Goal: Task Accomplishment & Management: Manage account settings

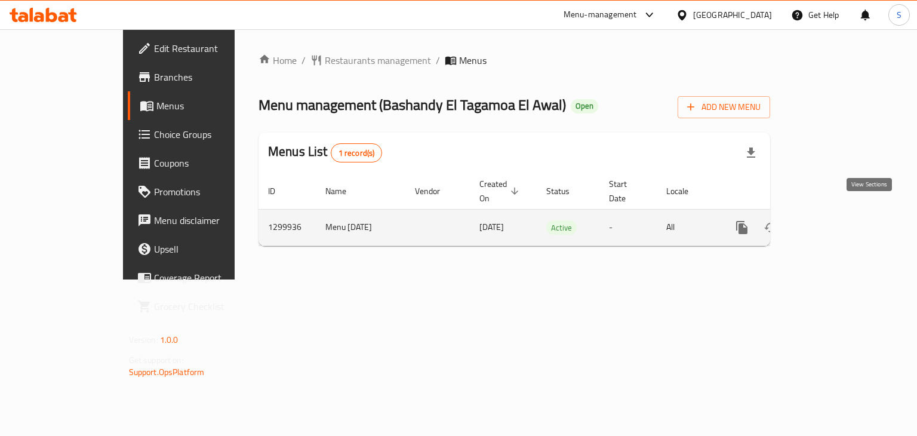
click at [835, 220] on icon "enhanced table" at bounding box center [828, 227] width 14 height 14
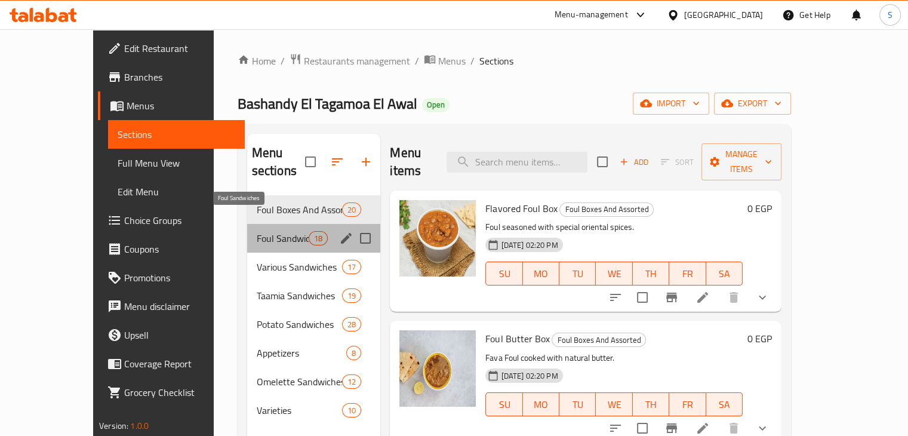
click at [257, 231] on span "Foul Sandwiches" at bounding box center [283, 238] width 53 height 14
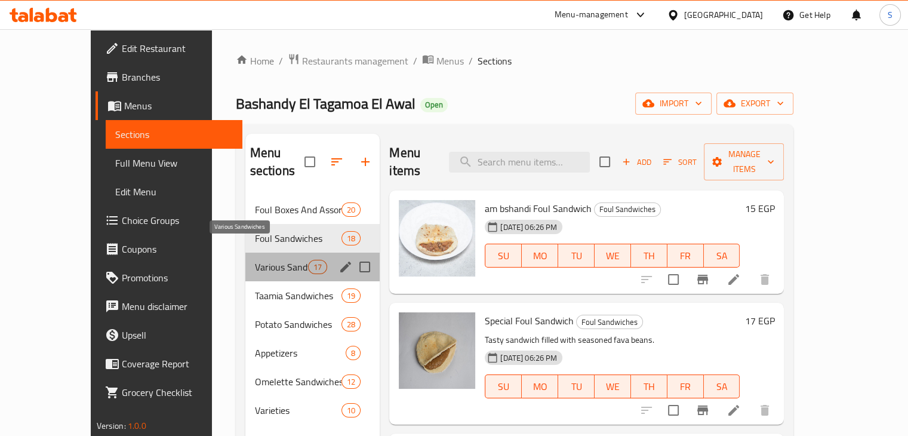
click at [255, 260] on span "Various Sandwiches" at bounding box center [281, 267] width 53 height 14
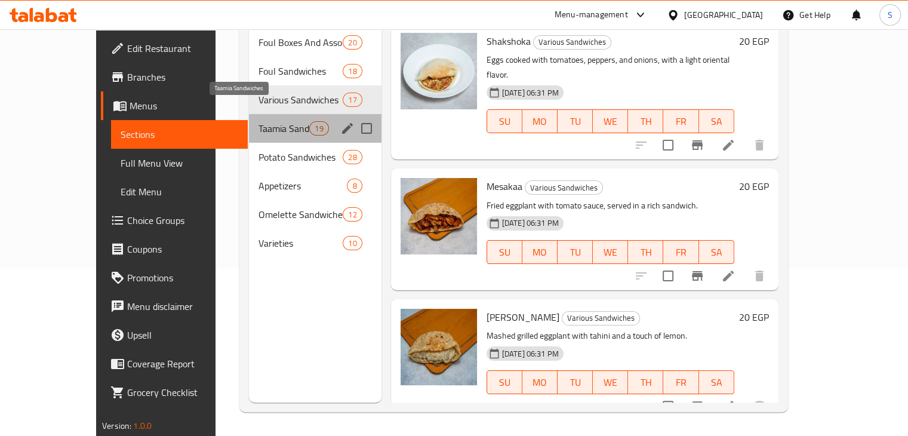
click at [259, 121] on span "Taamia Sandwiches" at bounding box center [284, 128] width 51 height 14
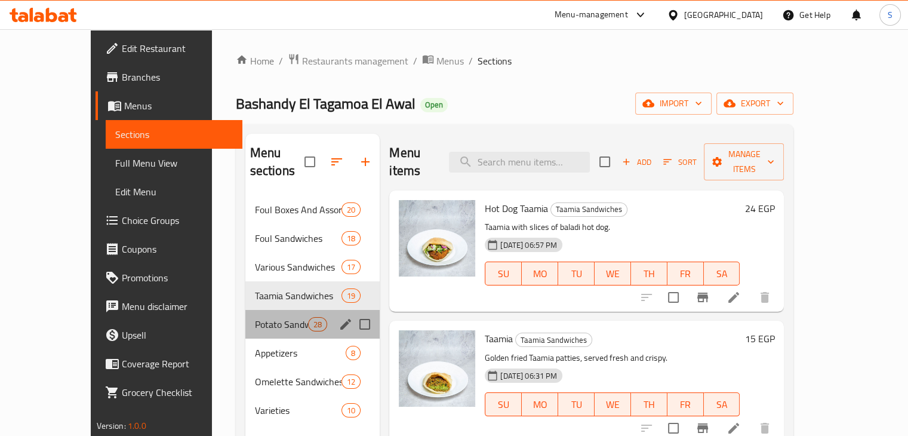
click at [267, 313] on div "Potato Sandwiches 28" at bounding box center [312, 324] width 135 height 29
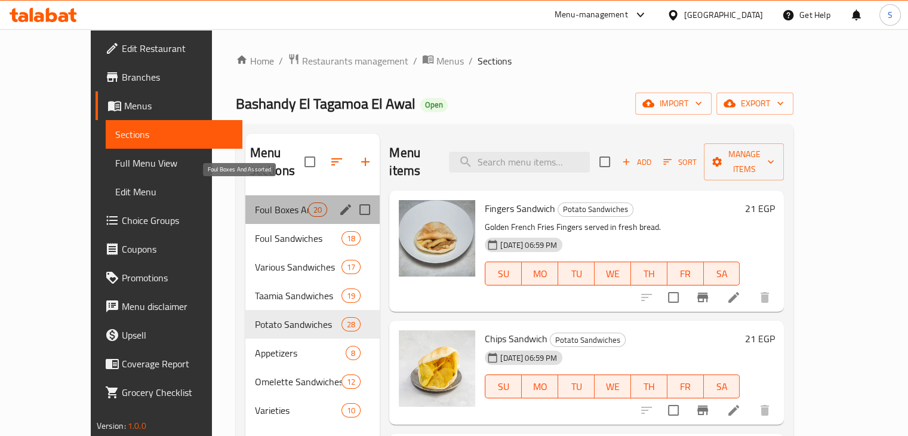
click at [255, 202] on span "Foul Boxes And Assorted" at bounding box center [281, 209] width 53 height 14
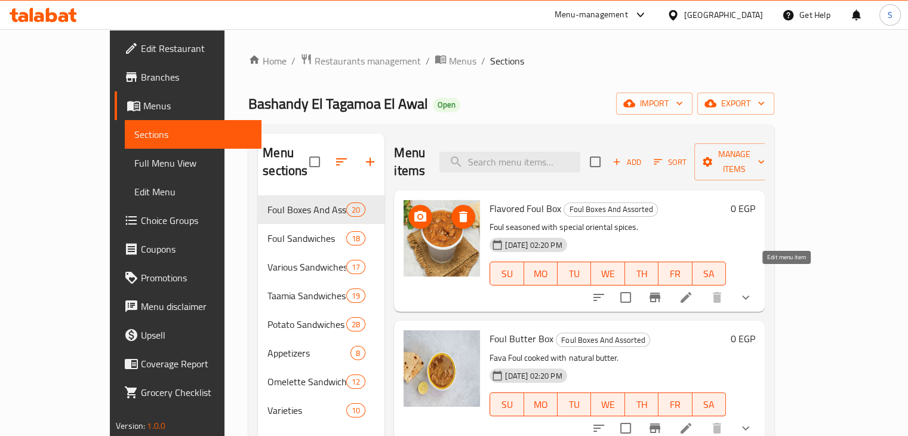
click at [693, 290] on icon at bounding box center [686, 297] width 14 height 14
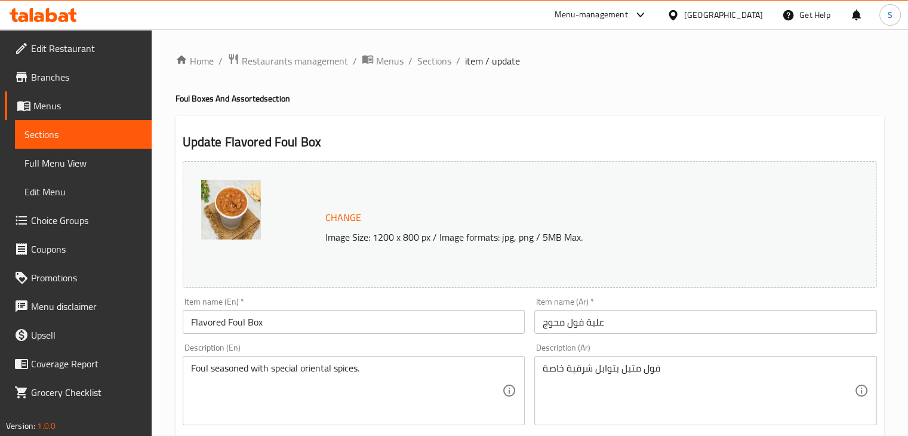
scroll to position [485, 0]
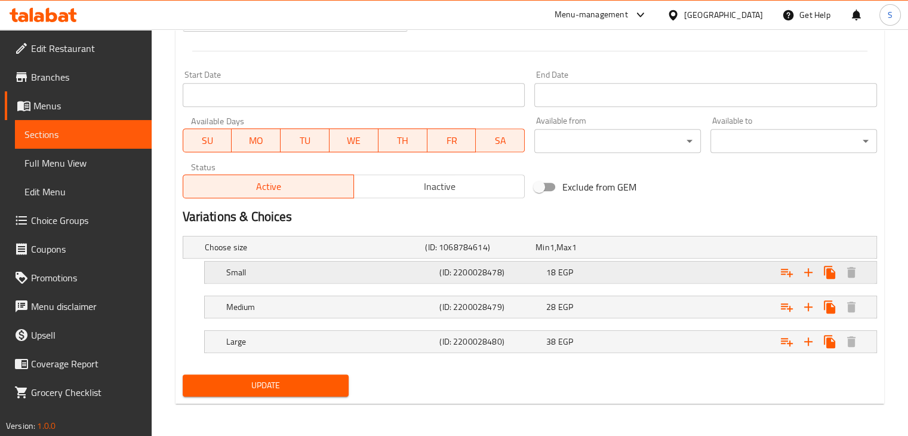
click at [603, 272] on div "18 EGP" at bounding box center [597, 272] width 102 height 12
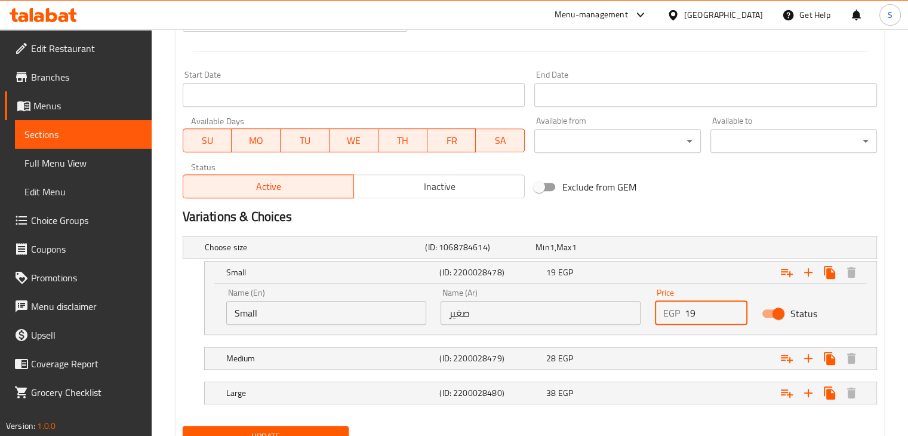
type input "19"
click at [734, 307] on input "19" at bounding box center [716, 313] width 63 height 24
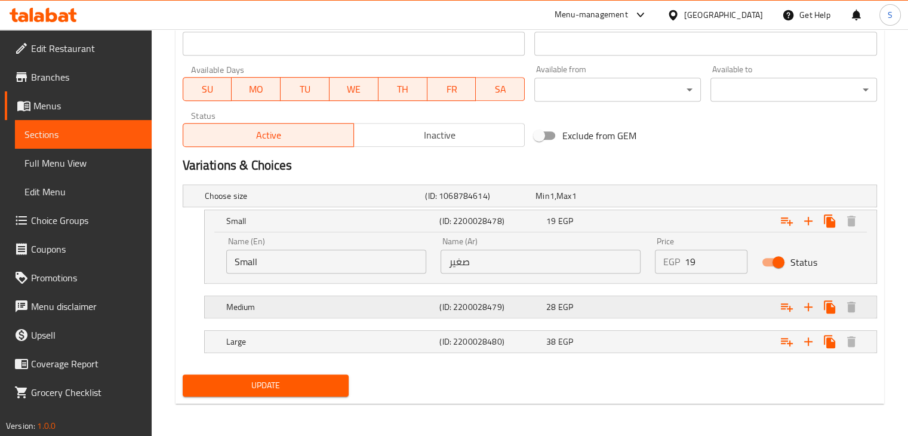
click at [736, 310] on div "Expand" at bounding box center [758, 307] width 214 height 26
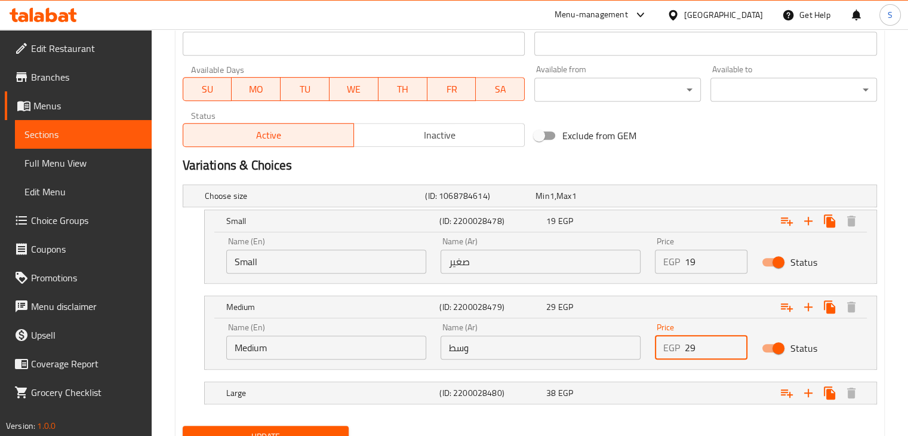
type input "29"
click at [736, 343] on input "29" at bounding box center [716, 348] width 63 height 24
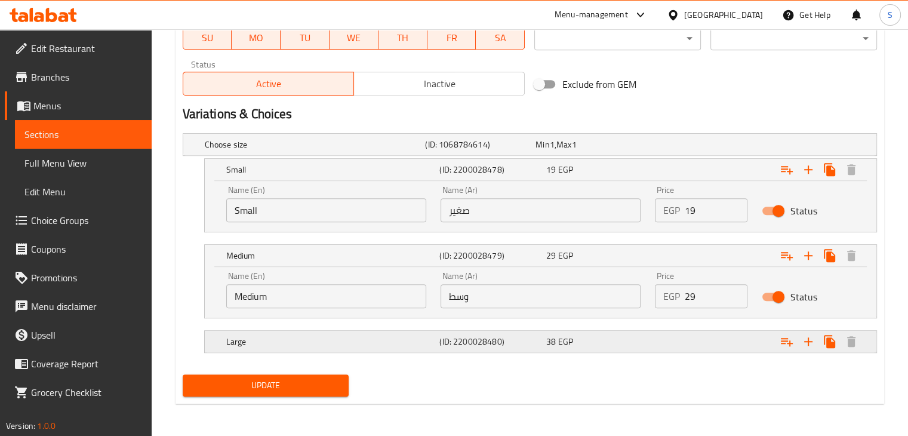
click at [728, 349] on div "Expand" at bounding box center [758, 341] width 214 height 26
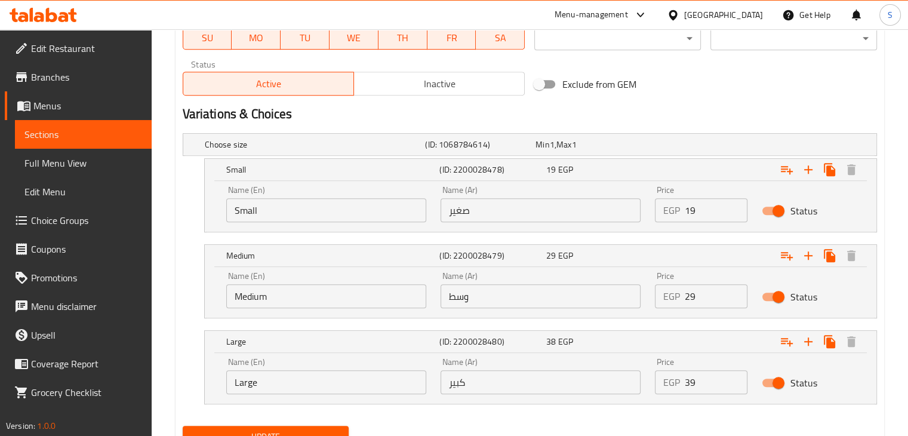
type input "39"
click at [733, 375] on input "39" at bounding box center [716, 382] width 63 height 24
click at [183, 426] on button "Update" at bounding box center [266, 437] width 167 height 22
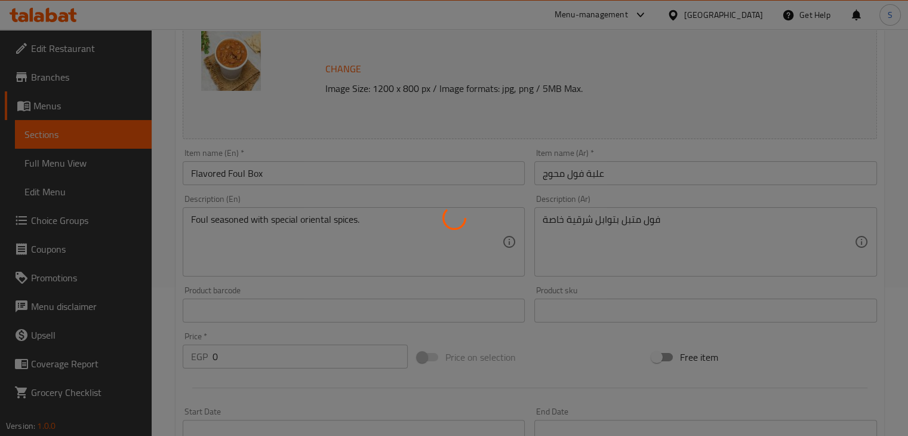
scroll to position [0, 0]
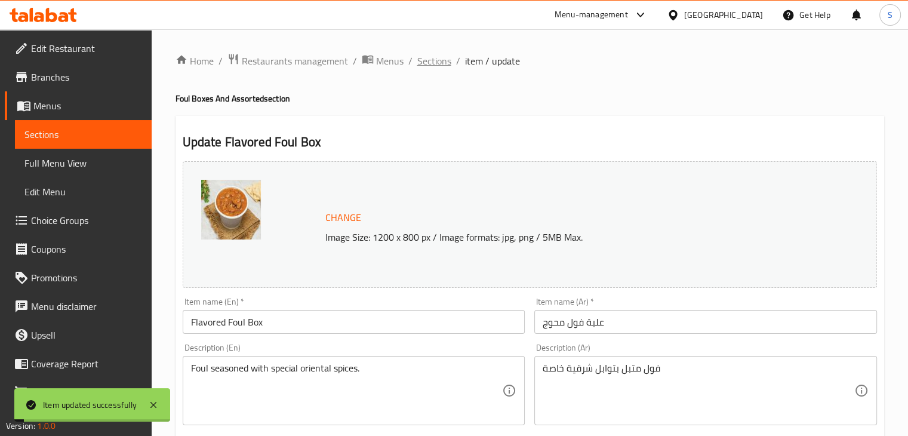
click at [430, 61] on span "Sections" at bounding box center [434, 61] width 34 height 14
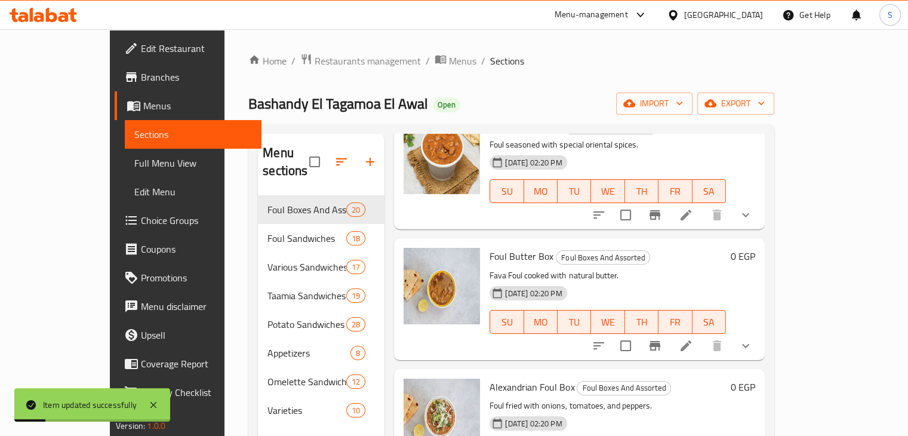
scroll to position [83, 0]
click at [693, 338] on icon at bounding box center [686, 345] width 14 height 14
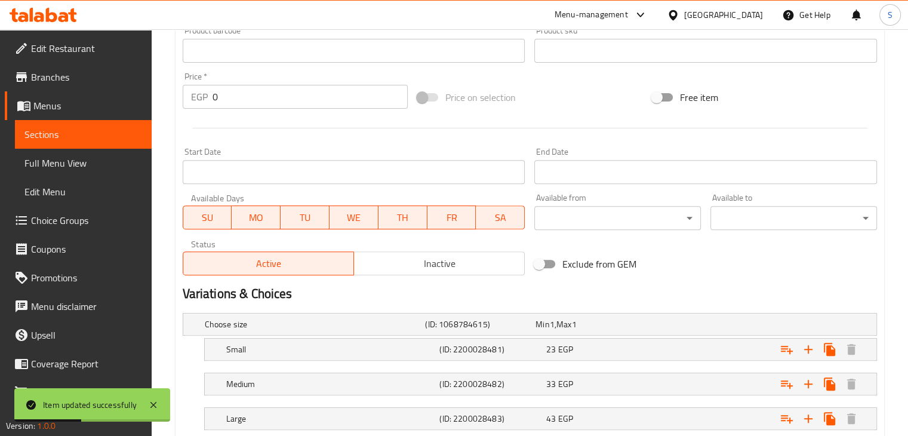
scroll to position [485, 0]
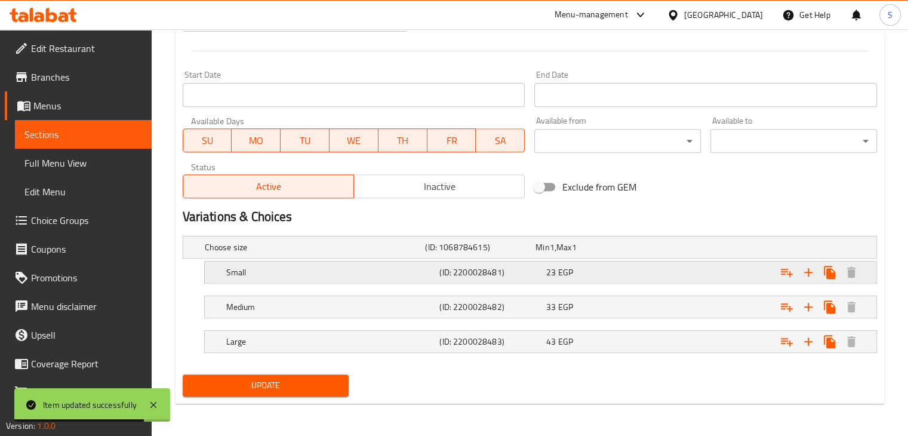
click at [724, 265] on div "Expand" at bounding box center [758, 272] width 214 height 26
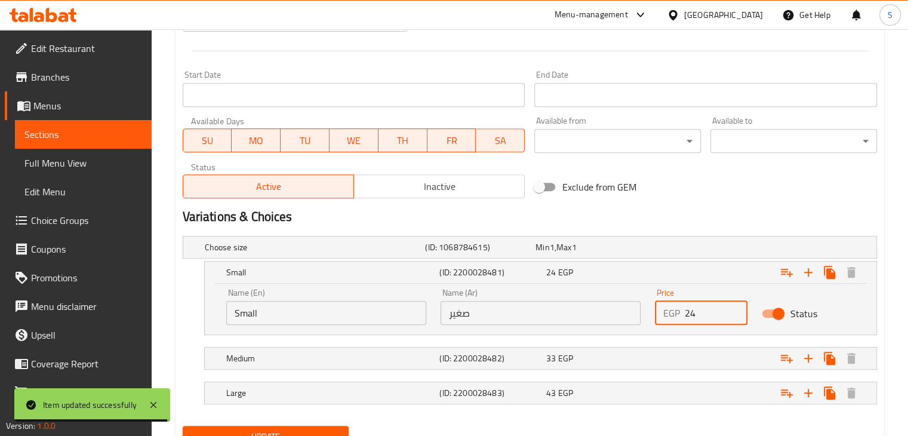
type input "24"
click at [736, 306] on input "24" at bounding box center [716, 313] width 63 height 24
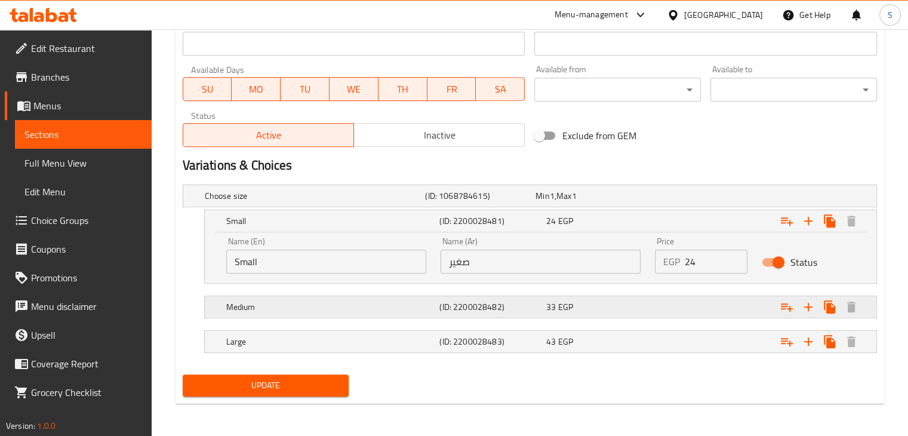
click at [718, 307] on div "Expand" at bounding box center [758, 307] width 214 height 26
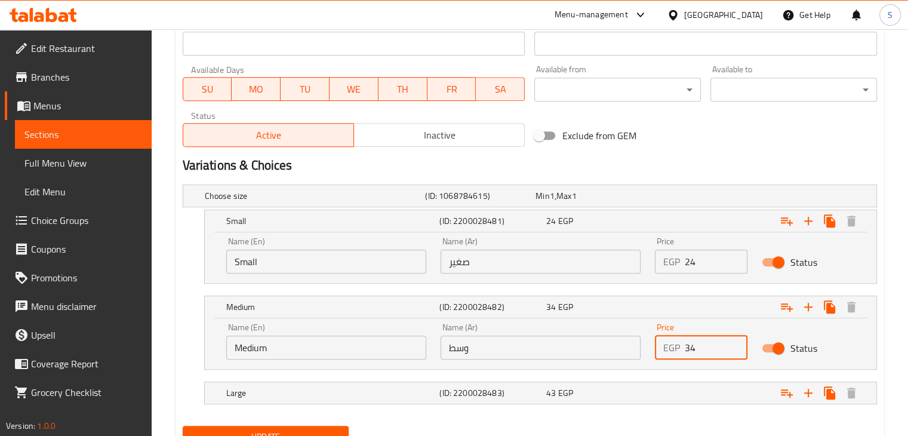
type input "34"
click at [735, 342] on input "34" at bounding box center [716, 348] width 63 height 24
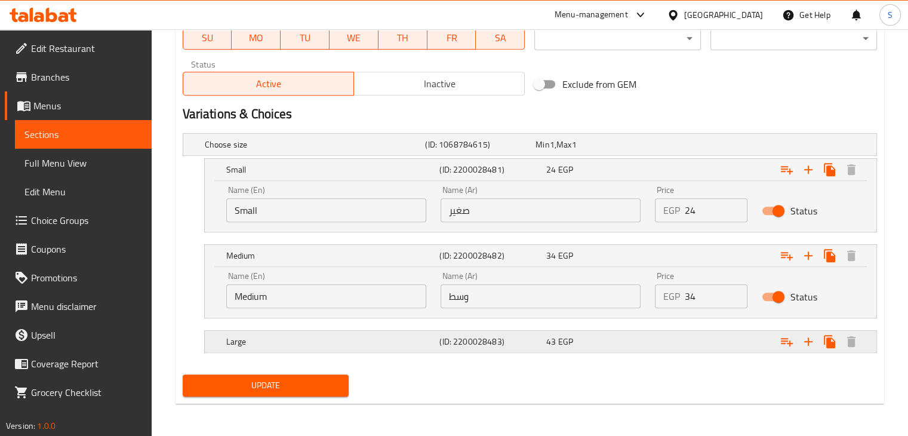
click at [724, 349] on div "Expand" at bounding box center [758, 341] width 214 height 26
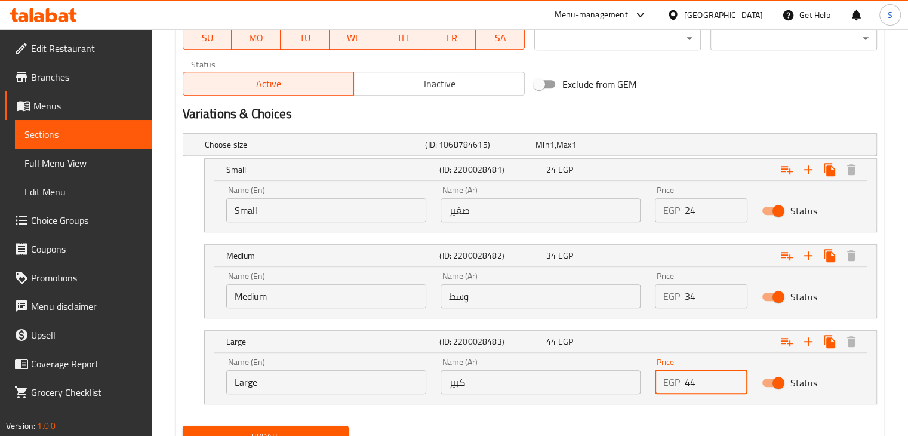
type input "44"
click at [735, 376] on input "44" at bounding box center [716, 382] width 63 height 24
click at [183, 426] on button "Update" at bounding box center [266, 437] width 167 height 22
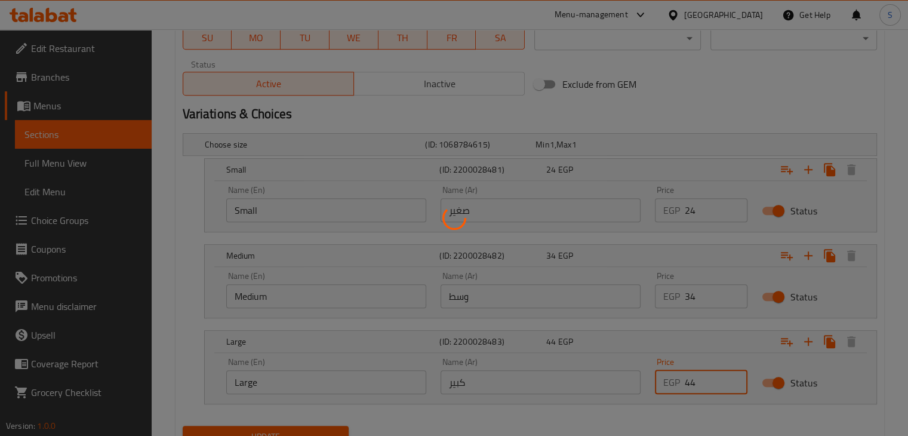
scroll to position [0, 0]
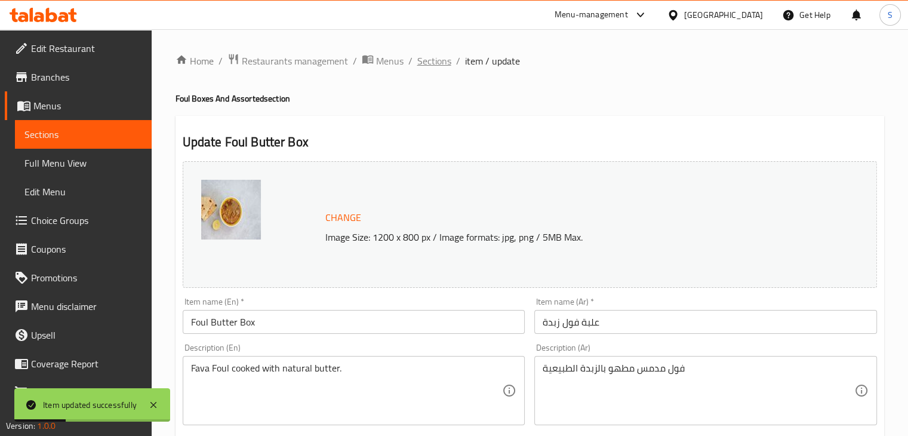
click at [435, 63] on span "Sections" at bounding box center [434, 61] width 34 height 14
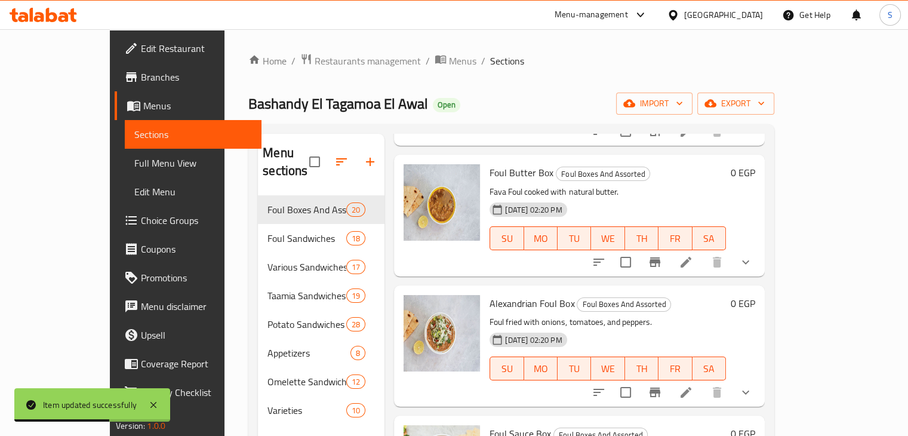
scroll to position [185, 0]
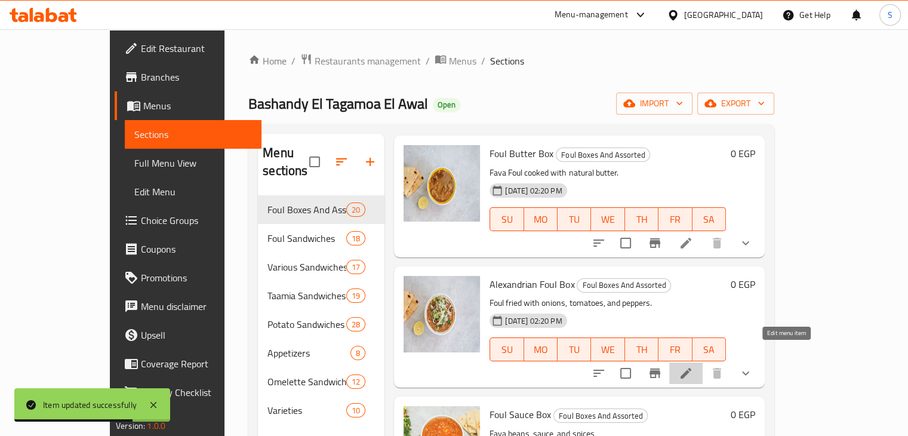
click at [693, 366] on icon at bounding box center [686, 373] width 14 height 14
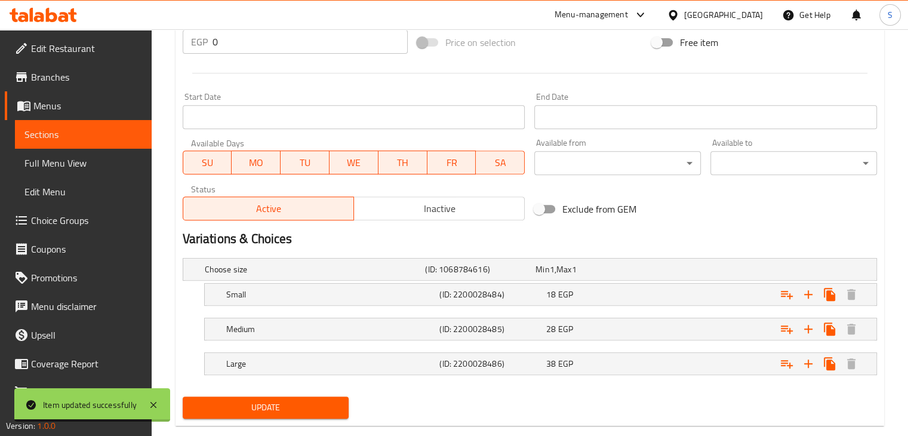
scroll to position [485, 0]
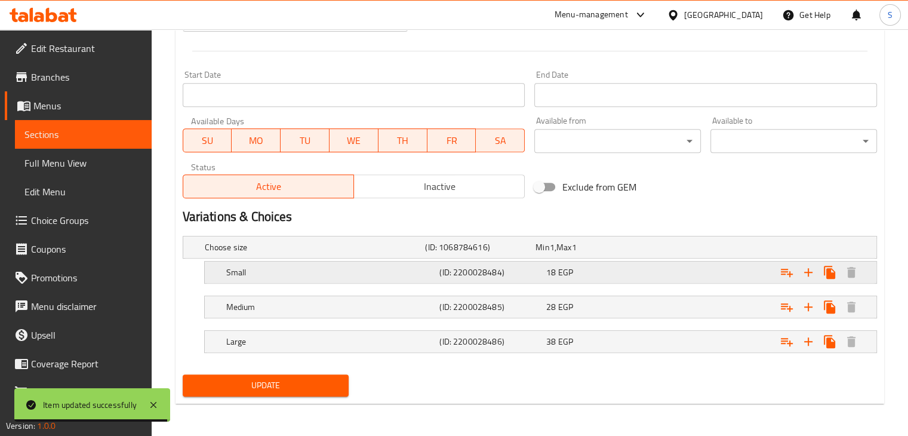
click at [631, 273] on div "18 EGP" at bounding box center [597, 272] width 102 height 12
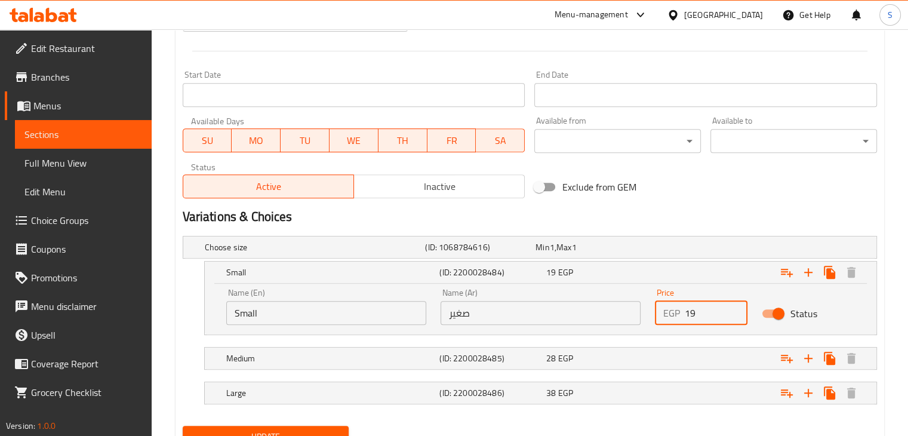
type input "19"
click at [738, 307] on input "19" at bounding box center [716, 313] width 63 height 24
click at [724, 350] on div "Expand" at bounding box center [758, 358] width 214 height 26
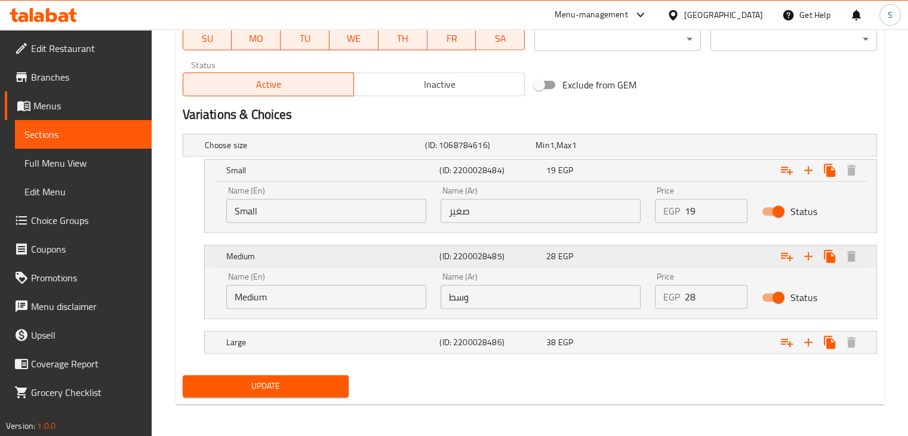
scroll to position [588, 0]
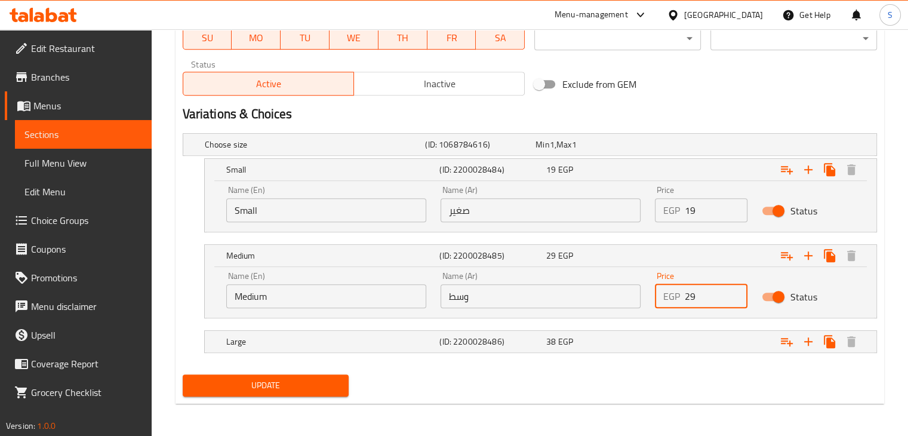
type input "29"
click at [734, 287] on input "29" at bounding box center [716, 296] width 63 height 24
click at [723, 329] on div "Expand" at bounding box center [758, 341] width 214 height 26
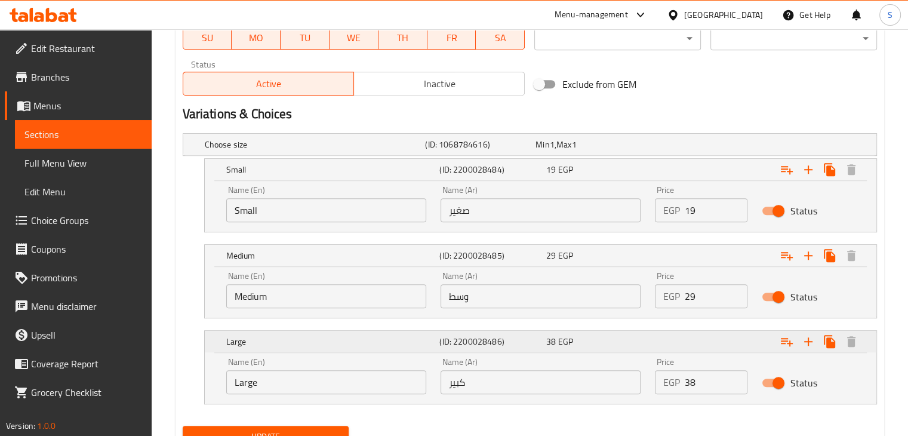
scroll to position [639, 0]
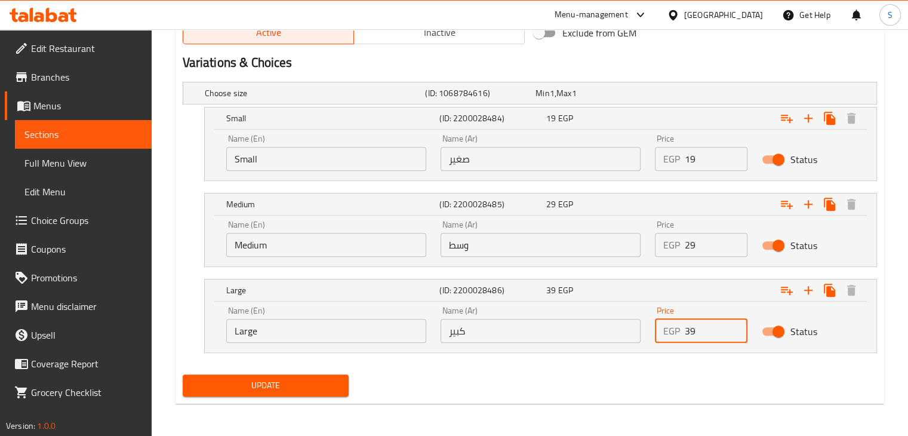
type input "39"
click at [733, 325] on input "39" at bounding box center [716, 331] width 63 height 24
click at [183, 374] on button "Update" at bounding box center [266, 385] width 167 height 22
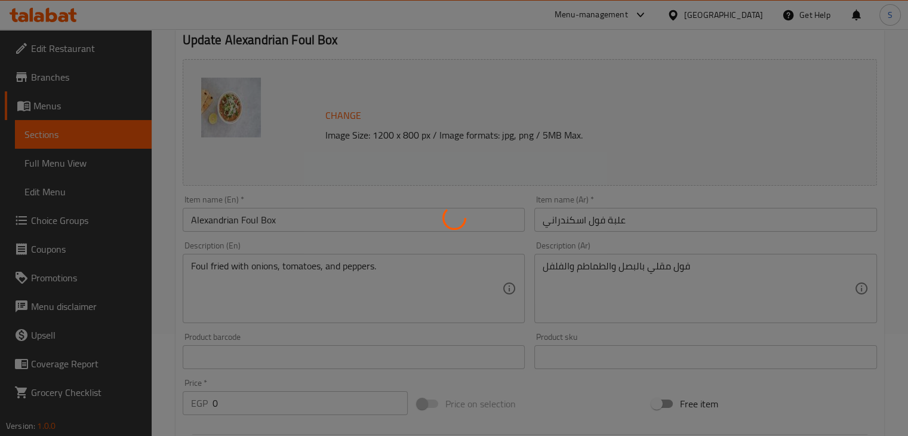
scroll to position [12, 0]
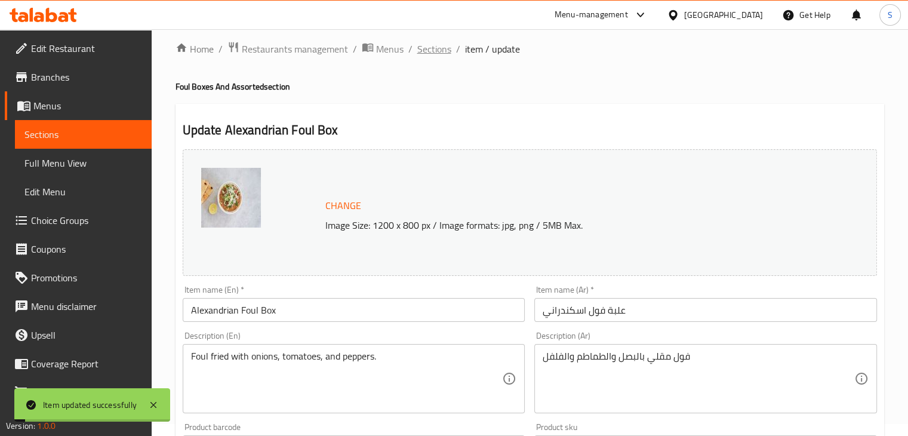
click at [440, 44] on span "Sections" at bounding box center [434, 49] width 34 height 14
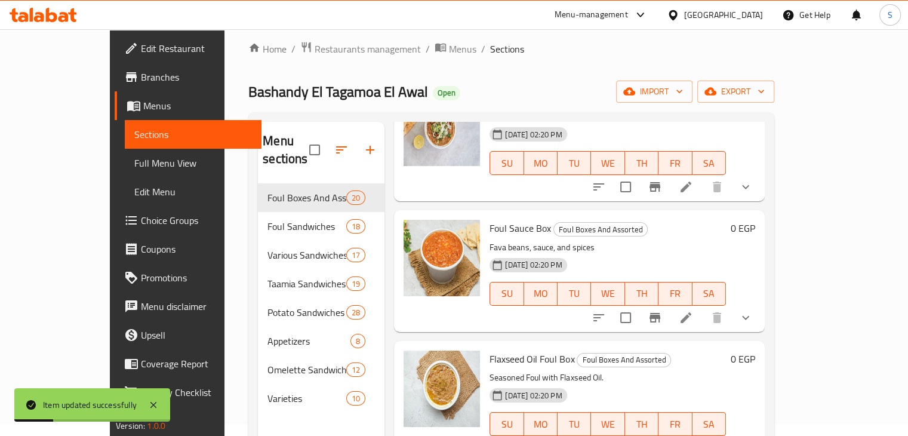
scroll to position [361, 0]
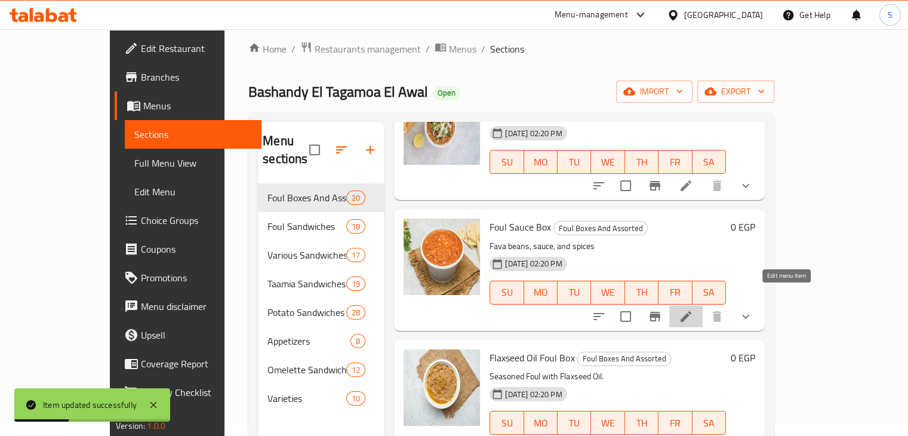
click at [693, 309] on icon at bounding box center [686, 316] width 14 height 14
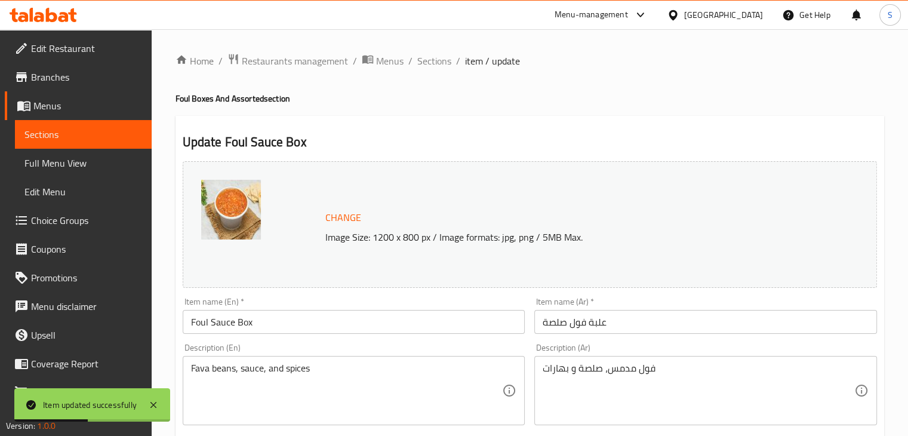
scroll to position [485, 0]
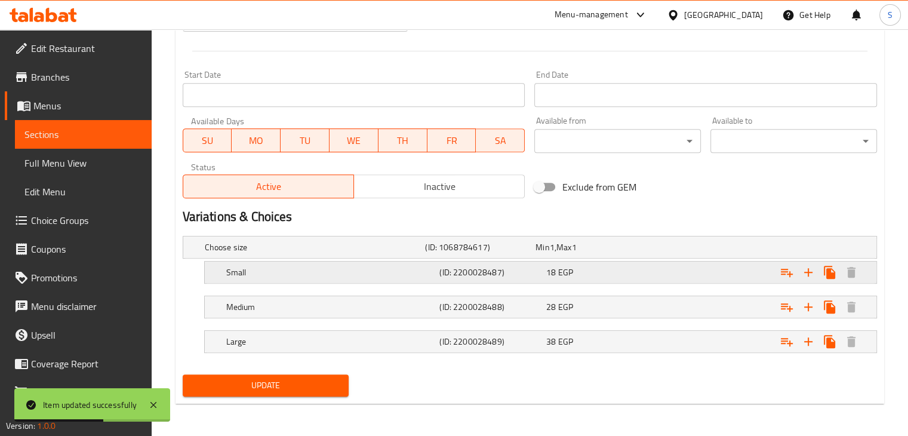
click at [709, 273] on div "Expand" at bounding box center [758, 272] width 214 height 26
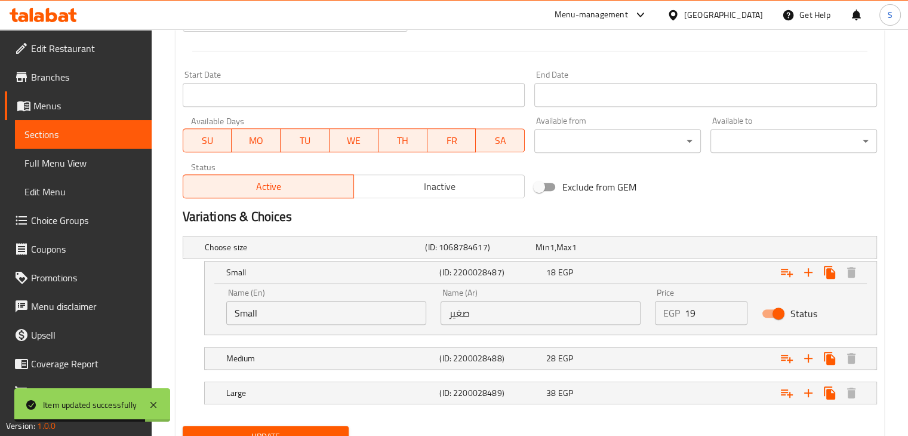
type input "19"
click at [733, 306] on input "19" at bounding box center [716, 313] width 63 height 24
click at [732, 356] on div "Expand" at bounding box center [758, 358] width 214 height 26
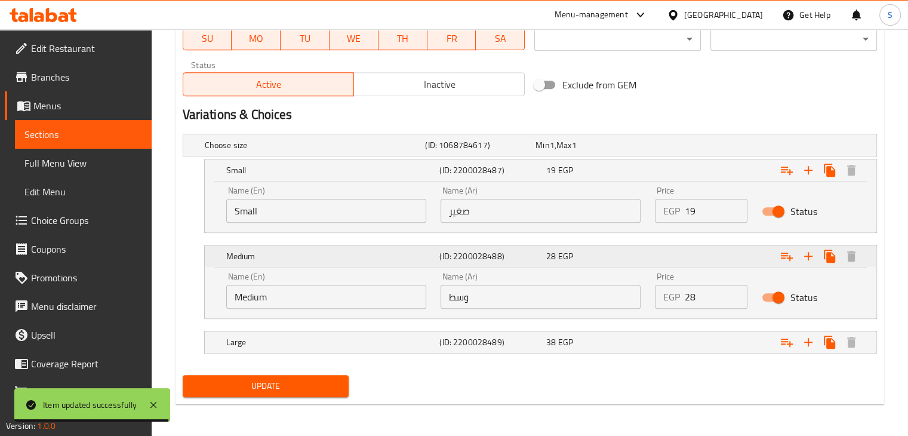
scroll to position [588, 0]
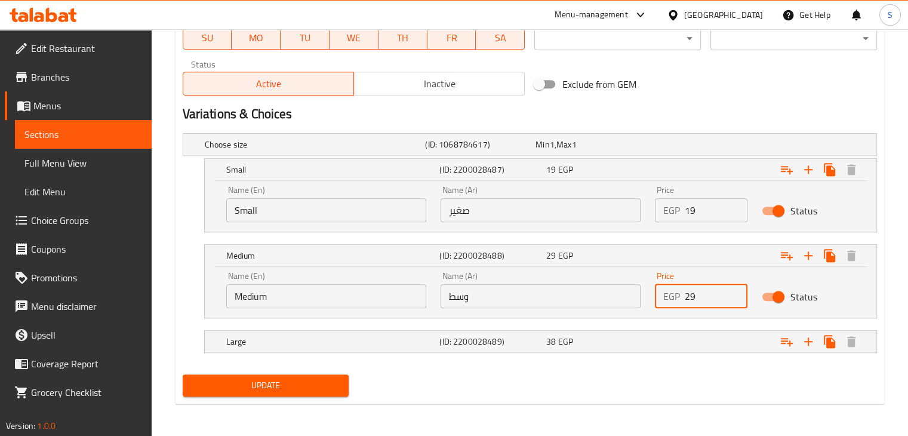
type input "29"
click at [736, 288] on input "29" at bounding box center [716, 296] width 63 height 24
click at [740, 345] on div "Expand" at bounding box center [758, 341] width 214 height 26
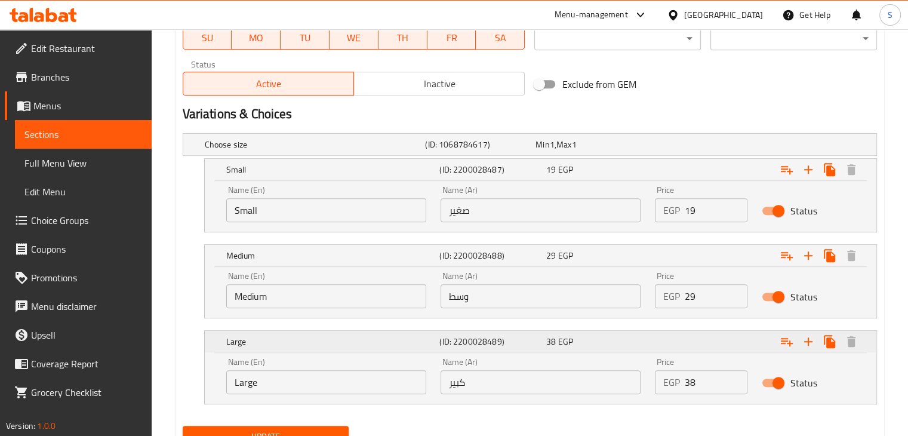
scroll to position [639, 0]
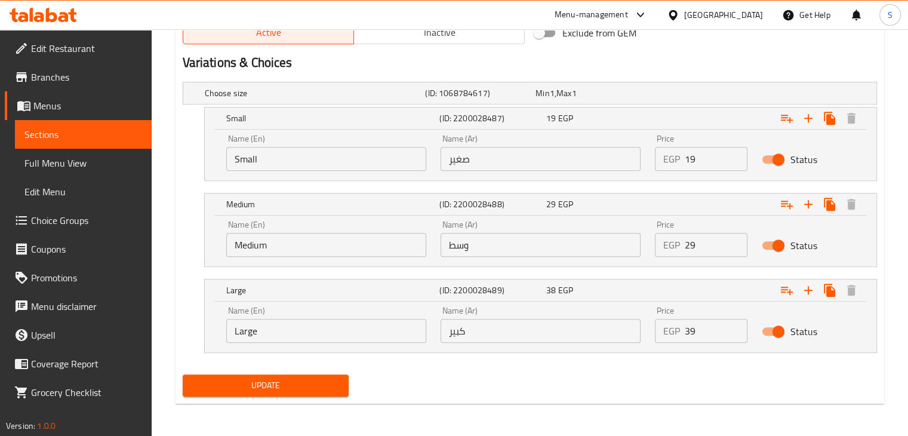
type input "39"
click at [734, 325] on input "39" at bounding box center [716, 331] width 63 height 24
click at [183, 374] on button "Update" at bounding box center [266, 385] width 167 height 22
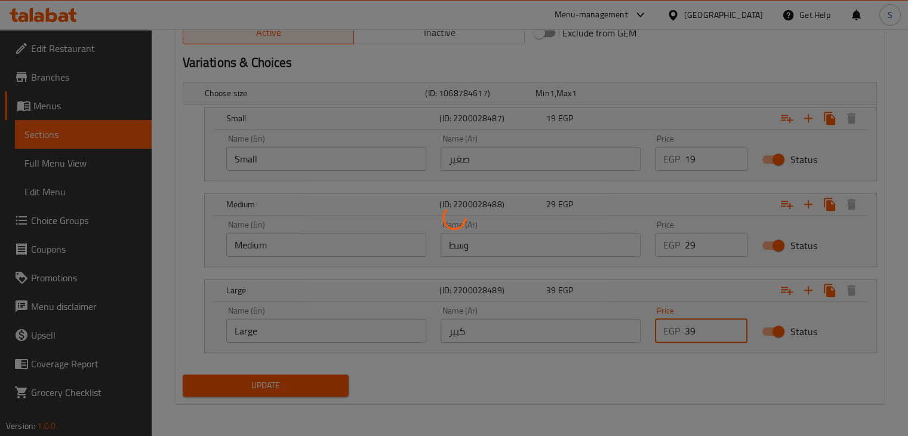
scroll to position [0, 0]
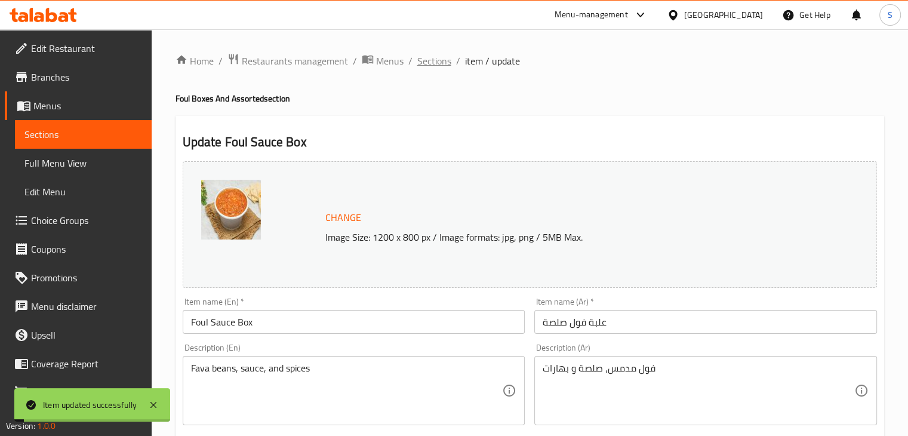
click at [438, 65] on span "Sections" at bounding box center [434, 61] width 34 height 14
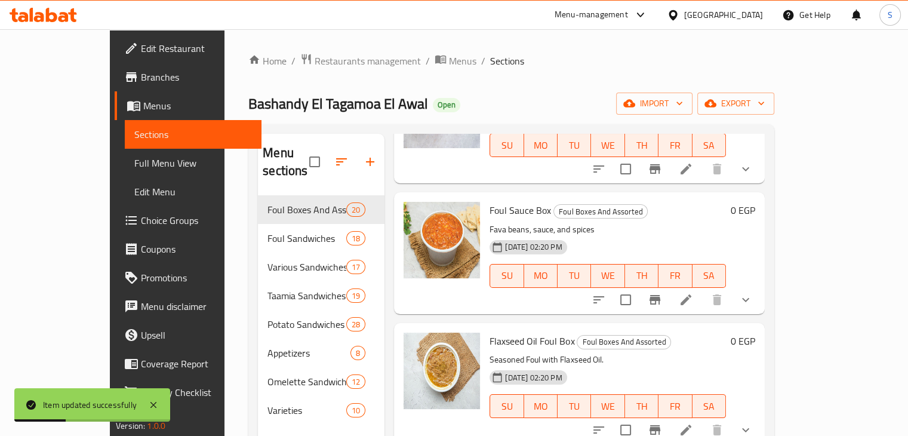
scroll to position [461, 0]
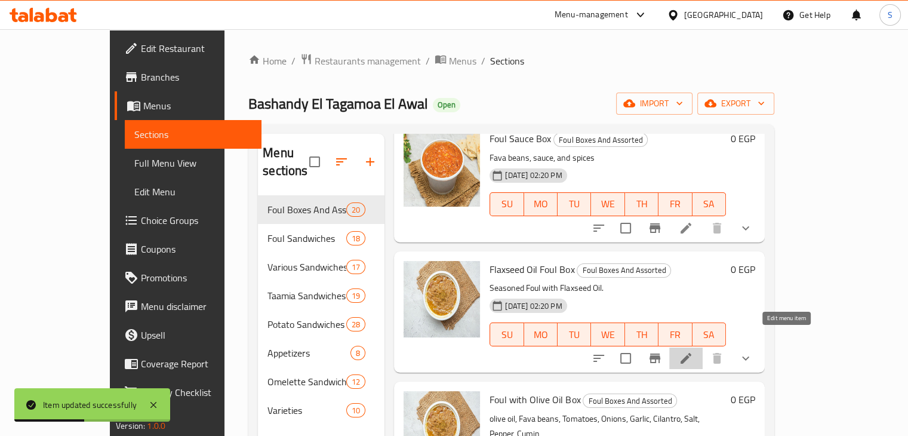
click at [691, 353] on icon at bounding box center [686, 358] width 11 height 11
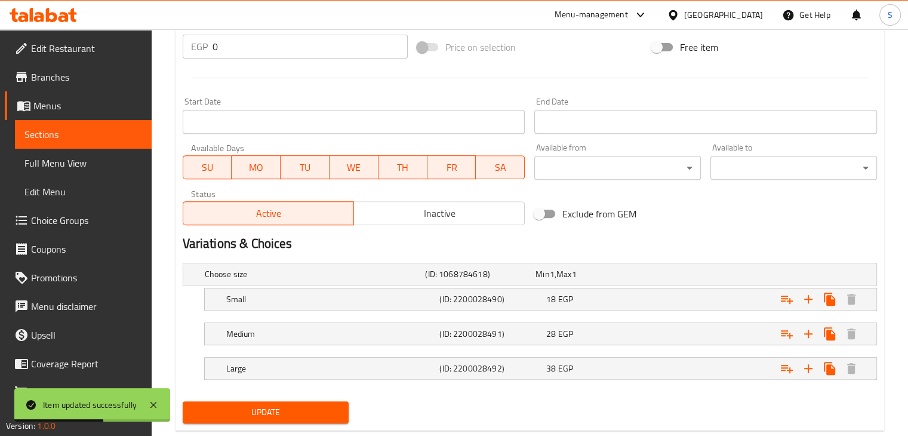
scroll to position [485, 0]
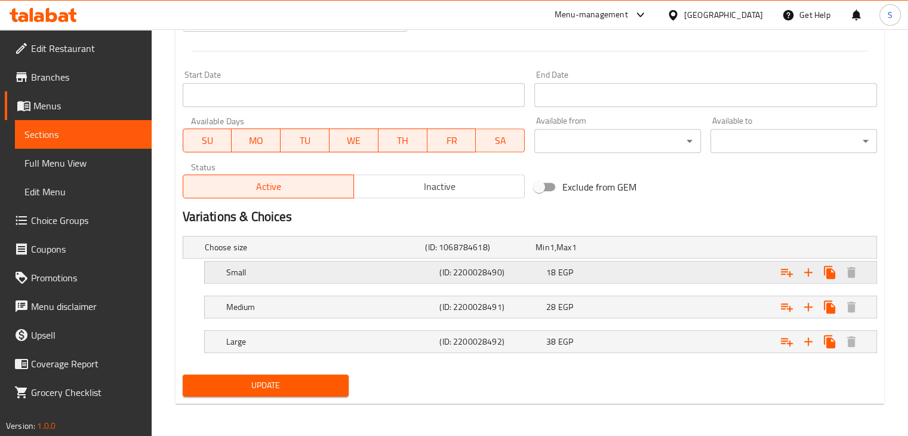
click at [640, 267] on div "18 EGP" at bounding box center [597, 272] width 102 height 12
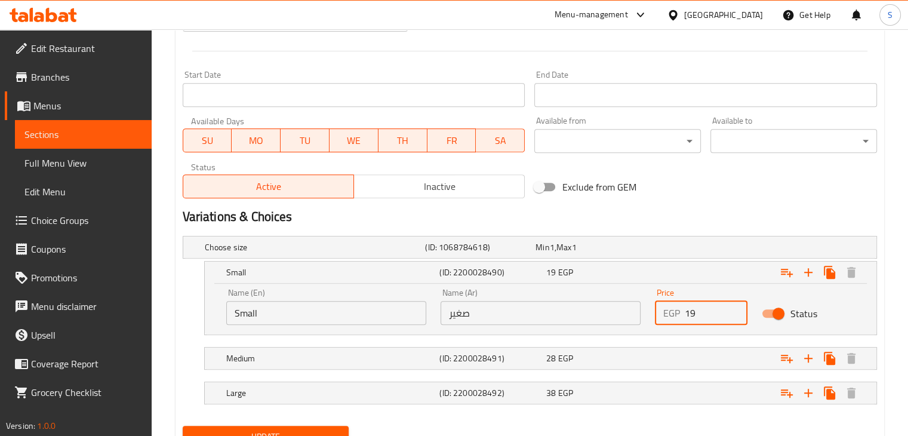
type input "19"
click at [734, 306] on input "19" at bounding box center [716, 313] width 63 height 24
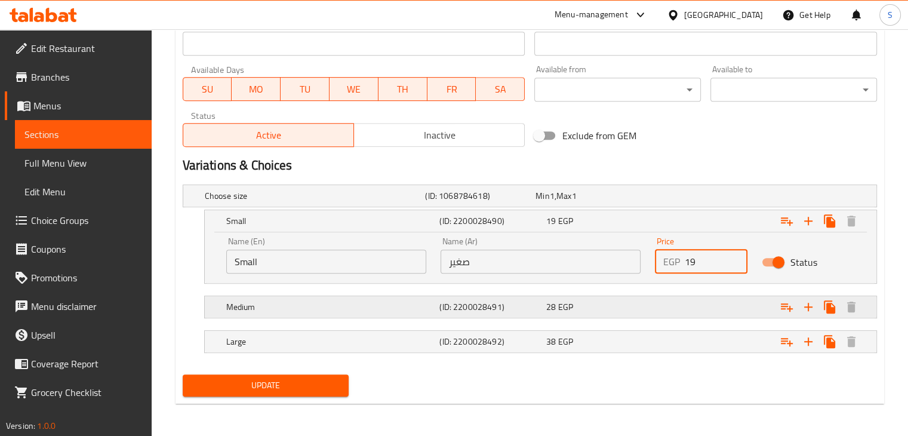
click at [719, 310] on div "Expand" at bounding box center [758, 307] width 214 height 26
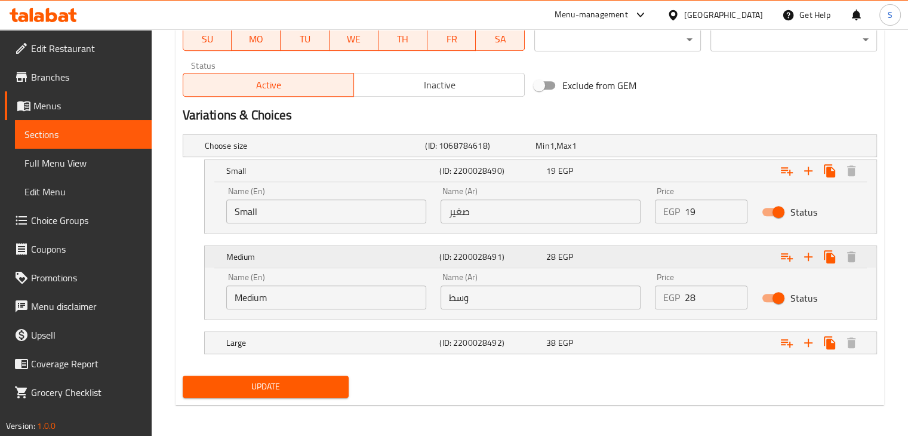
scroll to position [588, 0]
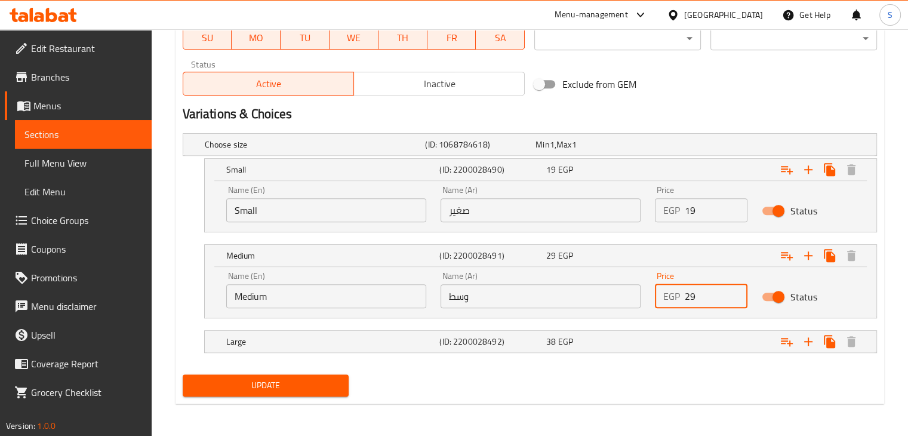
type input "29"
click at [736, 289] on input "29" at bounding box center [716, 296] width 63 height 24
click at [724, 328] on div "Expand" at bounding box center [758, 341] width 214 height 26
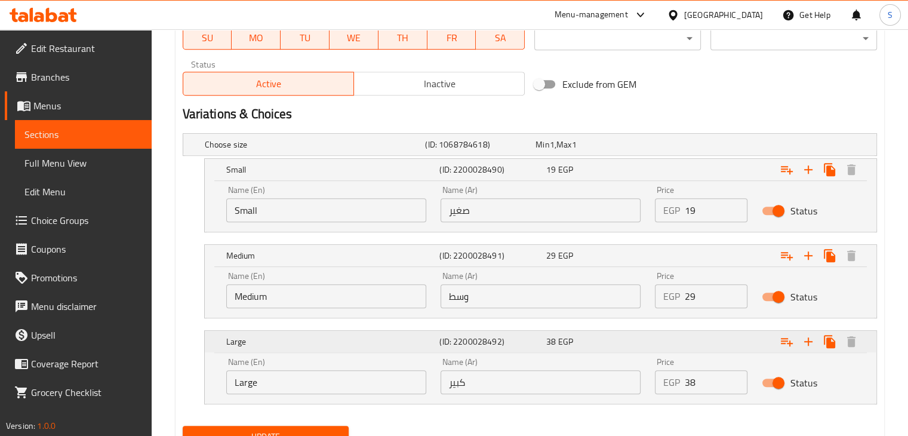
scroll to position [639, 0]
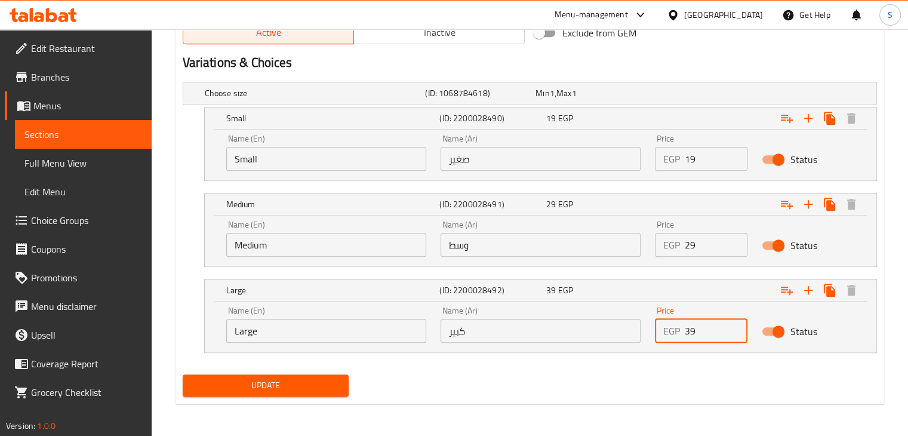
type input "39"
click at [735, 324] on input "39" at bounding box center [716, 331] width 63 height 24
click at [183, 374] on button "Update" at bounding box center [266, 385] width 167 height 22
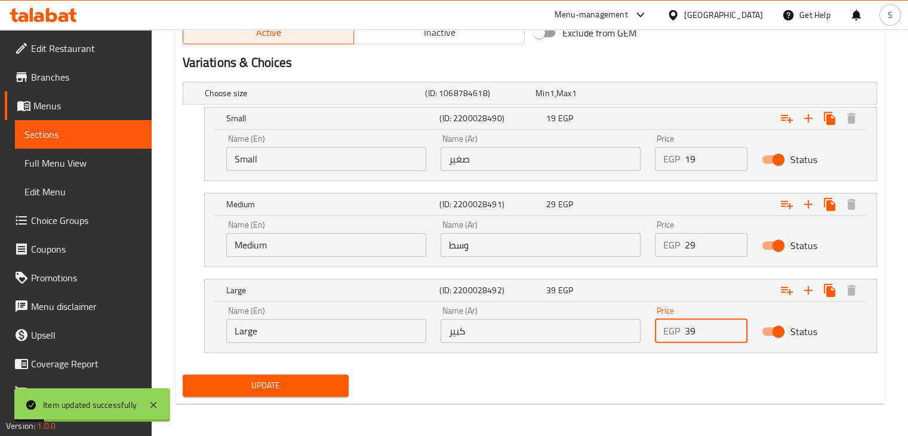
scroll to position [0, 0]
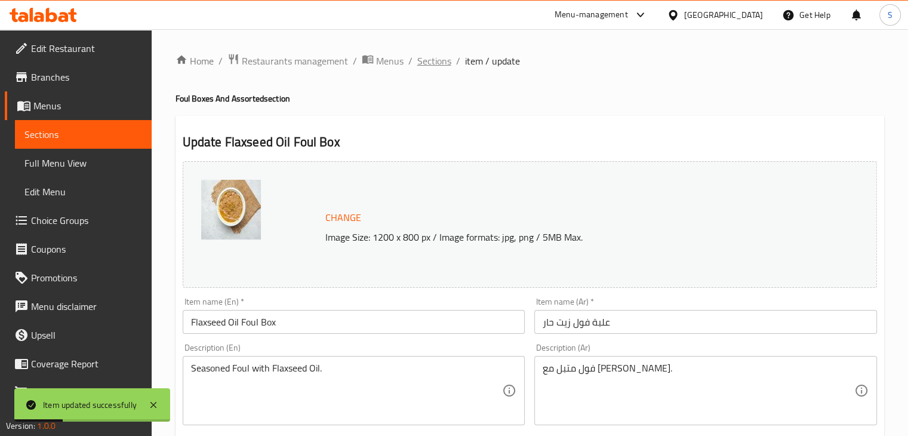
click at [428, 57] on span "Sections" at bounding box center [434, 61] width 34 height 14
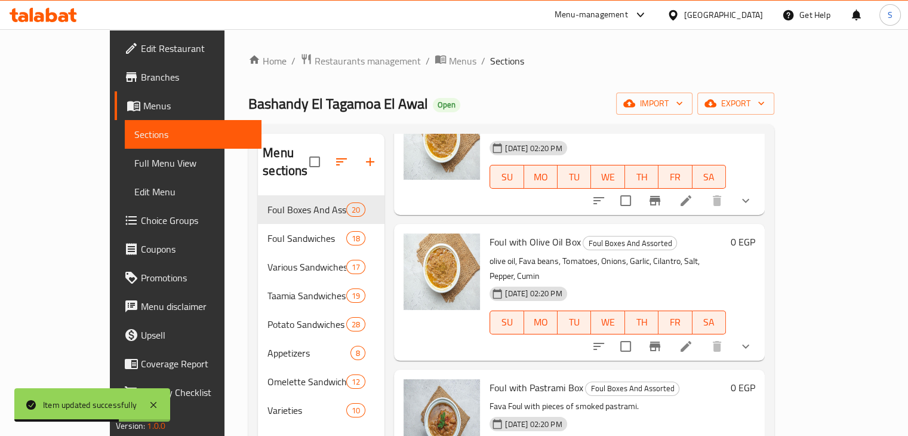
scroll to position [619, 0]
click at [693, 339] on icon at bounding box center [686, 346] width 14 height 14
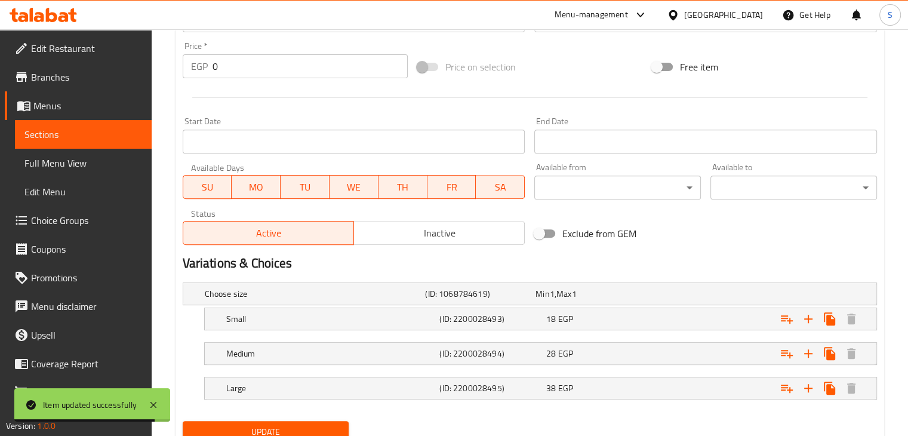
scroll to position [485, 0]
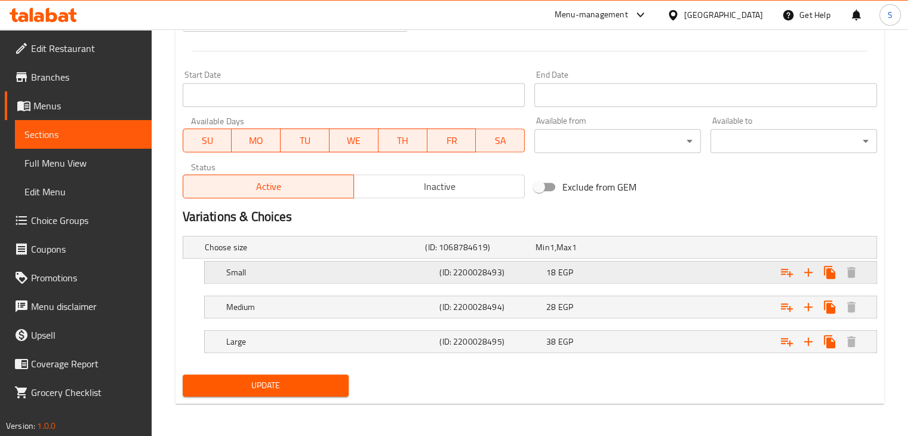
click at [663, 280] on div "Expand" at bounding box center [758, 272] width 214 height 26
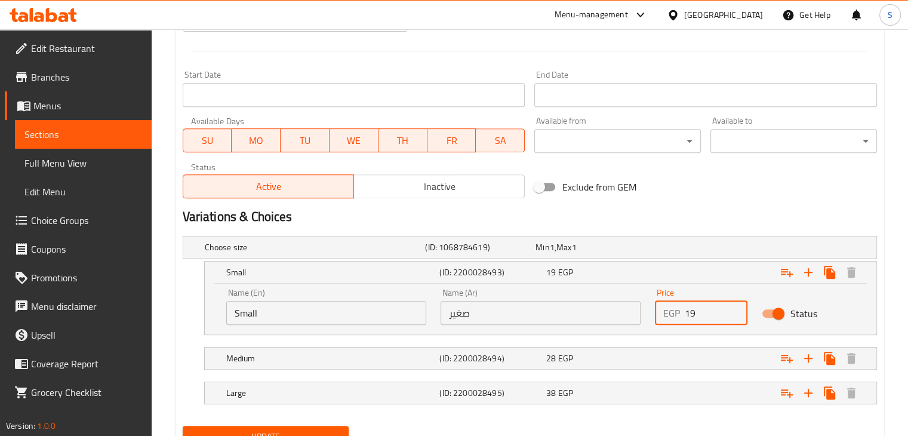
type input "19"
click at [734, 307] on input "19" at bounding box center [716, 313] width 63 height 24
click at [742, 365] on div "Expand" at bounding box center [758, 358] width 214 height 26
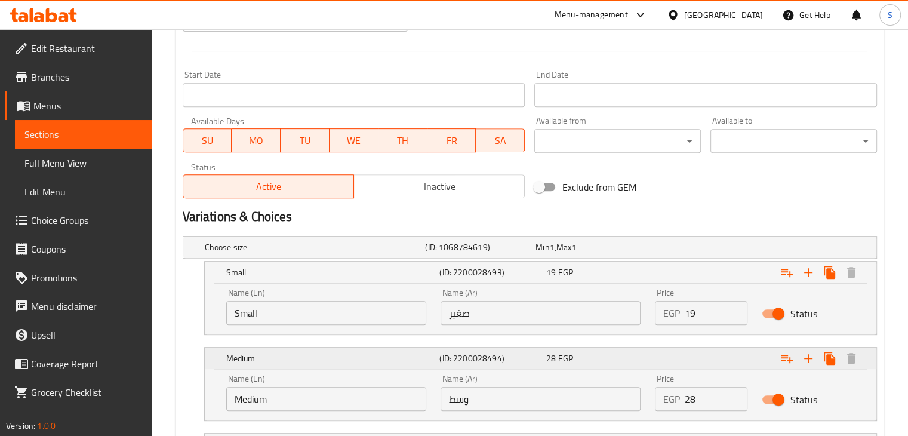
scroll to position [588, 0]
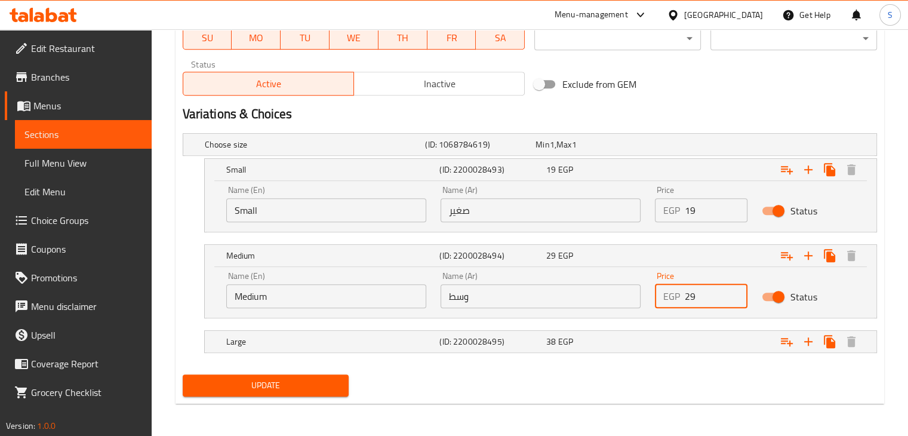
type input "29"
click at [736, 293] on input "29" at bounding box center [716, 296] width 63 height 24
click at [716, 329] on div "Expand" at bounding box center [758, 341] width 214 height 26
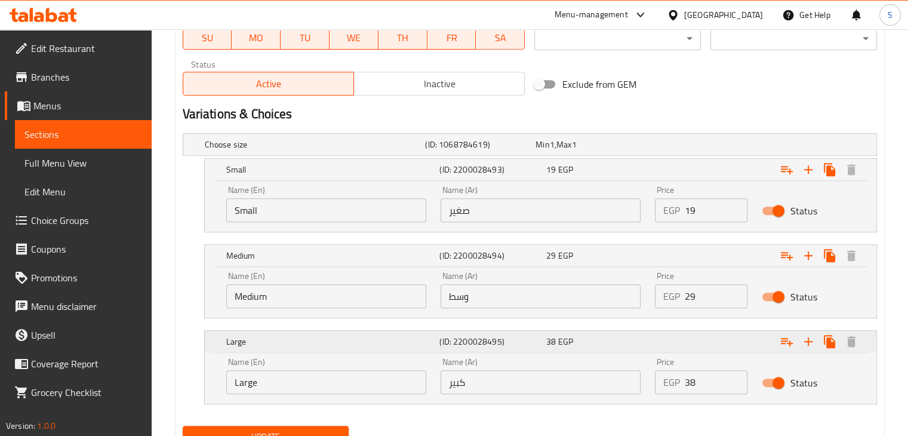
scroll to position [639, 0]
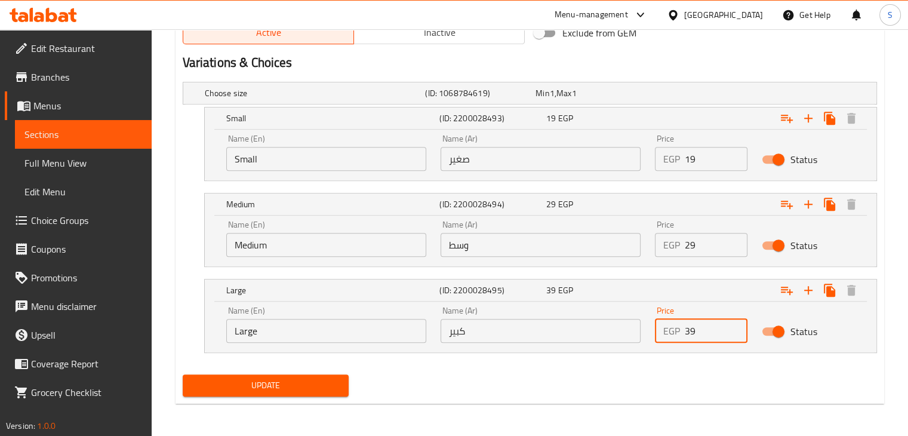
type input "39"
click at [733, 327] on input "39" at bounding box center [716, 331] width 63 height 24
click at [183, 374] on button "Update" at bounding box center [266, 385] width 167 height 22
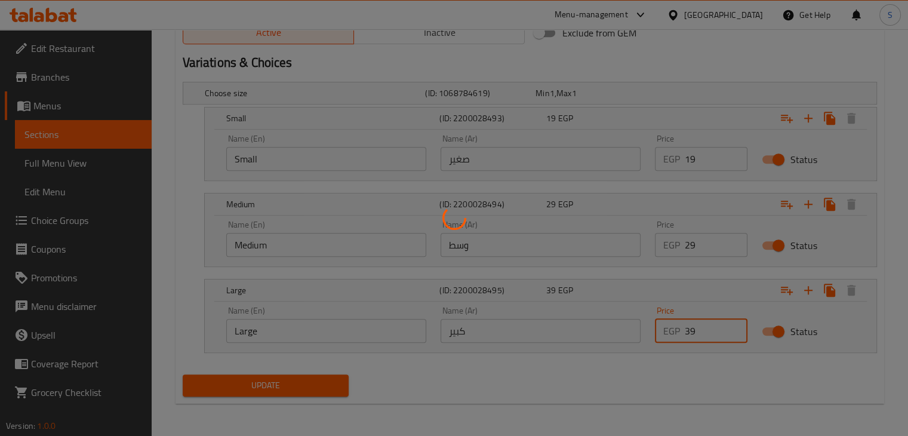
scroll to position [0, 0]
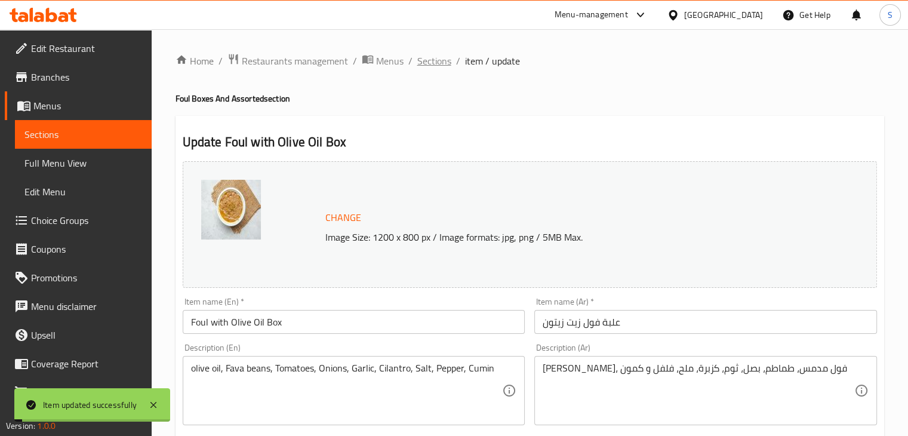
click at [432, 63] on span "Sections" at bounding box center [434, 61] width 34 height 14
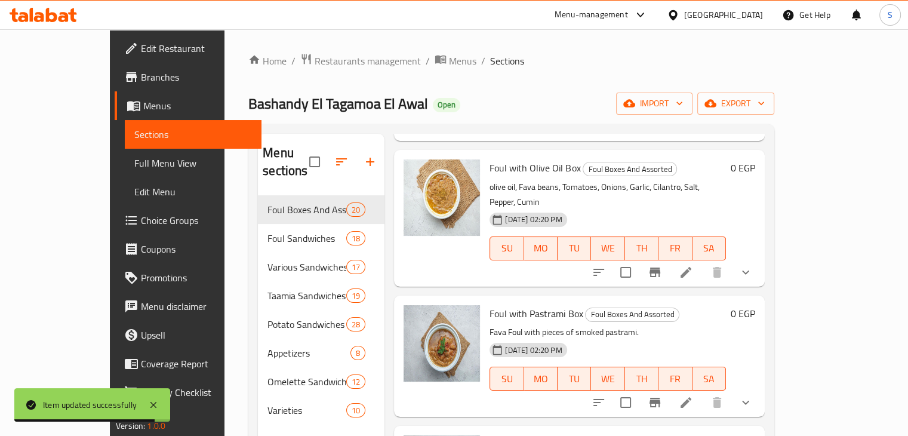
scroll to position [633, 0]
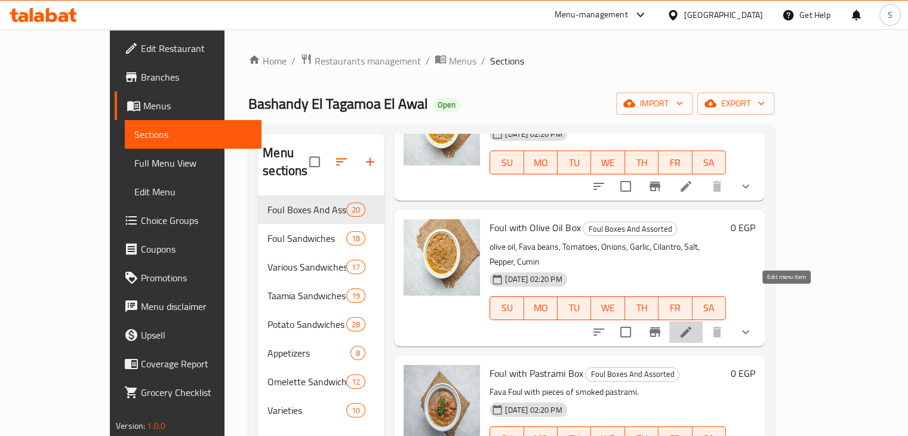
click at [693, 325] on icon at bounding box center [686, 332] width 14 height 14
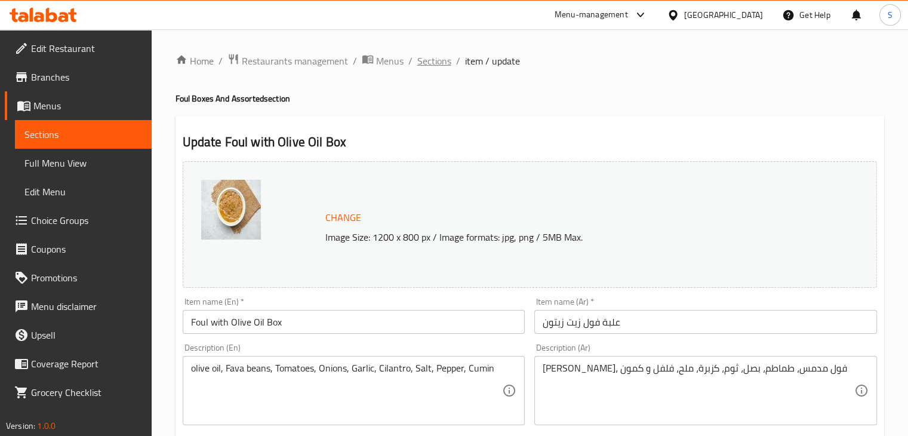
click at [437, 58] on span "Sections" at bounding box center [434, 61] width 34 height 14
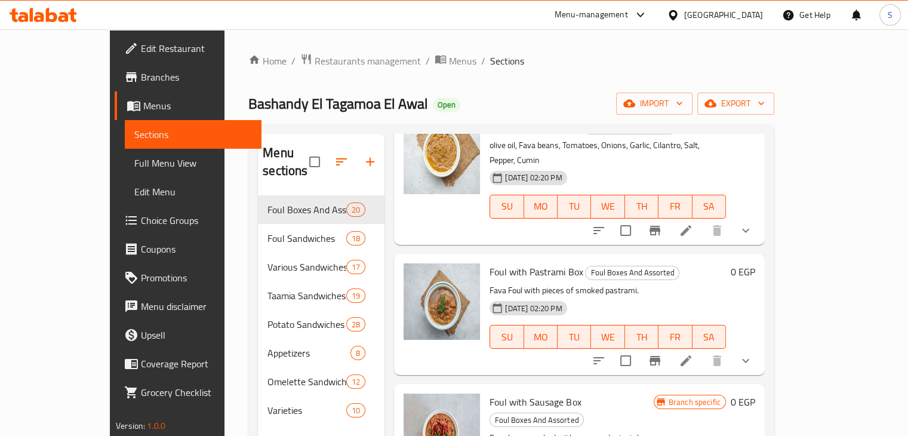
scroll to position [768, 0]
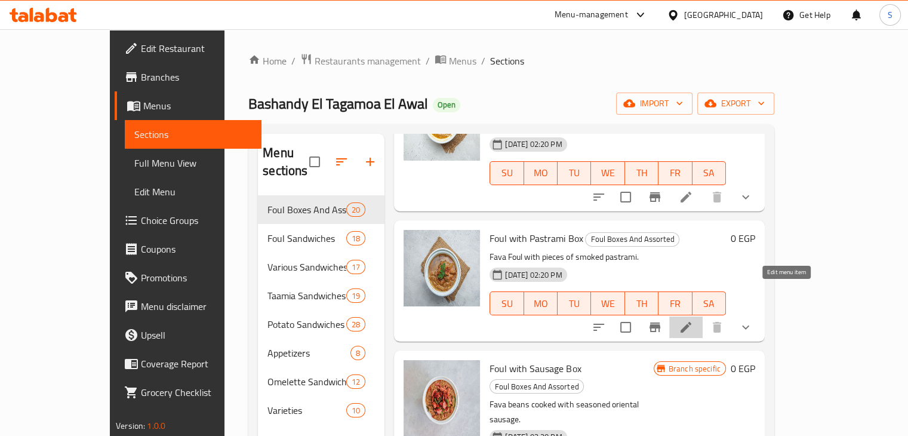
click at [693, 320] on icon at bounding box center [686, 327] width 14 height 14
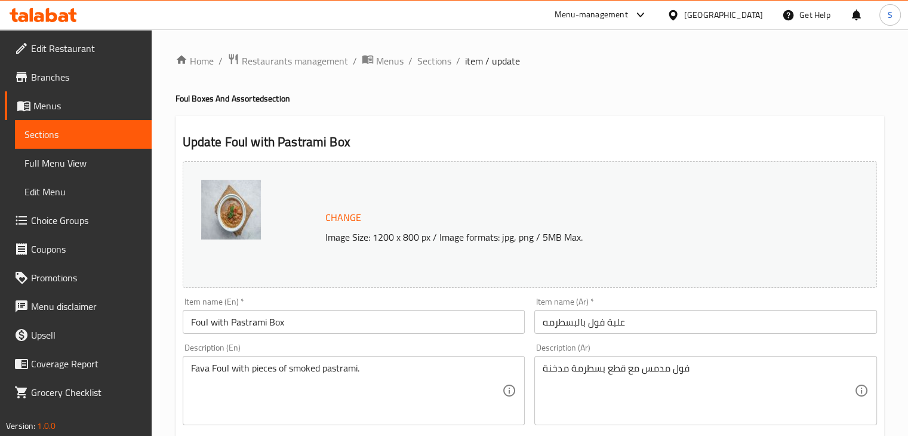
scroll to position [485, 0]
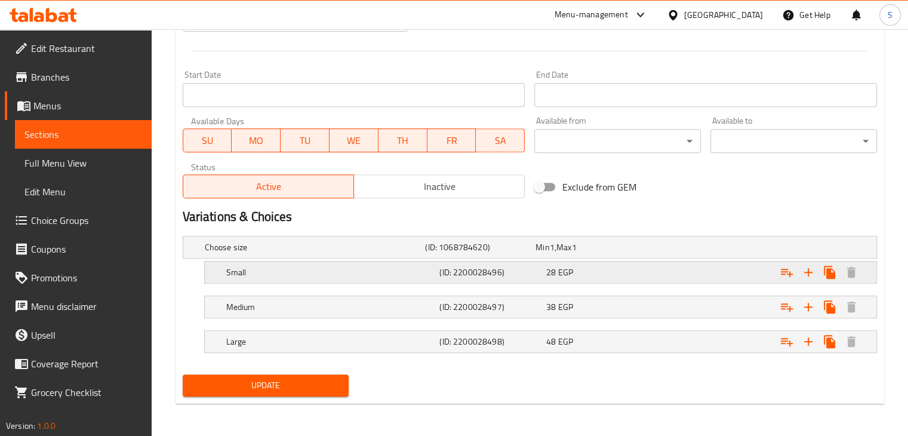
click at [638, 264] on div "28 EGP" at bounding box center [597, 272] width 107 height 17
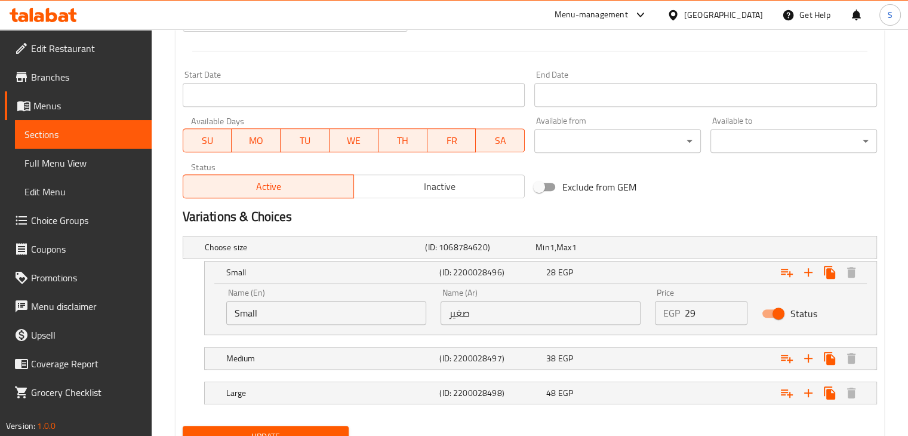
type input "29"
click at [733, 306] on input "29" at bounding box center [716, 313] width 63 height 24
click at [721, 362] on div "Expand" at bounding box center [758, 358] width 214 height 26
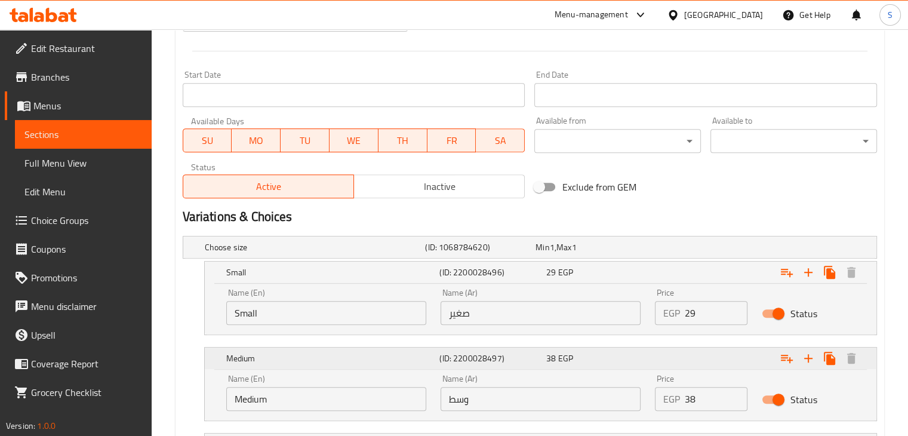
scroll to position [588, 0]
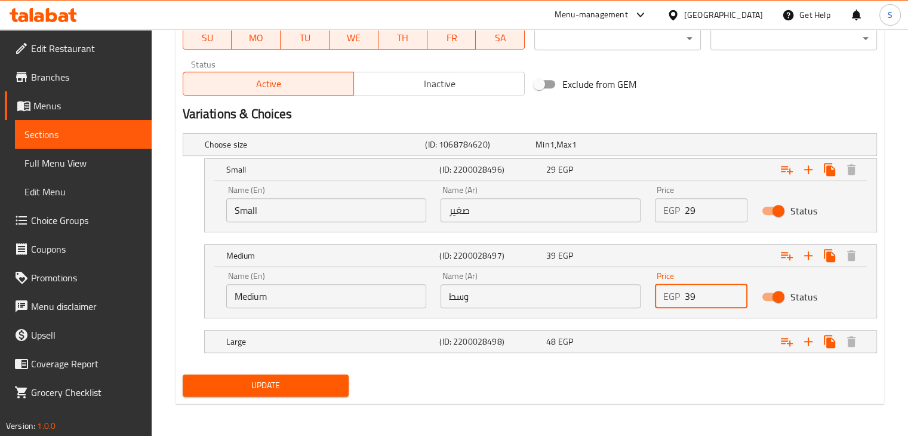
type input "39"
click at [733, 292] on input "39" at bounding box center [716, 296] width 63 height 24
click at [713, 336] on div "Expand" at bounding box center [758, 341] width 214 height 26
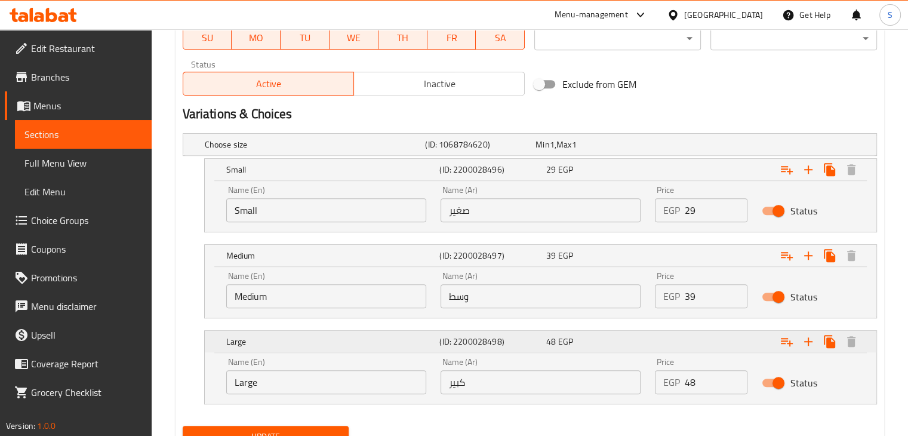
scroll to position [639, 0]
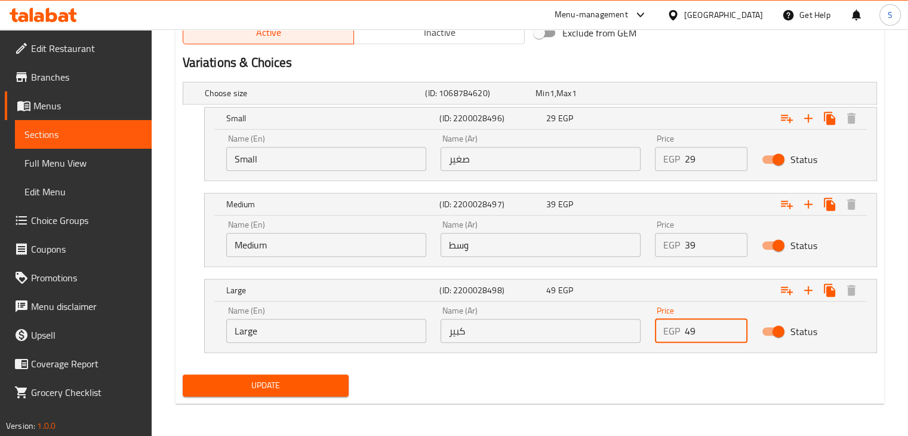
type input "49"
click at [734, 325] on input "49" at bounding box center [716, 331] width 63 height 24
click at [183, 374] on button "Update" at bounding box center [266, 385] width 167 height 22
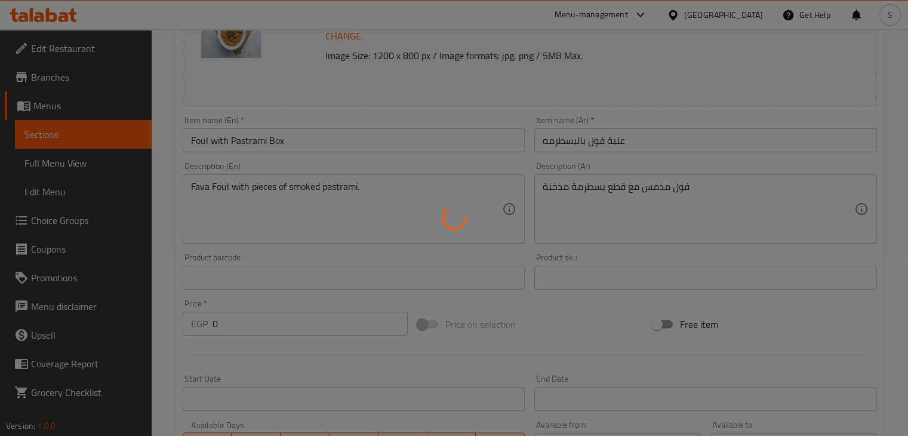
scroll to position [0, 0]
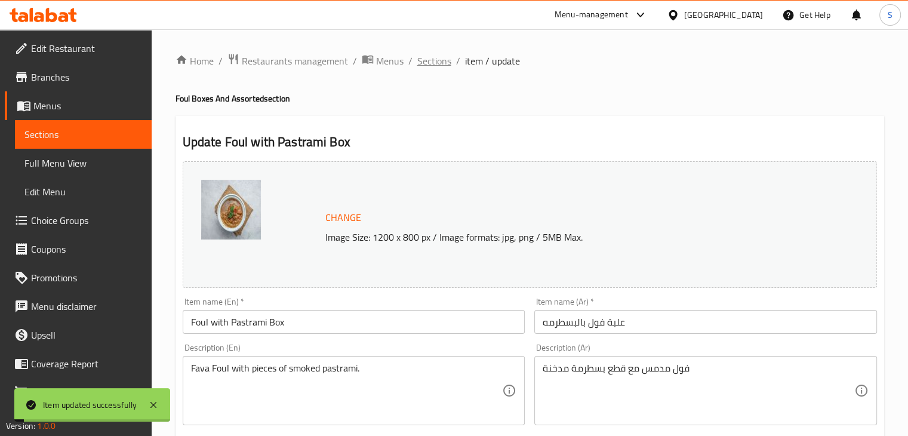
click at [432, 62] on span "Sections" at bounding box center [434, 61] width 34 height 14
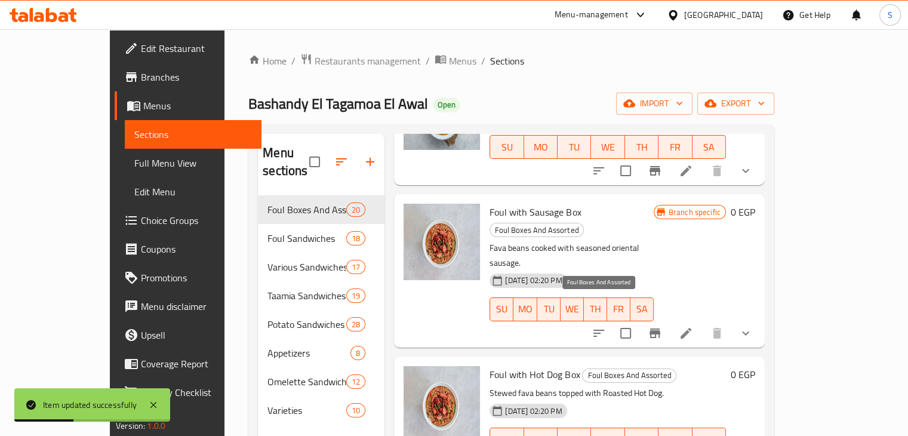
scroll to position [931, 0]
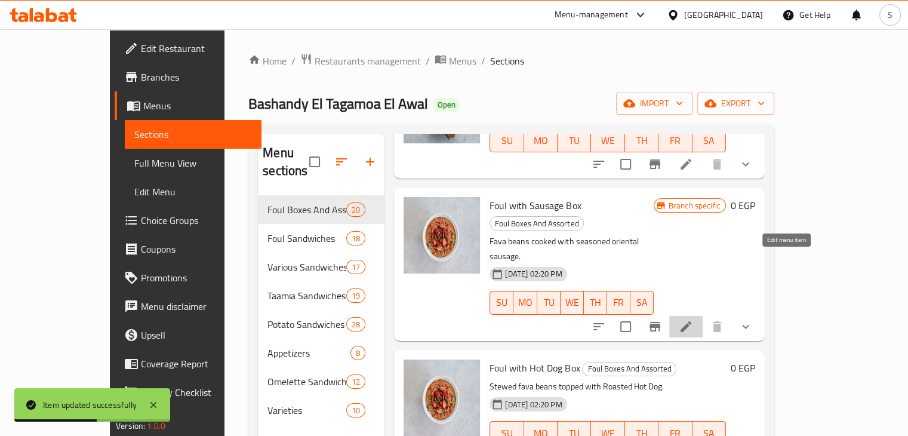
click at [693, 319] on icon at bounding box center [686, 326] width 14 height 14
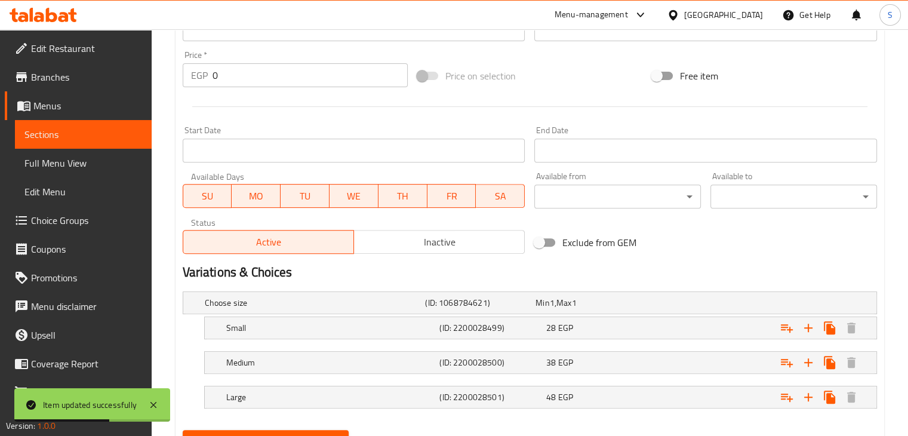
scroll to position [485, 0]
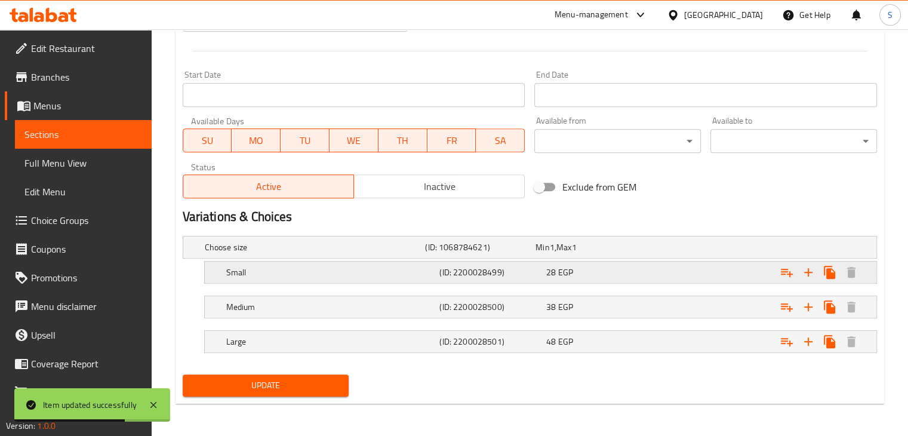
click at [630, 278] on div "28 EGP" at bounding box center [597, 272] width 107 height 17
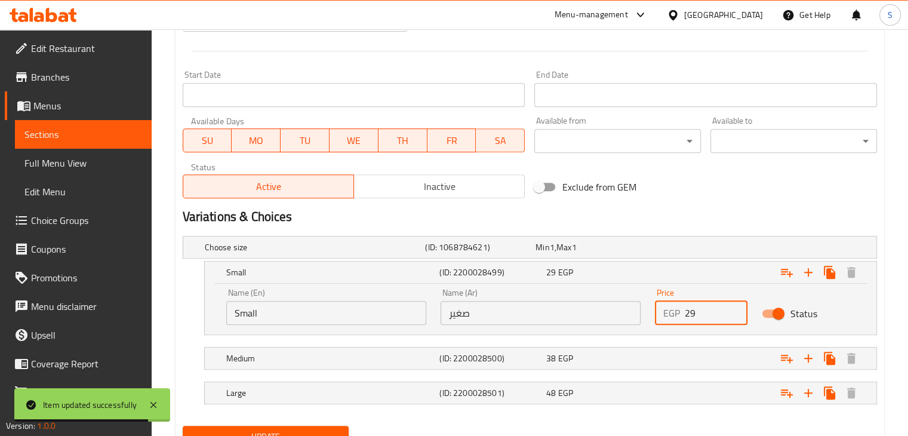
type input "29"
click at [733, 306] on input "29" at bounding box center [716, 313] width 63 height 24
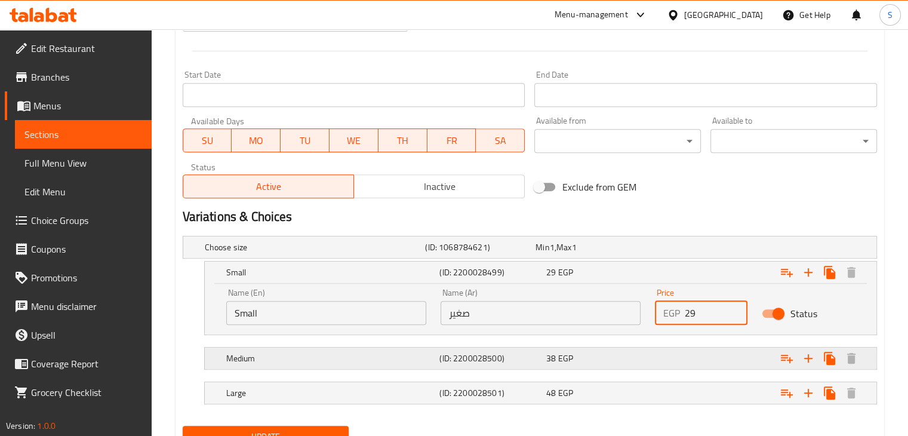
click at [756, 351] on div "Expand" at bounding box center [758, 358] width 214 height 26
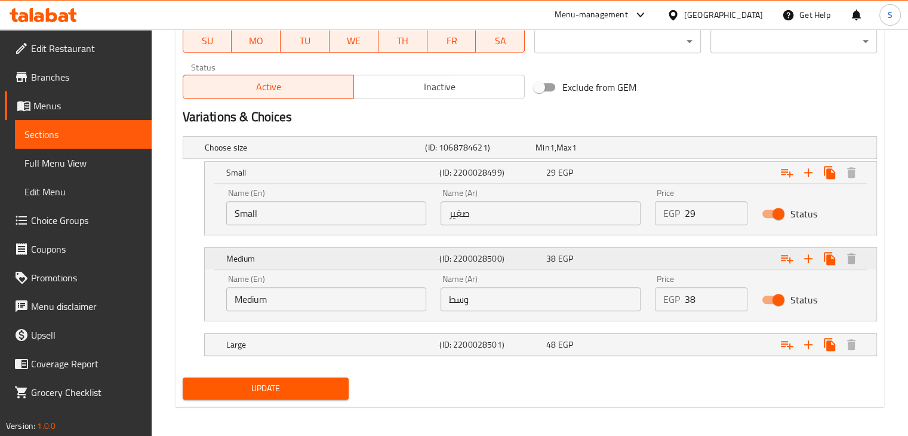
scroll to position [588, 0]
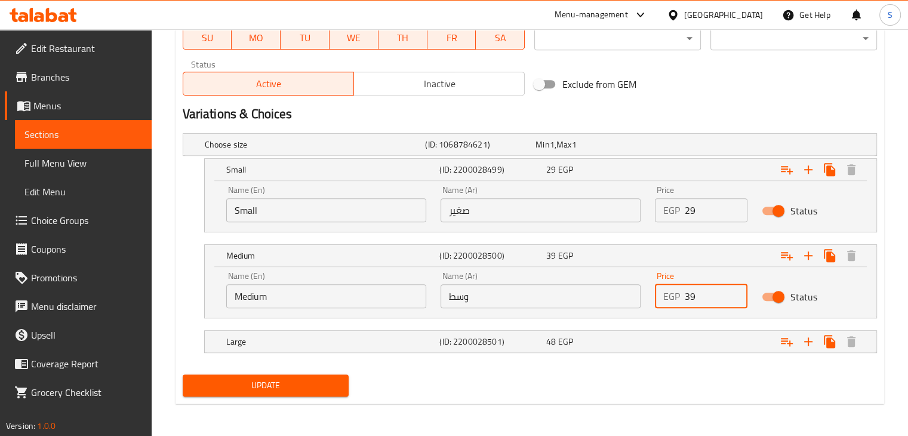
type input "39"
click at [736, 291] on input "39" at bounding box center [716, 296] width 63 height 24
click at [729, 339] on div "Expand" at bounding box center [758, 341] width 214 height 26
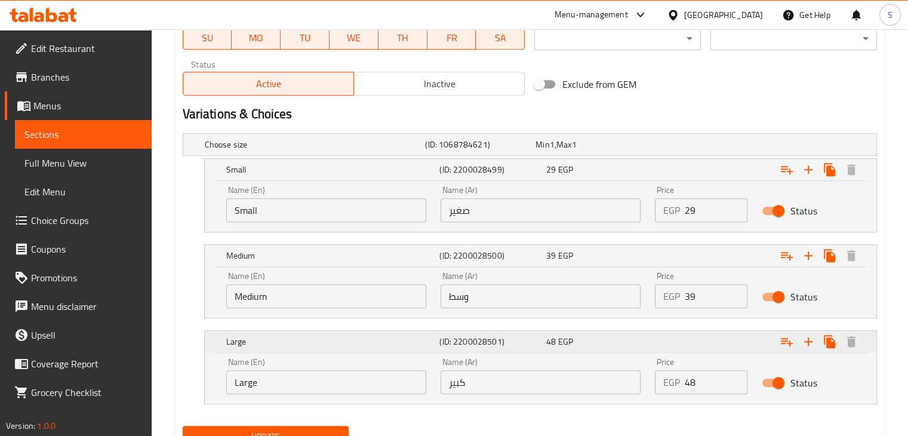
scroll to position [639, 0]
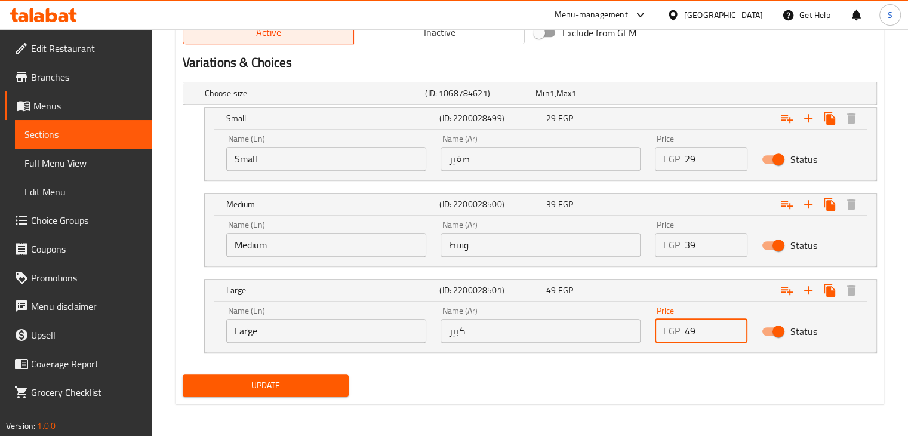
type input "49"
click at [733, 326] on input "49" at bounding box center [716, 331] width 63 height 24
click at [183, 374] on button "Update" at bounding box center [266, 385] width 167 height 22
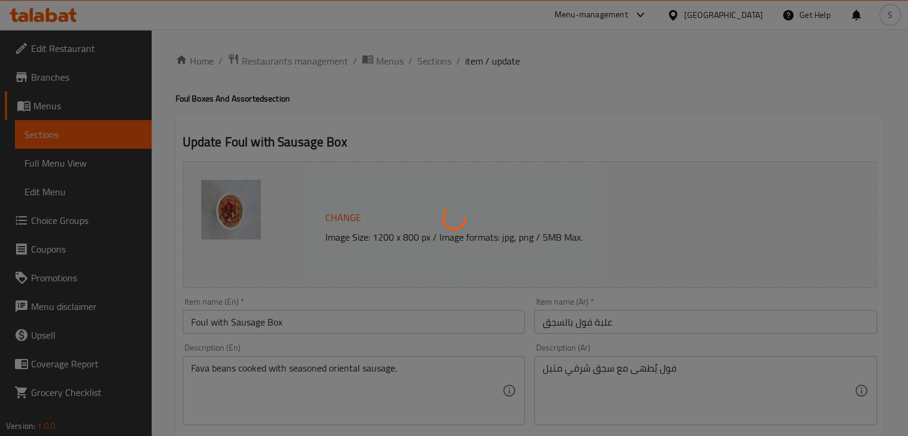
scroll to position [0, 0]
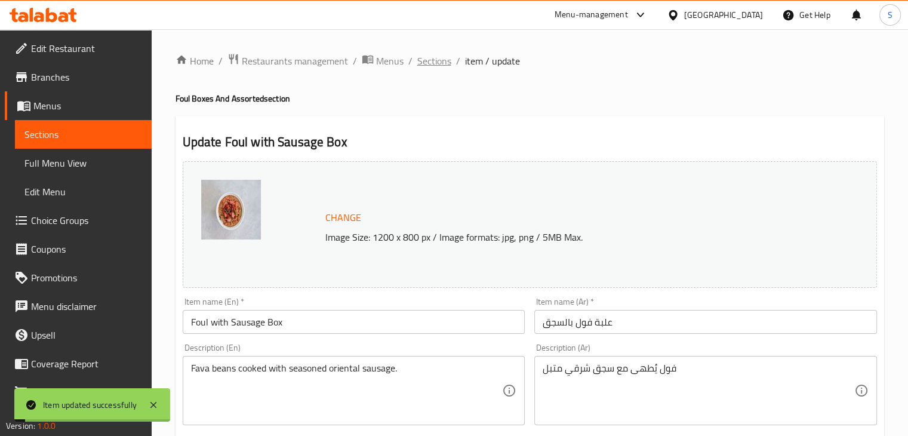
click at [433, 63] on span "Sections" at bounding box center [434, 61] width 34 height 14
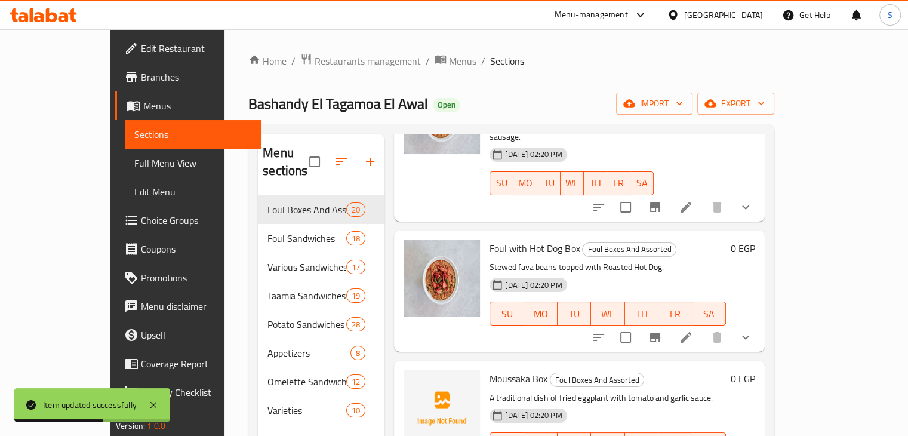
scroll to position [1056, 0]
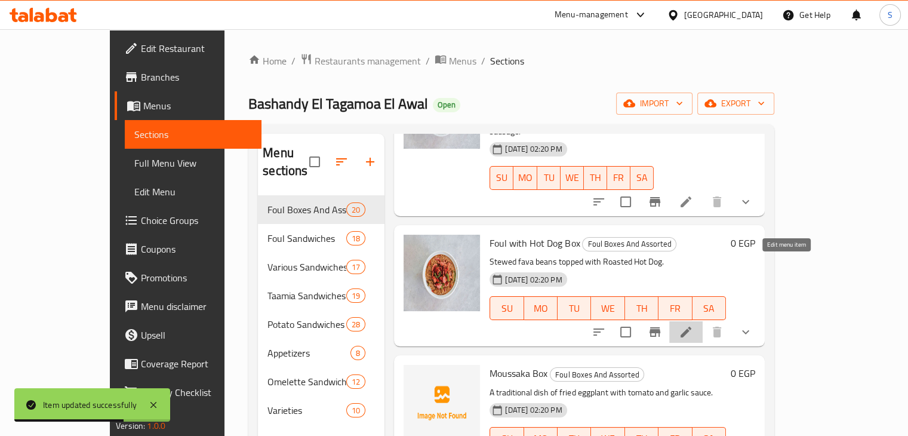
click at [693, 325] on icon at bounding box center [686, 332] width 14 height 14
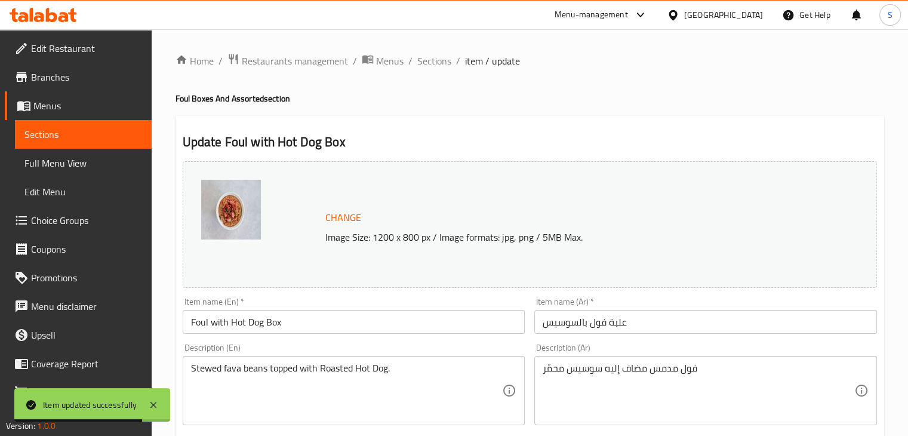
scroll to position [485, 0]
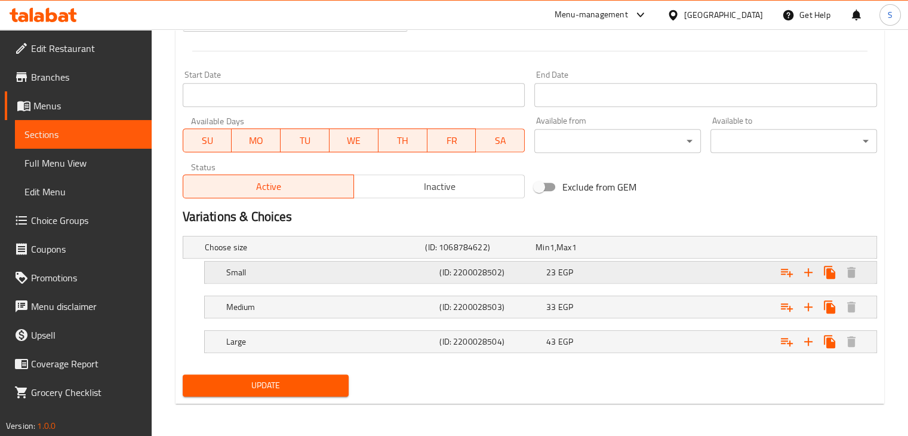
click at [653, 275] on div "Expand" at bounding box center [758, 272] width 214 height 26
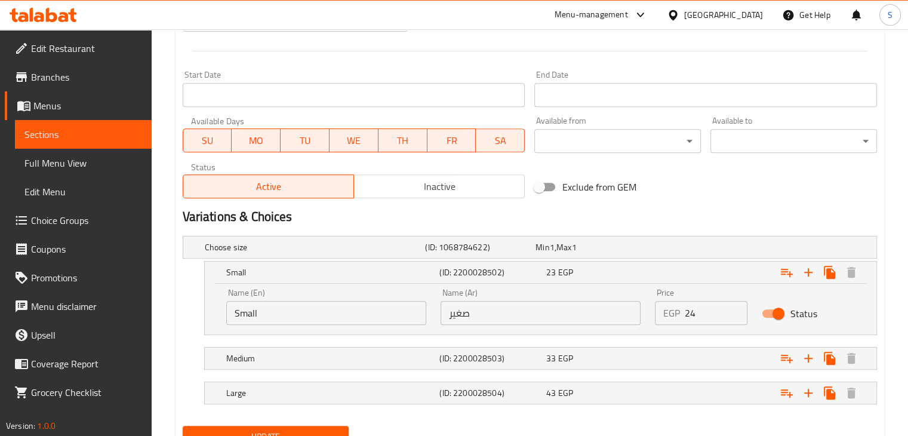
type input "24"
click at [734, 306] on input "24" at bounding box center [716, 313] width 63 height 24
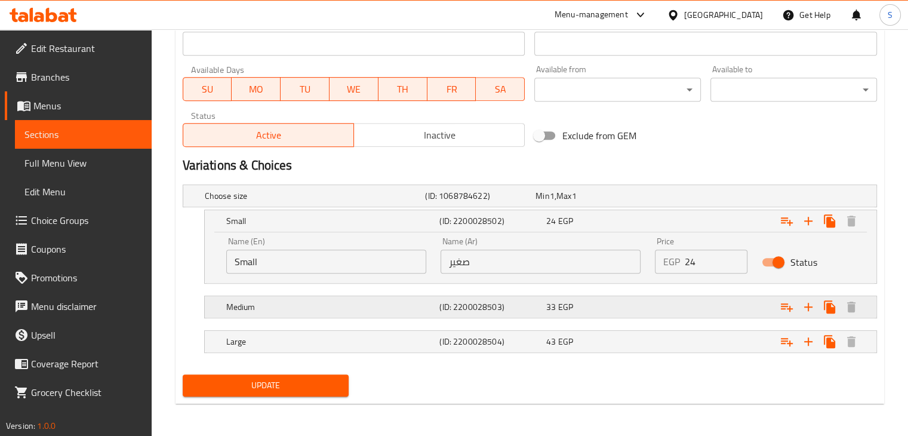
click at [719, 304] on div "Expand" at bounding box center [758, 307] width 214 height 26
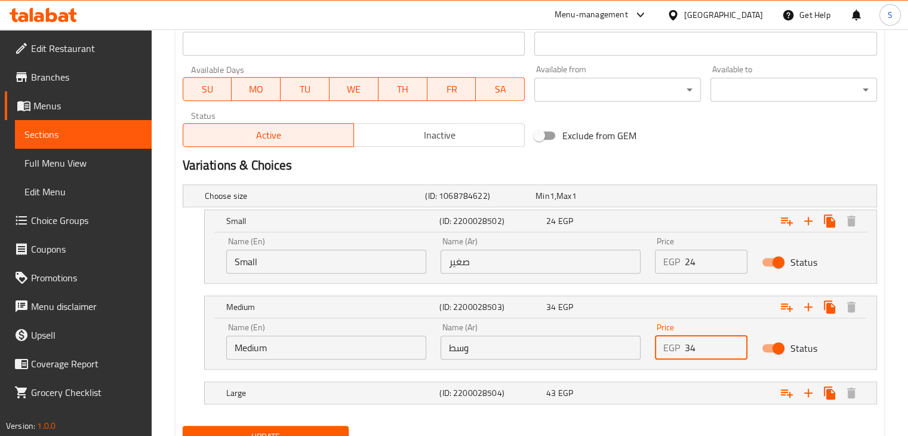
type input "34"
click at [735, 342] on input "34" at bounding box center [716, 348] width 63 height 24
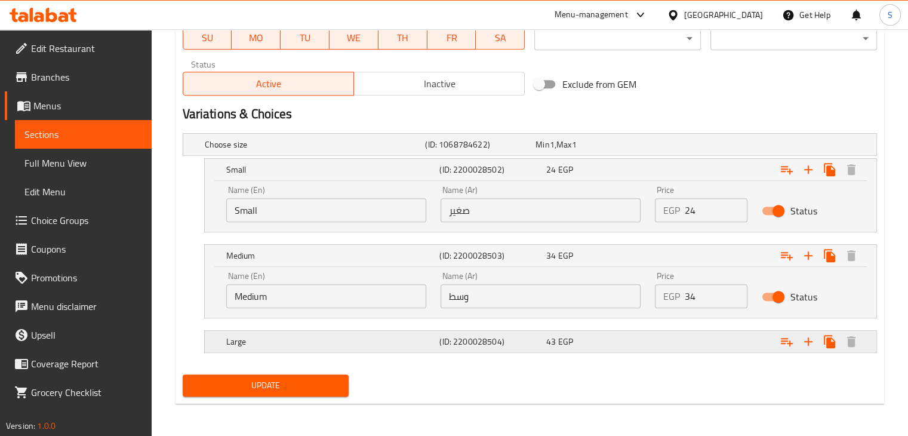
click at [716, 347] on div "Expand" at bounding box center [758, 341] width 214 height 26
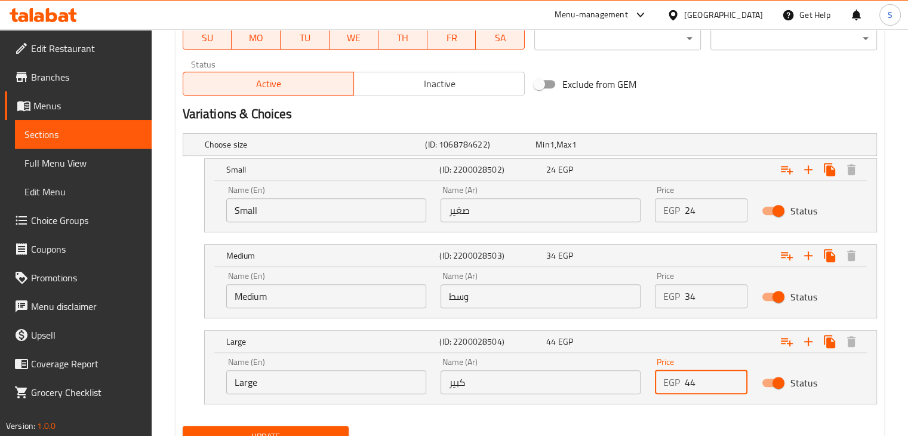
type input "44"
click at [736, 375] on input "44" at bounding box center [716, 382] width 63 height 24
click at [183, 426] on button "Update" at bounding box center [266, 437] width 167 height 22
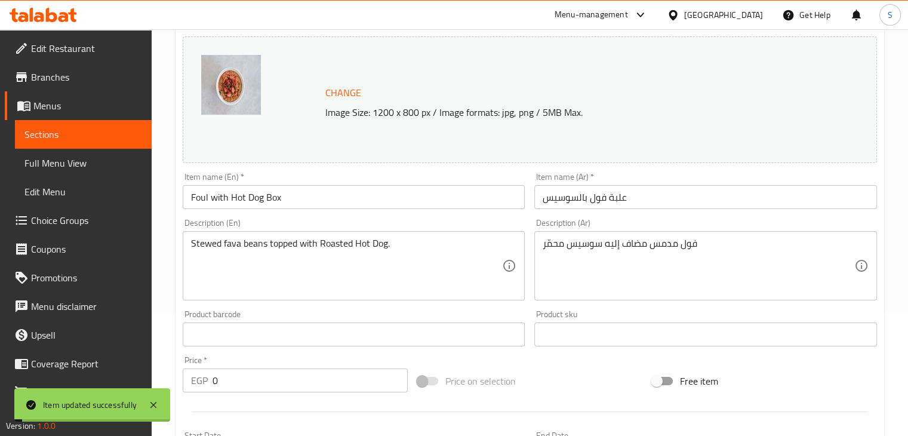
scroll to position [0, 0]
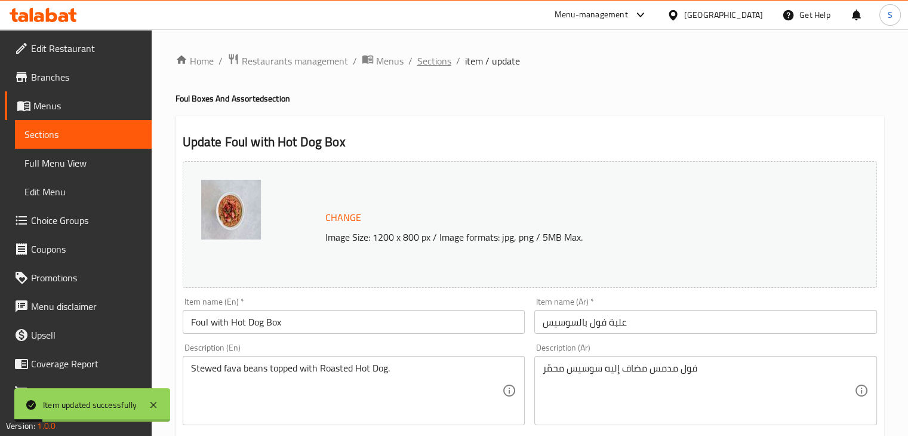
click at [429, 59] on span "Sections" at bounding box center [434, 61] width 34 height 14
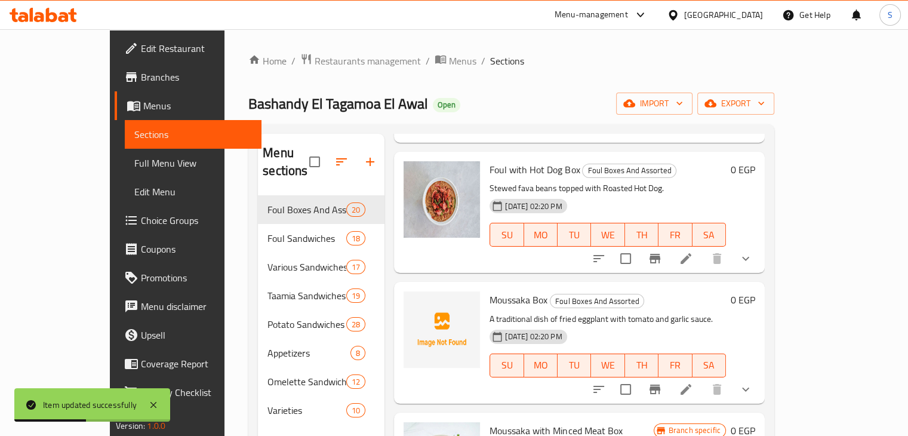
scroll to position [1132, 0]
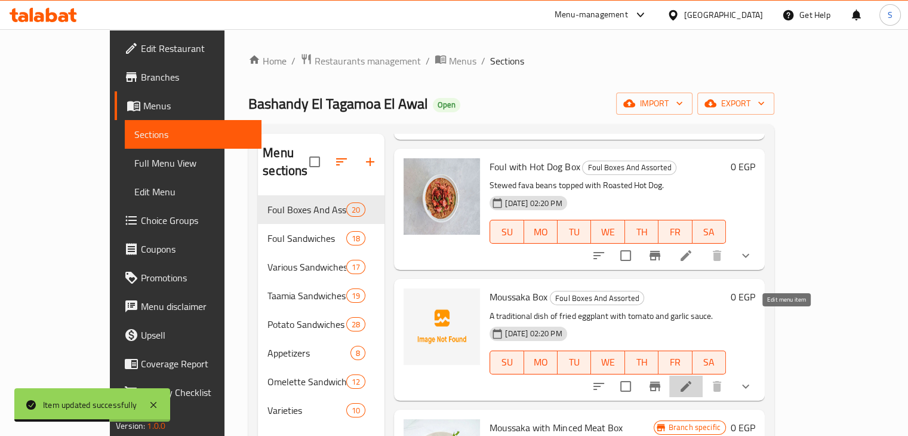
click at [693, 379] on icon at bounding box center [686, 386] width 14 height 14
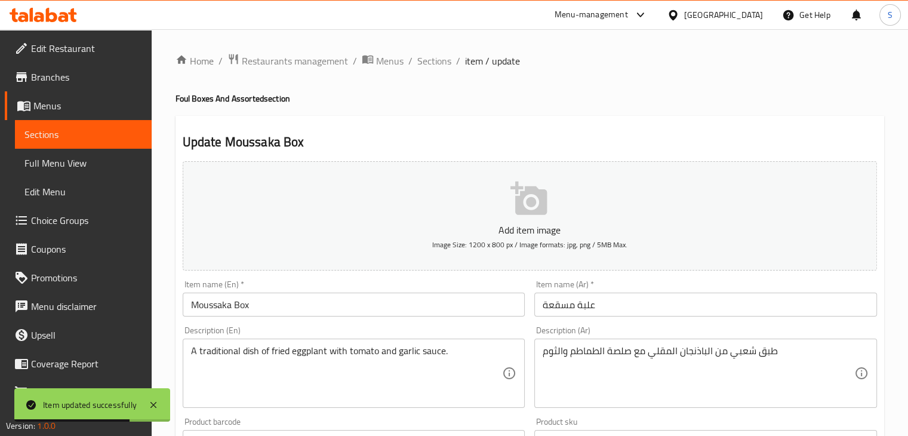
scroll to position [468, 0]
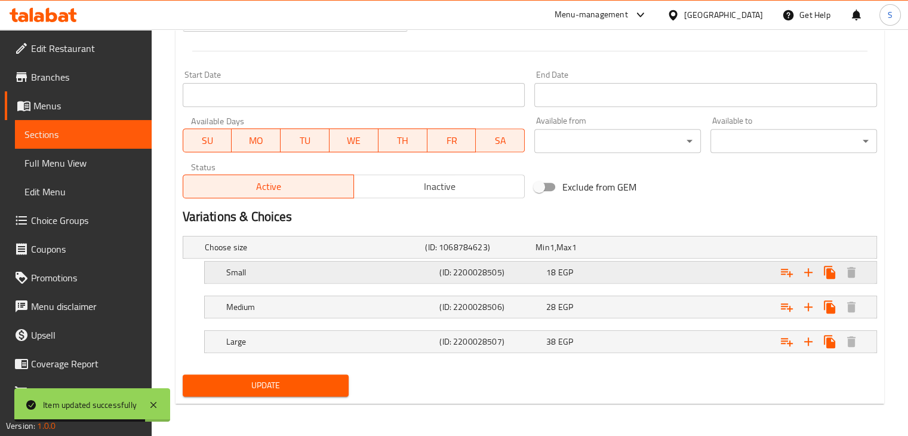
click at [639, 275] on div "18 EGP" at bounding box center [597, 272] width 102 height 12
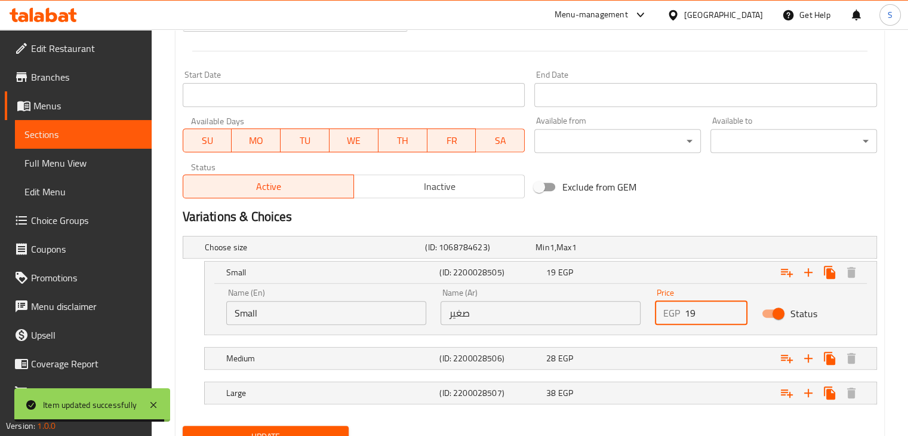
type input "19"
click at [736, 306] on input "19" at bounding box center [716, 313] width 63 height 24
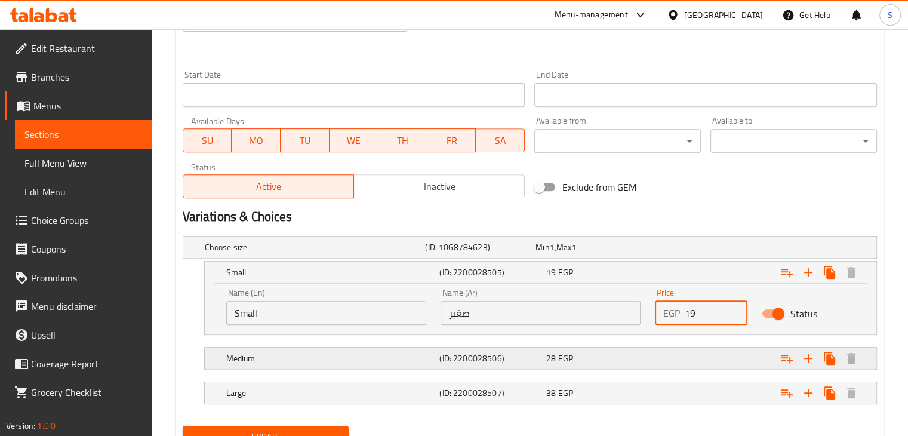
click at [747, 362] on div "Expand" at bounding box center [758, 358] width 214 height 26
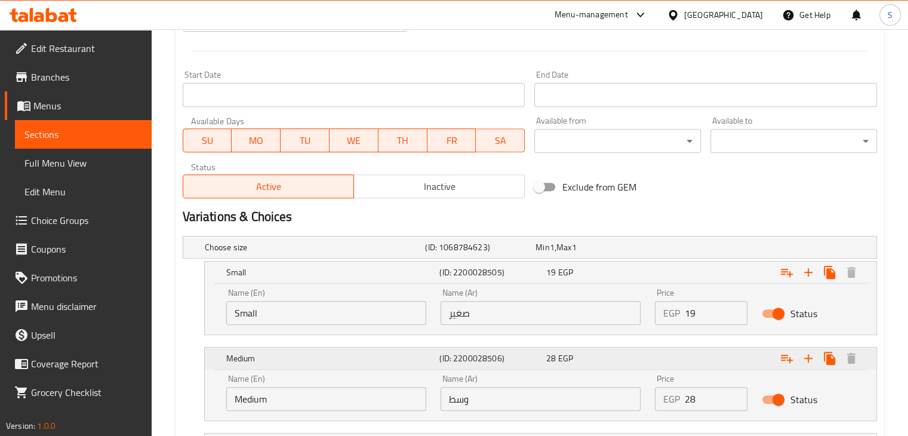
scroll to position [571, 0]
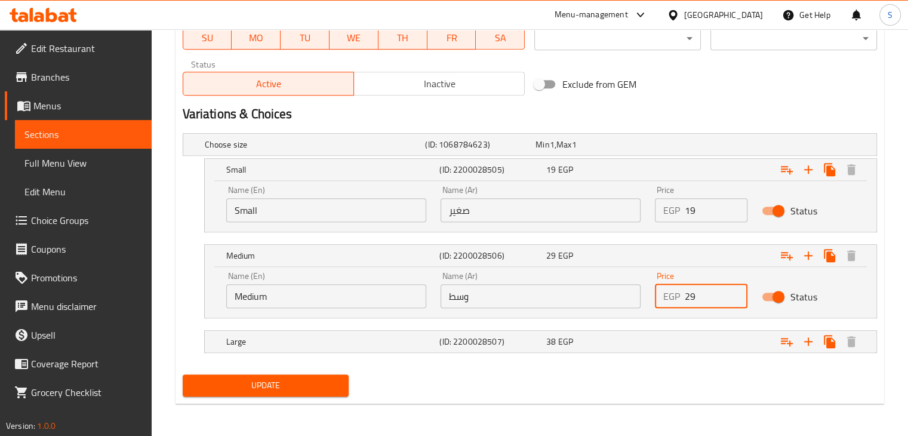
type input "29"
click at [735, 287] on input "29" at bounding box center [716, 296] width 63 height 24
click at [714, 347] on div "Expand" at bounding box center [758, 341] width 214 height 26
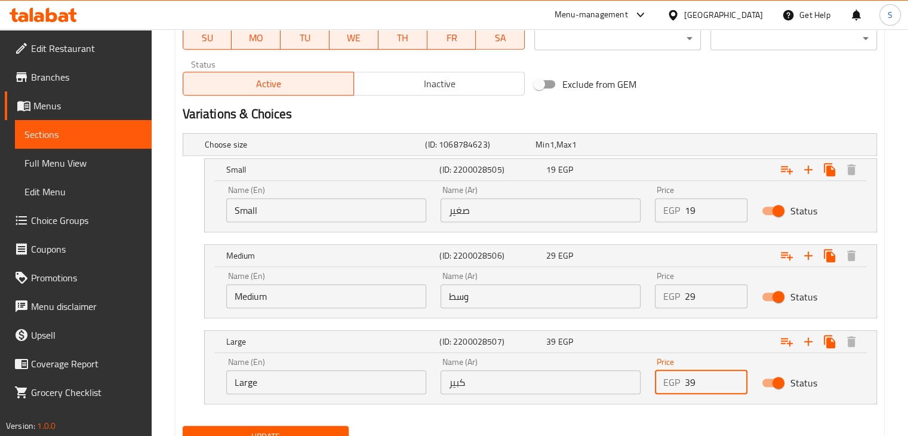
type input "39"
click at [736, 373] on input "39" at bounding box center [716, 382] width 63 height 24
click at [183, 426] on button "Update" at bounding box center [266, 437] width 167 height 22
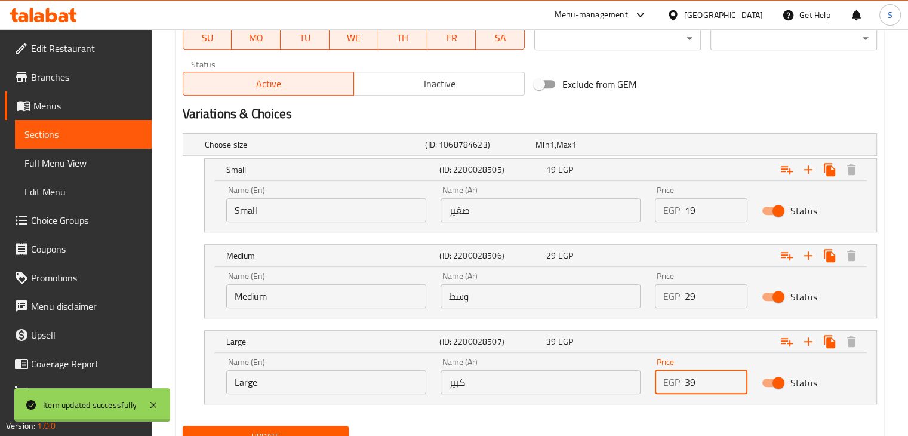
scroll to position [0, 0]
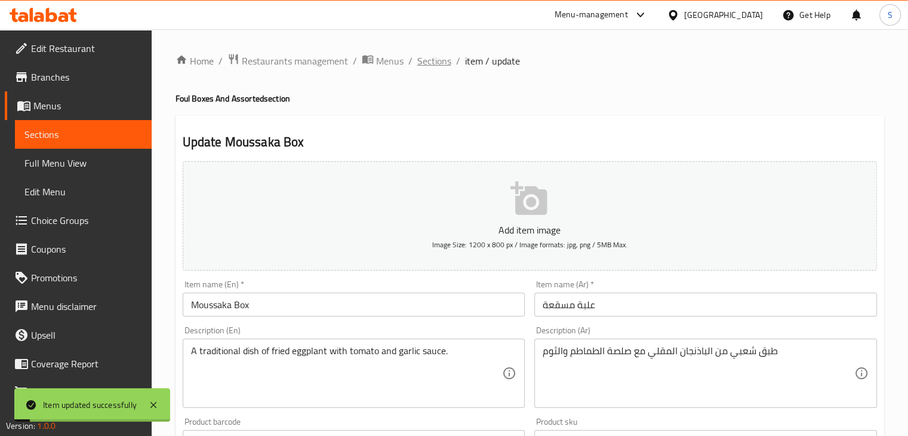
click at [435, 65] on span "Sections" at bounding box center [434, 61] width 34 height 14
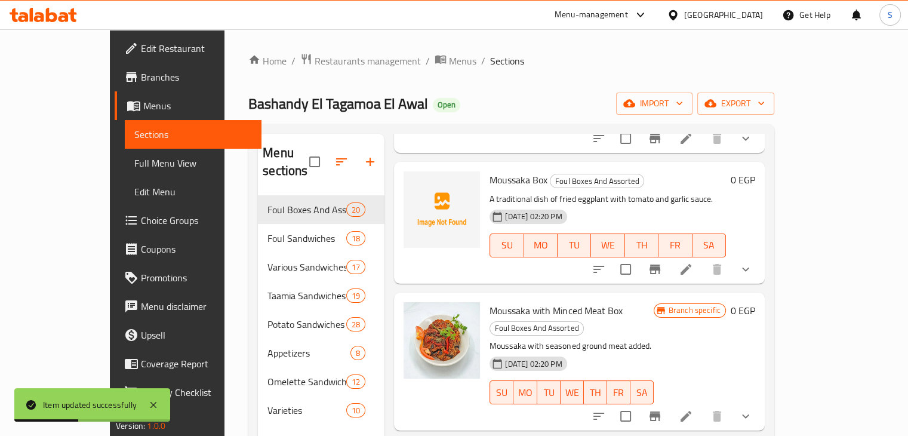
scroll to position [1300, 0]
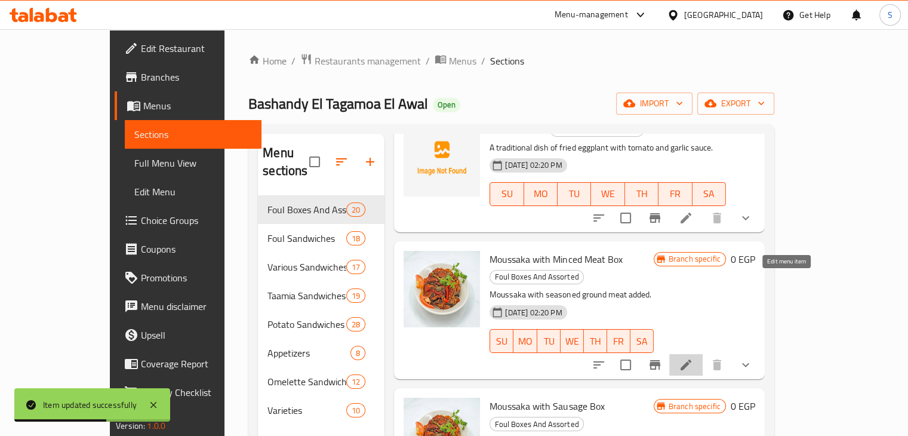
click at [693, 358] on icon at bounding box center [686, 365] width 14 height 14
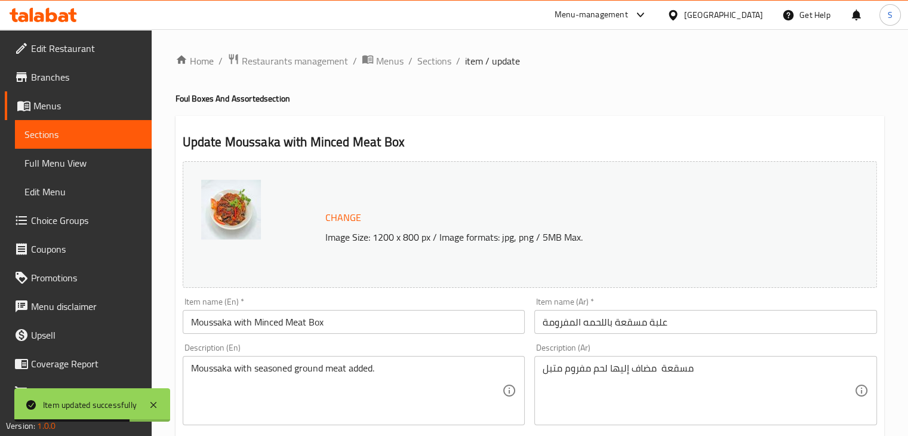
scroll to position [485, 0]
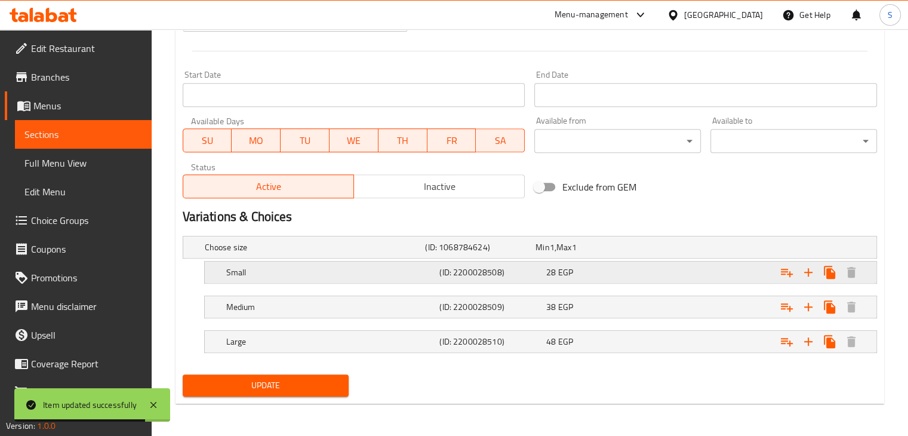
click at [666, 271] on div "Expand" at bounding box center [758, 272] width 214 height 26
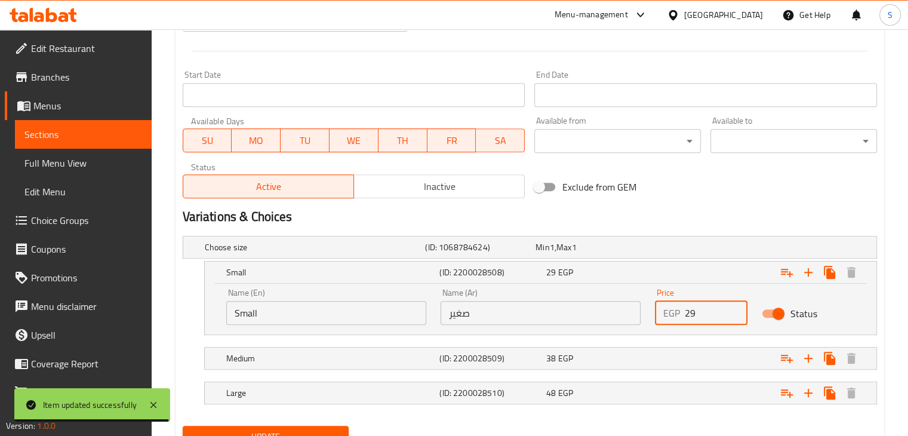
type input "29"
click at [735, 306] on input "29" at bounding box center [716, 313] width 63 height 24
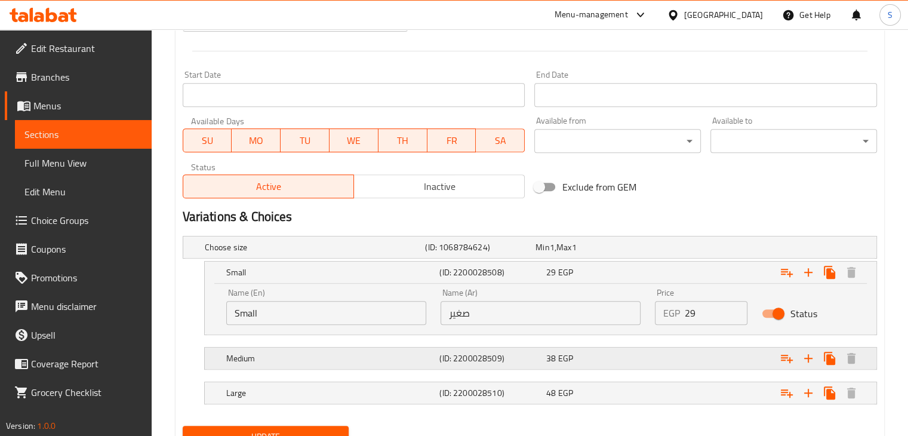
click at [702, 358] on div "Expand" at bounding box center [758, 358] width 214 height 26
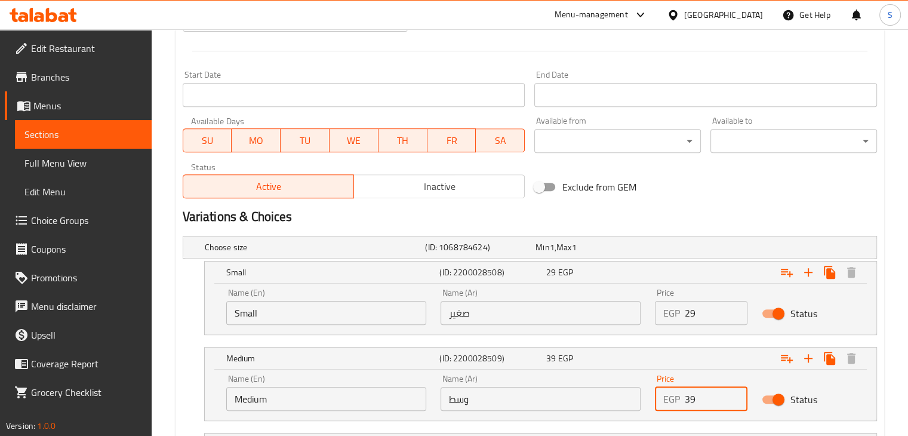
type input "39"
click at [733, 392] on input "39" at bounding box center [716, 399] width 63 height 24
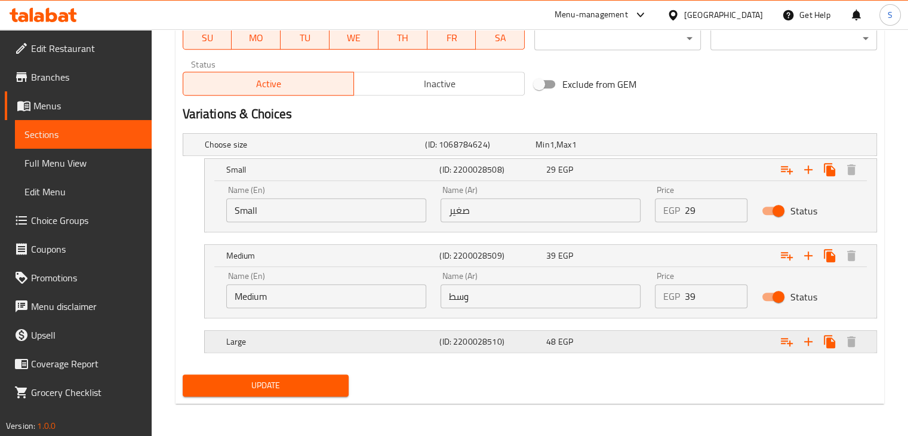
click at [691, 346] on div "Expand" at bounding box center [758, 341] width 214 height 26
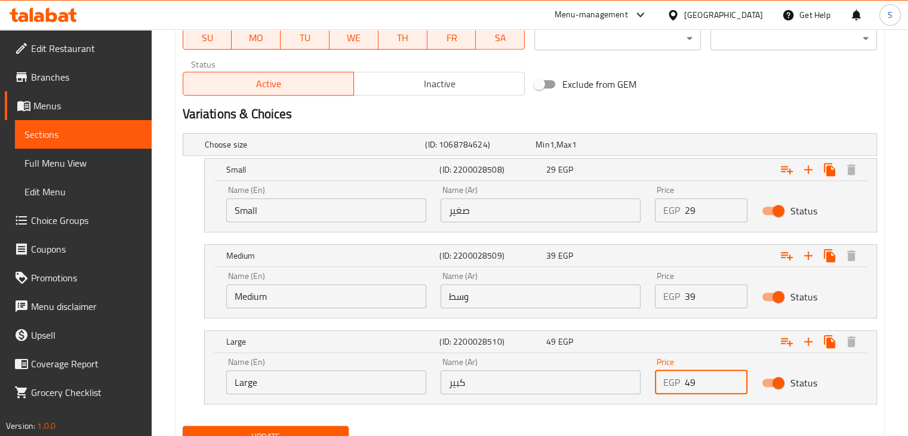
type input "49"
click at [734, 376] on input "49" at bounding box center [716, 382] width 63 height 24
click at [183, 426] on button "Update" at bounding box center [266, 437] width 167 height 22
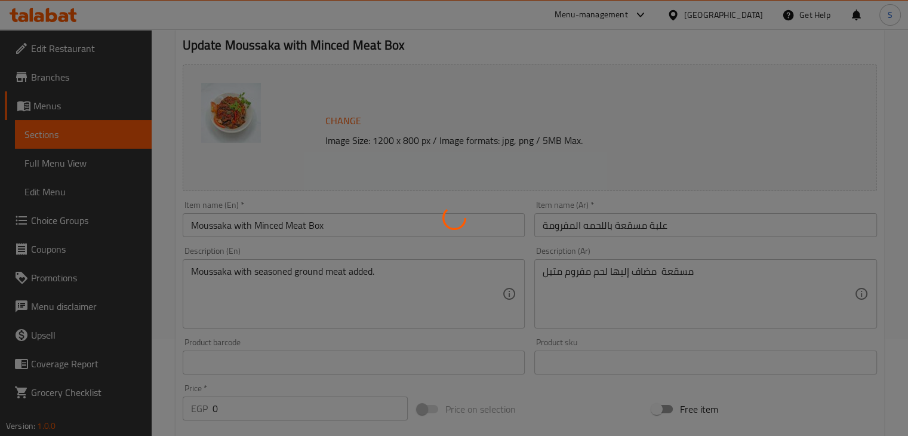
scroll to position [0, 0]
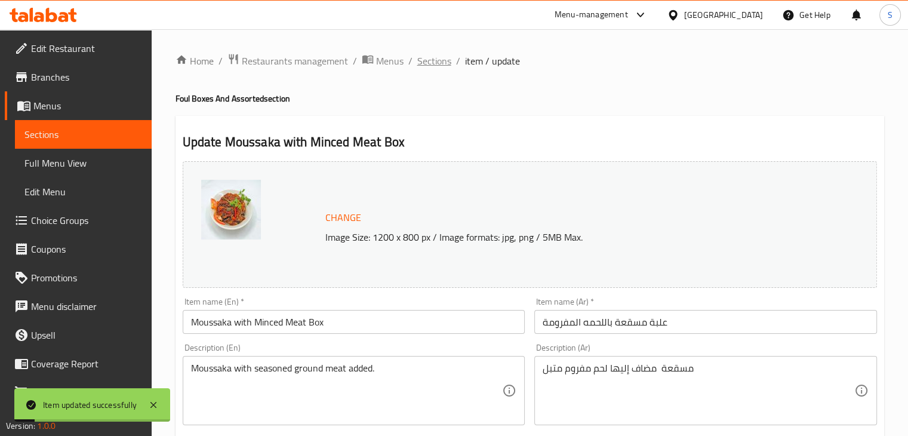
click at [437, 67] on span "Sections" at bounding box center [434, 61] width 34 height 14
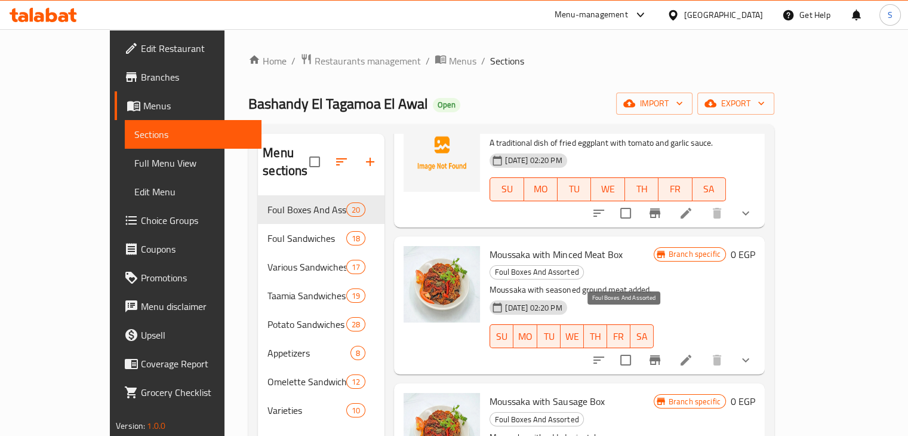
scroll to position [1380, 0]
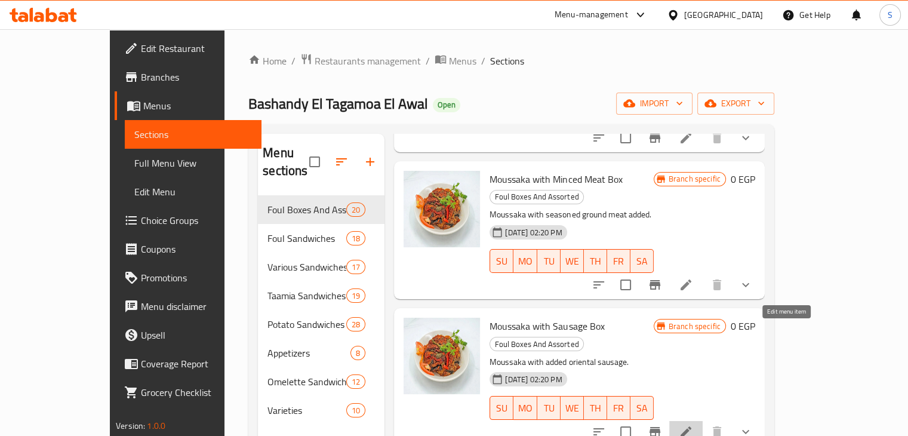
click at [693, 425] on icon at bounding box center [686, 432] width 14 height 14
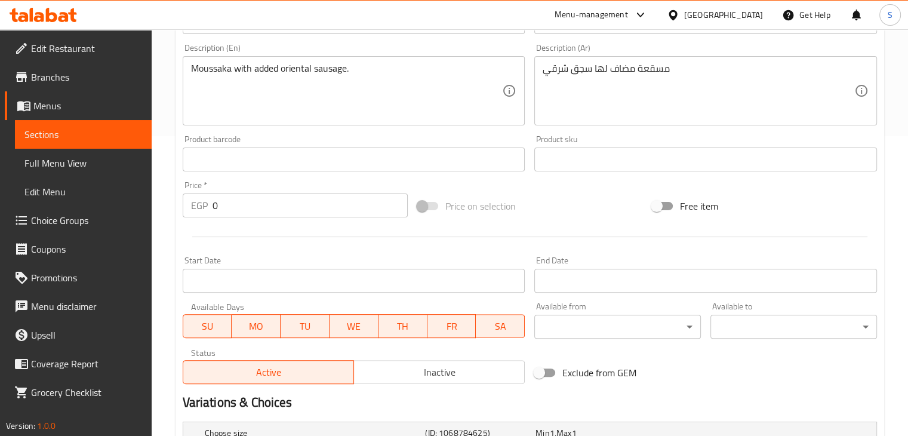
scroll to position [485, 0]
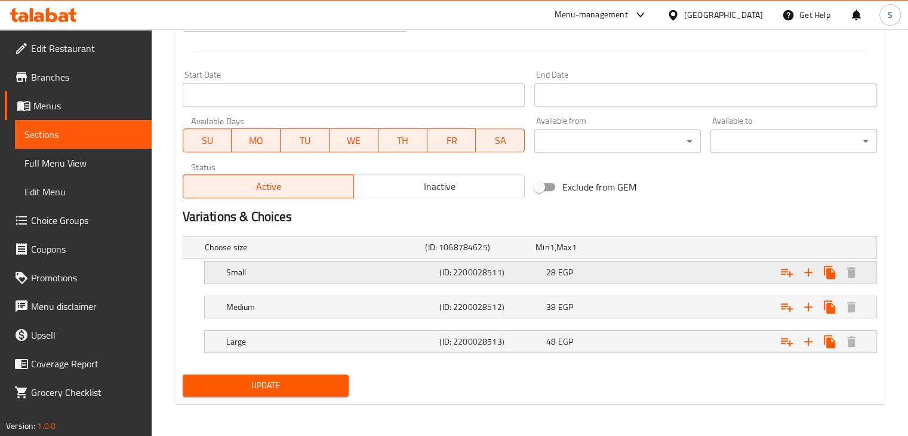
click at [650, 280] on div "Small (ID: 2200028511) 28 EGP" at bounding box center [544, 272] width 641 height 26
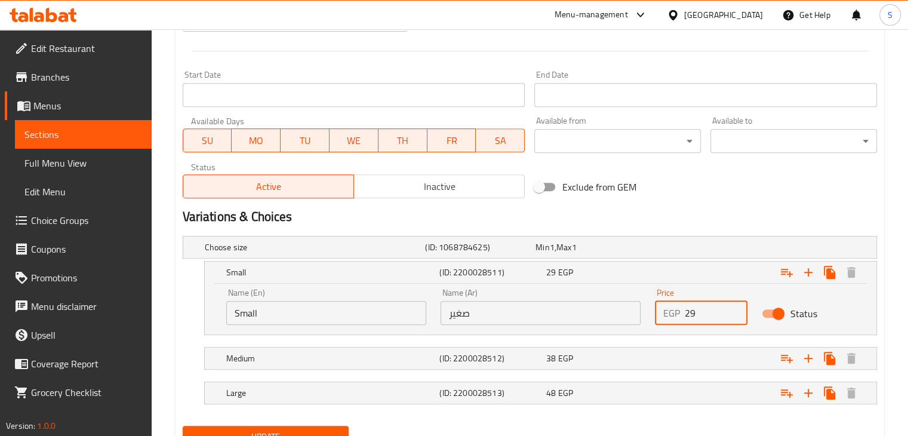
type input "29"
click at [731, 308] on input "29" at bounding box center [716, 313] width 63 height 24
click at [697, 349] on div "Expand" at bounding box center [758, 358] width 214 height 26
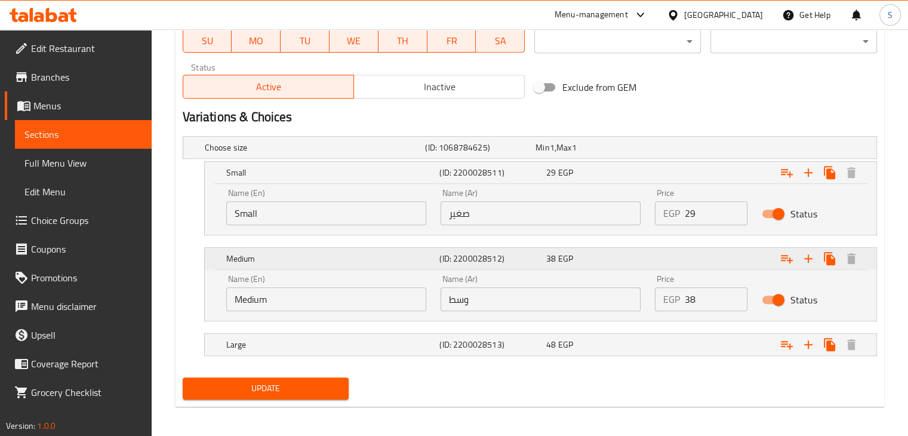
scroll to position [588, 0]
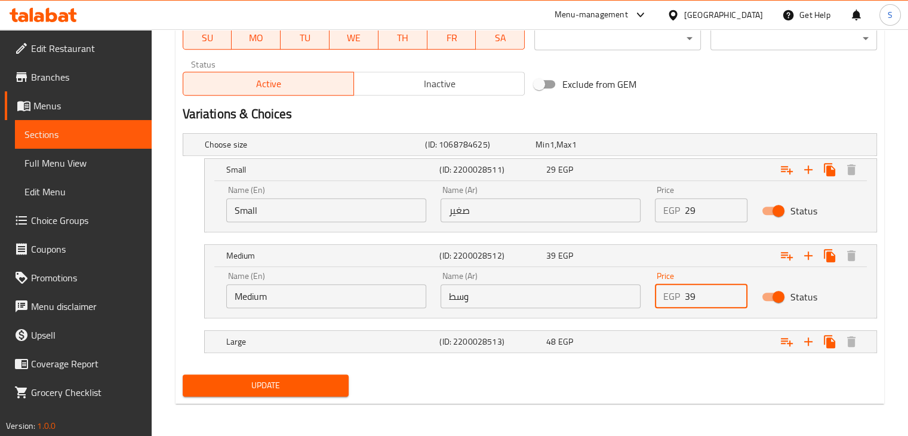
type input "39"
click at [733, 290] on input "39" at bounding box center [716, 296] width 63 height 24
click at [712, 347] on div "Expand" at bounding box center [758, 341] width 214 height 26
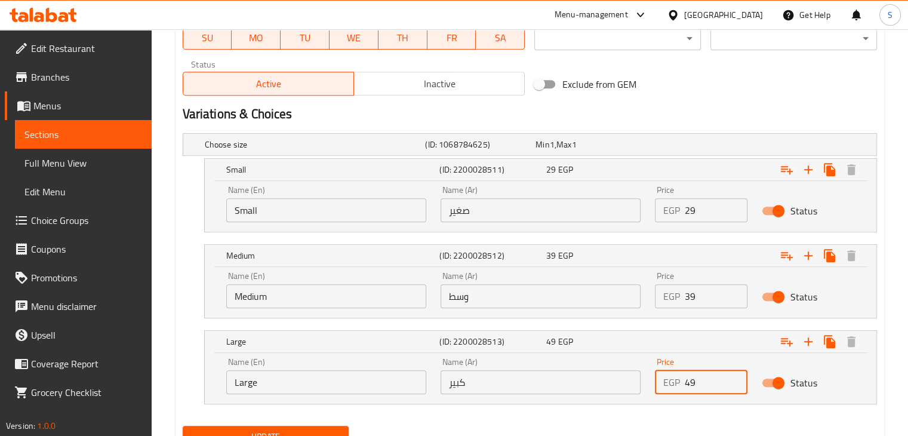
type input "49"
click at [733, 376] on input "49" at bounding box center [716, 382] width 63 height 24
click at [183, 426] on button "Update" at bounding box center [266, 437] width 167 height 22
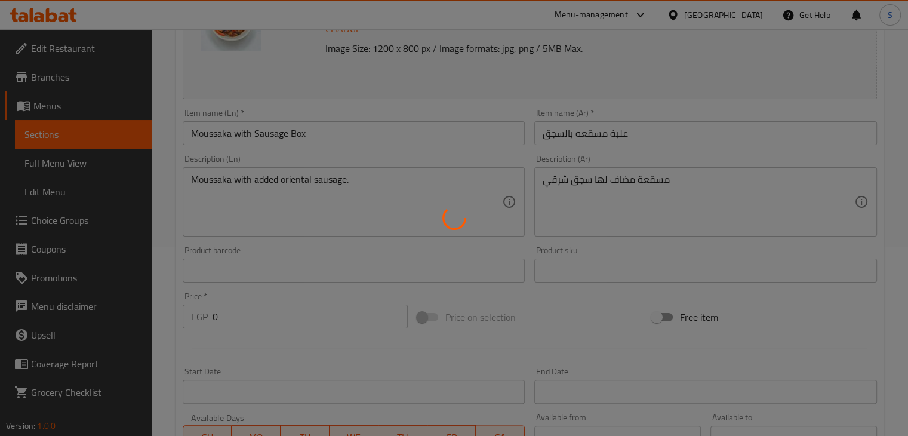
scroll to position [0, 0]
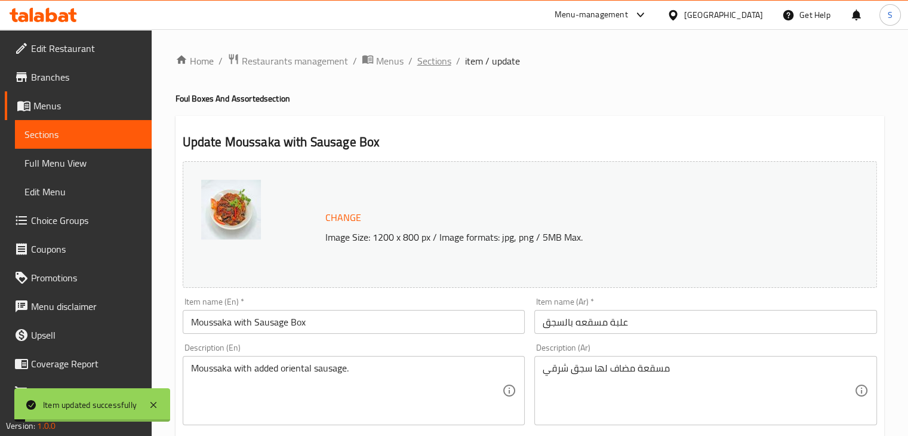
click at [437, 59] on span "Sections" at bounding box center [434, 61] width 34 height 14
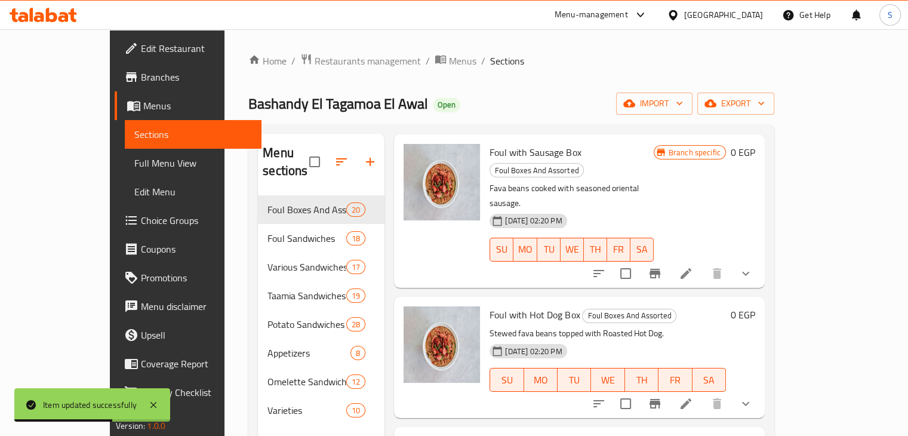
scroll to position [989, 0]
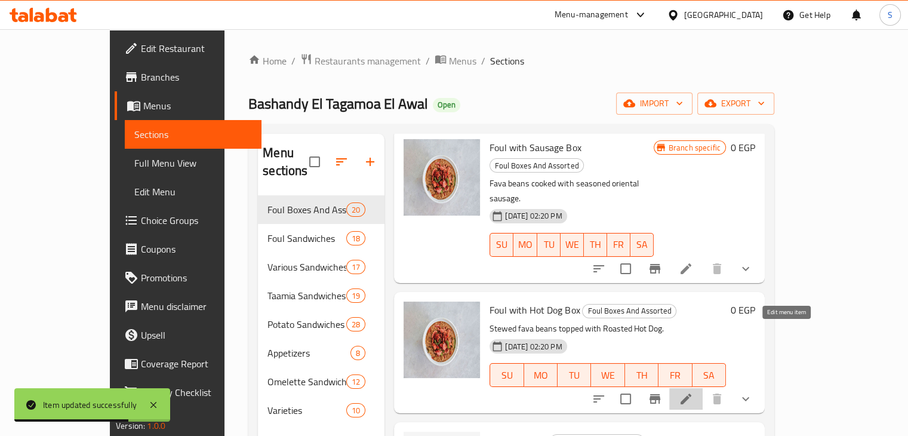
click at [693, 392] on icon at bounding box center [686, 399] width 14 height 14
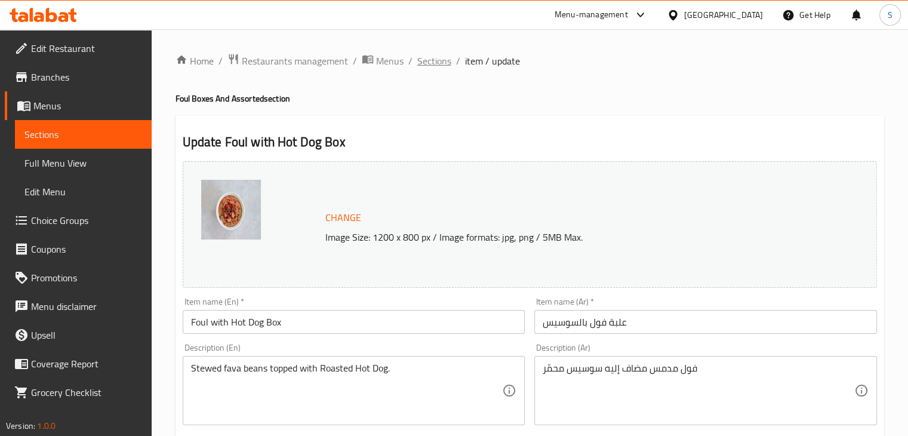
click at [437, 61] on span "Sections" at bounding box center [434, 61] width 34 height 14
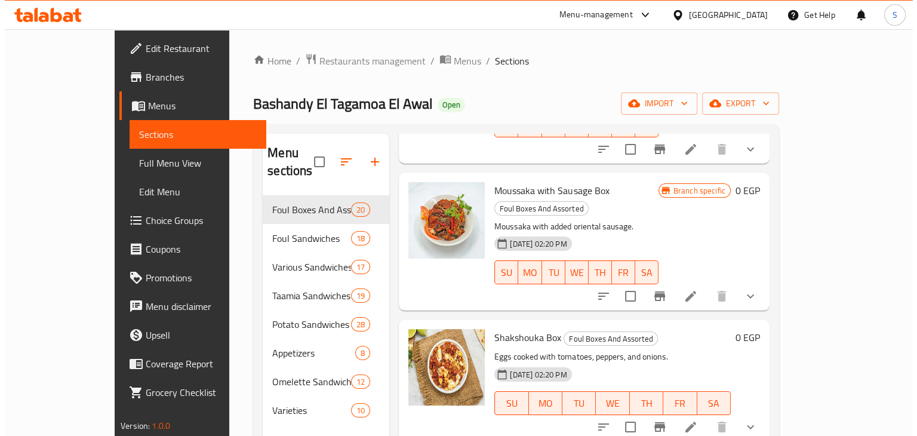
scroll to position [1518, 0]
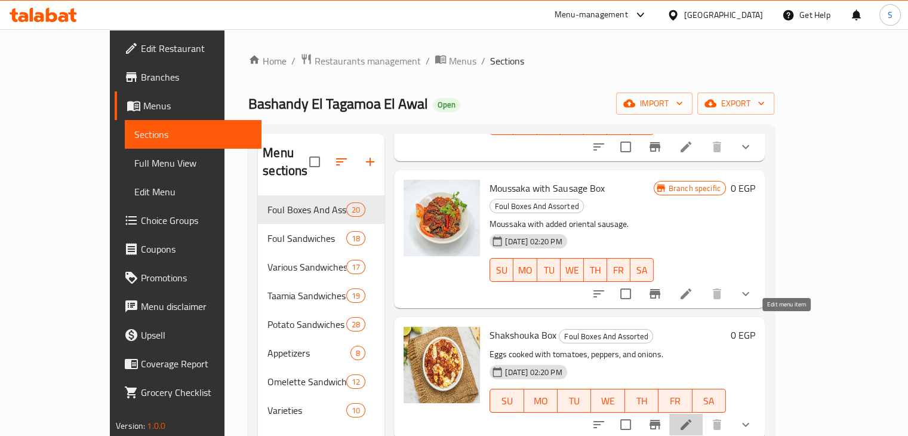
click at [693, 417] on icon at bounding box center [686, 424] width 14 height 14
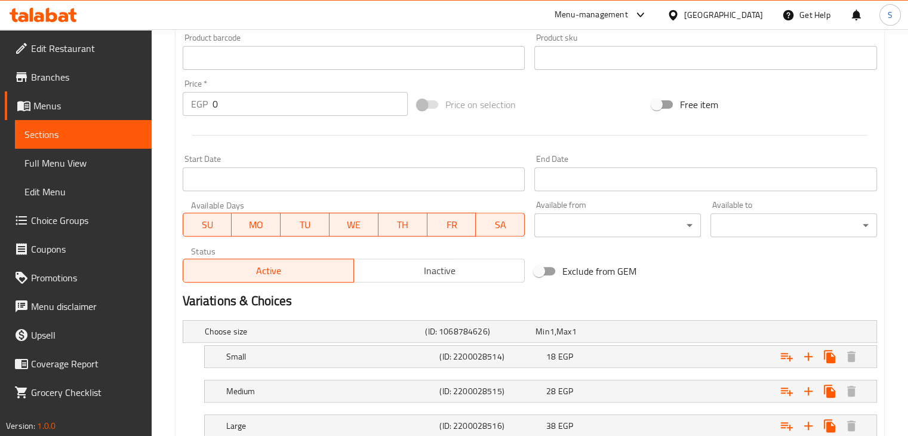
scroll to position [485, 0]
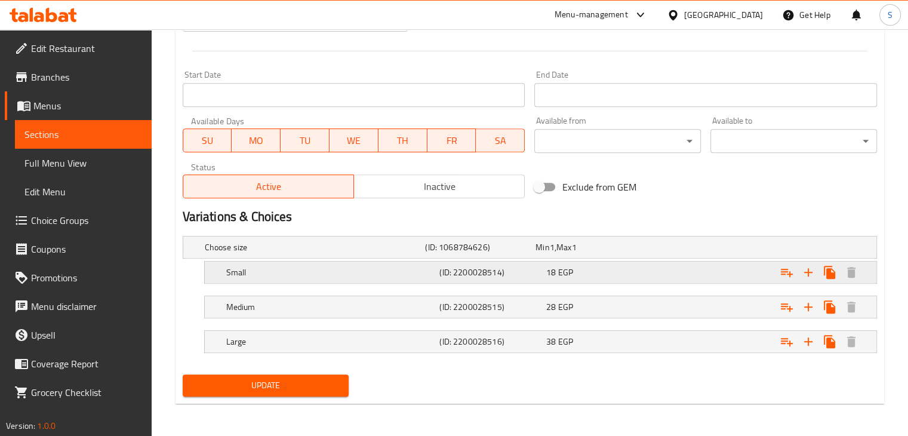
click at [635, 276] on div "18 EGP" at bounding box center [597, 272] width 102 height 12
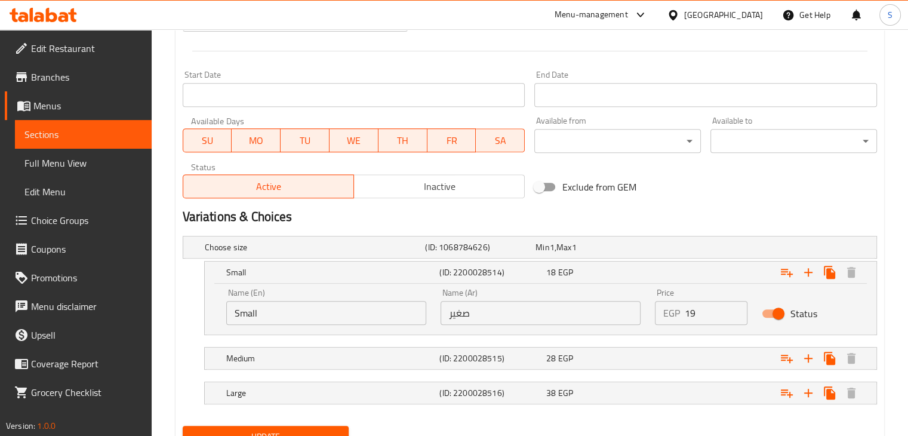
type input "19"
click at [731, 310] on input "19" at bounding box center [716, 313] width 63 height 24
click at [722, 367] on div "Expand" at bounding box center [758, 358] width 214 height 26
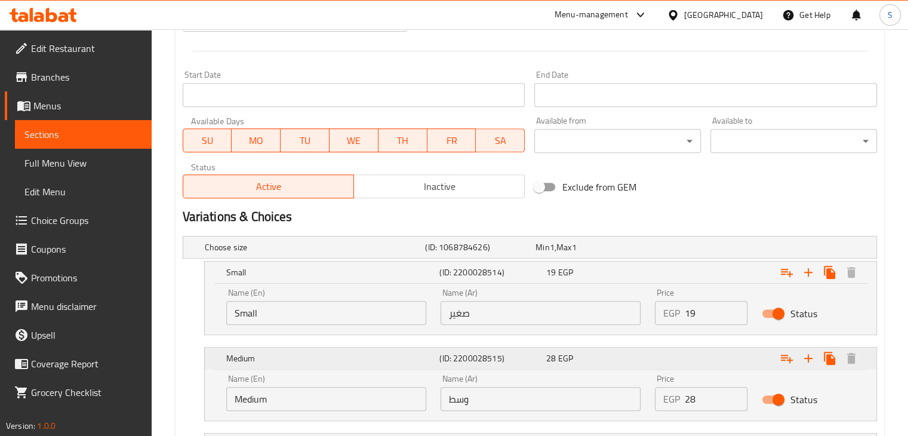
scroll to position [588, 0]
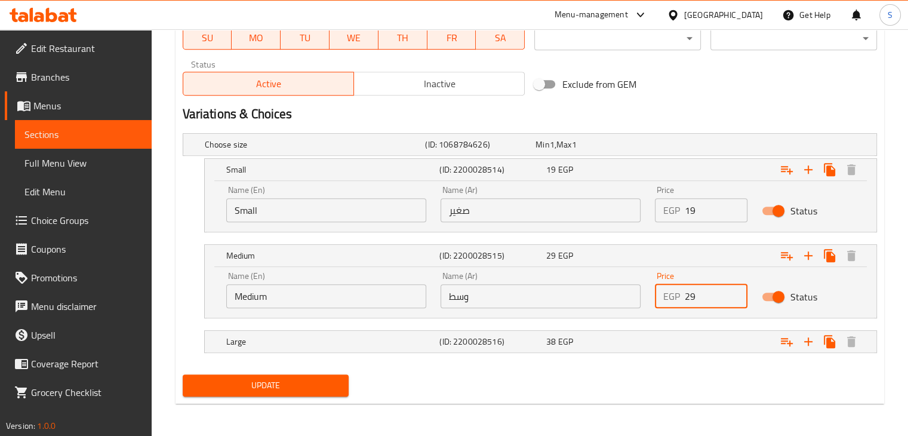
type input "29"
click at [734, 287] on input "29" at bounding box center [716, 296] width 63 height 24
click at [705, 333] on div "Expand" at bounding box center [758, 341] width 214 height 26
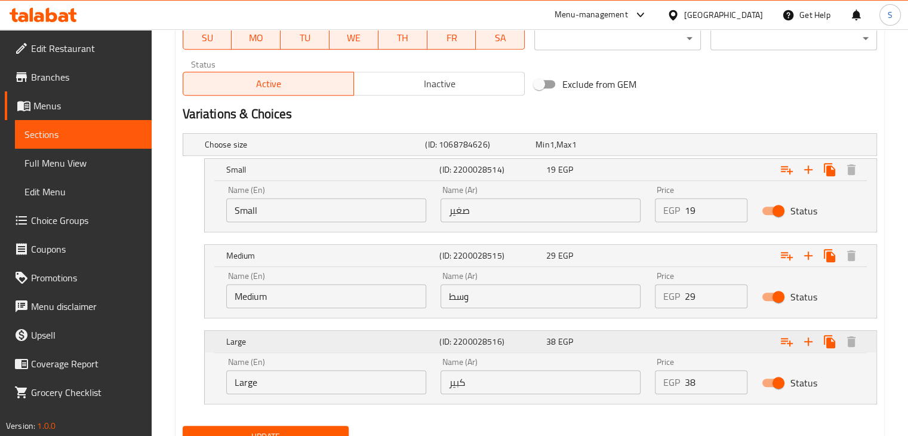
scroll to position [639, 0]
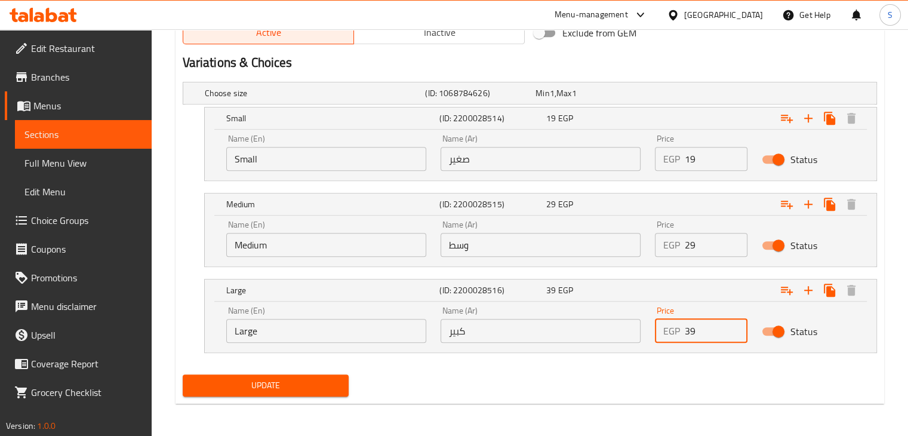
type input "39"
click at [731, 324] on input "39" at bounding box center [716, 331] width 63 height 24
click at [183, 374] on button "Update" at bounding box center [266, 385] width 167 height 22
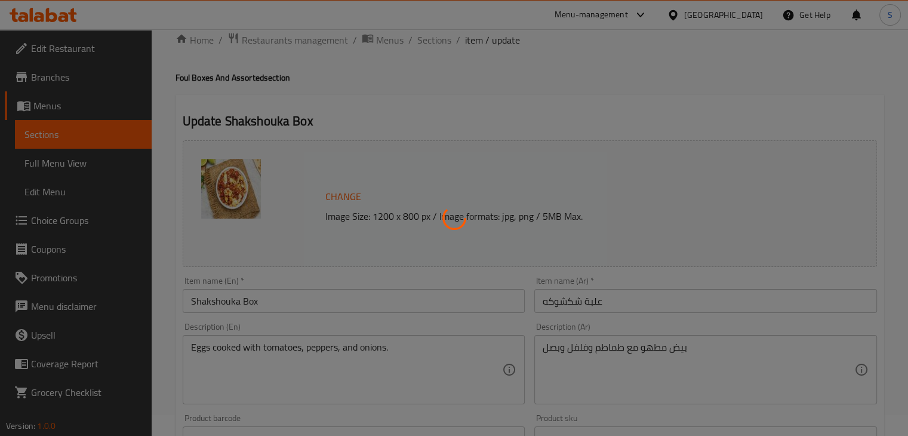
scroll to position [0, 0]
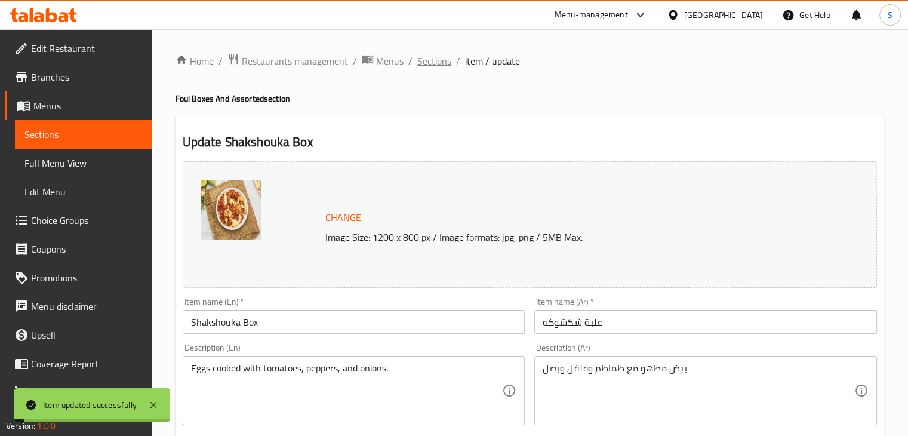
click at [432, 54] on span "Sections" at bounding box center [434, 61] width 34 height 14
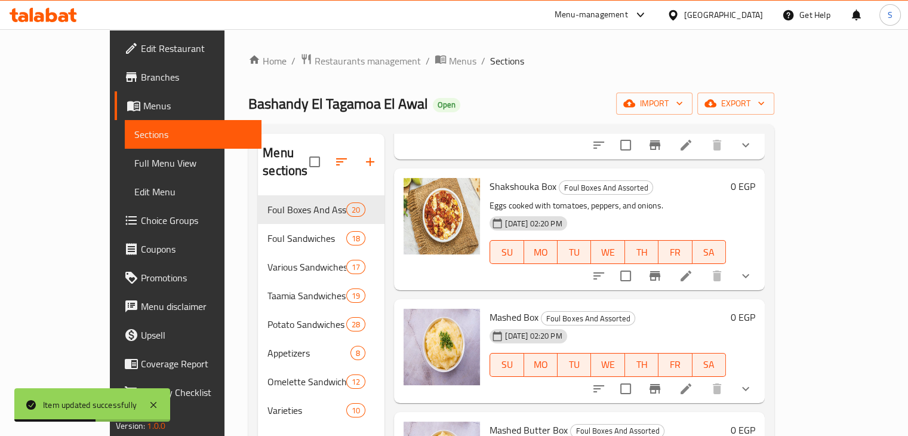
scroll to position [1669, 0]
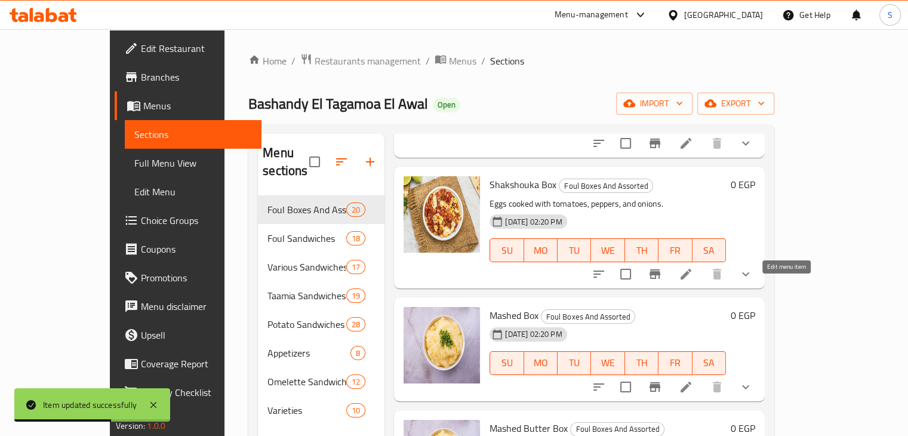
click at [691, 382] on icon at bounding box center [686, 387] width 11 height 11
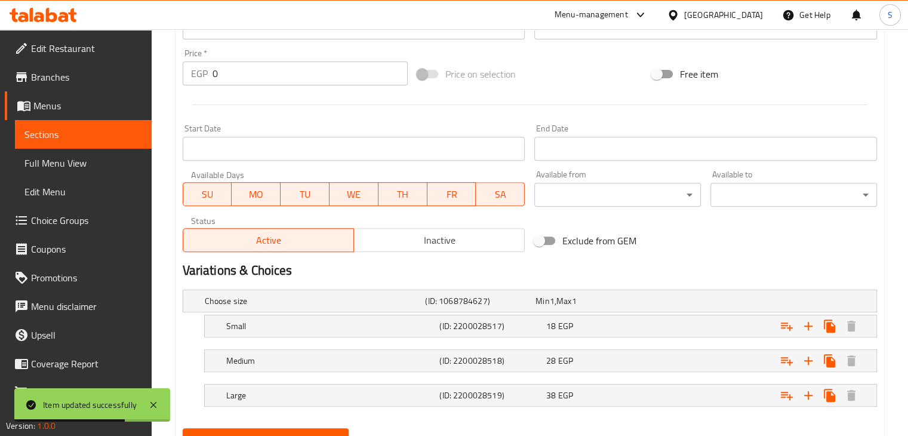
scroll to position [485, 0]
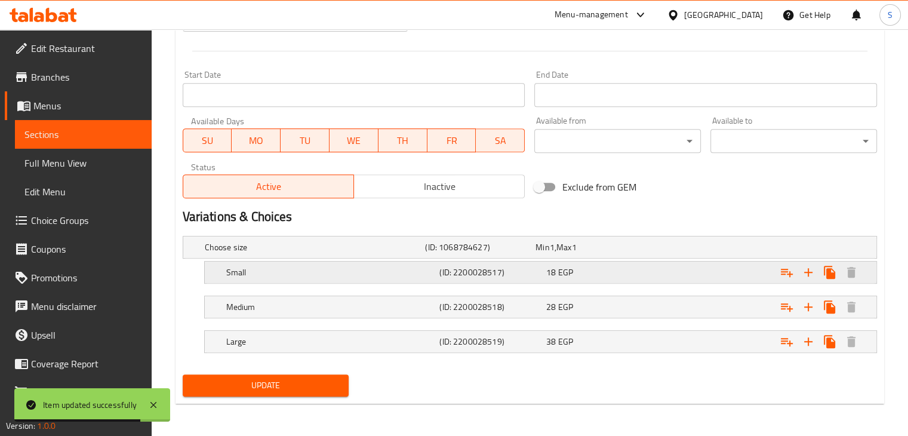
click at [633, 269] on div "18 EGP" at bounding box center [597, 272] width 102 height 12
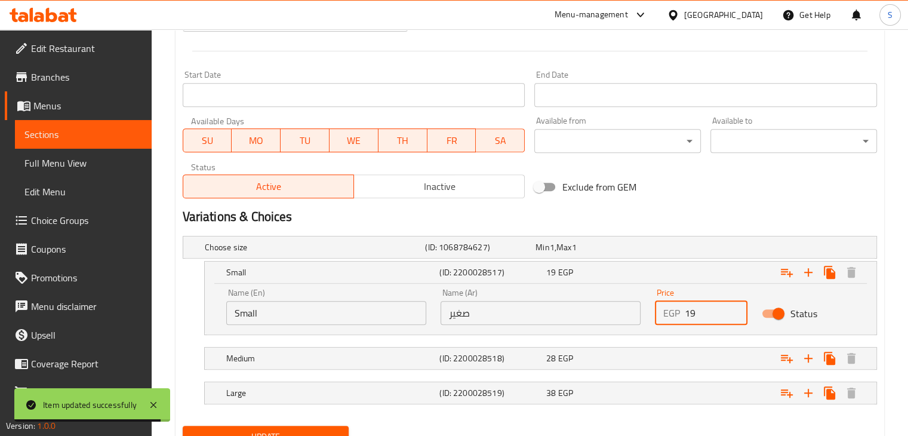
type input "19"
click at [735, 309] on input "19" at bounding box center [716, 313] width 63 height 24
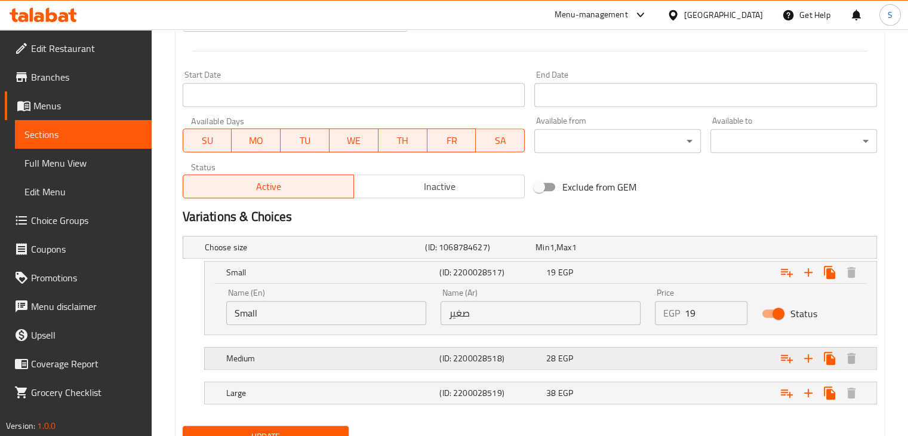
click at [707, 352] on div "Expand" at bounding box center [758, 358] width 214 height 26
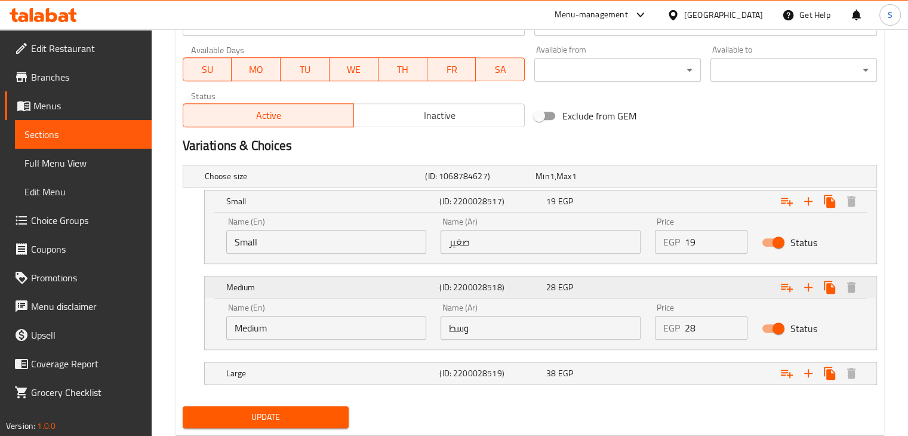
scroll to position [565, 0]
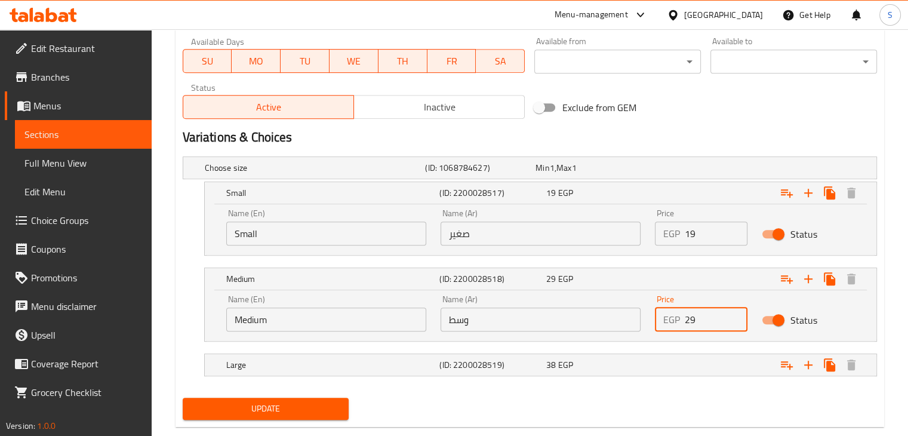
type input "29"
click at [733, 312] on input "29" at bounding box center [716, 319] width 63 height 24
click at [702, 361] on div "Expand" at bounding box center [758, 365] width 214 height 26
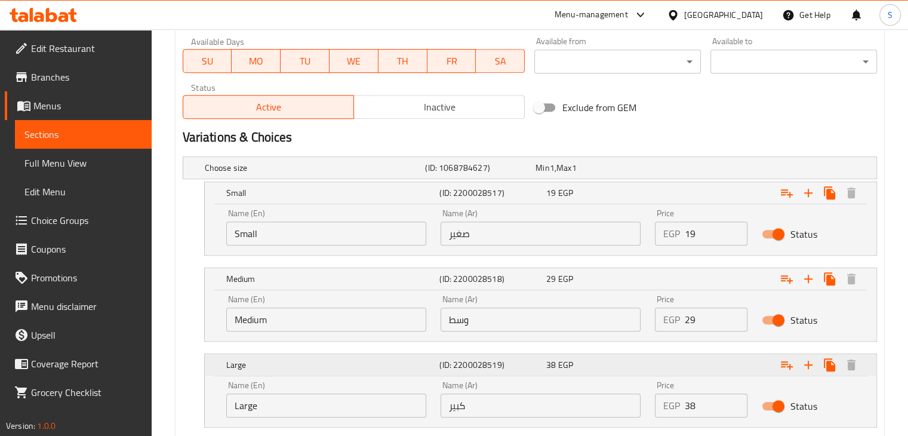
scroll to position [639, 0]
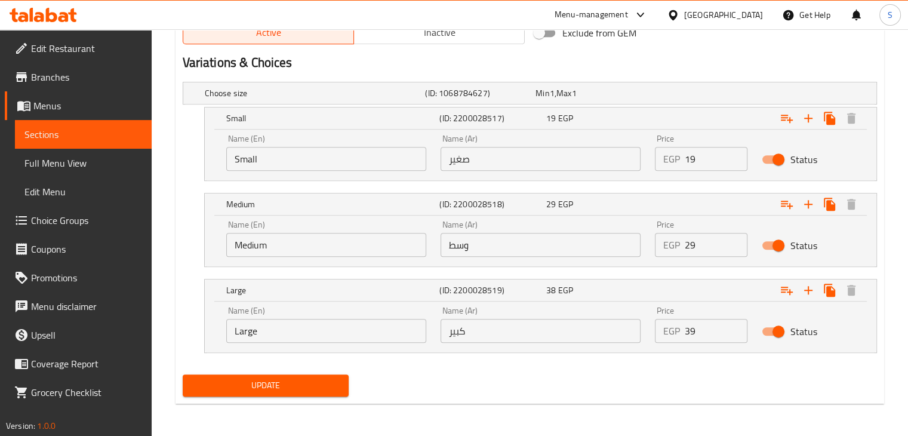
type input "39"
click at [736, 323] on input "39" at bounding box center [716, 331] width 63 height 24
click at [183, 374] on button "Update" at bounding box center [266, 385] width 167 height 22
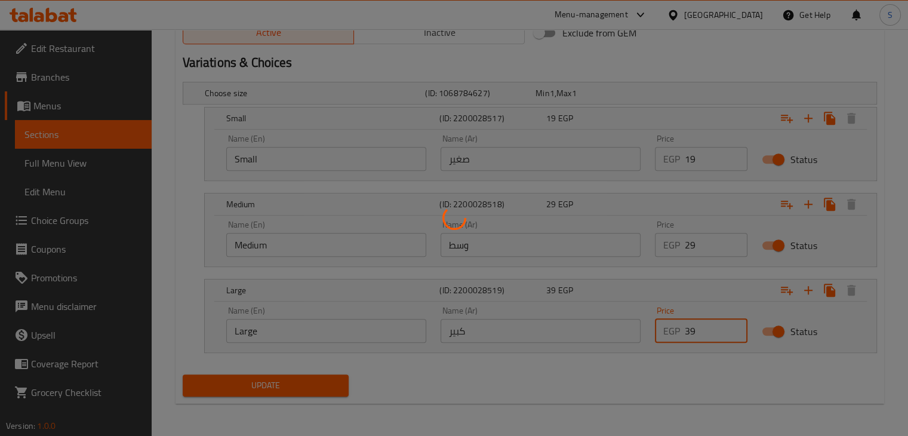
scroll to position [0, 0]
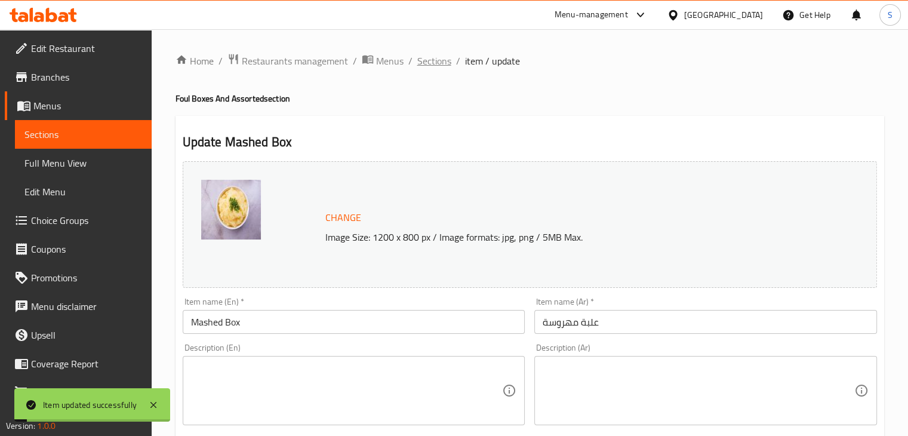
click at [427, 66] on span "Sections" at bounding box center [434, 61] width 34 height 14
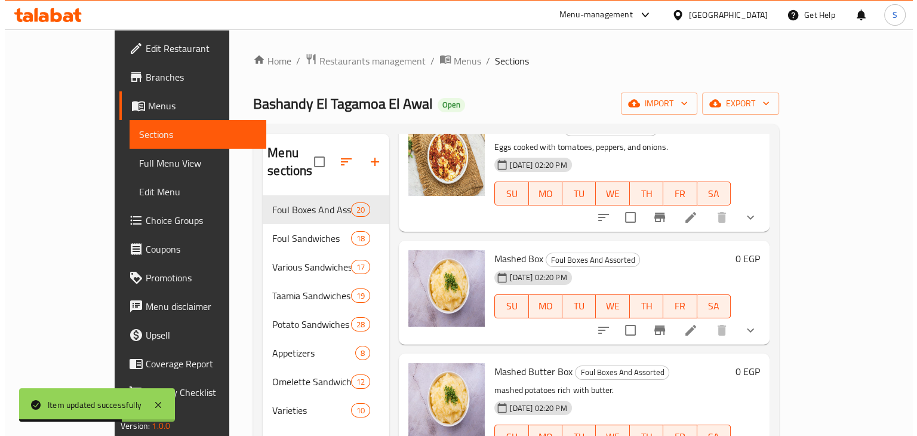
scroll to position [1774, 0]
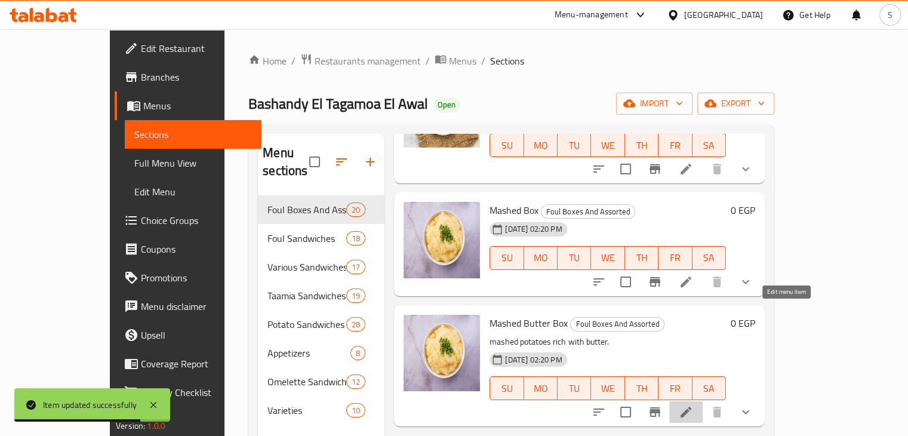
click at [693, 405] on icon at bounding box center [686, 412] width 14 height 14
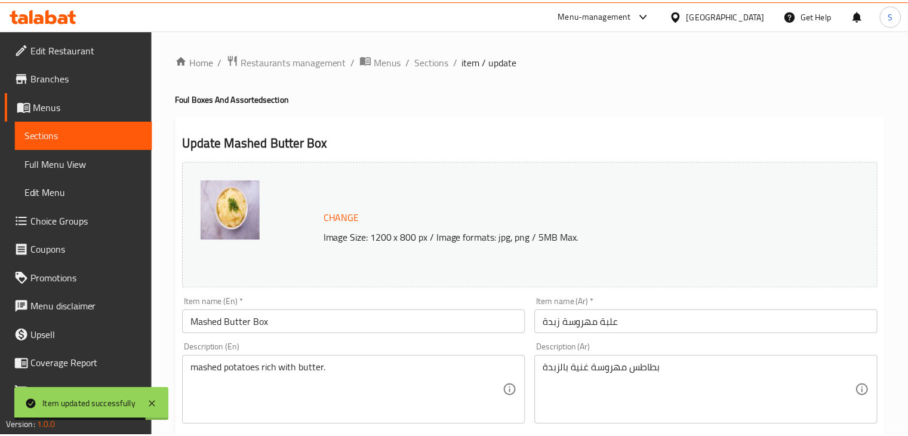
scroll to position [485, 0]
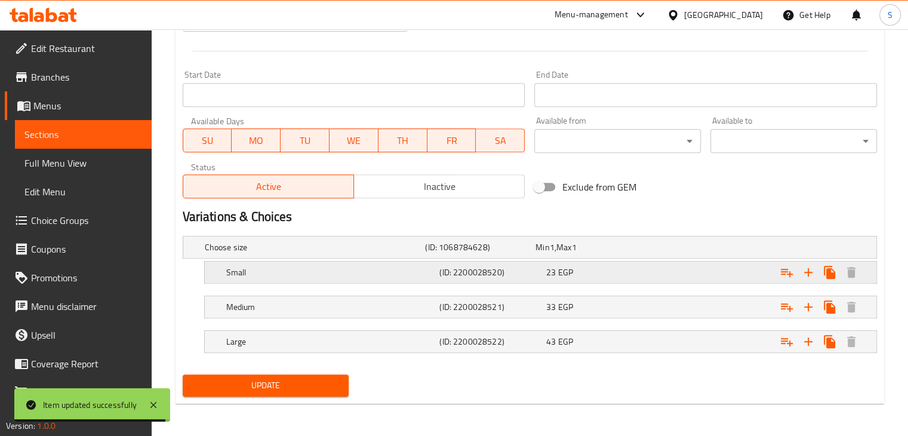
click at [672, 279] on div "Expand" at bounding box center [758, 272] width 214 height 26
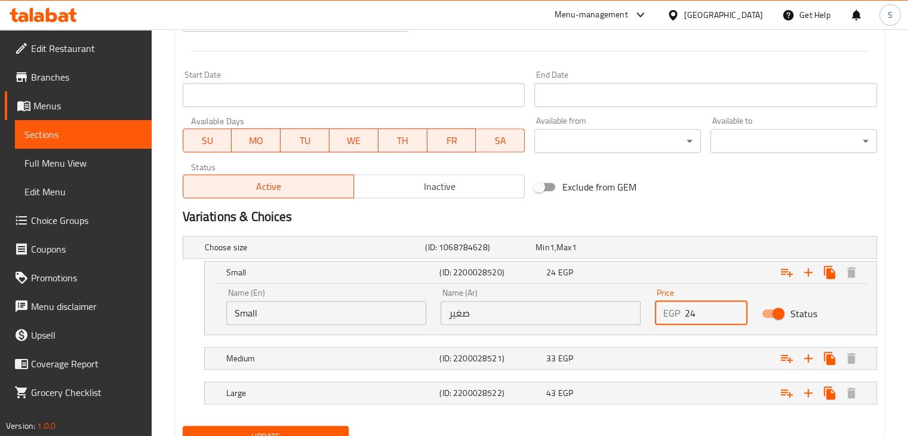
type input "24"
click at [738, 306] on input "24" at bounding box center [716, 313] width 63 height 24
click at [709, 359] on div "Expand" at bounding box center [758, 358] width 214 height 26
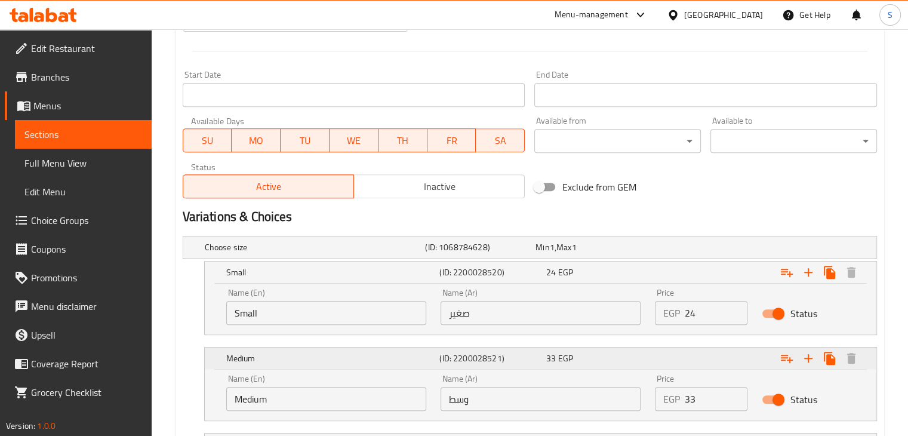
scroll to position [588, 0]
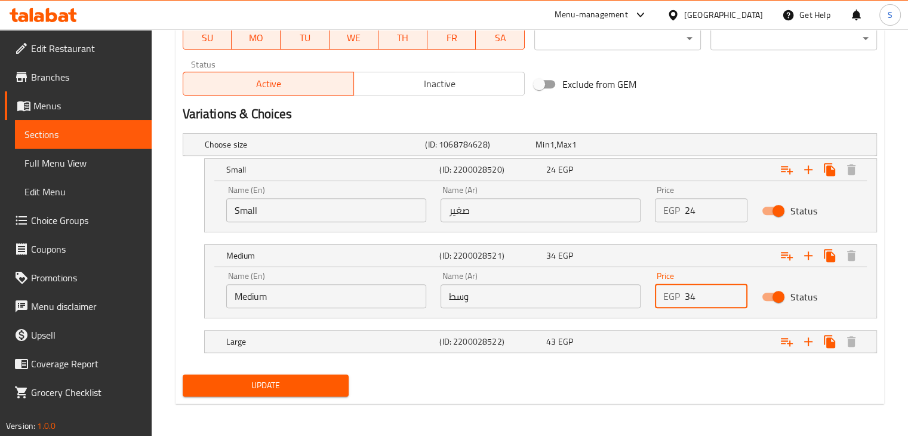
type input "34"
click at [736, 291] on input "34" at bounding box center [716, 296] width 63 height 24
click at [718, 342] on div "Expand" at bounding box center [758, 341] width 214 height 26
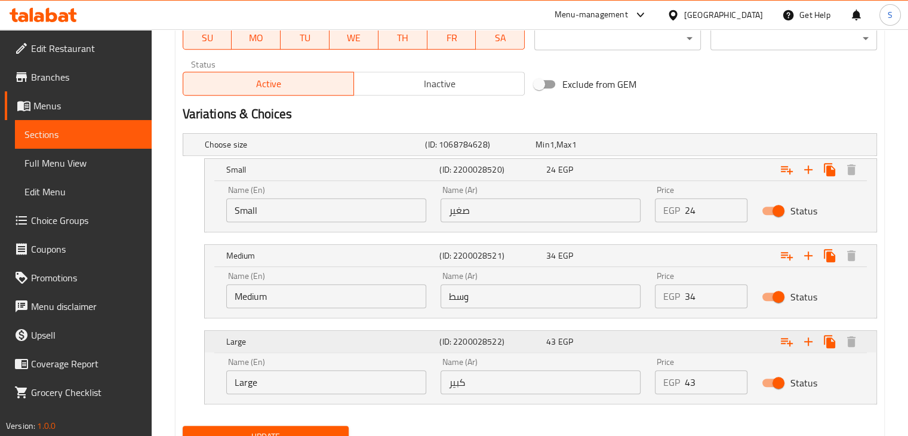
scroll to position [639, 0]
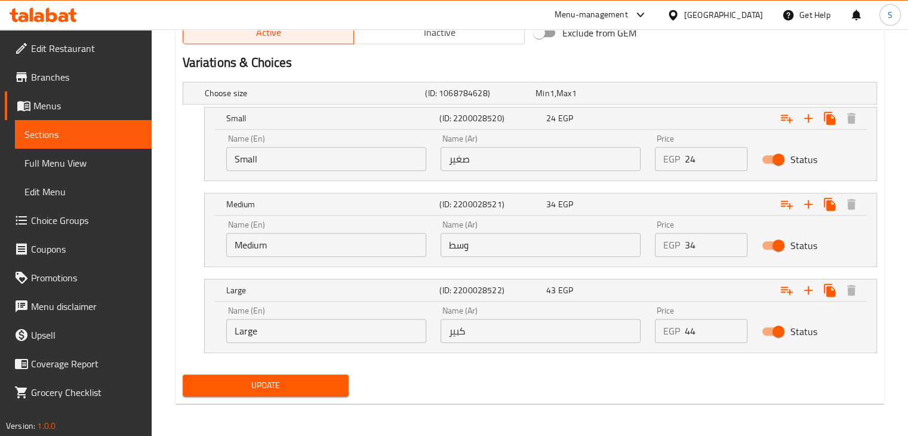
type input "44"
click at [737, 327] on input "44" at bounding box center [716, 331] width 63 height 24
click at [183, 374] on button "Update" at bounding box center [266, 385] width 167 height 22
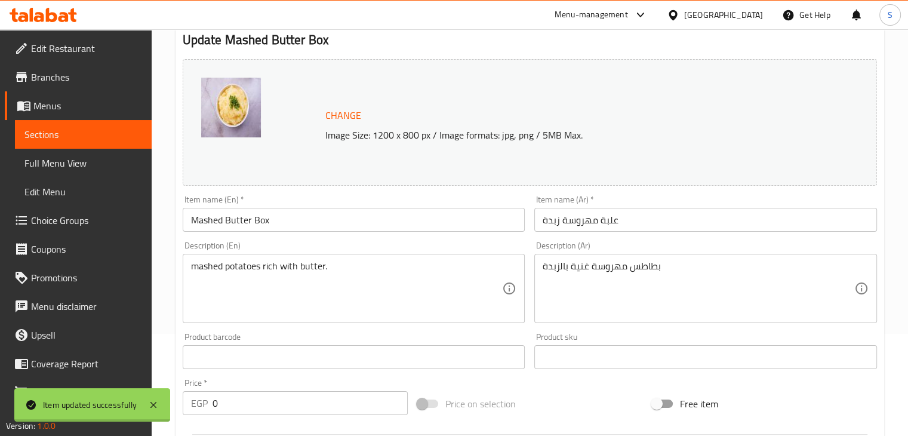
scroll to position [0, 0]
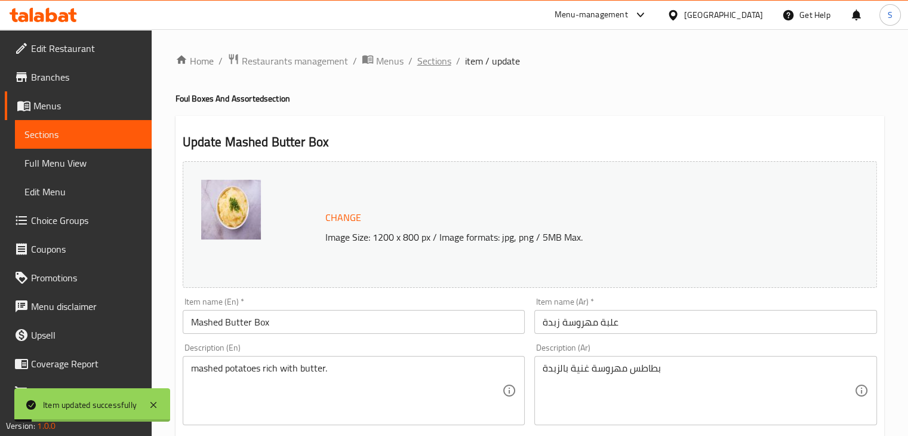
click at [433, 56] on span "Sections" at bounding box center [434, 61] width 34 height 14
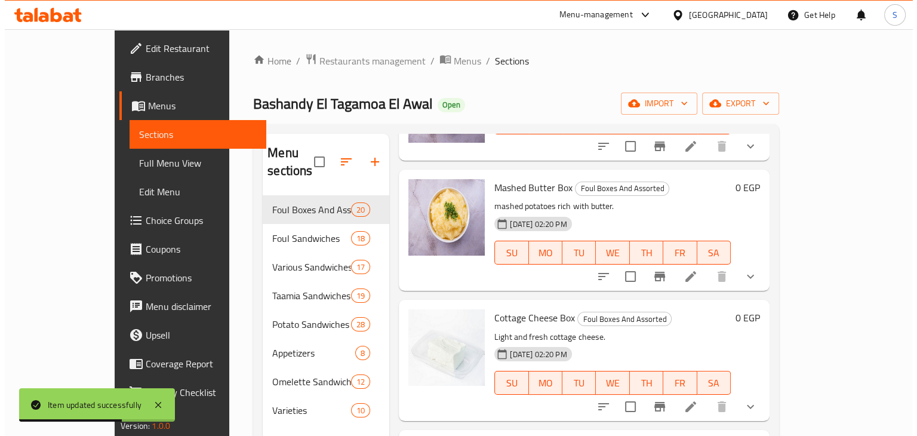
scroll to position [1911, 0]
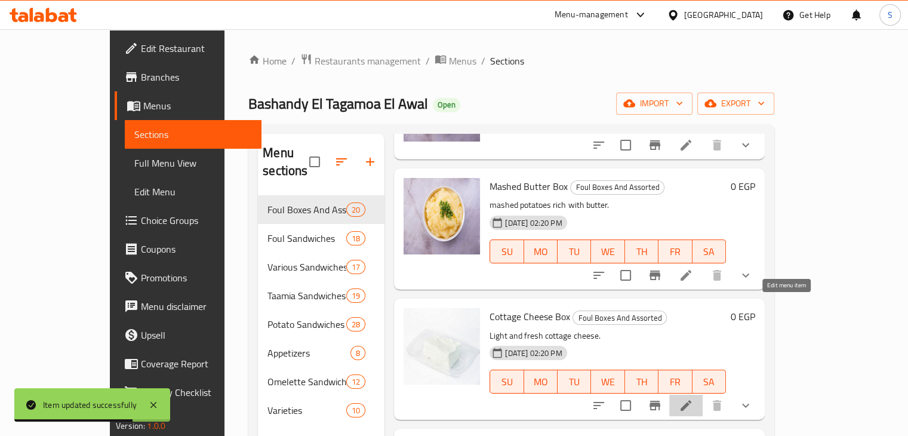
click at [693, 398] on icon at bounding box center [686, 405] width 14 height 14
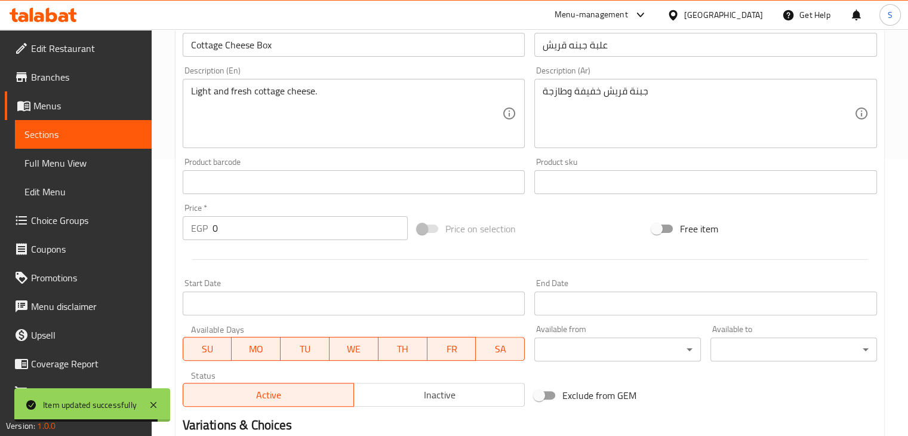
scroll to position [485, 0]
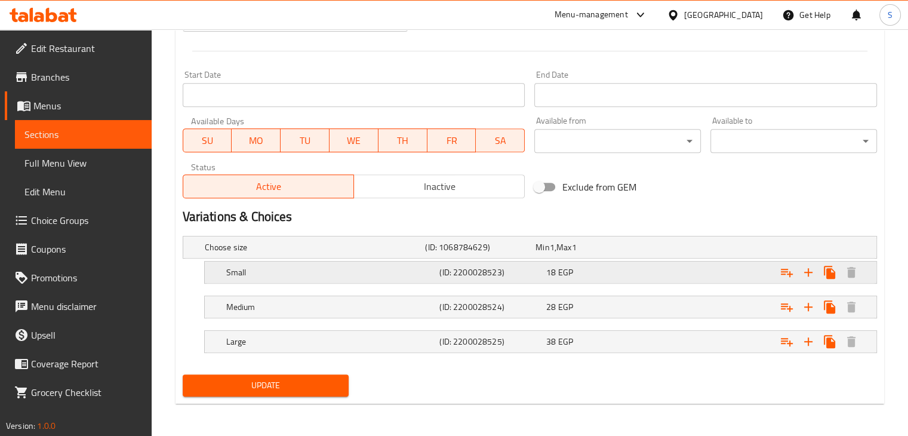
click at [672, 276] on div "Expand" at bounding box center [758, 272] width 214 height 26
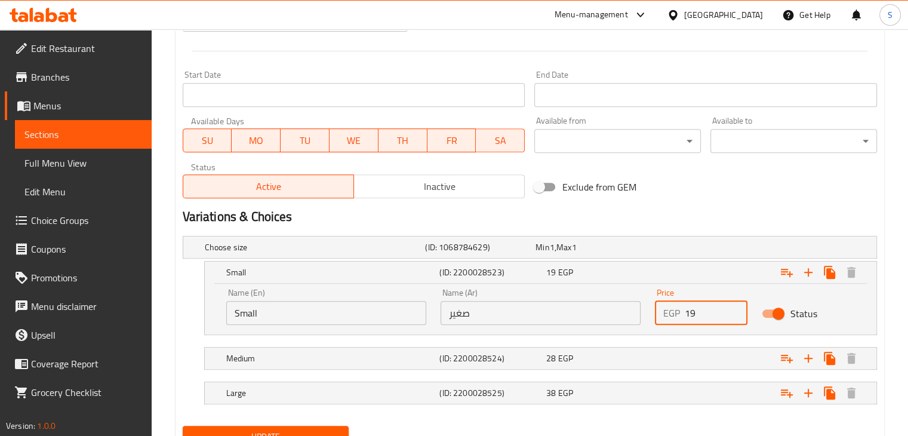
type input "19"
click at [731, 306] on input "19" at bounding box center [716, 313] width 63 height 24
click at [703, 353] on div "Expand" at bounding box center [758, 358] width 214 height 26
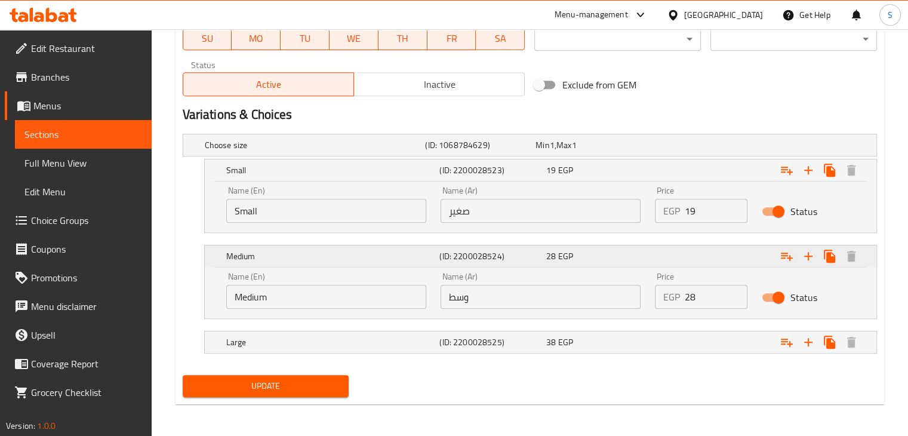
scroll to position [588, 0]
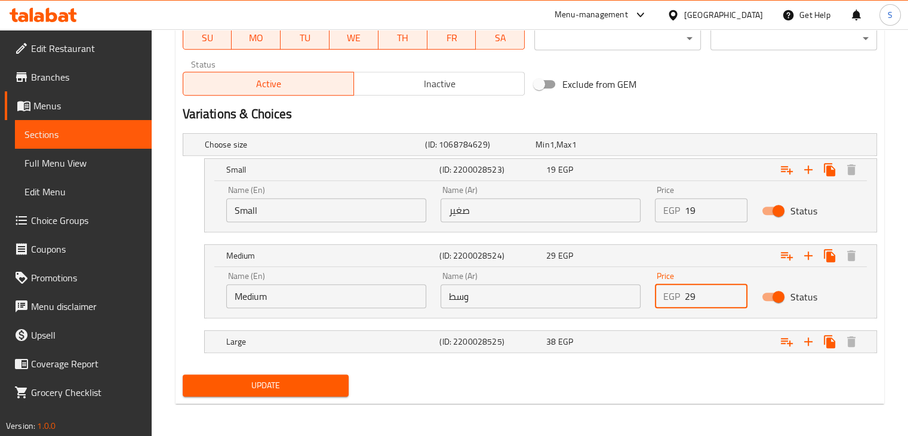
type input "29"
click at [734, 289] on input "29" at bounding box center [716, 296] width 63 height 24
click at [716, 339] on div "Expand" at bounding box center [758, 341] width 214 height 26
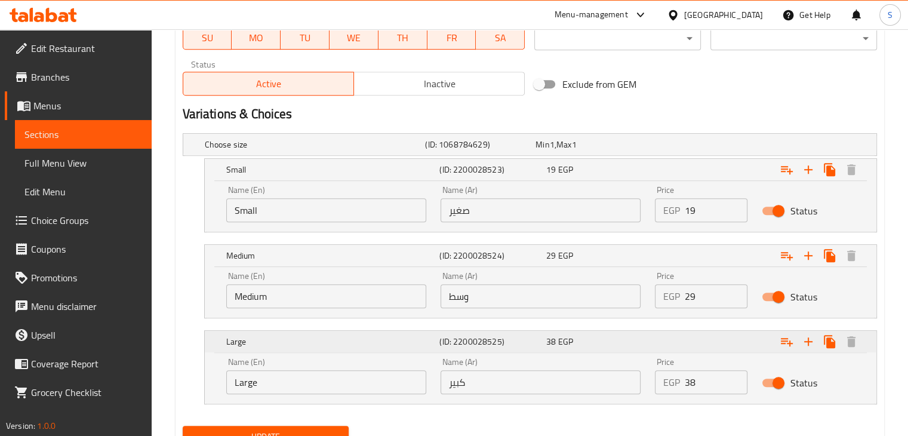
scroll to position [639, 0]
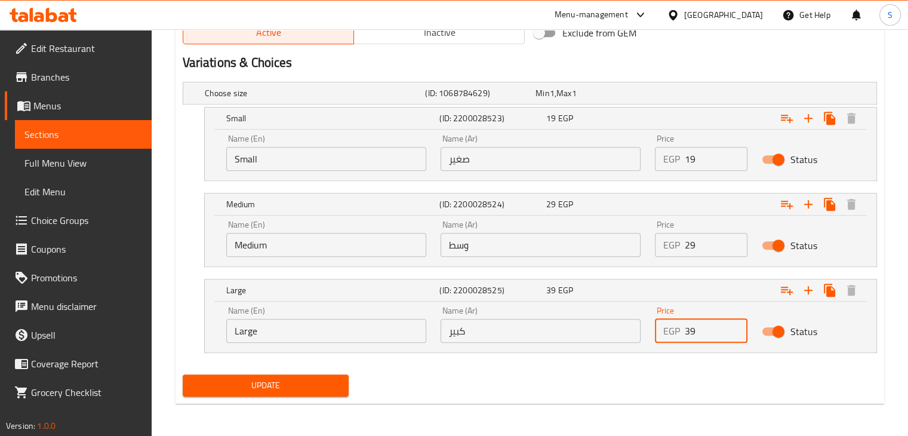
type input "39"
click at [734, 326] on input "39" at bounding box center [716, 331] width 63 height 24
click at [183, 374] on button "Update" at bounding box center [266, 385] width 167 height 22
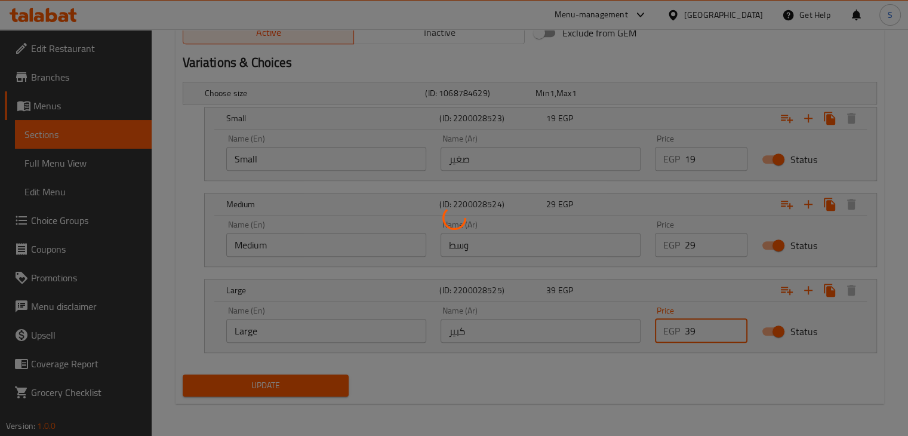
scroll to position [0, 0]
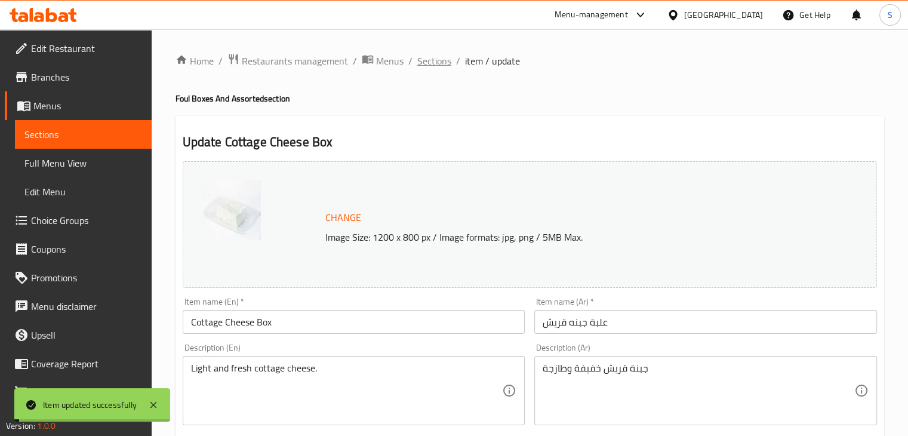
click at [438, 65] on span "Sections" at bounding box center [434, 61] width 34 height 14
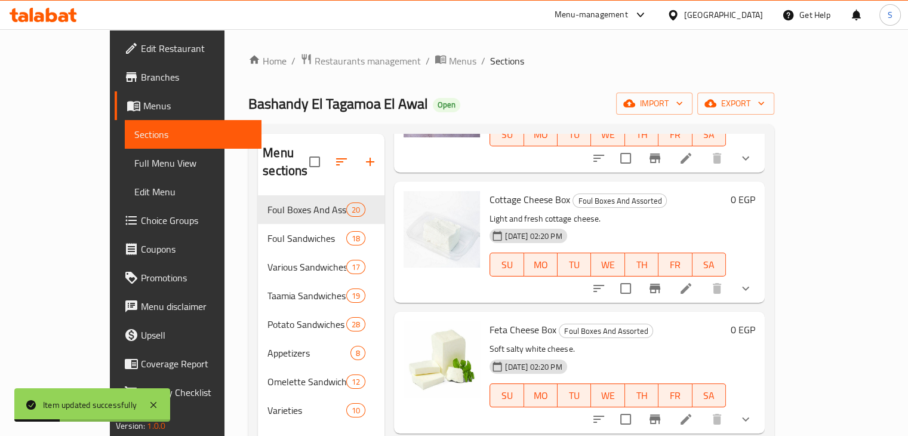
scroll to position [2029, 0]
click at [693, 411] on icon at bounding box center [686, 418] width 14 height 14
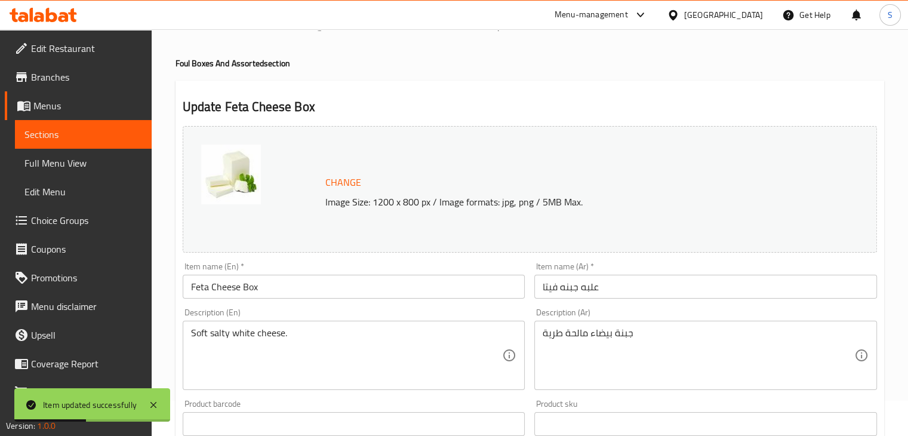
scroll to position [485, 0]
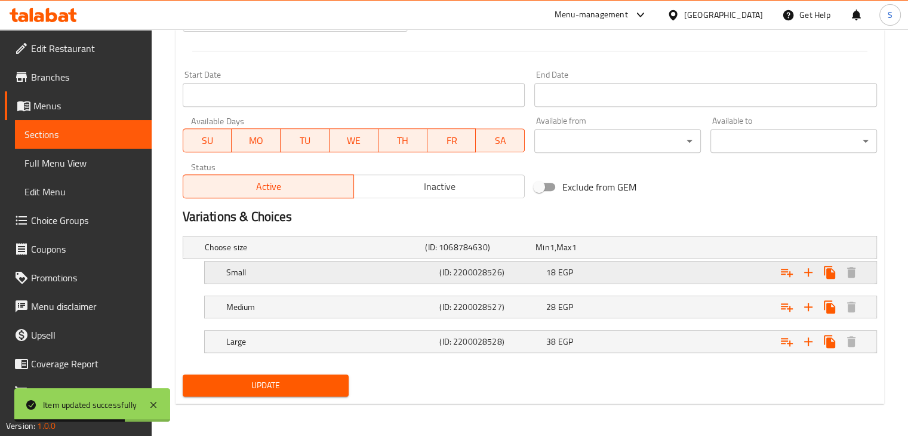
click at [679, 278] on div "Expand" at bounding box center [758, 272] width 214 height 26
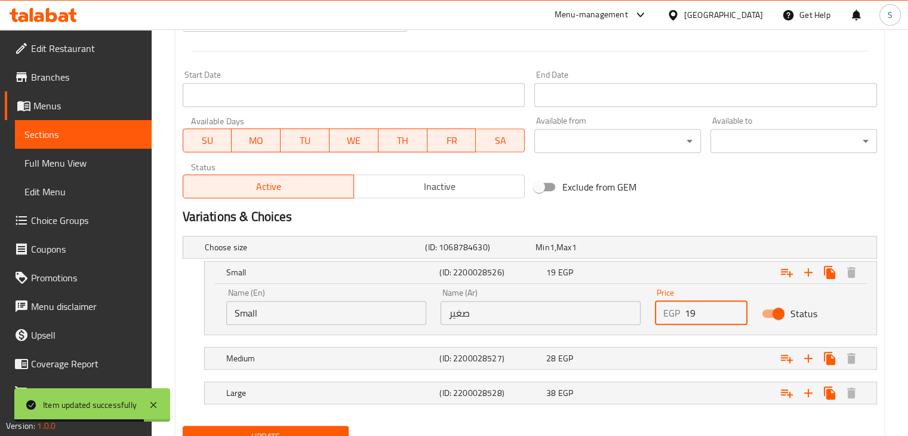
type input "19"
click at [734, 307] on input "19" at bounding box center [716, 313] width 63 height 24
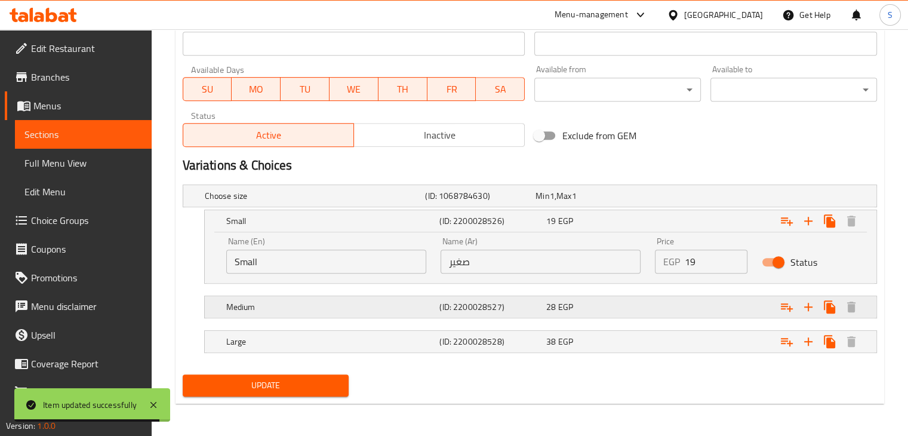
click at [699, 313] on div "Expand" at bounding box center [758, 307] width 214 height 26
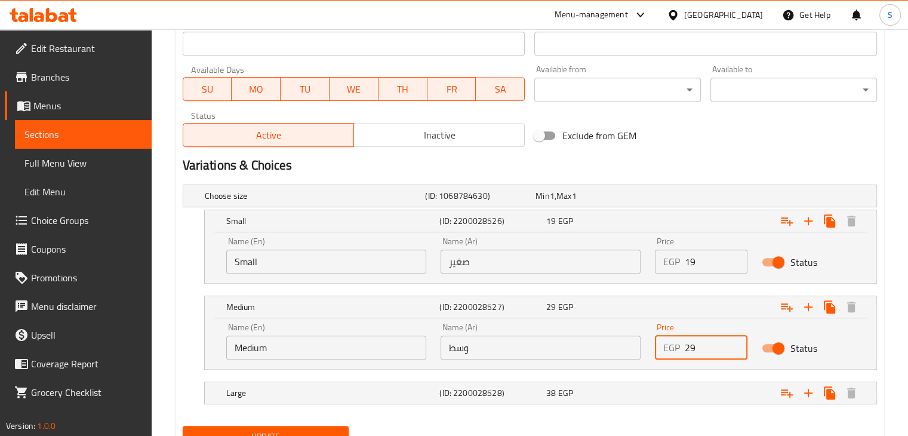
type input "29"
click at [733, 342] on input "29" at bounding box center [716, 348] width 63 height 24
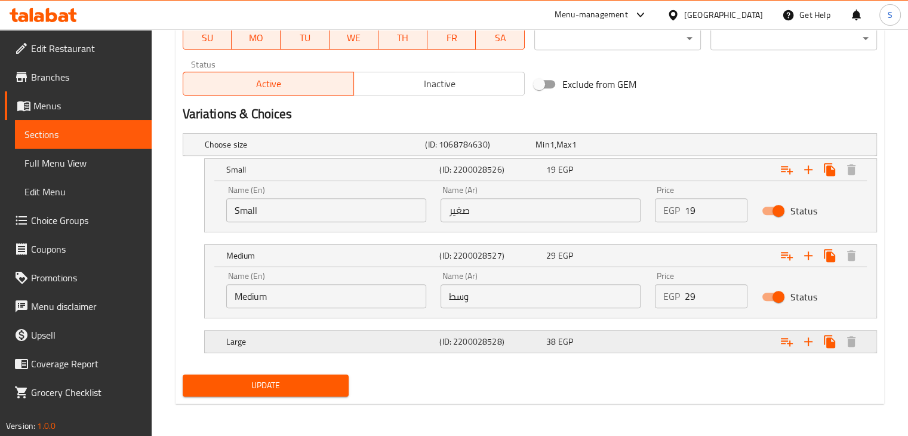
click at [720, 343] on div "Expand" at bounding box center [758, 341] width 214 height 26
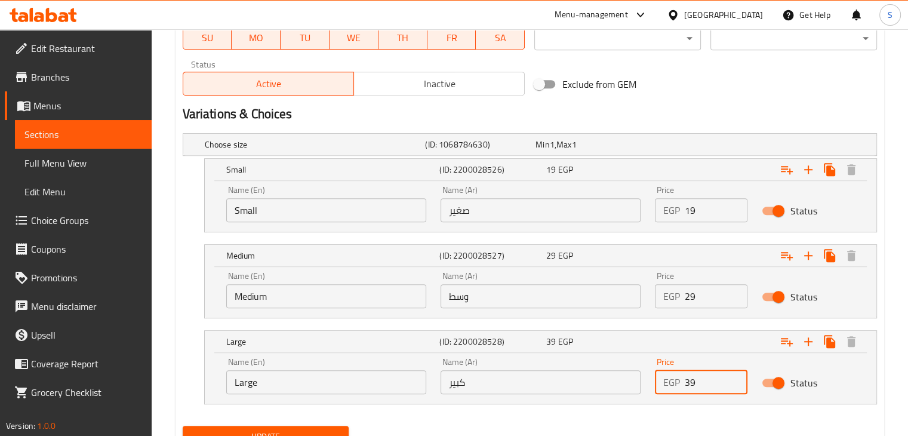
type input "39"
click at [734, 377] on input "39" at bounding box center [716, 382] width 63 height 24
click at [183, 426] on button "Update" at bounding box center [266, 437] width 167 height 22
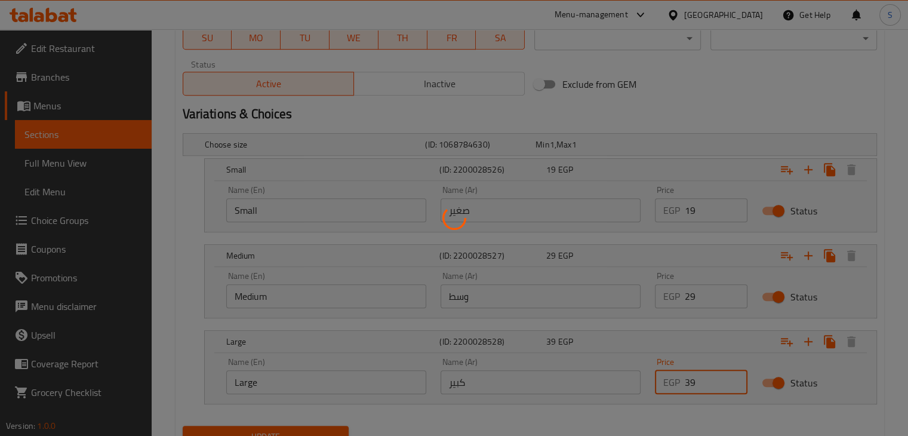
scroll to position [0, 0]
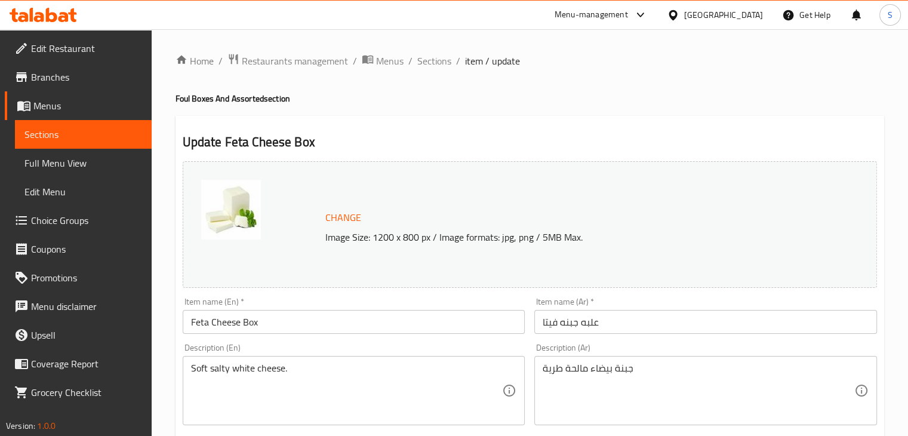
click at [427, 60] on span "Sections" at bounding box center [434, 61] width 34 height 14
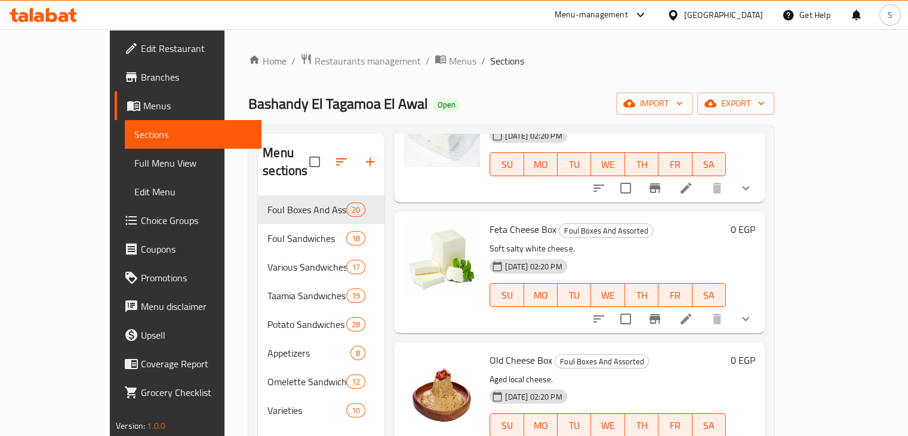
scroll to position [2185, 0]
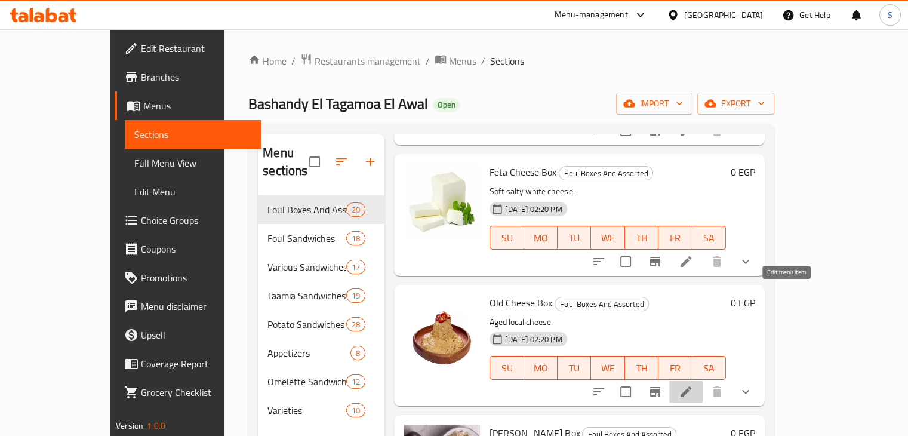
click at [693, 385] on icon at bounding box center [686, 392] width 14 height 14
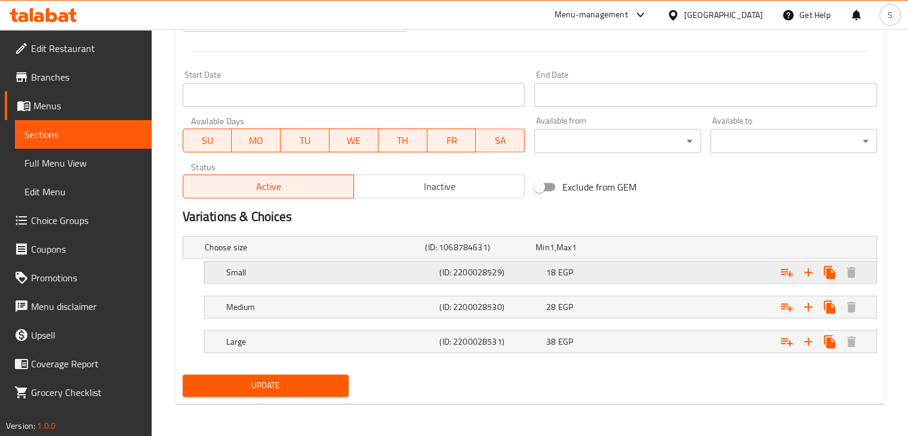
scroll to position [485, 0]
click at [671, 268] on div "Expand" at bounding box center [758, 273] width 214 height 26
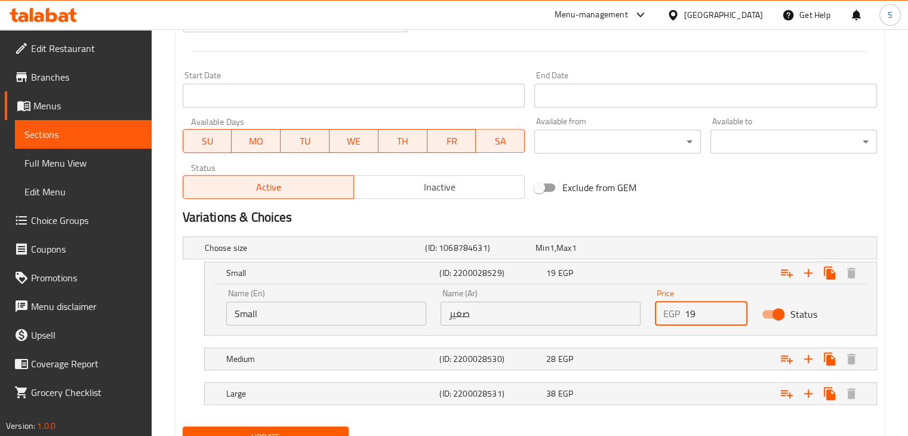
type input "19"
click at [732, 309] on input "19" at bounding box center [716, 314] width 63 height 24
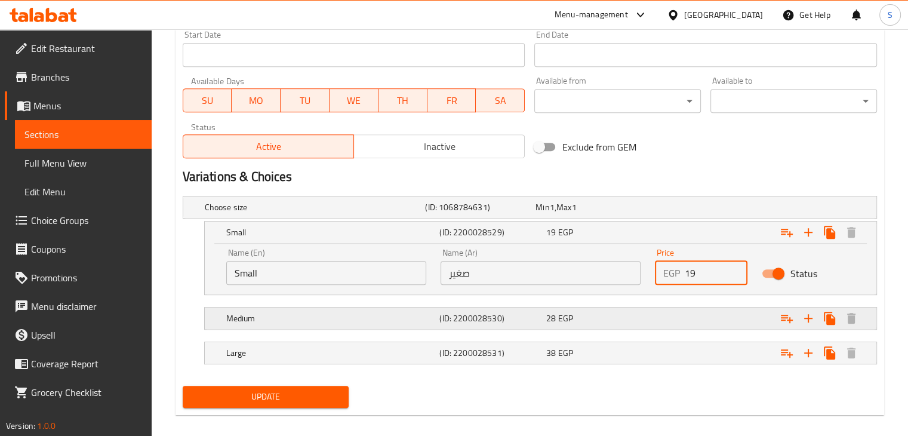
scroll to position [525, 0]
click at [697, 319] on div "Expand" at bounding box center [758, 318] width 214 height 26
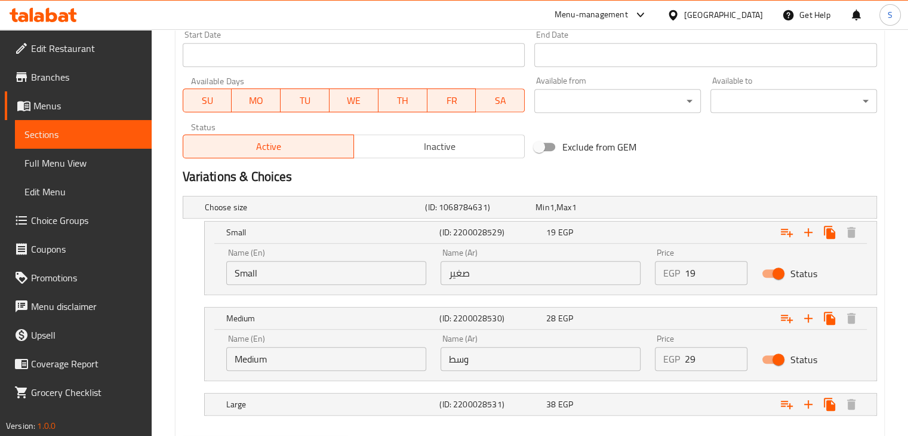
type input "29"
click at [736, 349] on input "29" at bounding box center [716, 359] width 63 height 24
click at [711, 403] on div "Expand" at bounding box center [758, 404] width 214 height 26
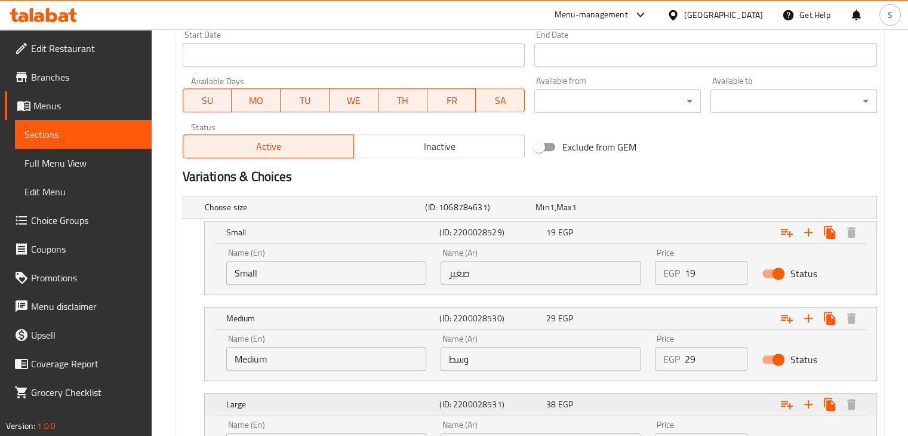
scroll to position [639, 0]
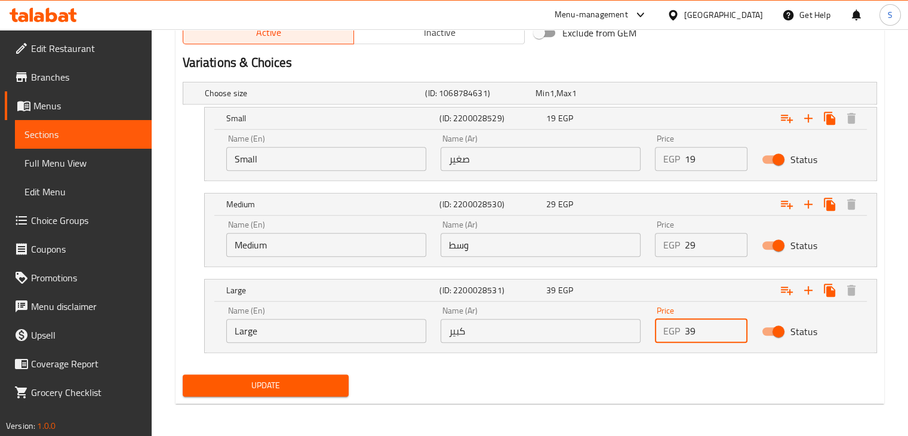
type input "39"
click at [737, 323] on input "39" at bounding box center [716, 331] width 63 height 24
click at [183, 374] on button "Update" at bounding box center [266, 385] width 167 height 22
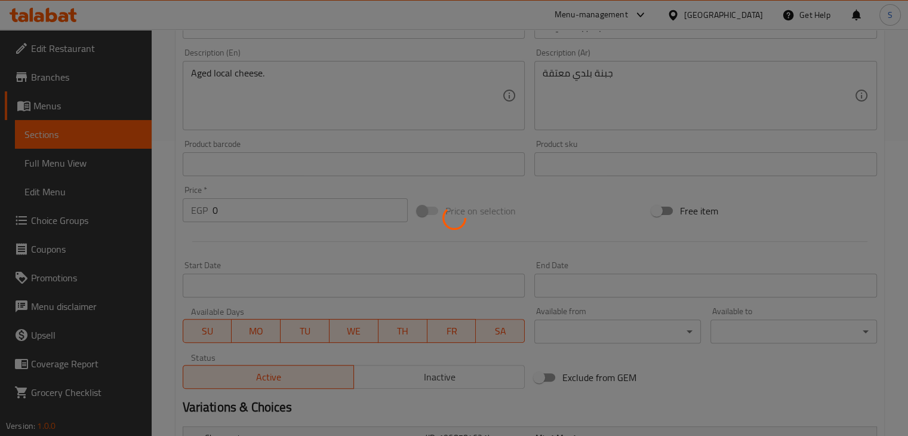
scroll to position [0, 0]
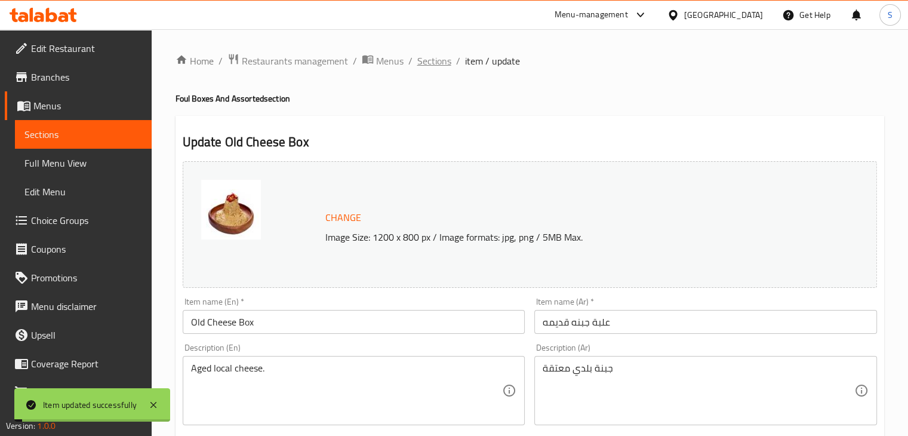
click at [433, 57] on span "Sections" at bounding box center [434, 61] width 34 height 14
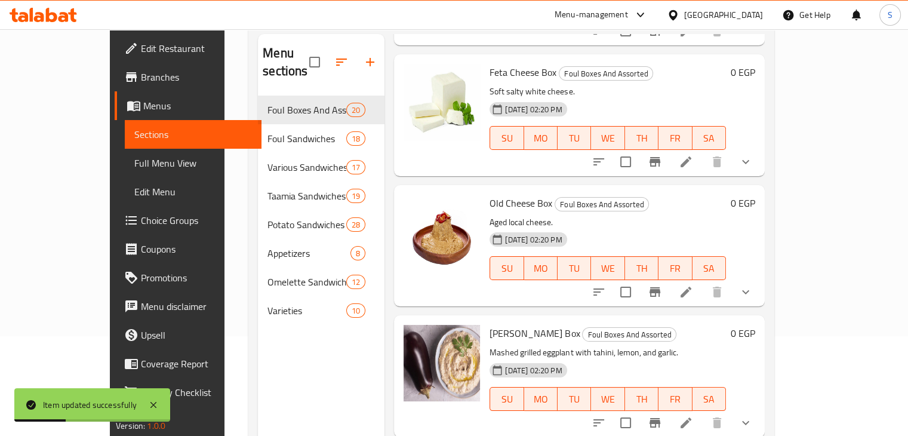
scroll to position [158, 0]
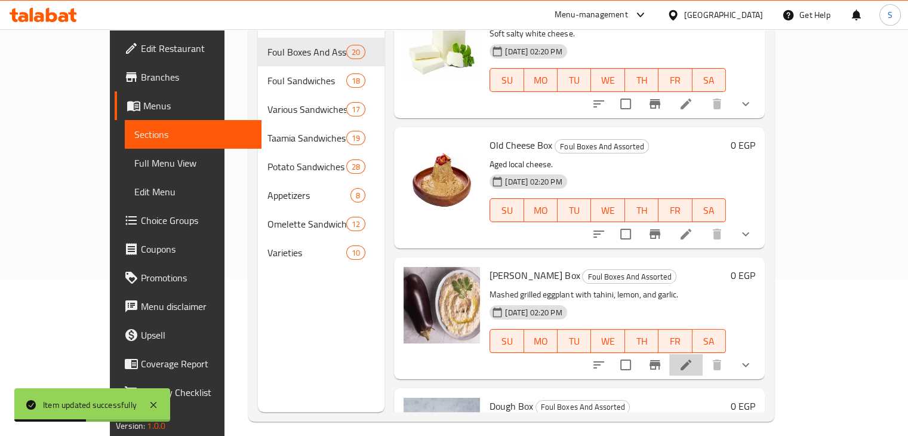
click at [703, 354] on li at bounding box center [685, 364] width 33 height 21
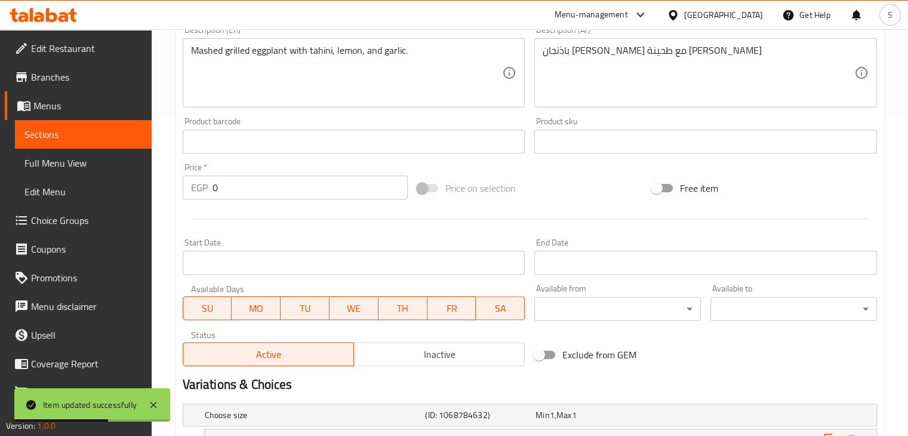
scroll to position [485, 0]
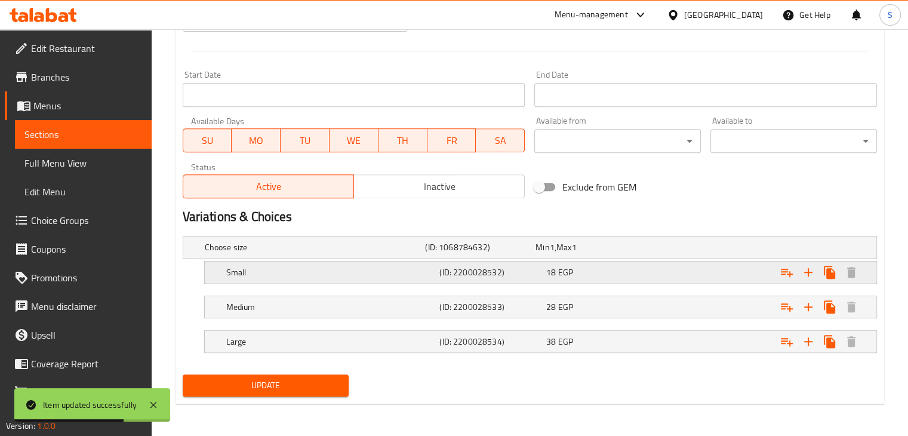
click at [670, 264] on div "Expand" at bounding box center [758, 272] width 214 height 26
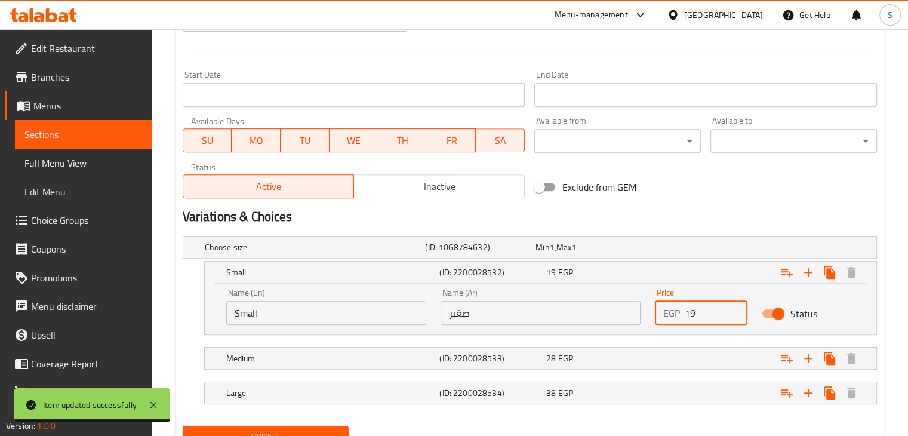
type input "19"
click at [737, 307] on input "19" at bounding box center [716, 313] width 63 height 24
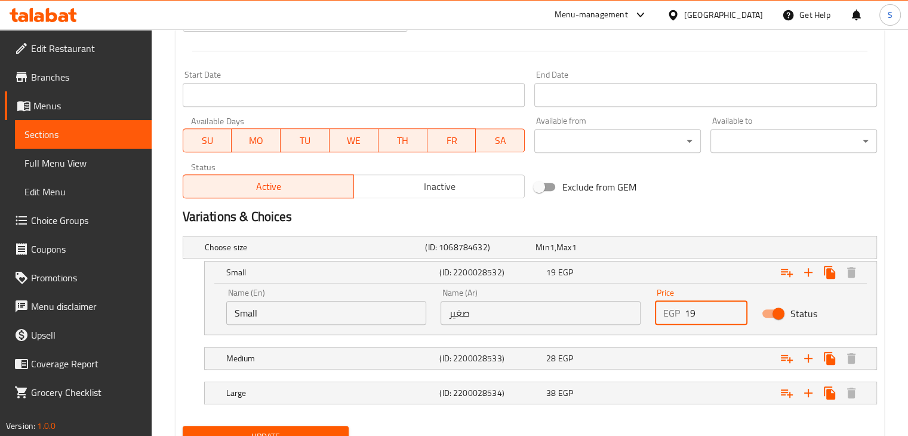
scroll to position [537, 0]
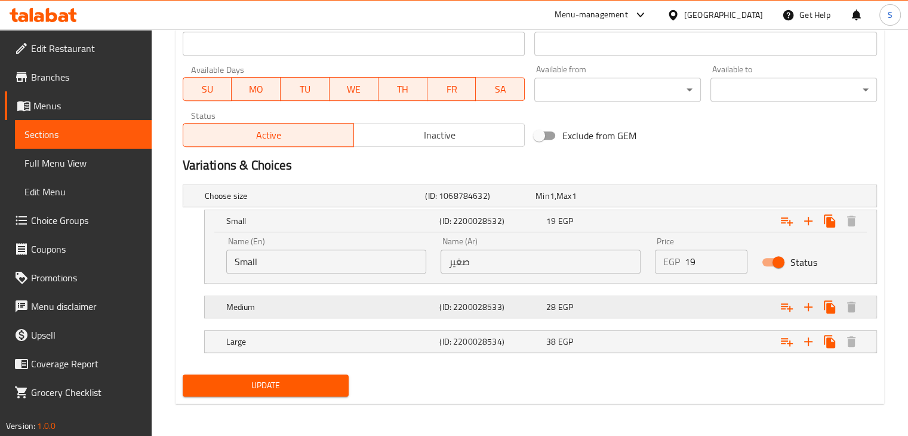
drag, startPoint x: 718, startPoint y: 309, endPoint x: 711, endPoint y: 312, distance: 7.2
click at [711, 312] on div "Expand" at bounding box center [758, 307] width 214 height 26
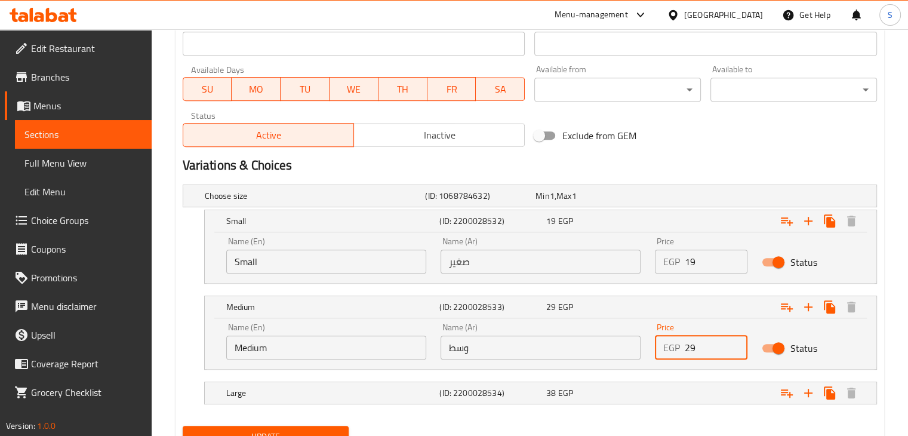
type input "29"
click at [734, 339] on input "29" at bounding box center [716, 348] width 63 height 24
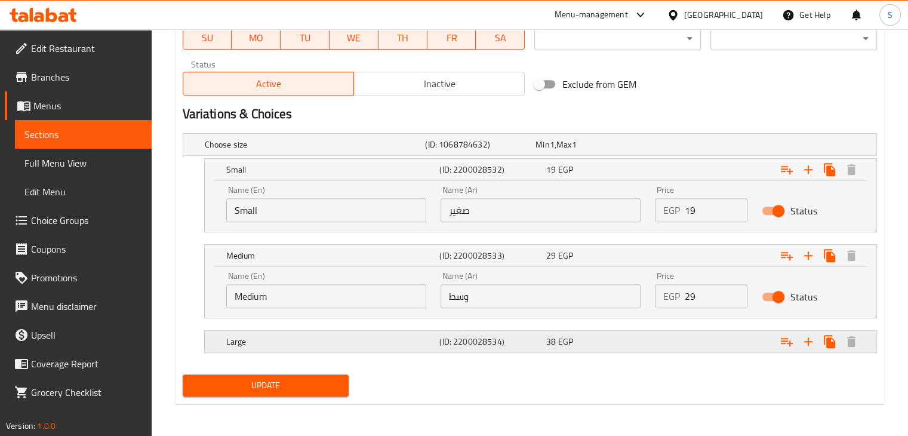
click at [718, 351] on div "Expand" at bounding box center [758, 341] width 214 height 26
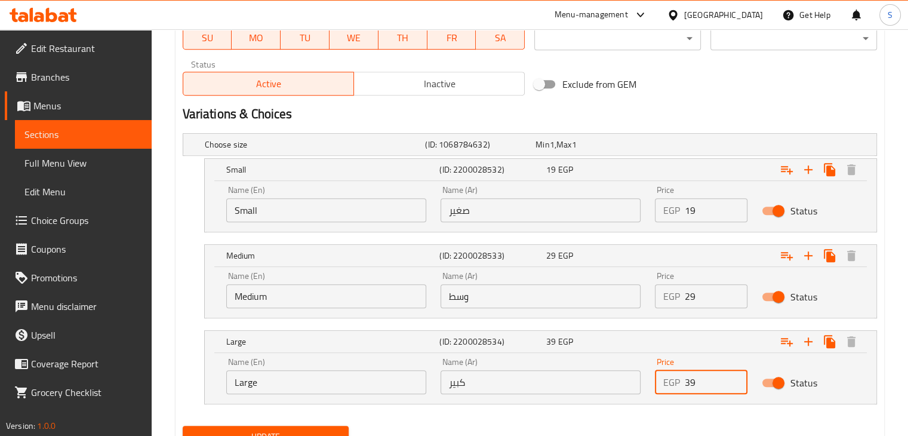
type input "39"
click at [732, 373] on input "39" at bounding box center [716, 382] width 63 height 24
click at [183, 426] on button "Update" at bounding box center [266, 437] width 167 height 22
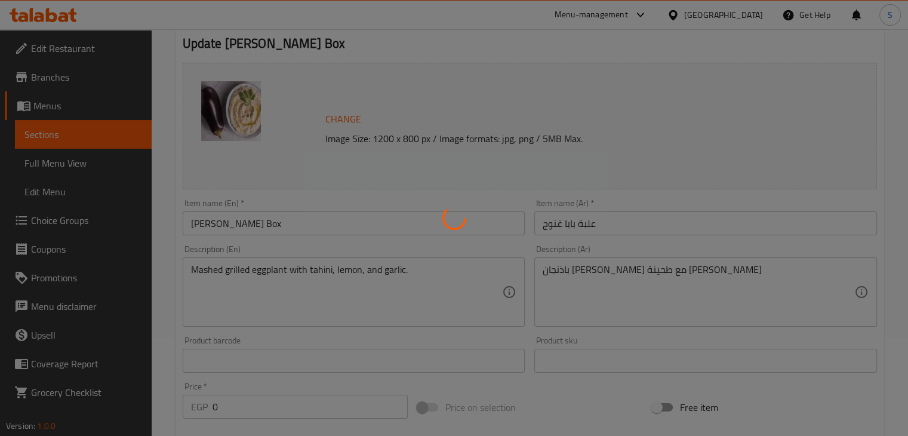
scroll to position [0, 0]
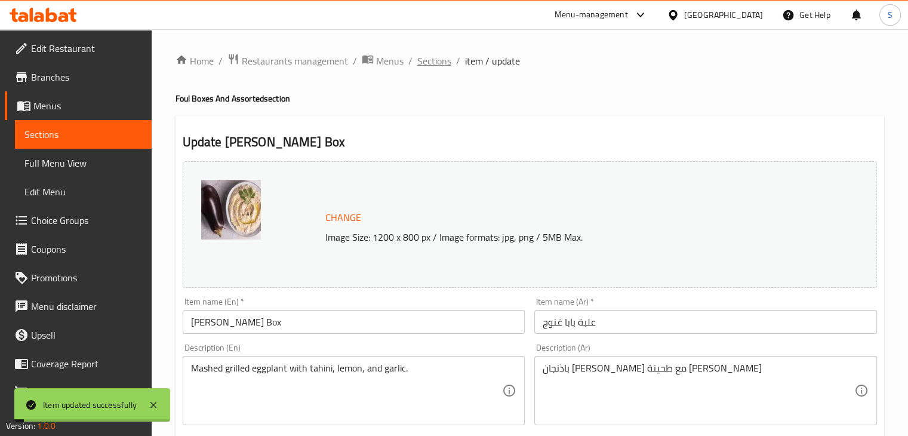
click at [439, 59] on span "Sections" at bounding box center [434, 61] width 34 height 14
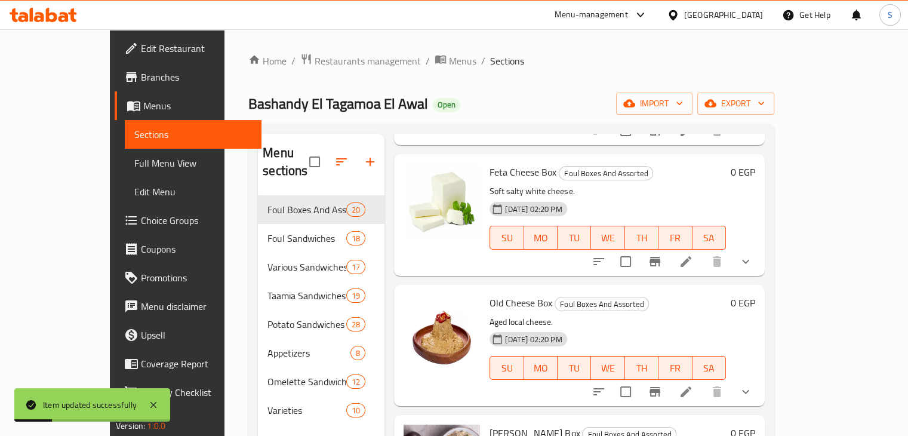
scroll to position [167, 0]
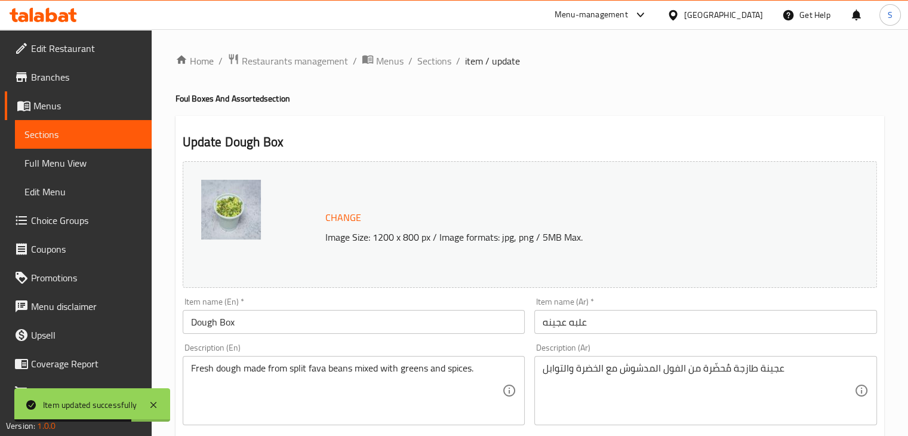
scroll to position [451, 0]
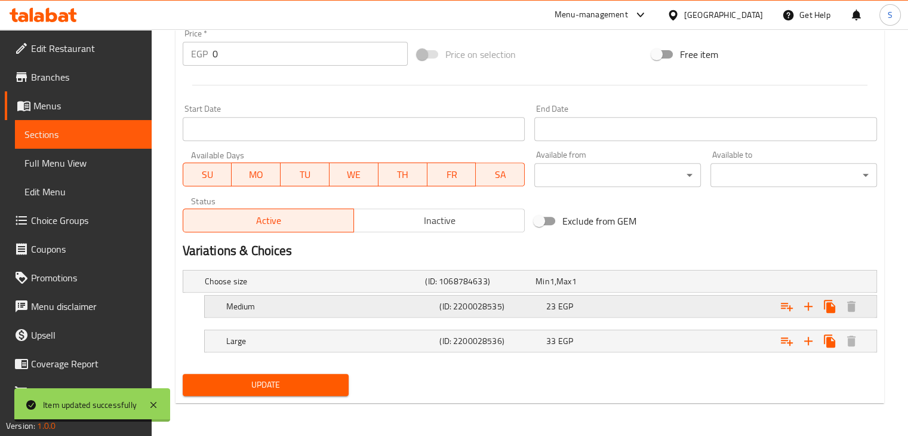
click at [623, 300] on div "23 EGP" at bounding box center [597, 306] width 102 height 12
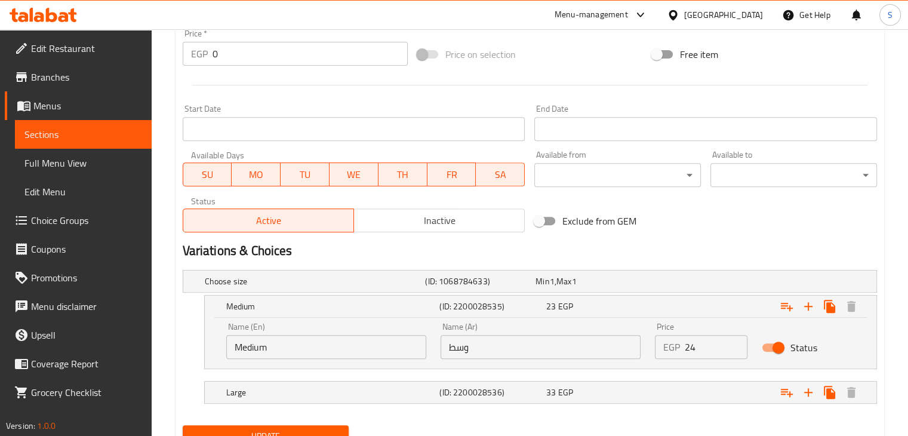
type input "24"
click at [733, 341] on input "24" at bounding box center [716, 347] width 63 height 24
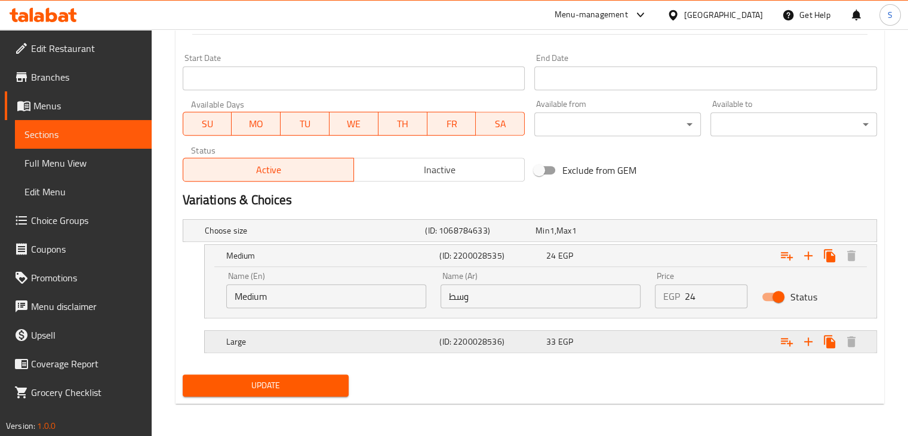
click at [726, 342] on div "Expand" at bounding box center [758, 341] width 214 height 26
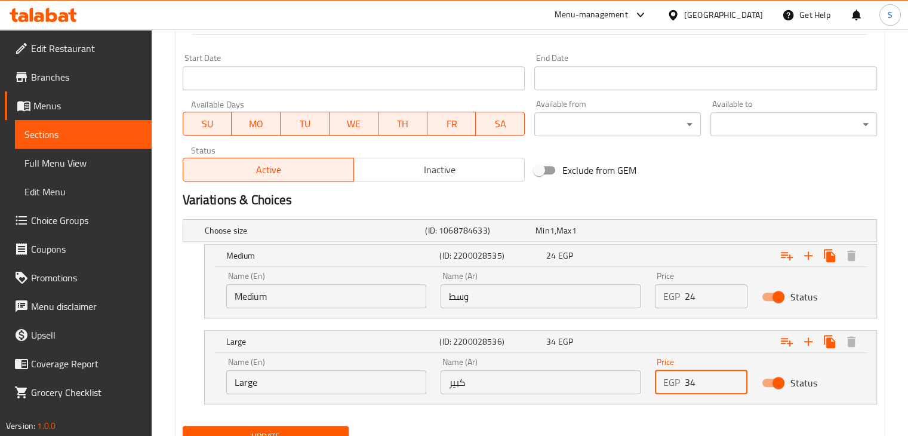
type input "34"
click at [736, 376] on input "34" at bounding box center [716, 382] width 63 height 24
click at [183, 426] on button "Update" at bounding box center [266, 437] width 167 height 22
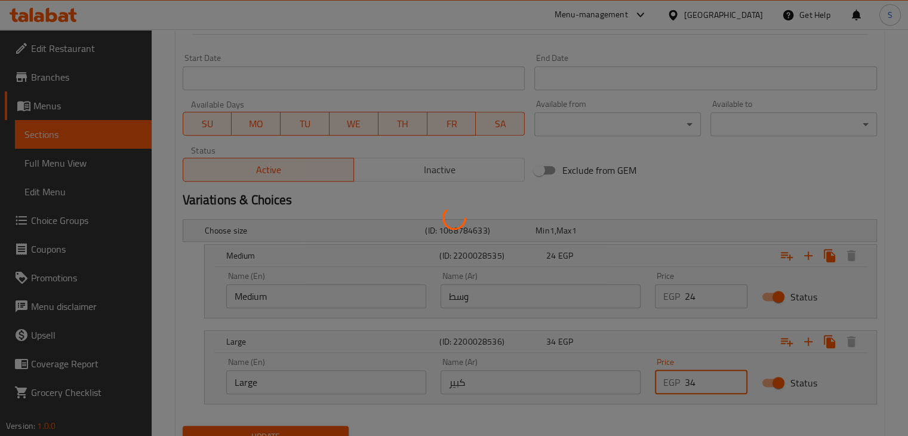
scroll to position [0, 0]
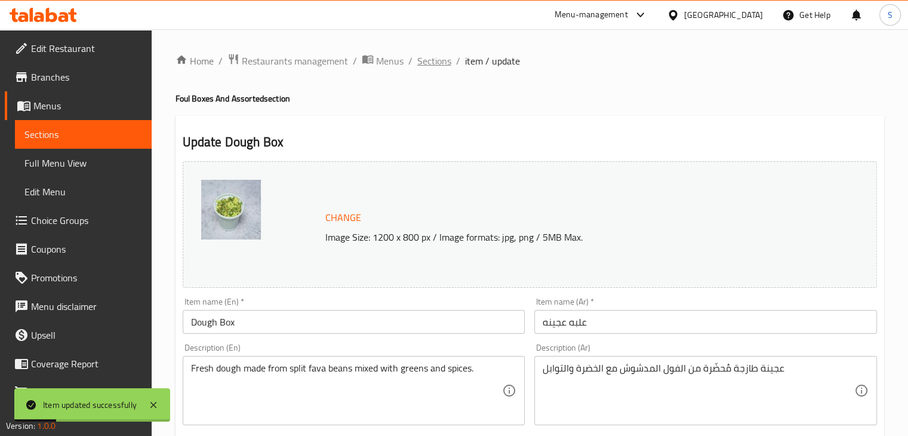
click at [444, 63] on span "Sections" at bounding box center [434, 61] width 34 height 14
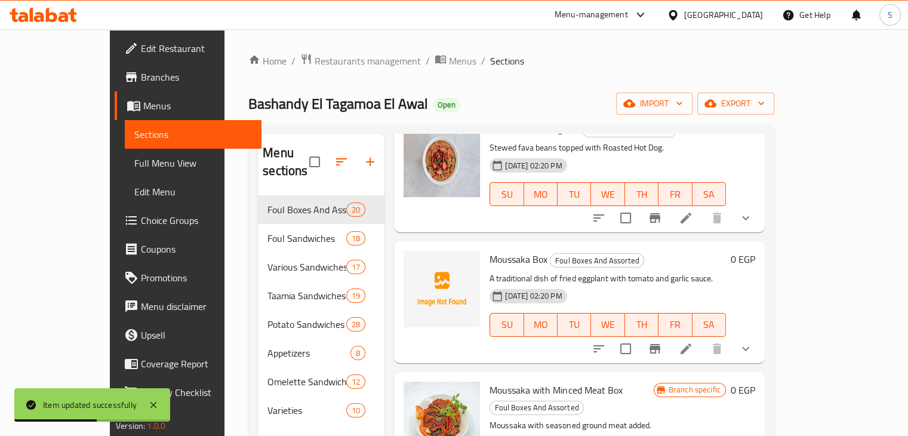
scroll to position [162, 0]
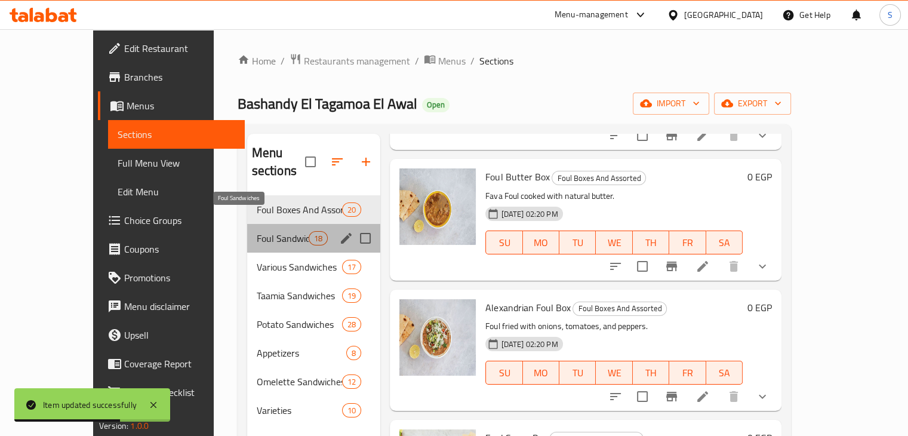
click at [257, 231] on span "Foul Sandwiches" at bounding box center [283, 238] width 53 height 14
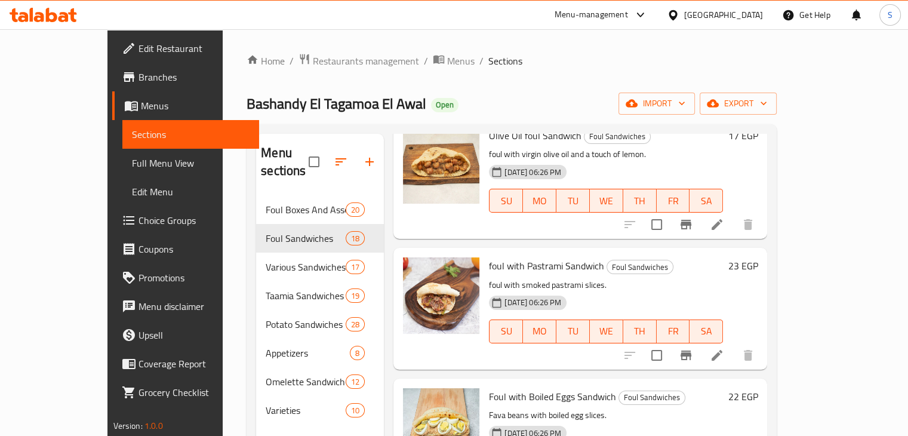
scroll to position [852, 0]
click at [758, 258] on h6 "23 EGP" at bounding box center [743, 266] width 30 height 17
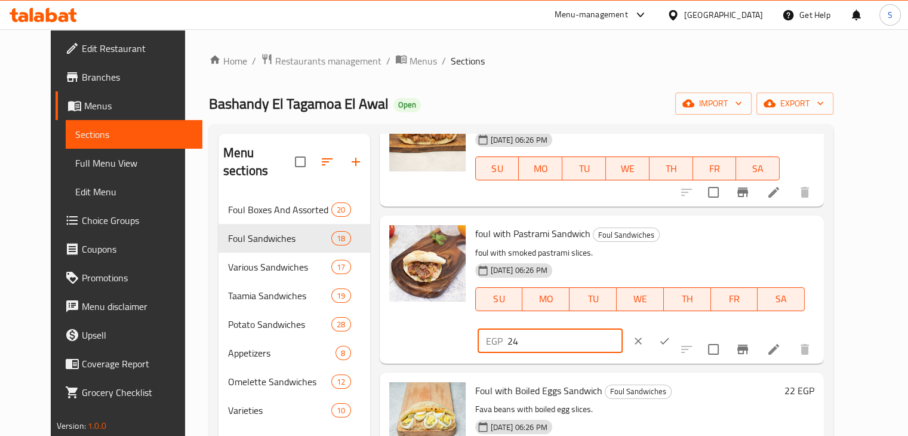
type input "24"
click at [623, 329] on input "24" at bounding box center [565, 341] width 115 height 24
click at [671, 335] on icon "ok" at bounding box center [665, 341] width 12 height 12
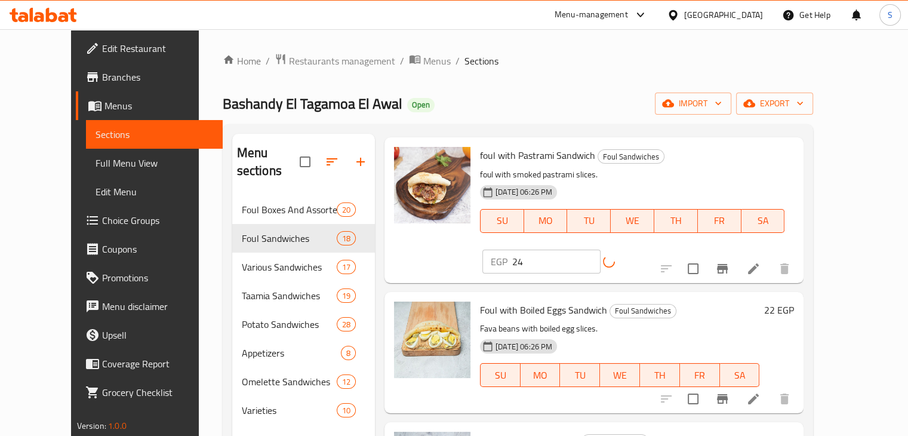
scroll to position [991, 0]
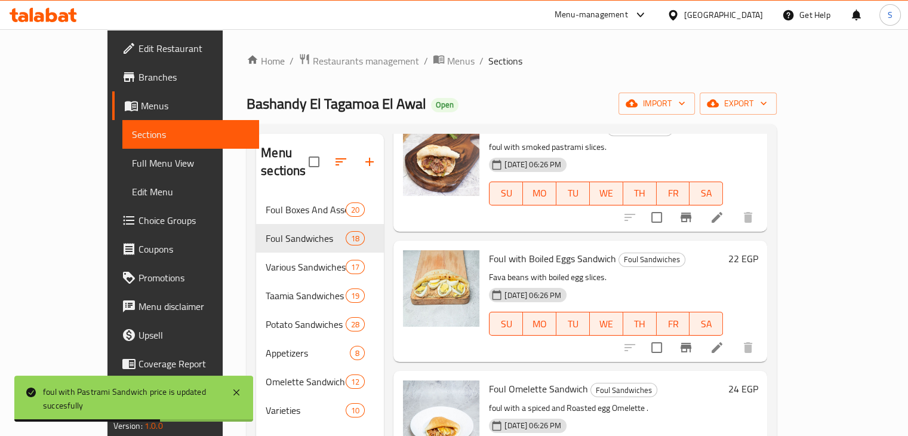
click at [758, 250] on h6 "22 EGP" at bounding box center [743, 258] width 30 height 17
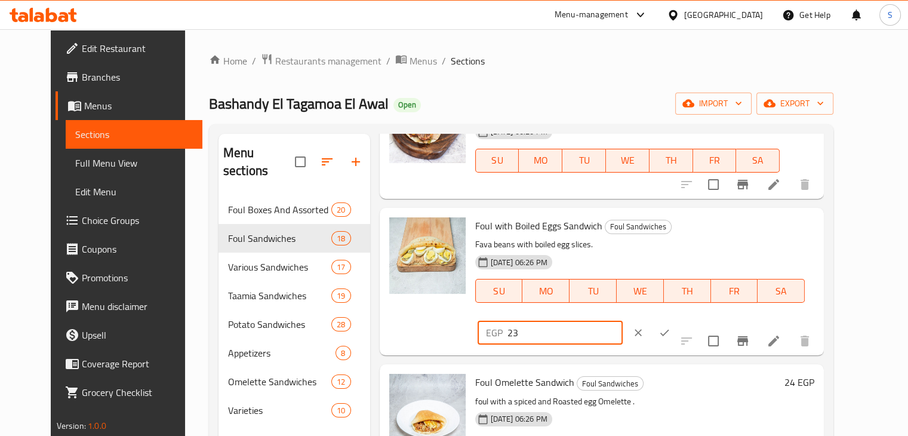
type input "23"
click at [623, 321] on input "23" at bounding box center [565, 333] width 115 height 24
click at [671, 327] on icon "ok" at bounding box center [665, 333] width 12 height 12
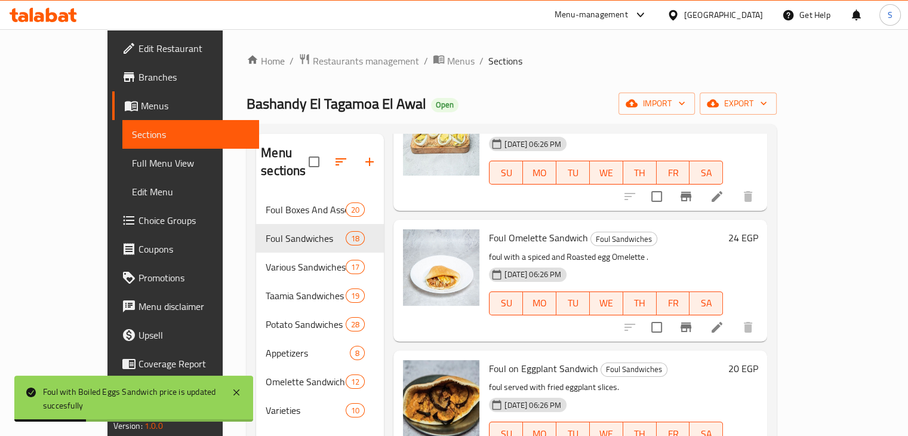
scroll to position [1150, 0]
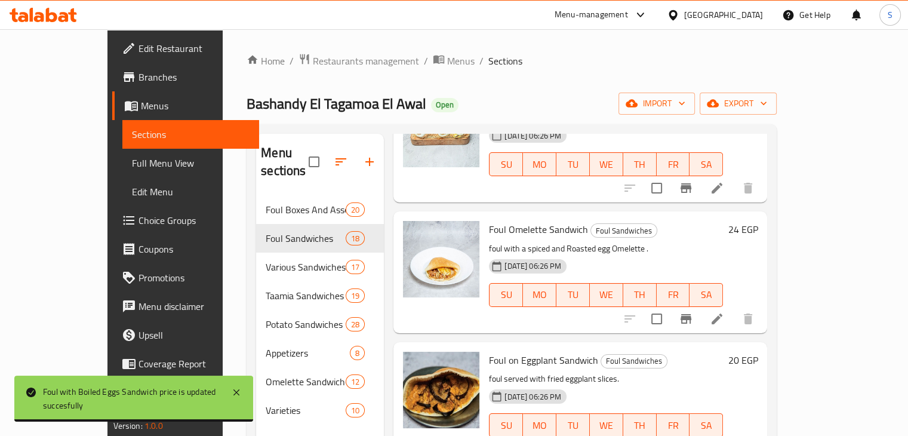
click at [758, 221] on h6 "24 EGP" at bounding box center [743, 229] width 30 height 17
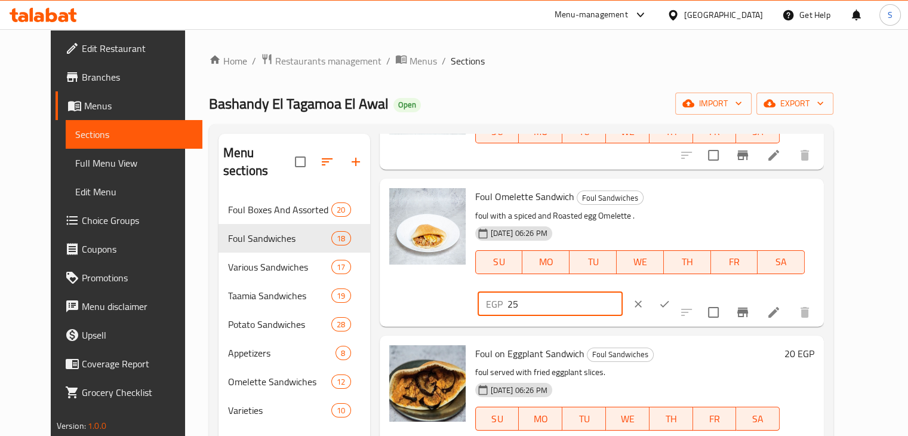
type input "25"
click at [623, 292] on input "25" at bounding box center [565, 304] width 115 height 24
click at [671, 298] on icon "ok" at bounding box center [665, 304] width 12 height 12
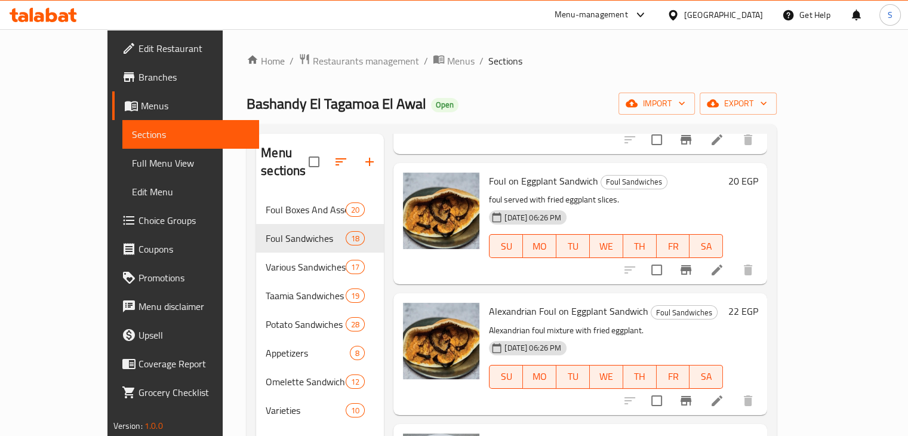
scroll to position [1328, 0]
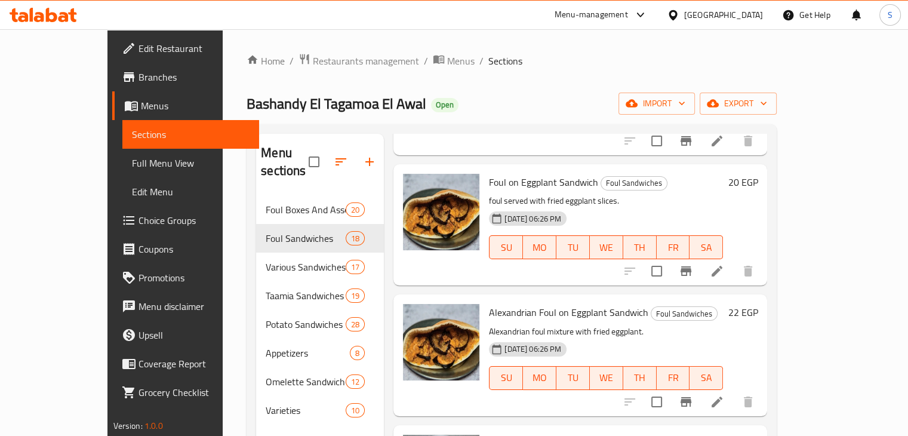
click at [758, 304] on h6 "22 EGP" at bounding box center [743, 312] width 30 height 17
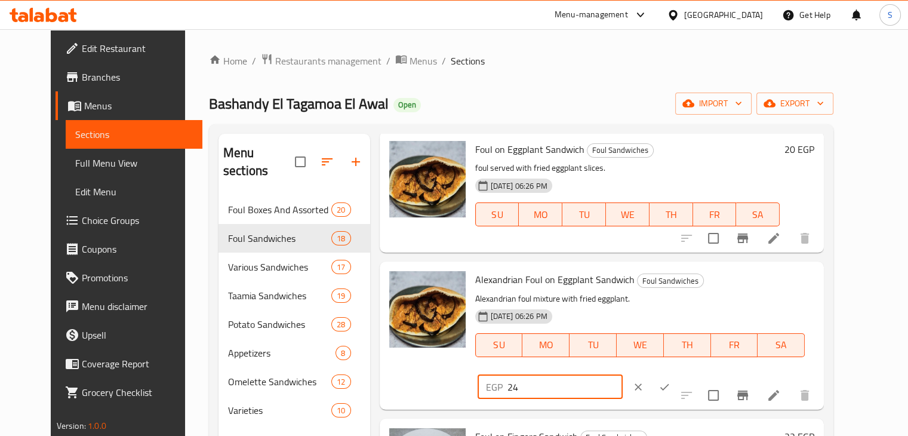
click at [623, 375] on input "24" at bounding box center [565, 387] width 115 height 24
type input "25"
click at [623, 375] on input "25" at bounding box center [565, 387] width 115 height 24
click at [678, 374] on button "ok" at bounding box center [664, 387] width 26 height 26
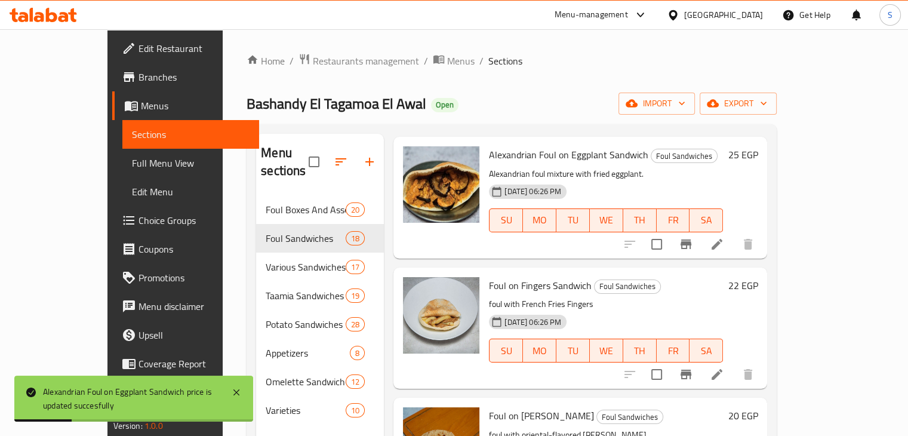
scroll to position [1487, 0]
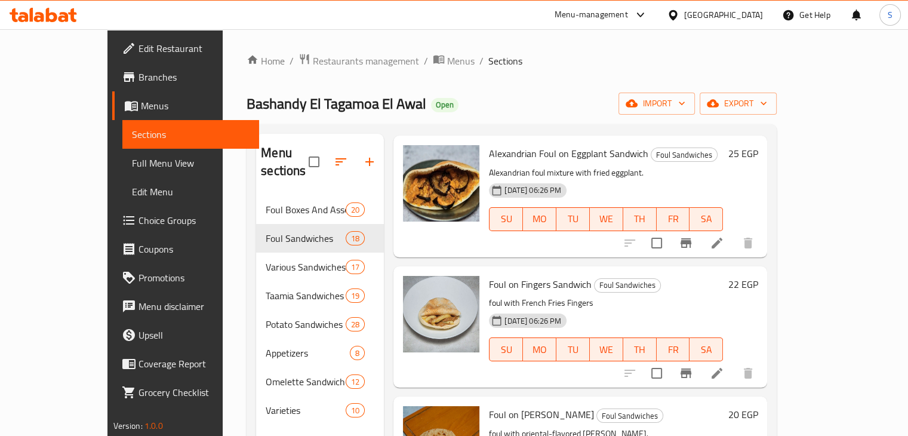
click at [758, 276] on h6 "22 EGP" at bounding box center [743, 284] width 30 height 17
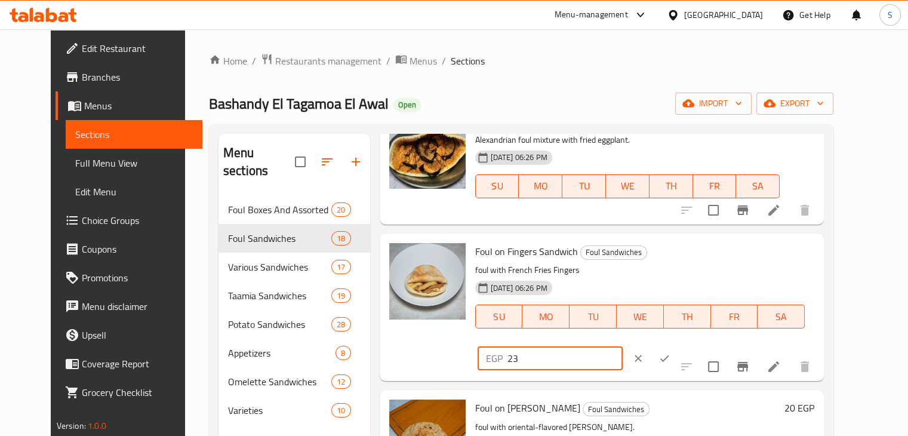
type input "23"
click at [623, 346] on input "23" at bounding box center [565, 358] width 115 height 24
click at [671, 352] on icon "ok" at bounding box center [665, 358] width 12 height 12
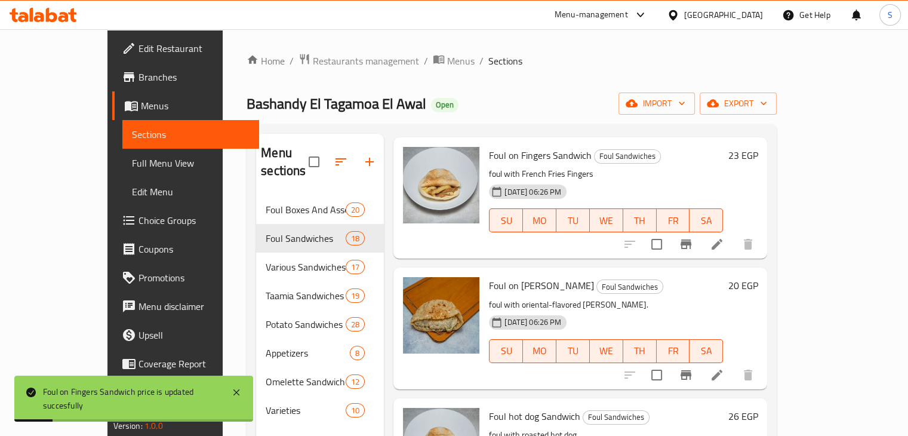
scroll to position [1646, 0]
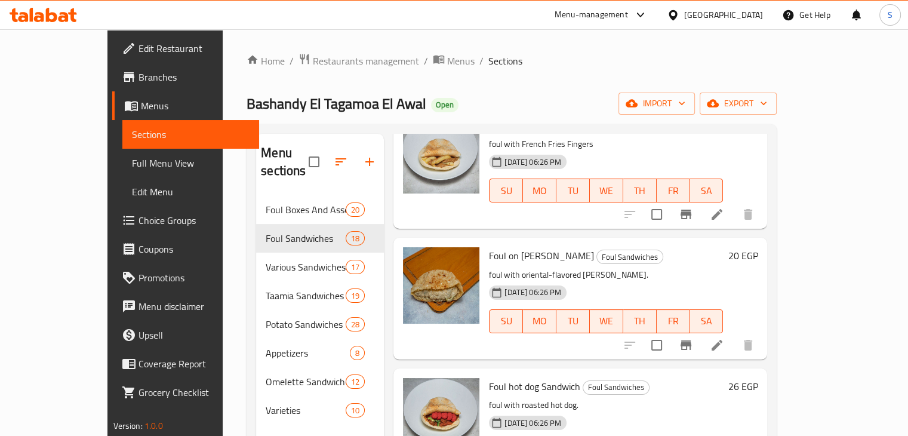
click at [758, 247] on h6 "20 EGP" at bounding box center [743, 255] width 30 height 17
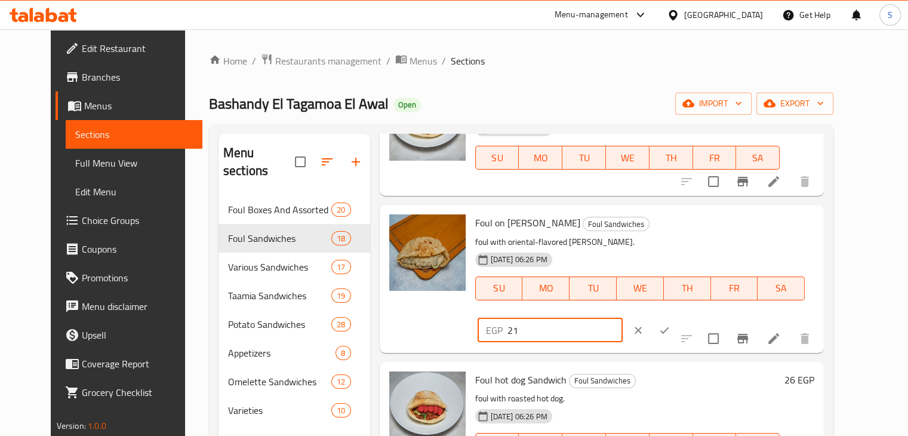
type input "21"
click at [623, 318] on input "21" at bounding box center [565, 330] width 115 height 24
click at [671, 324] on icon "ok" at bounding box center [665, 330] width 12 height 12
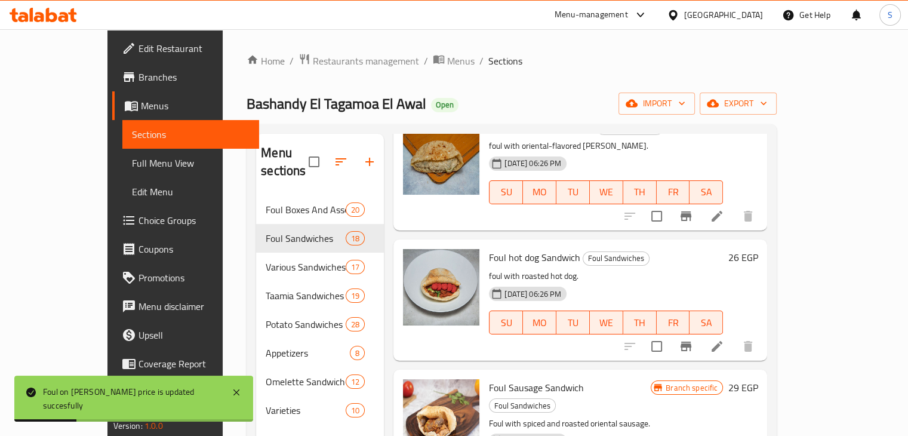
scroll to position [1777, 0]
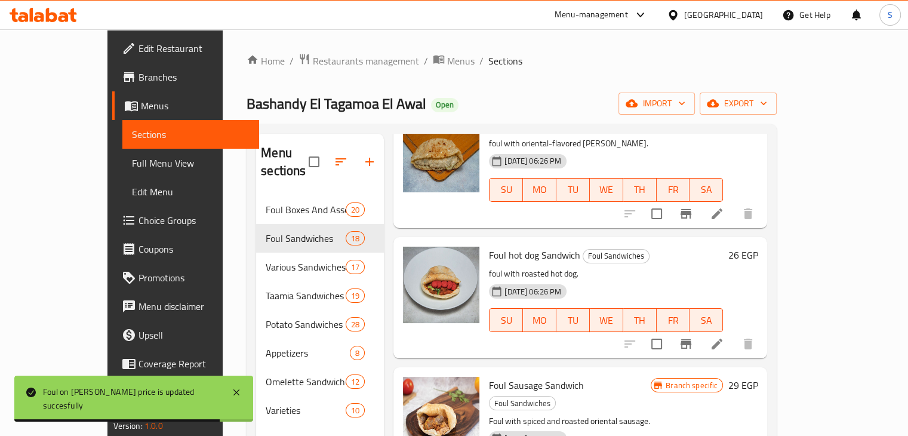
click at [758, 247] on h6 "26 EGP" at bounding box center [743, 255] width 30 height 17
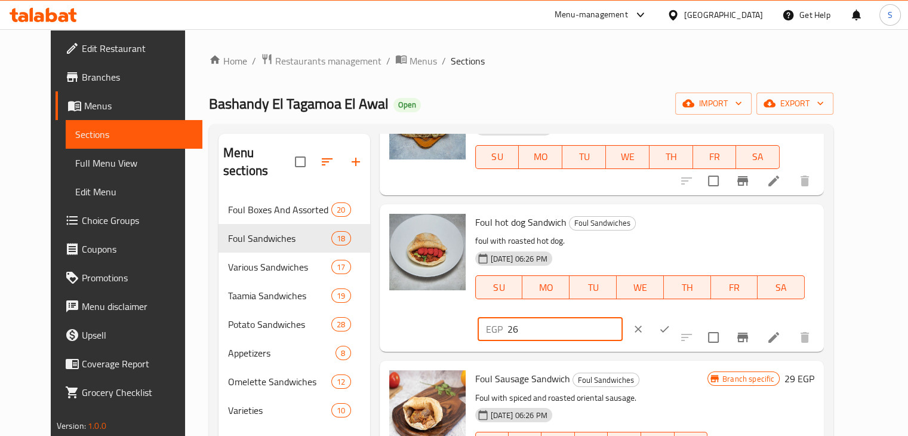
click at [623, 317] on input "26" at bounding box center [565, 329] width 115 height 24
type input "27"
click at [623, 317] on input "27" at bounding box center [565, 329] width 115 height 24
click at [669, 326] on icon "ok" at bounding box center [664, 329] width 9 height 7
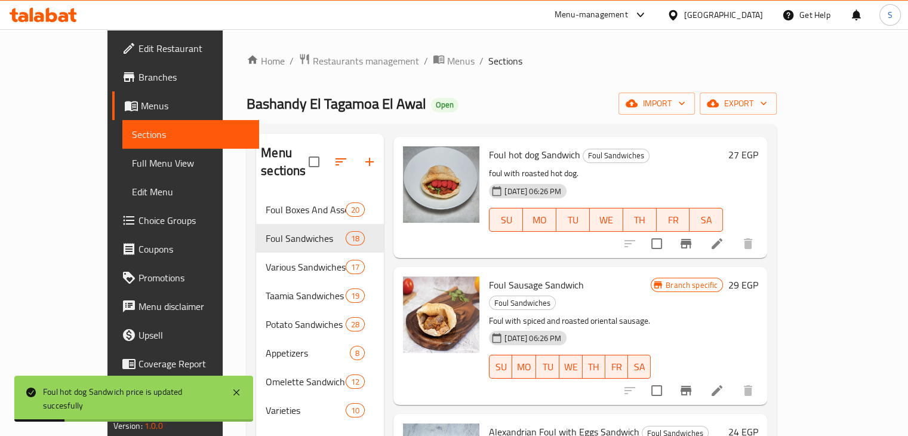
scroll to position [1923, 0]
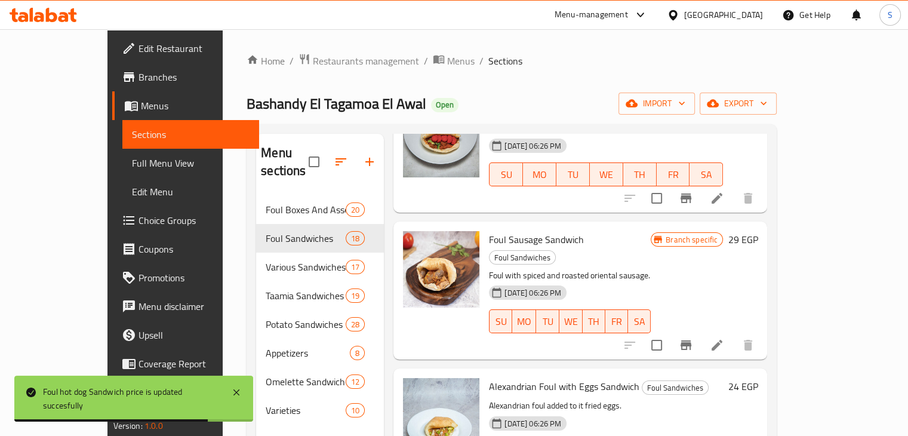
click at [758, 231] on h6 "29 EGP" at bounding box center [743, 239] width 30 height 17
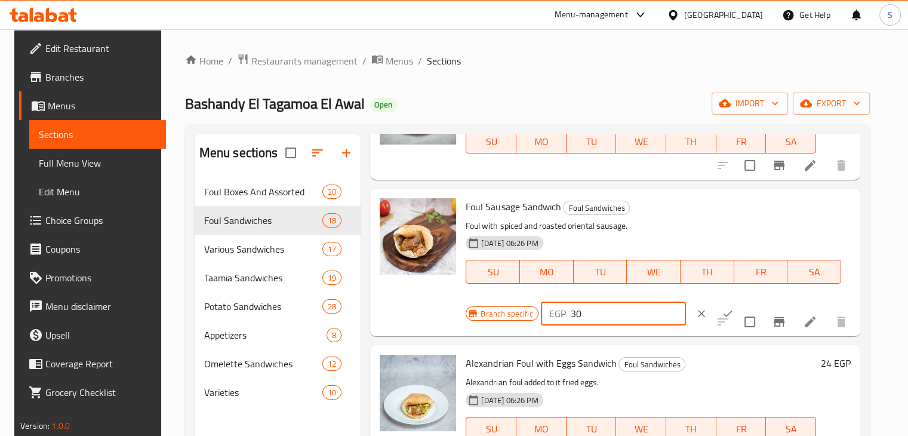
type input "30"
click at [650, 308] on input "30" at bounding box center [628, 314] width 115 height 24
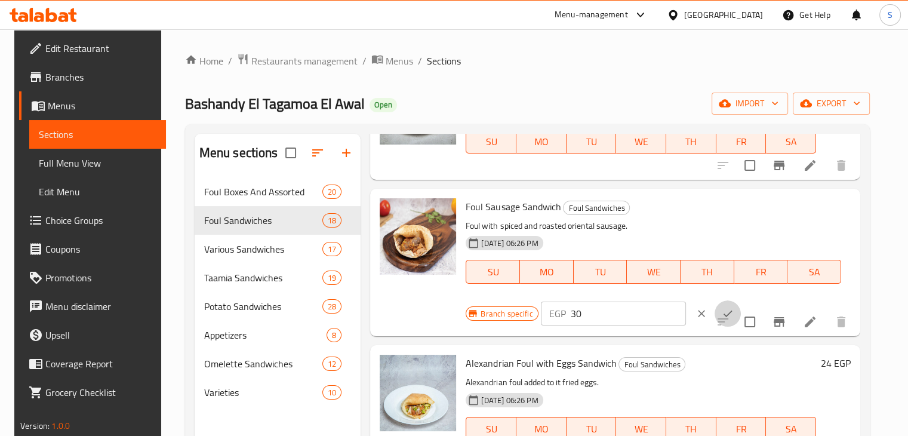
click at [722, 312] on icon "ok" at bounding box center [728, 313] width 12 height 12
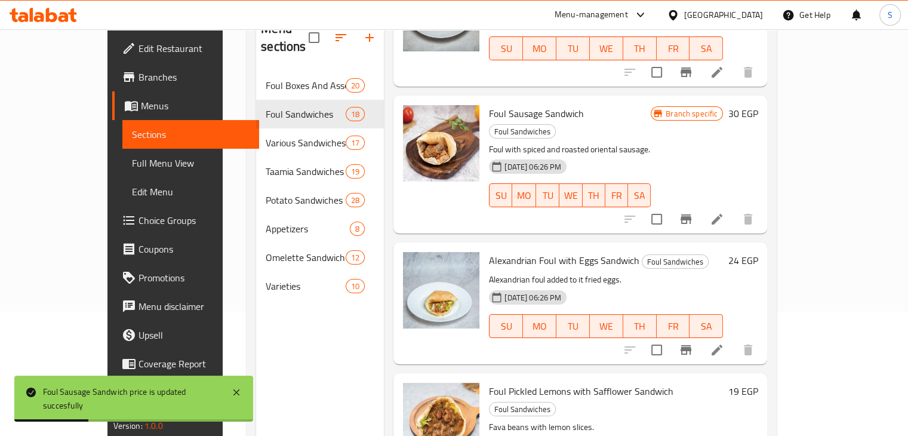
scroll to position [125, 0]
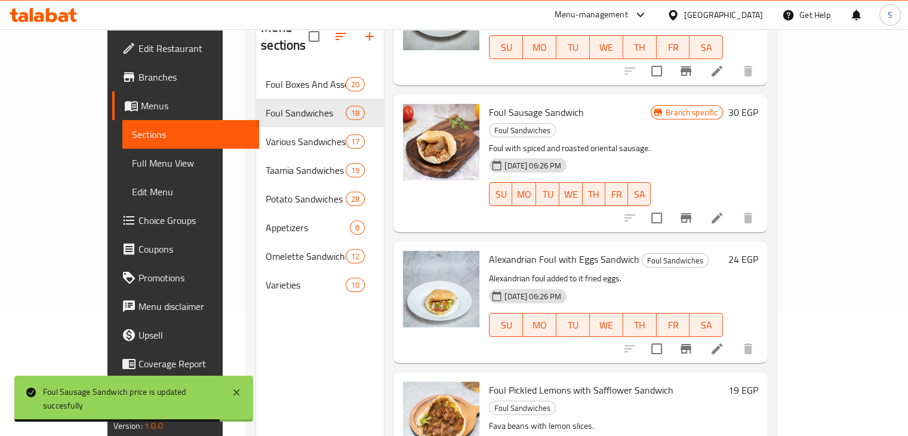
click at [758, 251] on div "24 EGP" at bounding box center [740, 259] width 35 height 17
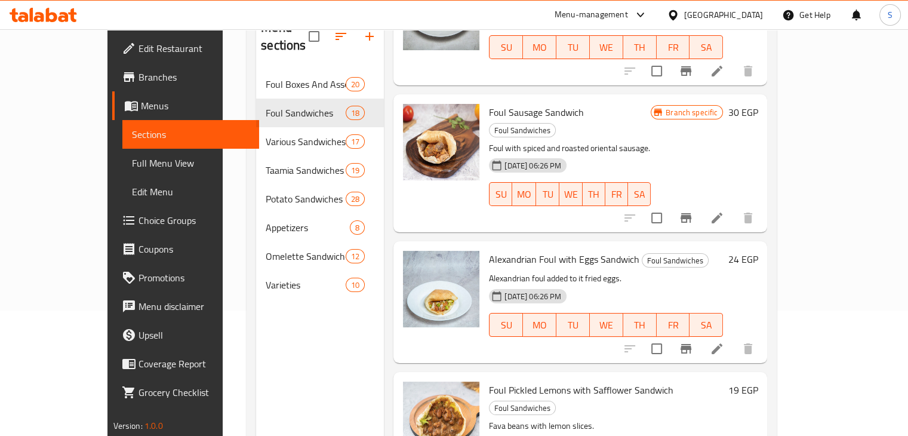
click at [758, 251] on h6 "24 EGP" at bounding box center [743, 259] width 30 height 17
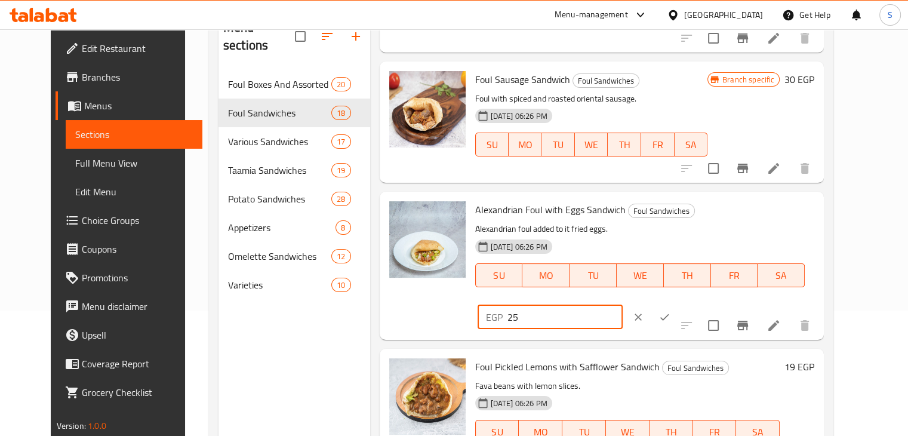
type input "25"
click at [623, 305] on input "25" at bounding box center [565, 317] width 115 height 24
click at [671, 311] on icon "ok" at bounding box center [665, 317] width 12 height 12
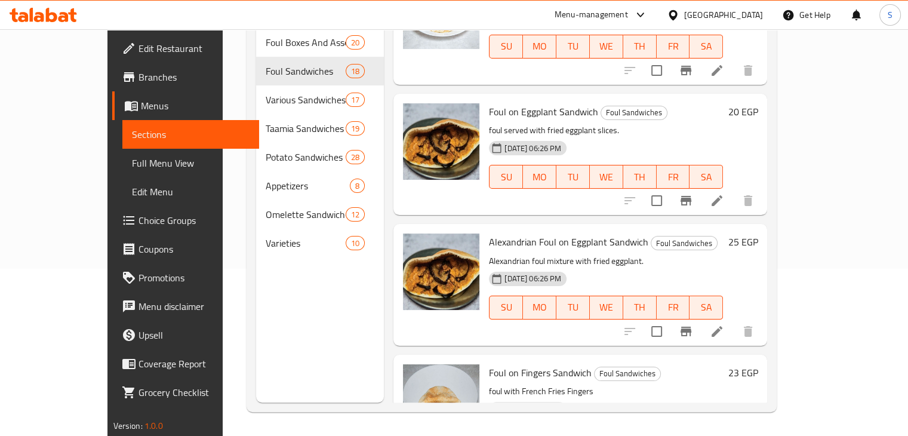
scroll to position [1161, 0]
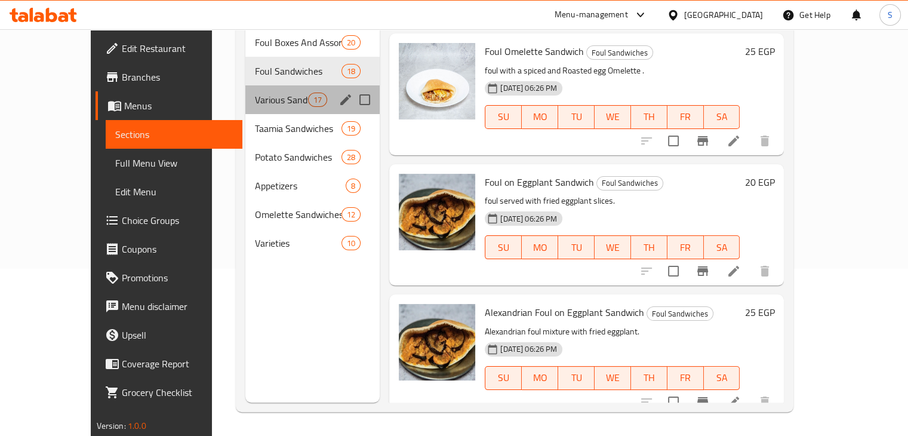
click at [277, 93] on div "Various Sandwiches 17" at bounding box center [312, 99] width 135 height 29
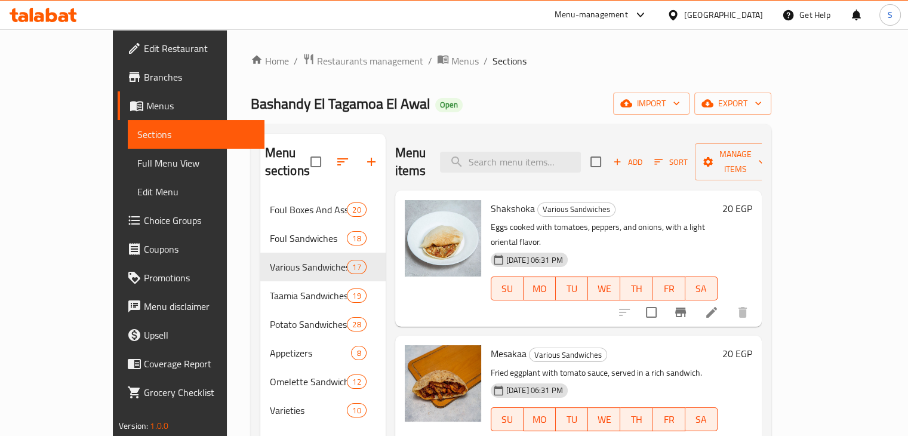
click at [752, 200] on h6 "20 EGP" at bounding box center [737, 208] width 30 height 17
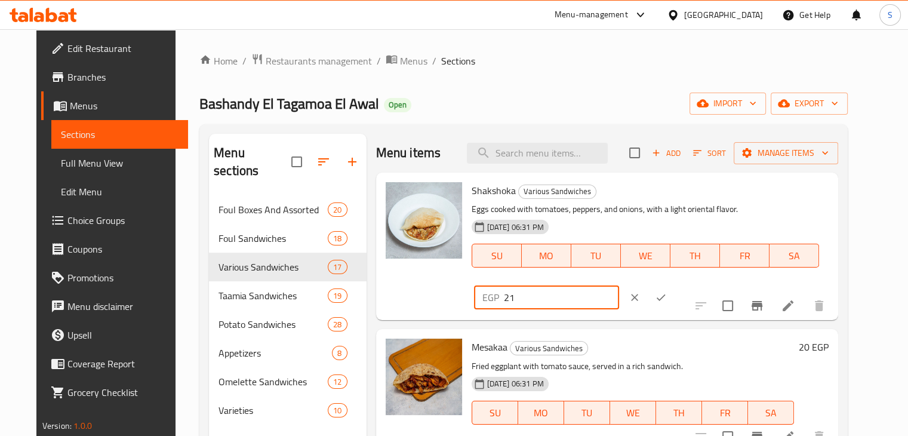
type input "21"
click at [619, 285] on input "21" at bounding box center [561, 297] width 115 height 24
click at [667, 291] on icon "ok" at bounding box center [661, 297] width 12 height 12
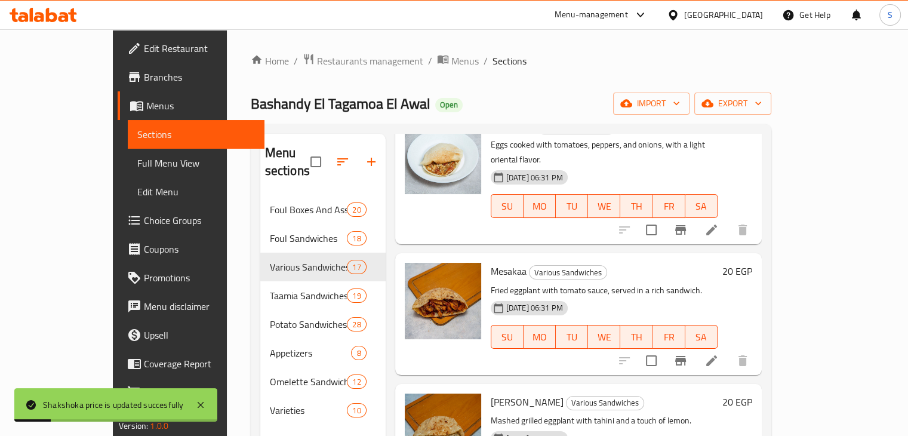
scroll to position [109, 0]
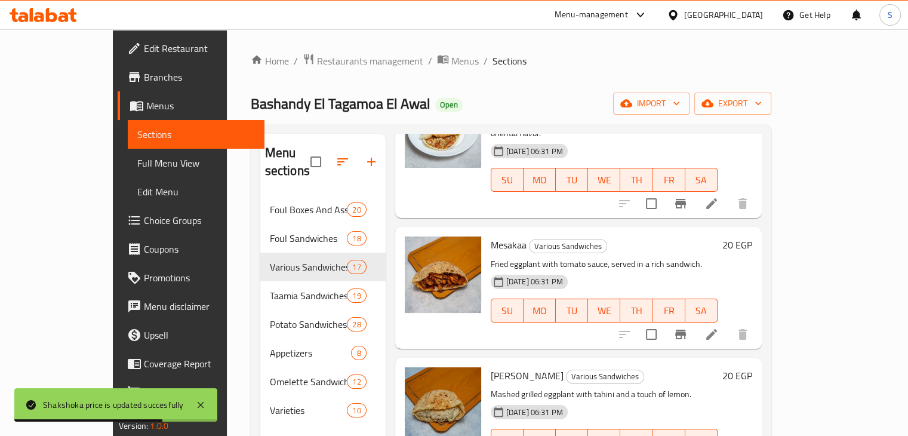
click at [752, 236] on h6 "20 EGP" at bounding box center [737, 244] width 30 height 17
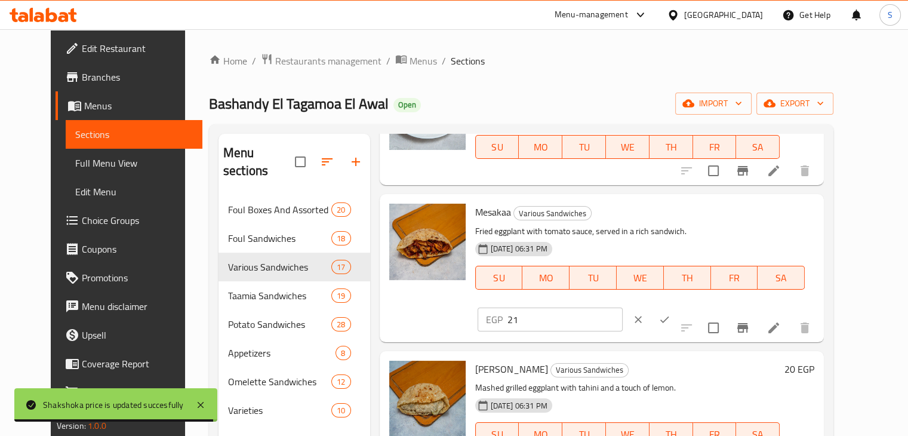
type input "21"
click at [623, 307] on input "21" at bounding box center [565, 319] width 115 height 24
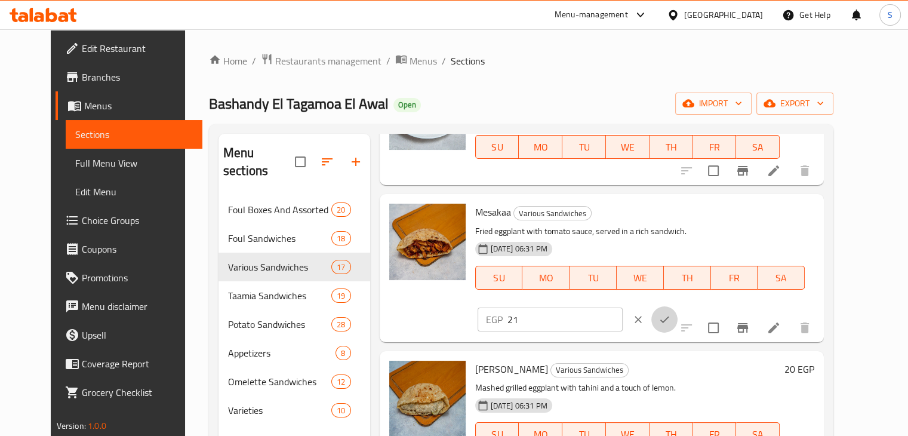
click at [671, 313] on icon "ok" at bounding box center [665, 319] width 12 height 12
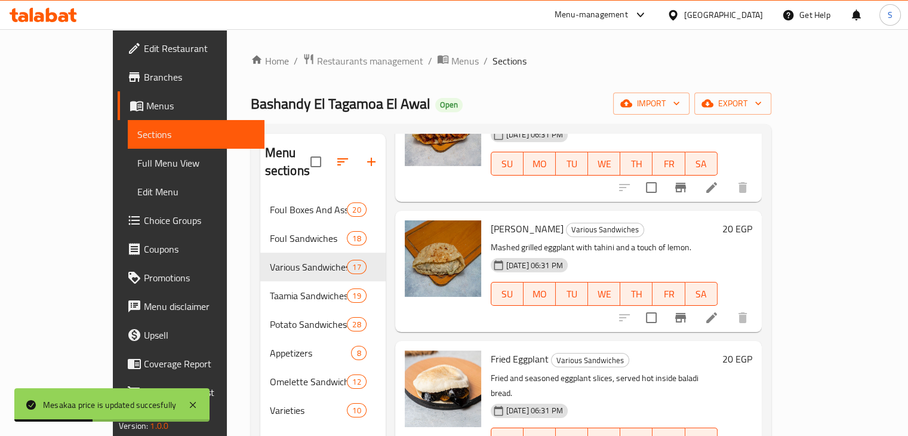
scroll to position [282, 0]
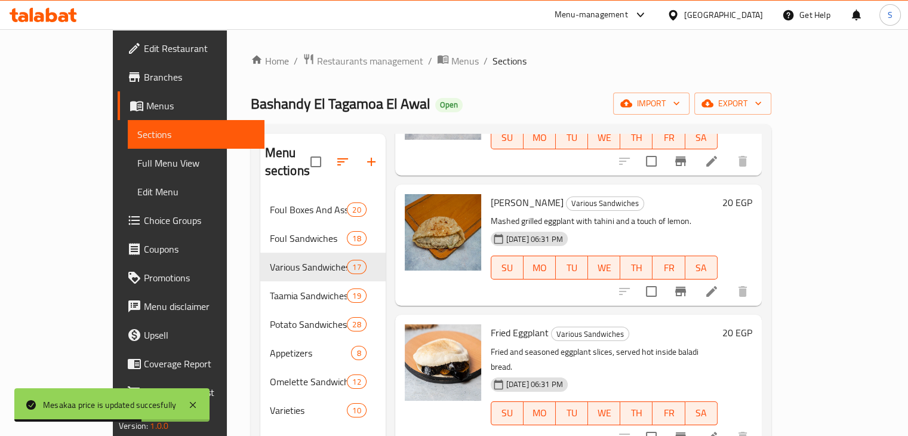
click at [752, 194] on h6 "20 EGP" at bounding box center [737, 202] width 30 height 17
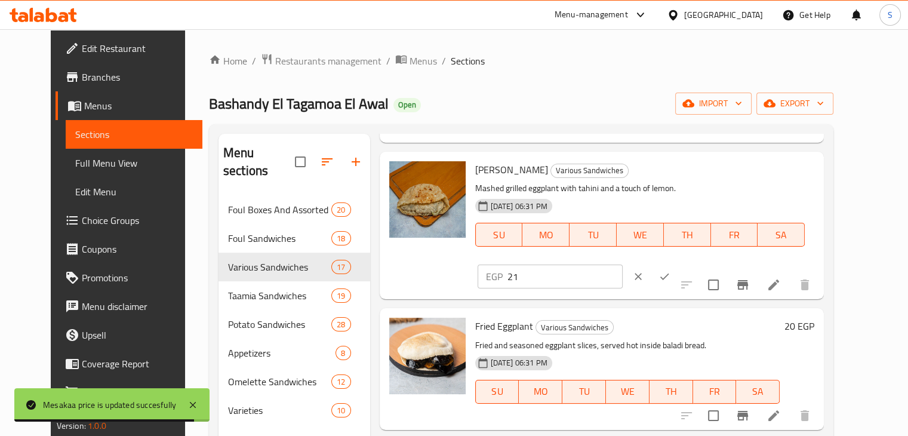
type input "21"
click at [623, 265] on input "21" at bounding box center [565, 277] width 115 height 24
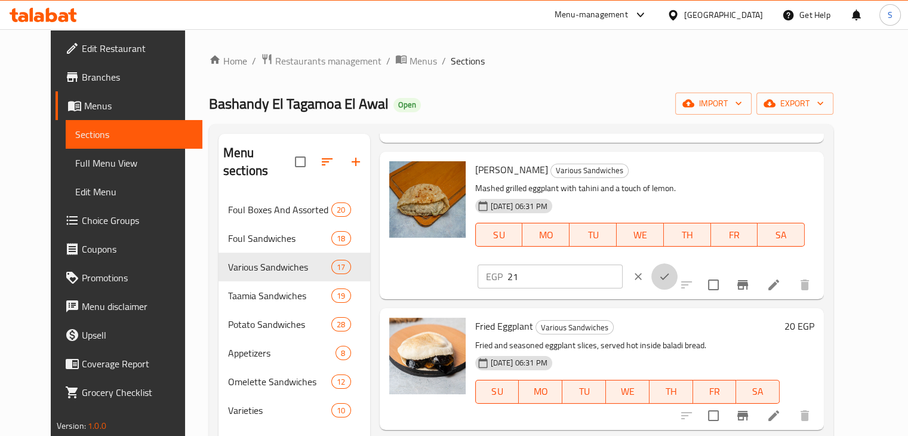
click at [671, 270] on icon "ok" at bounding box center [665, 276] width 12 height 12
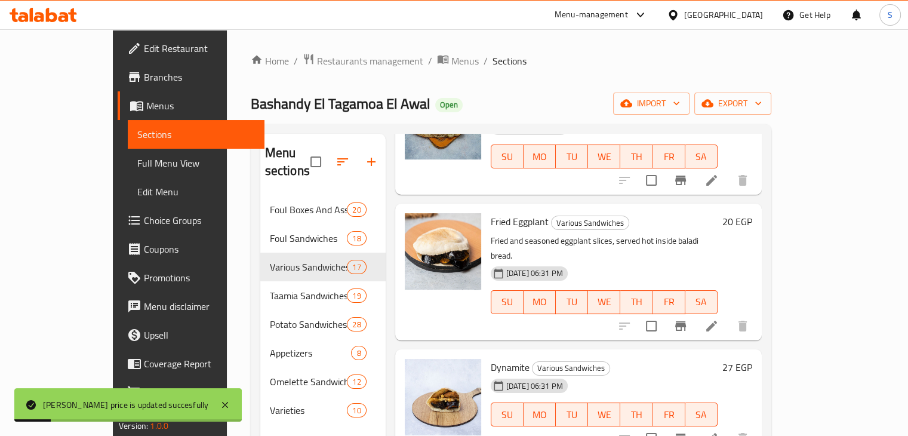
scroll to position [398, 0]
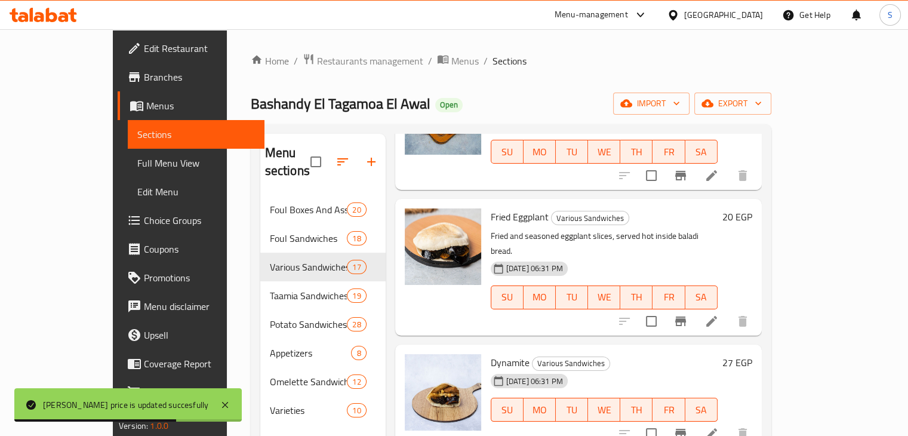
click at [752, 208] on h6 "20 EGP" at bounding box center [737, 216] width 30 height 17
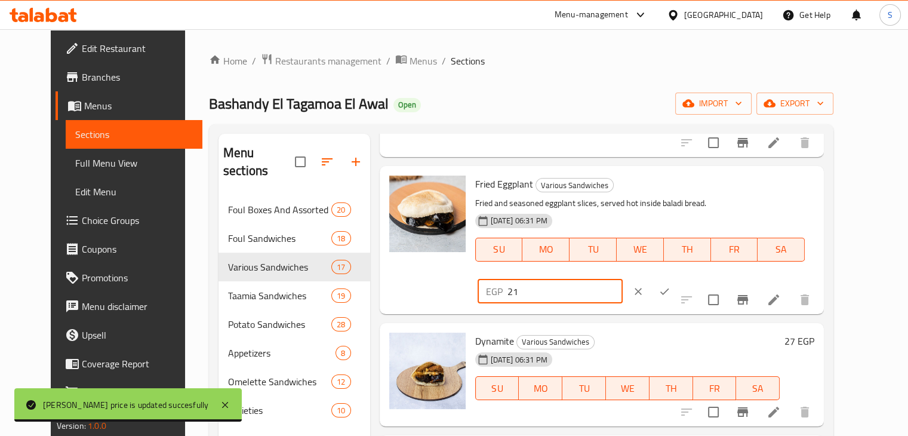
type input "21"
click at [623, 279] on input "21" at bounding box center [565, 291] width 115 height 24
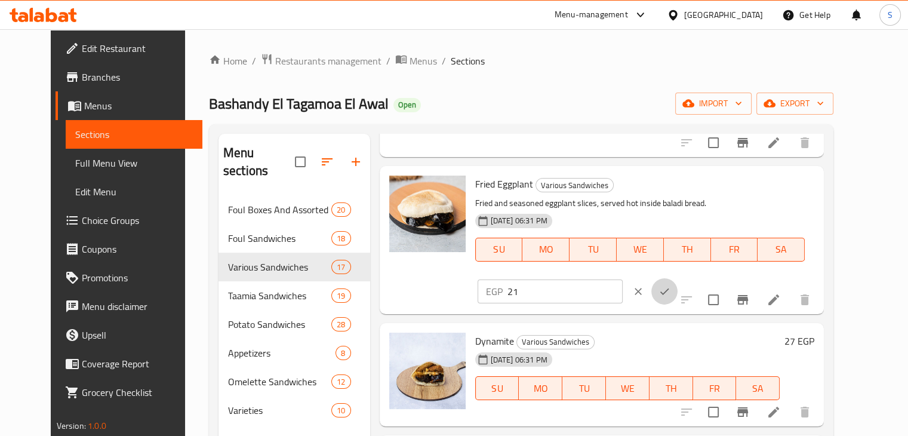
click at [671, 285] on icon "ok" at bounding box center [665, 291] width 12 height 12
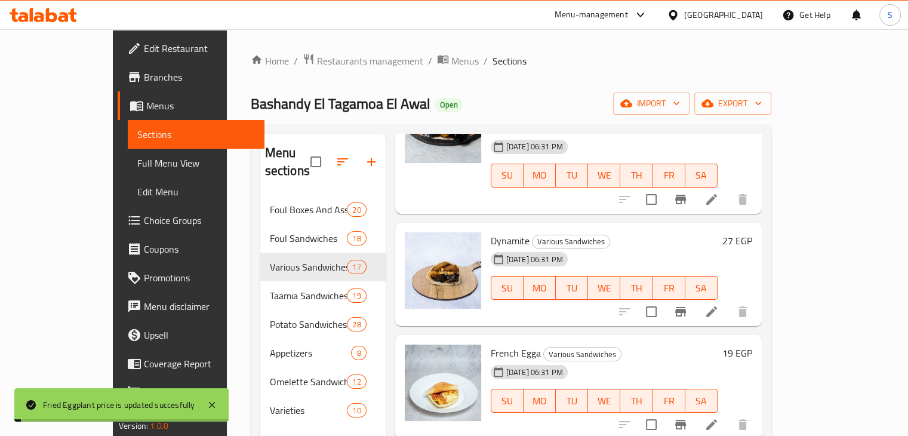
scroll to position [527, 0]
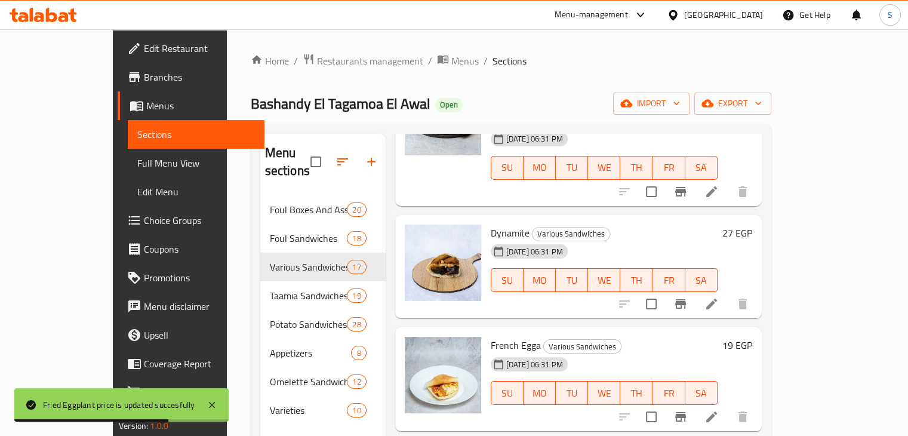
click at [752, 225] on h6 "27 EGP" at bounding box center [737, 233] width 30 height 17
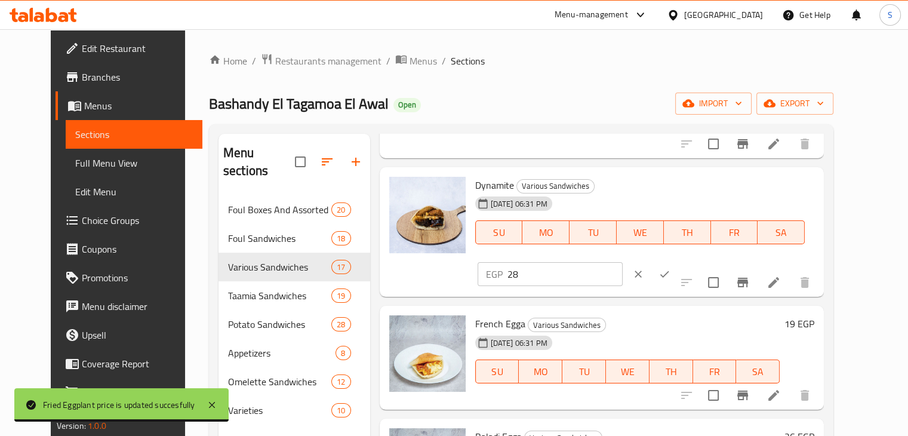
click at [623, 262] on input "28" at bounding box center [565, 274] width 115 height 24
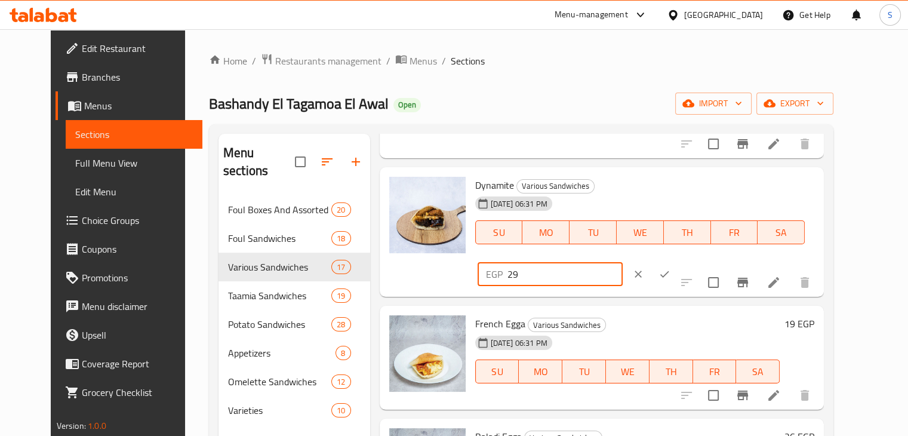
click at [623, 262] on input "29" at bounding box center [565, 274] width 115 height 24
type input "30"
click at [623, 262] on input "30" at bounding box center [565, 274] width 115 height 24
click at [671, 268] on icon "ok" at bounding box center [665, 274] width 12 height 12
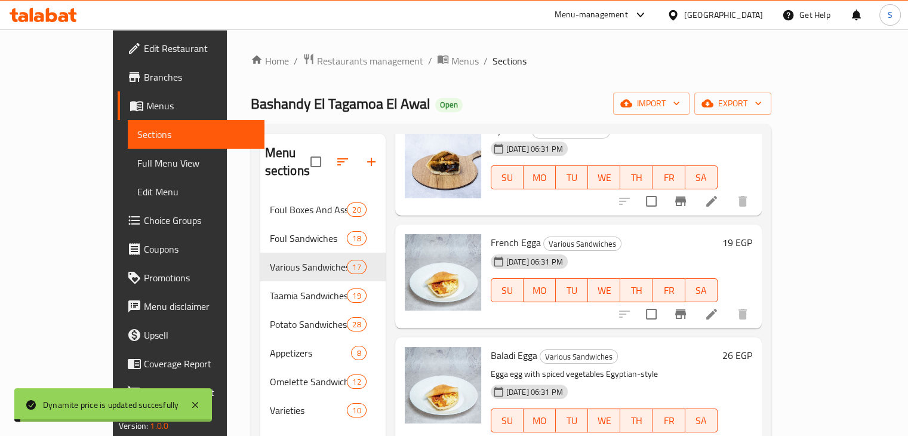
scroll to position [631, 0]
click at [752, 233] on h6 "19 EGP" at bounding box center [737, 241] width 30 height 17
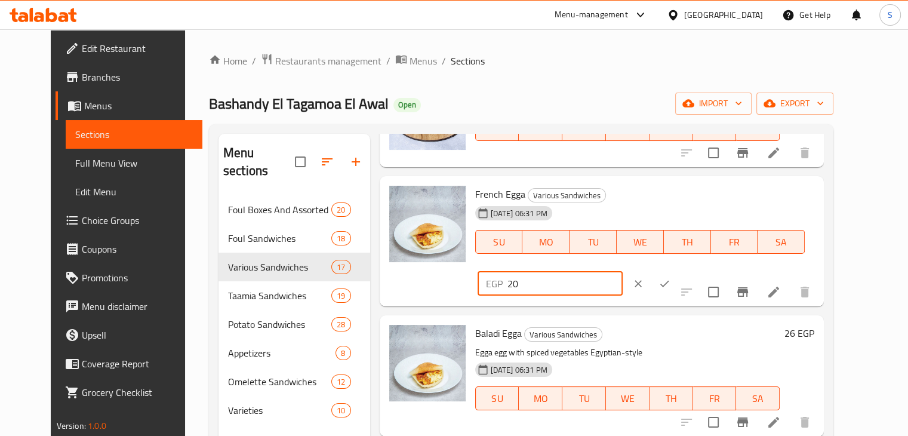
type input "20"
click at [623, 272] on input "20" at bounding box center [565, 284] width 115 height 24
click at [671, 278] on icon "ok" at bounding box center [665, 284] width 12 height 12
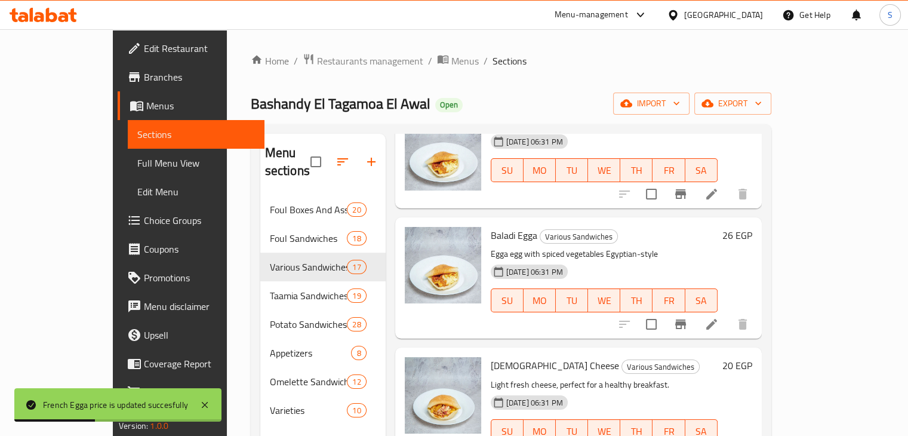
scroll to position [752, 0]
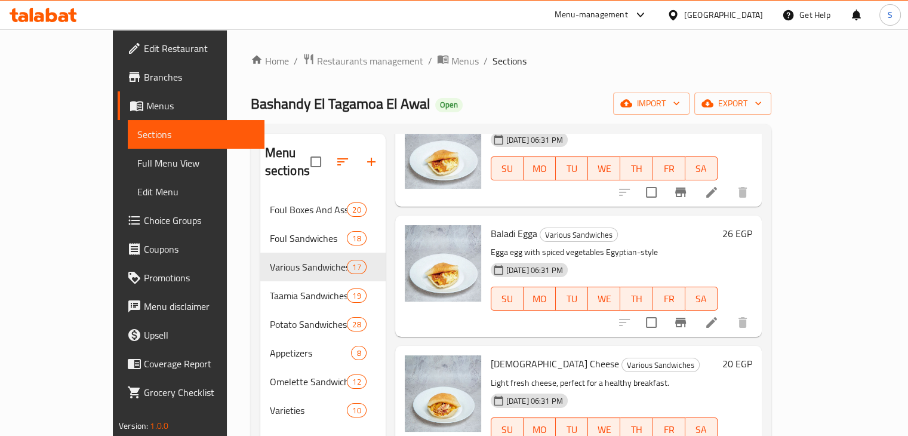
click at [752, 225] on h6 "26 EGP" at bounding box center [737, 233] width 30 height 17
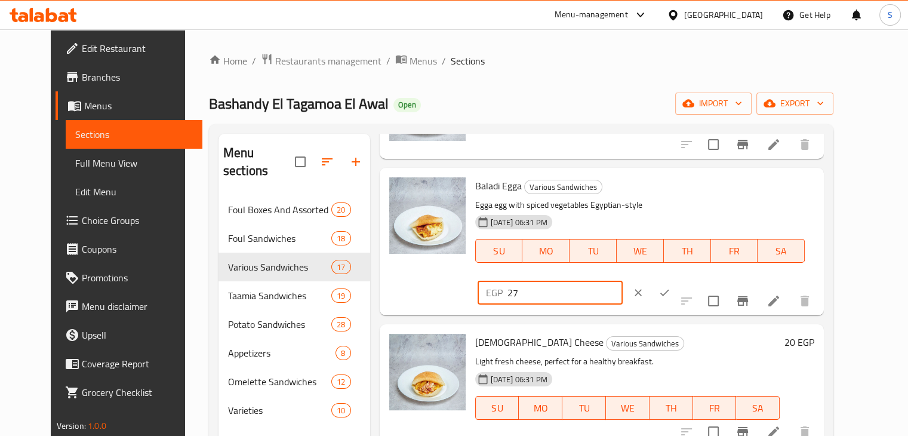
click at [623, 281] on input "27" at bounding box center [565, 293] width 115 height 24
click at [623, 281] on input "28" at bounding box center [565, 293] width 115 height 24
type input "29"
click at [623, 281] on input "29" at bounding box center [565, 293] width 115 height 24
click at [671, 287] on icon "ok" at bounding box center [665, 293] width 12 height 12
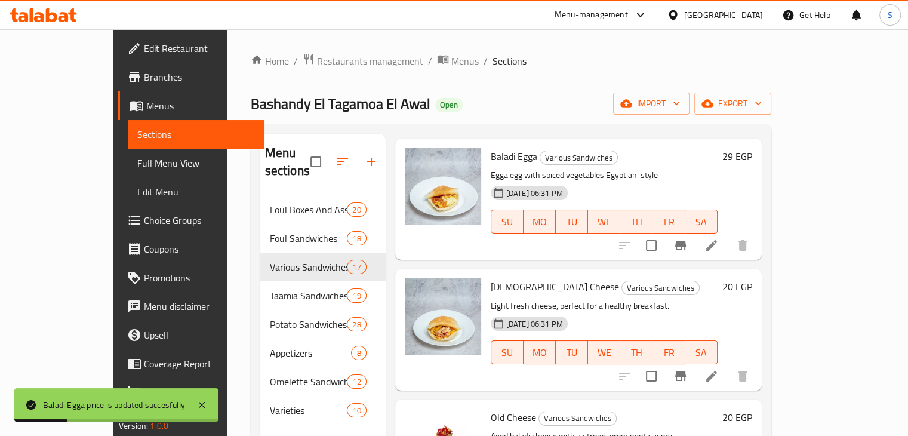
scroll to position [831, 0]
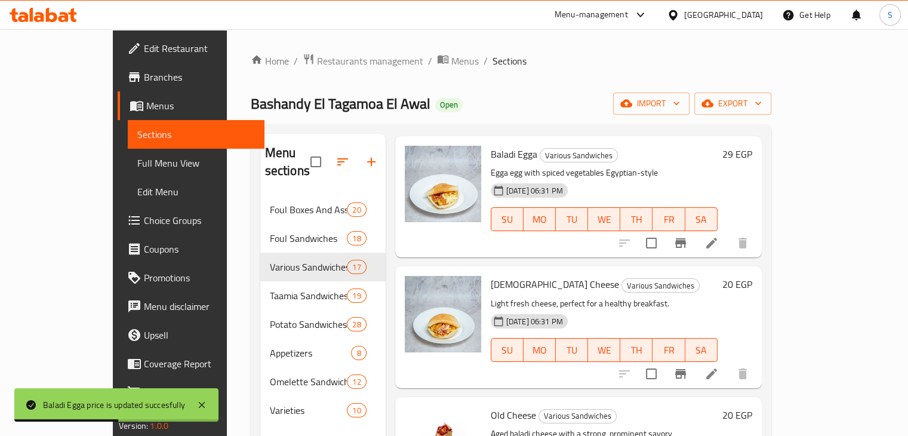
click at [752, 276] on h6 "20 EGP" at bounding box center [737, 284] width 30 height 17
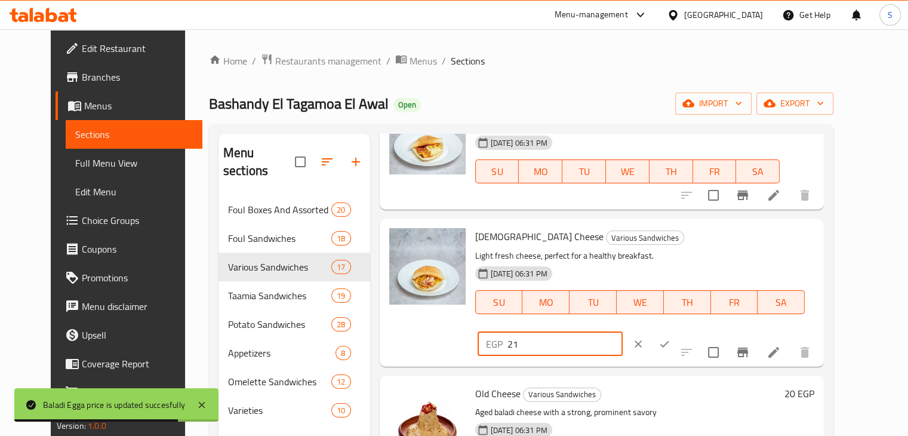
type input "21"
click at [623, 332] on input "21" at bounding box center [565, 344] width 115 height 24
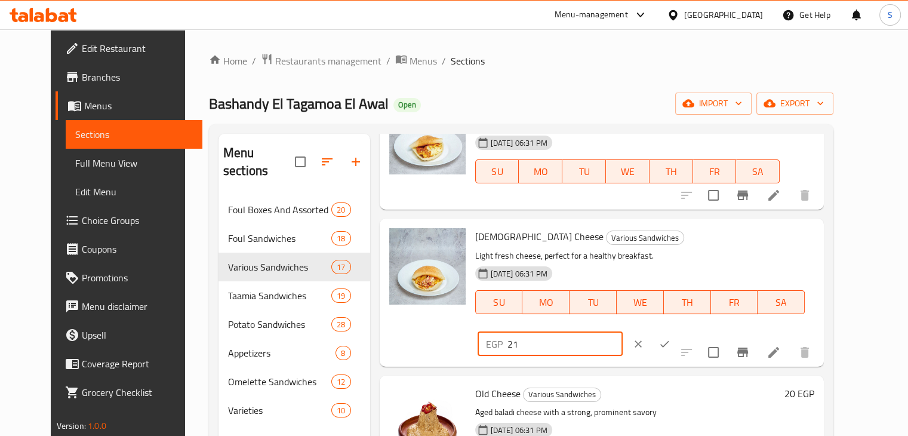
click at [671, 338] on icon "ok" at bounding box center [665, 344] width 12 height 12
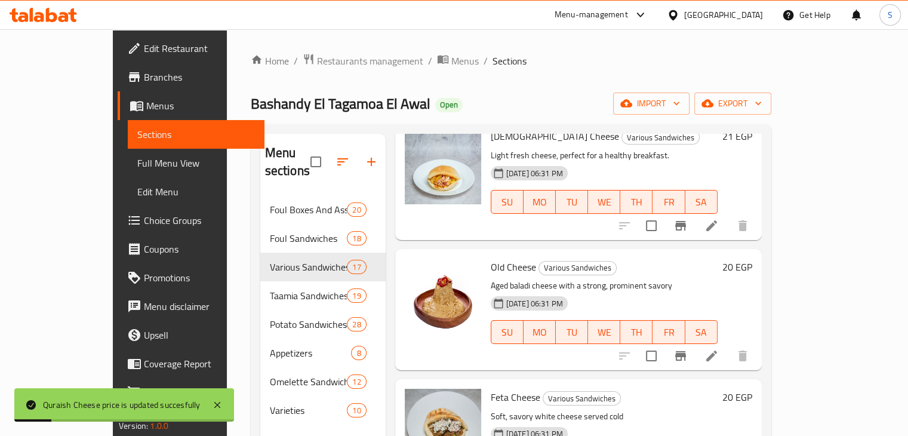
scroll to position [988, 0]
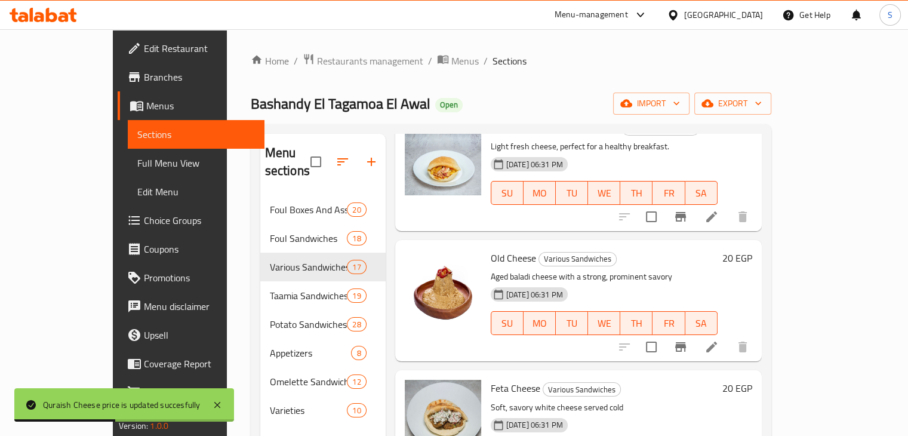
click at [752, 250] on h6 "20 EGP" at bounding box center [737, 258] width 30 height 17
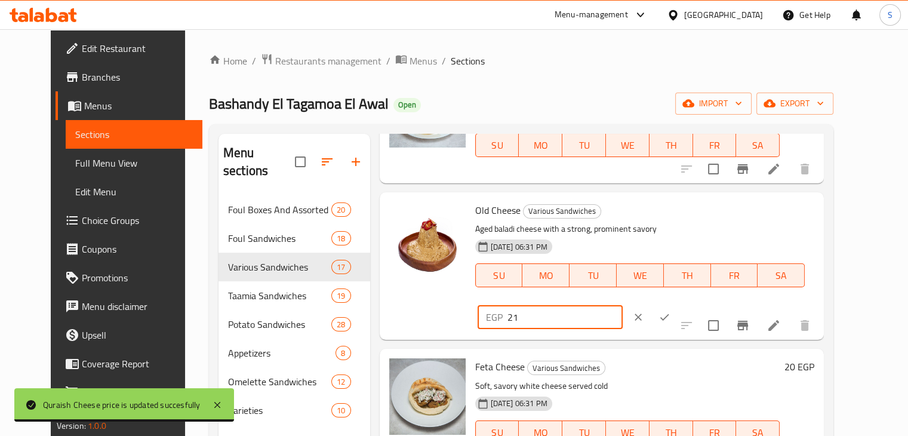
type input "21"
click at [623, 305] on input "21" at bounding box center [565, 317] width 115 height 24
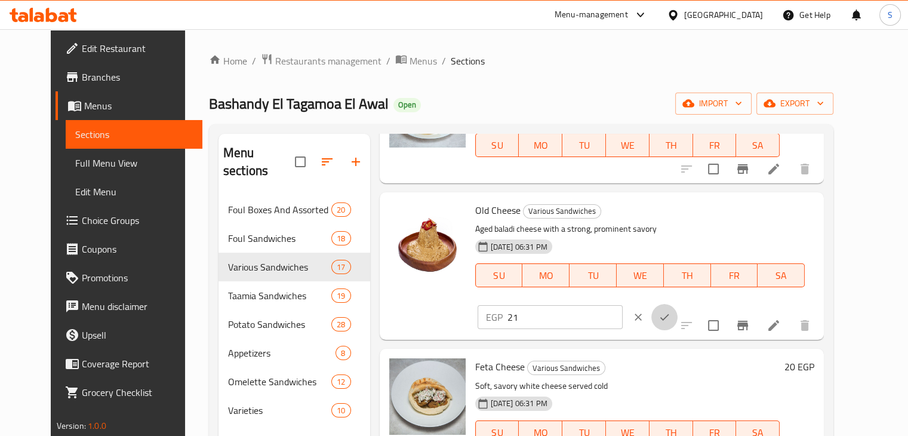
click at [671, 311] on icon "ok" at bounding box center [665, 317] width 12 height 12
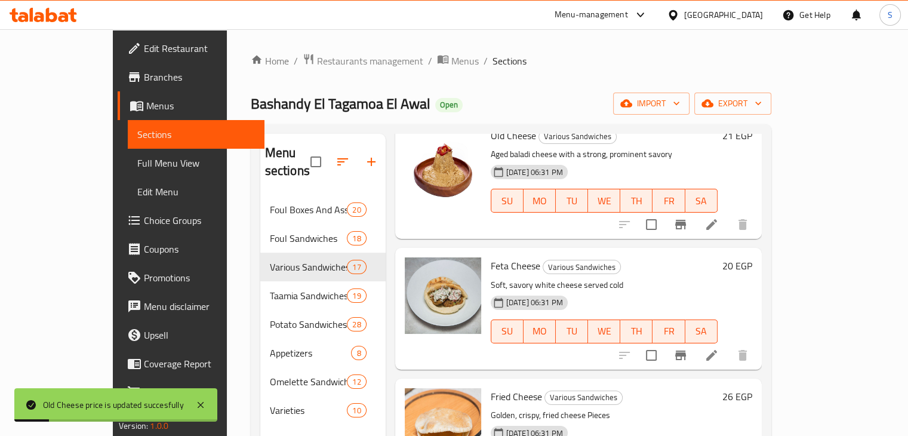
scroll to position [1136, 0]
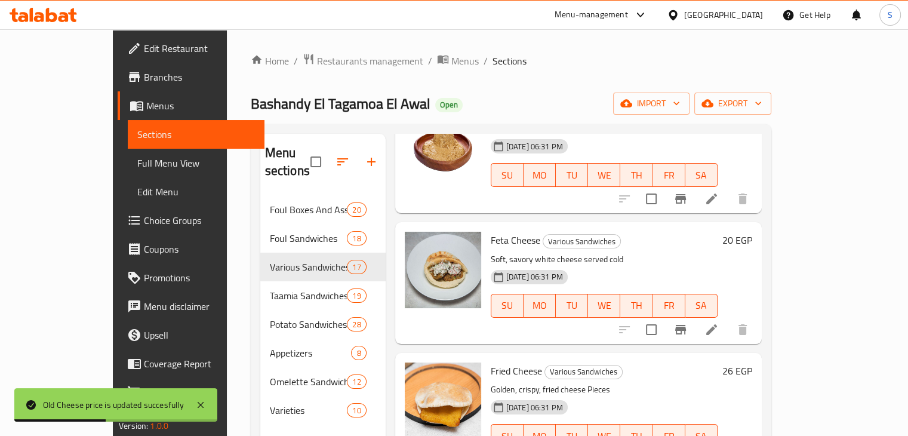
click at [752, 232] on h6 "20 EGP" at bounding box center [737, 240] width 30 height 17
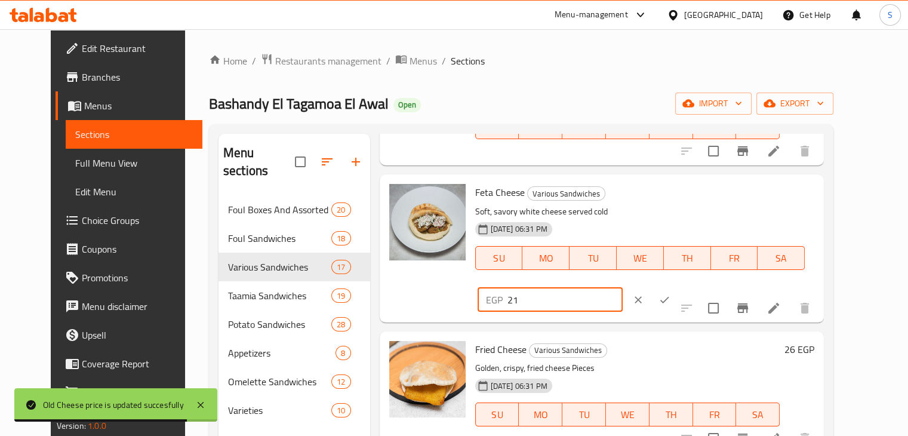
type input "21"
click at [623, 288] on input "21" at bounding box center [565, 300] width 115 height 24
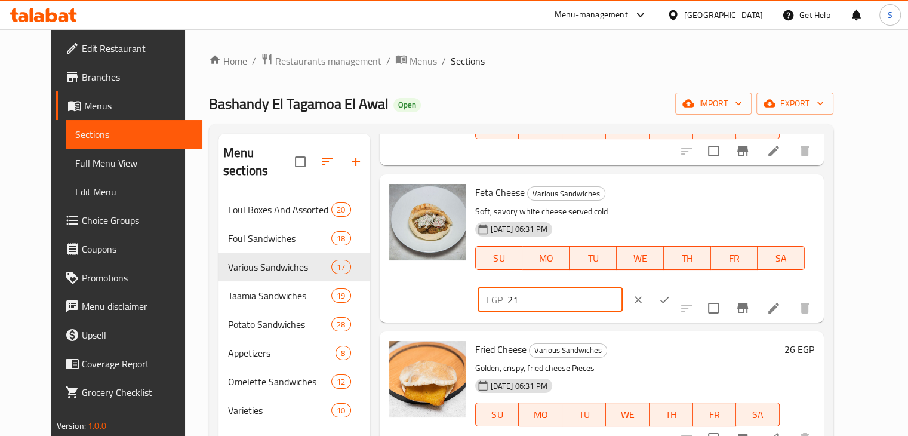
click at [669, 296] on icon "ok" at bounding box center [664, 299] width 9 height 7
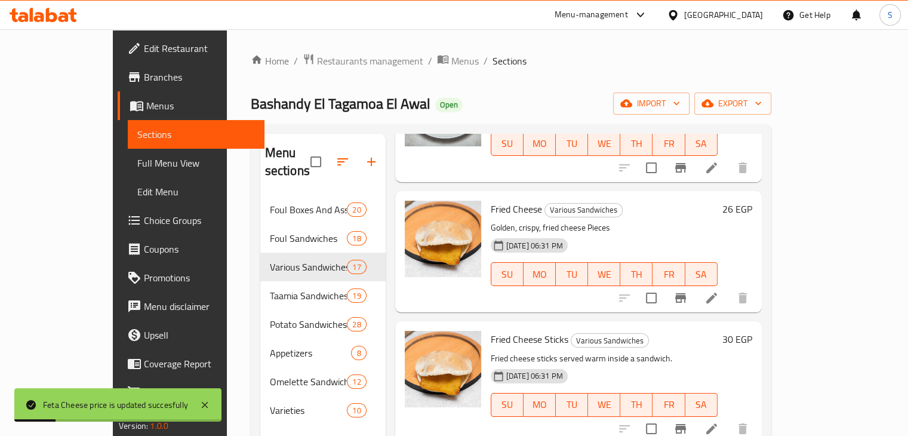
scroll to position [1299, 0]
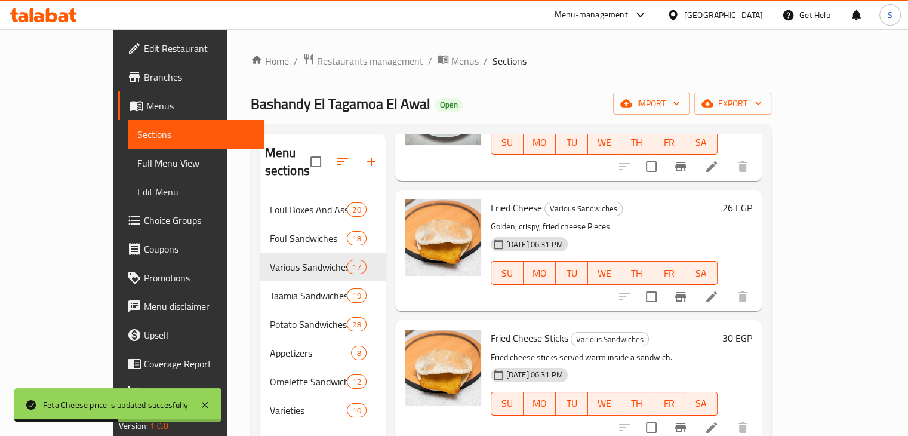
click at [752, 199] on h6 "26 EGP" at bounding box center [737, 207] width 30 height 17
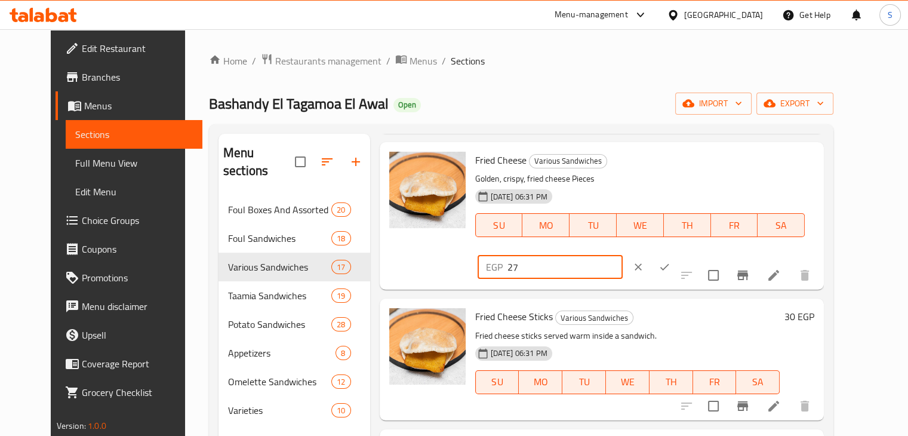
click at [623, 255] on input "27" at bounding box center [565, 267] width 115 height 24
click at [623, 255] on input "28" at bounding box center [565, 267] width 115 height 24
click at [623, 255] on input "29" at bounding box center [565, 267] width 115 height 24
type input "30"
click at [623, 255] on input "30" at bounding box center [565, 267] width 115 height 24
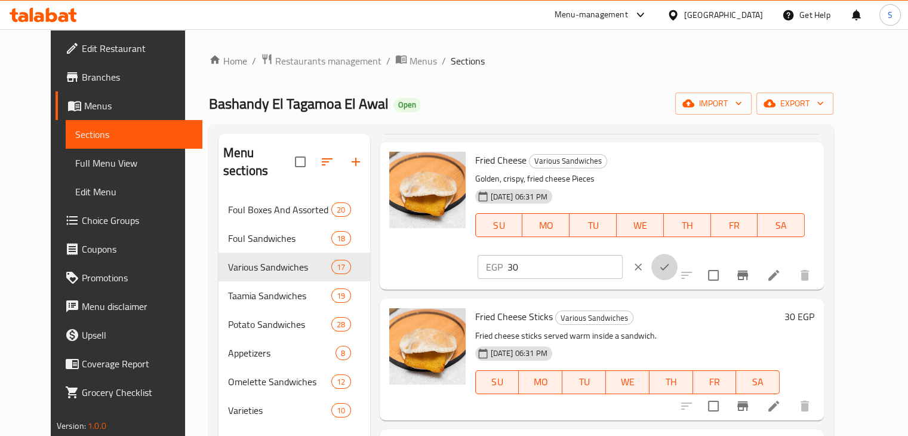
click at [671, 261] on icon "ok" at bounding box center [665, 267] width 12 height 12
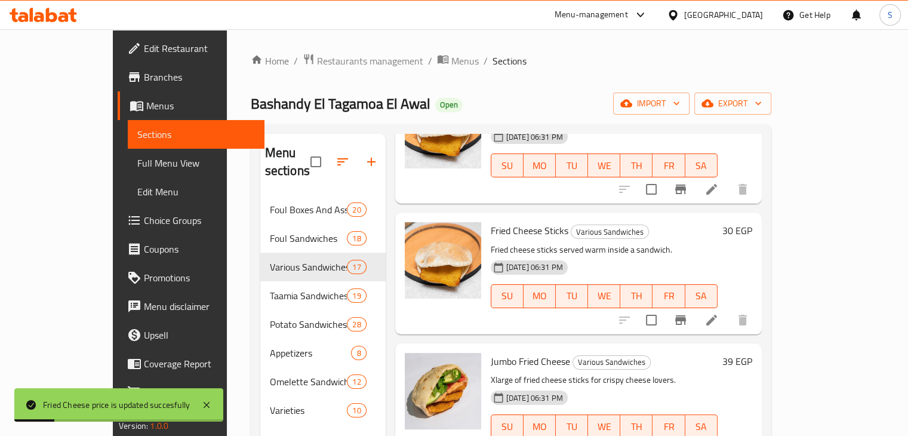
scroll to position [1408, 0]
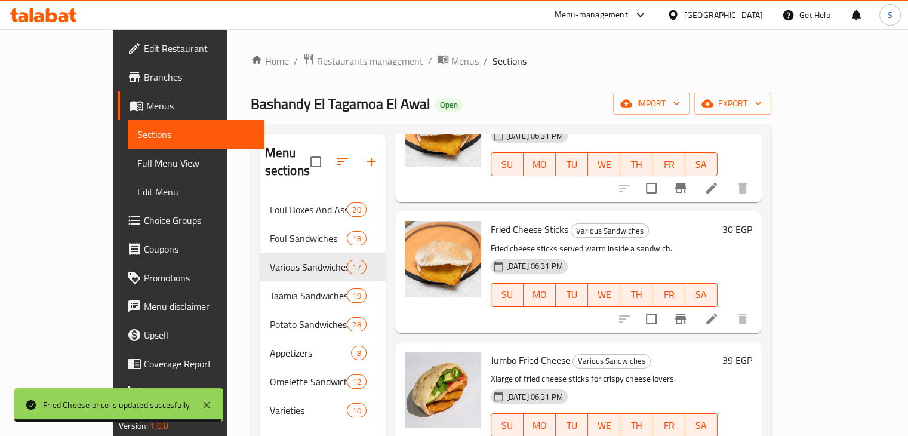
click at [752, 221] on h6 "30 EGP" at bounding box center [737, 229] width 30 height 17
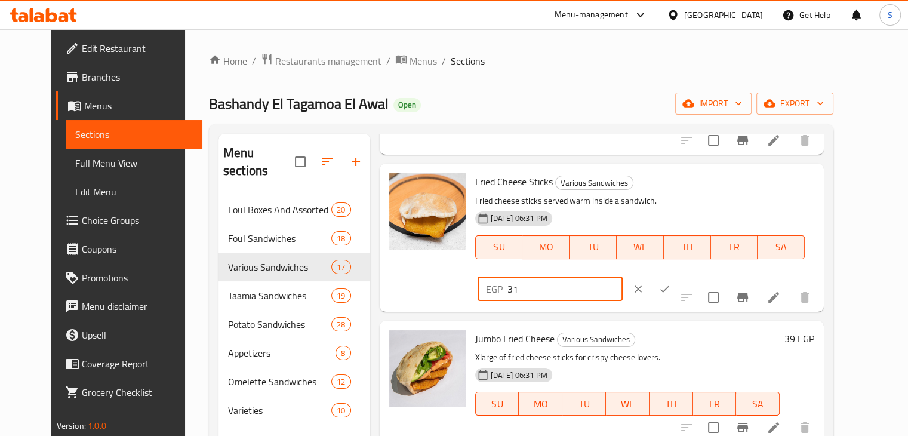
click at [623, 277] on input "31" at bounding box center [565, 289] width 115 height 24
click at [623, 277] on input "32" at bounding box center [565, 289] width 115 height 24
click at [623, 277] on input "33" at bounding box center [565, 289] width 115 height 24
click at [623, 277] on input "34" at bounding box center [565, 289] width 115 height 24
type input "35"
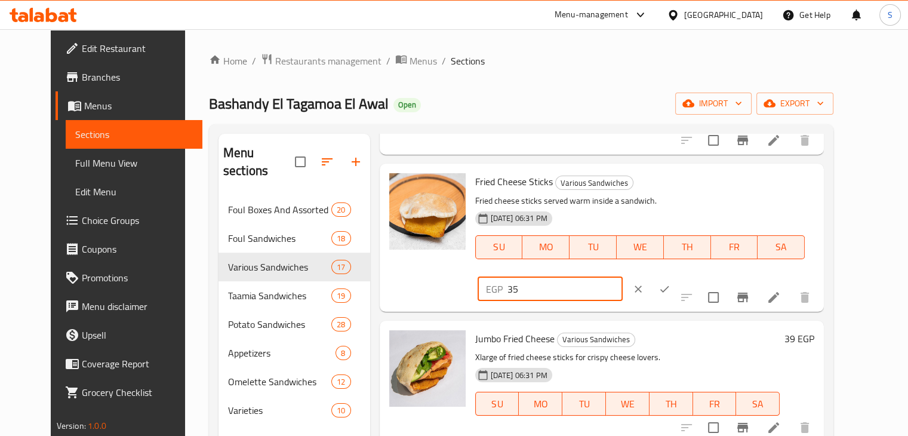
click at [623, 277] on input "35" at bounding box center [565, 289] width 115 height 24
click at [678, 276] on button "ok" at bounding box center [664, 289] width 26 height 26
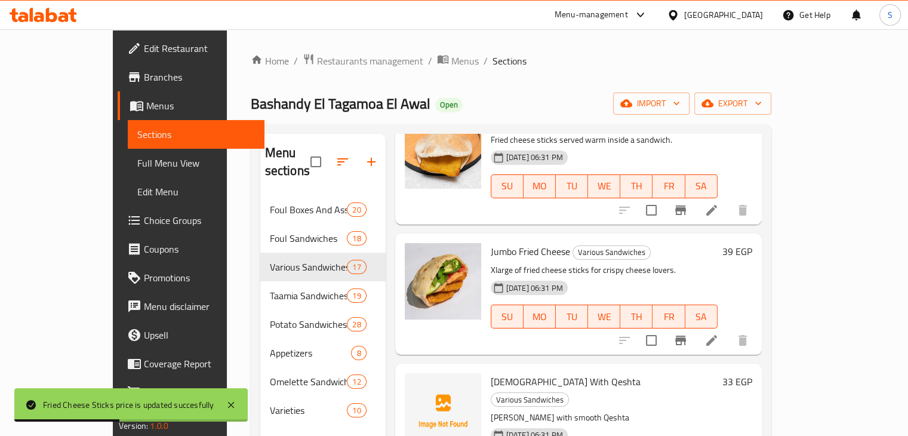
scroll to position [1518, 0]
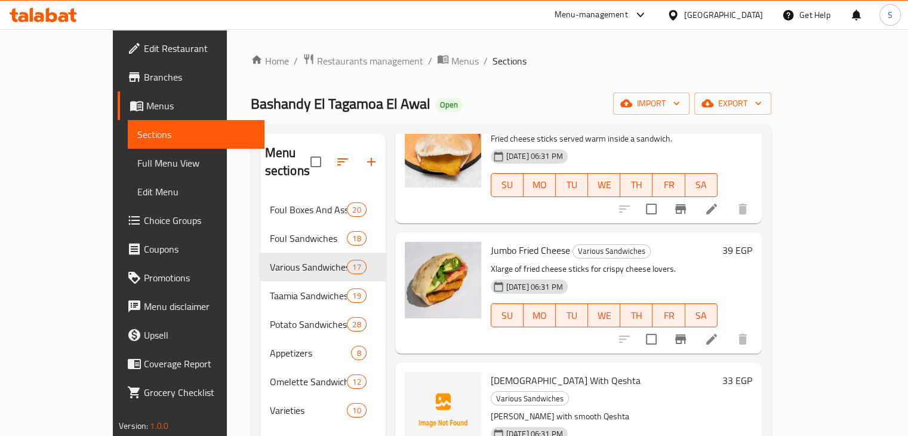
click at [752, 242] on h6 "39 EGP" at bounding box center [737, 250] width 30 height 17
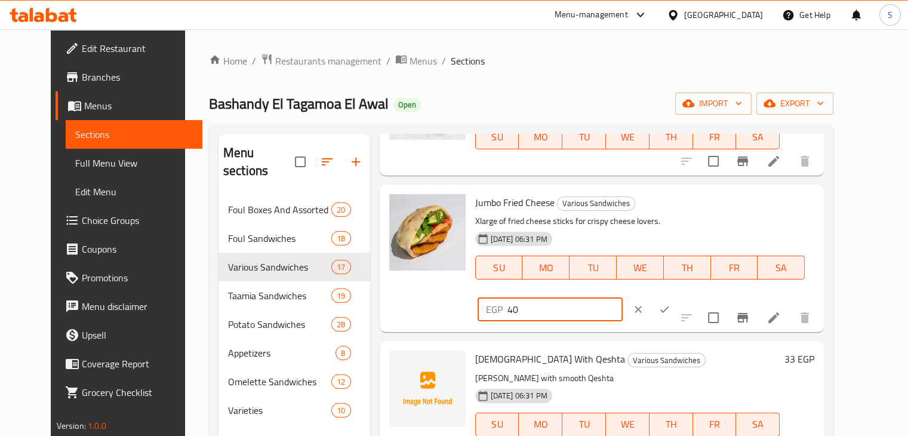
type input "40"
click at [623, 297] on input "40" at bounding box center [565, 309] width 115 height 24
click at [678, 296] on button "ok" at bounding box center [664, 309] width 26 height 26
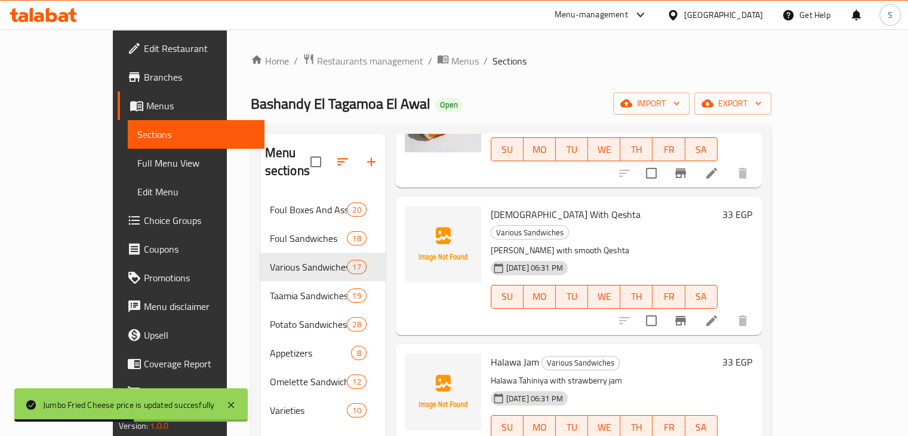
scroll to position [1686, 0]
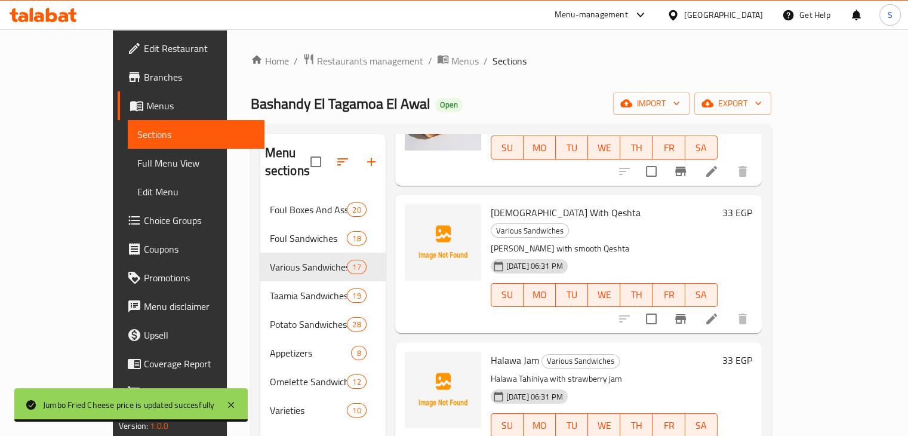
click at [752, 204] on h6 "33 EGP" at bounding box center [737, 212] width 30 height 17
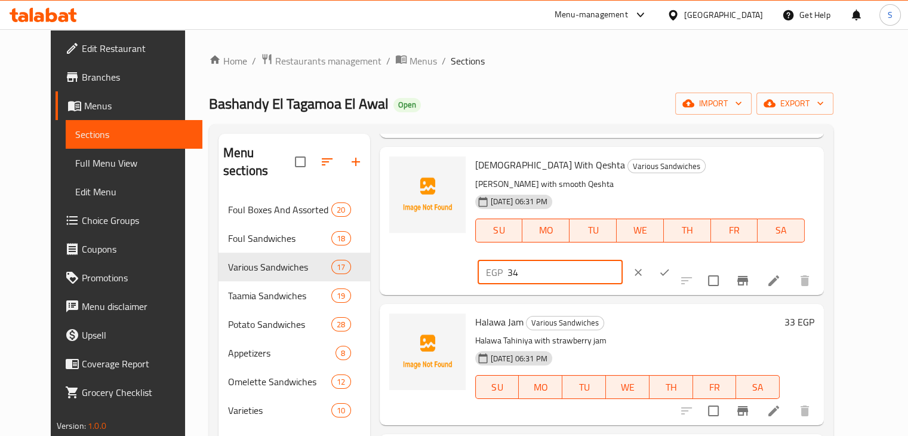
click at [623, 260] on input "34" at bounding box center [565, 272] width 115 height 24
type input "35"
click at [623, 260] on input "35" at bounding box center [565, 272] width 115 height 24
click at [671, 266] on icon "ok" at bounding box center [665, 272] width 12 height 12
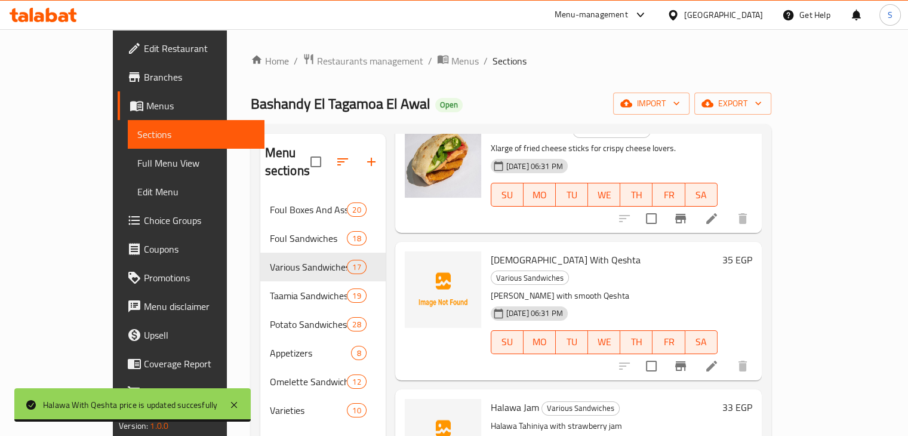
scroll to position [1645, 0]
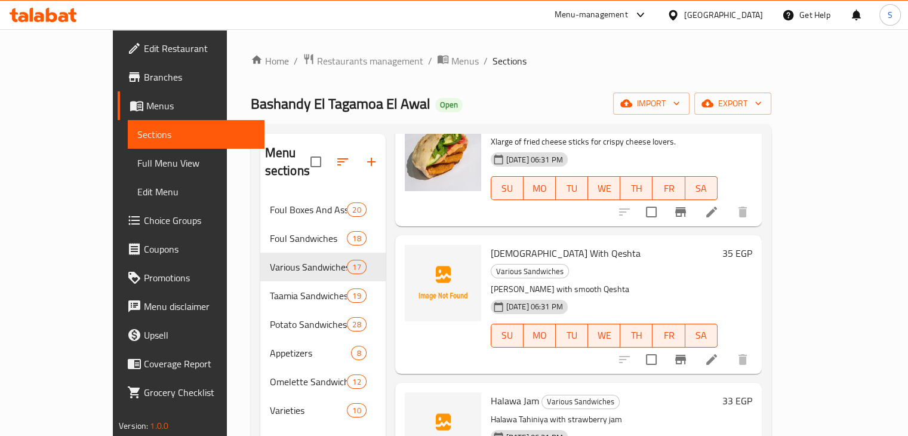
click at [506, 244] on span "Halawa With Qeshta" at bounding box center [566, 253] width 150 height 18
copy h6 "Halawa With Qeshta"
click at [647, 282] on p "Halawa Tahiniya with smooth Qeshta" at bounding box center [604, 289] width 227 height 15
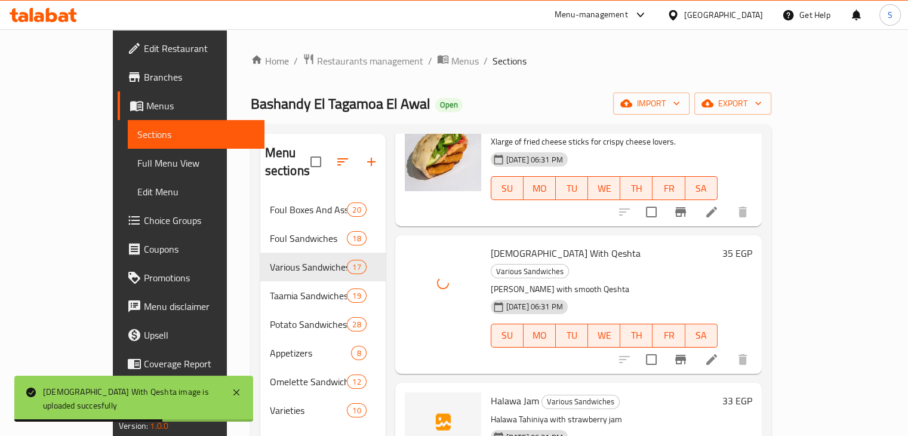
click at [678, 240] on div "Halawa With Qeshta Various Sandwiches Halawa Tahiniya with smooth Qeshta 13-07-…" at bounding box center [604, 304] width 236 height 128
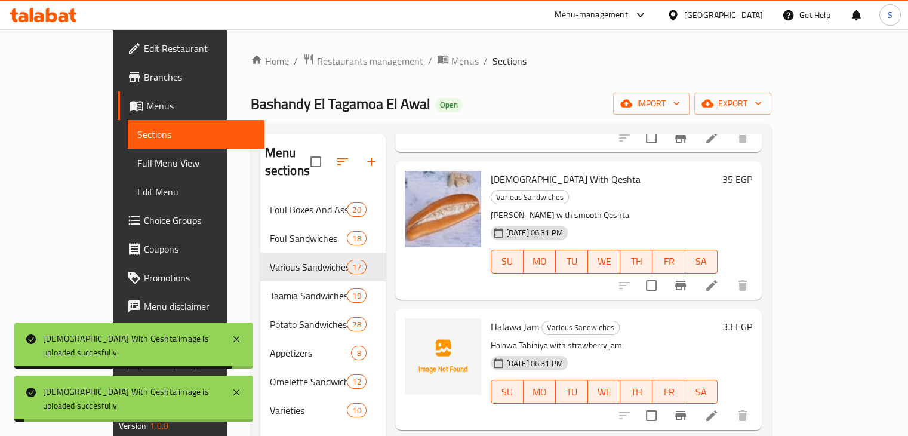
scroll to position [1729, 0]
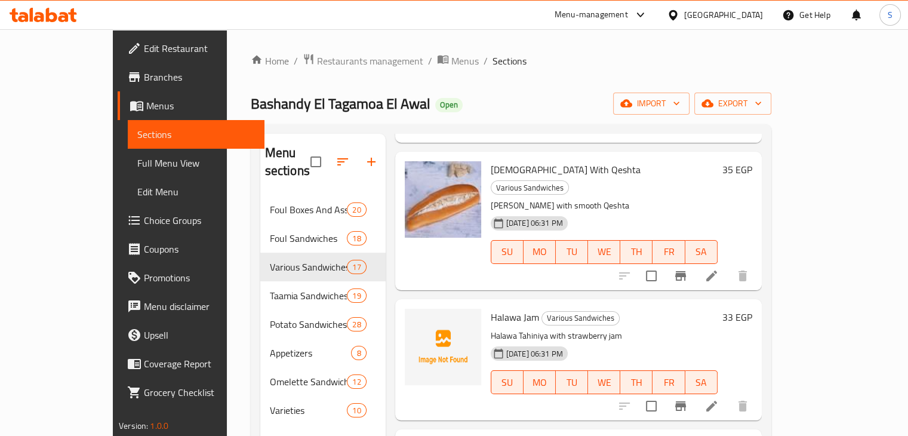
click at [491, 308] on span "Halawa Jam" at bounding box center [515, 317] width 48 height 18
copy h6 "Halawa Jam"
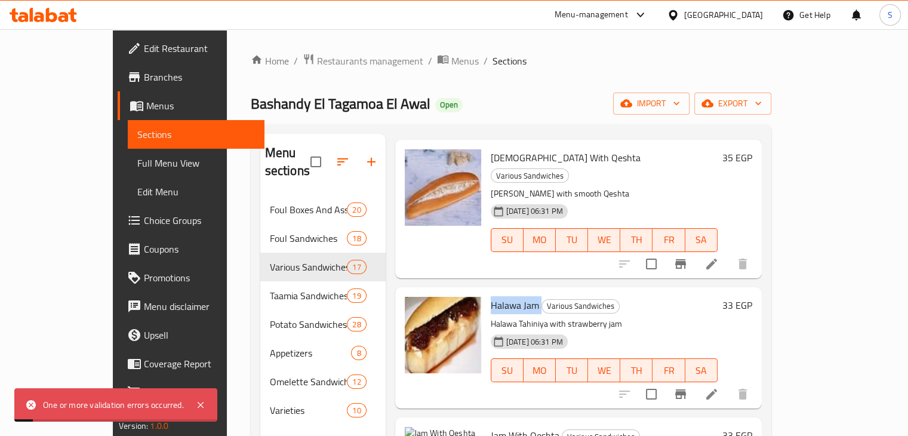
scroll to position [1740, 0]
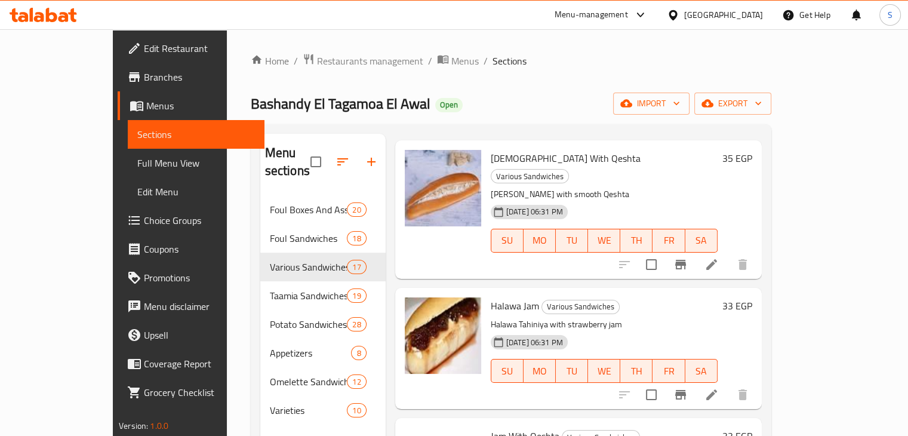
click at [645, 428] on h6 "Jam With Qeshta Various Sandwiches" at bounding box center [604, 436] width 227 height 17
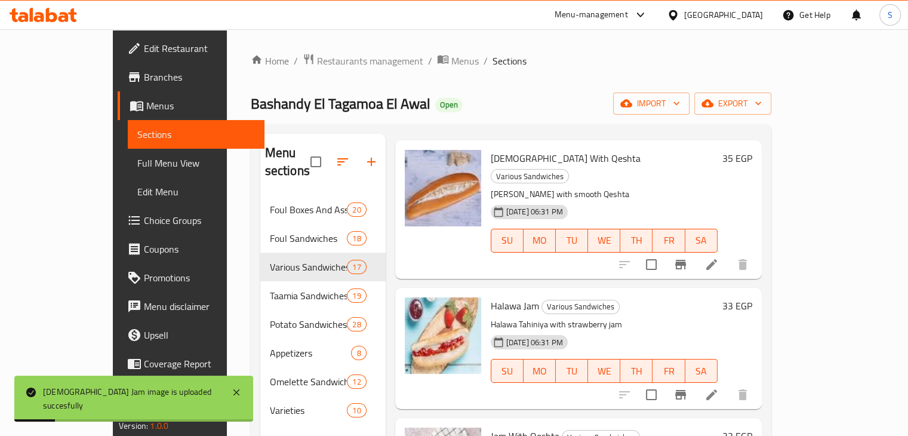
click at [640, 297] on h6 "Halawa Jam Various Sandwiches" at bounding box center [604, 305] width 227 height 17
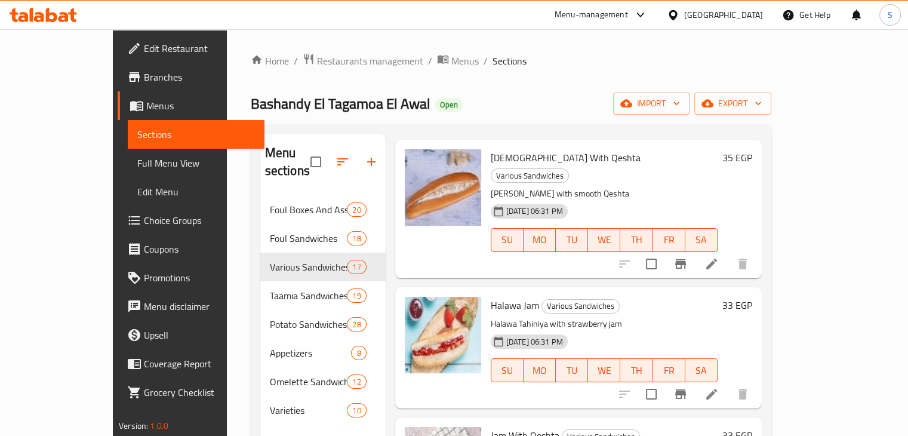
scroll to position [26, 0]
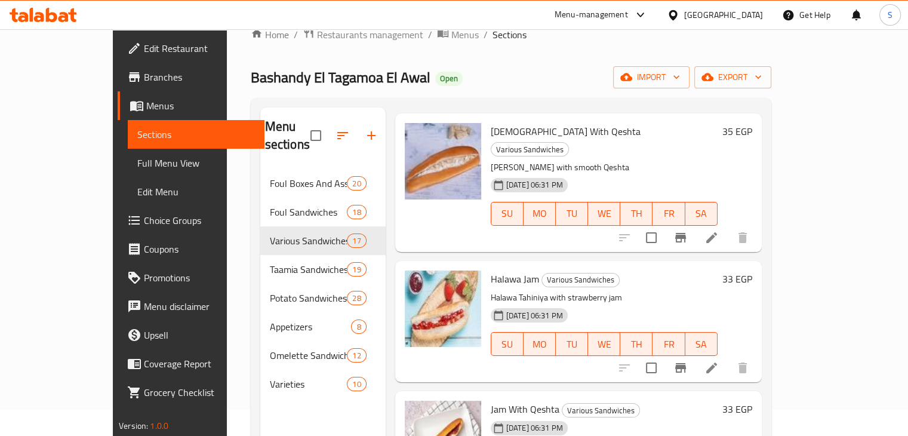
click at [752, 270] on h6 "33 EGP" at bounding box center [737, 278] width 30 height 17
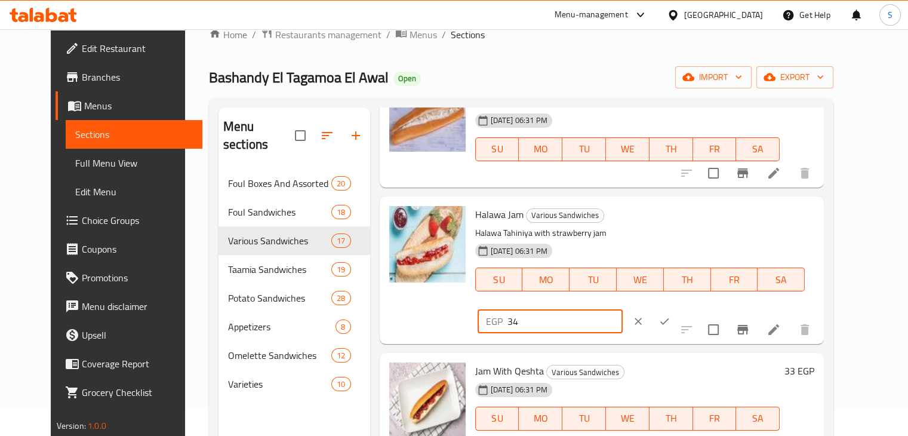
click at [623, 309] on input "34" at bounding box center [565, 321] width 115 height 24
type input "35"
click at [623, 309] on input "35" at bounding box center [565, 321] width 115 height 24
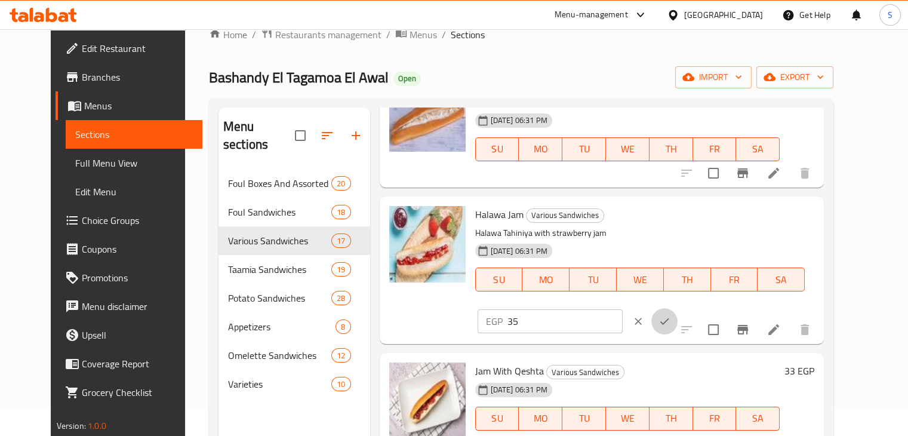
click at [669, 318] on icon "ok" at bounding box center [664, 321] width 9 height 7
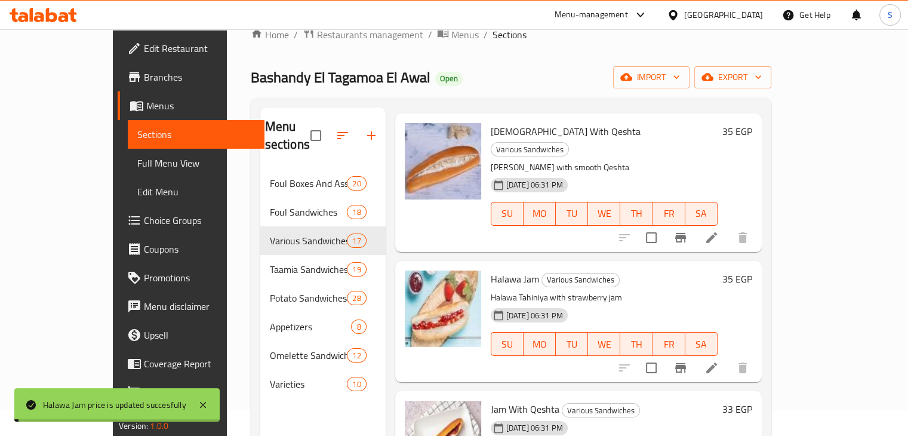
scroll to position [167, 0]
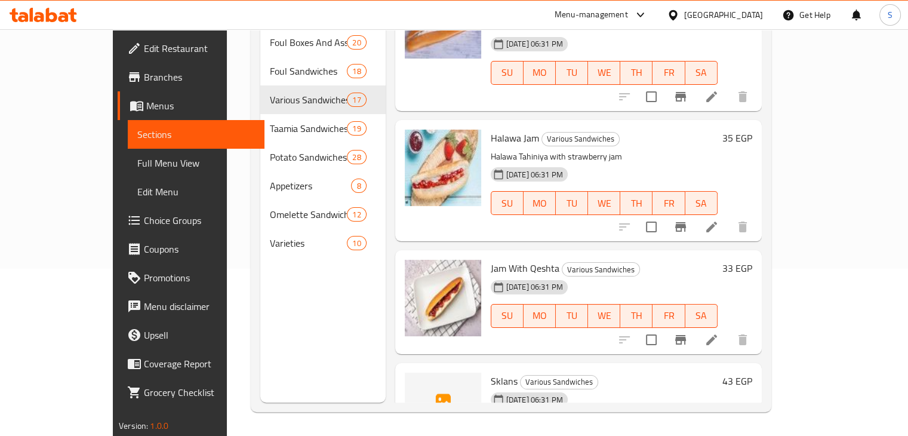
click at [752, 260] on h6 "33 EGP" at bounding box center [737, 268] width 30 height 17
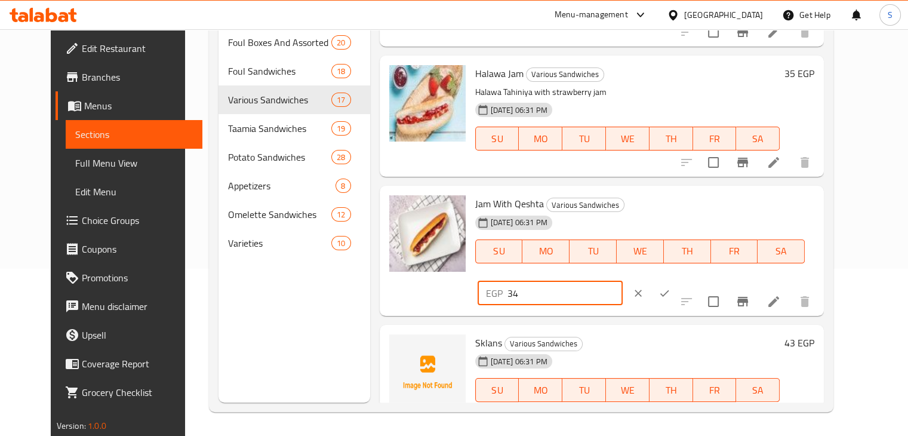
click at [623, 281] on input "34" at bounding box center [565, 293] width 115 height 24
type input "35"
click at [623, 281] on input "35" at bounding box center [565, 293] width 115 height 24
click at [671, 287] on icon "ok" at bounding box center [665, 293] width 12 height 12
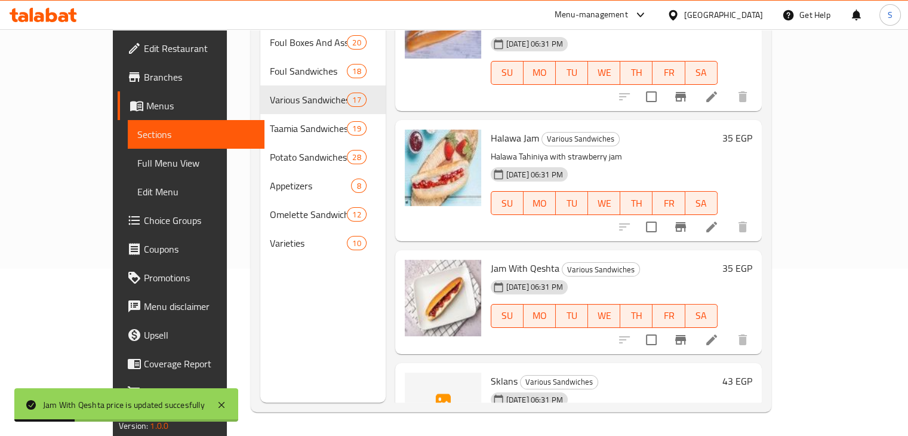
click at [491, 372] on span "Sklans" at bounding box center [504, 381] width 27 height 18
copy h6 "Sklans"
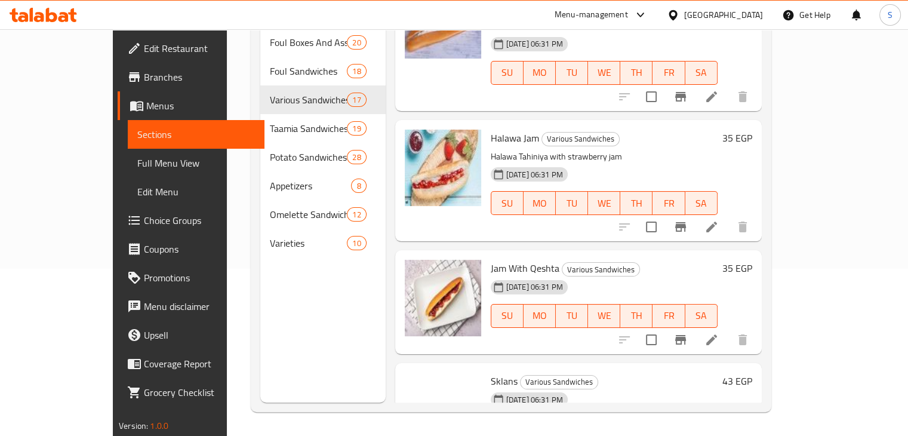
click at [752, 373] on h6 "43 EGP" at bounding box center [737, 381] width 30 height 17
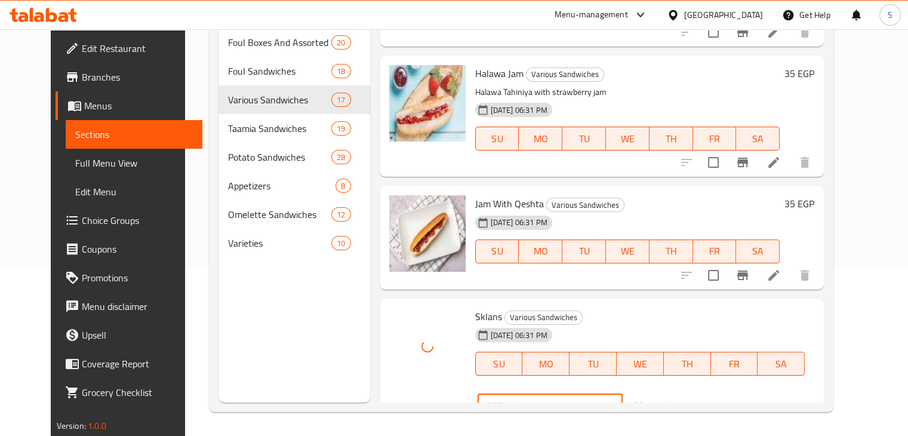
click at [623, 393] on input "44" at bounding box center [565, 405] width 115 height 24
type input "45"
click at [623, 393] on input "45" at bounding box center [565, 405] width 115 height 24
click at [671, 399] on icon "ok" at bounding box center [665, 405] width 12 height 12
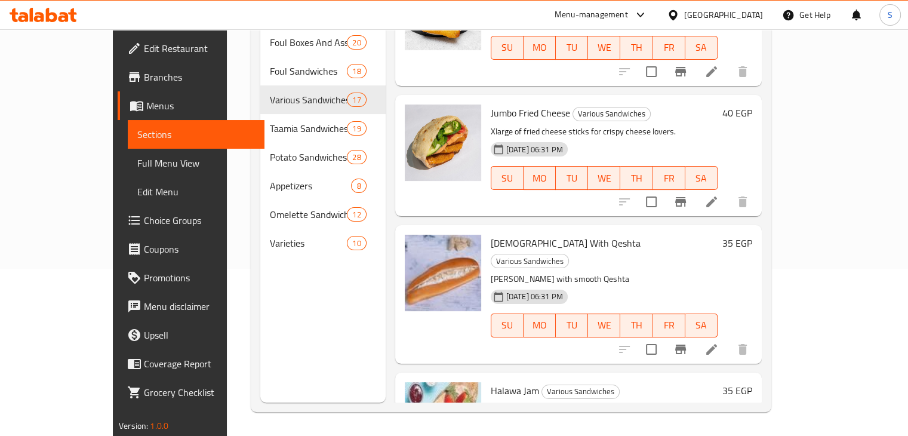
scroll to position [1328, 0]
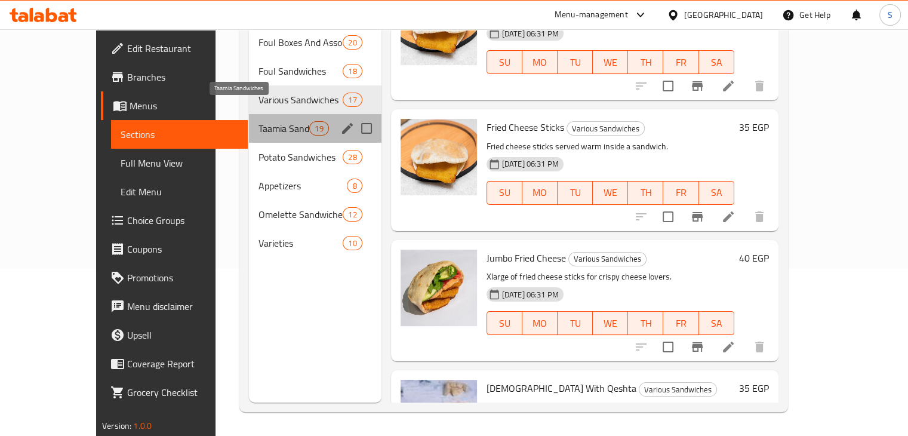
click at [259, 121] on span "Taamia Sandwiches" at bounding box center [284, 128] width 51 height 14
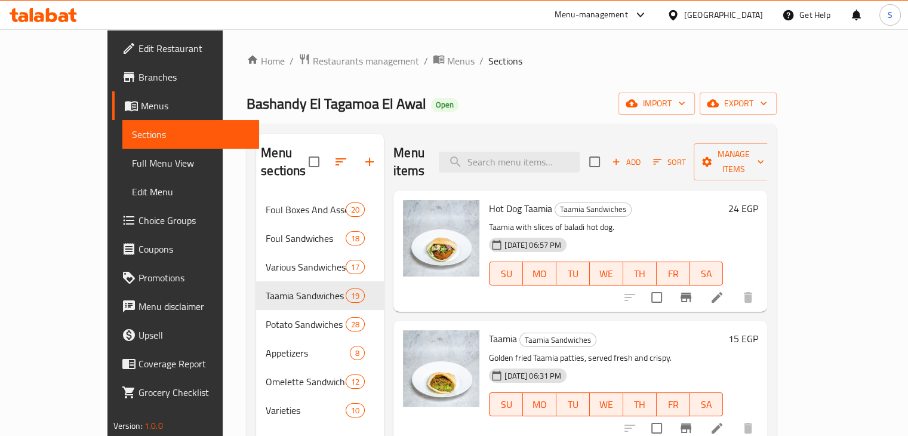
click at [758, 200] on h6 "24 EGP" at bounding box center [743, 208] width 30 height 17
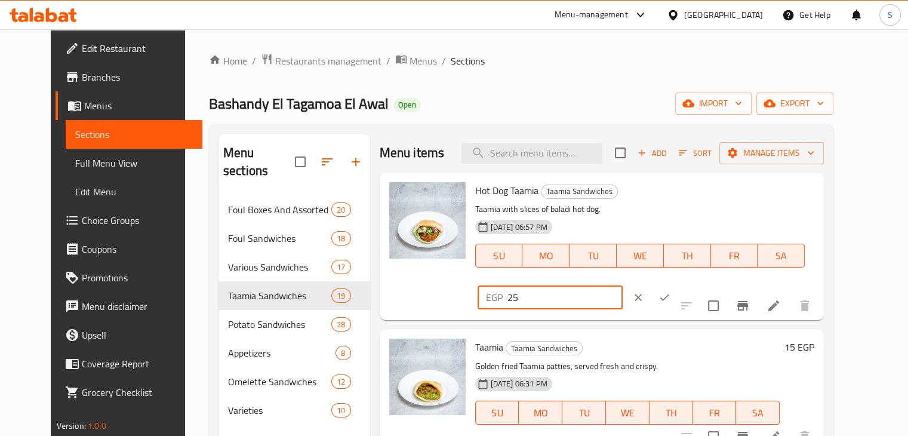
type input "25"
click at [623, 285] on input "25" at bounding box center [565, 297] width 115 height 24
click at [671, 291] on icon "ok" at bounding box center [665, 297] width 12 height 12
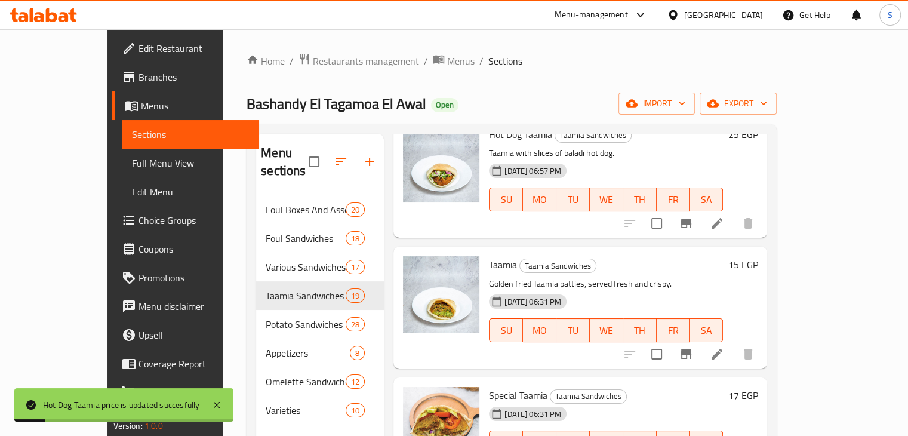
scroll to position [79, 0]
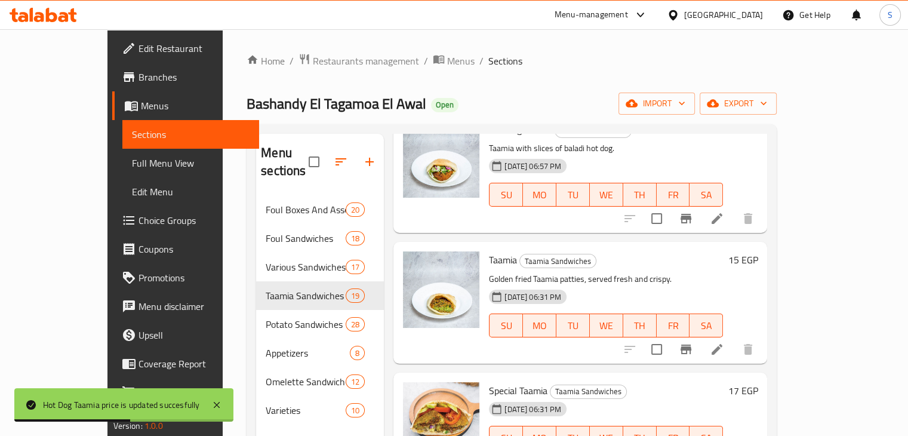
click at [758, 251] on h6 "15 EGP" at bounding box center [743, 259] width 30 height 17
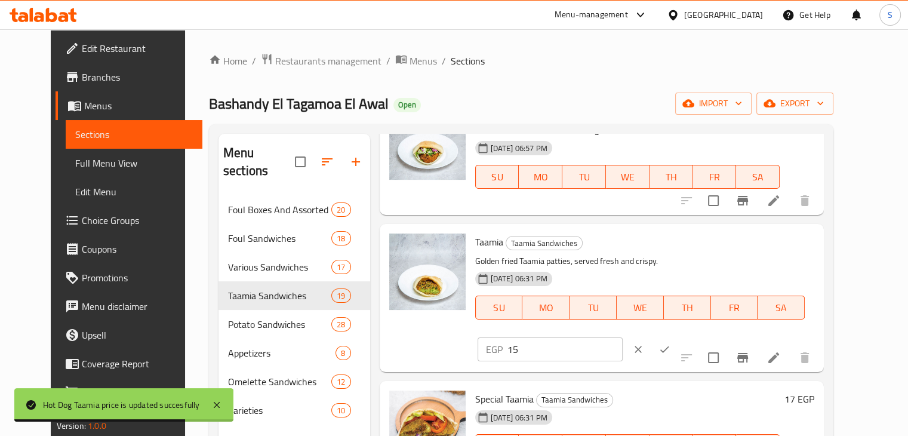
scroll to position [107, 0]
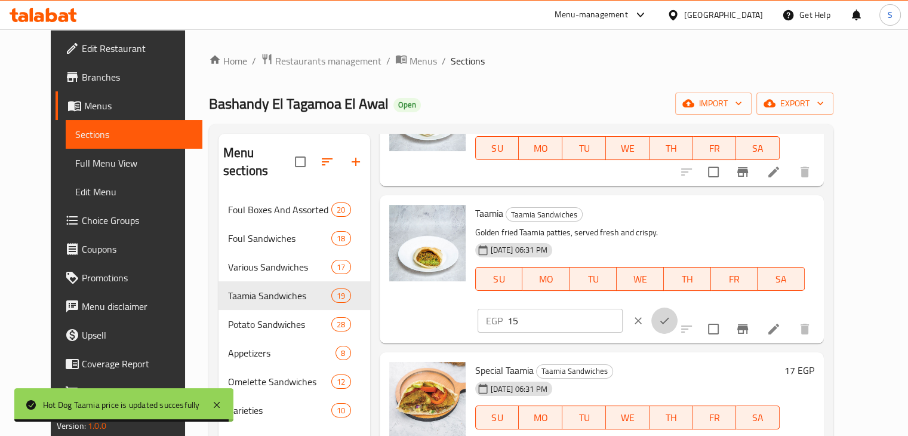
click at [671, 315] on icon "ok" at bounding box center [665, 321] width 12 height 12
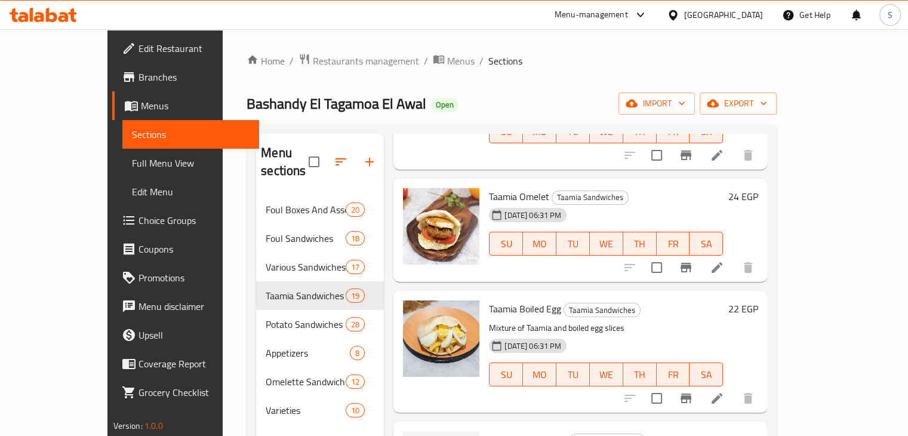
scroll to position [517, 0]
click at [758, 187] on h6 "24 EGP" at bounding box center [743, 195] width 30 height 17
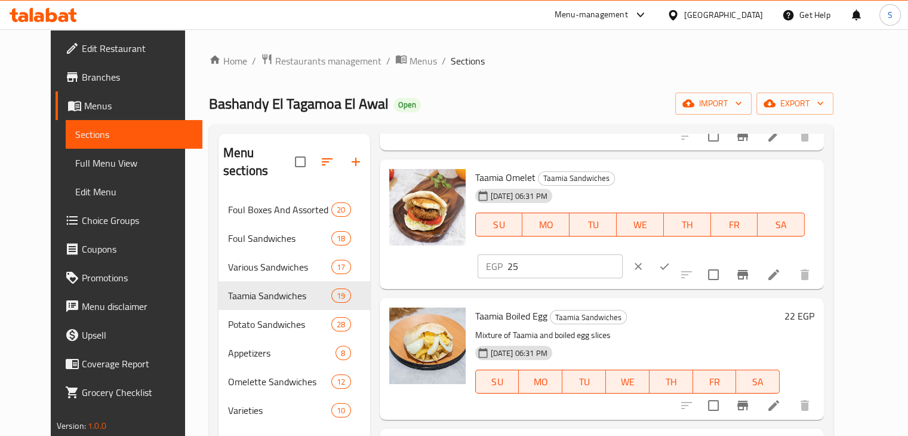
type input "25"
click at [623, 254] on input "25" at bounding box center [565, 266] width 115 height 24
click at [671, 260] on icon "ok" at bounding box center [665, 266] width 12 height 12
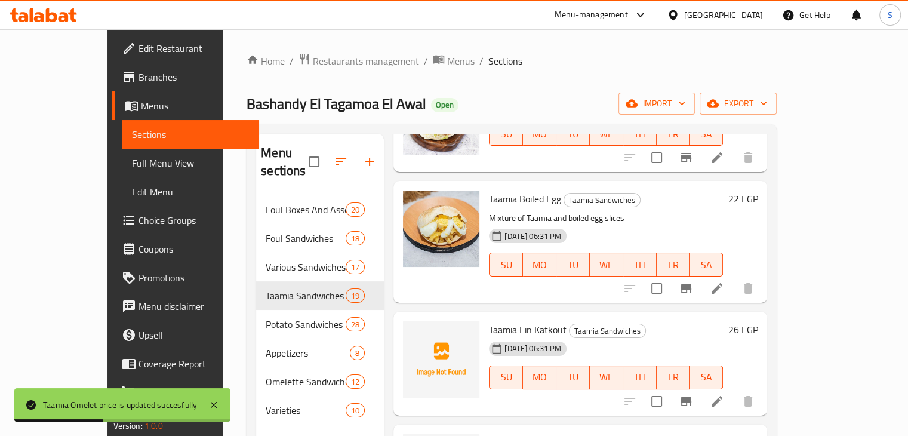
scroll to position [640, 0]
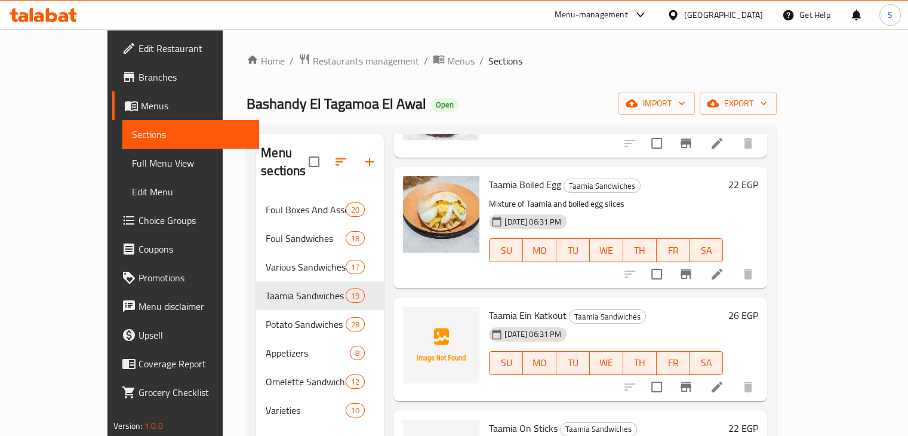
click at [758, 176] on h6 "22 EGP" at bounding box center [743, 184] width 30 height 17
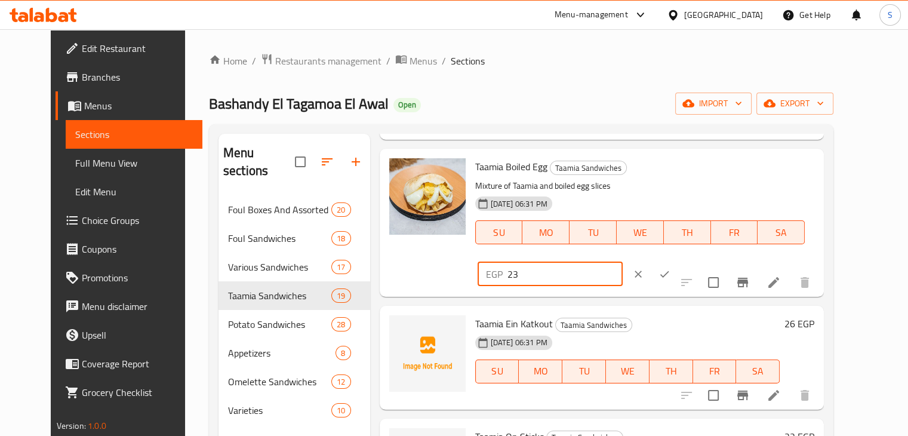
click at [623, 262] on input "23" at bounding box center [565, 274] width 115 height 24
type input "24"
click at [623, 262] on input "24" at bounding box center [565, 274] width 115 height 24
click at [669, 271] on icon "ok" at bounding box center [664, 274] width 9 height 7
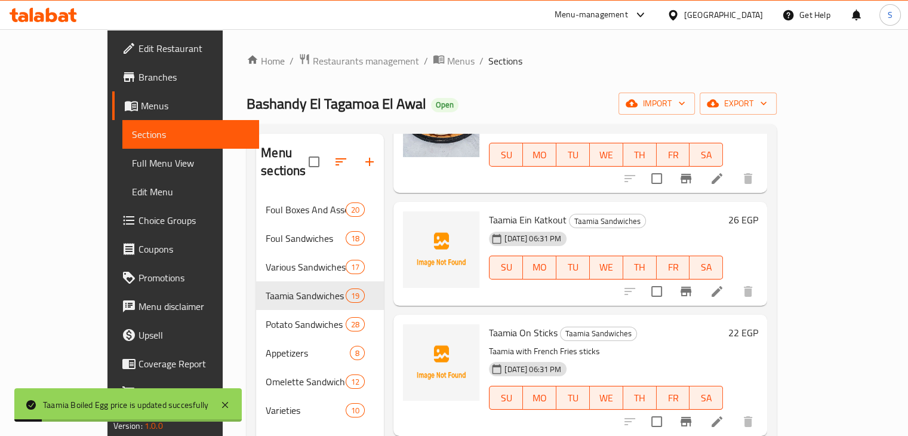
scroll to position [759, 0]
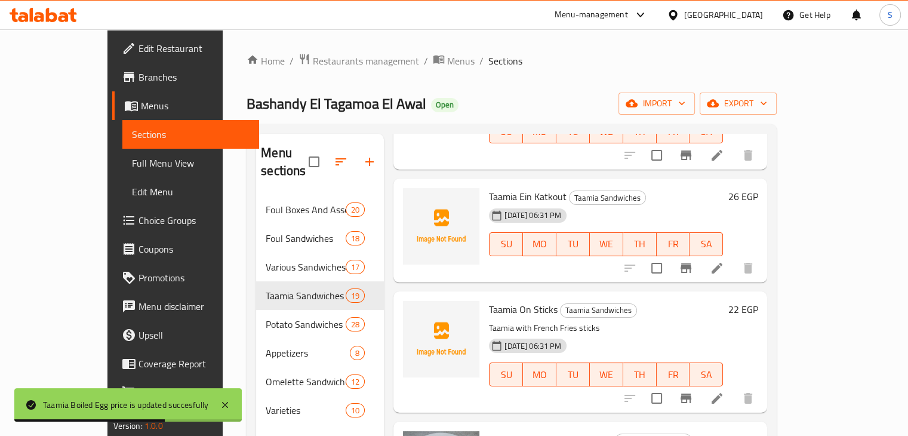
click at [758, 188] on h6 "26 EGP" at bounding box center [743, 196] width 30 height 17
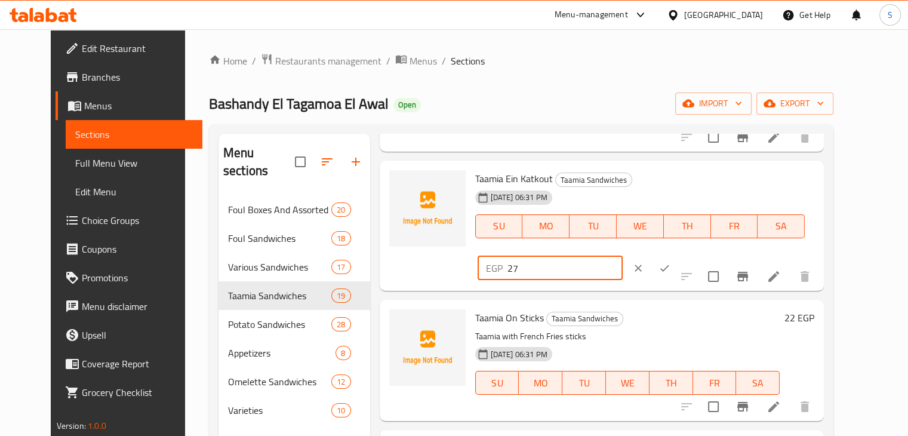
type input "27"
click at [623, 256] on input "27" at bounding box center [565, 268] width 115 height 24
click at [671, 262] on icon "ok" at bounding box center [665, 268] width 12 height 12
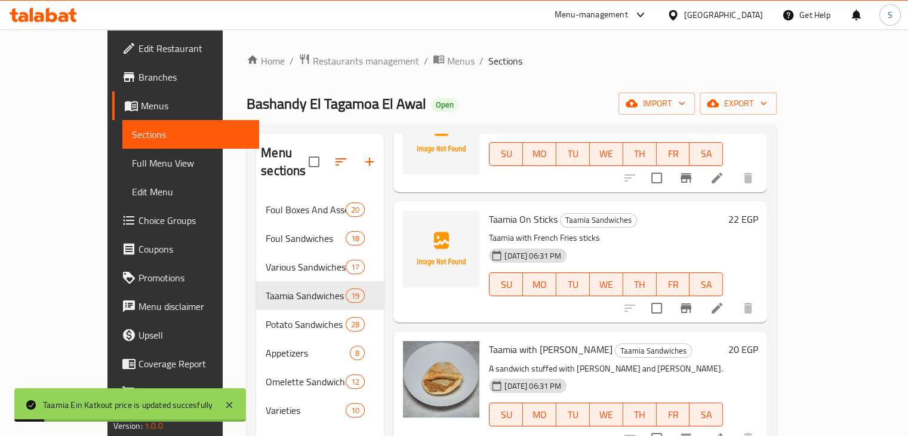
scroll to position [851, 0]
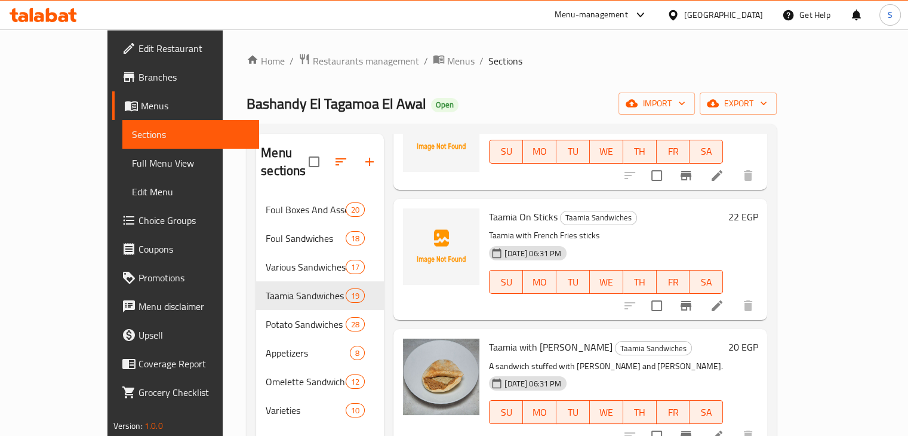
click at [758, 208] on h6 "22 EGP" at bounding box center [743, 216] width 30 height 17
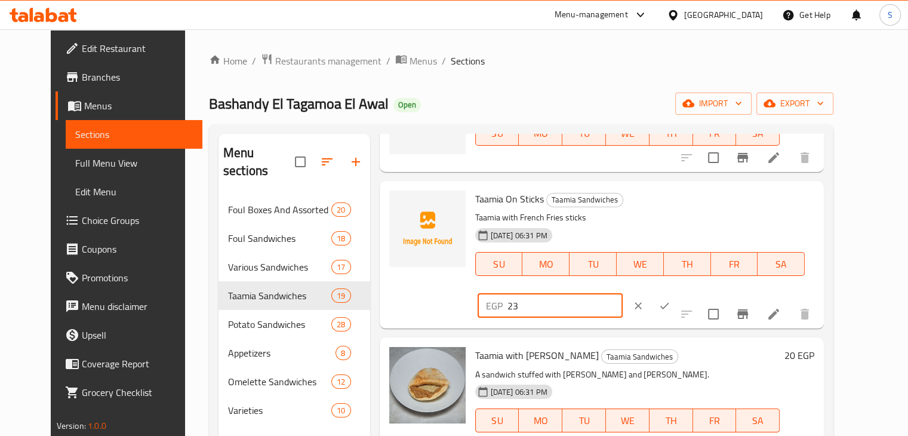
type input "23"
click at [623, 294] on input "23" at bounding box center [565, 306] width 115 height 24
click at [678, 293] on button "ok" at bounding box center [664, 306] width 26 height 26
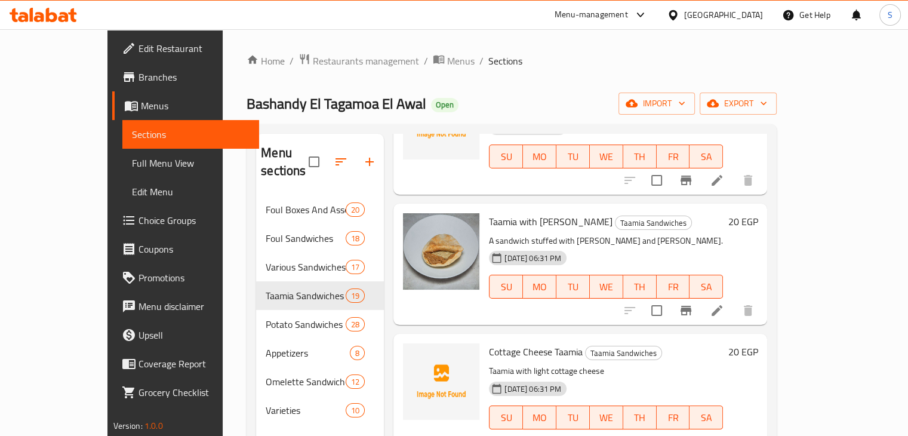
scroll to position [979, 0]
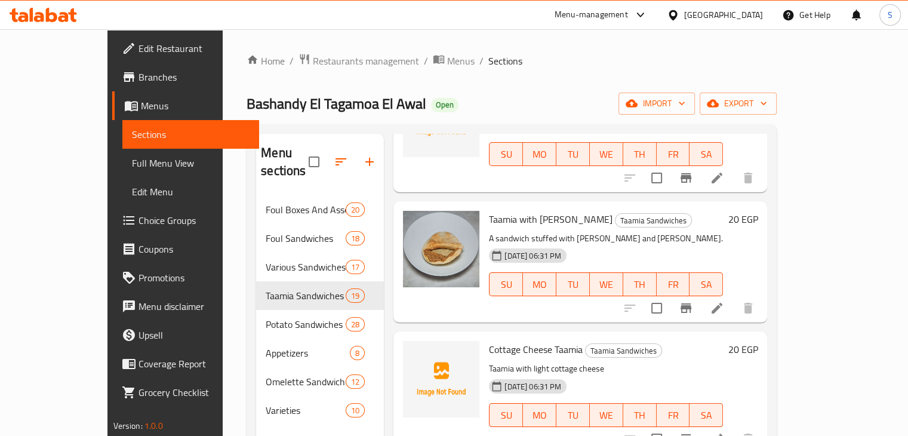
click at [758, 211] on h6 "20 EGP" at bounding box center [743, 219] width 30 height 17
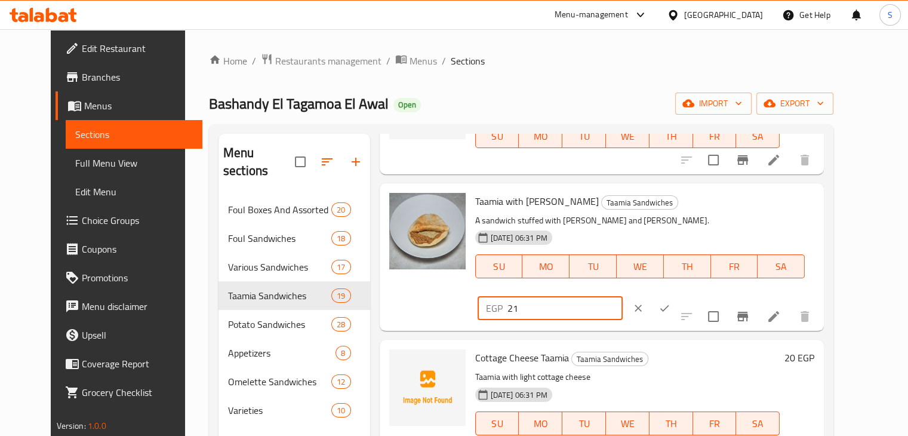
type input "21"
click at [623, 296] on input "21" at bounding box center [565, 308] width 115 height 24
click at [671, 302] on icon "ok" at bounding box center [665, 308] width 12 height 12
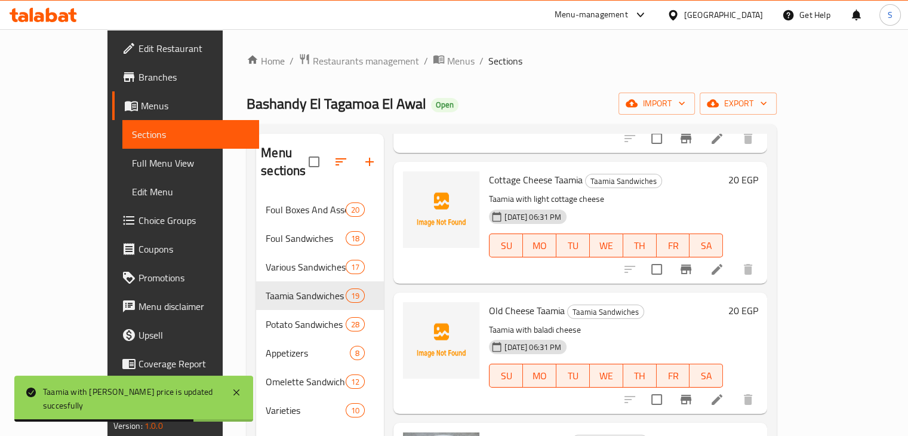
scroll to position [1155, 0]
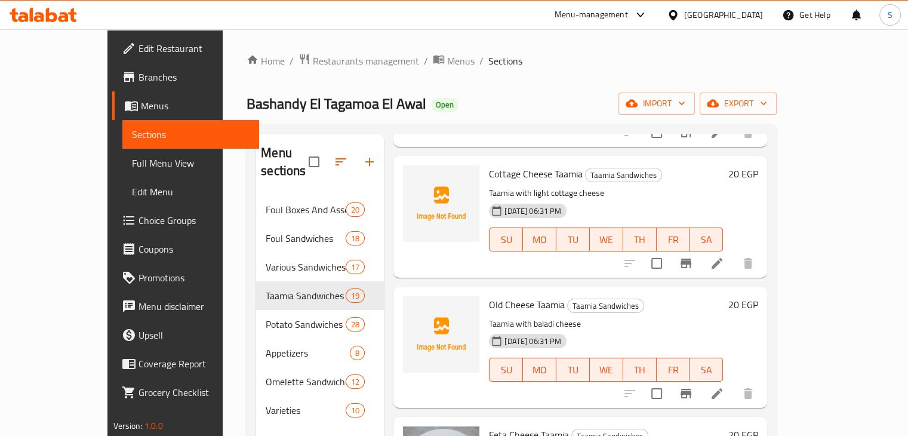
click at [758, 165] on h6 "20 EGP" at bounding box center [743, 173] width 30 height 17
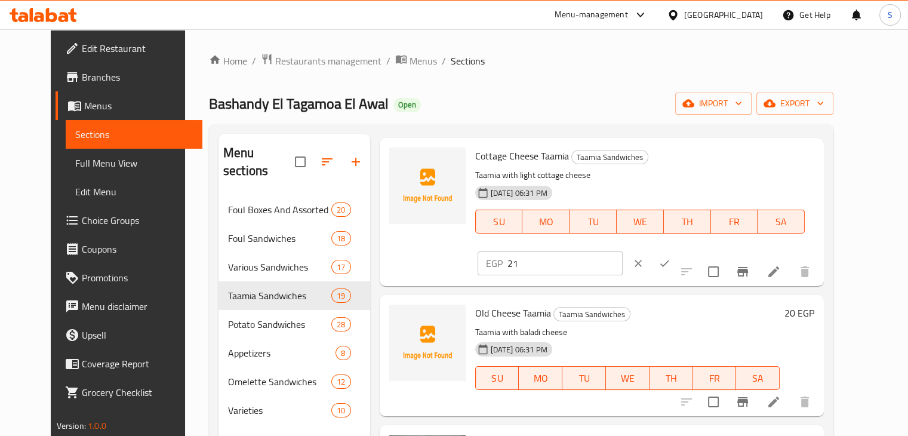
type input "21"
click at [623, 251] on input "21" at bounding box center [565, 263] width 115 height 24
click at [678, 250] on button "ok" at bounding box center [664, 263] width 26 height 26
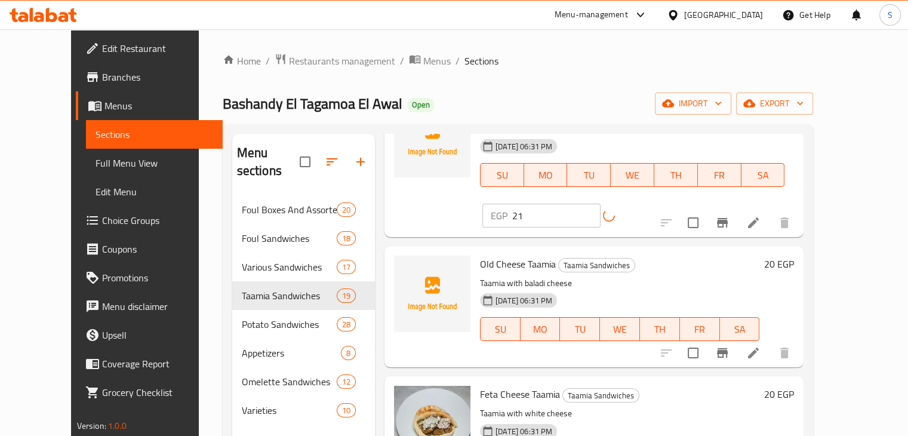
scroll to position [1223, 0]
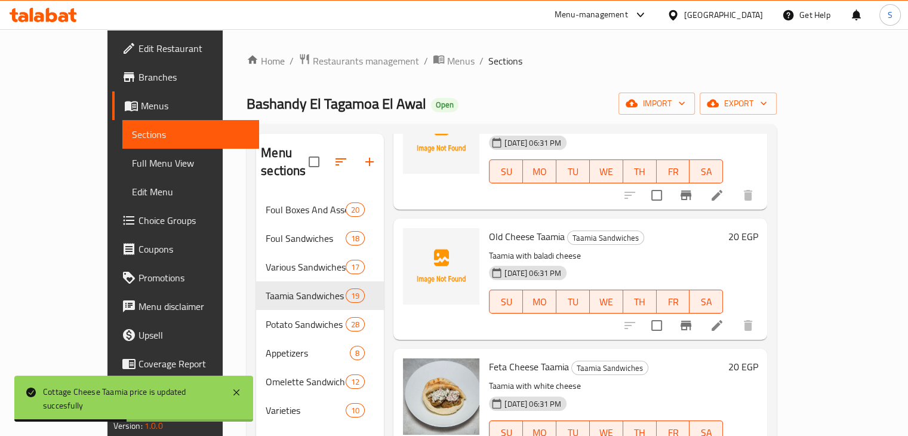
click at [758, 228] on h6 "20 EGP" at bounding box center [743, 236] width 30 height 17
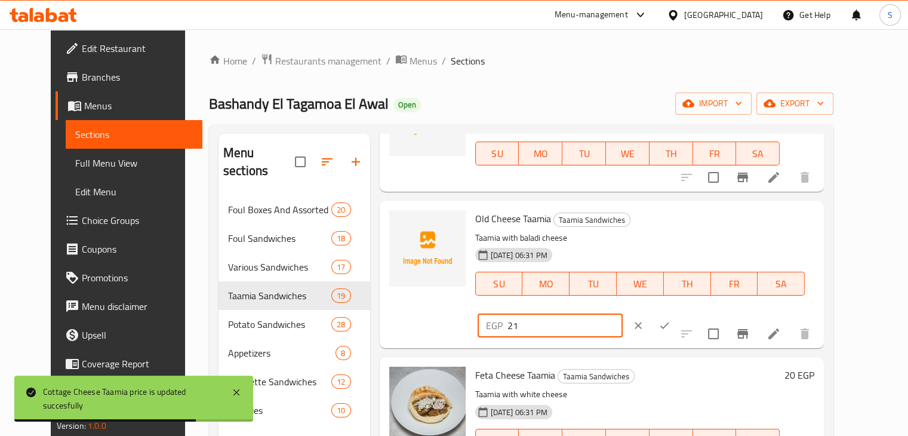
type input "21"
click at [623, 313] on input "21" at bounding box center [565, 325] width 115 height 24
click at [678, 312] on button "ok" at bounding box center [664, 325] width 26 height 26
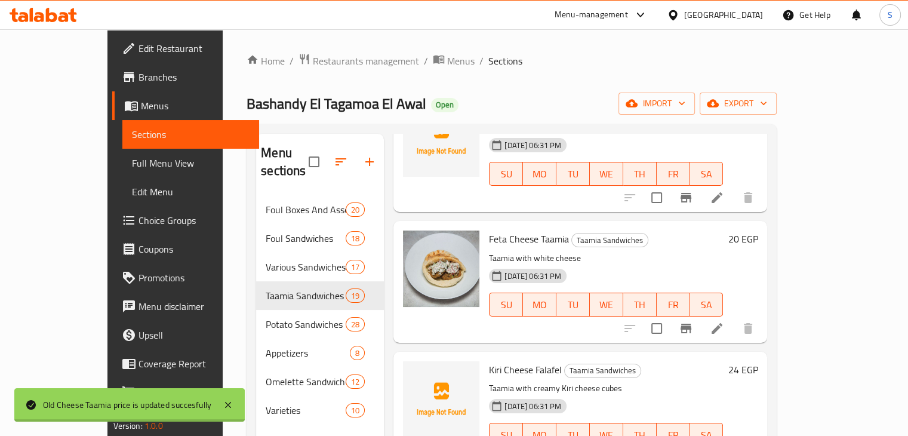
scroll to position [1351, 0]
click at [758, 230] on h6 "20 EGP" at bounding box center [743, 238] width 30 height 17
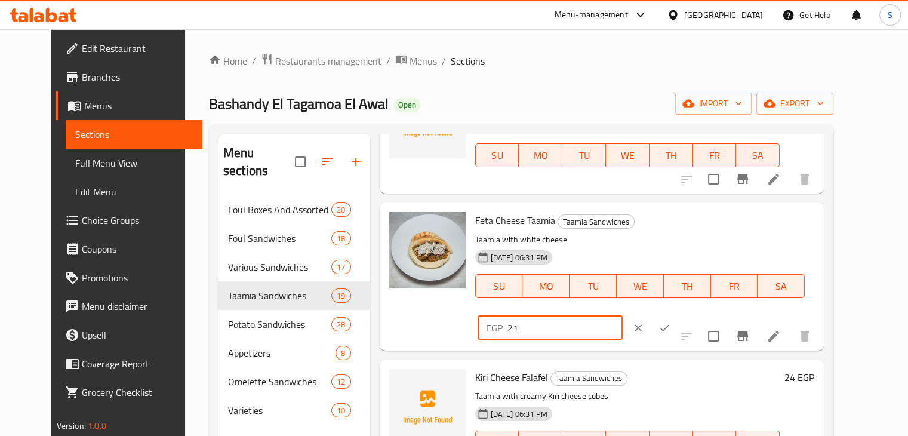
type input "21"
click at [623, 316] on input "21" at bounding box center [565, 328] width 115 height 24
click at [678, 315] on button "ok" at bounding box center [664, 328] width 26 height 26
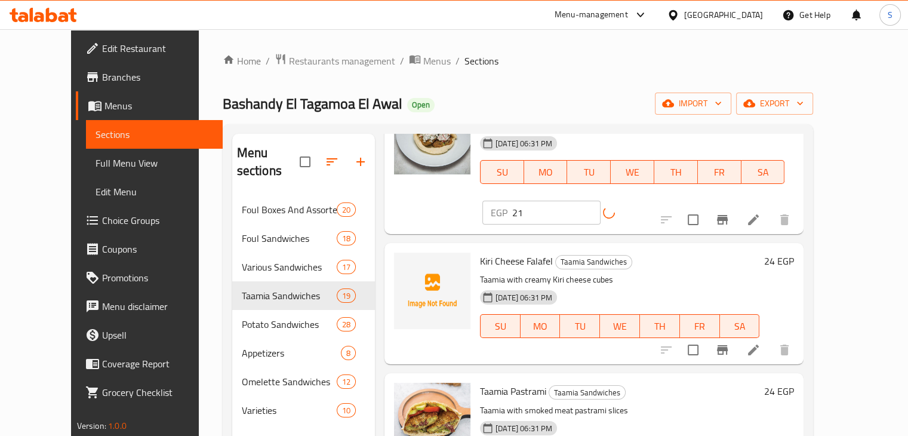
scroll to position [1483, 0]
click at [794, 253] on h6 "24 EGP" at bounding box center [779, 261] width 30 height 17
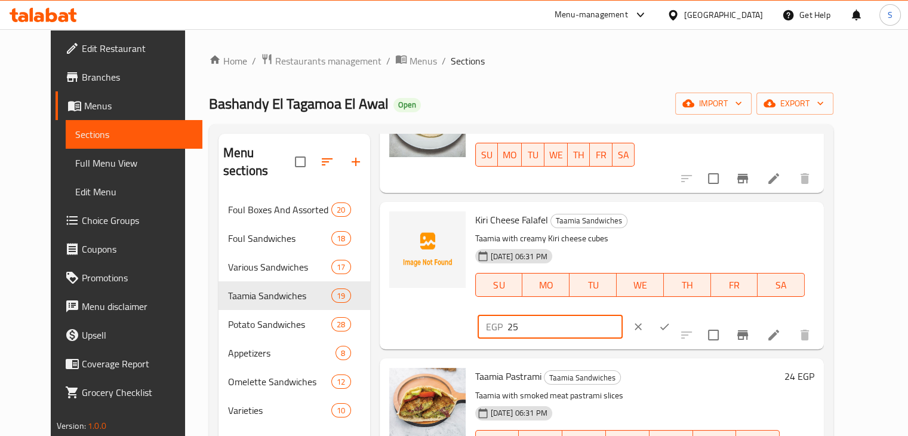
type input "25"
click at [623, 315] on input "25" at bounding box center [565, 327] width 115 height 24
click at [678, 313] on button "ok" at bounding box center [664, 326] width 26 height 26
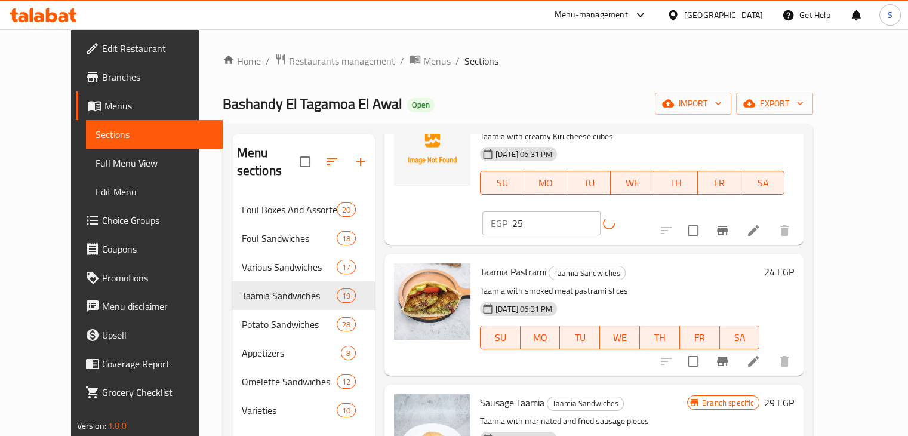
scroll to position [1631, 0]
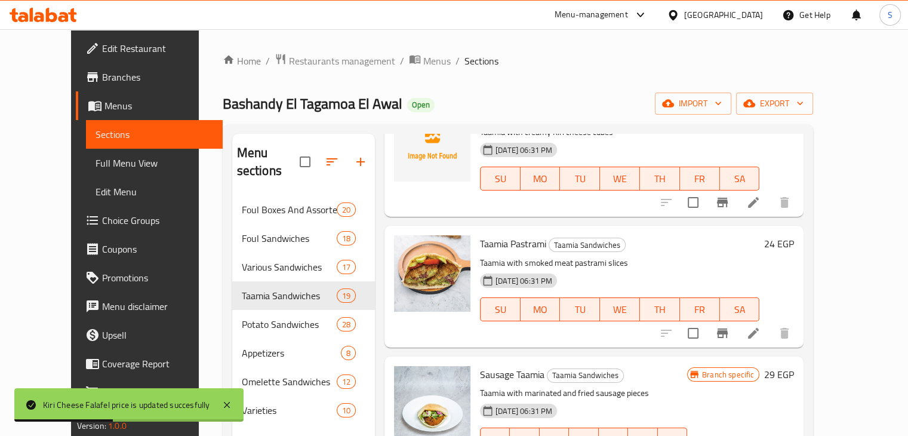
click at [794, 235] on h6 "24 EGP" at bounding box center [779, 243] width 30 height 17
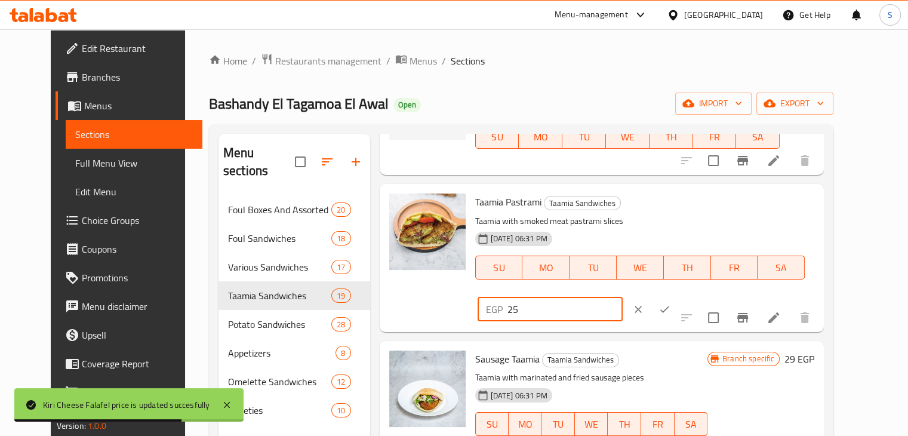
type input "25"
click at [623, 297] on input "25" at bounding box center [565, 309] width 115 height 24
click at [678, 296] on button "ok" at bounding box center [664, 309] width 26 height 26
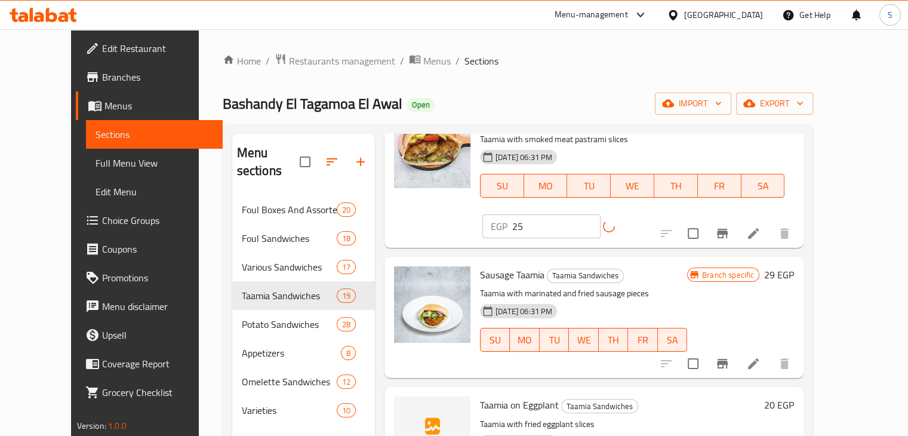
scroll to position [1773, 0]
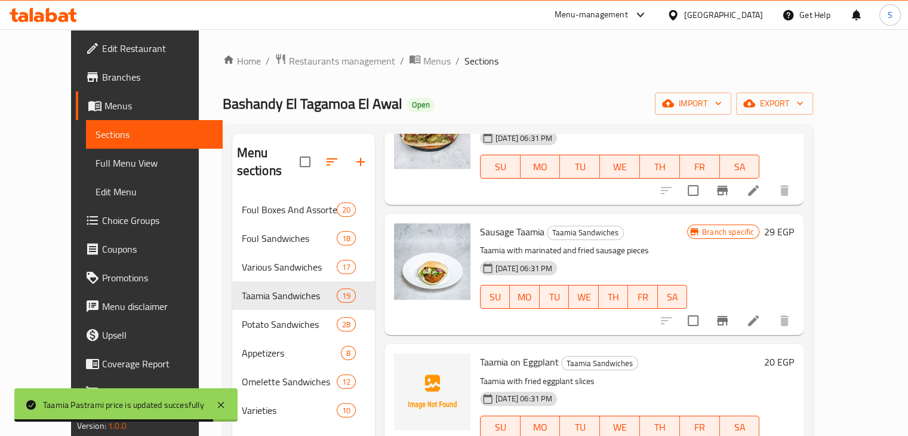
click at [794, 223] on h6 "29 EGP" at bounding box center [779, 231] width 30 height 17
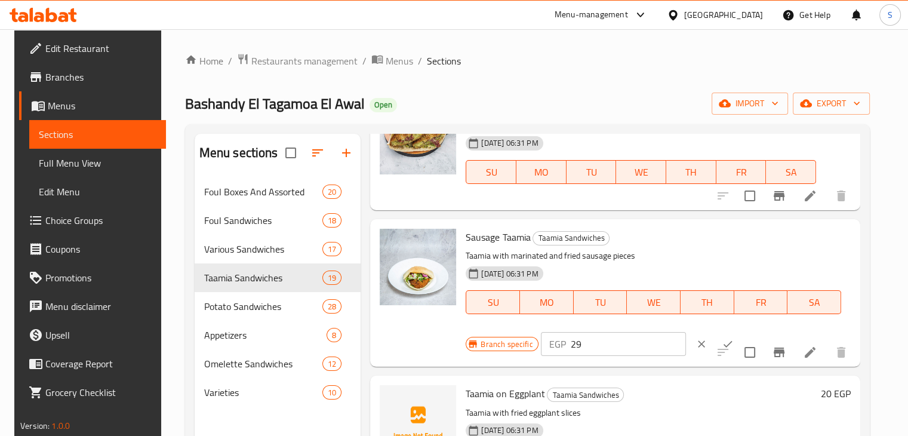
scroll to position [1722, 0]
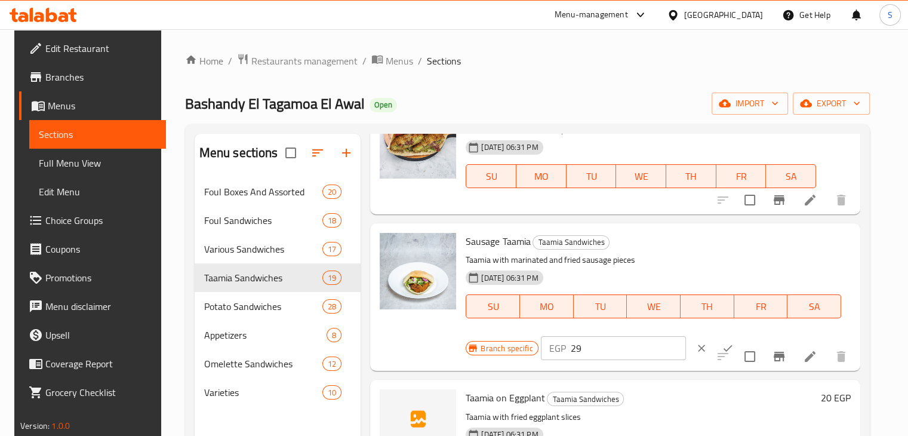
click at [722, 345] on icon "ok" at bounding box center [728, 348] width 12 height 12
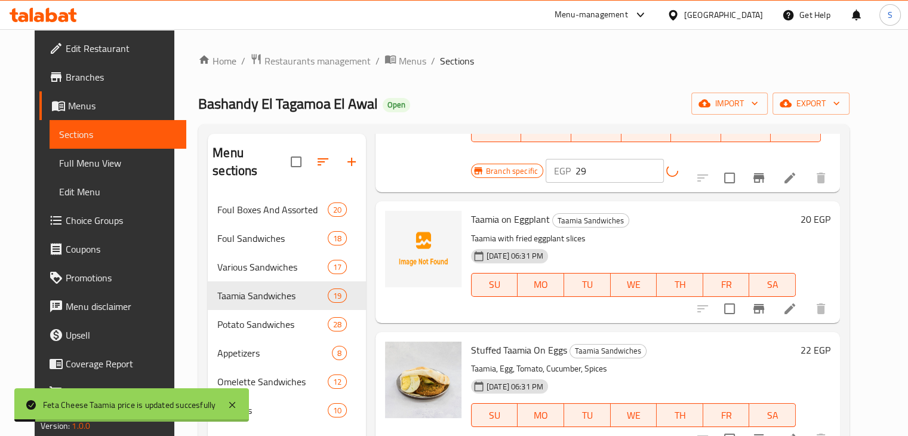
scroll to position [1900, 0]
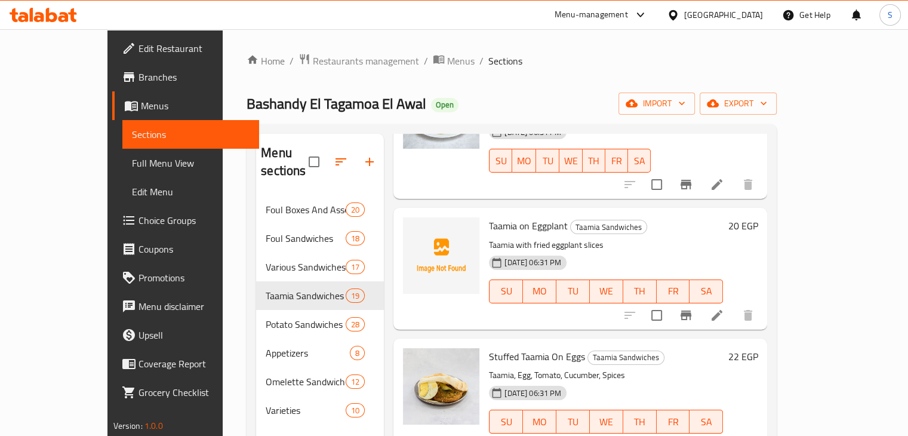
click at [758, 217] on h6 "20 EGP" at bounding box center [743, 225] width 30 height 17
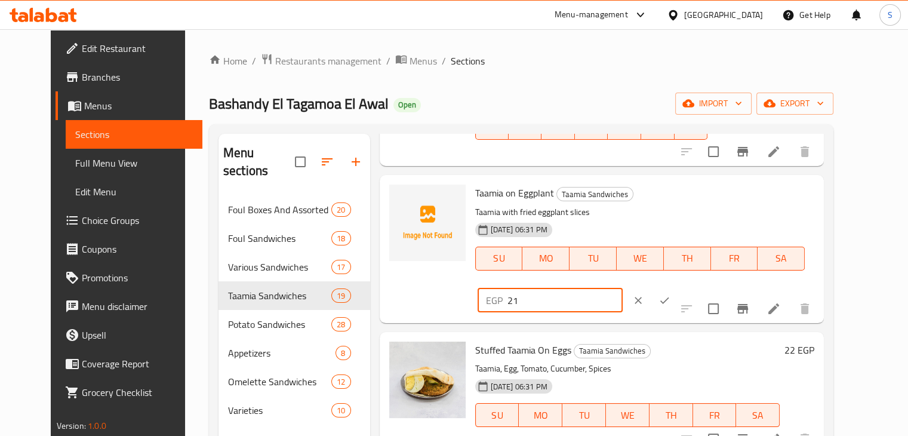
type input "21"
click at [623, 288] on input "21" at bounding box center [565, 300] width 115 height 24
click at [678, 287] on button "ok" at bounding box center [664, 300] width 26 height 26
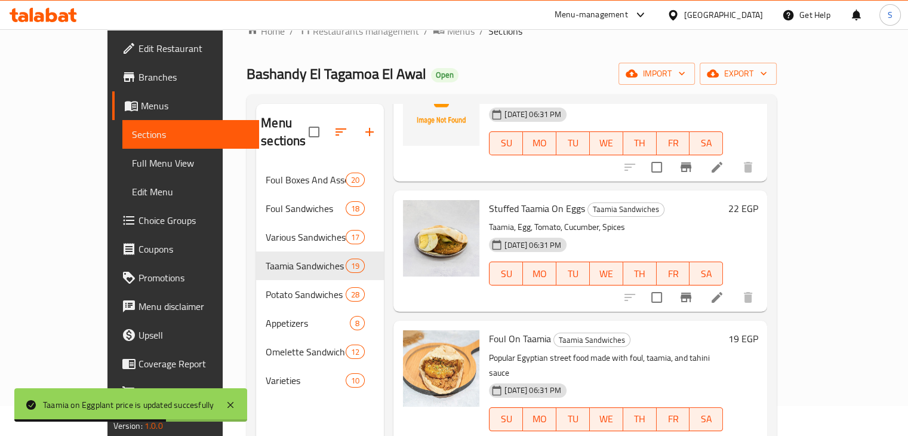
scroll to position [30, 0]
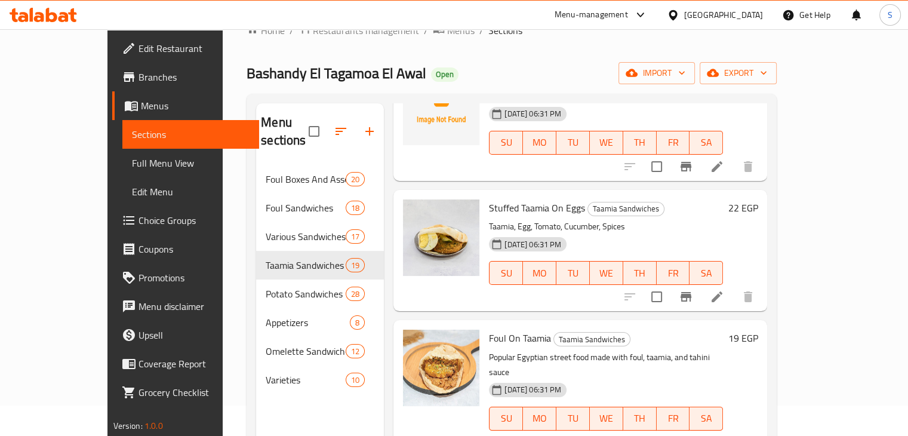
click at [758, 199] on h6 "22 EGP" at bounding box center [743, 207] width 30 height 17
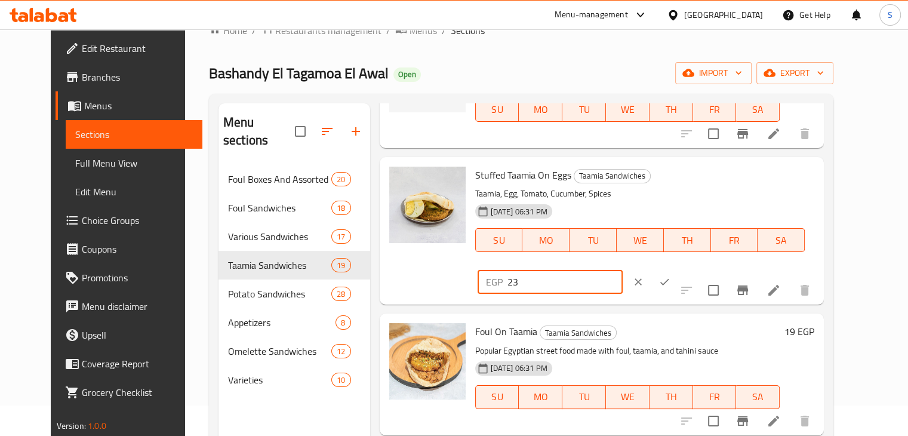
type input "23"
click at [623, 270] on input "23" at bounding box center [565, 282] width 115 height 24
click at [671, 276] on icon "ok" at bounding box center [665, 282] width 12 height 12
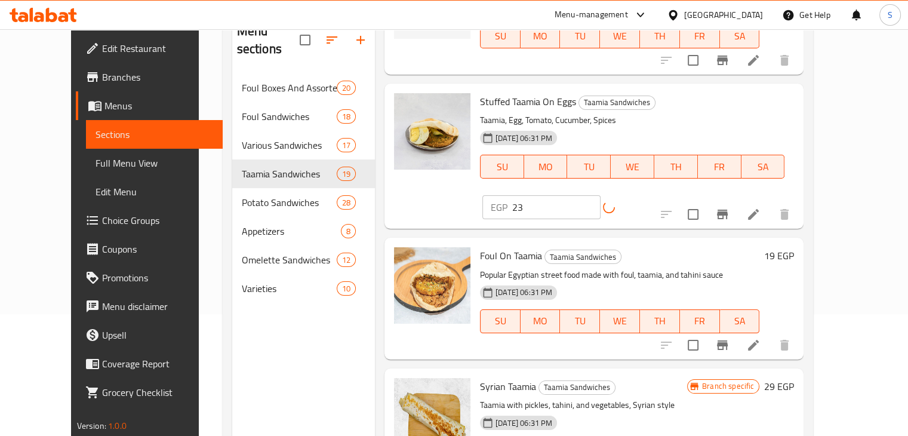
scroll to position [167, 0]
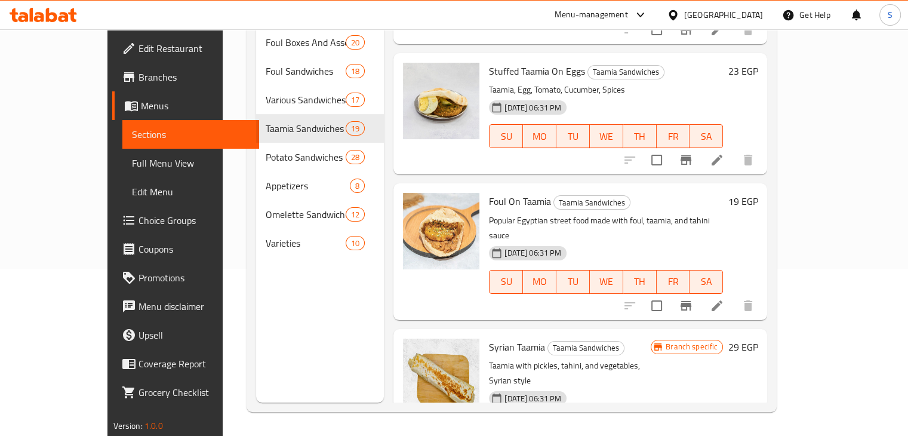
click at [758, 193] on h6 "19 EGP" at bounding box center [743, 201] width 30 height 17
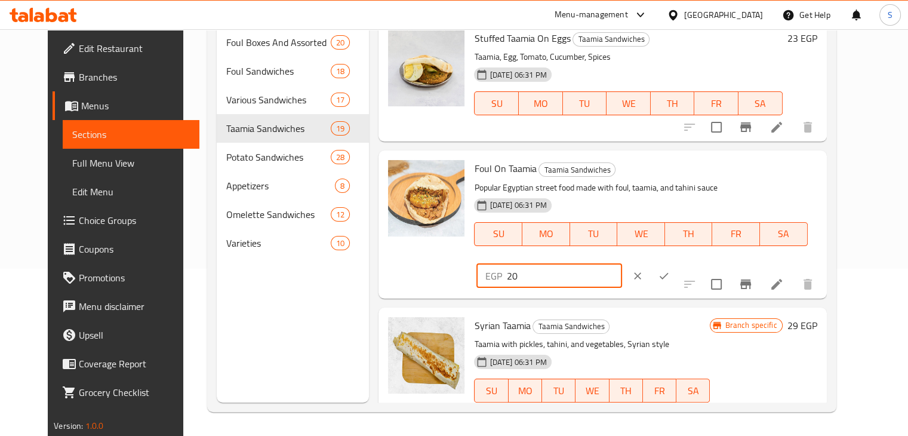
type input "20"
click at [622, 264] on input "20" at bounding box center [563, 276] width 115 height 24
click at [677, 263] on button "ok" at bounding box center [664, 276] width 26 height 26
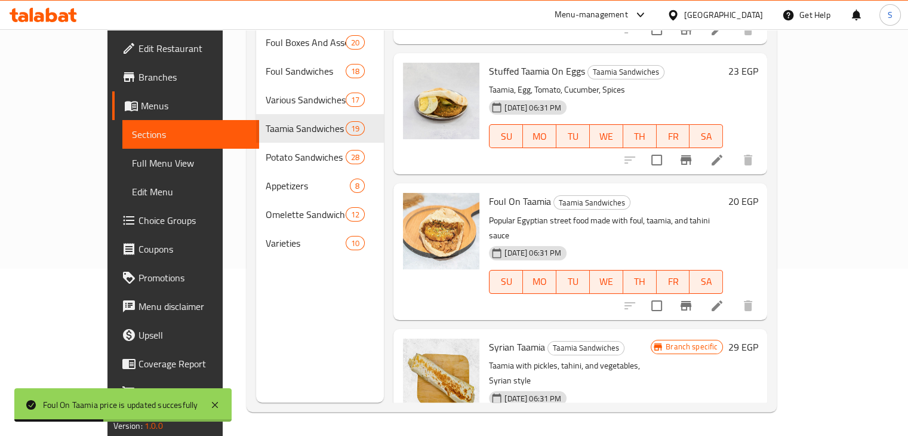
click at [758, 339] on h6 "29 EGP" at bounding box center [743, 347] width 30 height 17
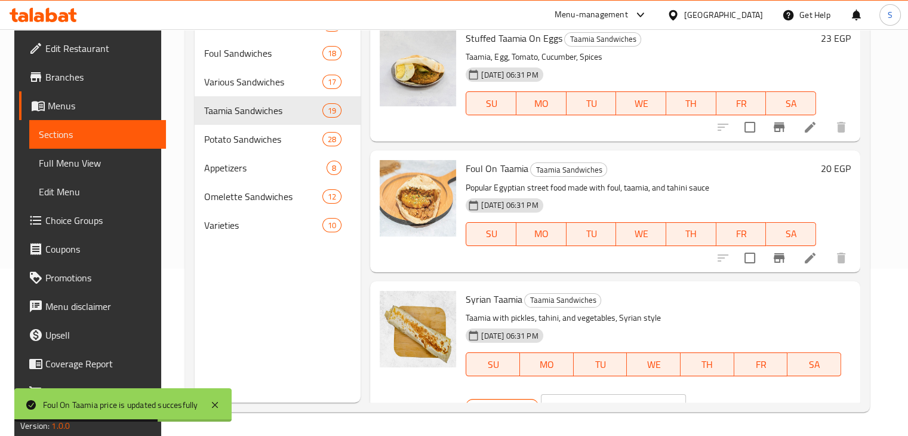
scroll to position [2045, 0]
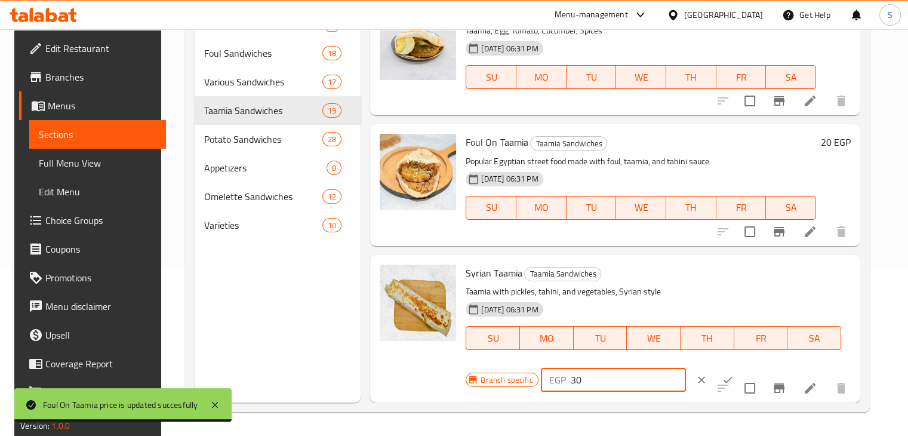
type input "30"
click at [652, 377] on input "30" at bounding box center [628, 380] width 115 height 24
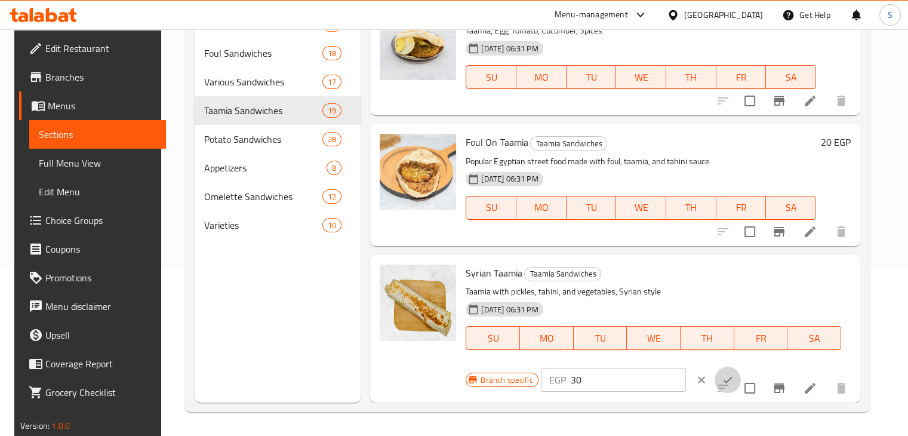
click at [722, 382] on icon "ok" at bounding box center [728, 380] width 12 height 12
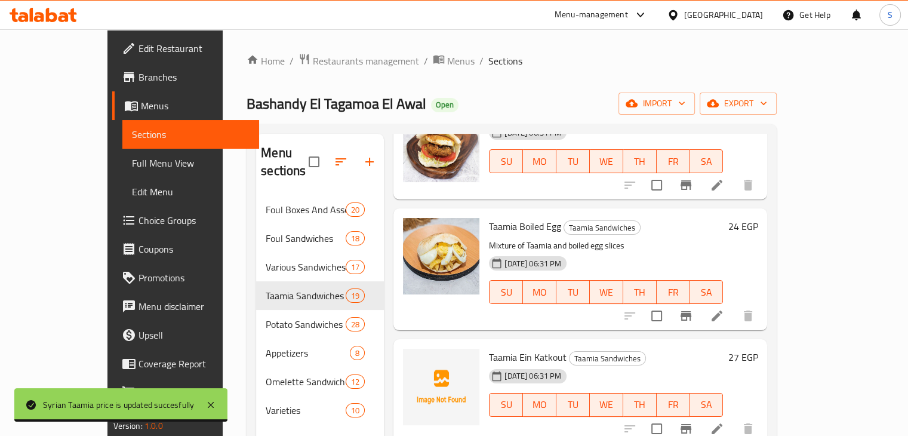
scroll to position [720, 0]
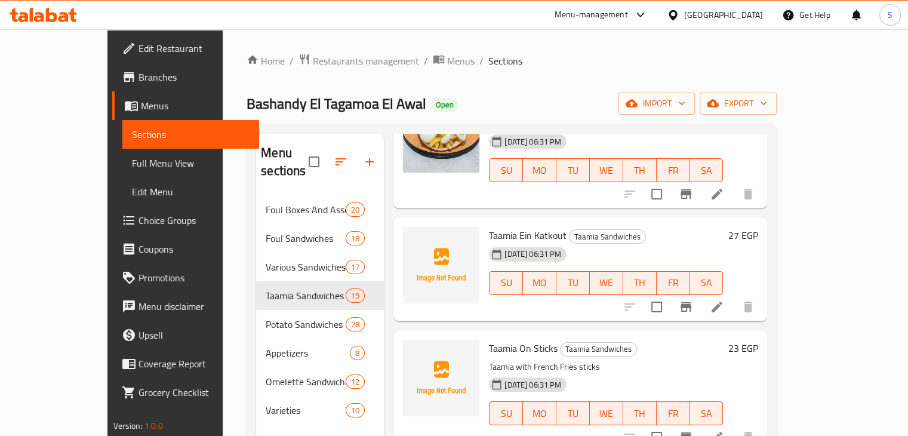
click at [507, 226] on span "Taamia Ein Katkout" at bounding box center [528, 235] width 78 height 18
copy h6 "Taamia Ein Katkout"
click at [638, 227] on h6 "Taamia Ein Katkout Taamia Sandwiches" at bounding box center [606, 235] width 234 height 17
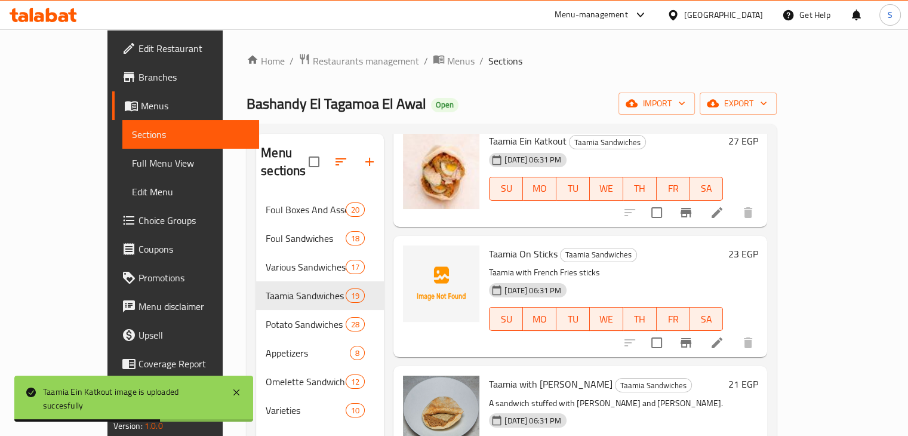
scroll to position [817, 0]
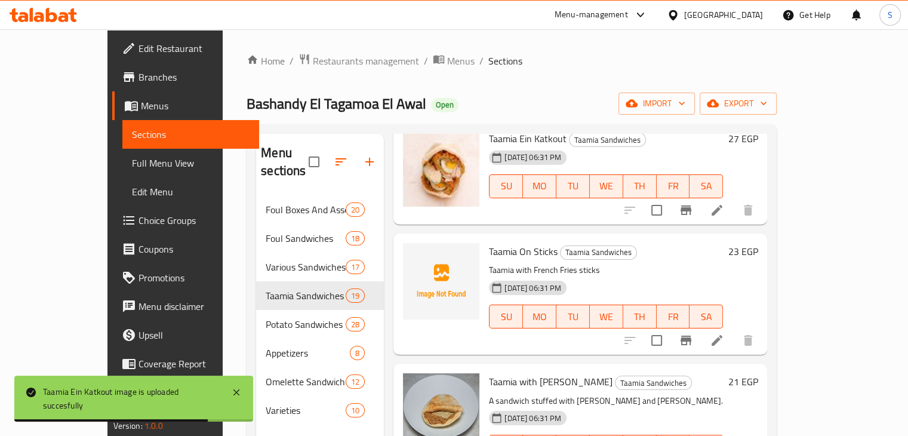
click at [489, 242] on span "Taamia On Sticks" at bounding box center [523, 251] width 69 height 18
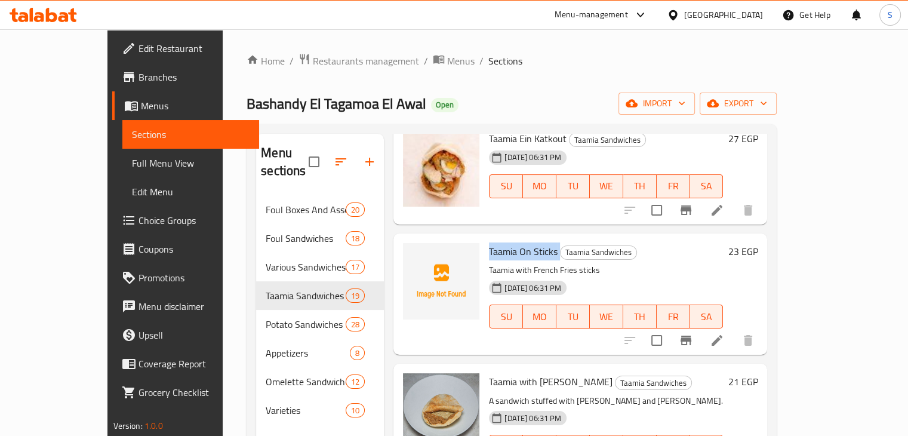
copy h6 "Taamia On Sticks"
click at [724, 333] on icon at bounding box center [717, 340] width 14 height 14
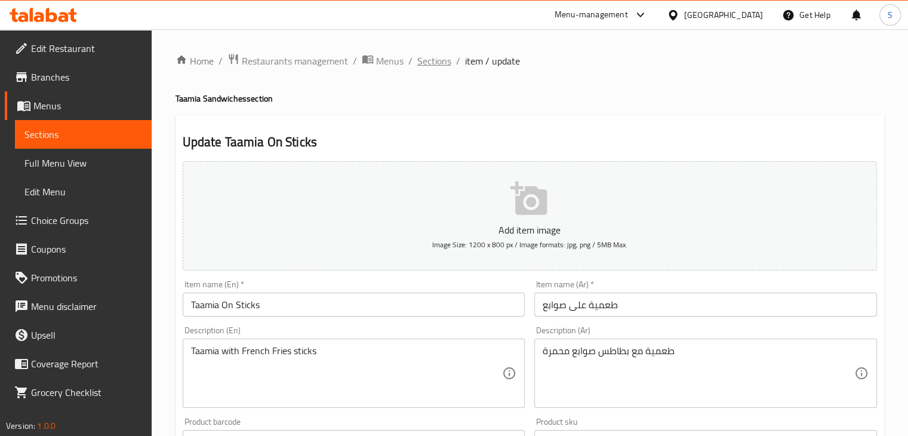
click at [432, 61] on span "Sections" at bounding box center [434, 61] width 34 height 14
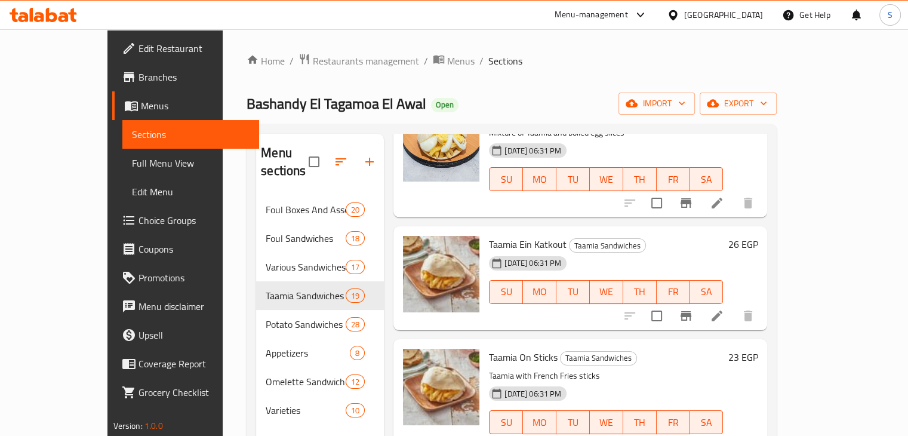
scroll to position [709, 0]
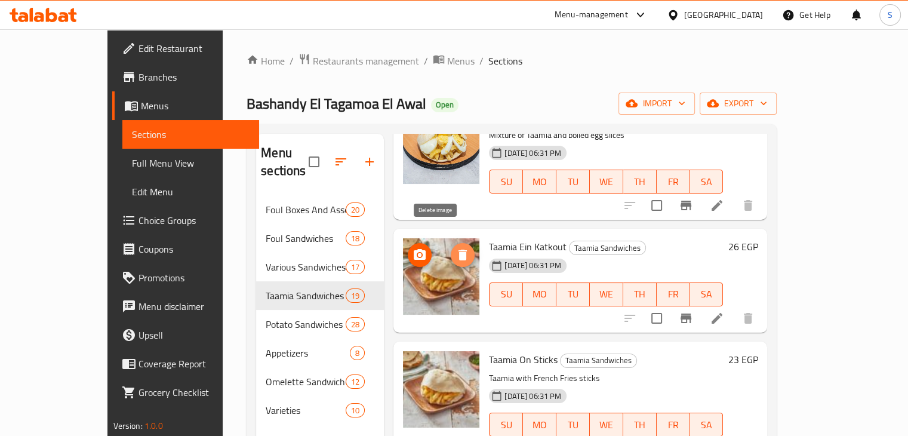
click at [459, 250] on icon "delete image" at bounding box center [463, 255] width 8 height 11
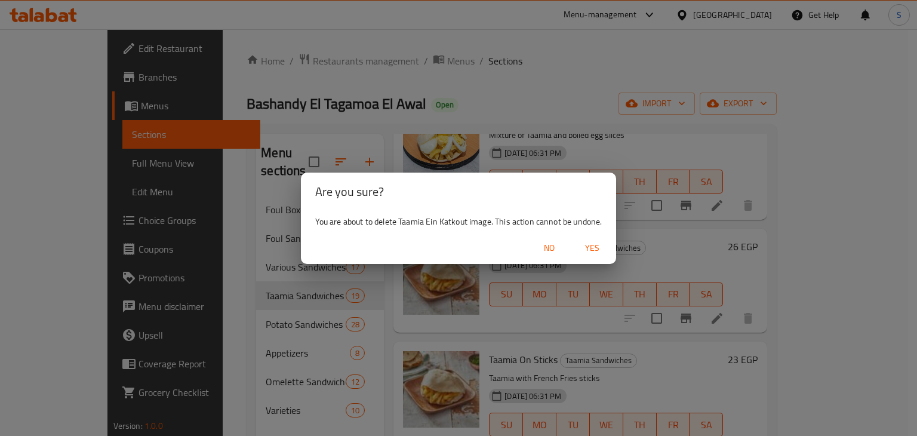
click at [589, 250] on span "Yes" at bounding box center [592, 248] width 29 height 15
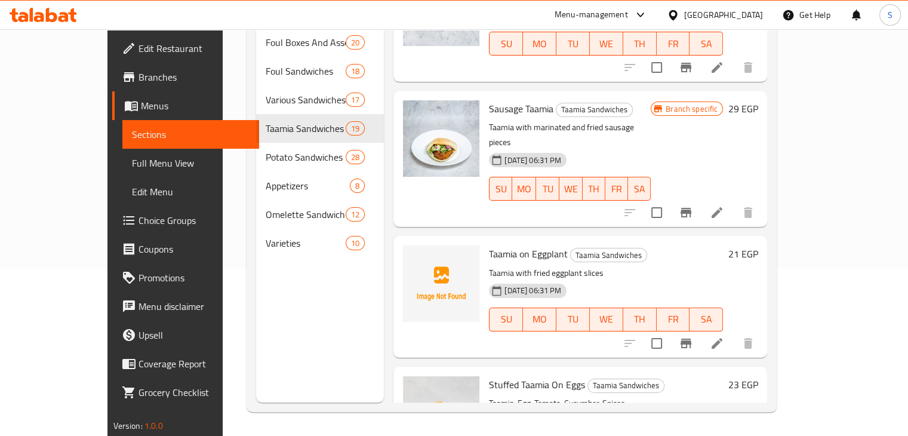
scroll to position [1693, 0]
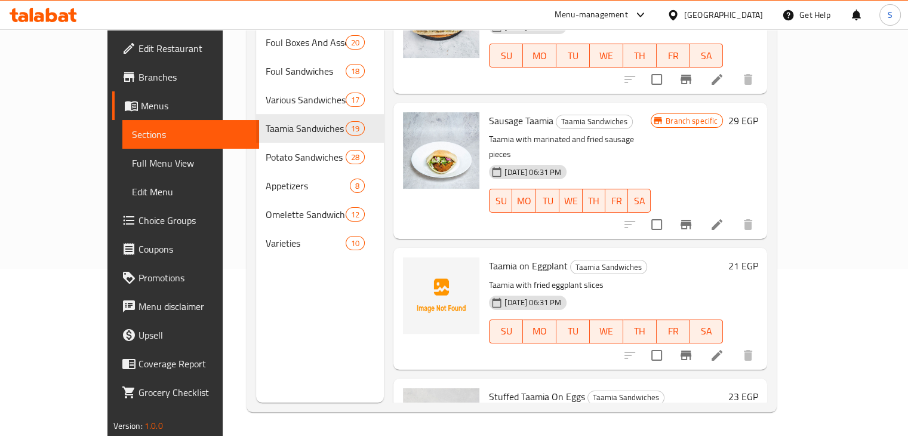
click at [489, 257] on span "Taamia on Eggplant" at bounding box center [528, 266] width 79 height 18
copy h6 "Taamia on Eggplant"
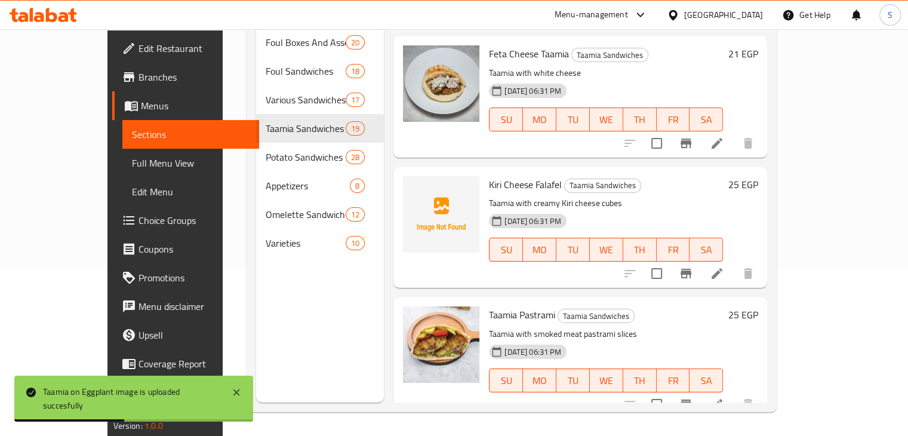
scroll to position [1347, 0]
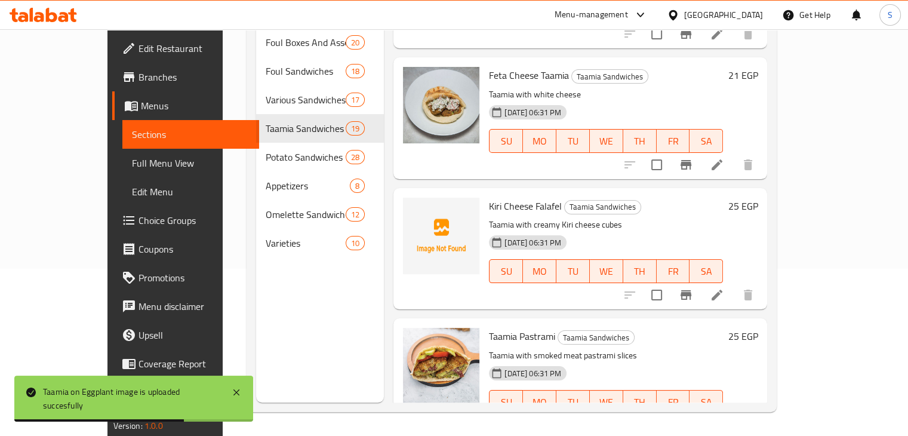
click at [489, 197] on span "Kiri Cheese Falafel" at bounding box center [525, 206] width 73 height 18
copy h6 "Kiri Cheese Falafel"
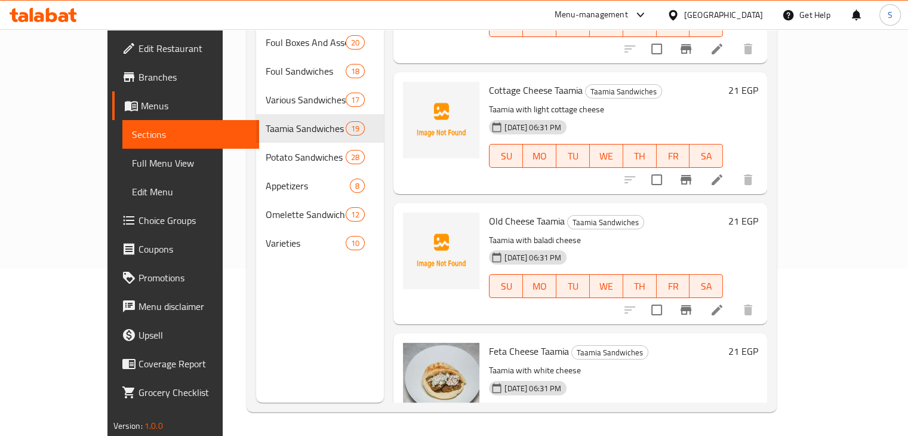
scroll to position [1064, 0]
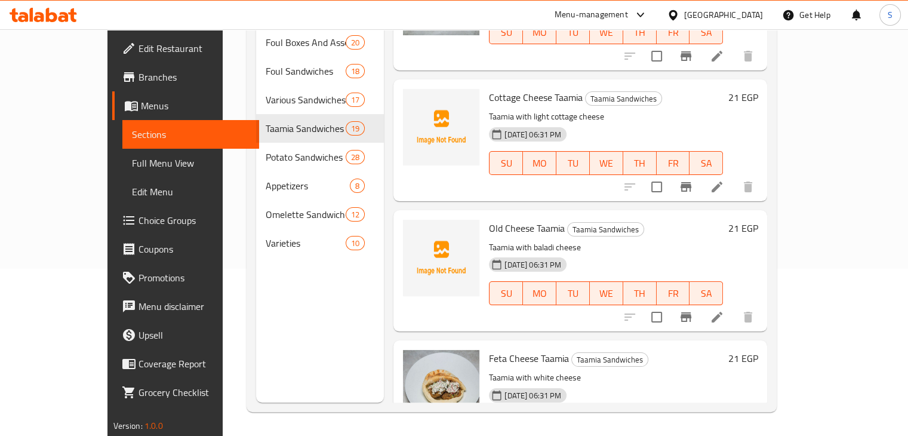
click at [499, 219] on span "Old Cheese Taamia" at bounding box center [527, 228] width 76 height 18
copy h6 "Old Cheese Taamia"
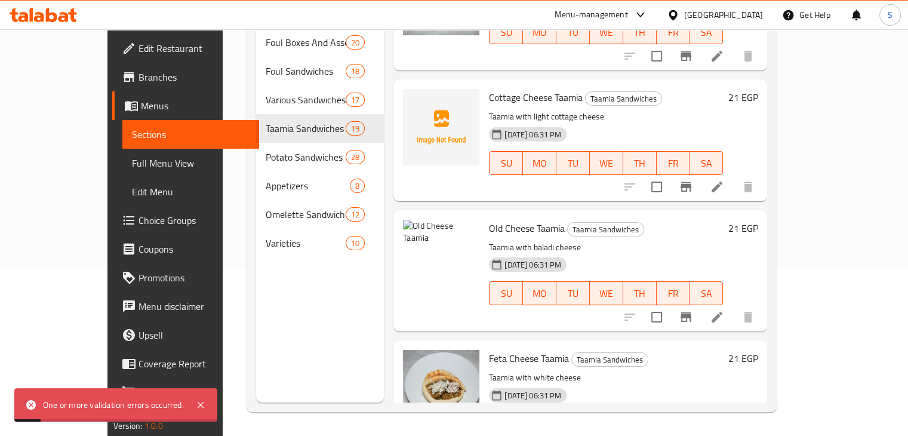
click at [632, 218] on div "Old Cheese Taamia Taamia Sandwiches Taamia with baladi cheese 13-07-2025 06:31 …" at bounding box center [606, 271] width 244 height 112
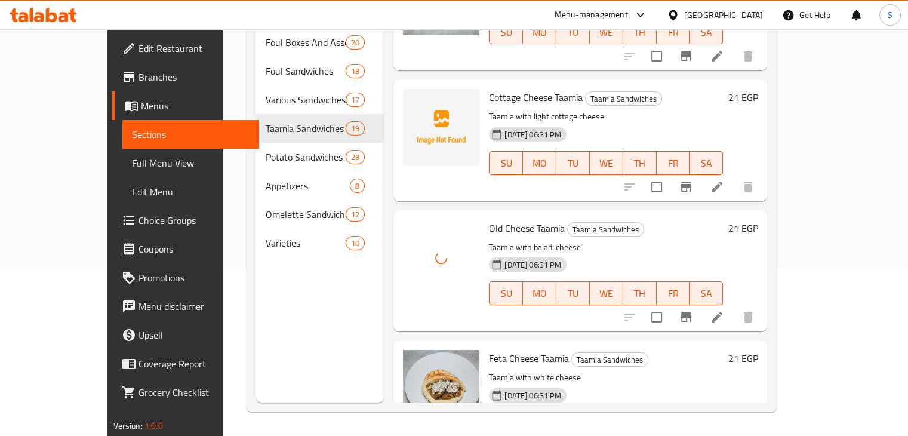
click at [647, 253] on div "13-07-2025 06:31 PM SU MO TU WE TH FR SA" at bounding box center [606, 285] width 244 height 64
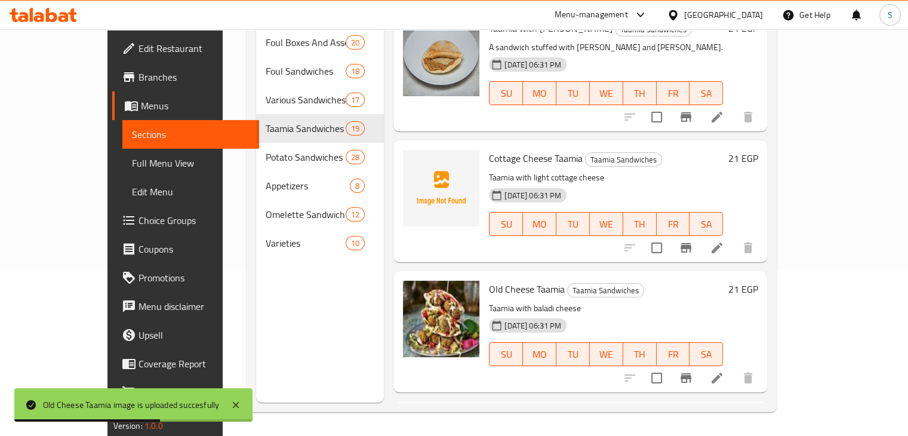
scroll to position [980, 0]
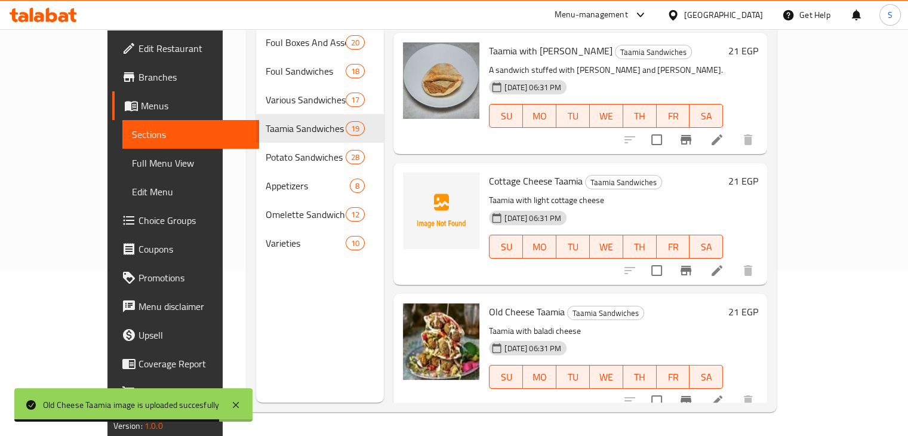
click at [489, 172] on span "Cottage Cheese Taamia" at bounding box center [536, 181] width 94 height 18
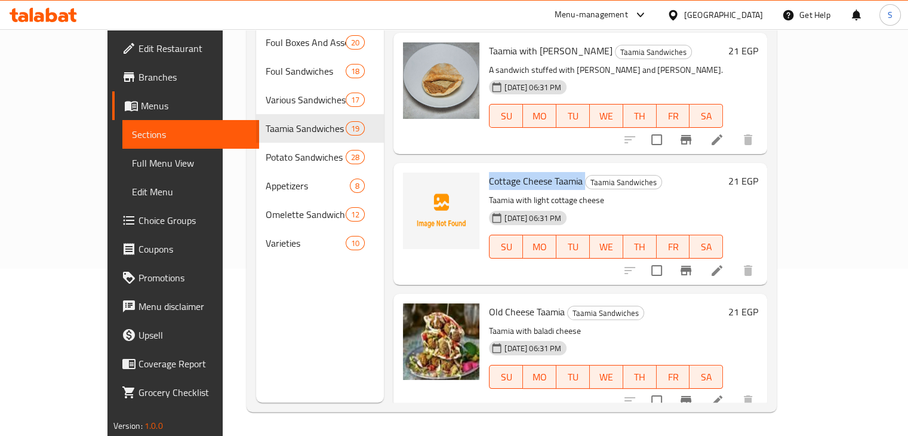
copy h6 "Cottage Cheese Taamia"
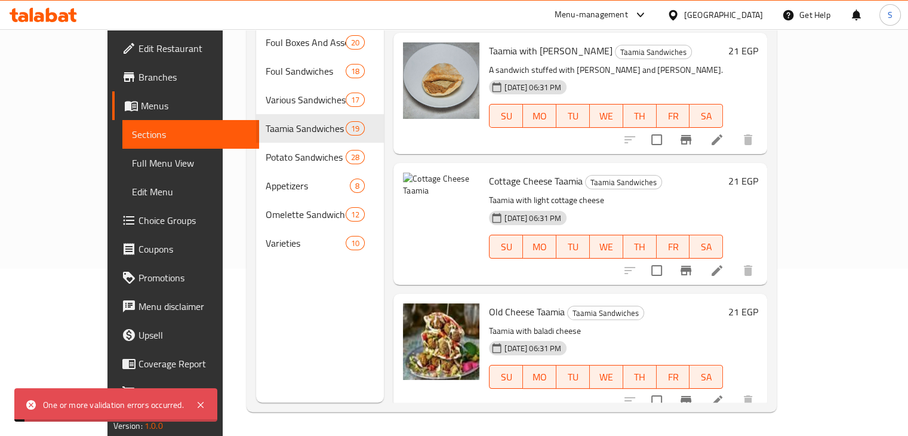
click at [674, 193] on p "Taamia with light cottage cheese" at bounding box center [606, 200] width 234 height 15
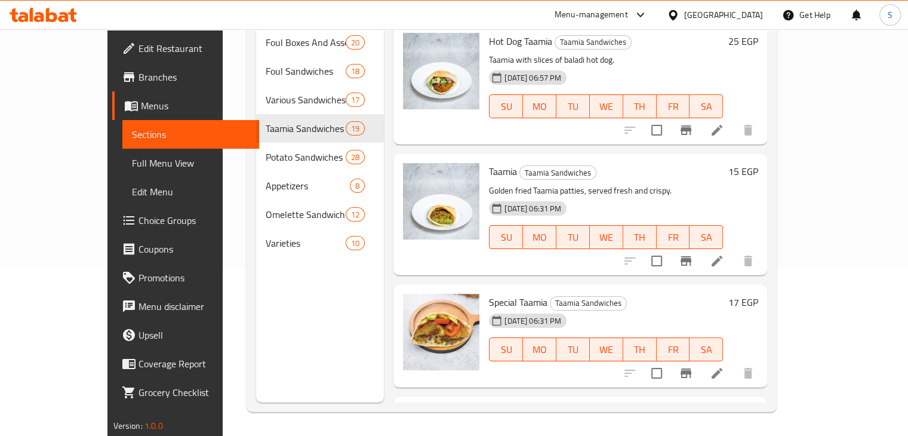
scroll to position [0, 0]
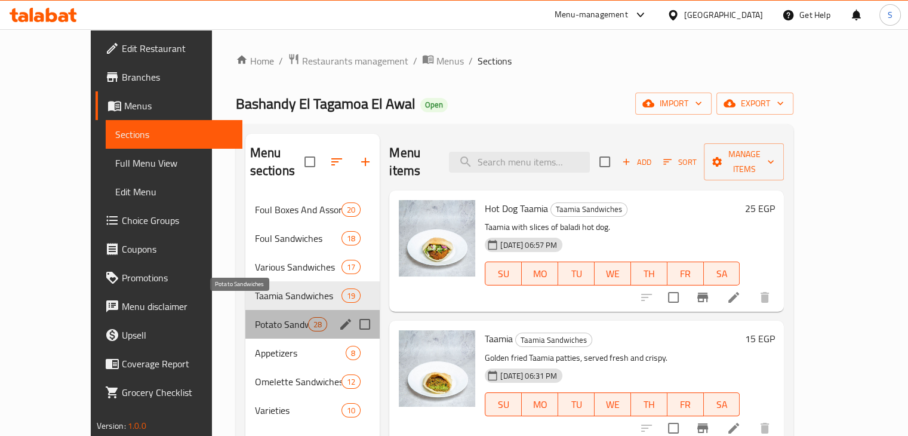
click at [255, 317] on span "Potato Sandwiches" at bounding box center [281, 324] width 53 height 14
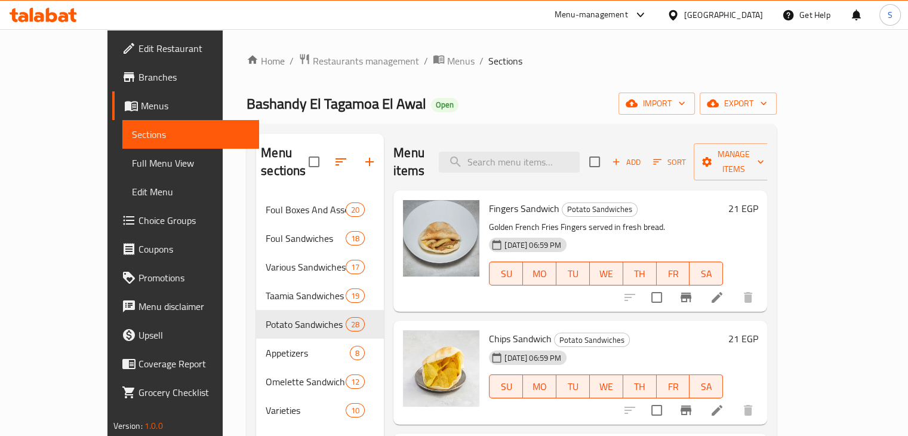
click at [758, 200] on h6 "21 EGP" at bounding box center [743, 208] width 30 height 17
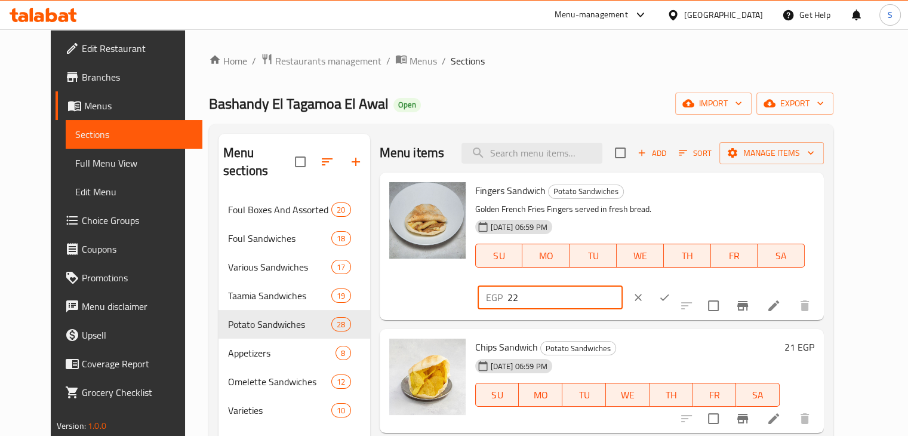
type input "22"
click at [623, 285] on input "22" at bounding box center [565, 297] width 115 height 24
click at [671, 291] on icon "ok" at bounding box center [665, 297] width 12 height 12
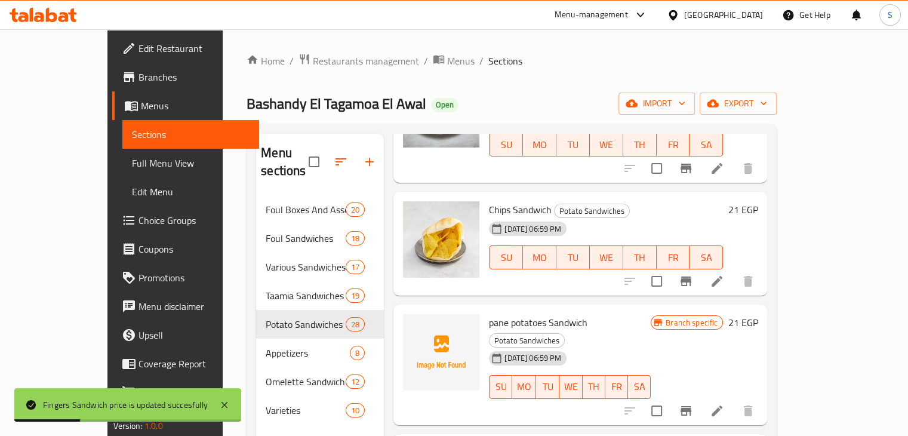
scroll to position [133, 0]
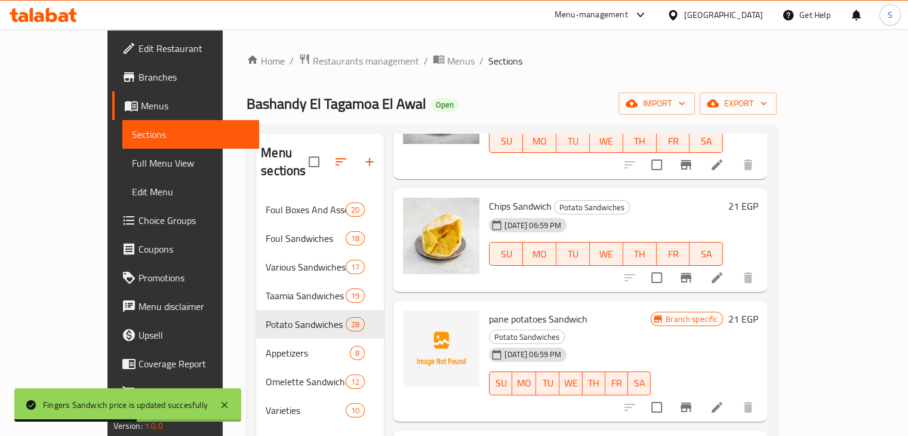
click at [758, 198] on h6 "21 EGP" at bounding box center [743, 206] width 30 height 17
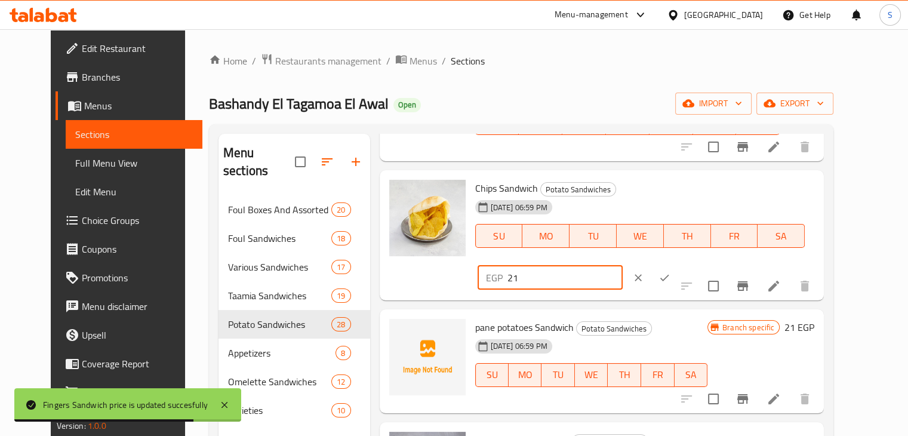
click at [623, 266] on input "21" at bounding box center [565, 278] width 115 height 24
type input "22"
click at [623, 266] on input "22" at bounding box center [565, 278] width 115 height 24
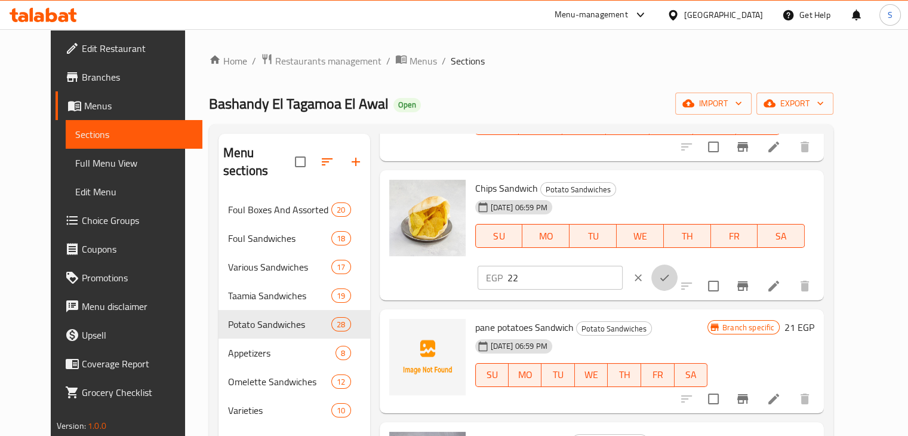
click at [678, 265] on button "ok" at bounding box center [664, 278] width 26 height 26
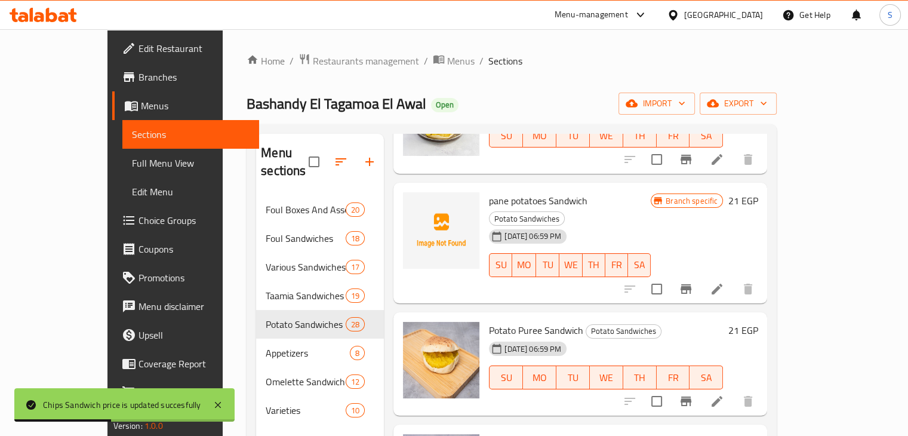
scroll to position [252, 0]
click at [758, 191] on h6 "21 EGP" at bounding box center [743, 199] width 30 height 17
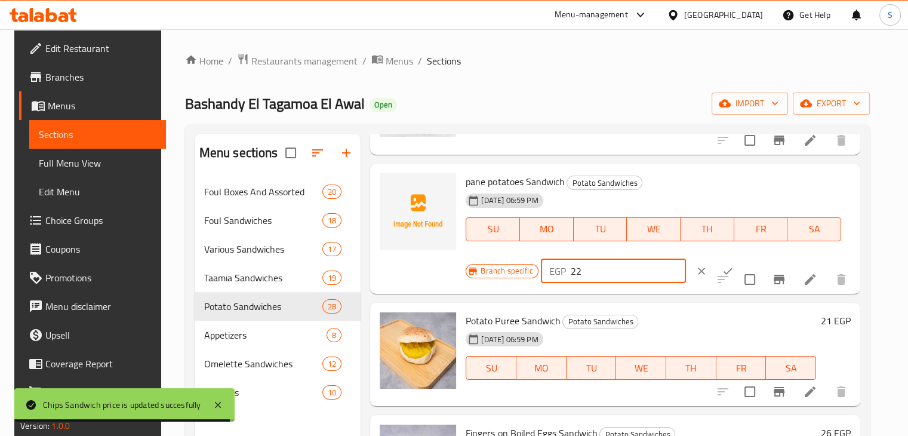
type input "22"
click at [651, 266] on input "22" at bounding box center [628, 271] width 115 height 24
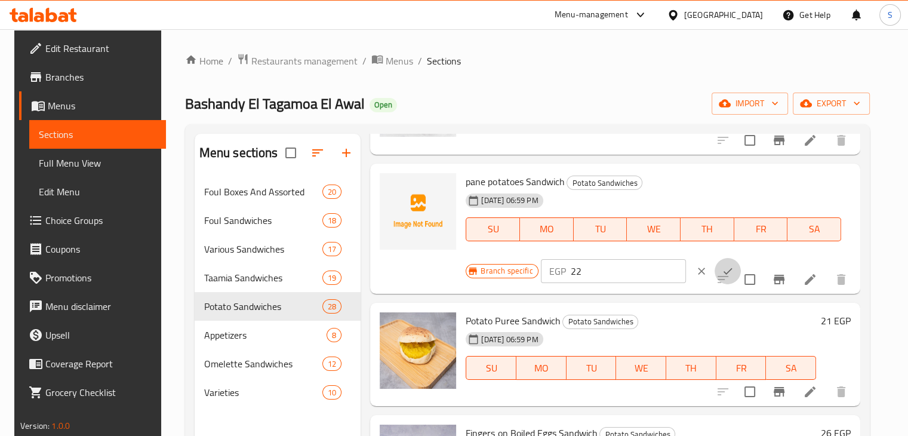
click at [722, 275] on icon "ok" at bounding box center [728, 271] width 12 height 12
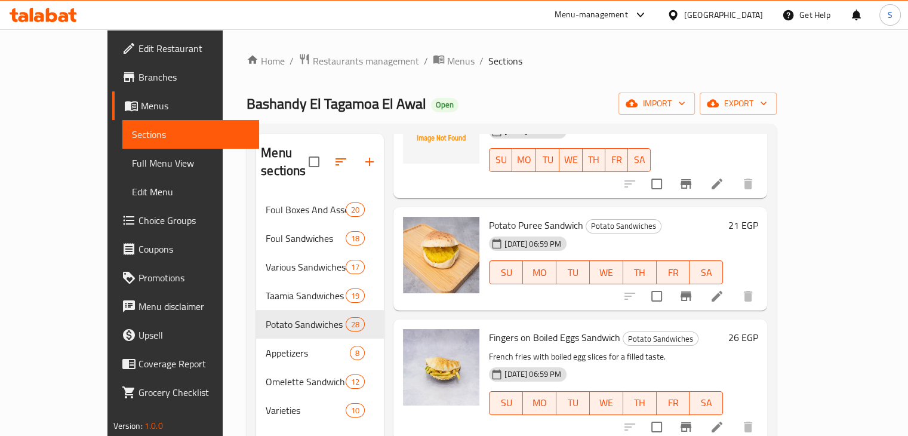
scroll to position [356, 0]
click at [758, 217] on h6 "21 EGP" at bounding box center [743, 225] width 30 height 17
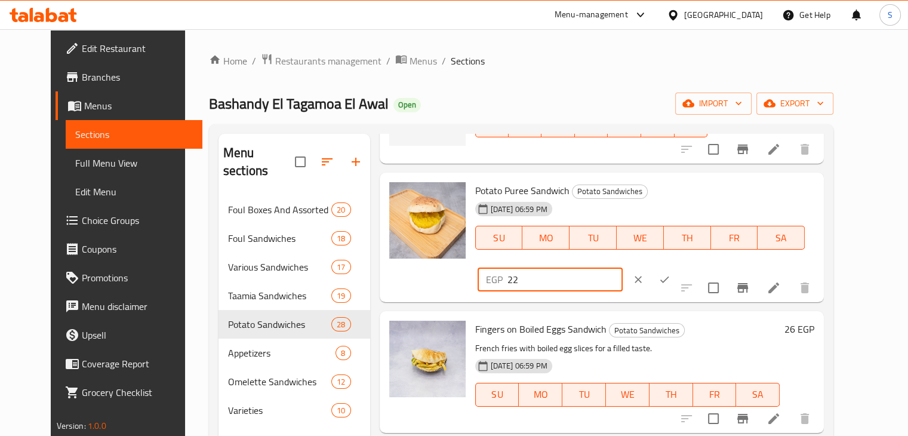
type input "22"
click at [623, 267] on input "22" at bounding box center [565, 279] width 115 height 24
click at [678, 266] on button "ok" at bounding box center [664, 279] width 26 height 26
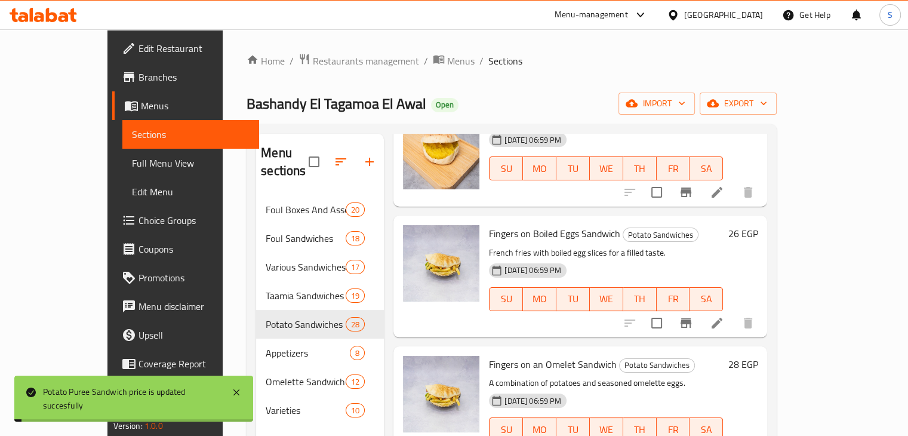
scroll to position [461, 0]
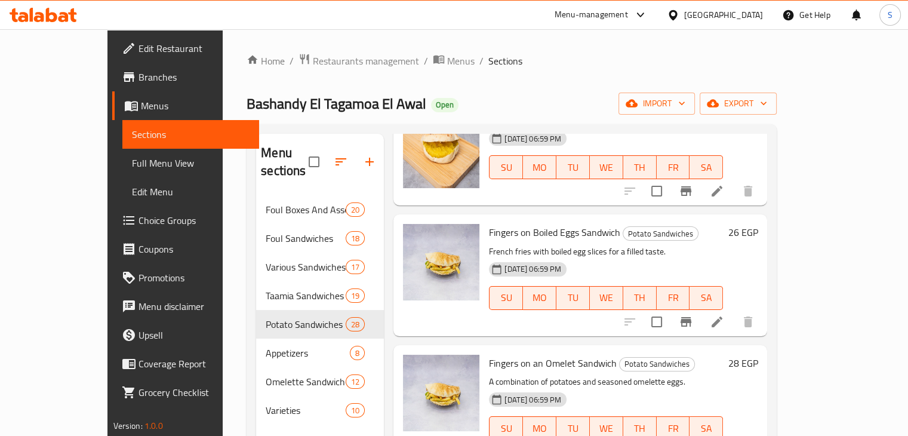
click at [758, 224] on h6 "26 EGP" at bounding box center [743, 232] width 30 height 17
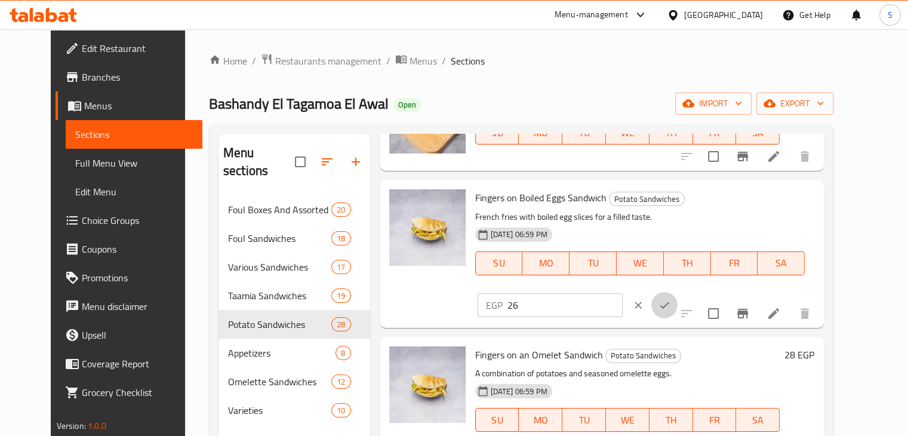
click at [678, 292] on button "ok" at bounding box center [664, 305] width 26 height 26
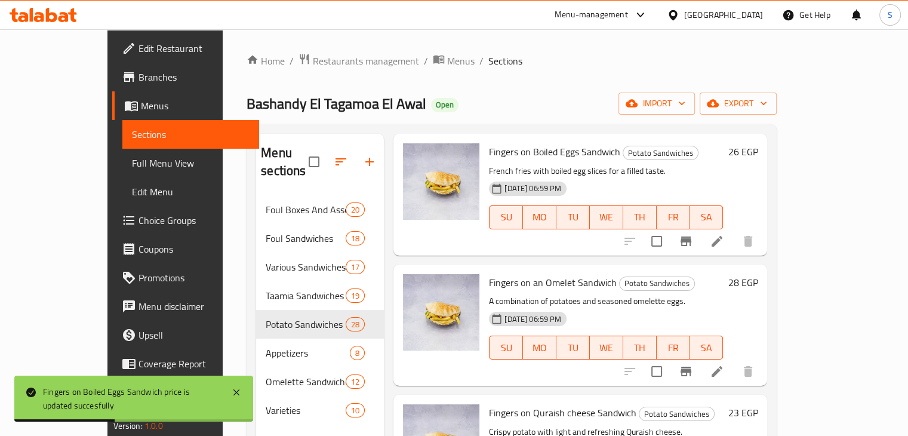
scroll to position [542, 0]
click at [758, 273] on h6 "28 EGP" at bounding box center [743, 281] width 30 height 17
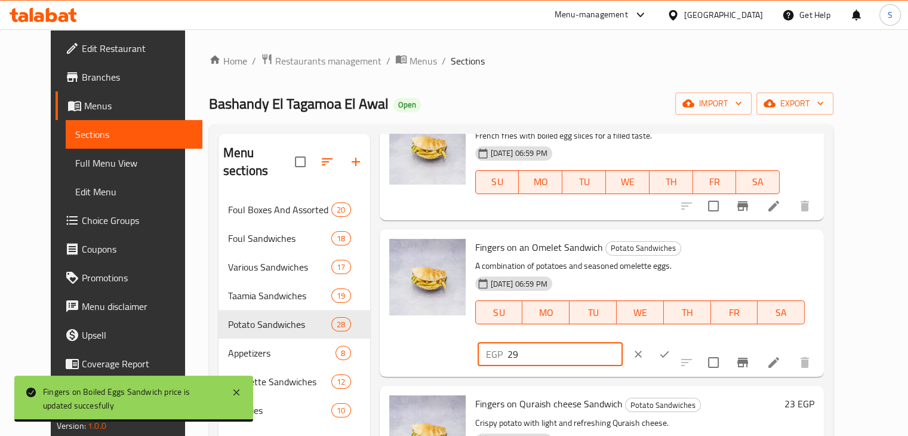
type input "29"
click at [623, 342] on input "29" at bounding box center [565, 354] width 115 height 24
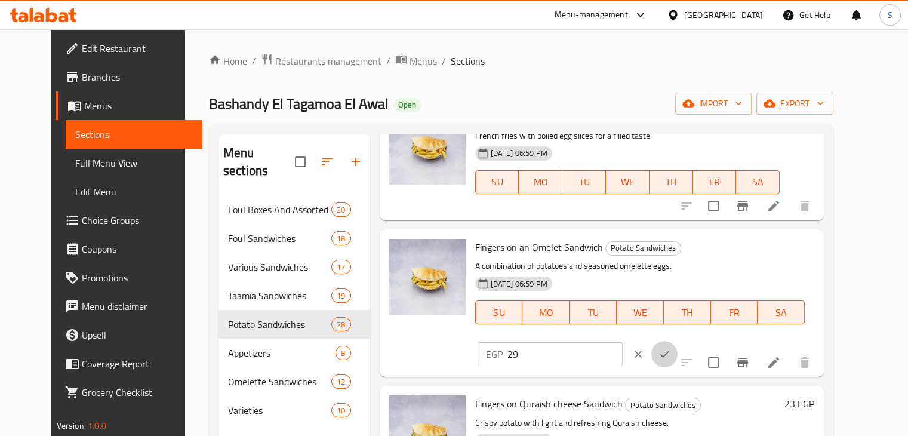
click at [678, 341] on button "ok" at bounding box center [664, 354] width 26 height 26
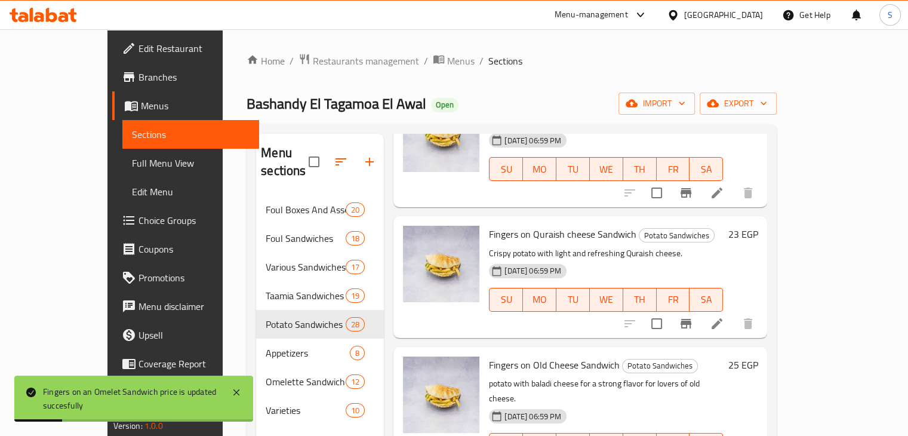
scroll to position [730, 0]
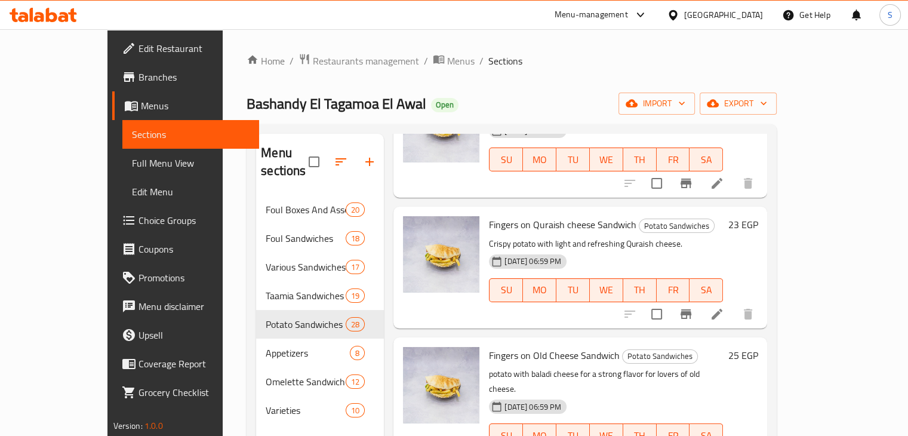
click at [758, 216] on h6 "23 EGP" at bounding box center [743, 224] width 30 height 17
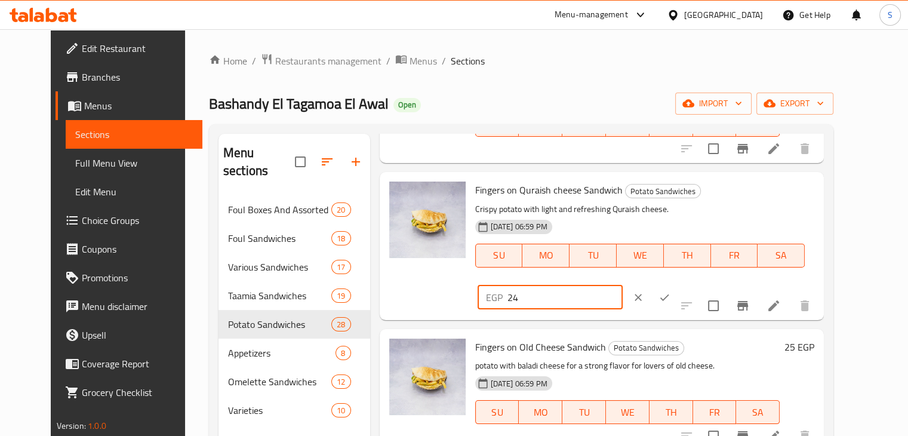
type input "24"
click at [623, 285] on input "24" at bounding box center [565, 297] width 115 height 24
click at [678, 284] on button "ok" at bounding box center [664, 297] width 26 height 26
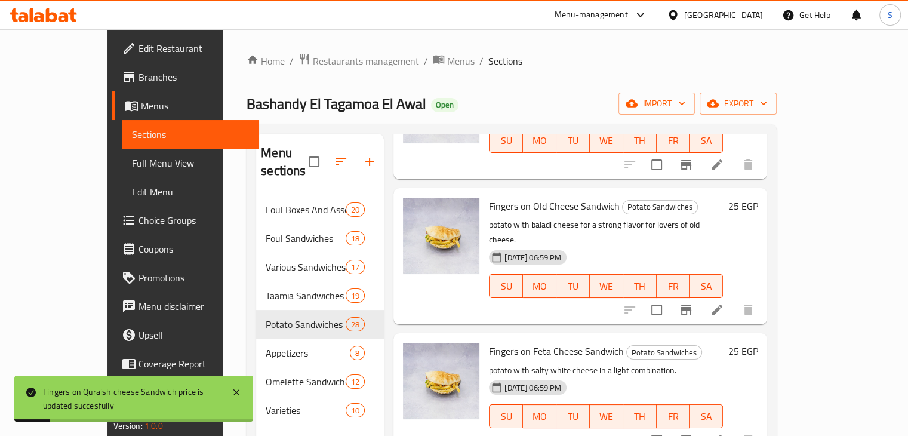
scroll to position [880, 0]
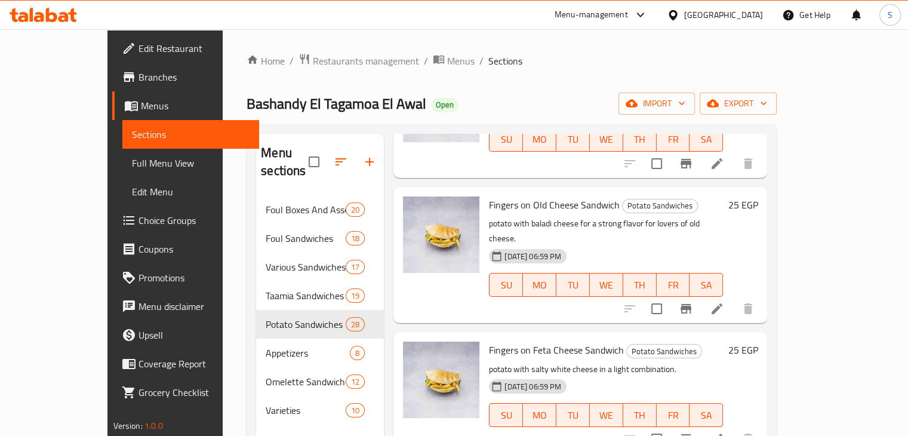
click at [758, 196] on h6 "25 EGP" at bounding box center [743, 204] width 30 height 17
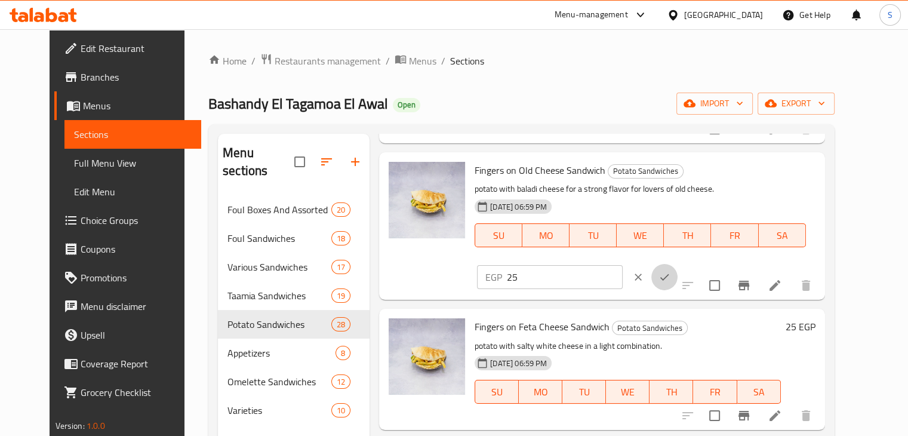
click at [671, 271] on icon "ok" at bounding box center [665, 277] width 12 height 12
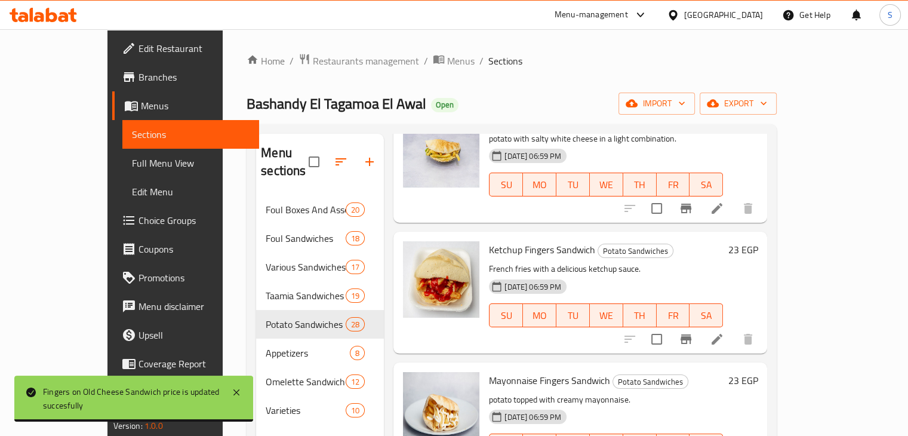
scroll to position [1112, 0]
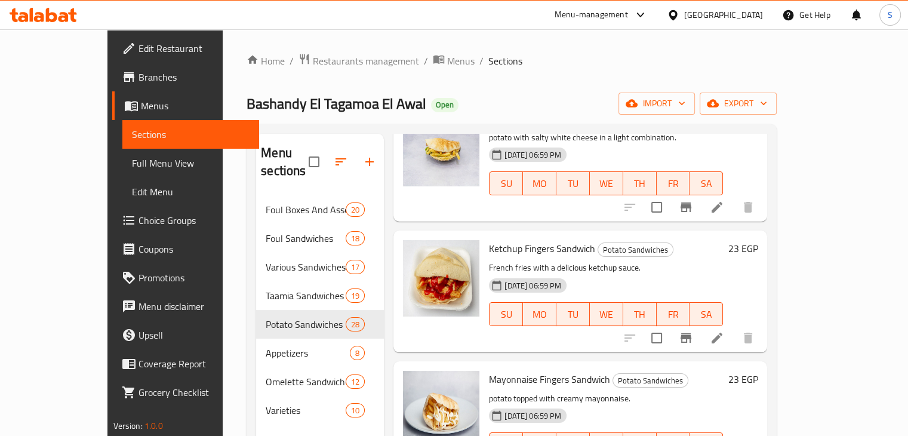
click at [758, 240] on h6 "23 EGP" at bounding box center [743, 248] width 30 height 17
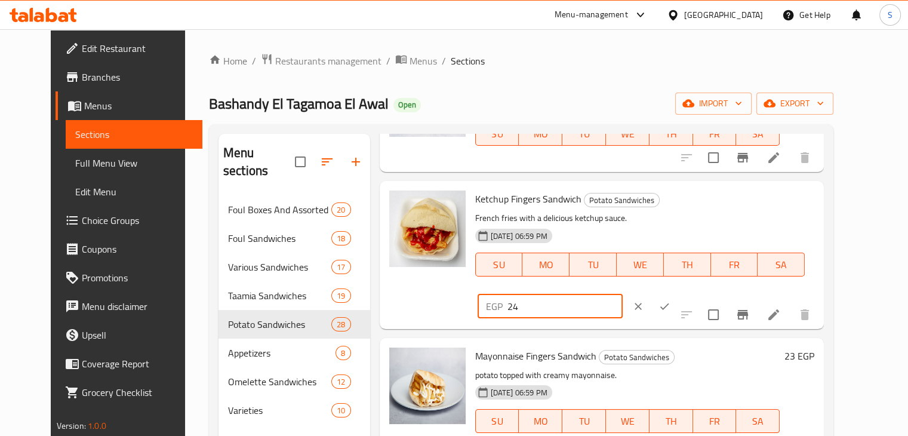
type input "24"
click at [623, 294] on input "24" at bounding box center [565, 306] width 115 height 24
click at [671, 300] on icon "ok" at bounding box center [665, 306] width 12 height 12
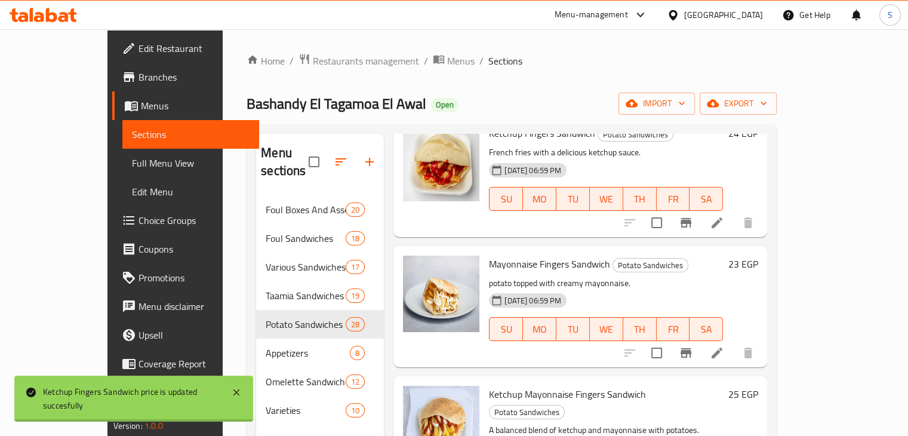
scroll to position [1272, 0]
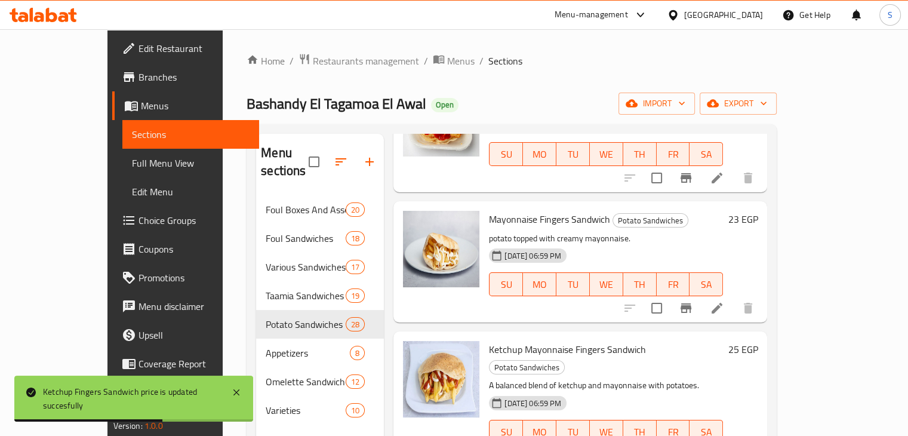
click at [758, 211] on h6 "23 EGP" at bounding box center [743, 219] width 30 height 17
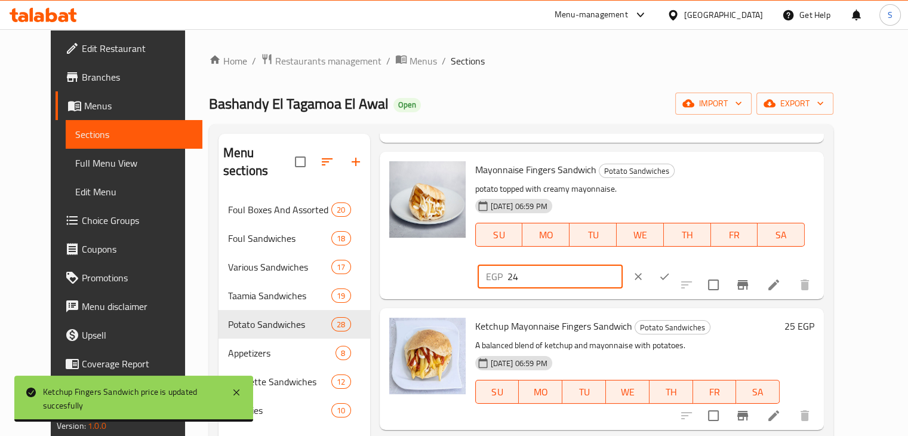
click at [623, 265] on input "24" at bounding box center [565, 277] width 115 height 24
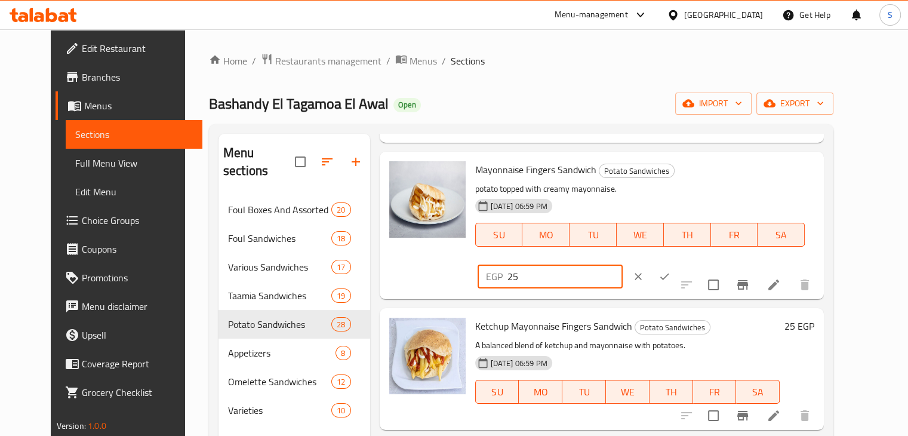
click at [623, 265] on input "25" at bounding box center [565, 277] width 115 height 24
type input "26"
click at [623, 265] on input "26" at bounding box center [565, 277] width 115 height 24
click at [678, 263] on button "ok" at bounding box center [664, 276] width 26 height 26
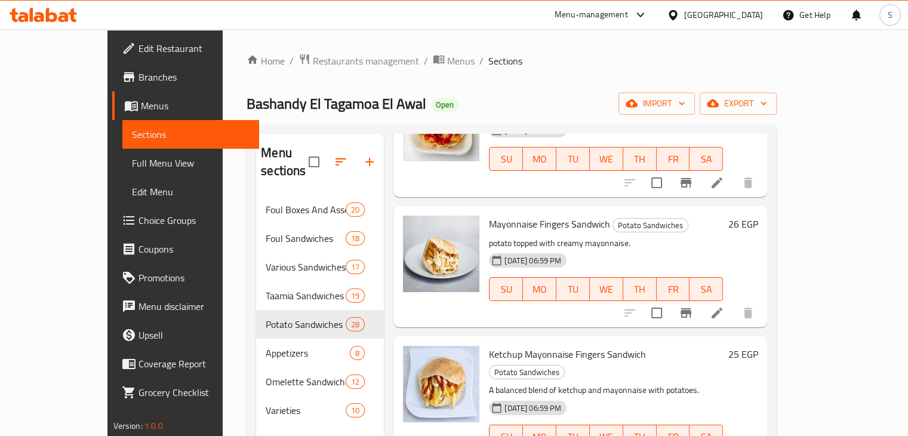
scroll to position [1266, 0]
click at [758, 217] on h6 "26 EGP" at bounding box center [743, 225] width 30 height 17
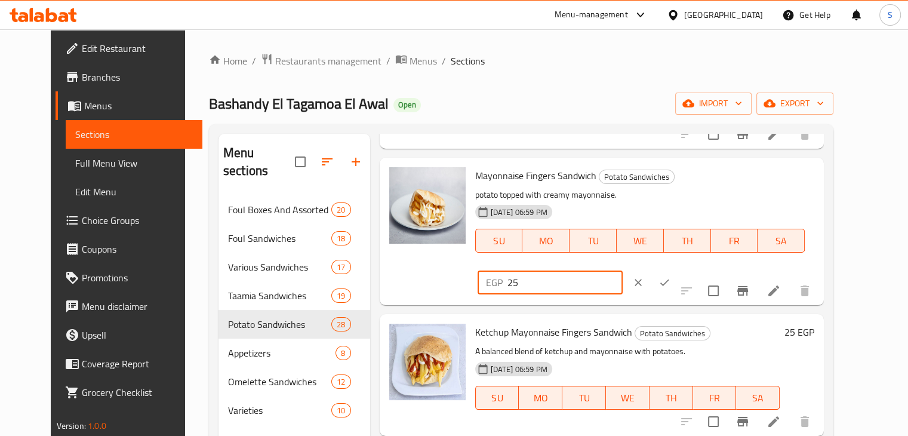
click at [623, 270] on input "25" at bounding box center [565, 282] width 115 height 24
type input "24"
click at [623, 270] on input "24" at bounding box center [565, 282] width 115 height 24
click at [678, 269] on button "ok" at bounding box center [664, 282] width 26 height 26
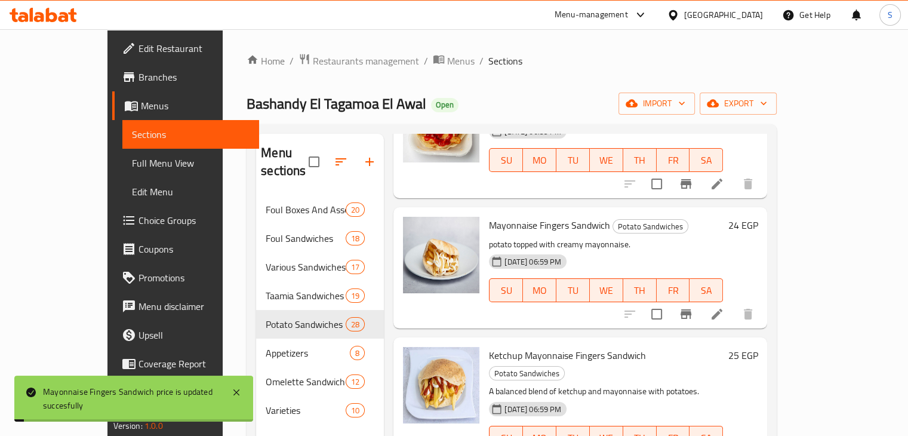
scroll to position [1337, 0]
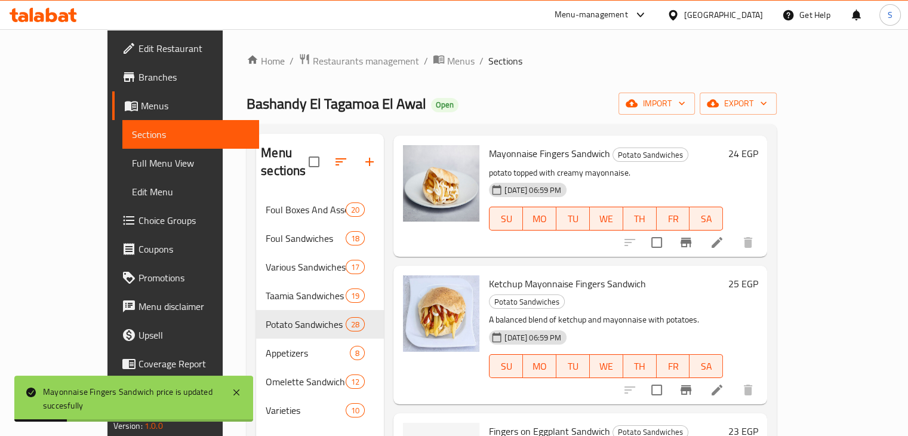
click at [758, 275] on h6 "25 EGP" at bounding box center [743, 283] width 30 height 17
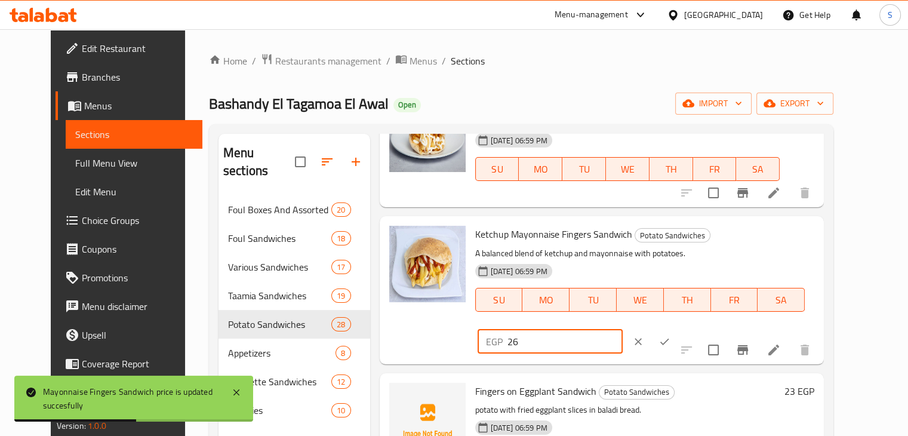
type input "26"
click at [623, 330] on input "26" at bounding box center [565, 342] width 115 height 24
click at [678, 328] on button "ok" at bounding box center [664, 341] width 26 height 26
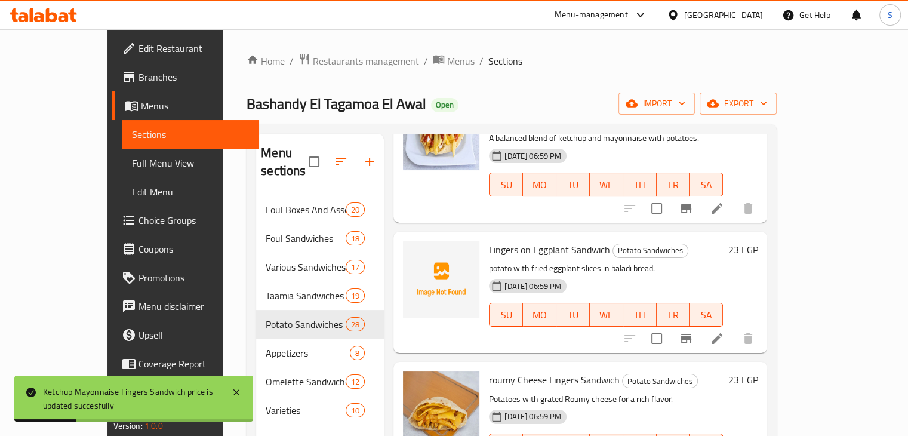
scroll to position [1521, 0]
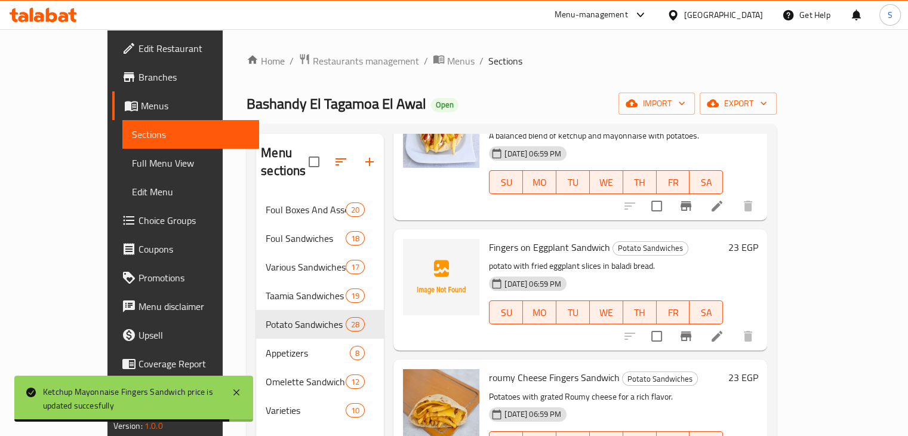
click at [758, 239] on h6 "23 EGP" at bounding box center [743, 247] width 30 height 17
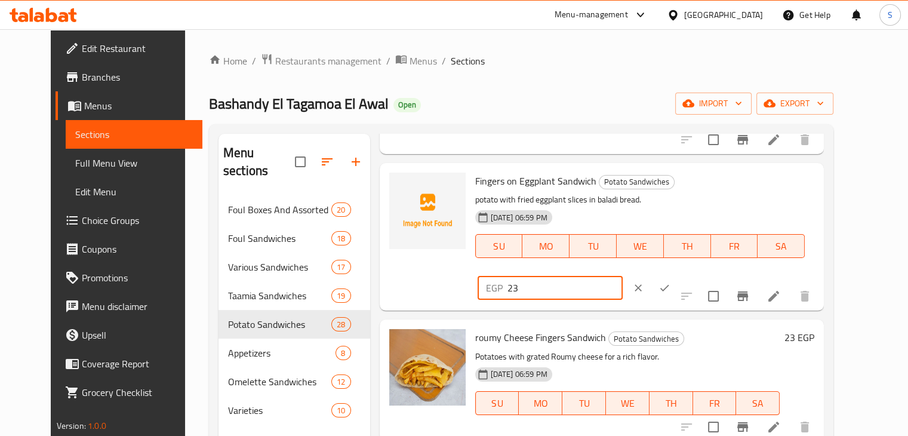
click at [623, 276] on input "23" at bounding box center [565, 288] width 115 height 24
type input "24"
click at [623, 276] on input "24" at bounding box center [565, 288] width 115 height 24
click at [678, 275] on button "ok" at bounding box center [664, 288] width 26 height 26
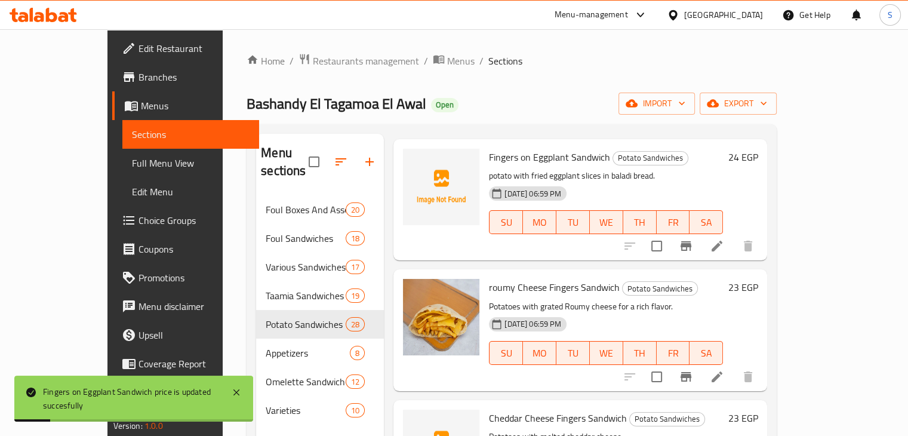
scroll to position [1653, 0]
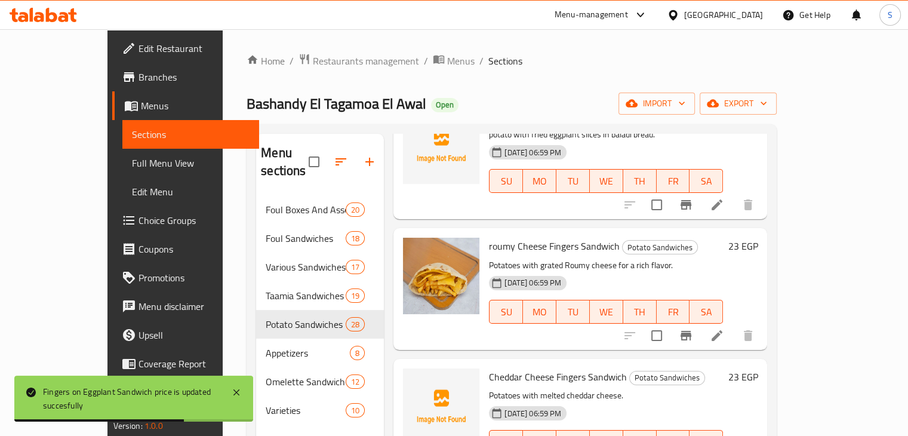
click at [758, 238] on h6 "23 EGP" at bounding box center [743, 246] width 30 height 17
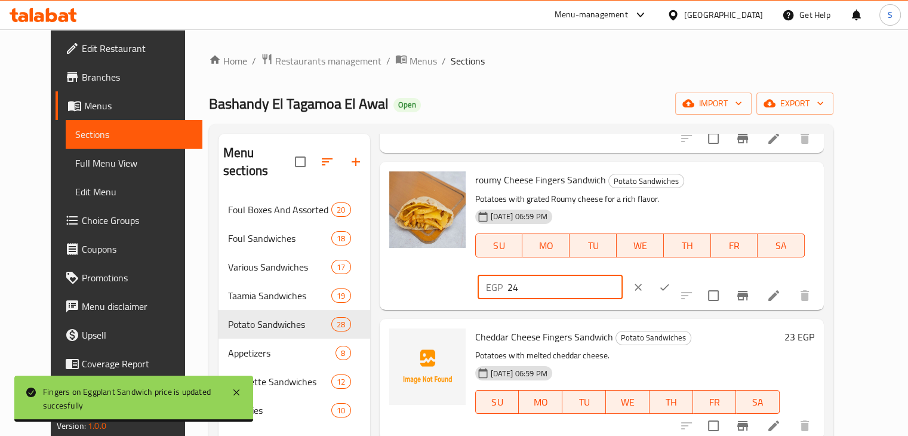
click at [623, 275] on input "24" at bounding box center [565, 287] width 115 height 24
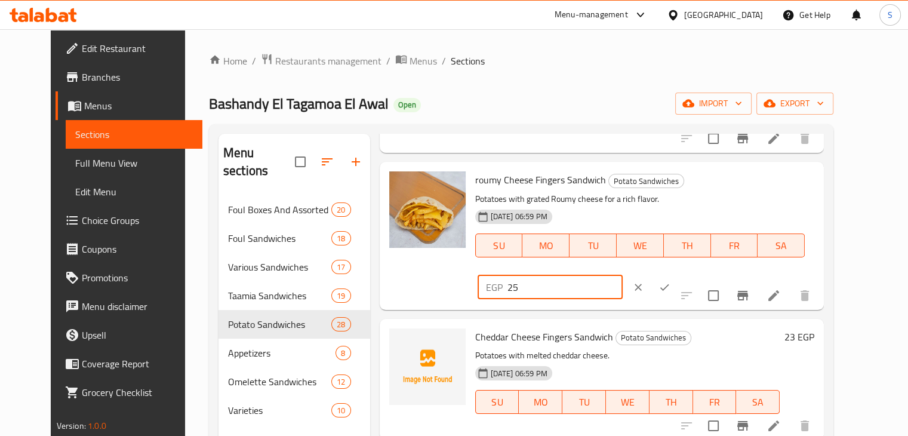
click at [623, 275] on input "25" at bounding box center [565, 287] width 115 height 24
type input "26"
click at [623, 275] on input "26" at bounding box center [565, 287] width 115 height 24
click at [671, 281] on icon "ok" at bounding box center [665, 287] width 12 height 12
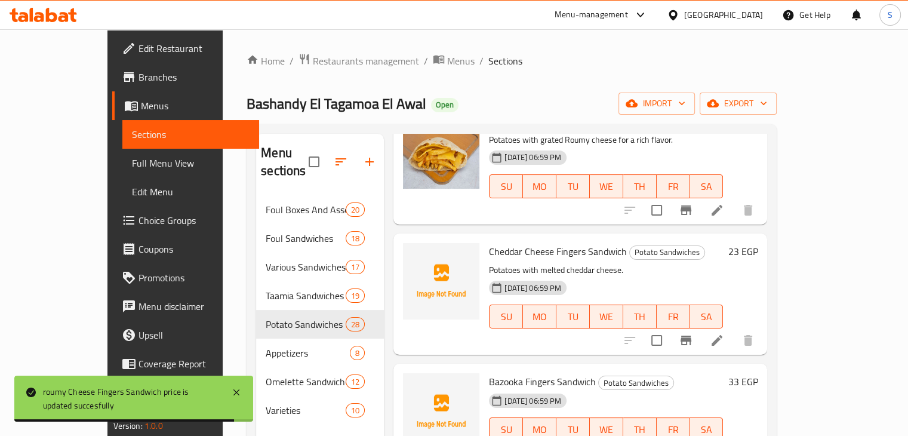
scroll to position [1780, 0]
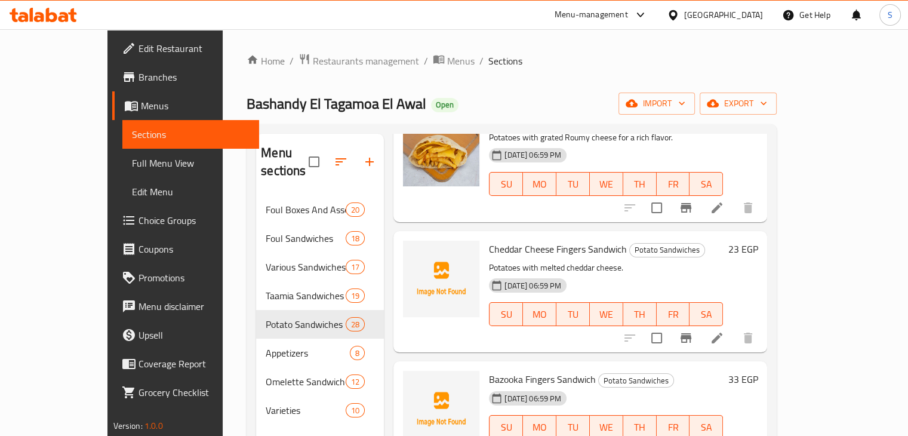
click at [758, 241] on h6 "23 EGP" at bounding box center [743, 249] width 30 height 17
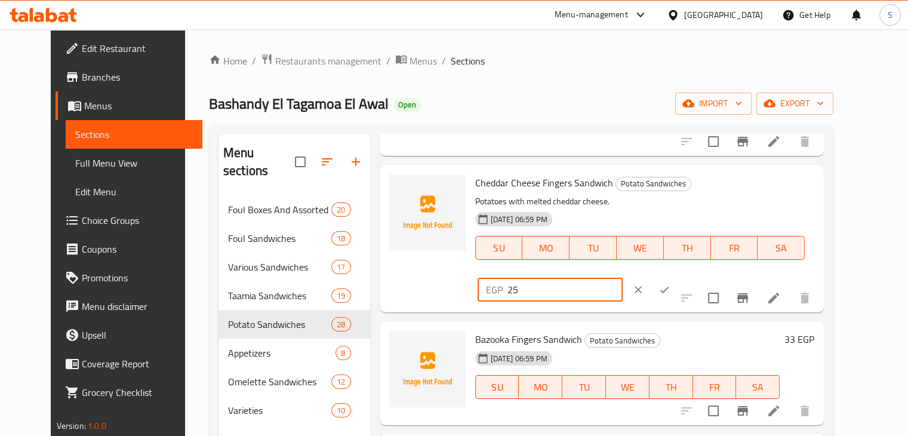
click at [623, 278] on input "25" at bounding box center [565, 290] width 115 height 24
click at [623, 278] on input "26" at bounding box center [565, 290] width 115 height 24
click at [623, 278] on input "27" at bounding box center [565, 290] width 115 height 24
type input "26"
click at [623, 278] on input "26" at bounding box center [565, 290] width 115 height 24
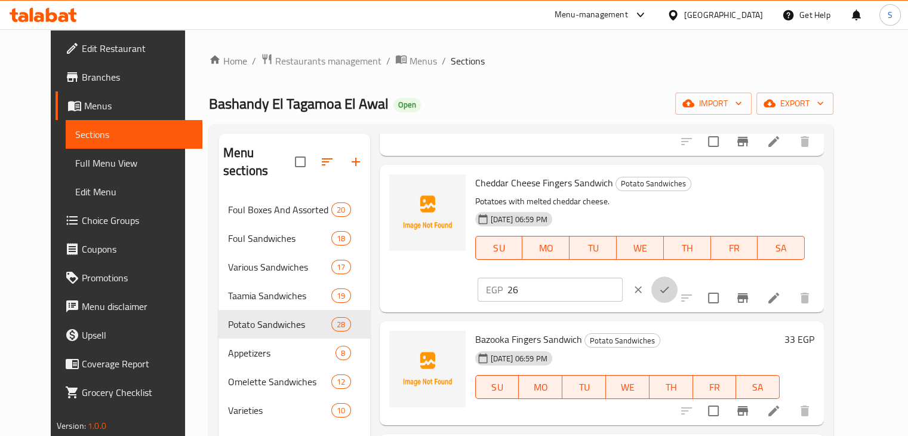
click at [678, 276] on button "ok" at bounding box center [664, 289] width 26 height 26
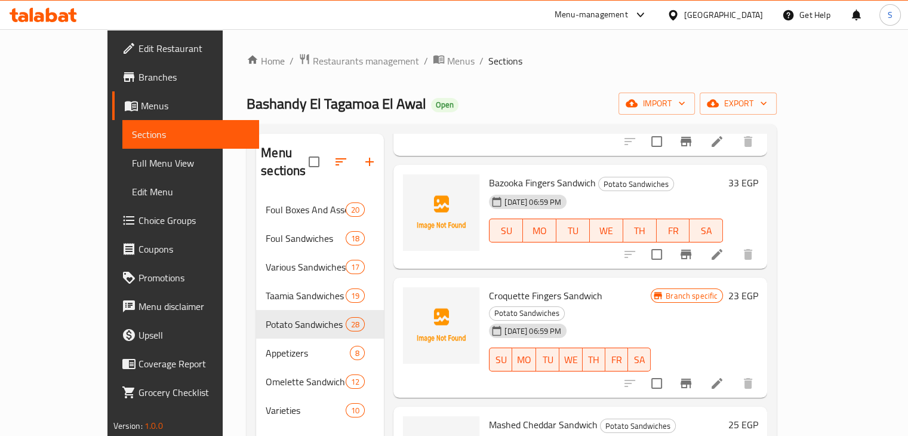
scroll to position [1976, 0]
click at [758, 288] on div "Branch specific 23 EGP" at bounding box center [704, 296] width 107 height 17
click at [758, 288] on h6 "23 EGP" at bounding box center [743, 296] width 30 height 17
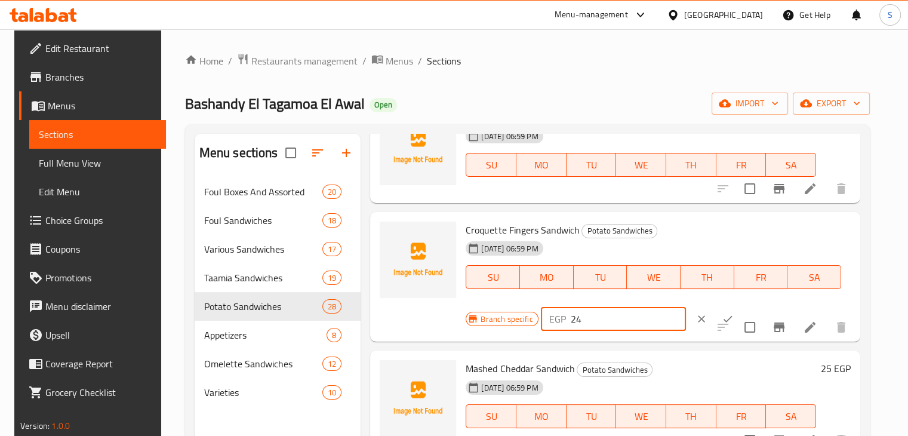
click at [652, 316] on input "24" at bounding box center [628, 319] width 115 height 24
type input "25"
click at [652, 316] on input "25" at bounding box center [628, 319] width 115 height 24
click at [715, 316] on button "ok" at bounding box center [728, 319] width 26 height 26
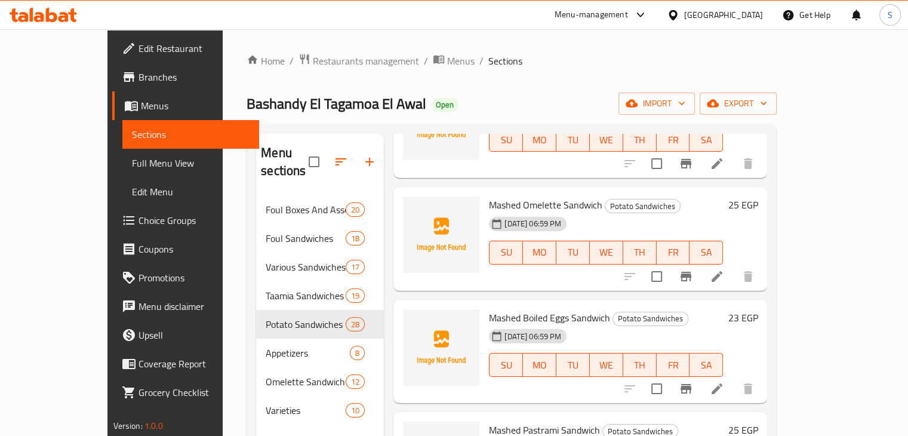
scroll to position [2309, 0]
click at [758, 309] on h6 "23 EGP" at bounding box center [743, 317] width 30 height 17
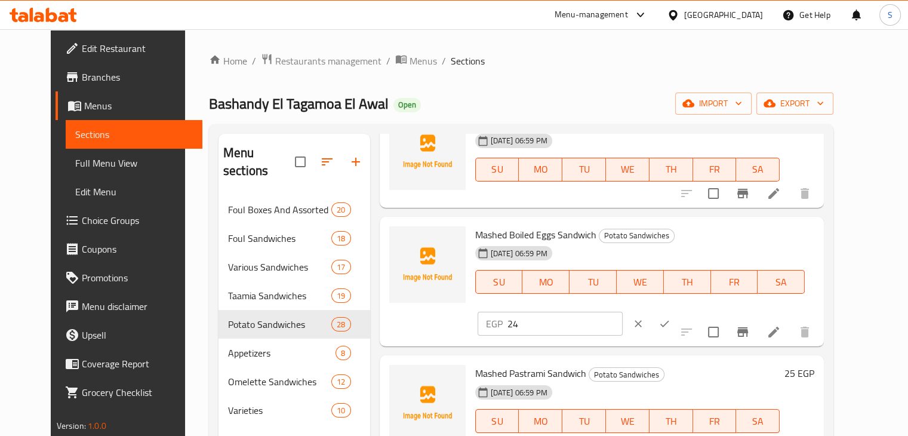
type input "24"
click at [623, 312] on input "24" at bounding box center [565, 324] width 115 height 24
click at [678, 310] on button "ok" at bounding box center [664, 323] width 26 height 26
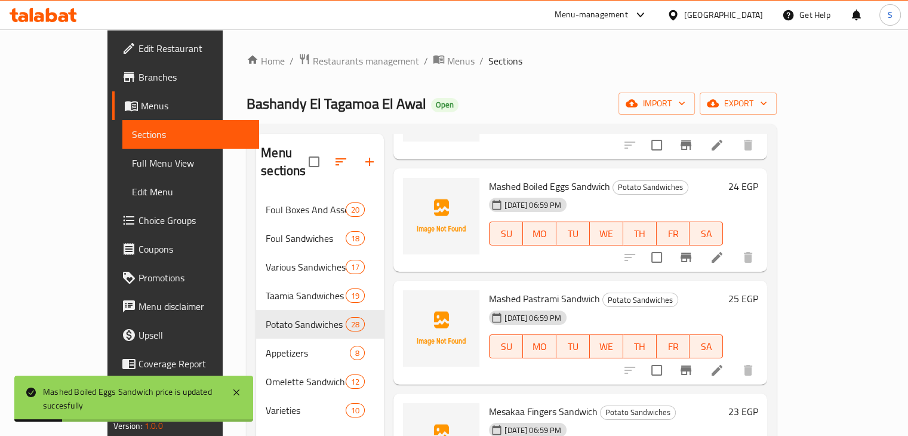
scroll to position [2481, 0]
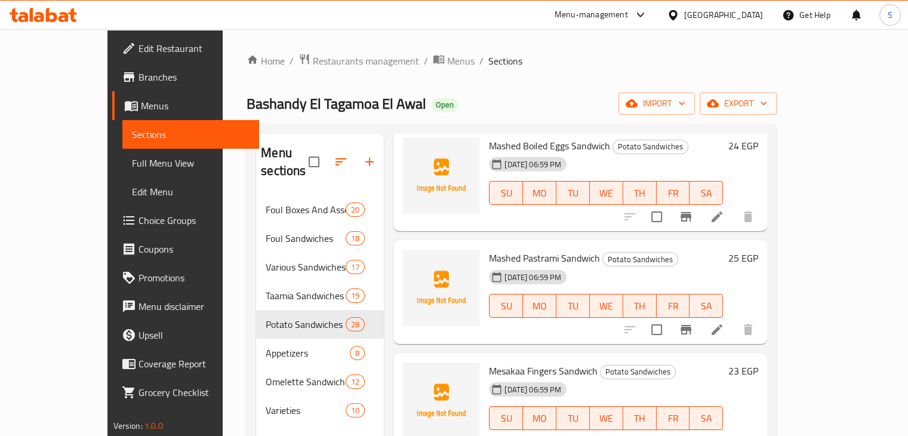
click at [758, 250] on h6 "25 EGP" at bounding box center [743, 258] width 30 height 17
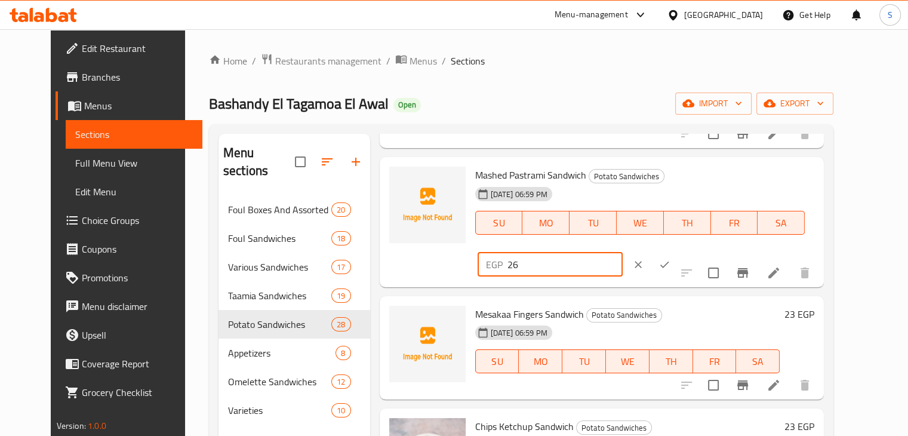
type input "26"
click at [623, 253] on input "26" at bounding box center [565, 265] width 115 height 24
click at [669, 261] on icon "ok" at bounding box center [664, 264] width 9 height 7
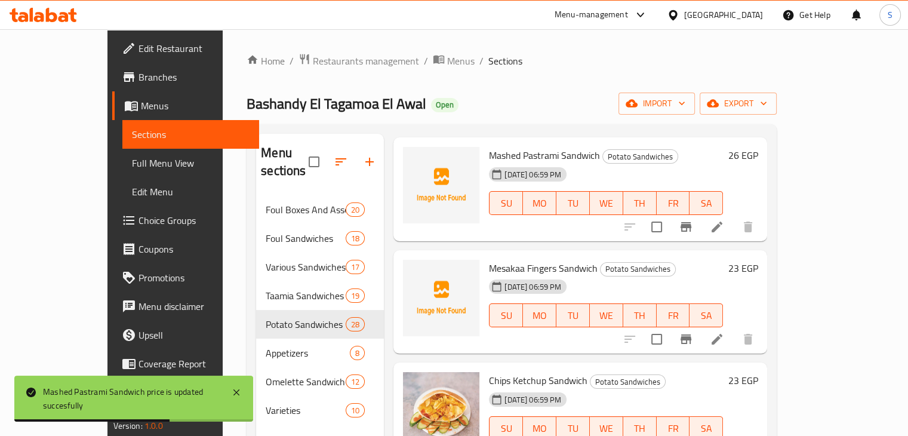
scroll to position [2583, 0]
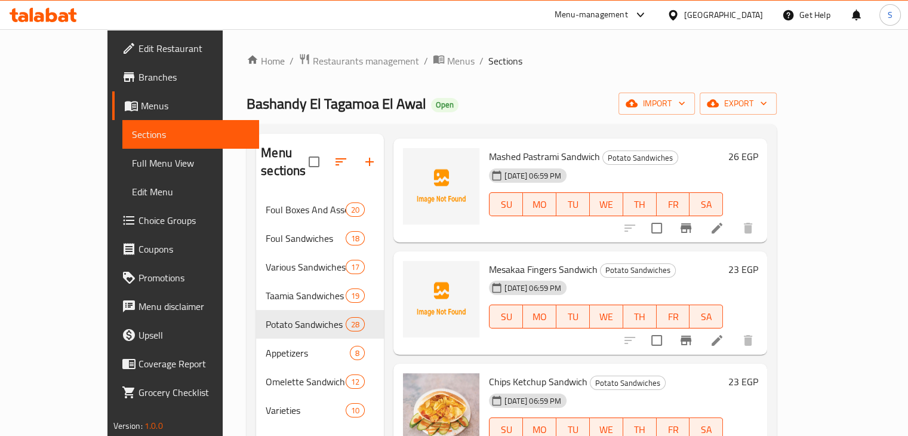
click at [758, 261] on h6 "23 EGP" at bounding box center [743, 269] width 30 height 17
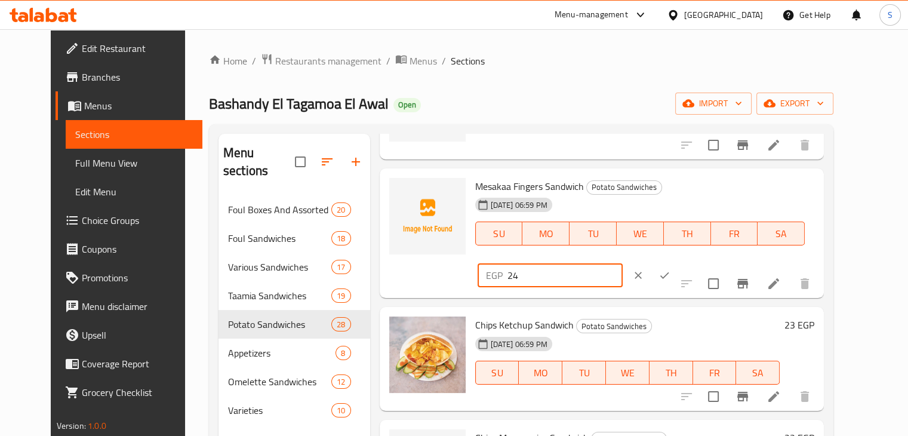
type input "24"
click at [623, 263] on input "24" at bounding box center [565, 275] width 115 height 24
click at [671, 269] on icon "ok" at bounding box center [665, 275] width 12 height 12
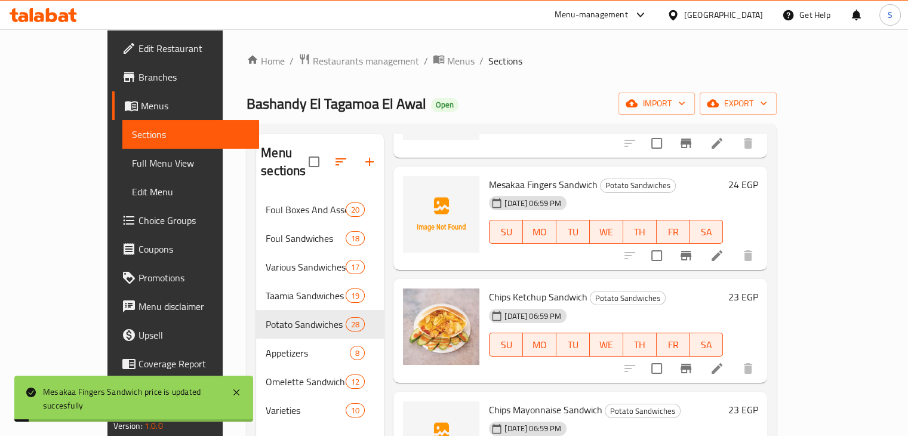
scroll to position [2677, 0]
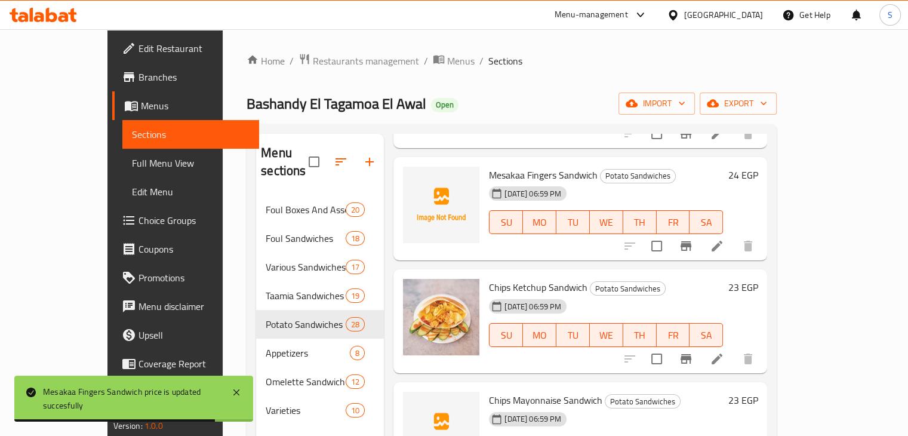
click at [758, 279] on h6 "23 EGP" at bounding box center [743, 287] width 30 height 17
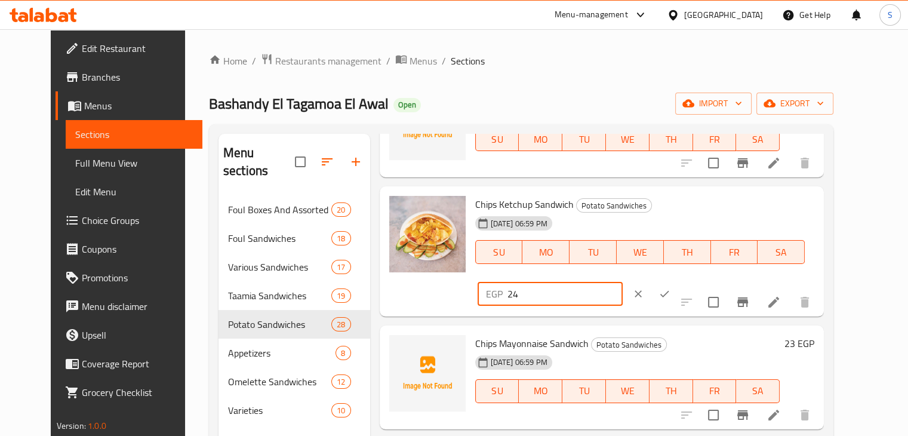
type input "24"
click at [623, 282] on input "24" at bounding box center [565, 294] width 115 height 24
click at [671, 288] on icon "ok" at bounding box center [665, 294] width 12 height 12
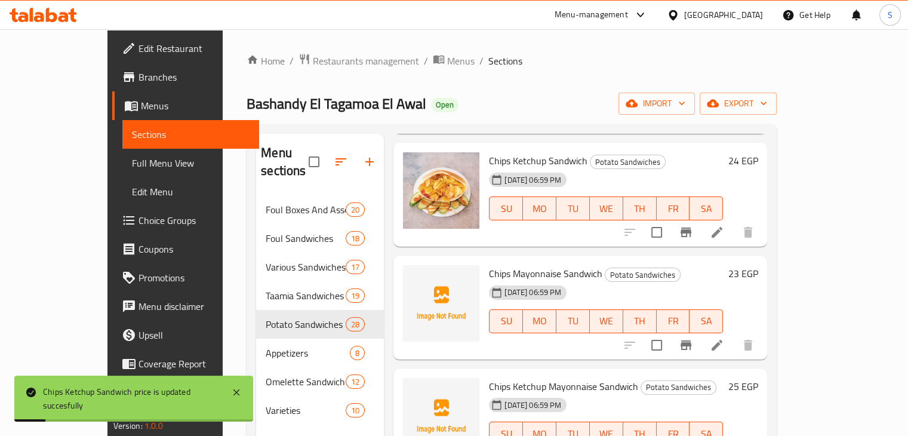
scroll to position [2841, 0]
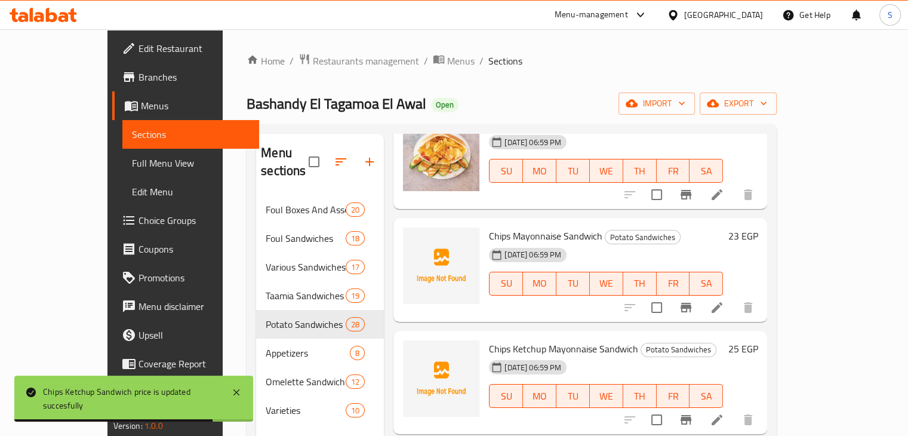
click at [758, 227] on h6 "23 EGP" at bounding box center [743, 235] width 30 height 17
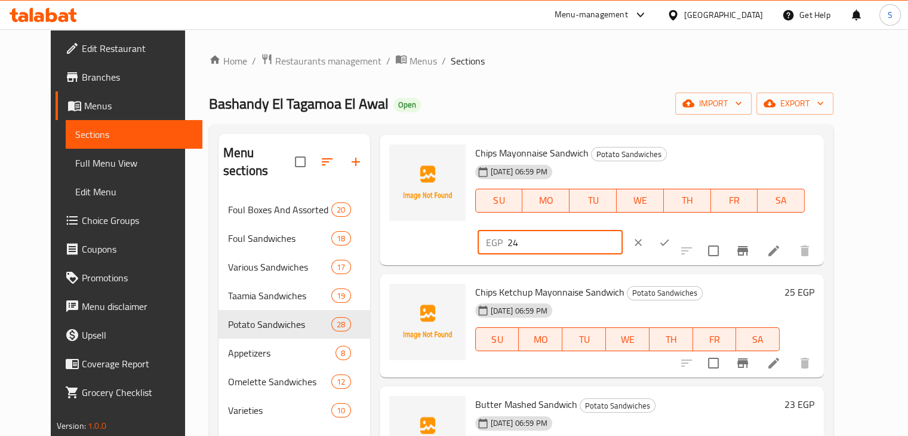
type input "24"
click at [623, 230] on input "24" at bounding box center [565, 242] width 115 height 24
click at [671, 236] on icon "ok" at bounding box center [665, 242] width 12 height 12
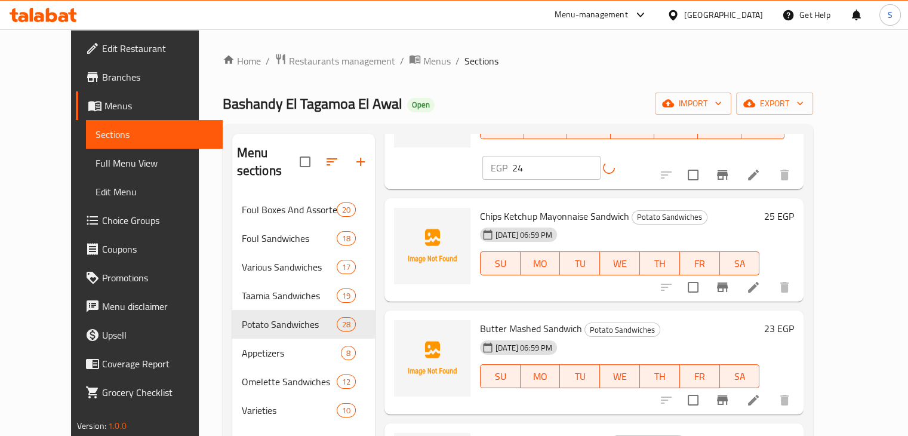
scroll to position [2933, 0]
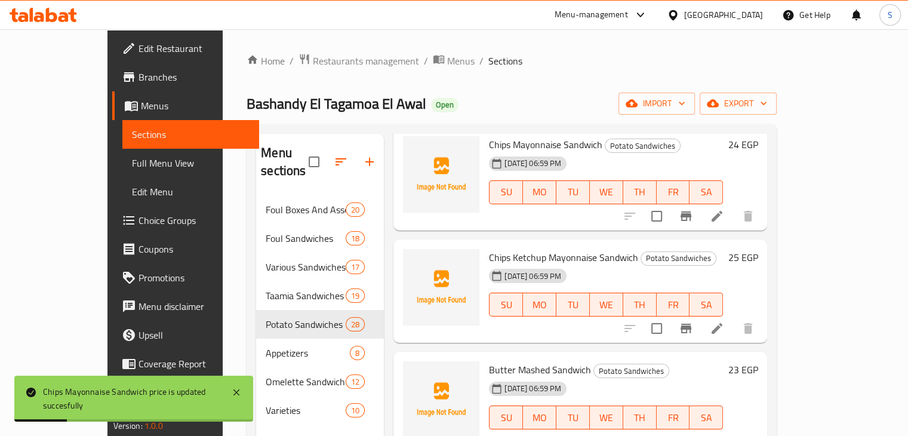
click at [758, 249] on h6 "25 EGP" at bounding box center [743, 257] width 30 height 17
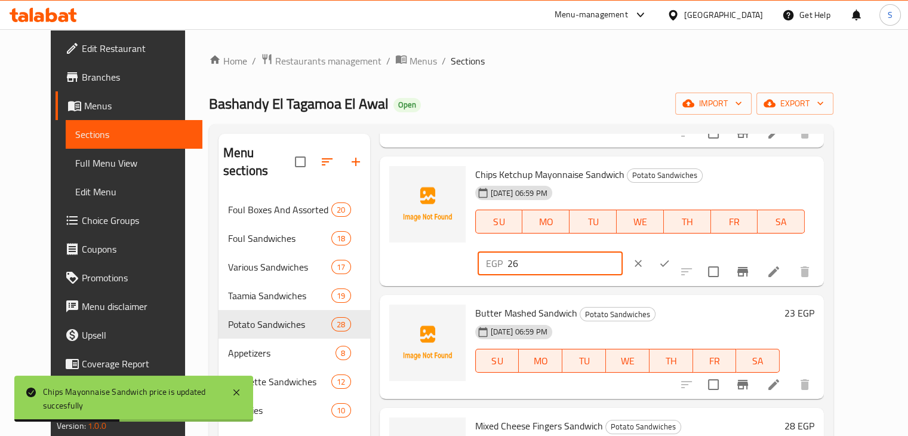
type input "26"
click at [623, 251] on input "26" at bounding box center [565, 263] width 115 height 24
click at [671, 257] on icon "ok" at bounding box center [665, 263] width 12 height 12
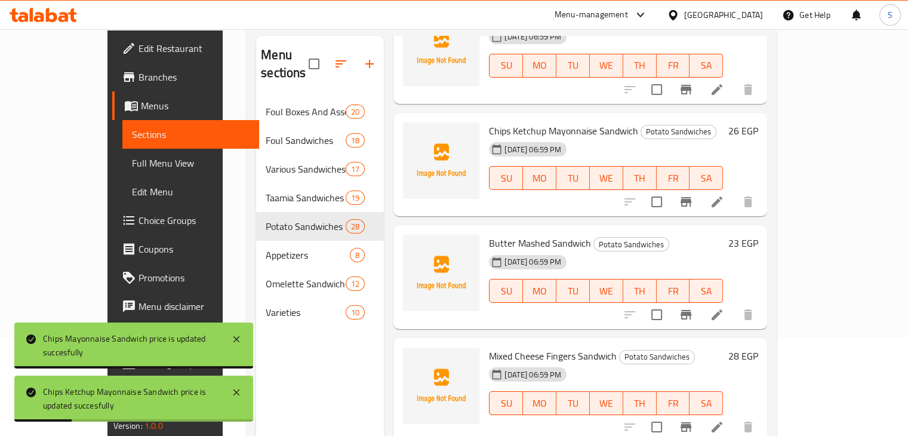
scroll to position [102, 0]
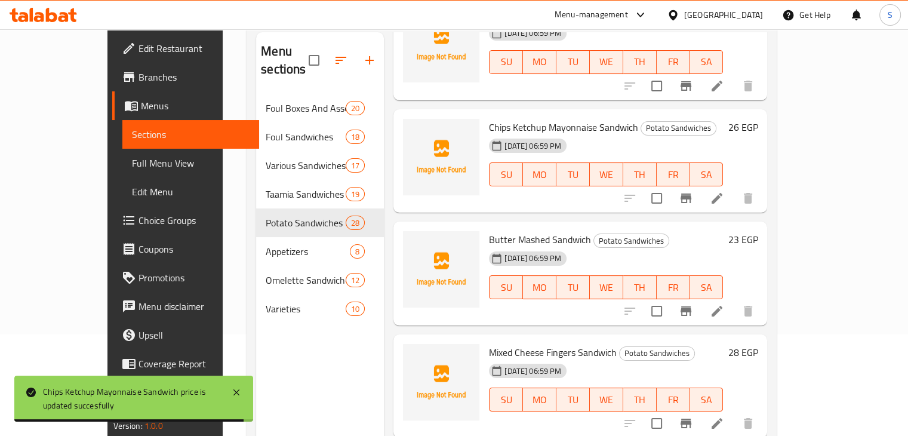
click at [758, 231] on h6 "23 EGP" at bounding box center [743, 239] width 30 height 17
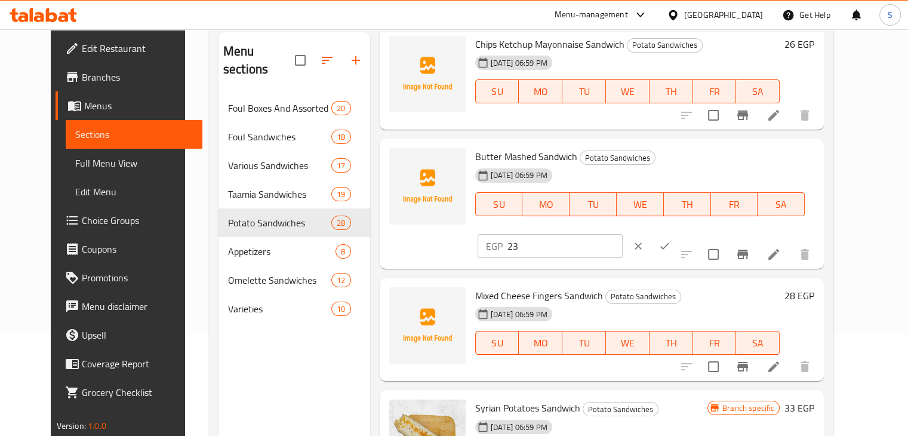
click at [623, 234] on input "23" at bounding box center [565, 246] width 115 height 24
type input "24"
click at [623, 234] on input "24" at bounding box center [565, 246] width 115 height 24
click at [671, 240] on icon "ok" at bounding box center [665, 246] width 12 height 12
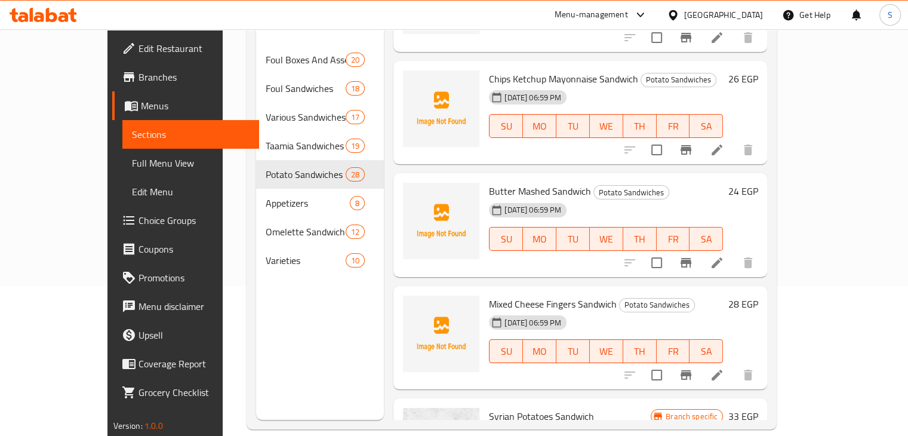
scroll to position [167, 0]
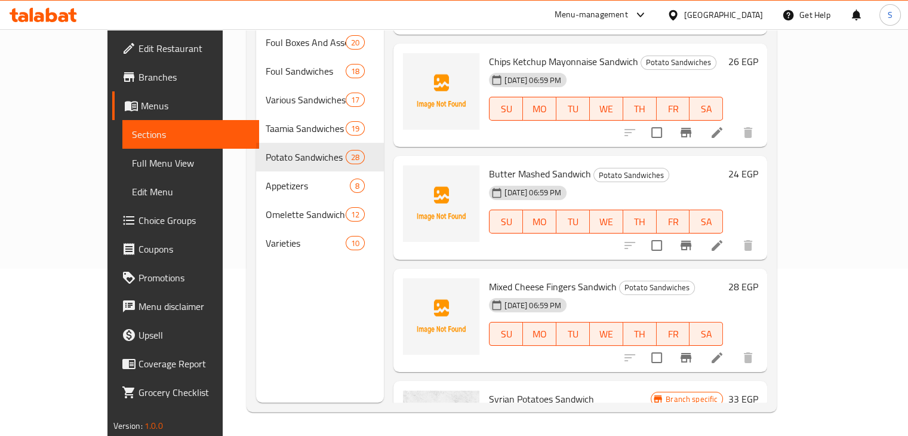
click at [758, 278] on h6 "28 EGP" at bounding box center [743, 286] width 30 height 17
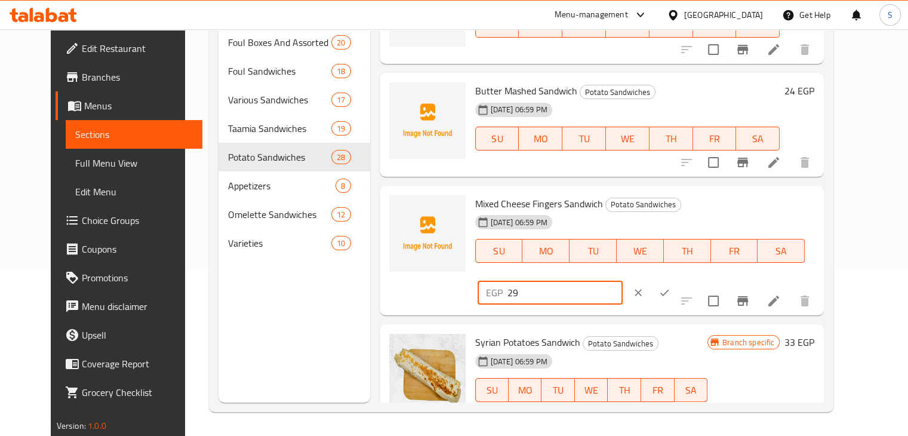
click at [623, 281] on input "29" at bounding box center [565, 293] width 115 height 24
type input "30"
click at [623, 281] on input "30" at bounding box center [565, 293] width 115 height 24
click at [678, 279] on button "ok" at bounding box center [664, 292] width 26 height 26
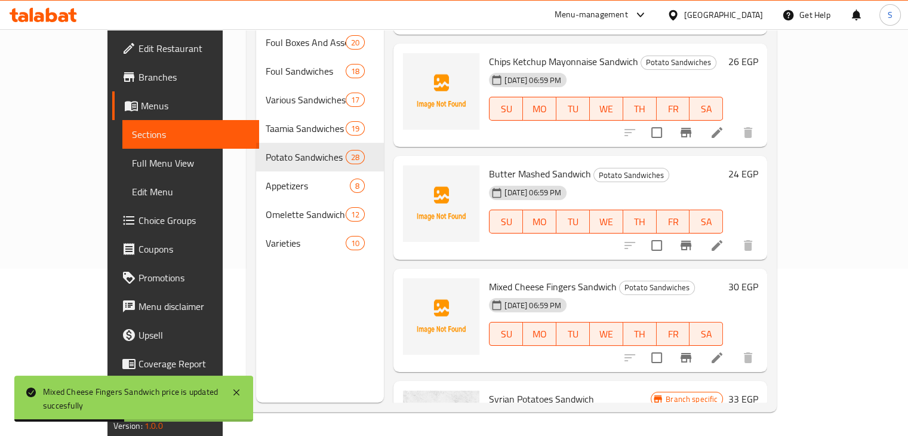
click at [758, 390] on h6 "33 EGP" at bounding box center [743, 398] width 30 height 17
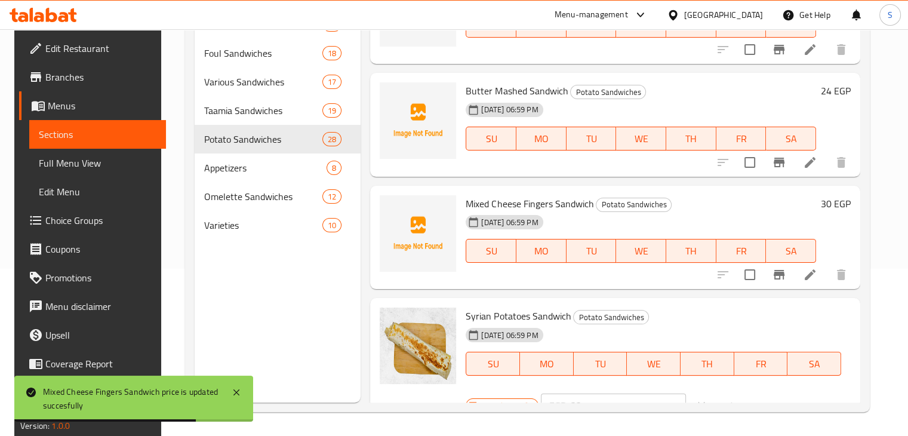
scroll to position [2988, 0]
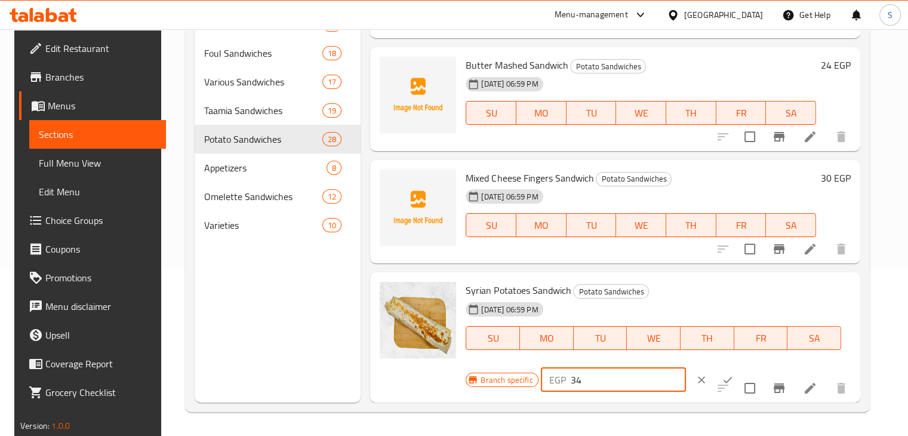
click at [652, 376] on input "34" at bounding box center [628, 380] width 115 height 24
type input "35"
click at [652, 376] on input "35" at bounding box center [628, 380] width 115 height 24
click at [715, 386] on button "ok" at bounding box center [728, 380] width 26 height 26
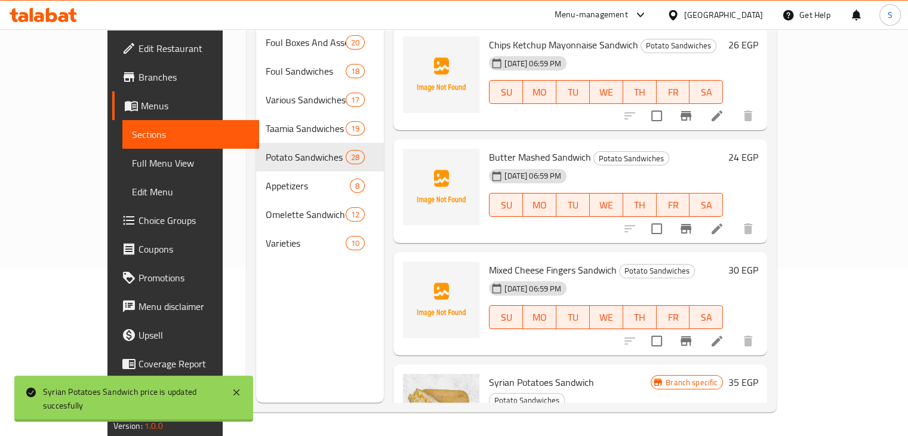
scroll to position [2961, 0]
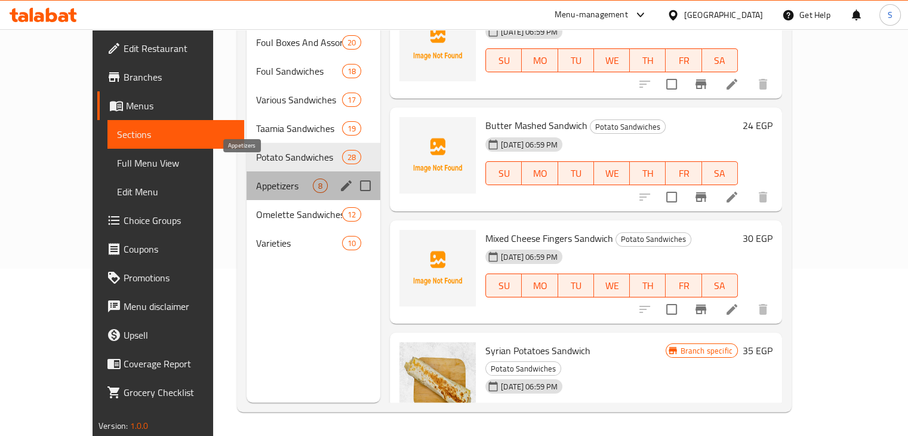
click at [256, 179] on span "Appetizers" at bounding box center [284, 186] width 57 height 14
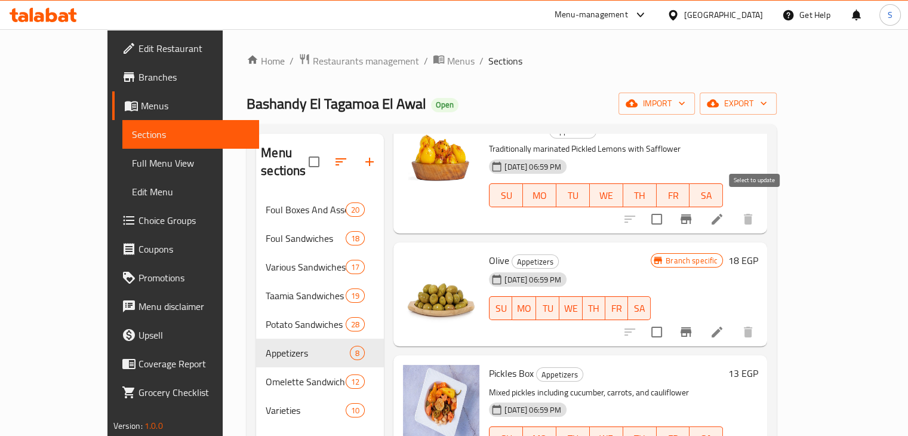
scroll to position [67, 0]
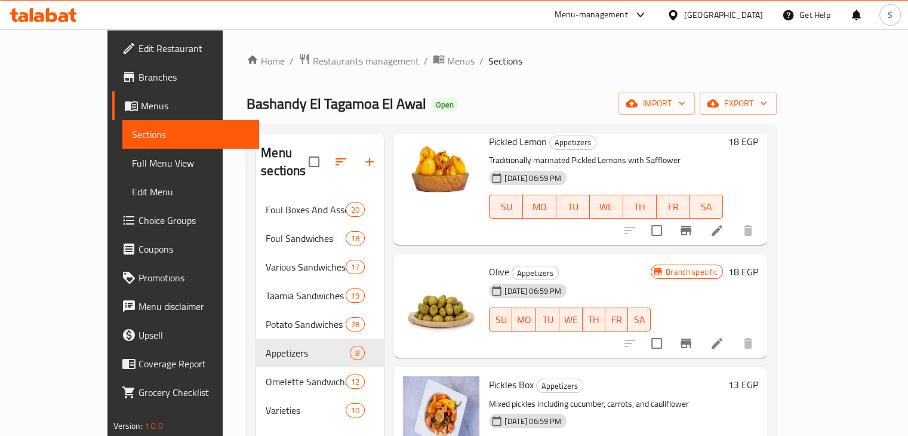
click at [758, 263] on div "Branch specific 18 EGP" at bounding box center [704, 271] width 107 height 17
click at [758, 263] on h6 "18 EGP" at bounding box center [743, 271] width 30 height 17
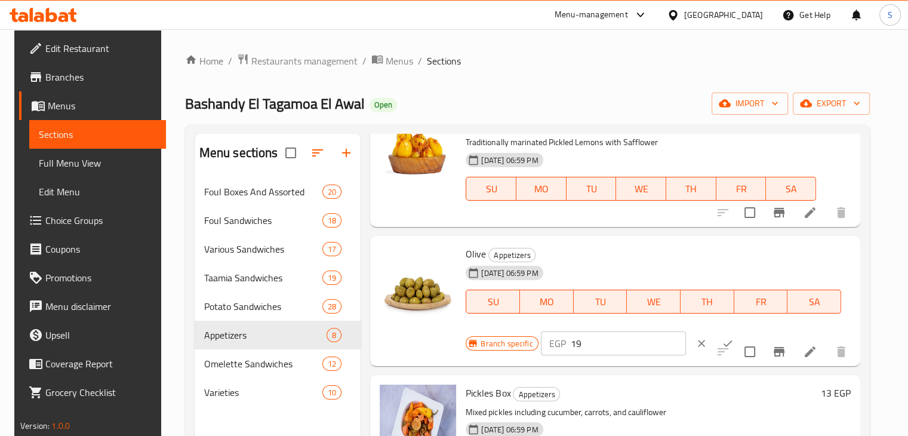
click at [650, 336] on input "19" at bounding box center [628, 343] width 115 height 24
type input "20"
click at [650, 336] on input "20" at bounding box center [628, 343] width 115 height 24
click at [724, 345] on icon "ok" at bounding box center [728, 343] width 9 height 7
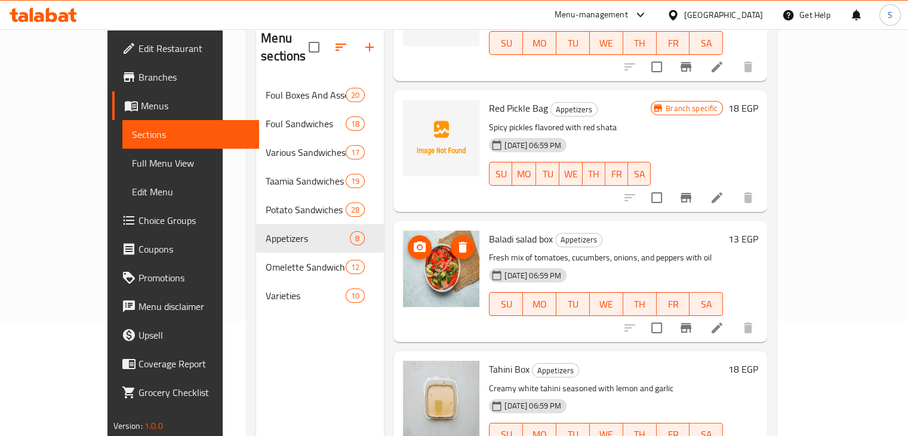
scroll to position [116, 0]
click at [758, 229] on h6 "13 EGP" at bounding box center [743, 237] width 30 height 17
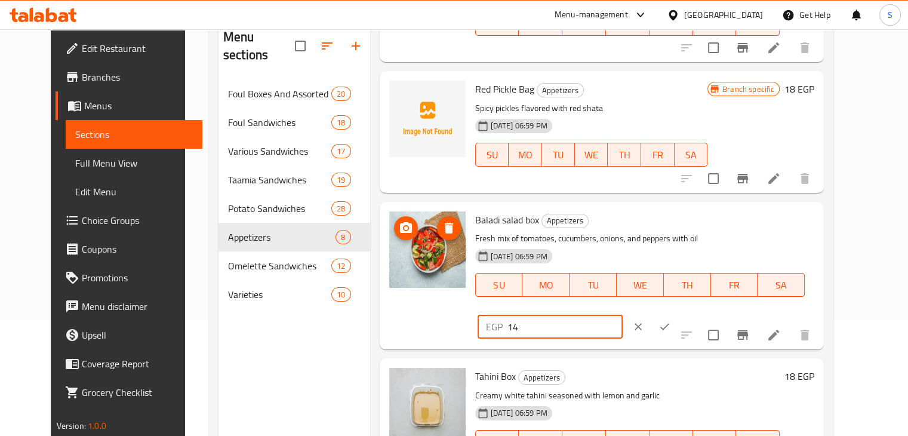
click at [623, 315] on input "14" at bounding box center [565, 327] width 115 height 24
type input "15"
click at [623, 315] on input "15" at bounding box center [565, 327] width 115 height 24
click at [671, 321] on icon "ok" at bounding box center [665, 327] width 12 height 12
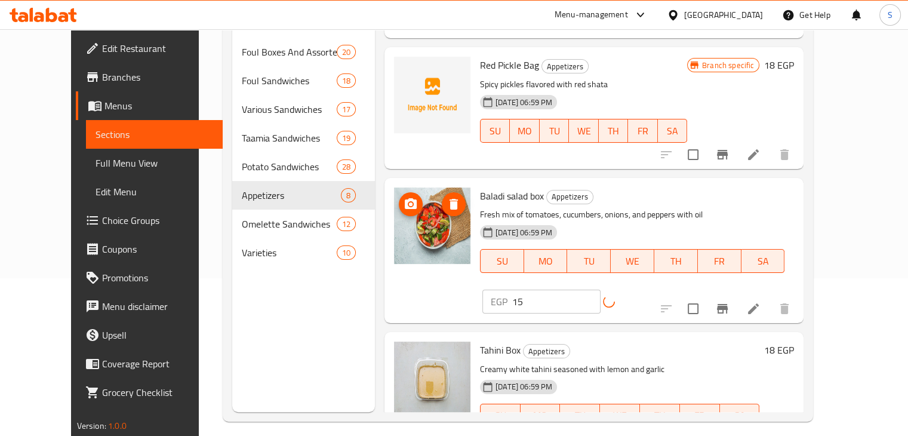
scroll to position [167, 0]
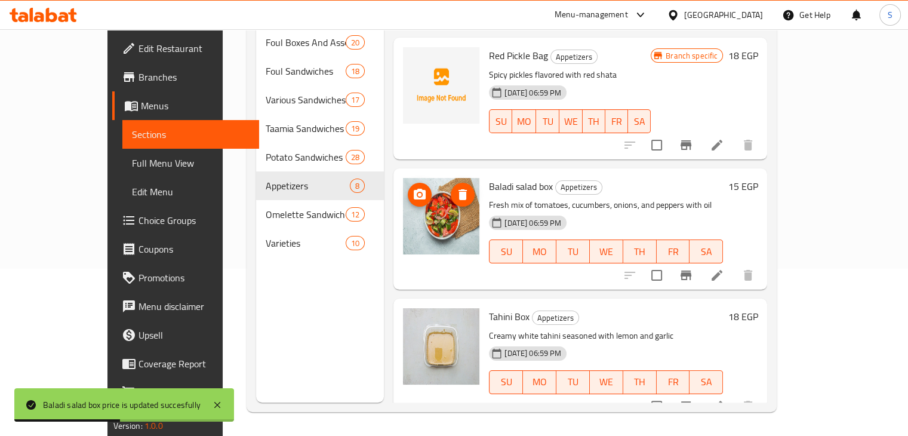
click at [758, 308] on div "18 EGP" at bounding box center [740, 316] width 35 height 17
click at [758, 308] on h6 "18 EGP" at bounding box center [743, 316] width 30 height 17
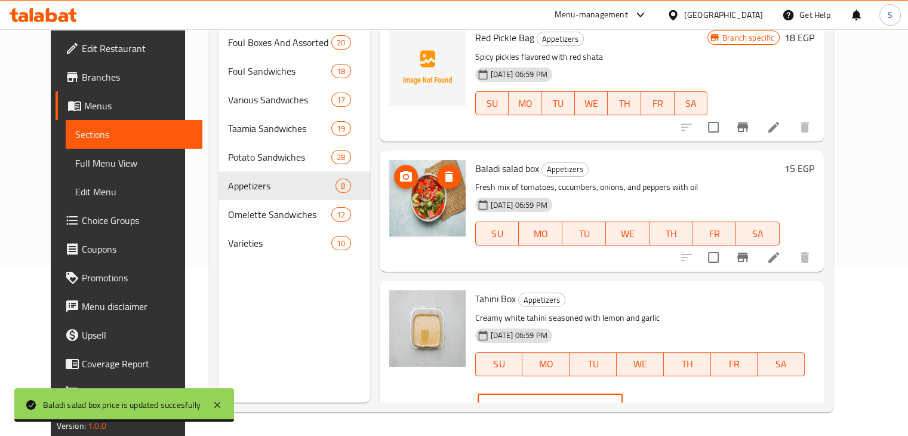
click at [623, 394] on input "19" at bounding box center [565, 406] width 115 height 24
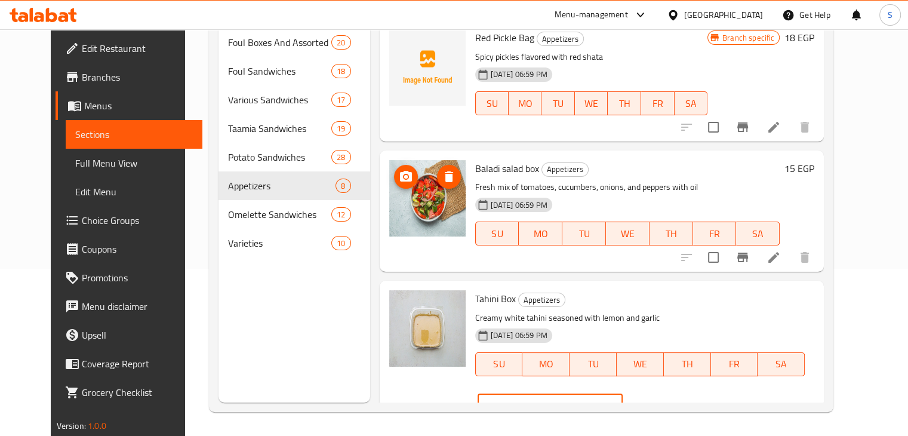
type input "20"
click at [623, 394] on input "20" at bounding box center [565, 406] width 115 height 24
click at [678, 393] on button "ok" at bounding box center [664, 406] width 26 height 26
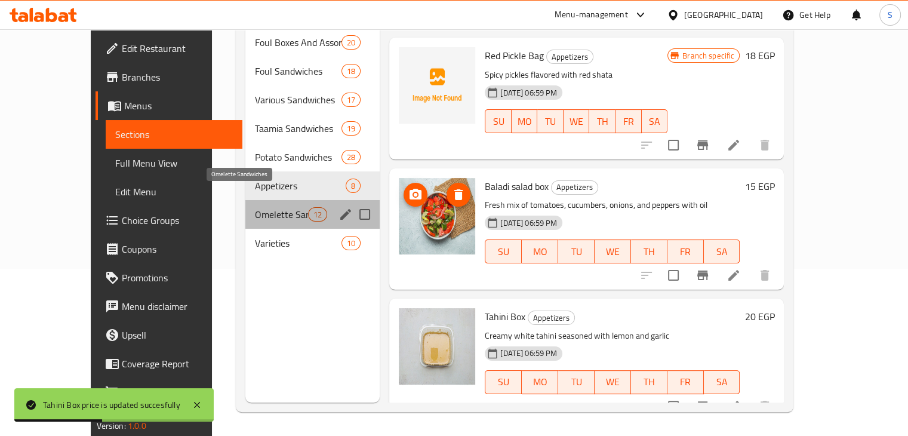
click at [255, 207] on span "Omelette Sandwiches" at bounding box center [281, 214] width 53 height 14
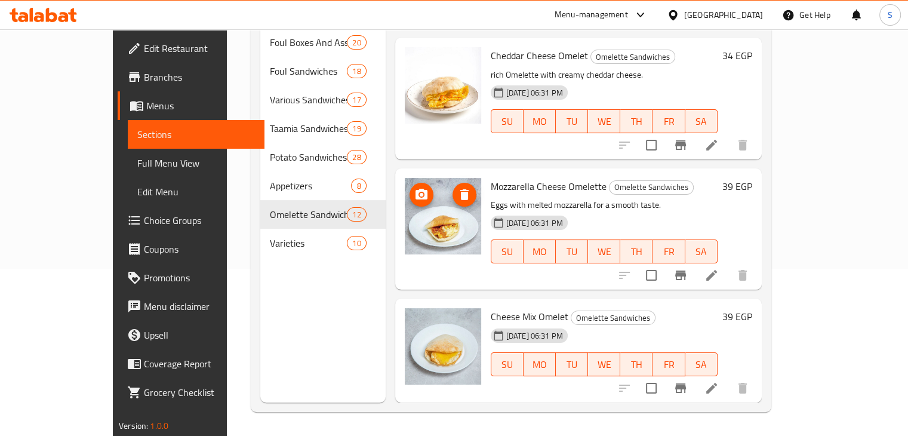
click at [438, 211] on img at bounding box center [443, 216] width 76 height 76
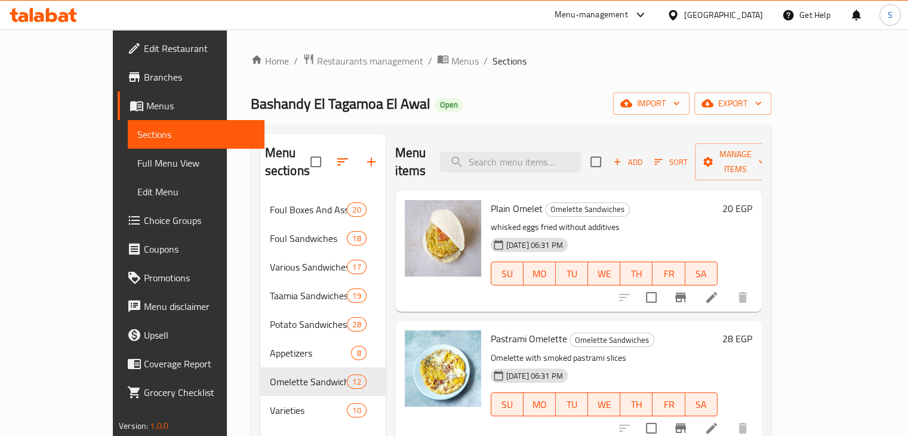
click at [752, 200] on h6 "20 EGP" at bounding box center [737, 208] width 30 height 17
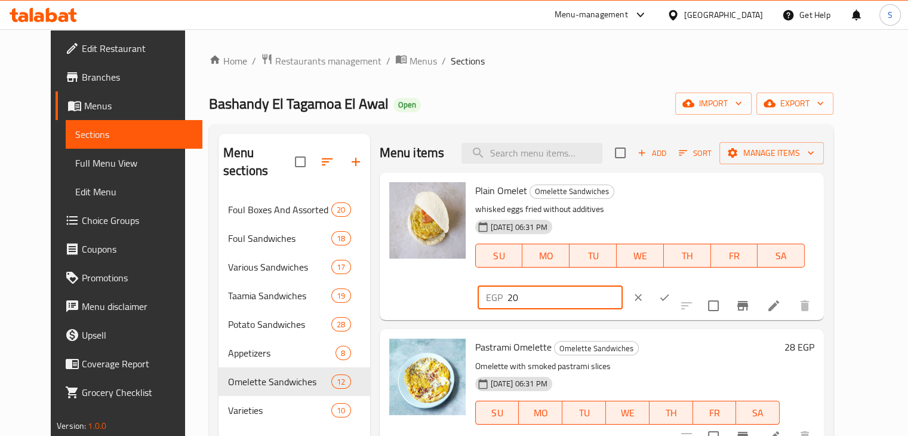
click at [623, 285] on input "20" at bounding box center [565, 297] width 115 height 24
type input "21"
click at [623, 285] on input "21" at bounding box center [565, 297] width 115 height 24
click at [671, 291] on icon "ok" at bounding box center [665, 297] width 12 height 12
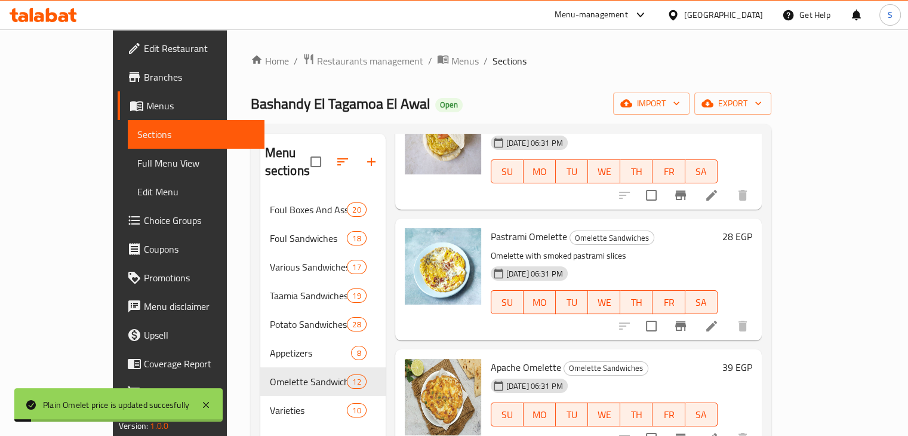
scroll to position [104, 0]
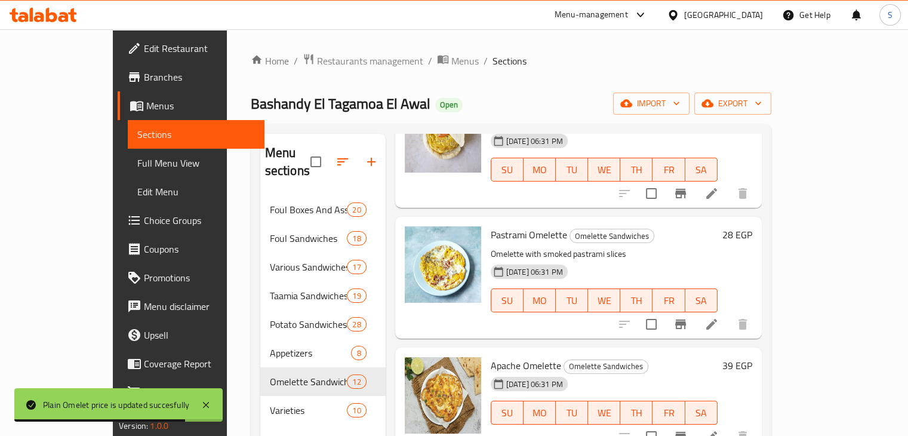
click at [752, 226] on h6 "28 EGP" at bounding box center [737, 234] width 30 height 17
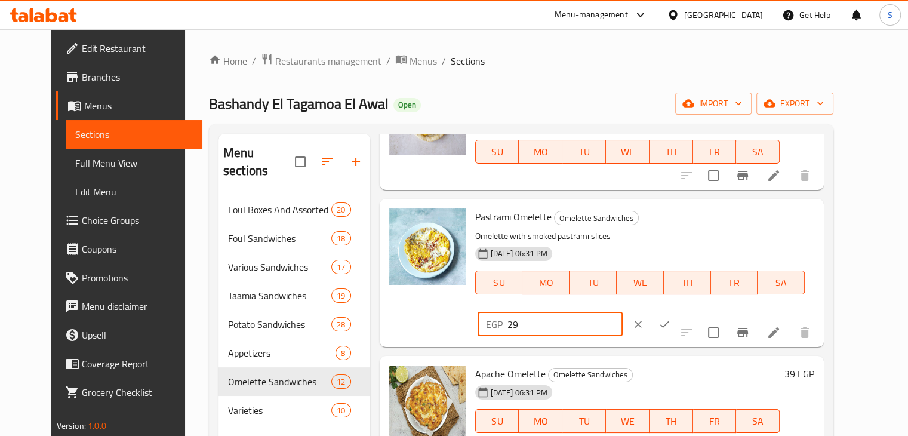
click at [623, 312] on input "29" at bounding box center [565, 324] width 115 height 24
click at [623, 312] on input "30" at bounding box center [565, 324] width 115 height 24
click at [623, 312] on input "31" at bounding box center [565, 324] width 115 height 24
click at [623, 312] on input "32" at bounding box center [565, 324] width 115 height 24
type input "33"
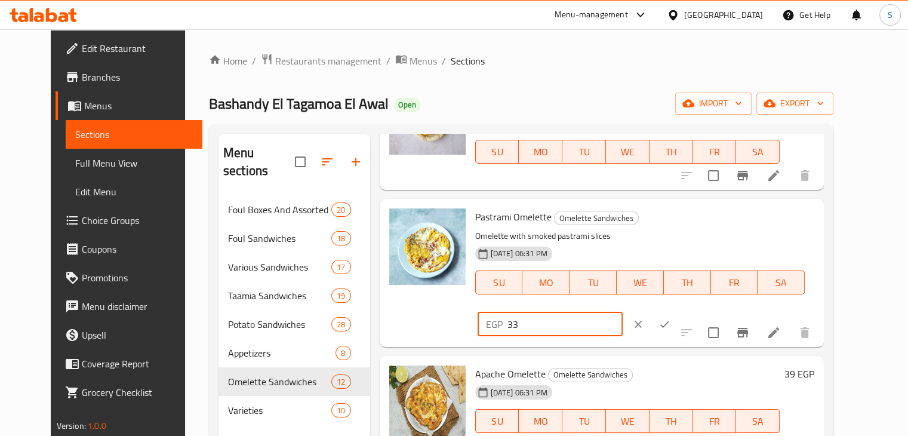
click at [623, 312] on input "33" at bounding box center [565, 324] width 115 height 24
click at [671, 318] on icon "ok" at bounding box center [665, 324] width 12 height 12
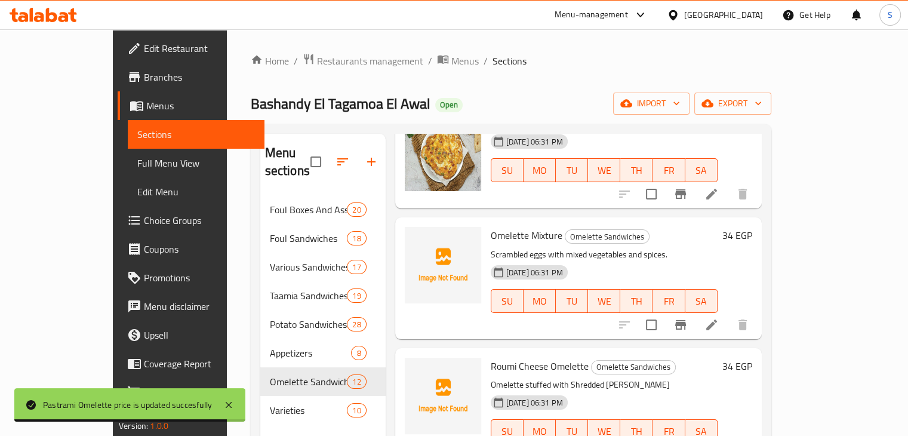
scroll to position [346, 0]
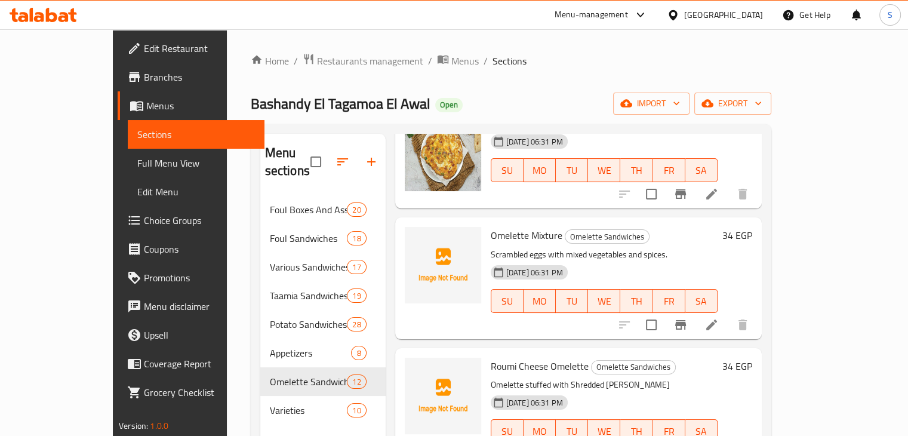
click at [752, 227] on h6 "34 EGP" at bounding box center [737, 235] width 30 height 17
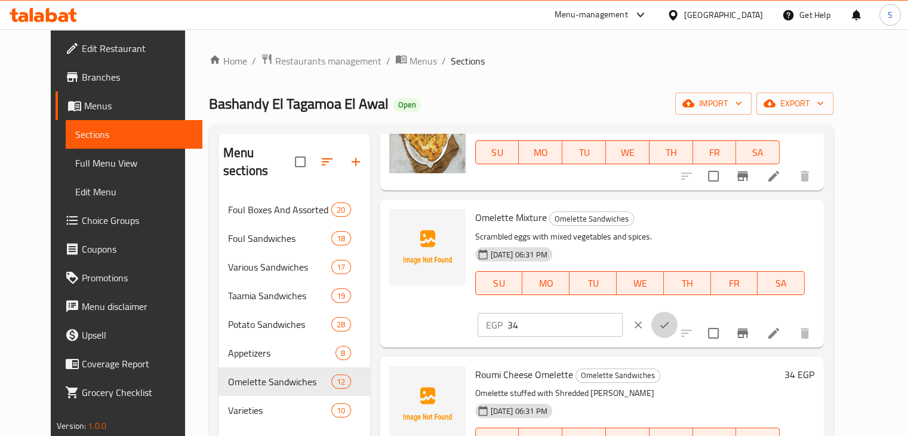
click at [671, 319] on icon "ok" at bounding box center [665, 325] width 12 height 12
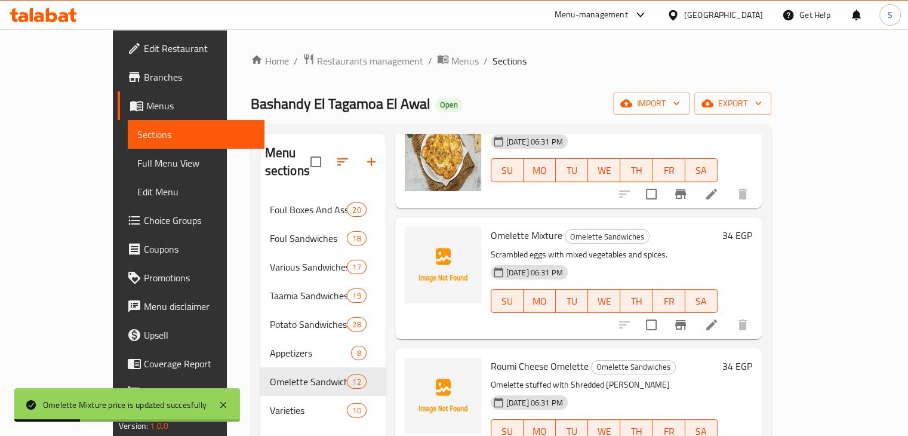
click at [752, 227] on h6 "34 EGP" at bounding box center [737, 235] width 30 height 17
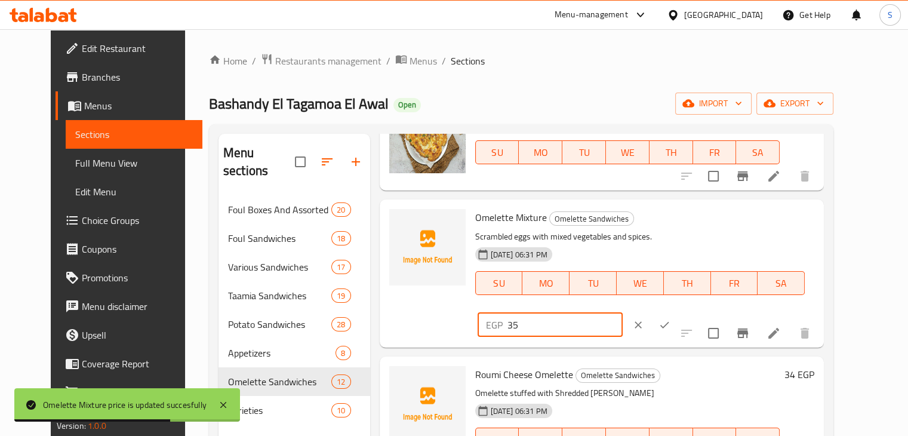
type input "35"
click at [623, 313] on input "35" at bounding box center [565, 325] width 115 height 24
click at [678, 312] on button "ok" at bounding box center [664, 325] width 26 height 26
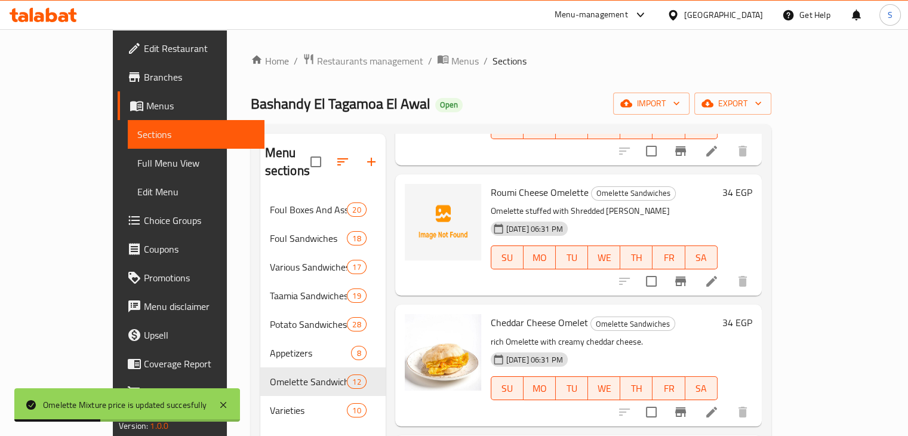
scroll to position [522, 0]
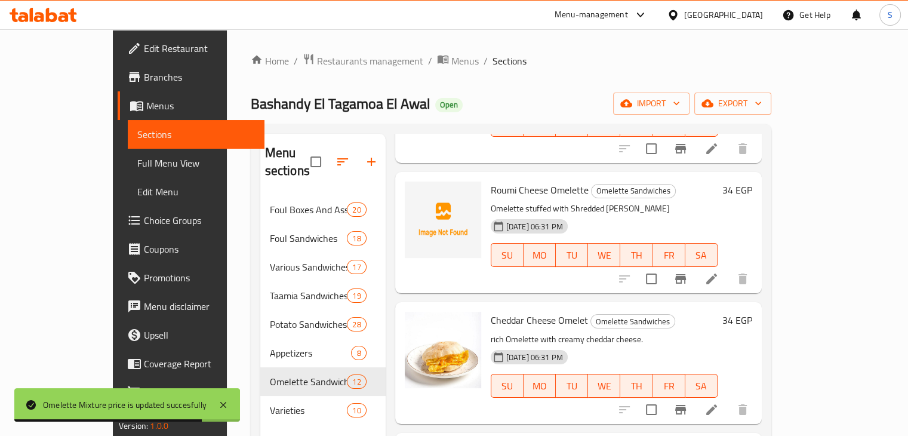
click at [752, 182] on h6 "34 EGP" at bounding box center [737, 190] width 30 height 17
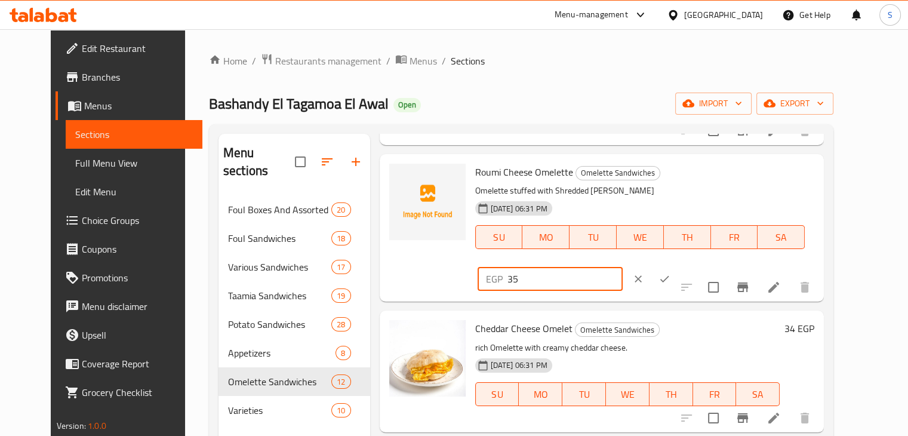
type input "35"
click at [623, 267] on input "35" at bounding box center [565, 279] width 115 height 24
click at [678, 266] on button "ok" at bounding box center [664, 279] width 26 height 26
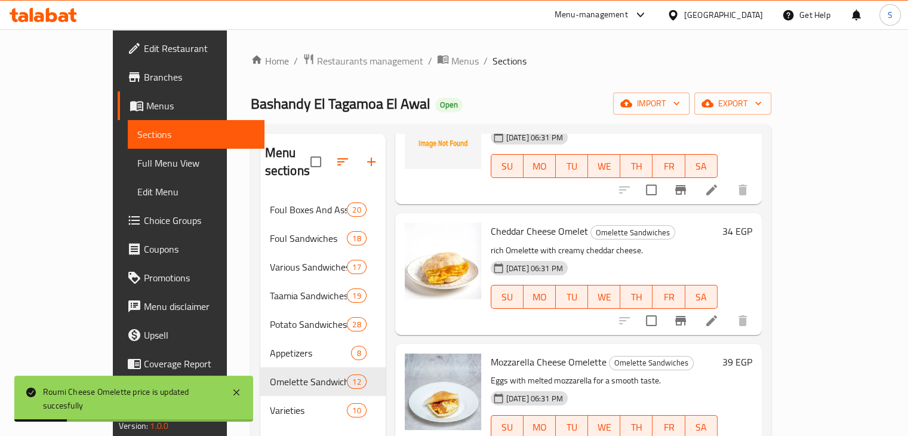
scroll to position [614, 0]
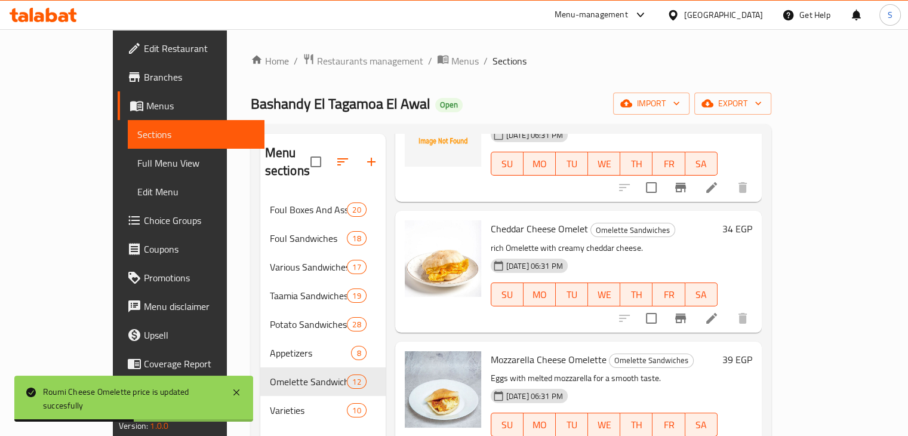
click at [752, 220] on h6 "34 EGP" at bounding box center [737, 228] width 30 height 17
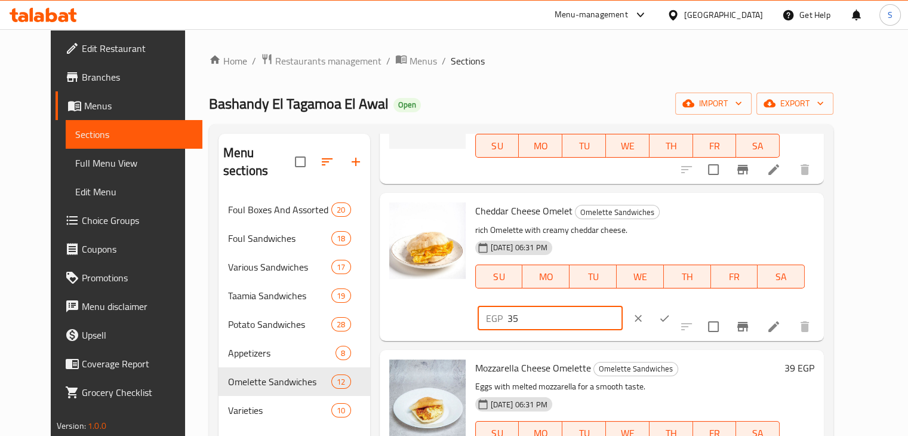
type input "35"
click at [623, 306] on input "35" at bounding box center [565, 318] width 115 height 24
click at [671, 312] on icon "ok" at bounding box center [665, 318] width 12 height 12
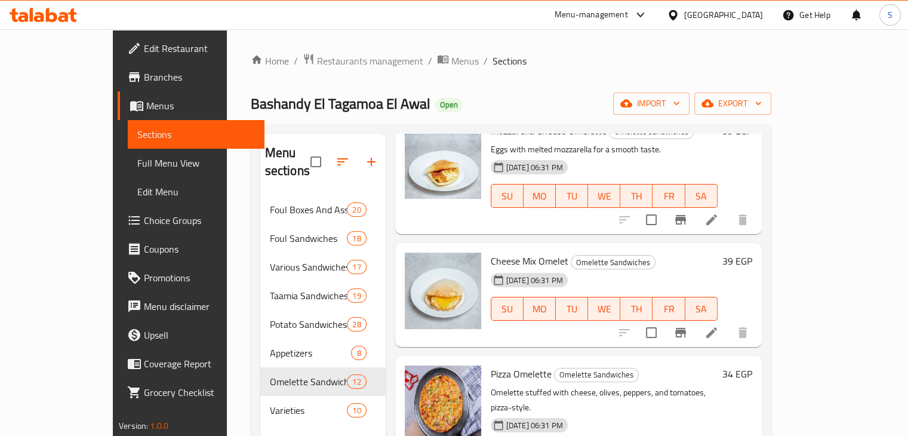
scroll to position [852, 0]
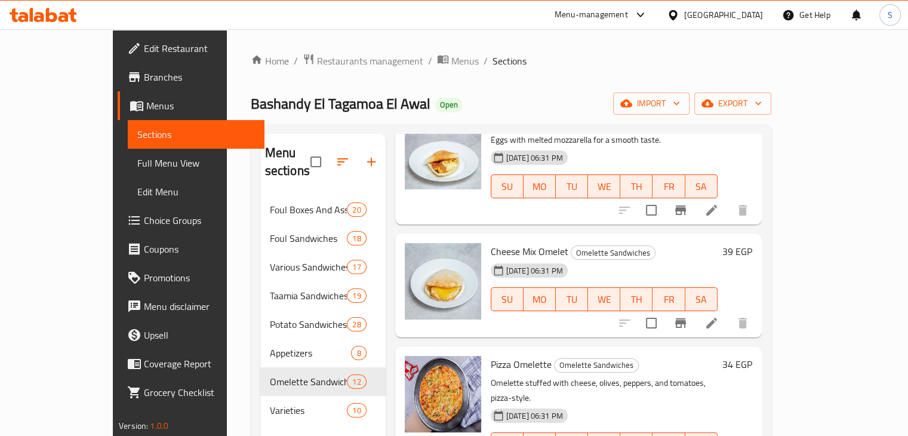
click at [752, 243] on div "39 EGP" at bounding box center [735, 251] width 35 height 17
click at [752, 243] on h6 "39 EGP" at bounding box center [737, 251] width 30 height 17
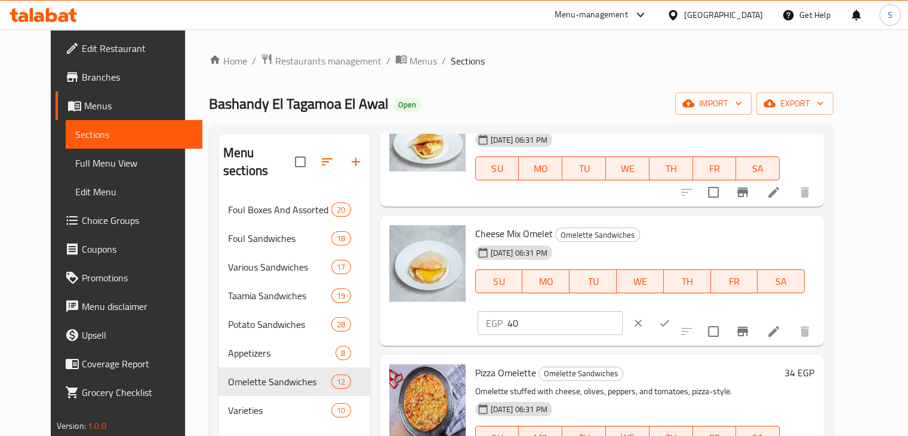
type input "40"
click at [623, 311] on input "40" at bounding box center [565, 323] width 115 height 24
click at [671, 317] on icon "ok" at bounding box center [665, 323] width 12 height 12
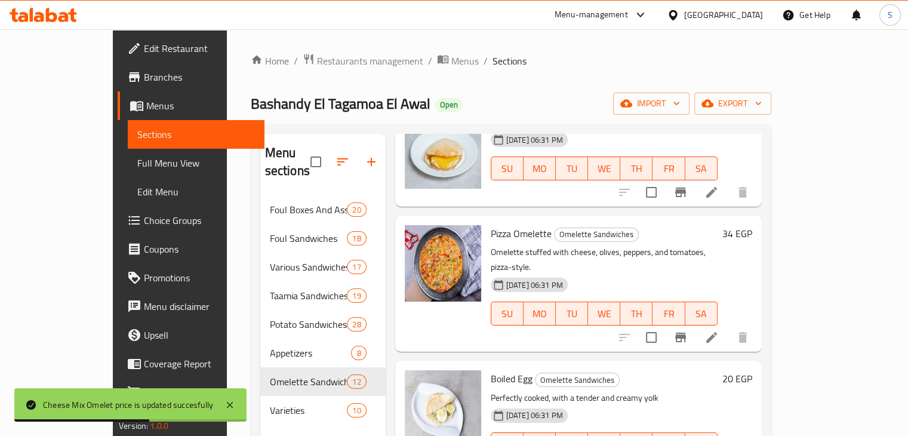
scroll to position [984, 0]
click at [752, 224] on h6 "34 EGP" at bounding box center [737, 232] width 30 height 17
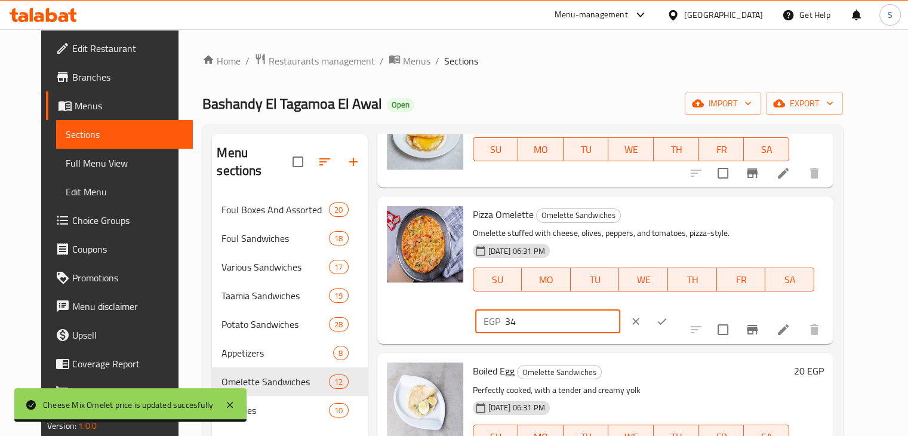
click at [620, 309] on input "34" at bounding box center [562, 321] width 115 height 24
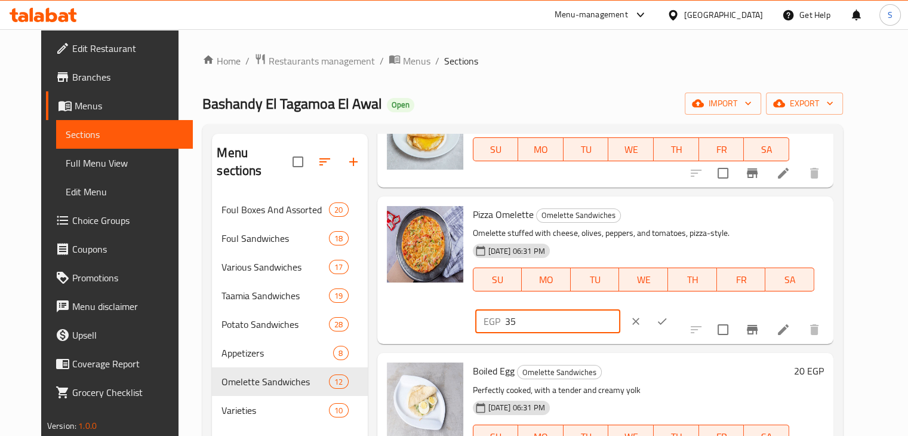
type input "35"
click at [620, 309] on input "35" at bounding box center [562, 321] width 115 height 24
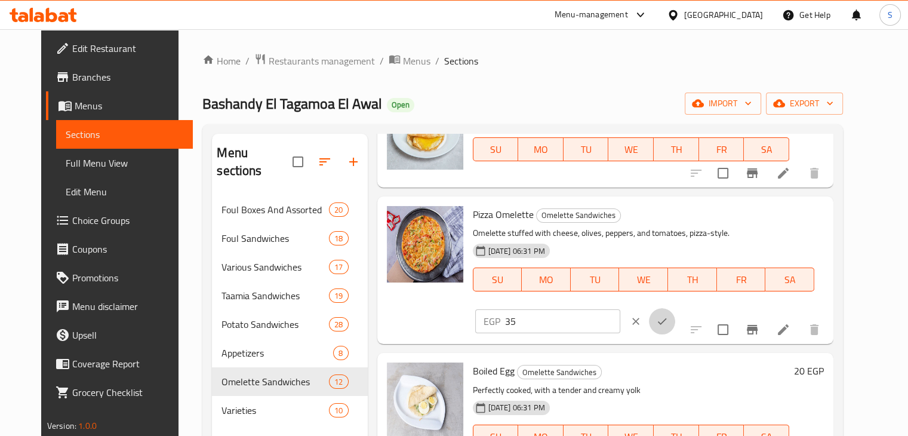
click at [668, 315] on icon "ok" at bounding box center [662, 321] width 12 height 12
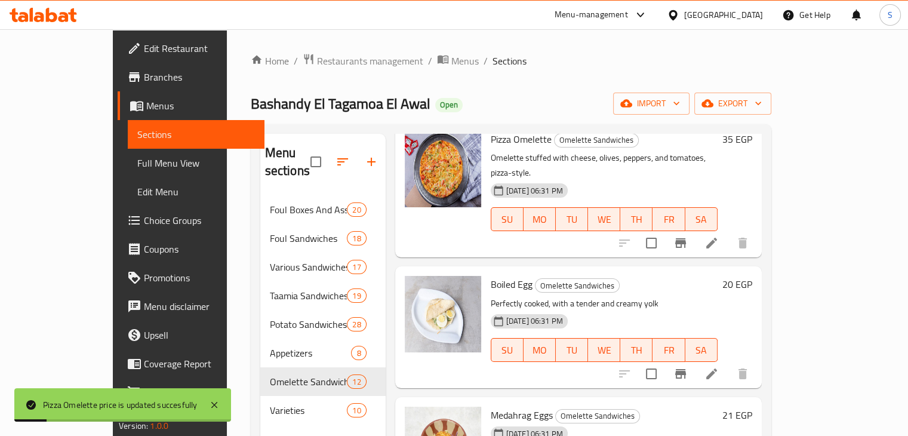
scroll to position [1106, 0]
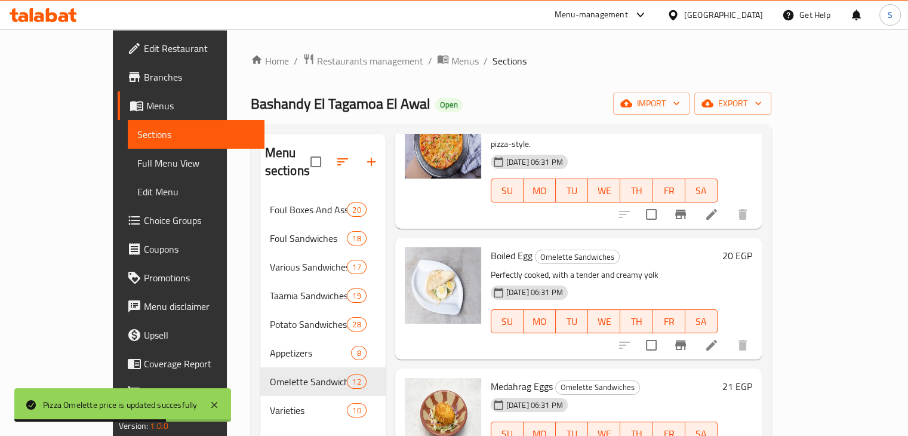
click at [752, 247] on h6 "20 EGP" at bounding box center [737, 255] width 30 height 17
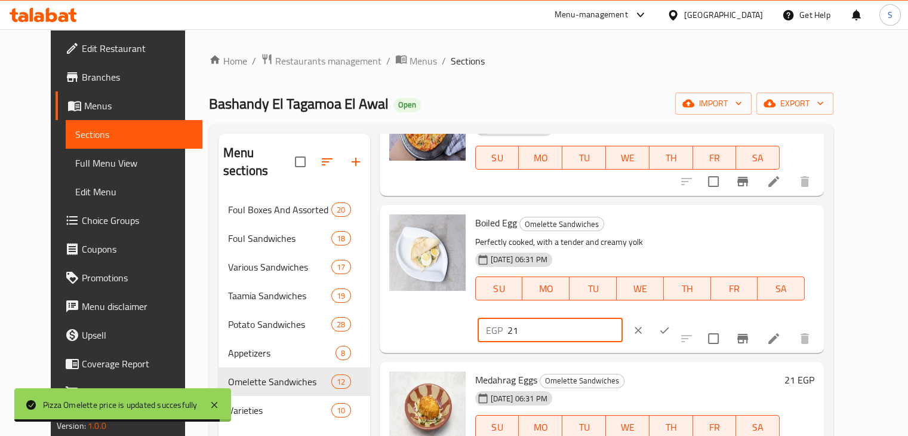
type input "21"
click at [623, 318] on input "21" at bounding box center [565, 330] width 115 height 24
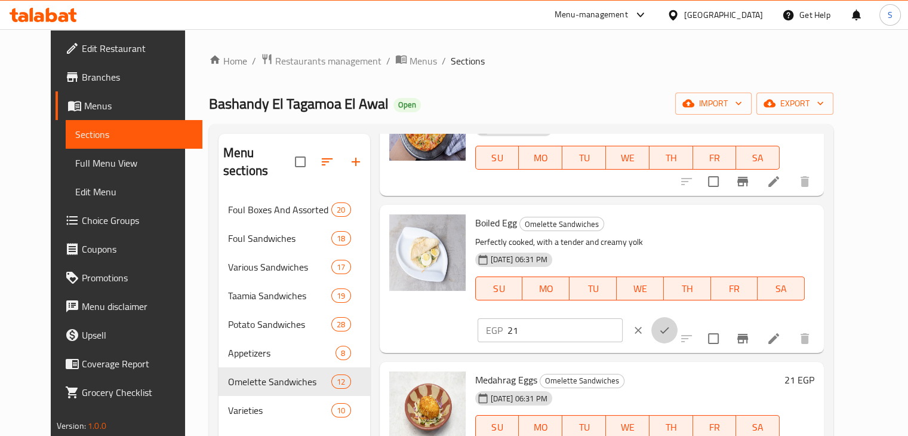
click at [671, 324] on icon "ok" at bounding box center [665, 330] width 12 height 12
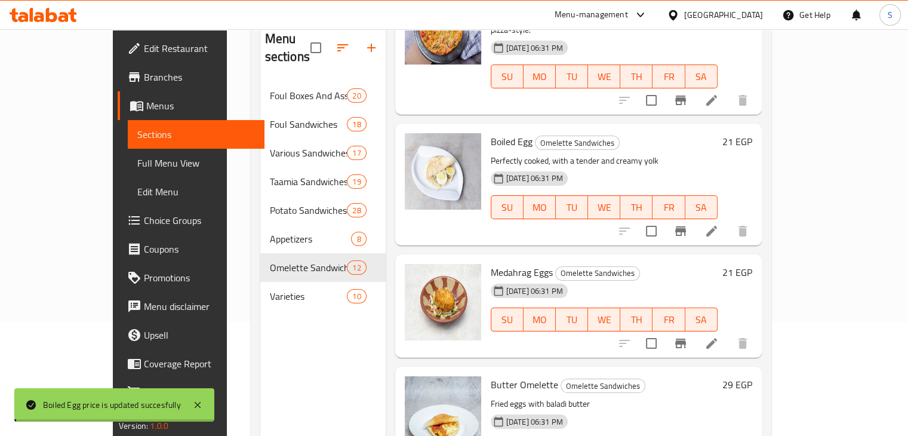
scroll to position [116, 0]
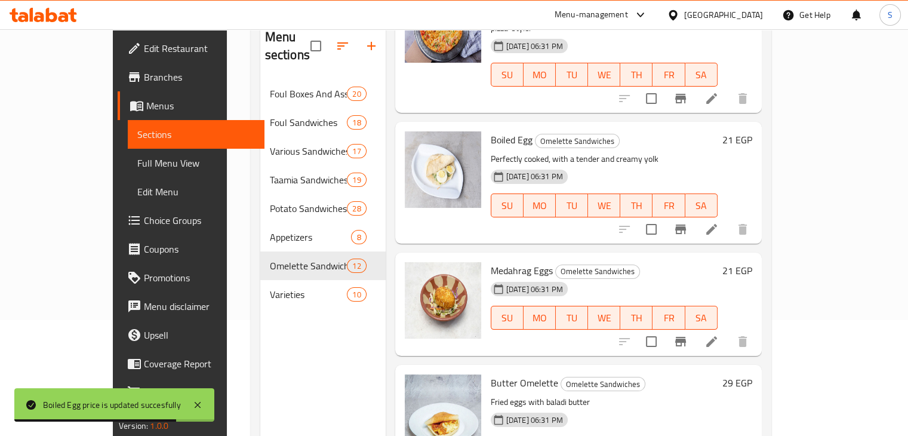
click at [752, 262] on h6 "21 EGP" at bounding box center [737, 270] width 30 height 17
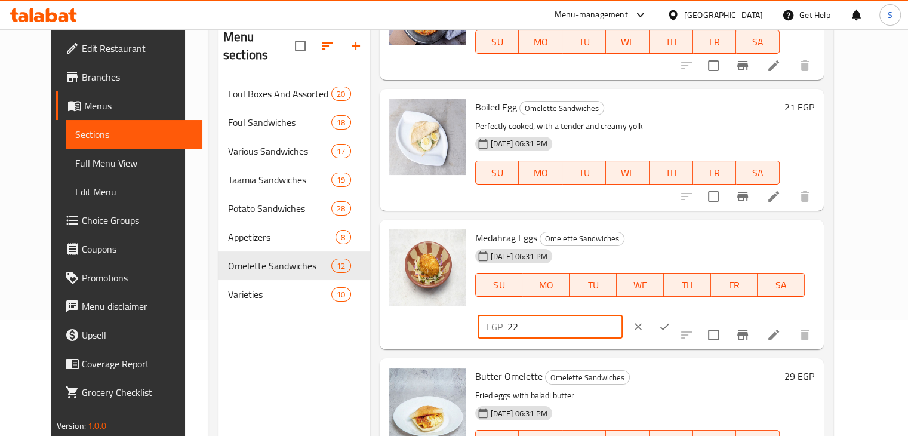
type input "22"
click at [623, 315] on input "22" at bounding box center [565, 327] width 115 height 24
click at [671, 321] on icon "ok" at bounding box center [665, 327] width 12 height 12
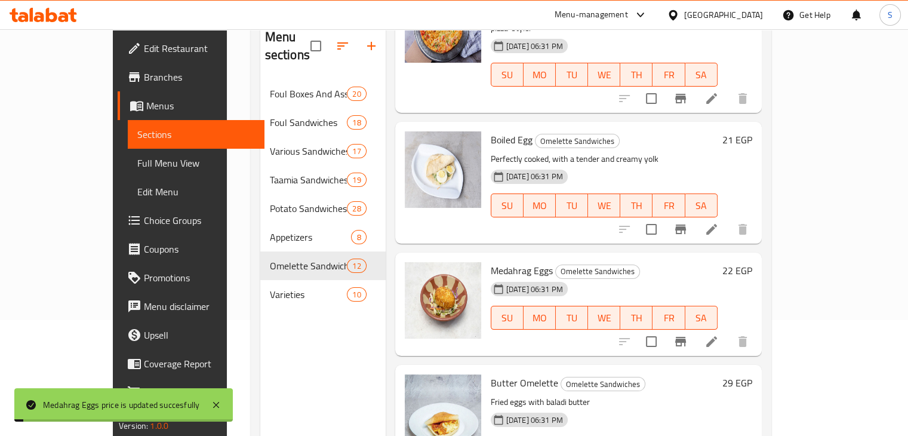
scroll to position [167, 0]
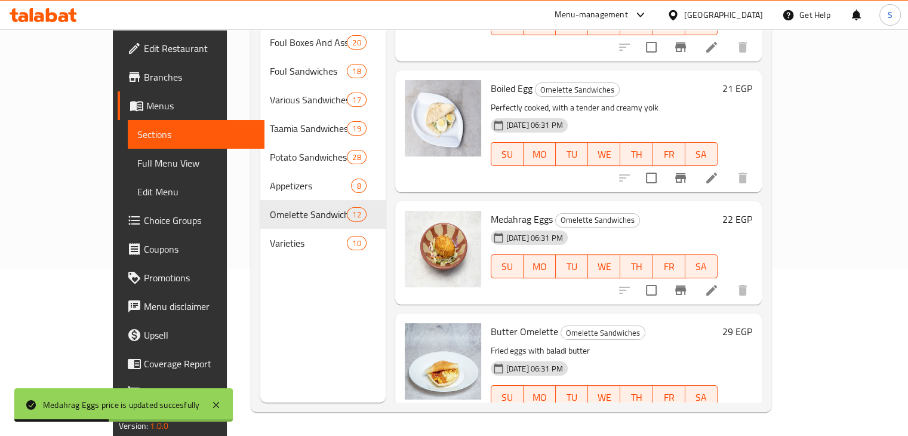
click at [752, 323] on h6 "29 EGP" at bounding box center [737, 331] width 30 height 17
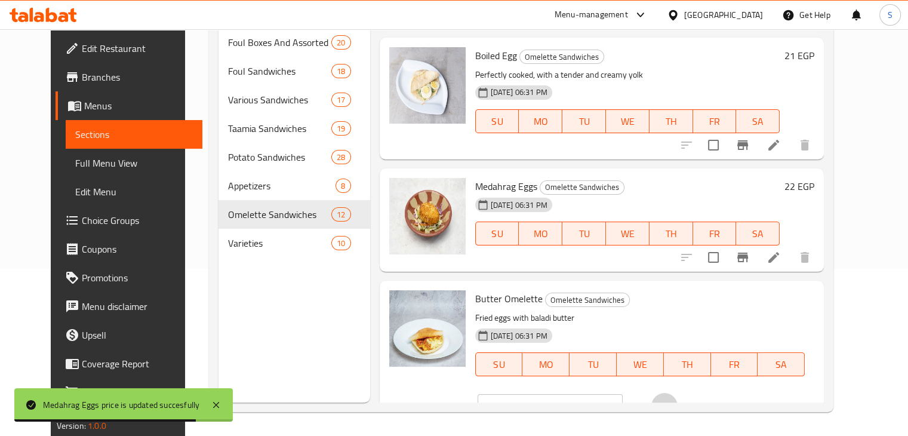
click at [678, 393] on button "ok" at bounding box center [664, 406] width 26 height 26
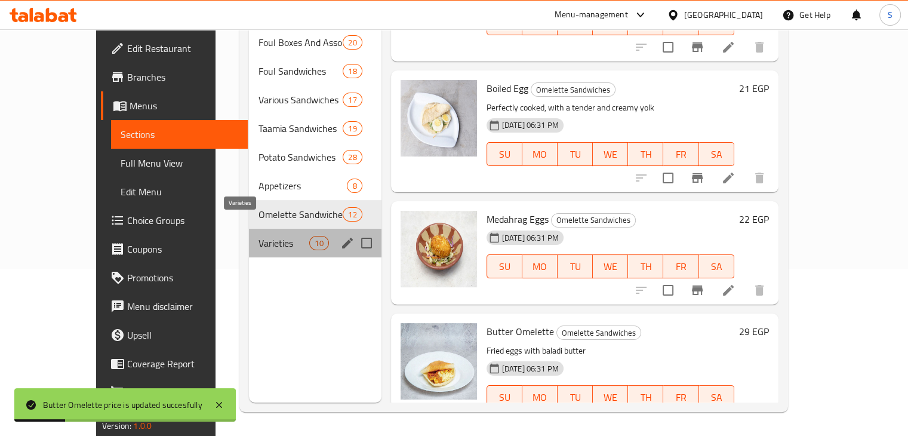
click at [263, 236] on span "Varieties" at bounding box center [284, 243] width 51 height 14
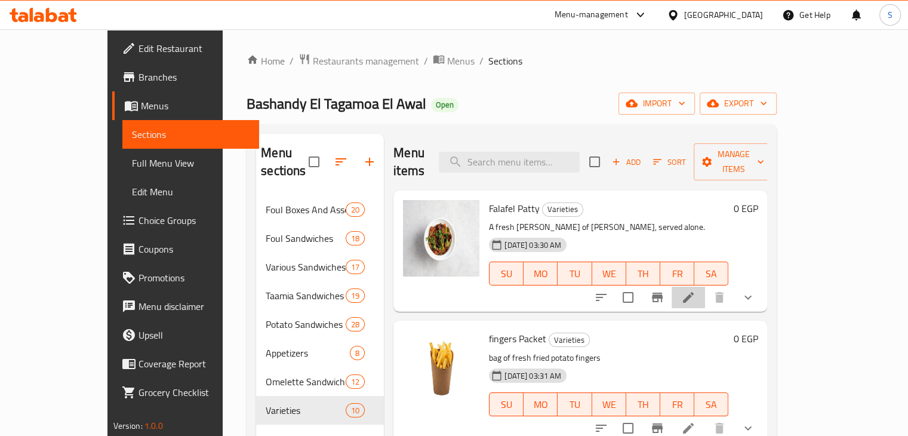
click at [705, 287] on li at bounding box center [688, 297] width 33 height 21
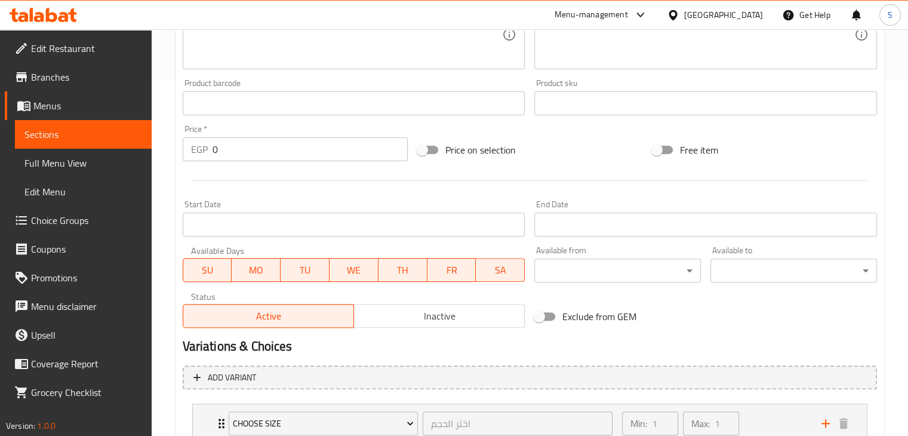
scroll to position [444, 0]
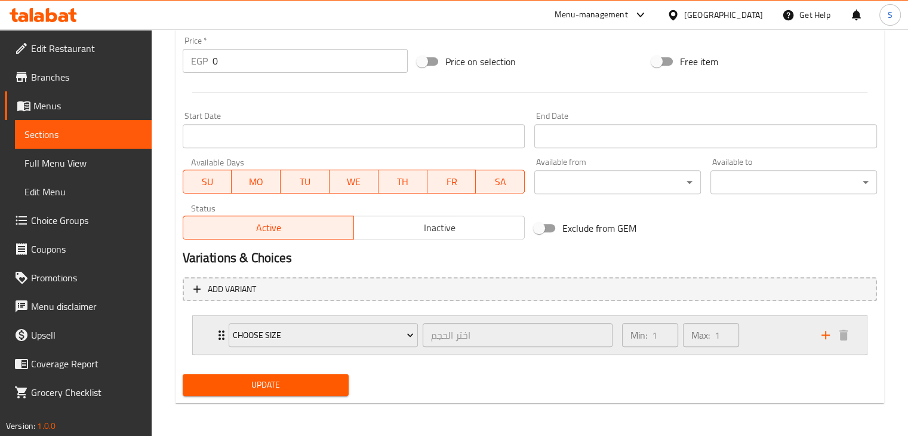
click at [768, 346] on div "Min: 1 ​ Max: 1 ​" at bounding box center [714, 335] width 199 height 38
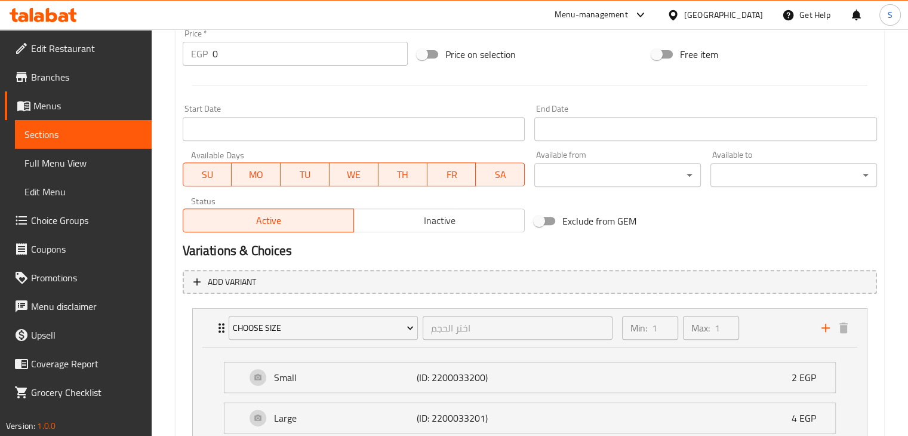
scroll to position [549, 0]
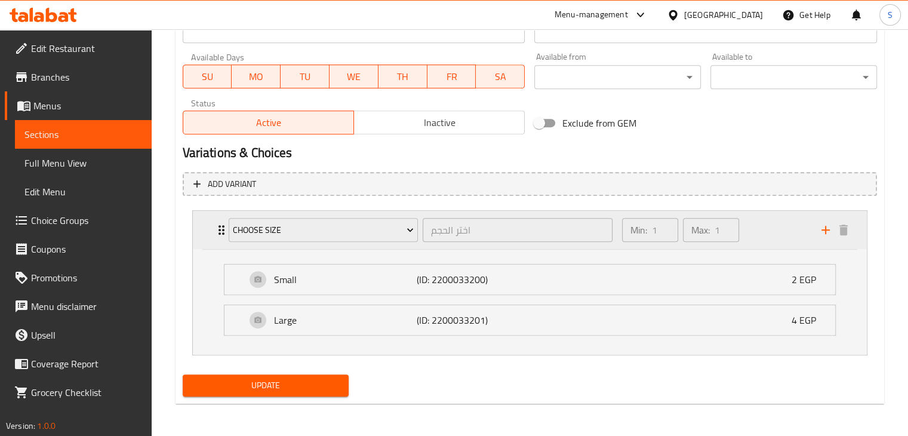
click at [788, 222] on div "Min: 1 ​ Max: 1 ​" at bounding box center [714, 230] width 199 height 38
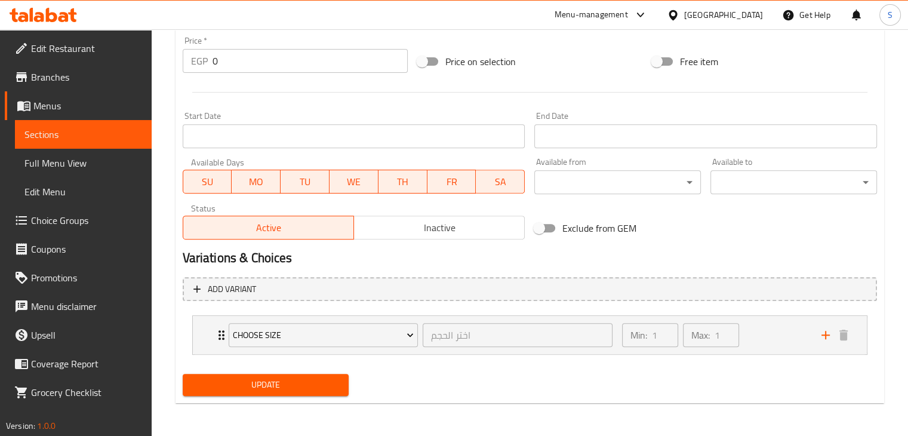
scroll to position [0, 0]
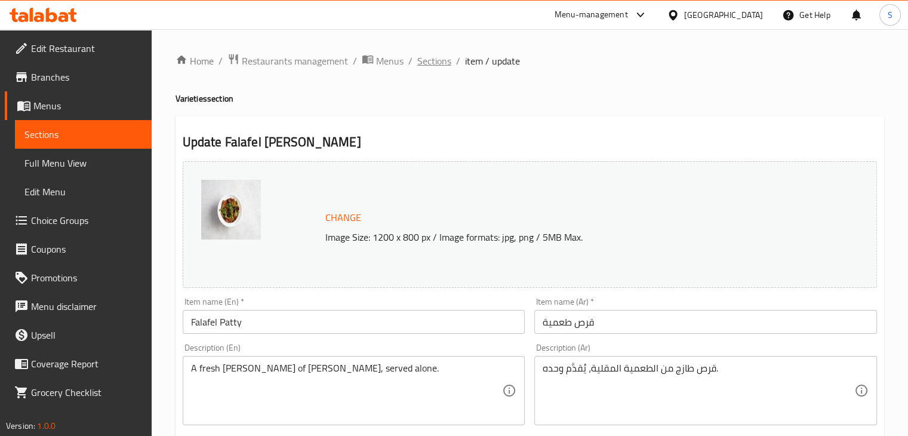
click at [432, 64] on span "Sections" at bounding box center [434, 61] width 34 height 14
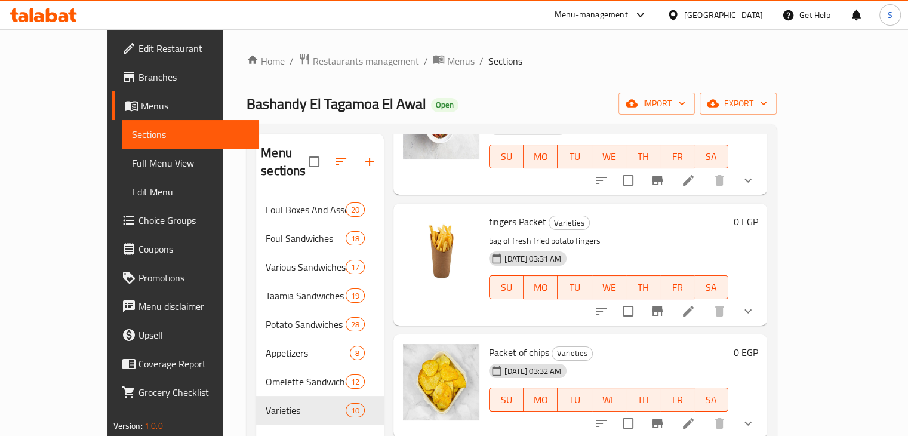
scroll to position [118, 0]
click at [696, 303] on icon at bounding box center [688, 310] width 14 height 14
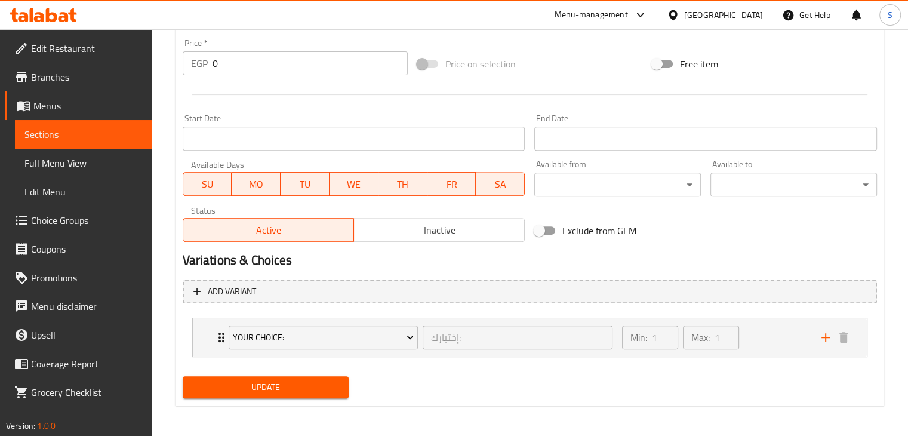
scroll to position [439, 0]
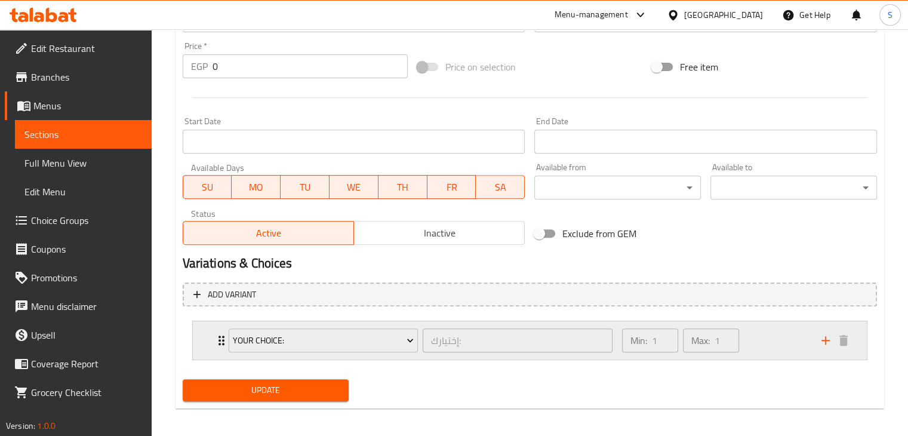
click at [758, 342] on div "Min: 1 ​ Max: 1 ​" at bounding box center [714, 340] width 199 height 38
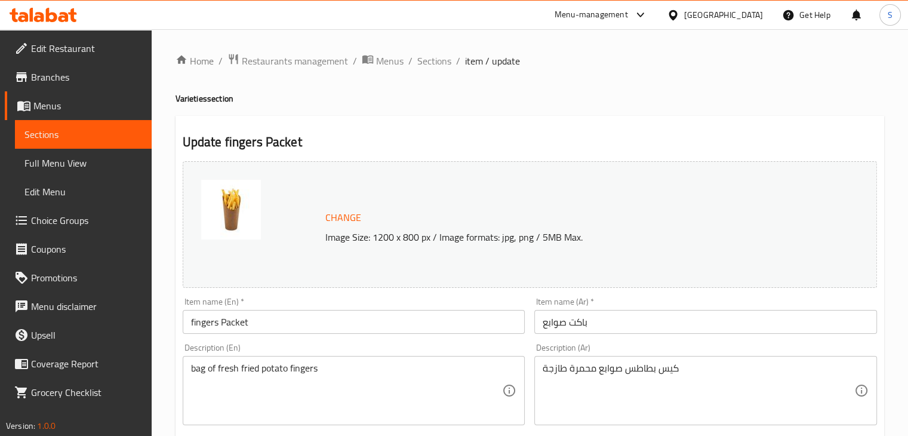
scroll to position [0, 0]
click at [442, 60] on span "Sections" at bounding box center [434, 61] width 34 height 14
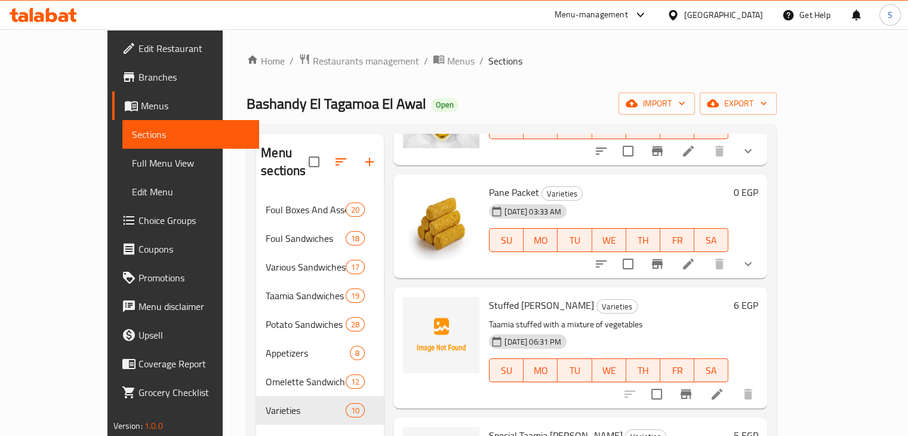
scroll to position [408, 0]
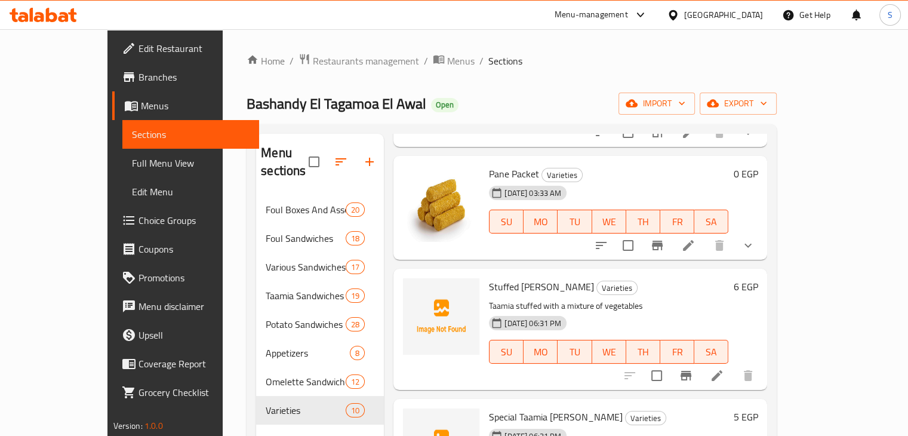
click at [758, 278] on h6 "6 EGP" at bounding box center [745, 286] width 24 height 17
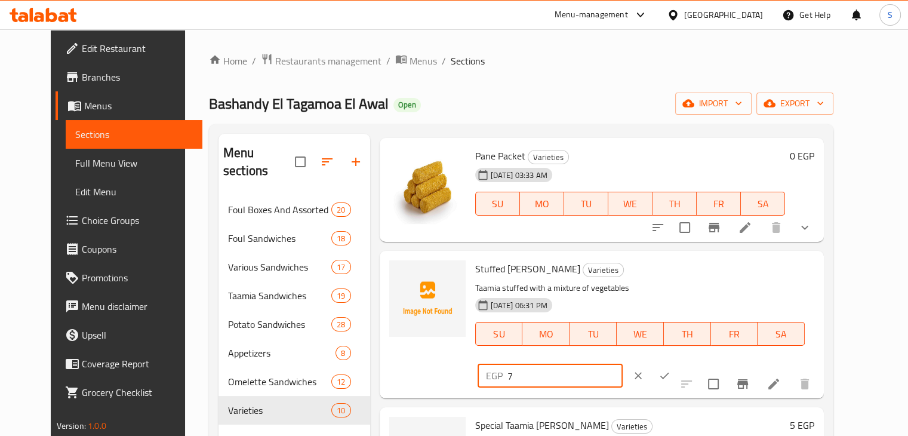
type input "7"
click at [623, 364] on input "7" at bounding box center [565, 376] width 115 height 24
click at [671, 370] on icon "ok" at bounding box center [665, 376] width 12 height 12
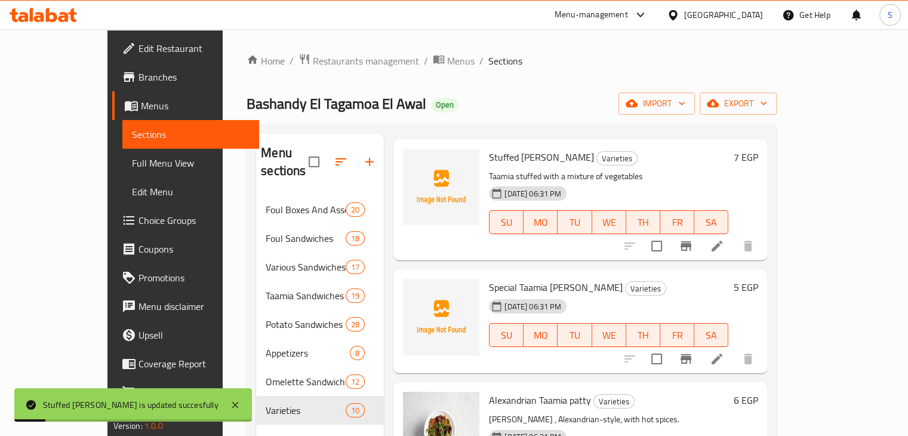
scroll to position [549, 0]
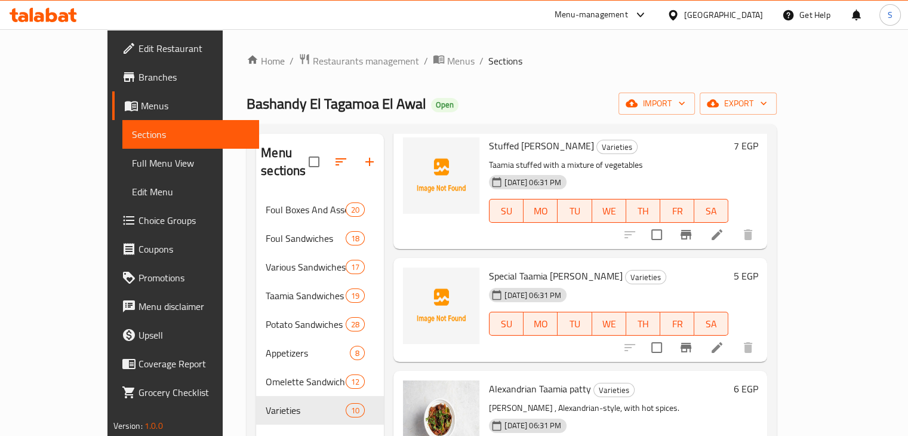
click at [758, 267] on h6 "5 EGP" at bounding box center [745, 275] width 24 height 17
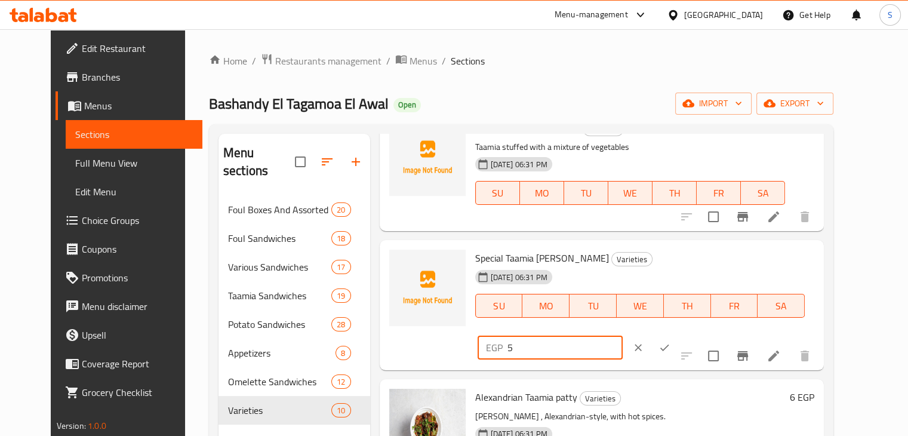
click at [623, 336] on input "5" at bounding box center [565, 348] width 115 height 24
type input "6"
click at [623, 336] on input "6" at bounding box center [565, 348] width 115 height 24
click at [671, 342] on icon "ok" at bounding box center [665, 348] width 12 height 12
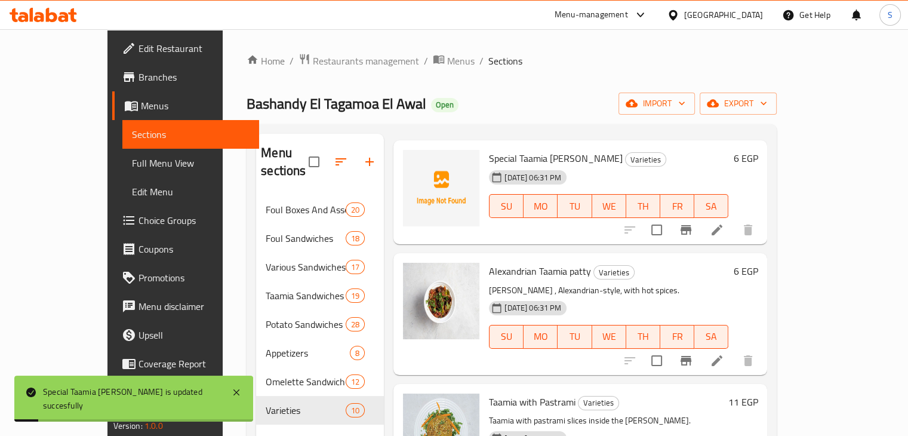
scroll to position [672, 0]
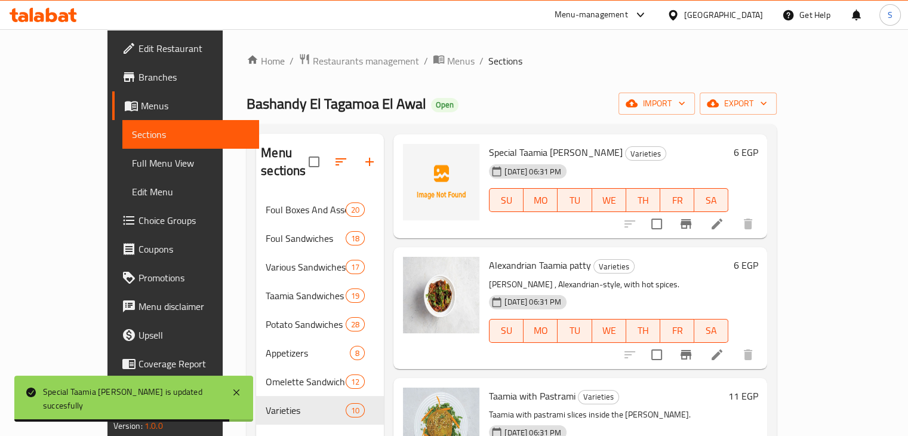
click at [758, 257] on h6 "6 EGP" at bounding box center [745, 265] width 24 height 17
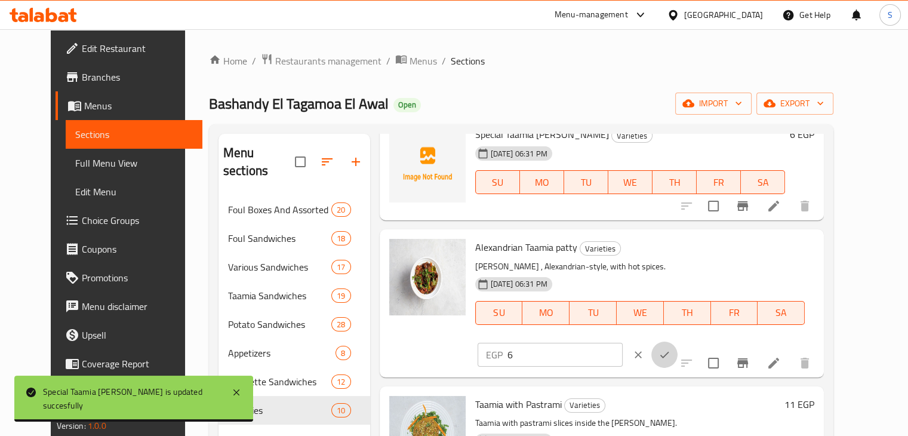
click at [671, 349] on icon "ok" at bounding box center [665, 355] width 12 height 12
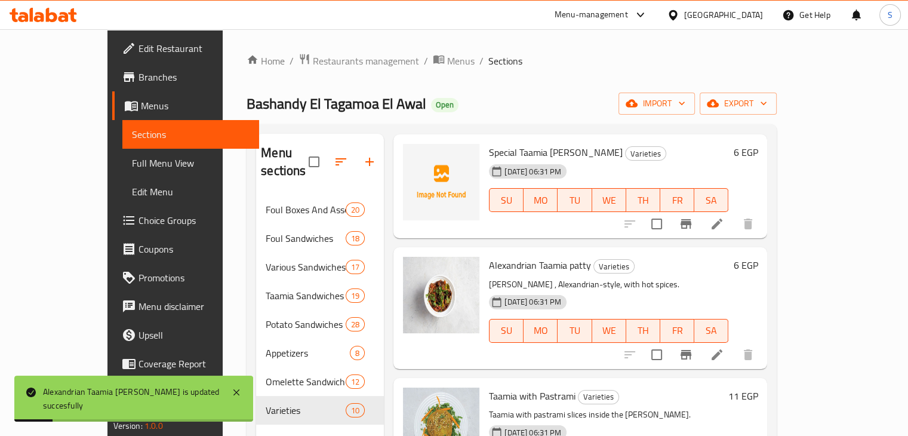
click at [758, 257] on h6 "6 EGP" at bounding box center [745, 265] width 24 height 17
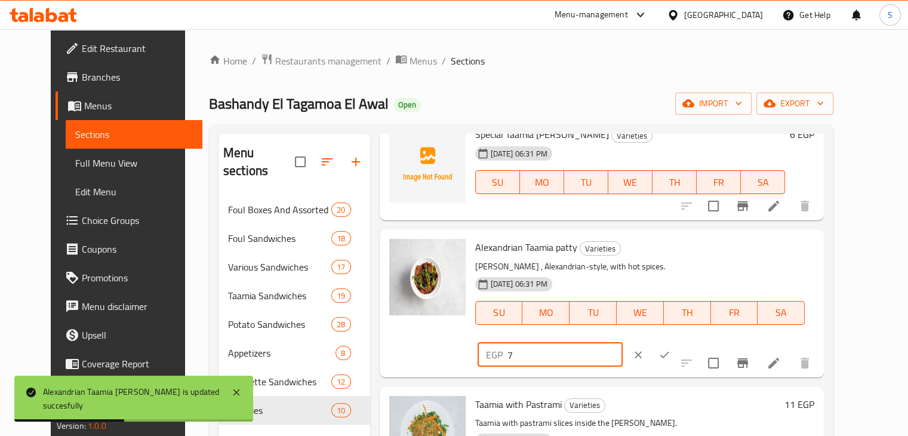
type input "7"
click at [623, 343] on input "7" at bounding box center [565, 355] width 115 height 24
click at [669, 351] on icon "ok" at bounding box center [664, 354] width 9 height 7
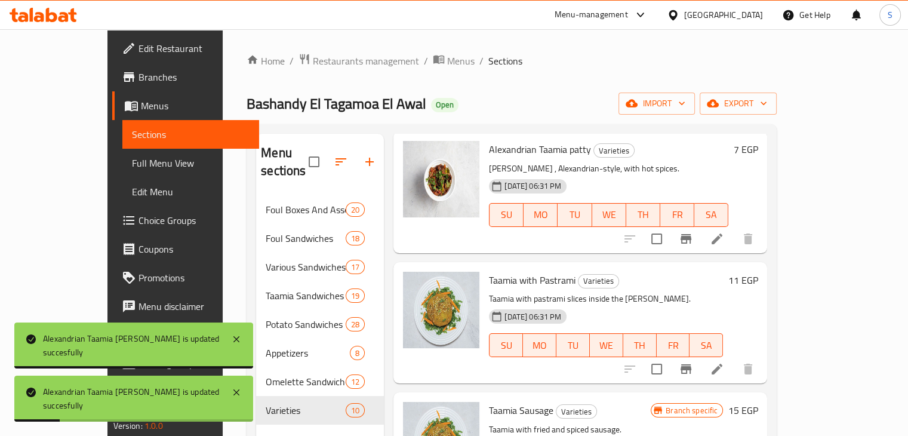
scroll to position [788, 0]
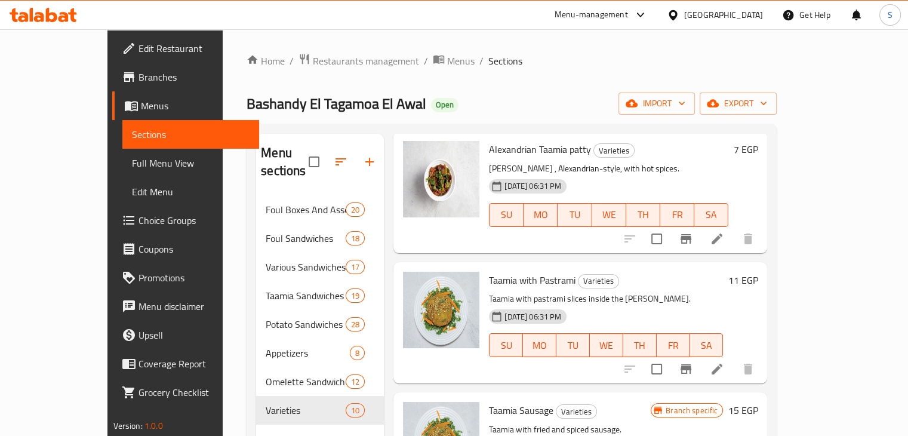
click at [758, 272] on h6 "11 EGP" at bounding box center [743, 280] width 30 height 17
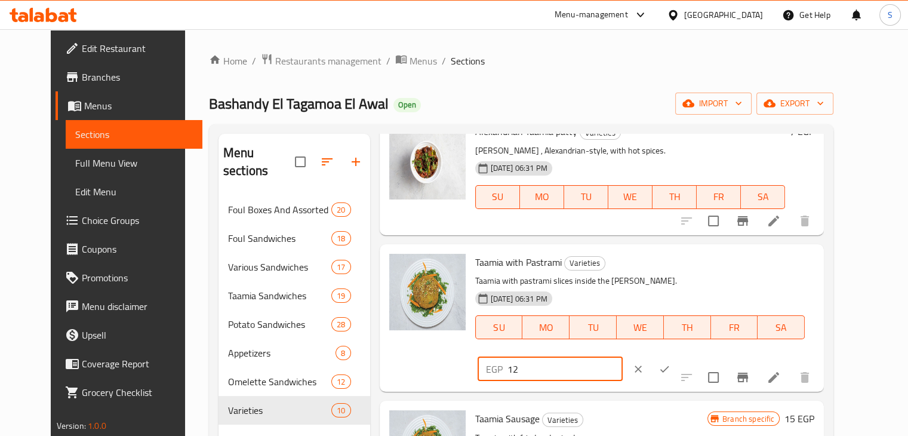
click at [623, 357] on input "12" at bounding box center [565, 369] width 115 height 24
click at [623, 357] on input "13" at bounding box center [565, 369] width 115 height 24
type input "14"
click at [623, 357] on input "14" at bounding box center [565, 369] width 115 height 24
click at [671, 363] on icon "ok" at bounding box center [665, 369] width 12 height 12
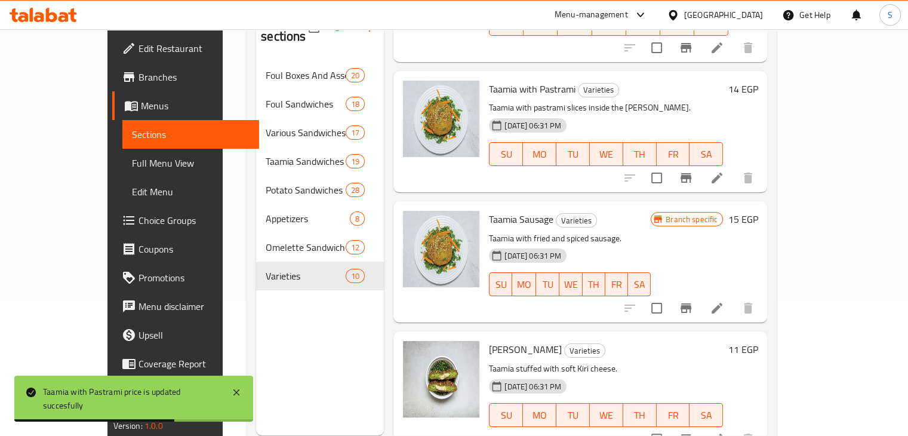
scroll to position [167, 0]
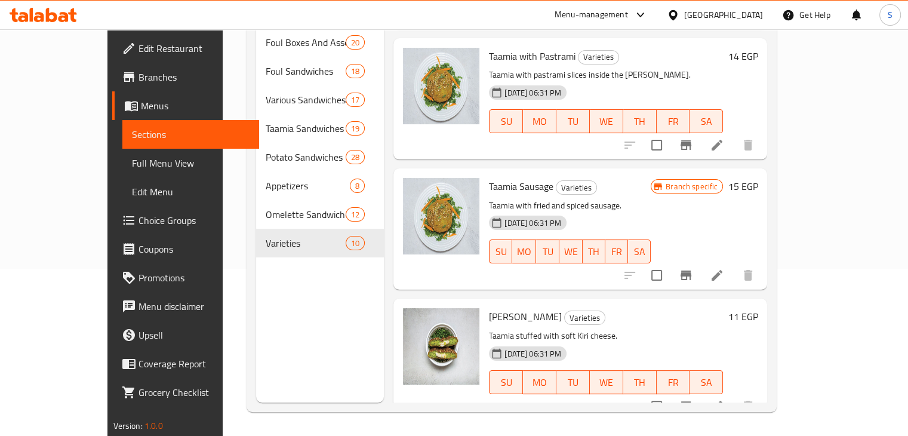
click at [758, 308] on h6 "11 EGP" at bounding box center [743, 316] width 30 height 17
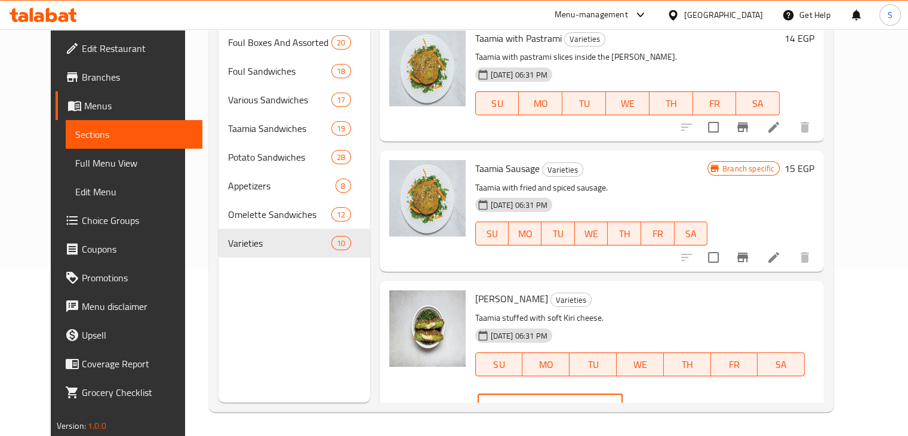
click at [623, 394] on input "12" at bounding box center [565, 406] width 115 height 24
click at [623, 394] on input "13" at bounding box center [565, 406] width 115 height 24
type input "14"
click at [623, 394] on input "14" at bounding box center [565, 406] width 115 height 24
click at [678, 393] on button "ok" at bounding box center [664, 406] width 26 height 26
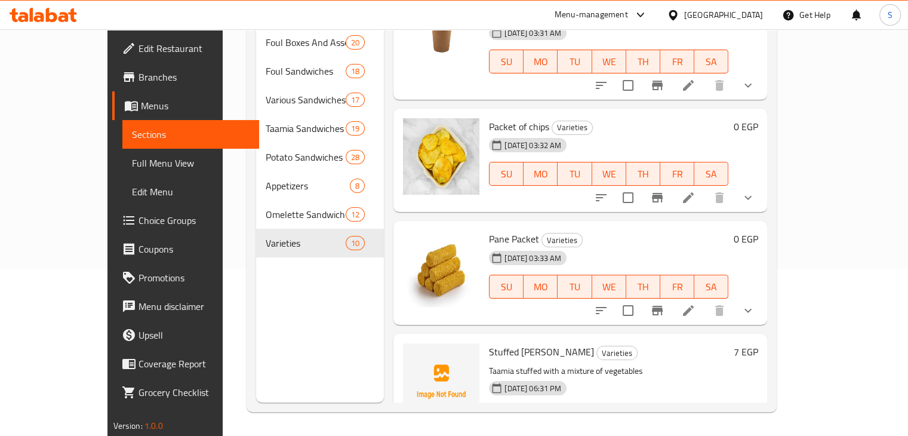
scroll to position [175, 0]
click at [694, 306] on icon at bounding box center [688, 311] width 11 height 11
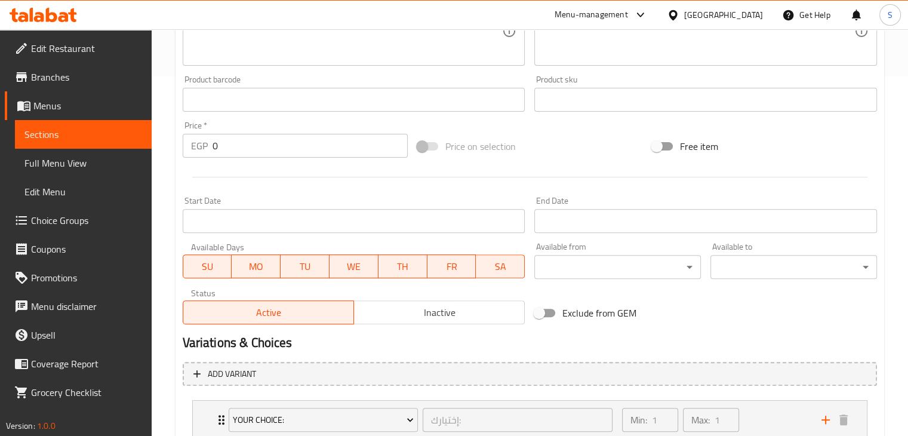
scroll to position [444, 0]
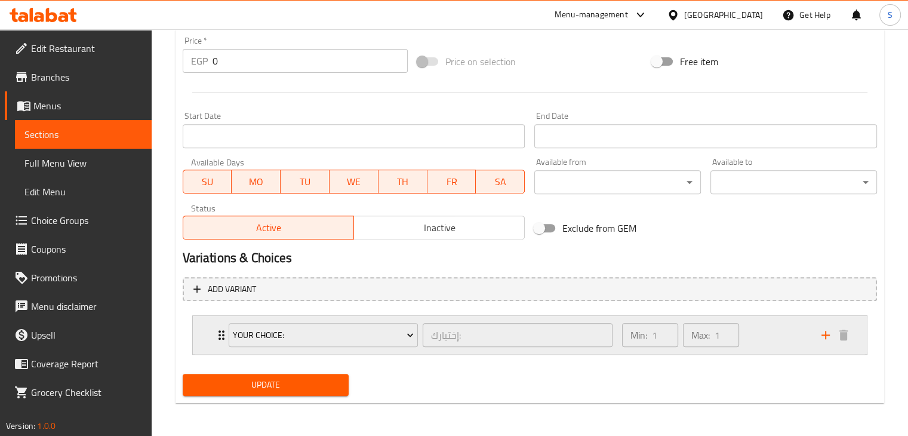
click at [762, 327] on div "Min: 1 ​ Max: 1 ​" at bounding box center [714, 335] width 199 height 38
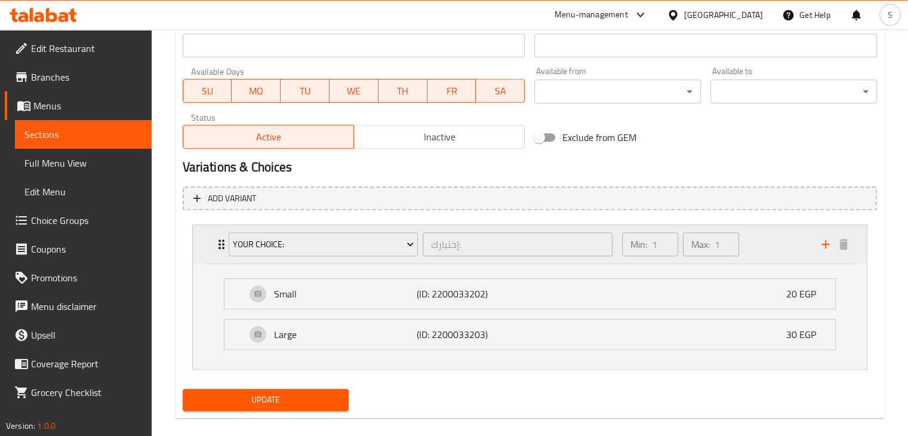
scroll to position [537, 0]
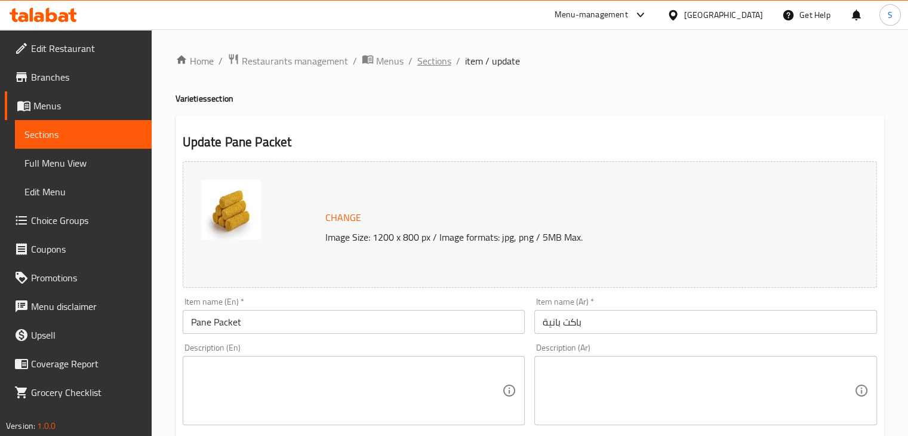
click at [436, 58] on span "Sections" at bounding box center [434, 61] width 34 height 14
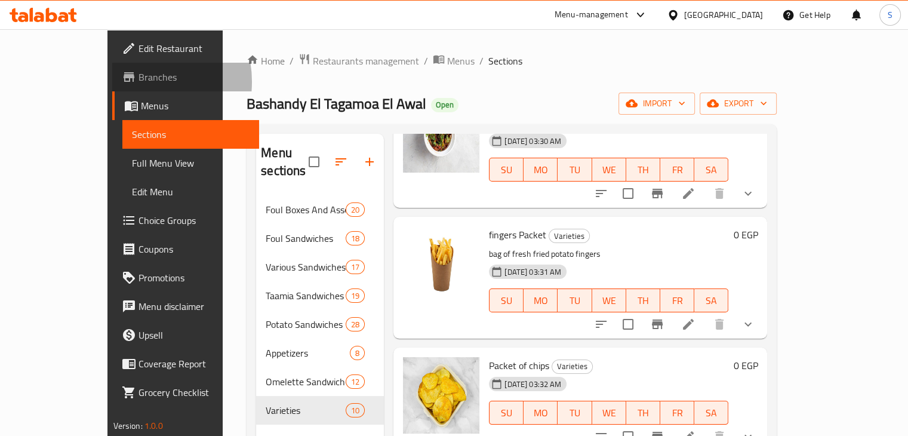
click at [122, 82] on span at bounding box center [130, 77] width 17 height 14
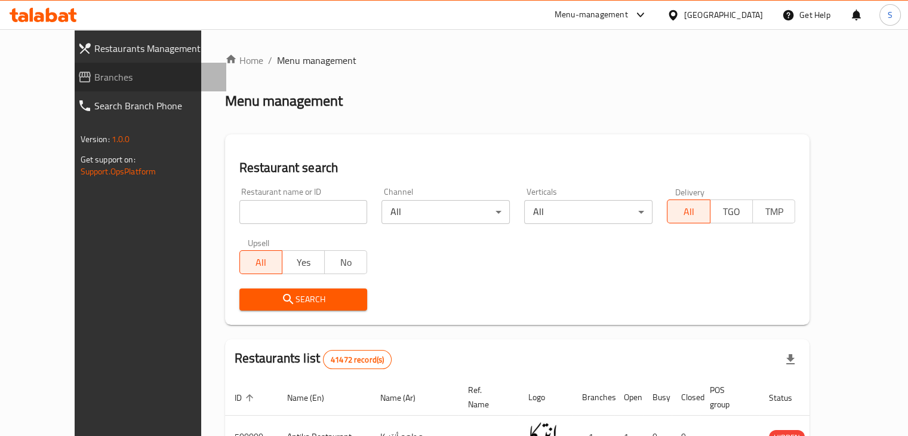
click at [94, 81] on span "Branches" at bounding box center [155, 77] width 122 height 14
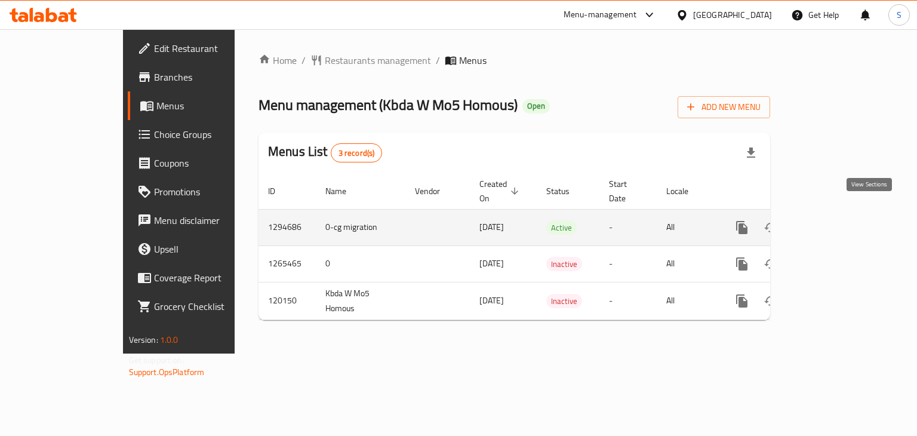
click at [835, 220] on icon "enhanced table" at bounding box center [828, 227] width 14 height 14
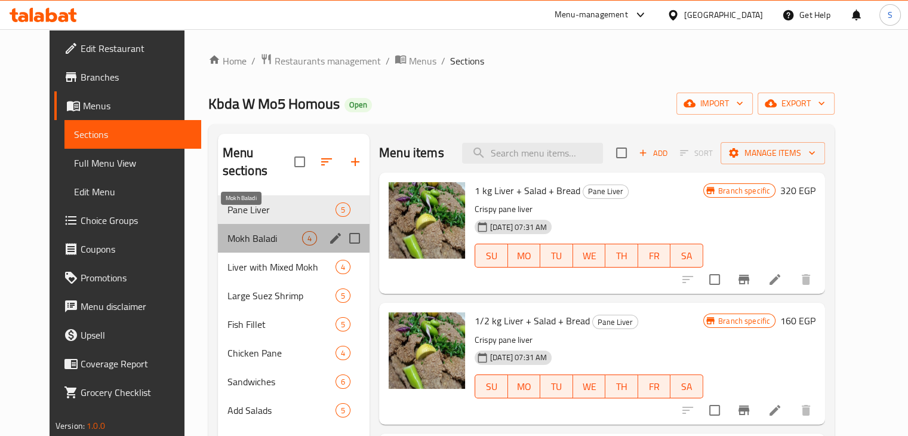
click at [267, 231] on span "Mokh Baladi" at bounding box center [264, 238] width 75 height 14
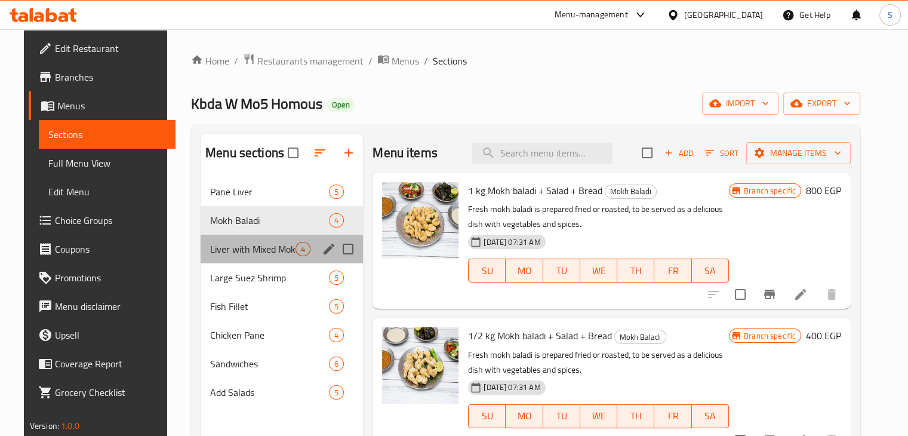
click at [243, 260] on div "Liver with Mixed Mokh 4" at bounding box center [282, 249] width 162 height 29
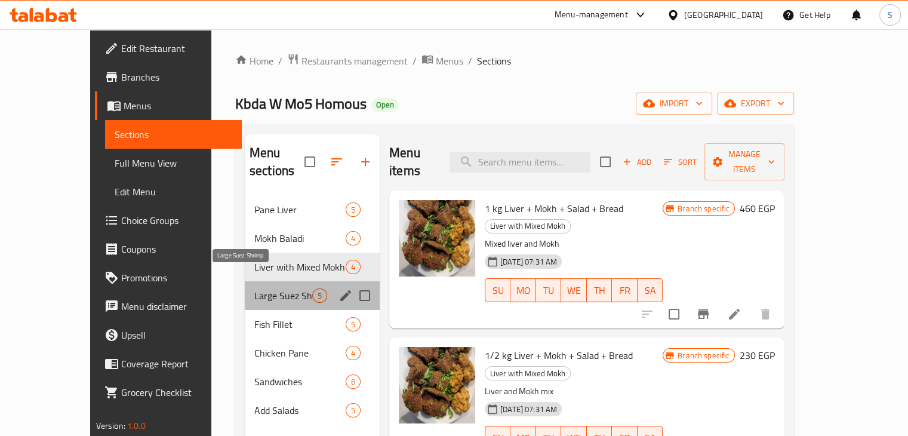
click at [254, 288] on span "Large Suez Shrimp" at bounding box center [283, 295] width 58 height 14
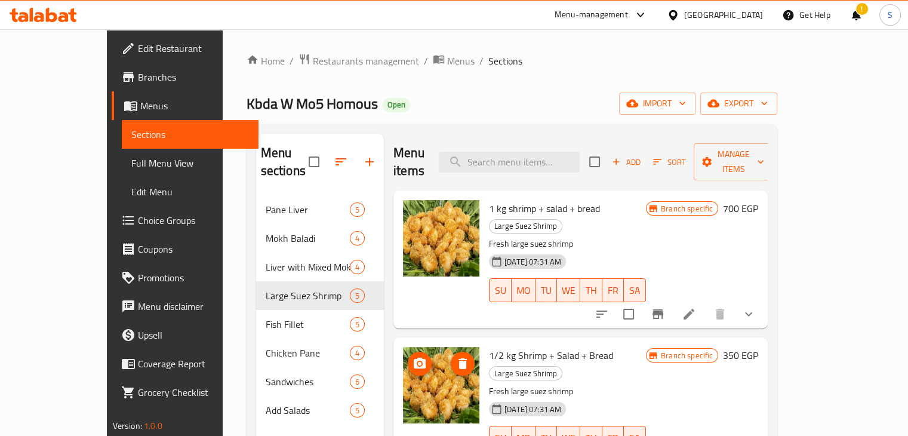
click at [432, 364] on img at bounding box center [441, 385] width 76 height 76
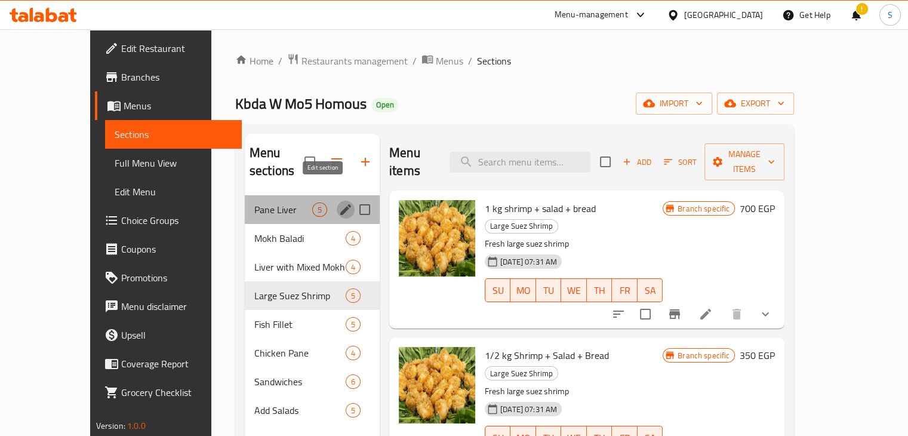
click at [340, 204] on icon "edit" at bounding box center [345, 209] width 11 height 11
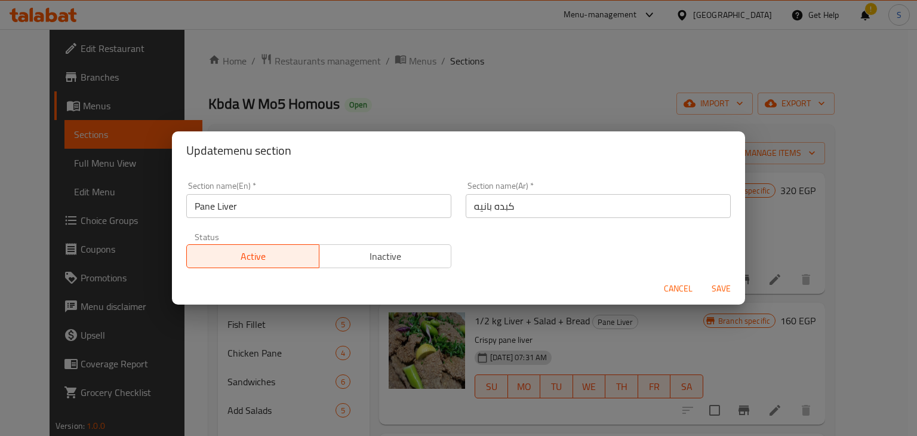
click at [316, 217] on input "Pane Liver" at bounding box center [318, 206] width 265 height 24
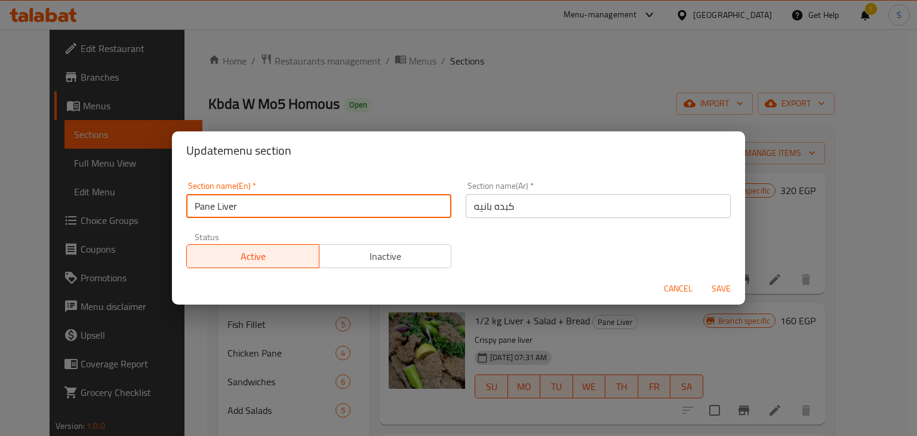
click at [316, 217] on input "Pane Liver" at bounding box center [318, 206] width 265 height 24
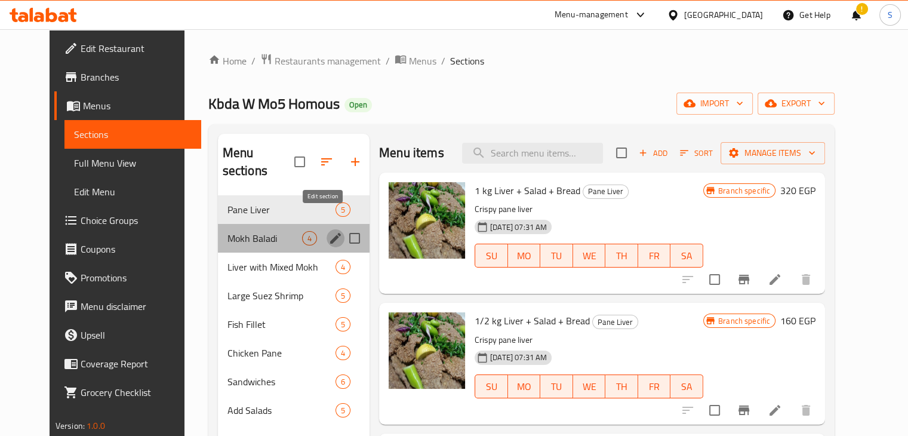
click at [328, 231] on icon "edit" at bounding box center [335, 238] width 14 height 14
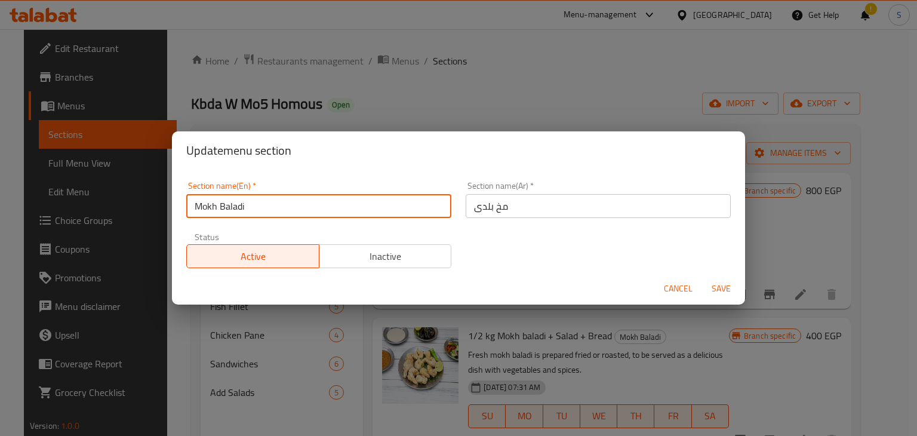
click at [229, 209] on input "Mokh Baladi" at bounding box center [318, 206] width 265 height 24
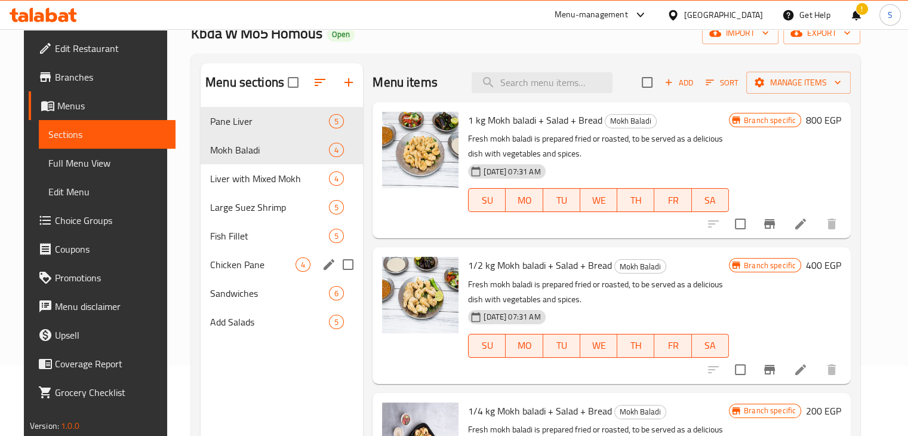
scroll to position [72, 0]
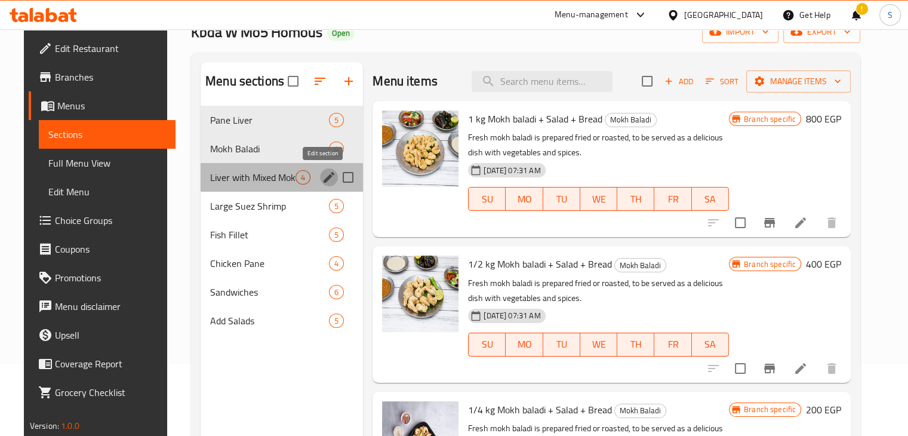
click at [322, 176] on icon "edit" at bounding box center [329, 177] width 14 height 14
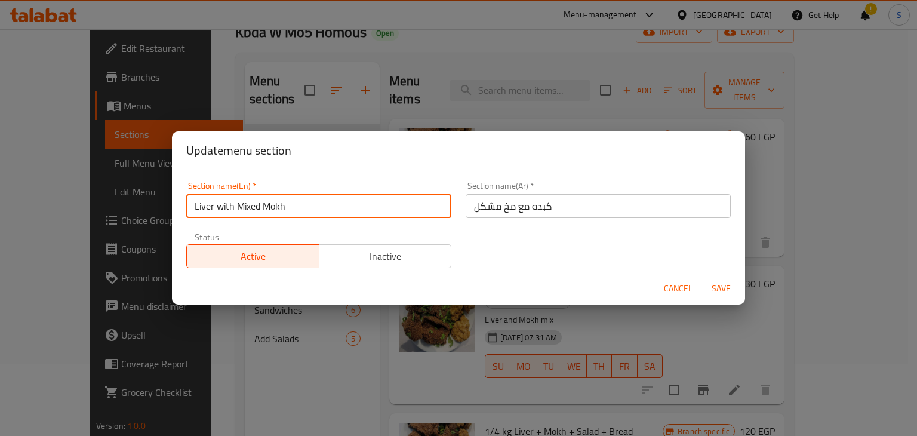
click at [250, 206] on input "Liver with Mixed Mokh" at bounding box center [318, 206] width 265 height 24
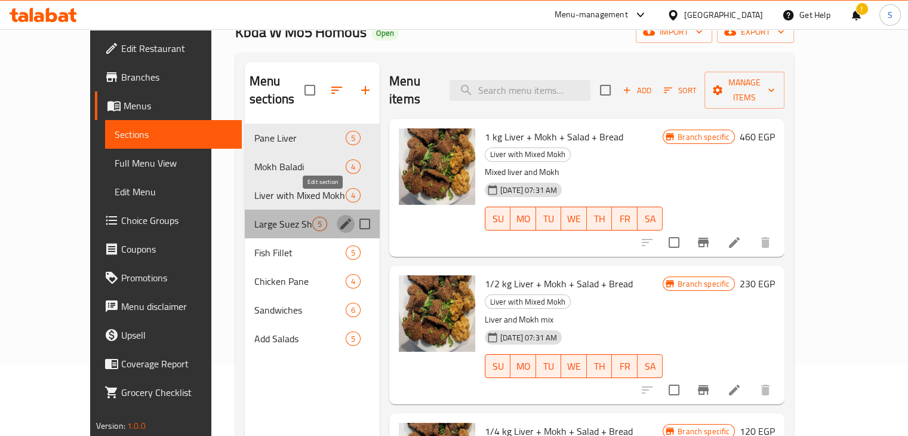
click at [339, 217] on icon "edit" at bounding box center [346, 224] width 14 height 14
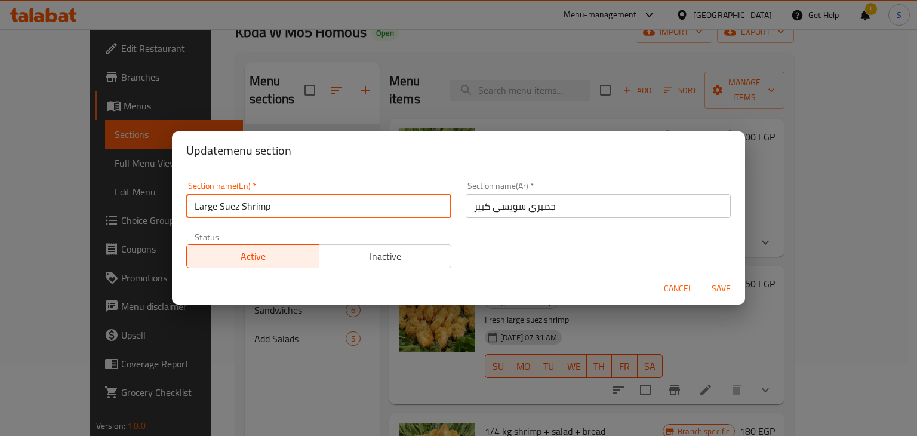
click at [242, 211] on input "Large Suez Shrimp" at bounding box center [318, 206] width 265 height 24
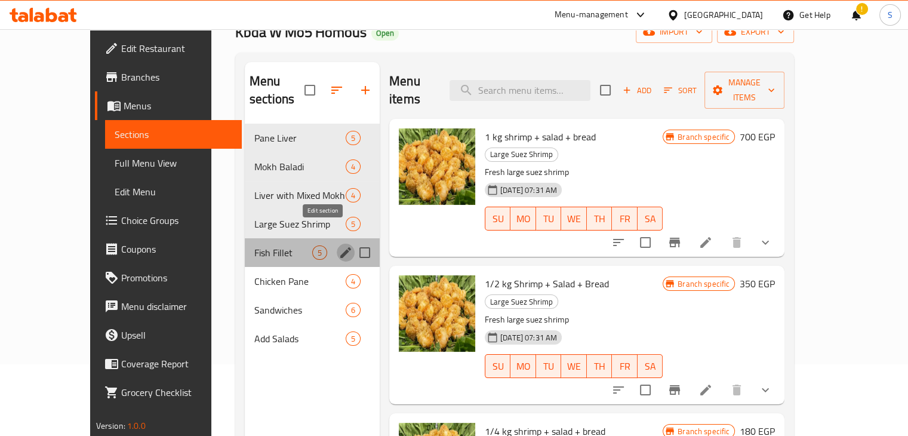
click at [339, 245] on icon "edit" at bounding box center [346, 252] width 14 height 14
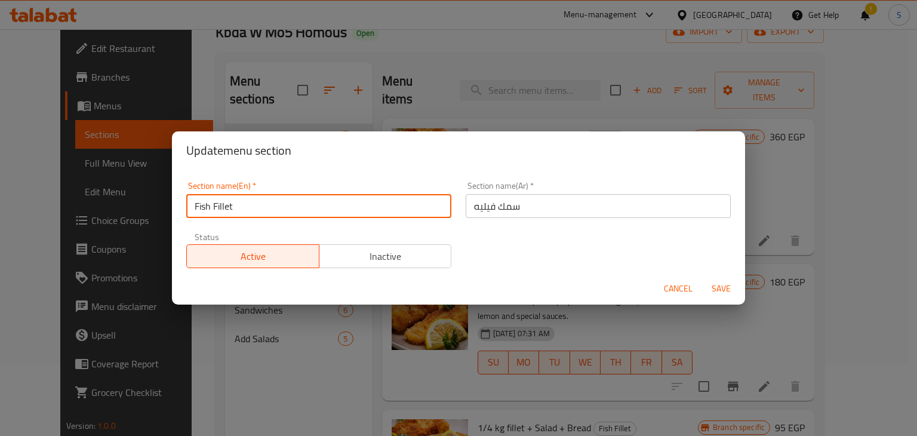
click at [225, 214] on input "Fish Fillet" at bounding box center [318, 206] width 265 height 24
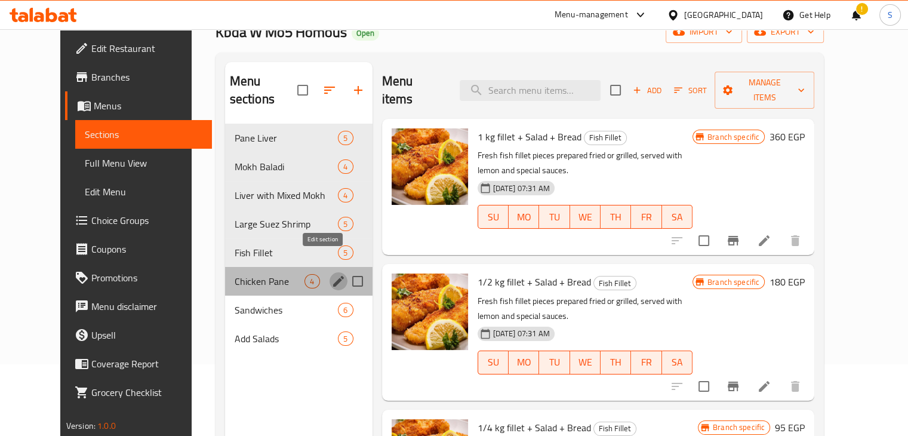
click at [331, 274] on icon "edit" at bounding box center [338, 281] width 14 height 14
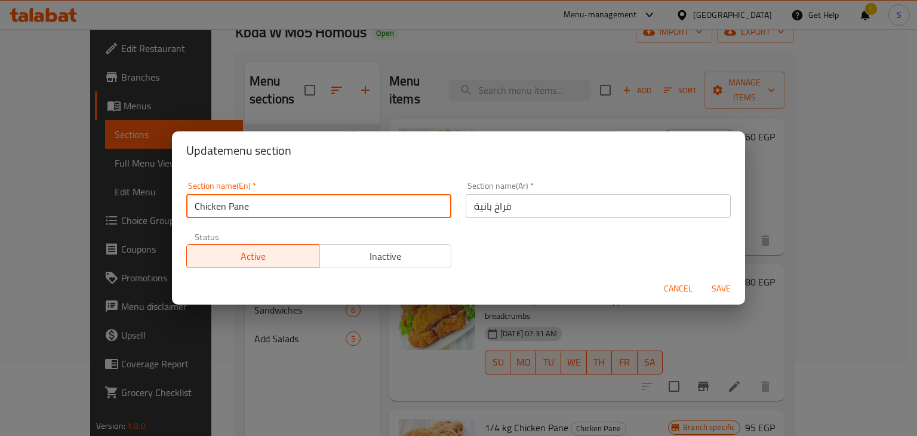
click at [253, 209] on input "Chicken Pane" at bounding box center [318, 206] width 265 height 24
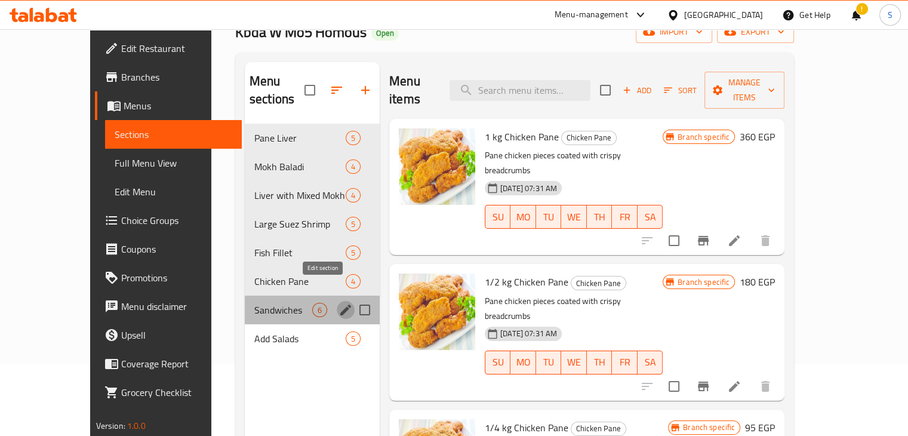
click at [339, 303] on icon "edit" at bounding box center [346, 310] width 14 height 14
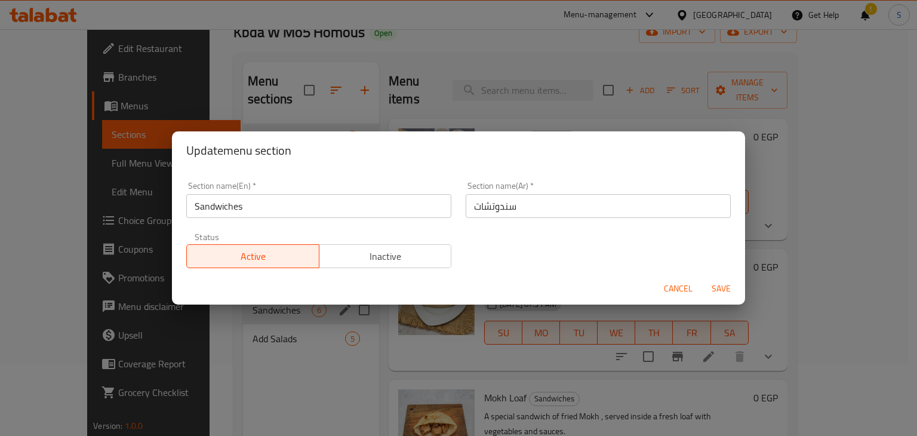
click at [236, 205] on input "Sandwiches" at bounding box center [318, 206] width 265 height 24
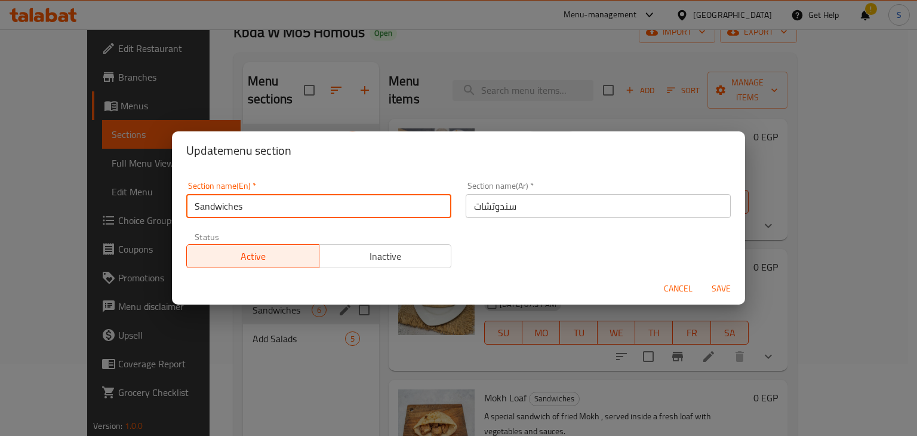
click at [236, 205] on input "Sandwiches" at bounding box center [318, 206] width 265 height 24
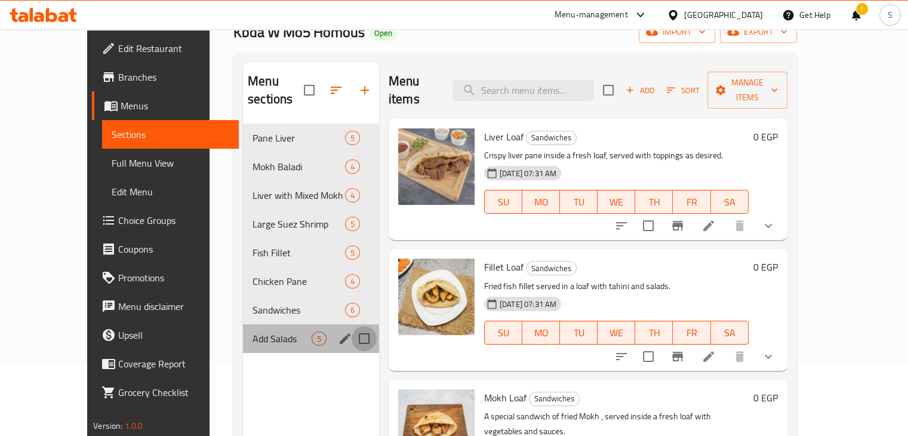
click at [352, 327] on input "Menu sections" at bounding box center [364, 338] width 25 height 25
checkbox input "true"
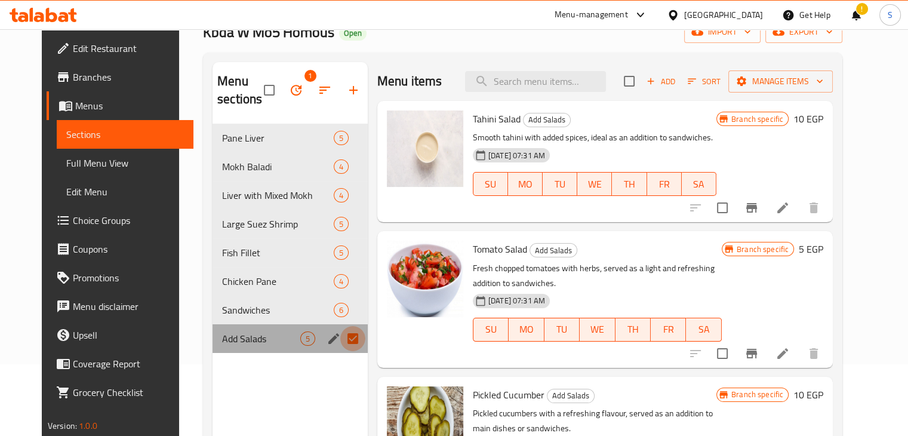
click at [348, 339] on input "Menu sections" at bounding box center [352, 338] width 25 height 25
click at [327, 331] on icon "edit" at bounding box center [334, 338] width 14 height 14
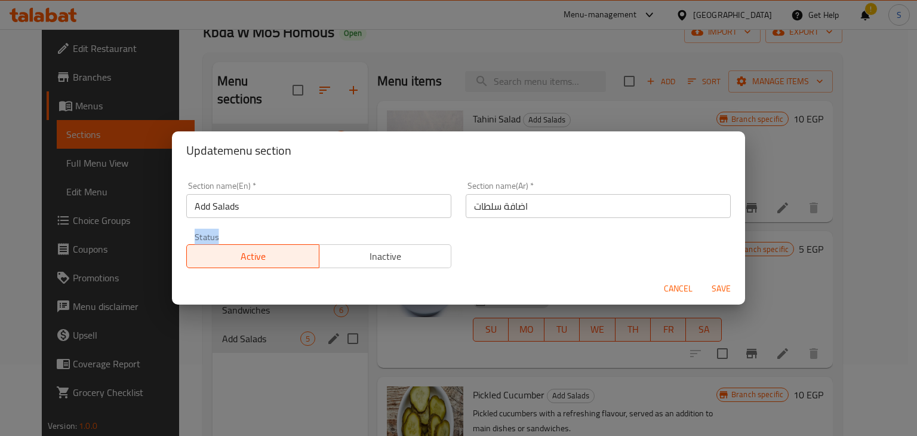
click at [316, 326] on div "Update menu section Section name(En)   * Add Salads Section name(En) * Section …" at bounding box center [458, 218] width 917 height 436
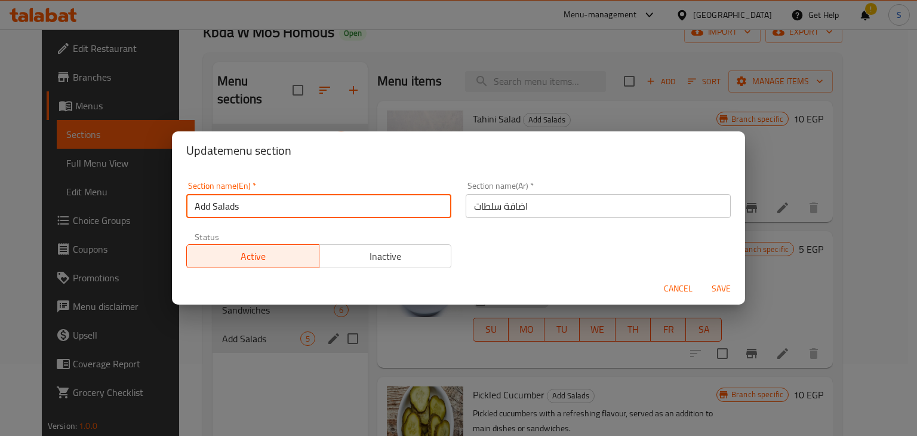
click at [236, 210] on input "Add Salads" at bounding box center [318, 206] width 265 height 24
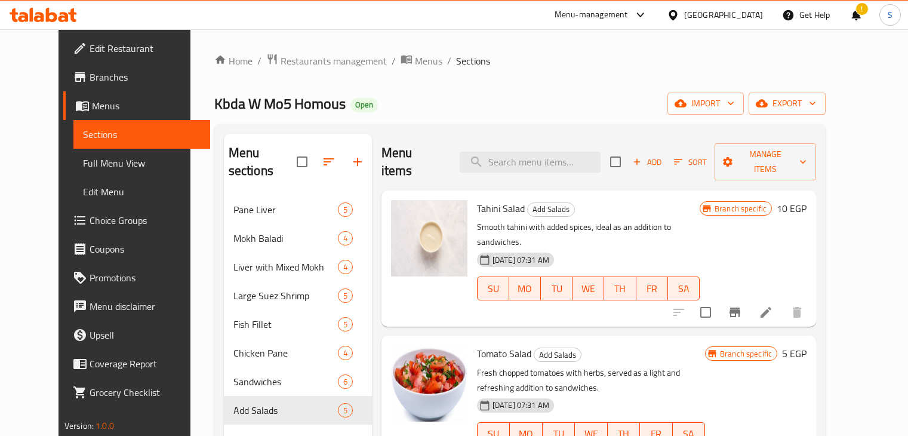
scroll to position [72, 0]
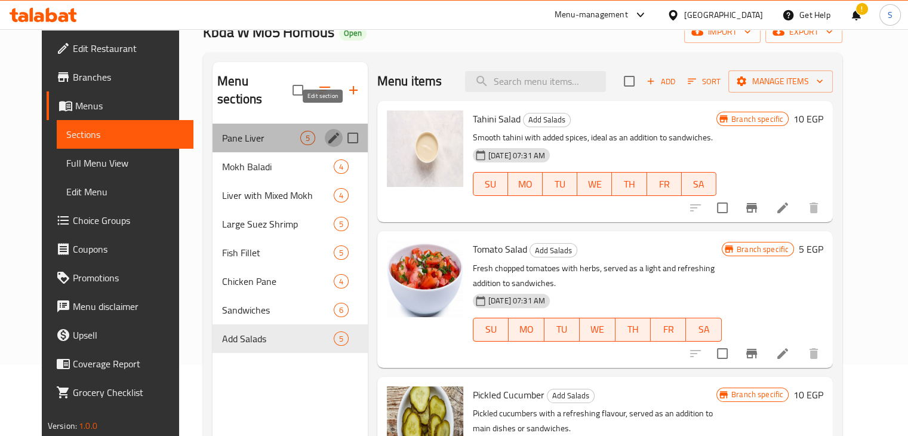
click at [327, 131] on icon "edit" at bounding box center [334, 138] width 14 height 14
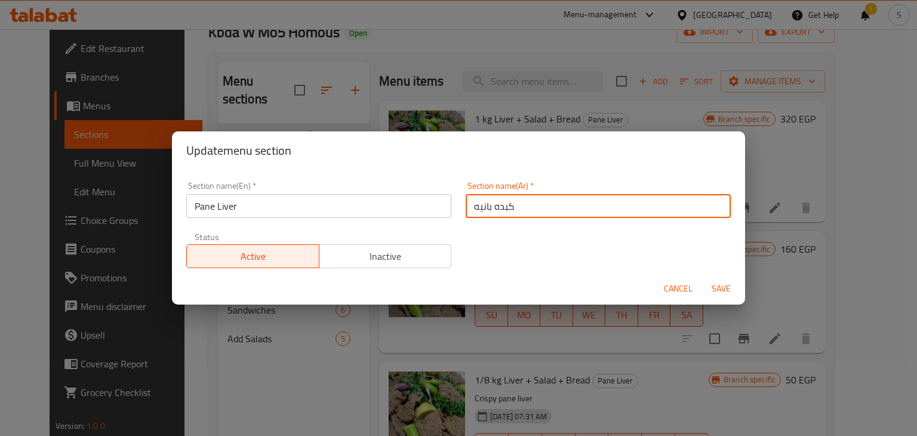
click at [487, 201] on input "كبده بانيه" at bounding box center [598, 206] width 265 height 24
click at [682, 291] on span "Cancel" at bounding box center [678, 288] width 29 height 15
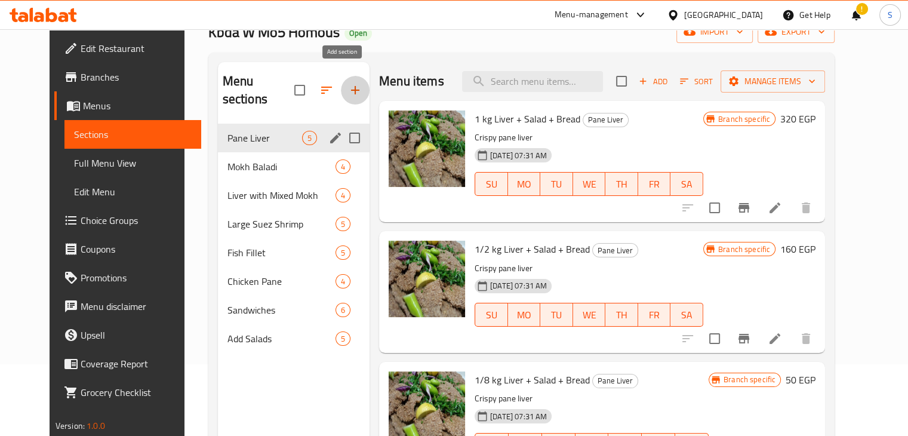
click at [348, 84] on icon "button" at bounding box center [355, 90] width 14 height 14
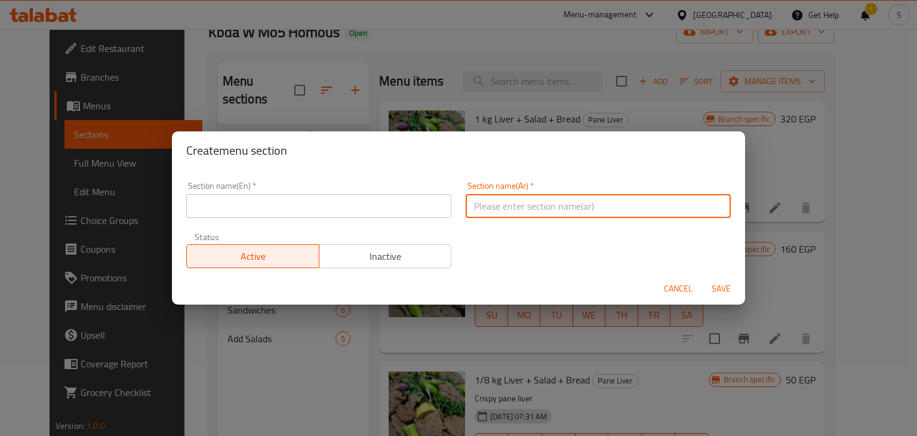
click at [513, 205] on input "text" at bounding box center [598, 206] width 265 height 24
paste input "كبده بانيه"
type input "كبده بانيه"
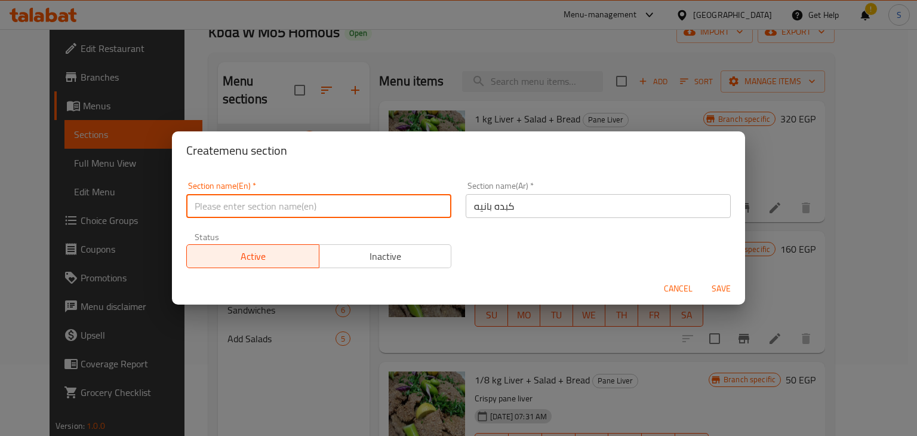
click at [363, 205] on input "text" at bounding box center [318, 206] width 265 height 24
paste input "Pane Liver"
type input "Pane Liver 1"
click at [702, 278] on button "Save" at bounding box center [721, 289] width 38 height 22
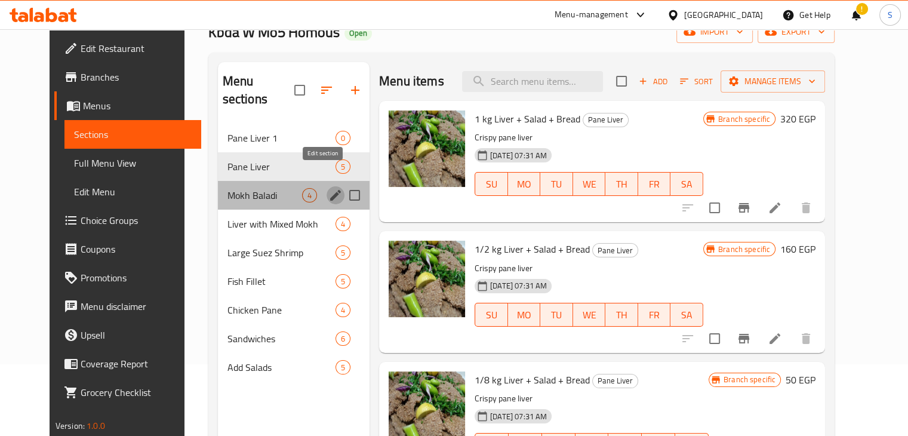
click at [330, 190] on icon "edit" at bounding box center [335, 195] width 11 height 11
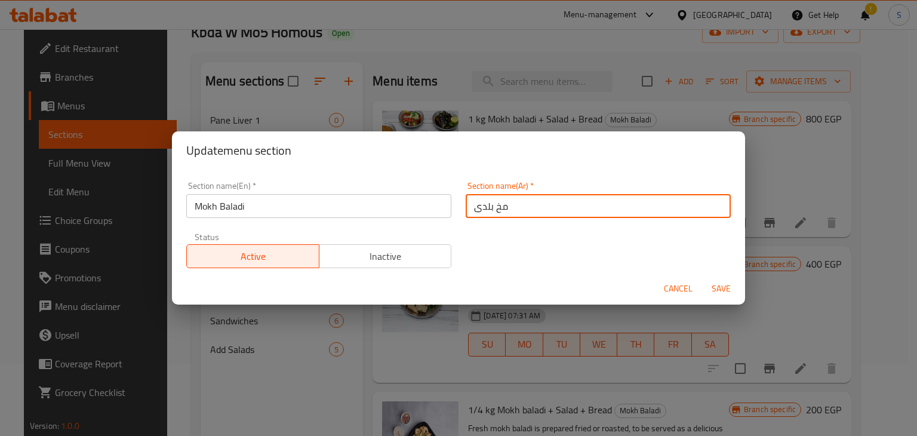
click at [482, 209] on input "مخ بلدى" at bounding box center [598, 206] width 265 height 24
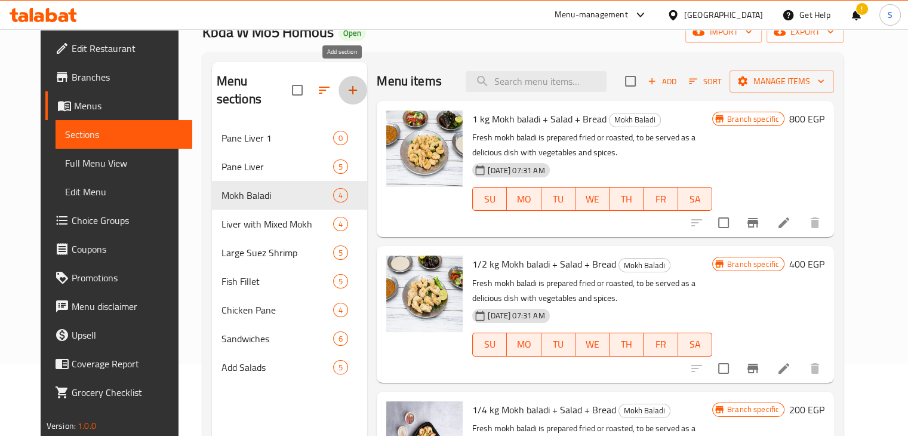
click at [342, 93] on button "button" at bounding box center [353, 90] width 29 height 29
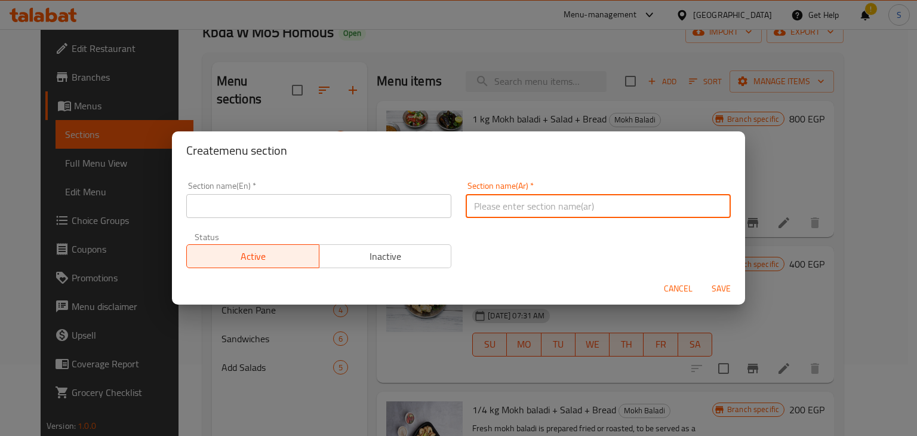
click at [478, 211] on input "text" at bounding box center [598, 206] width 265 height 24
paste input "مخ بلدى"
type input "مخ بلدى"
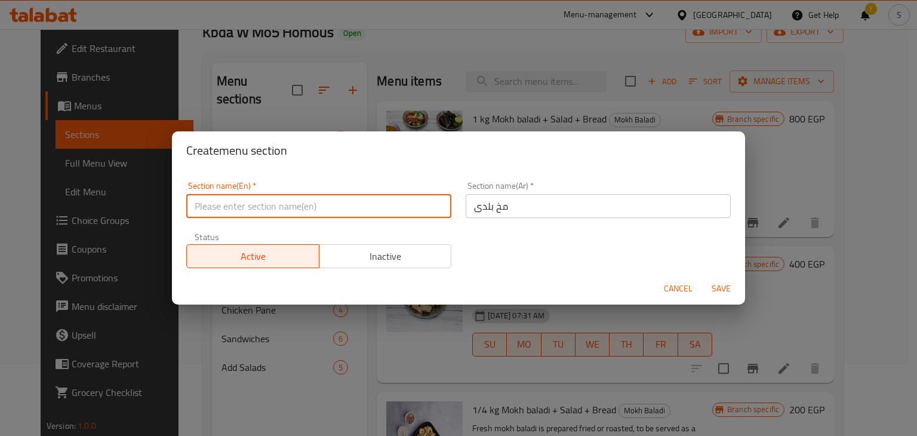
click at [293, 211] on input "text" at bounding box center [318, 206] width 265 height 24
paste input "Mokh Baladi"
type input "Mokh Baladi 1"
click at [702, 278] on button "Save" at bounding box center [721, 289] width 38 height 22
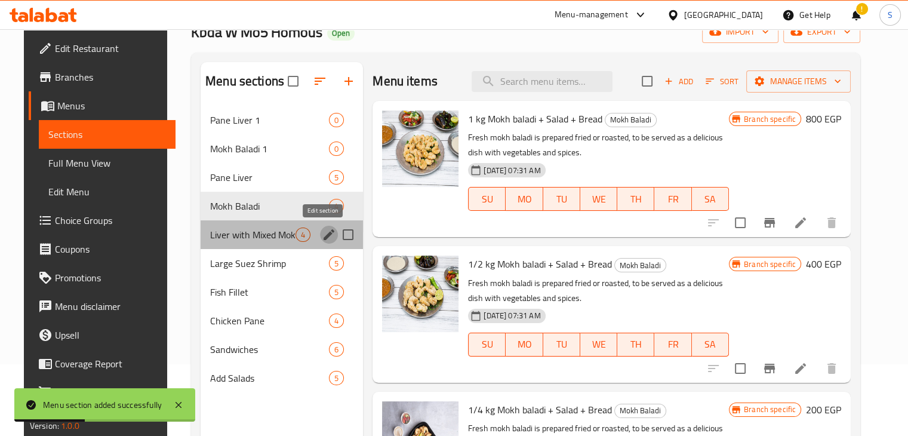
click at [325, 236] on icon "edit" at bounding box center [329, 234] width 14 height 14
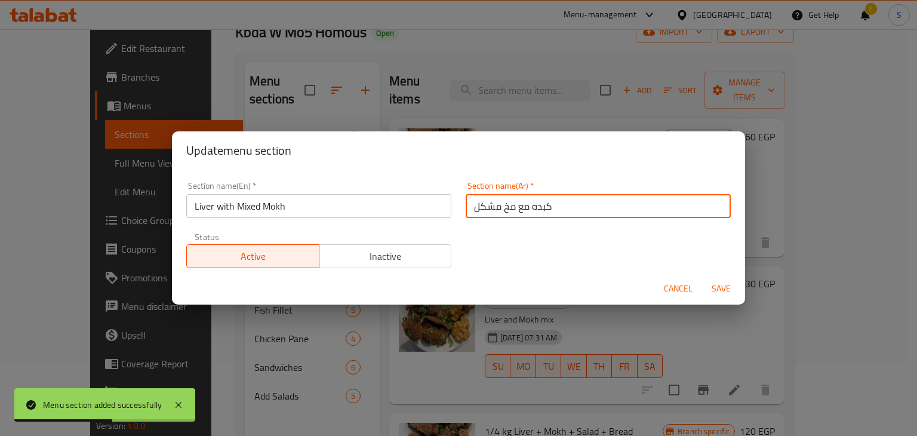
click at [519, 208] on input "كبده مع مخ مشكل" at bounding box center [598, 206] width 265 height 24
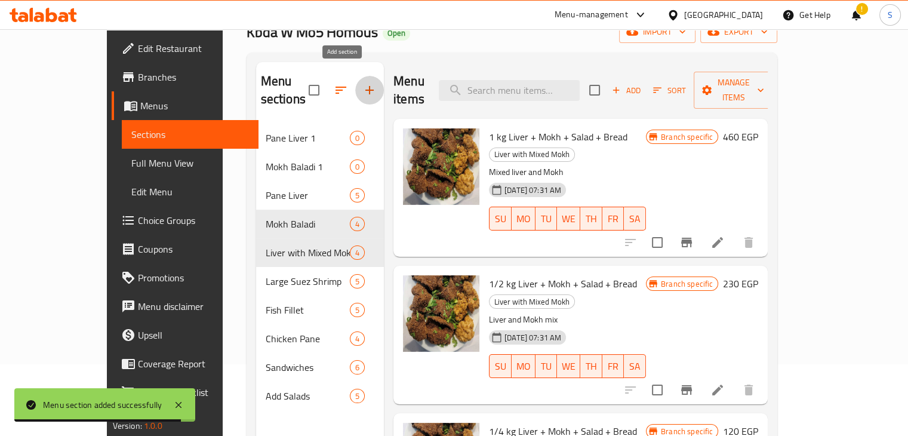
click at [362, 83] on icon "button" at bounding box center [369, 90] width 14 height 14
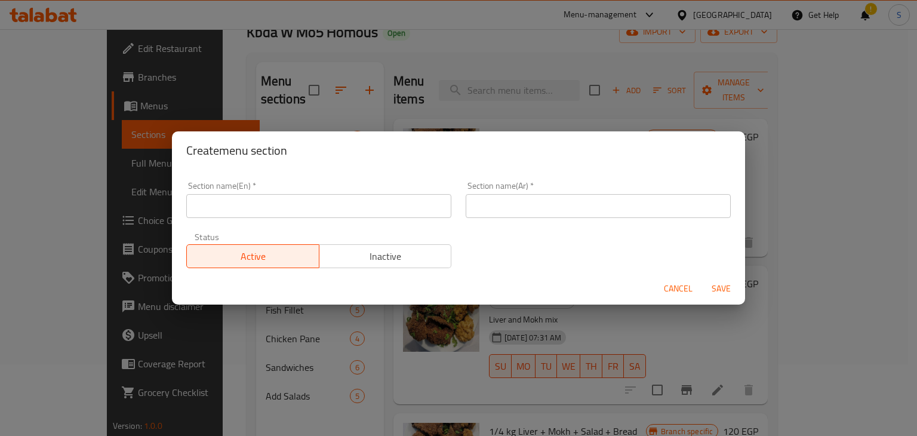
click at [488, 213] on input "text" at bounding box center [598, 206] width 265 height 24
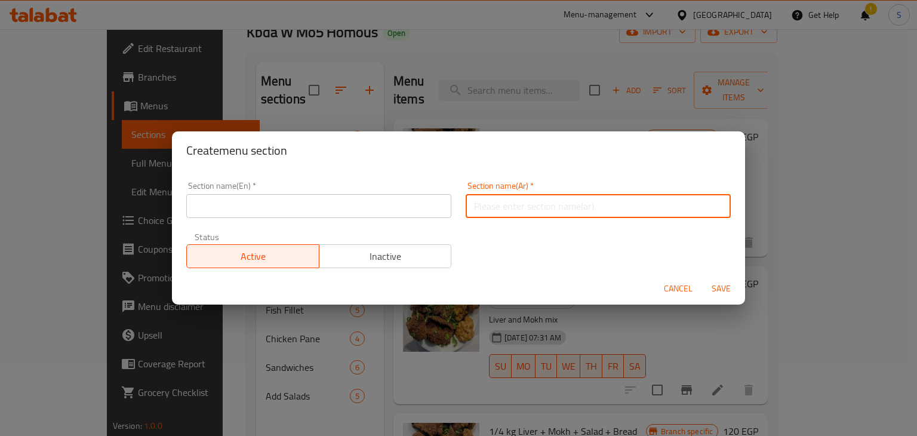
paste input "كبده مع مخ مشكل"
type input "كبده مع مخ مشكل"
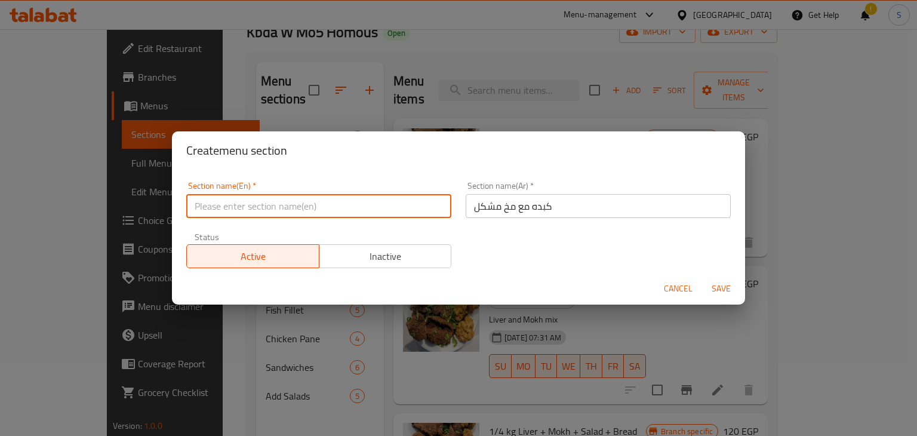
click at [352, 205] on input "text" at bounding box center [318, 206] width 265 height 24
paste input "Liver with Mixed Mokh"
type input "Liver with Mixed Mokh 1"
click at [702, 278] on button "Save" at bounding box center [721, 289] width 38 height 22
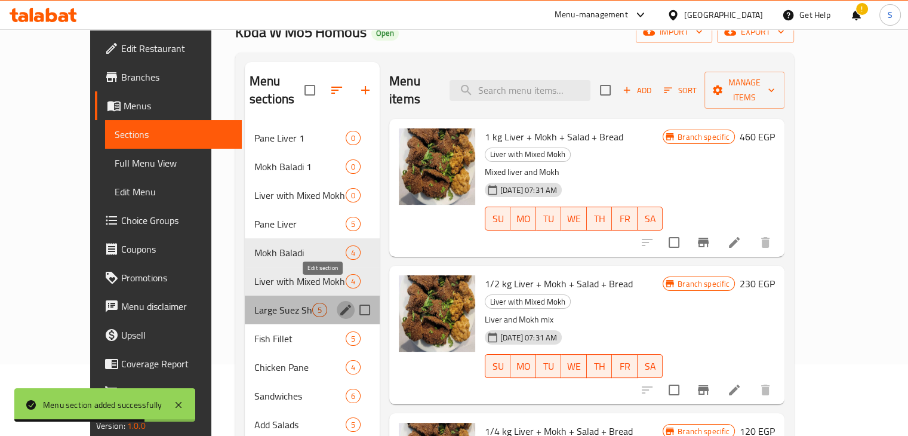
click at [339, 303] on icon "edit" at bounding box center [346, 310] width 14 height 14
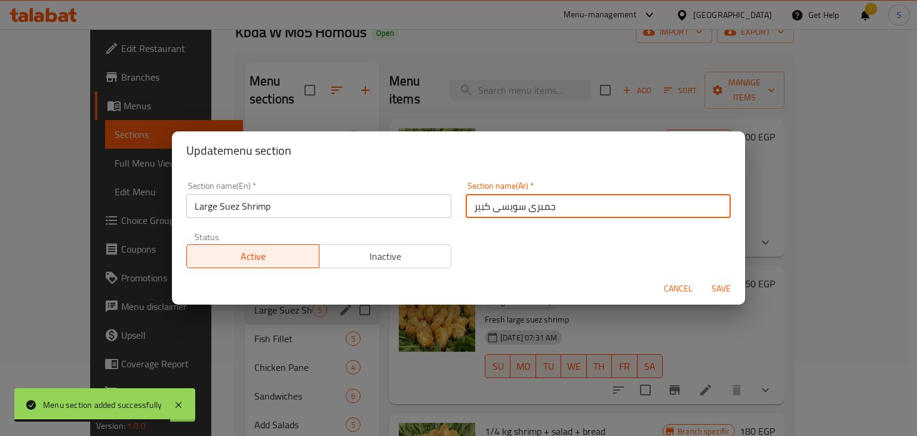
click at [523, 201] on input "جمبرى سويسى كبير" at bounding box center [598, 206] width 265 height 24
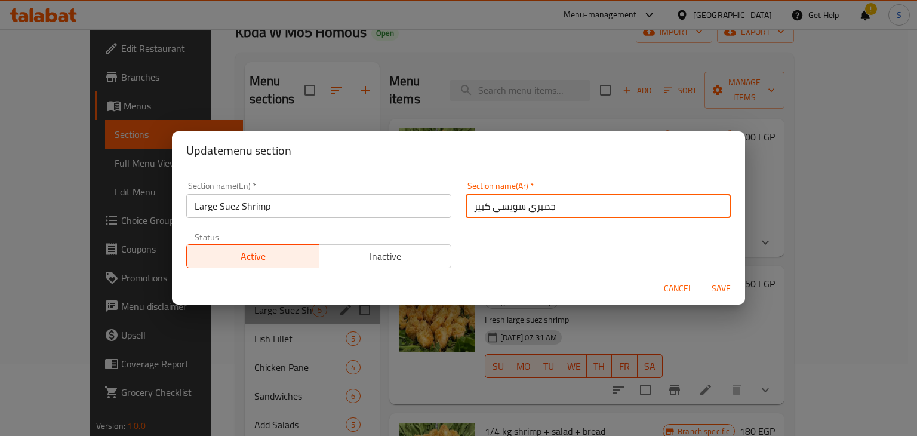
click at [523, 201] on input "جمبرى سويسى كبير" at bounding box center [598, 206] width 265 height 24
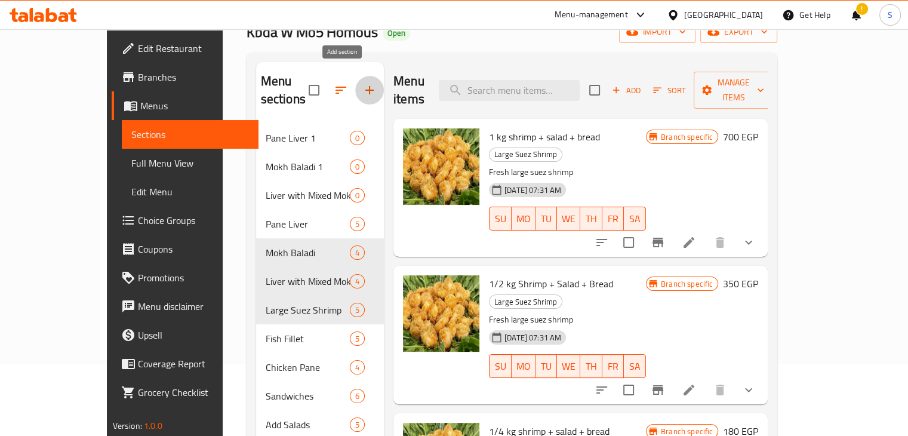
click at [362, 83] on icon "button" at bounding box center [369, 90] width 14 height 14
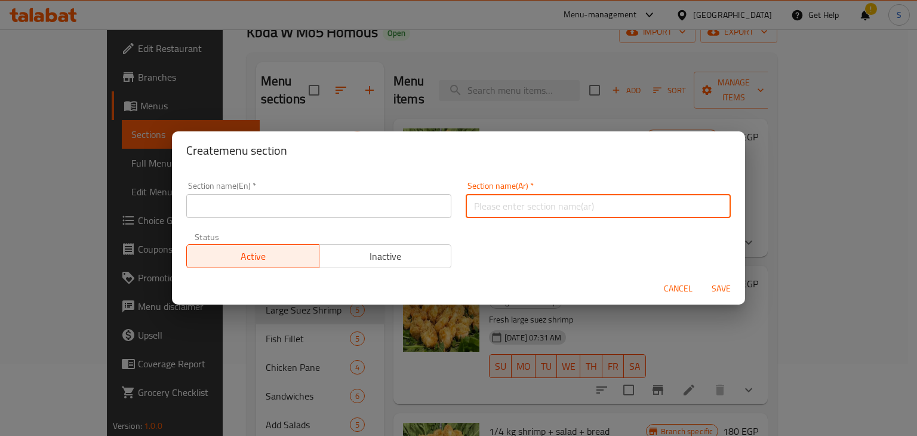
click at [508, 194] on input "text" at bounding box center [598, 206] width 265 height 24
paste input "جمبرى سويسى كبير"
type input "جمبرى سويسى كبير"
click at [350, 196] on input "text" at bounding box center [318, 206] width 265 height 24
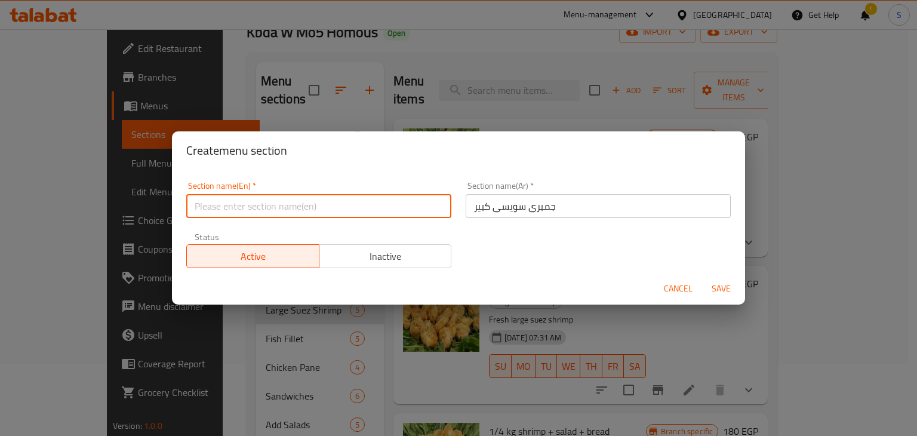
paste input "Large Suez Shrimp"
type input "Large Suez Shrimp 1"
click at [702, 278] on button "Save" at bounding box center [721, 289] width 38 height 22
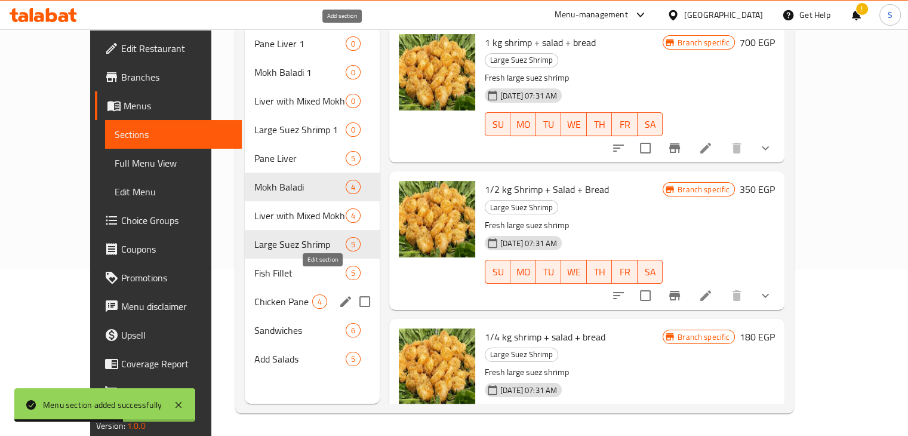
scroll to position [167, 0]
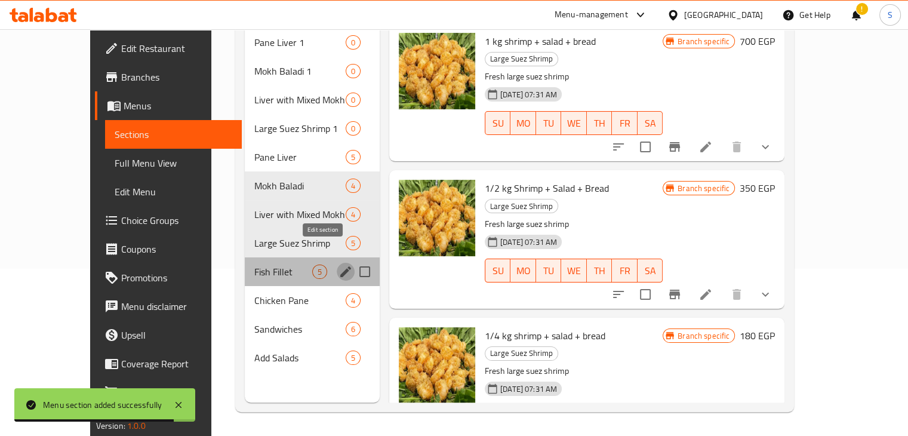
click at [339, 265] on icon "edit" at bounding box center [346, 272] width 14 height 14
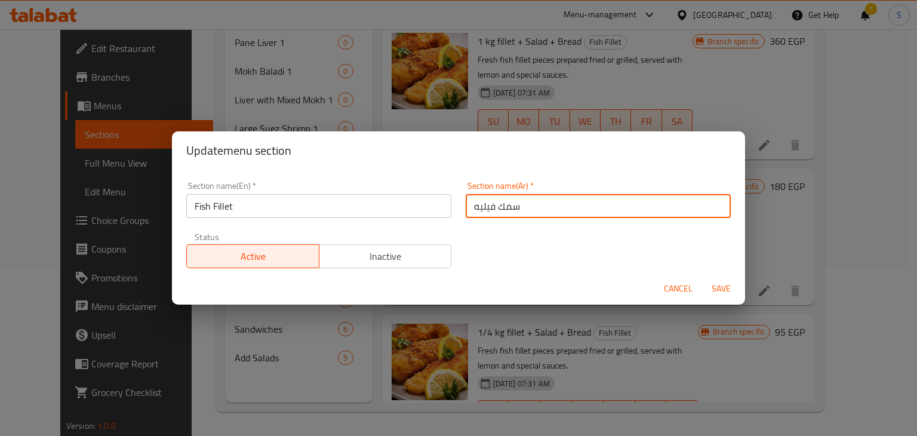
click at [481, 204] on input "سمك فيليه" at bounding box center [598, 206] width 265 height 24
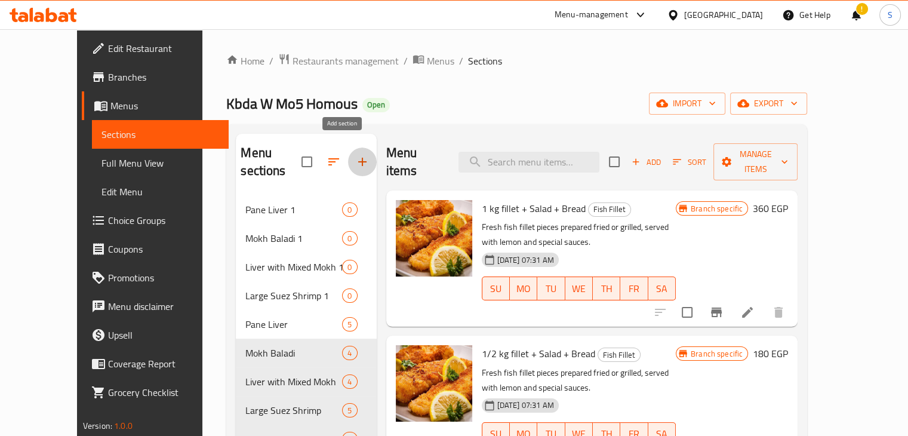
click at [355, 160] on icon "button" at bounding box center [362, 162] width 14 height 14
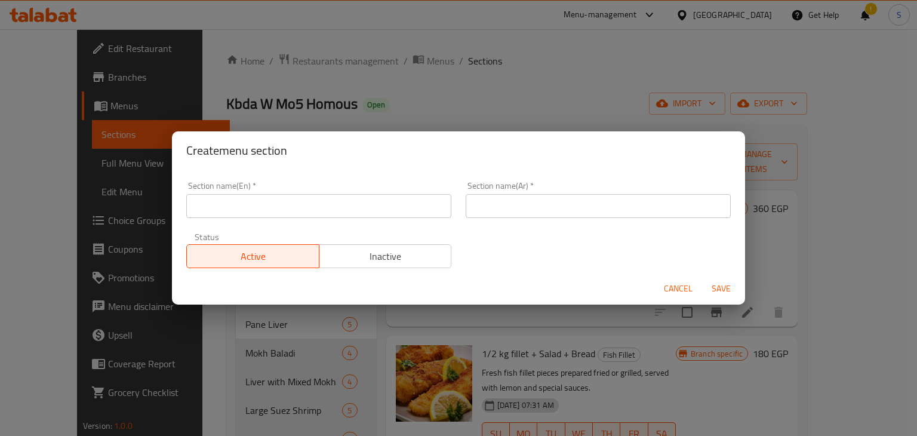
click at [476, 207] on input "text" at bounding box center [598, 206] width 265 height 24
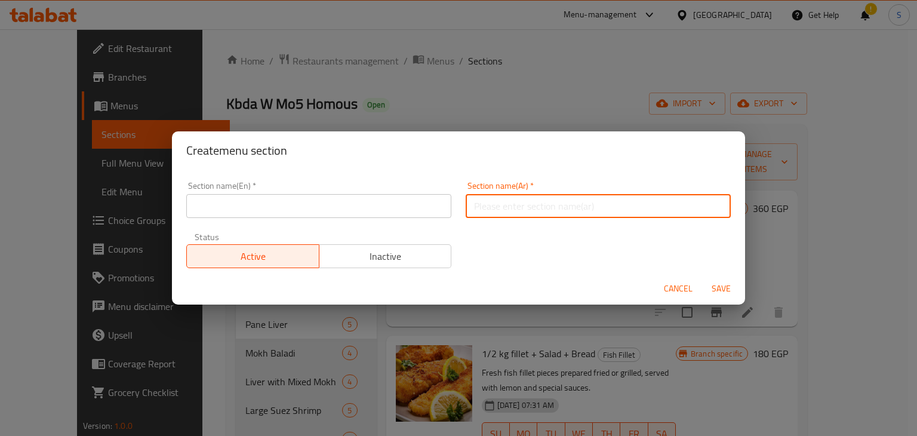
paste input "سمك فيليه"
type input "سمك فيليه"
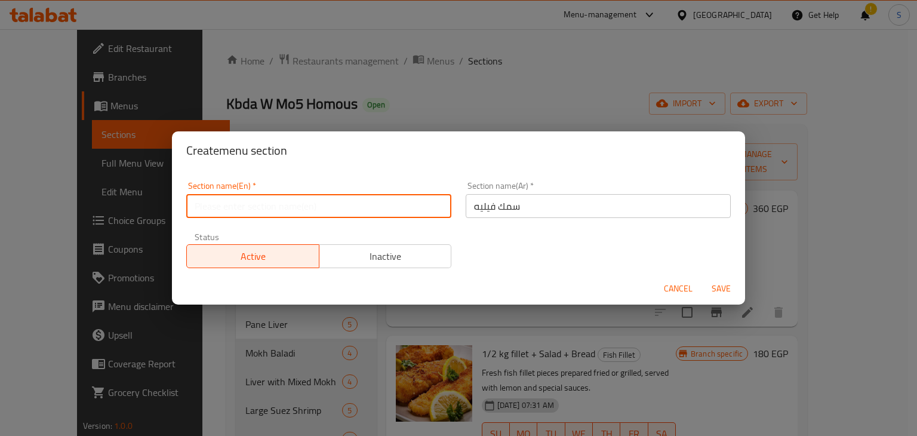
click at [336, 214] on input "text" at bounding box center [318, 206] width 265 height 24
paste input "Fish Fillet"
type input "Fish Fillet 1"
click at [702, 278] on button "Save" at bounding box center [721, 289] width 38 height 22
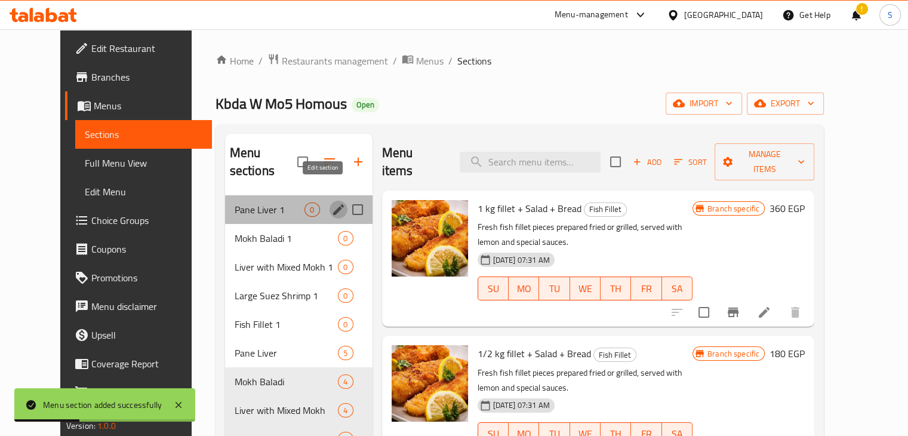
click at [333, 204] on icon "edit" at bounding box center [338, 209] width 11 height 11
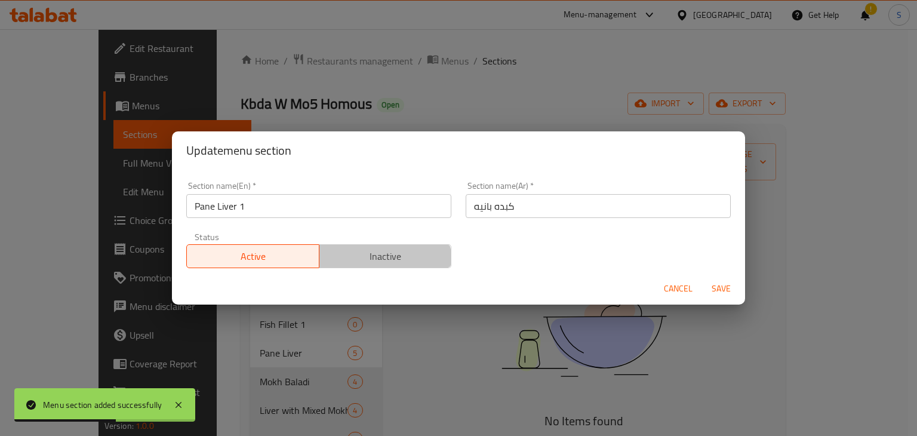
click at [368, 266] on button "Inactive" at bounding box center [385, 256] width 133 height 24
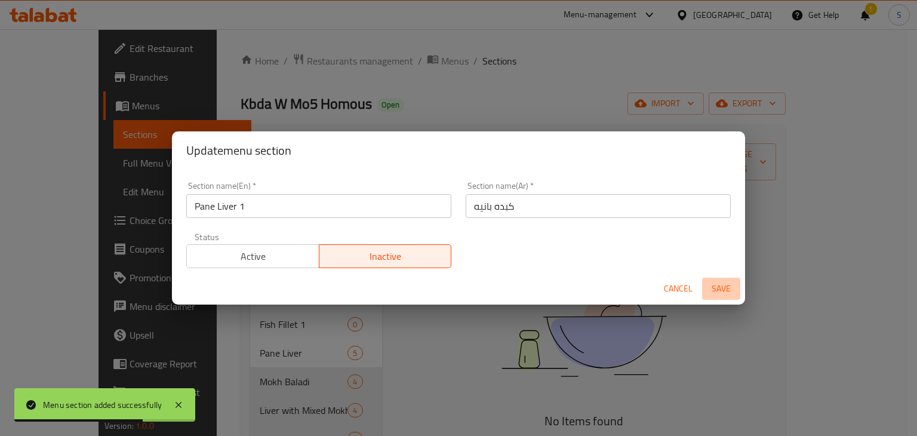
click at [702, 290] on button "Save" at bounding box center [721, 289] width 38 height 22
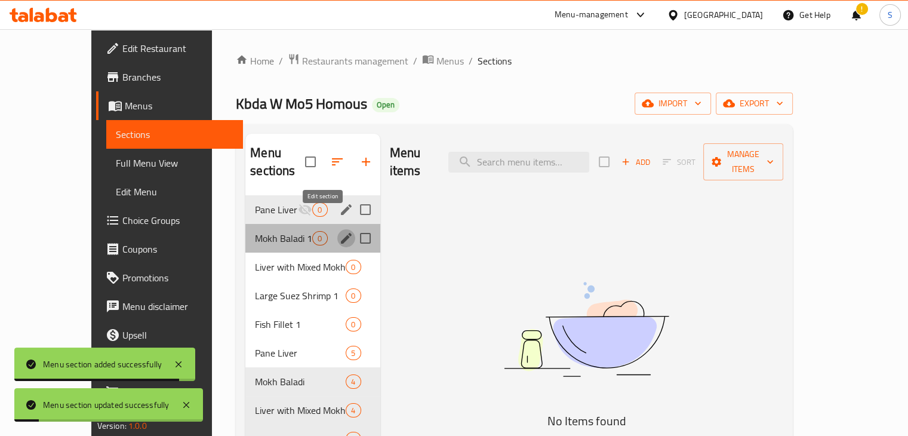
click at [341, 233] on icon "edit" at bounding box center [346, 238] width 11 height 11
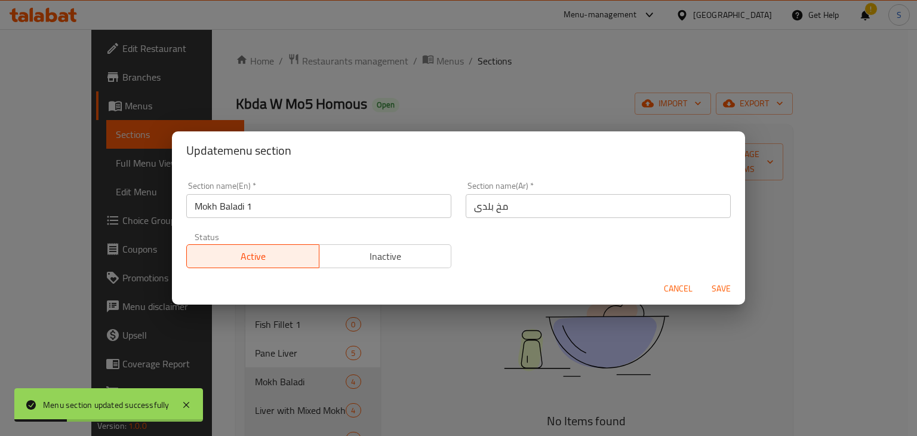
click at [420, 255] on span "Inactive" at bounding box center [385, 256] width 123 height 17
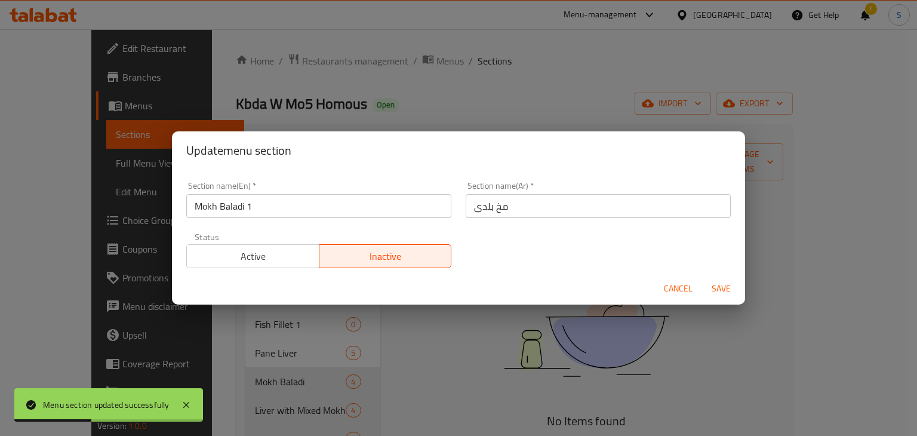
click at [714, 290] on span "Save" at bounding box center [721, 288] width 29 height 15
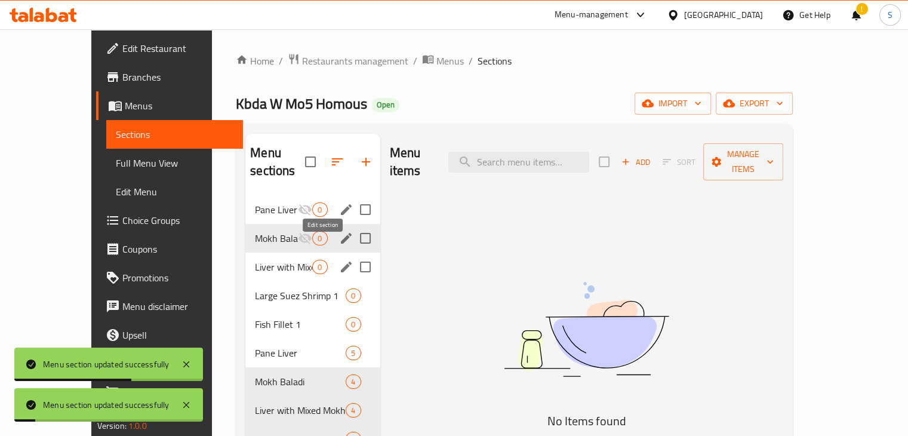
click at [341, 262] on icon "edit" at bounding box center [346, 267] width 11 height 11
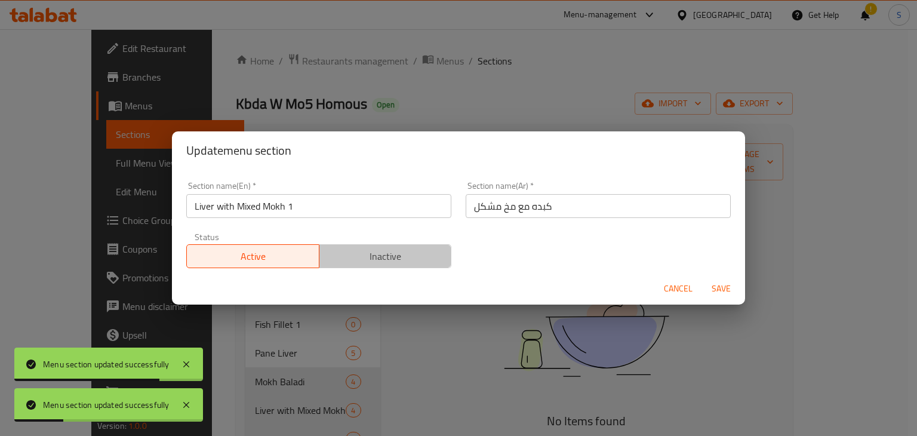
click at [432, 259] on span "Inactive" at bounding box center [385, 256] width 123 height 17
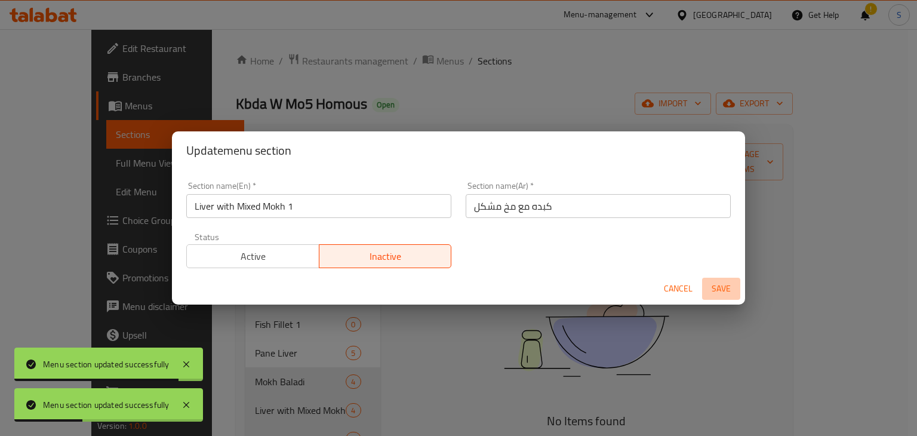
click at [724, 286] on span "Save" at bounding box center [721, 288] width 29 height 15
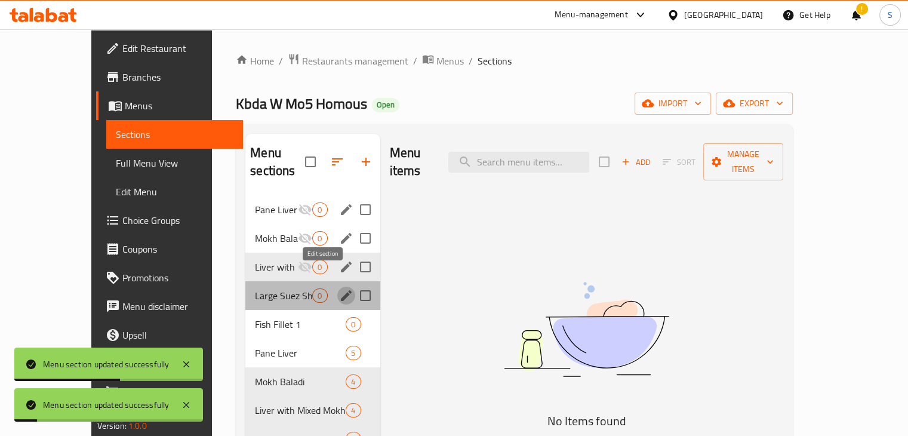
click at [341, 290] on icon "edit" at bounding box center [346, 295] width 11 height 11
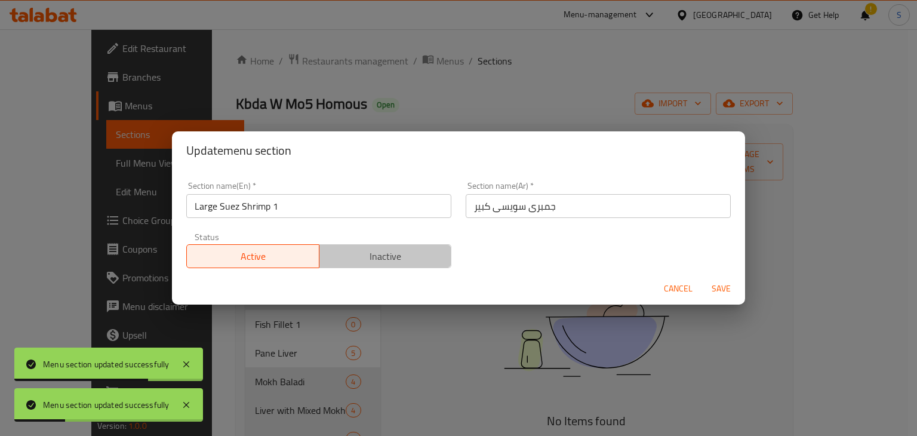
click at [433, 253] on span "Inactive" at bounding box center [385, 256] width 123 height 17
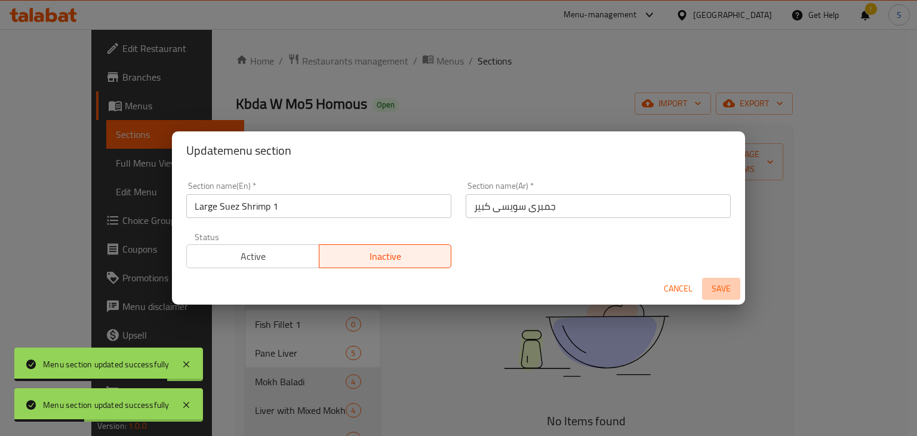
click at [719, 287] on span "Save" at bounding box center [721, 288] width 29 height 15
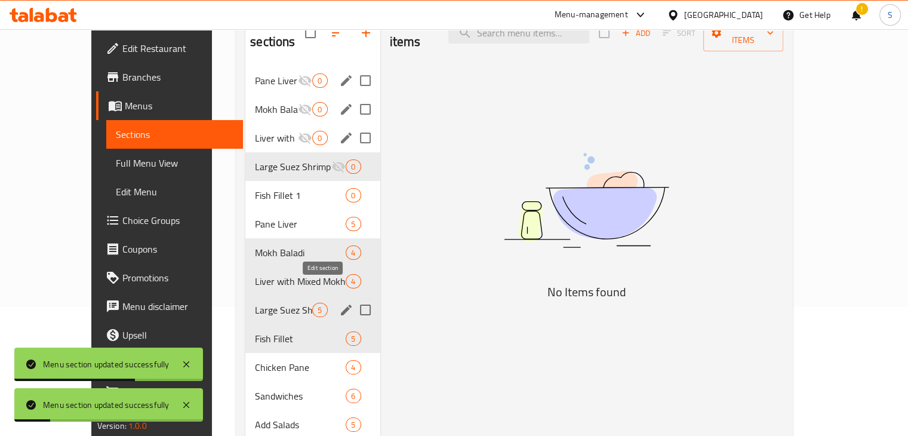
scroll to position [130, 0]
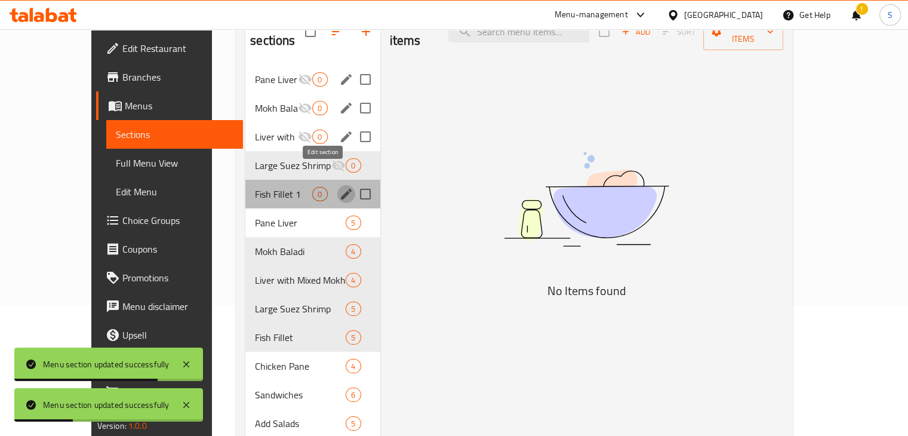
click at [339, 187] on icon "edit" at bounding box center [346, 194] width 14 height 14
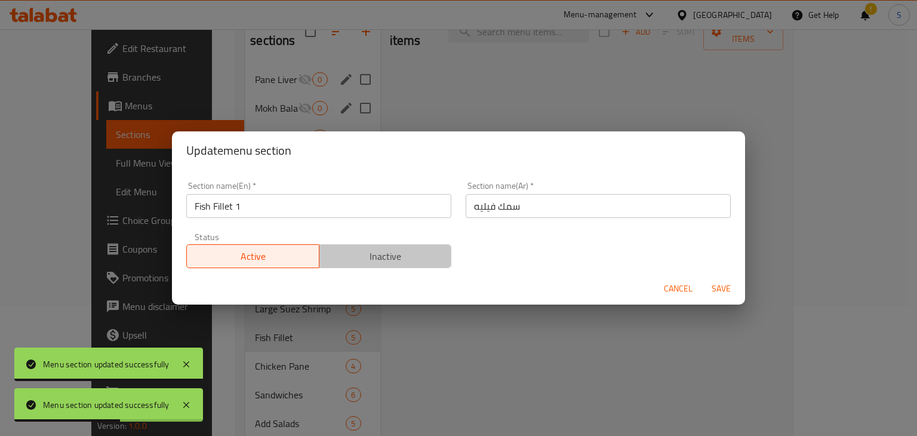
click at [420, 250] on span "Inactive" at bounding box center [385, 256] width 123 height 17
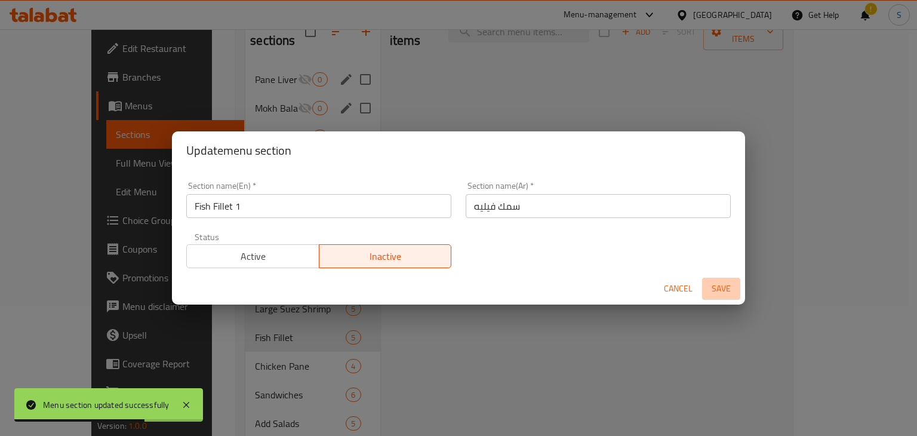
click at [719, 297] on button "Save" at bounding box center [721, 289] width 38 height 22
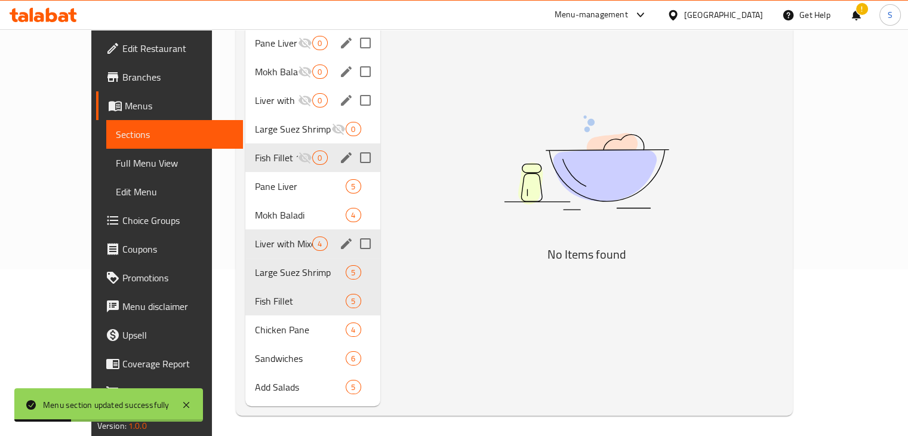
scroll to position [167, 0]
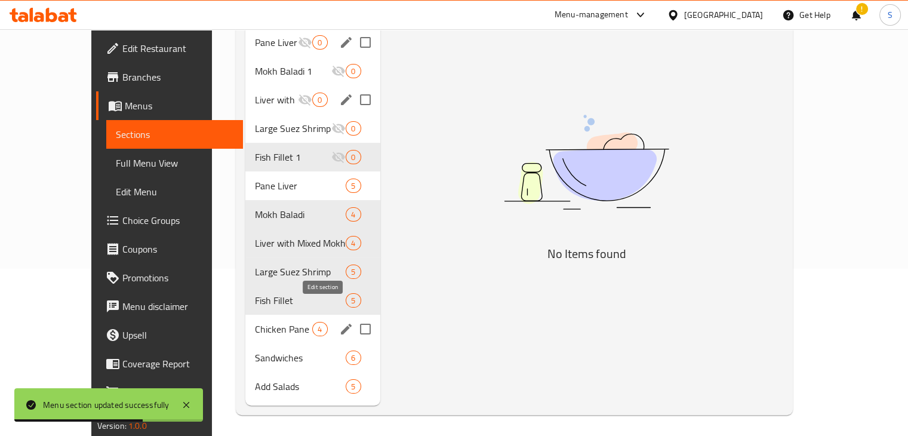
click at [341, 324] on icon "edit" at bounding box center [346, 329] width 11 height 11
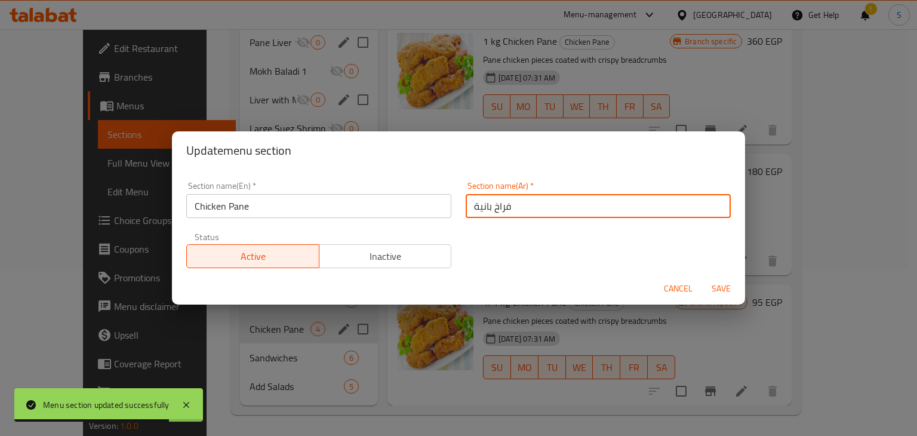
click at [509, 206] on input "فراخ بانية" at bounding box center [598, 206] width 265 height 24
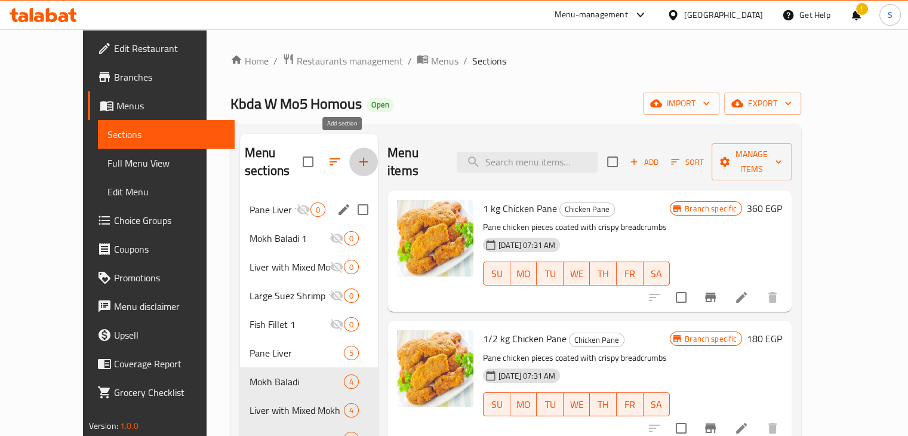
click at [356, 155] on icon "button" at bounding box center [363, 162] width 14 height 14
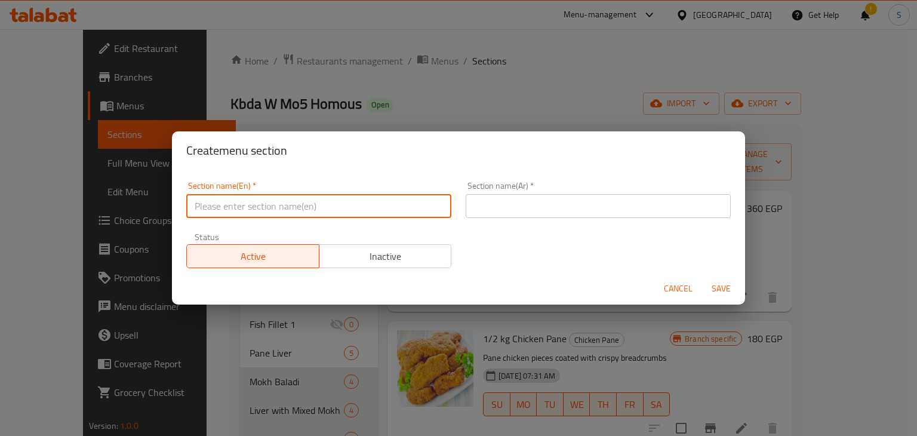
click at [380, 203] on input "text" at bounding box center [318, 206] width 265 height 24
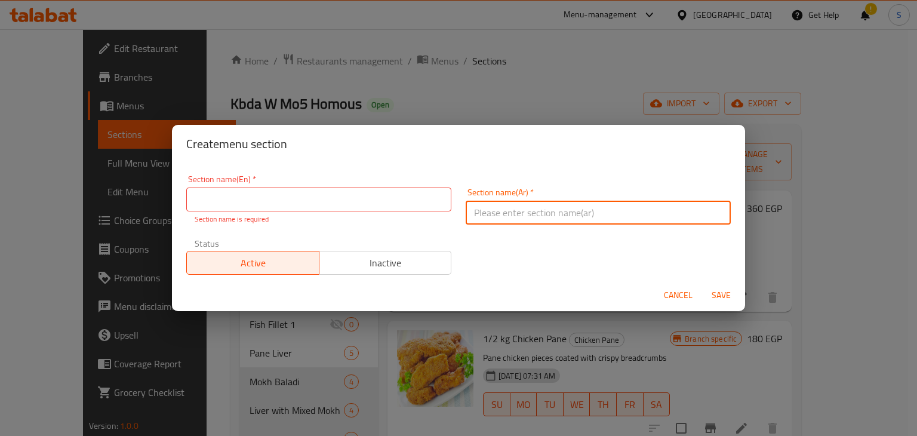
click at [509, 213] on input "text" at bounding box center [598, 213] width 265 height 24
paste input "فراخ بانية"
type input "فراخ بانية"
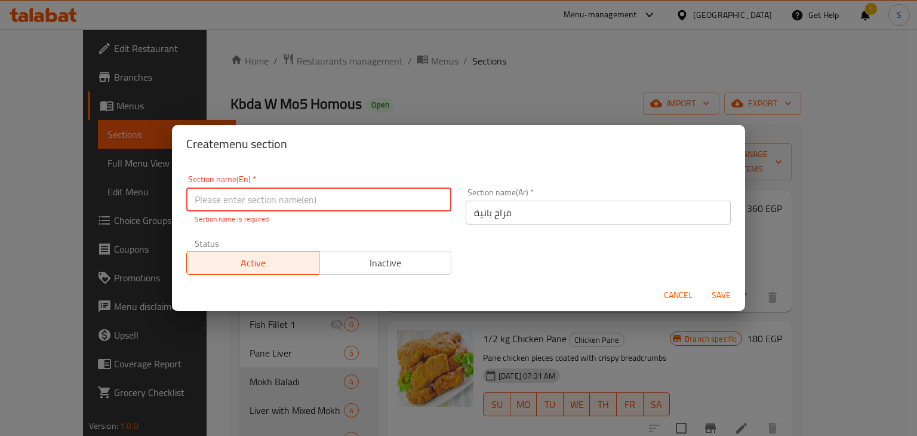
click at [374, 190] on input "text" at bounding box center [318, 199] width 265 height 24
paste input "Chicken Pane"
type input "Chicken Pane 1"
click at [702, 284] on button "Save" at bounding box center [721, 295] width 38 height 22
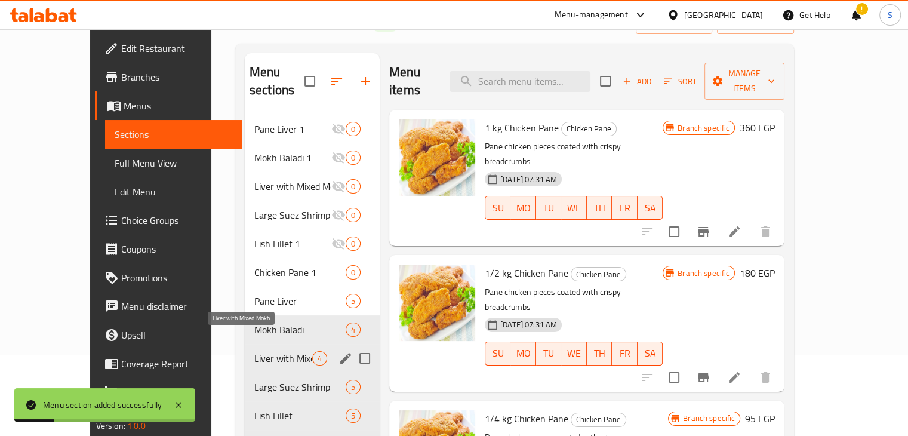
scroll to position [105, 0]
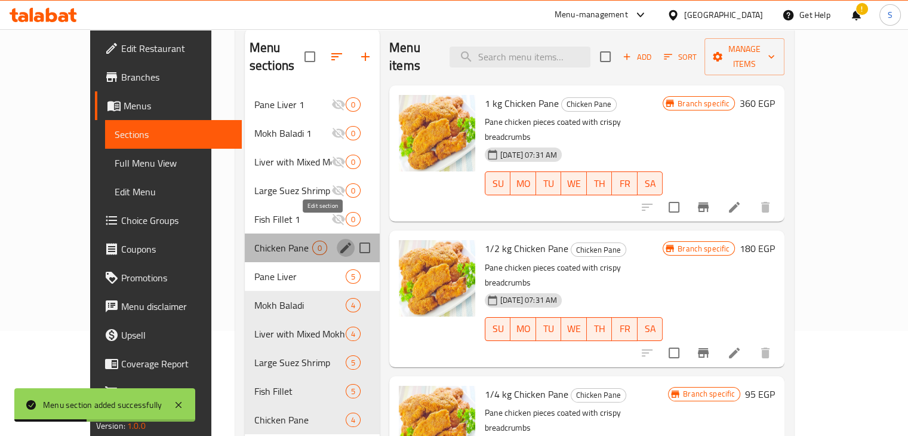
click at [339, 241] on icon "edit" at bounding box center [346, 248] width 14 height 14
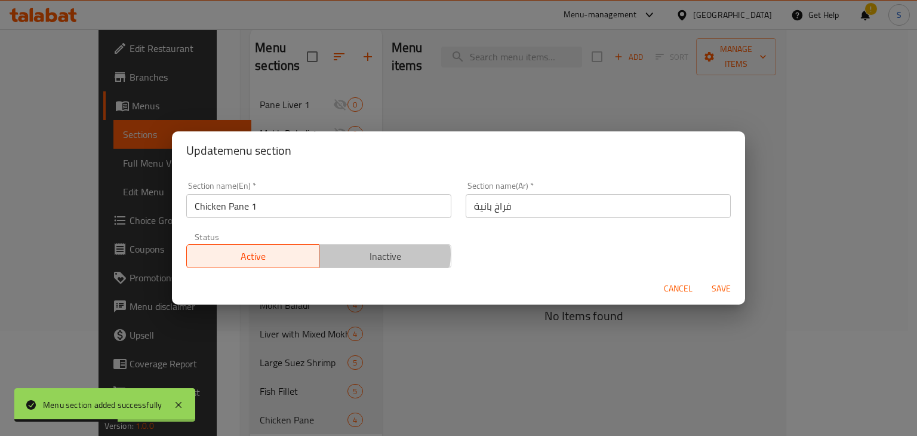
click at [372, 254] on span "Inactive" at bounding box center [385, 256] width 123 height 17
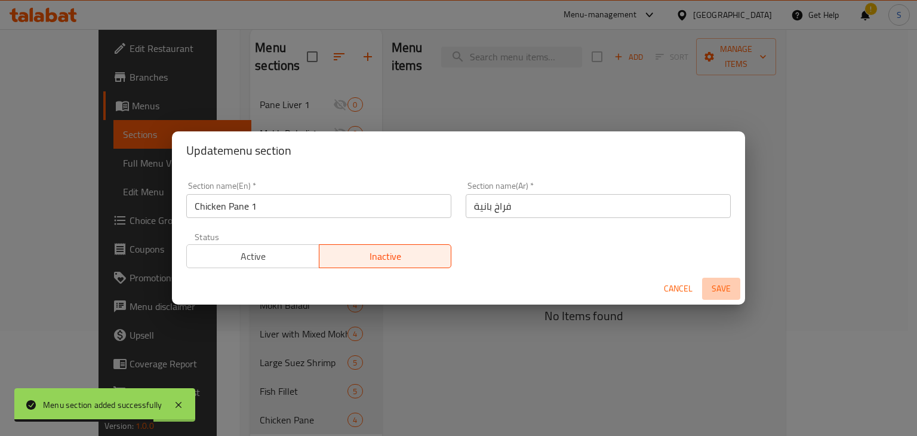
click at [731, 285] on span "Save" at bounding box center [721, 288] width 29 height 15
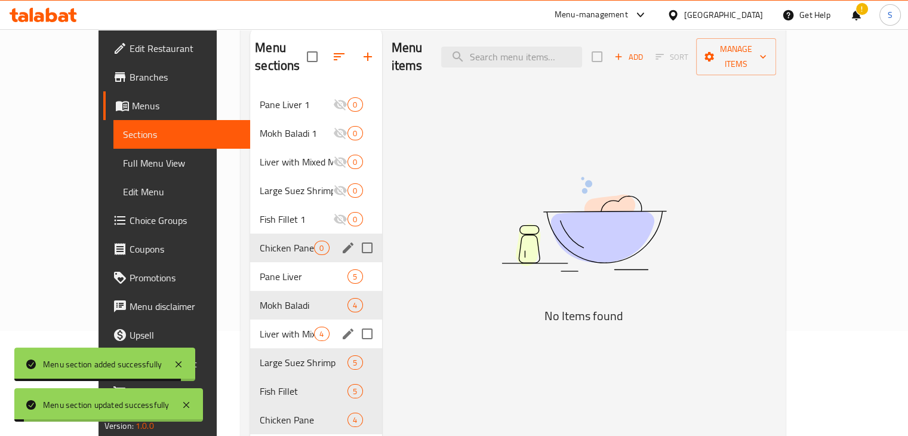
scroll to position [181, 0]
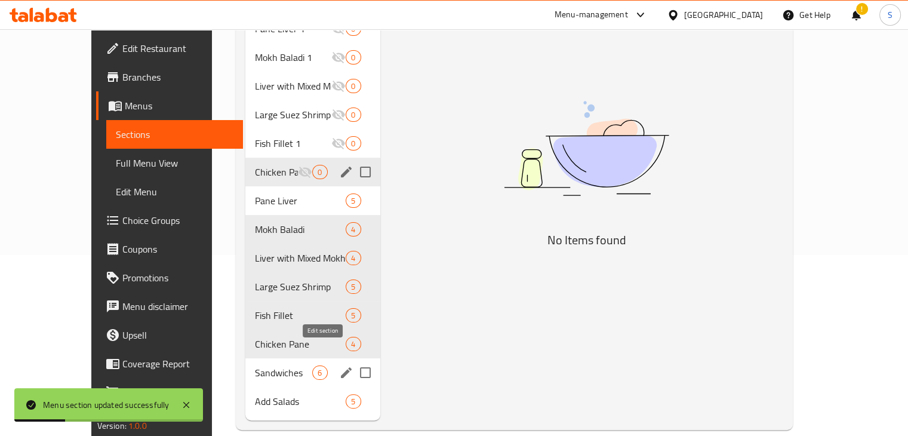
click at [339, 365] on icon "edit" at bounding box center [346, 372] width 14 height 14
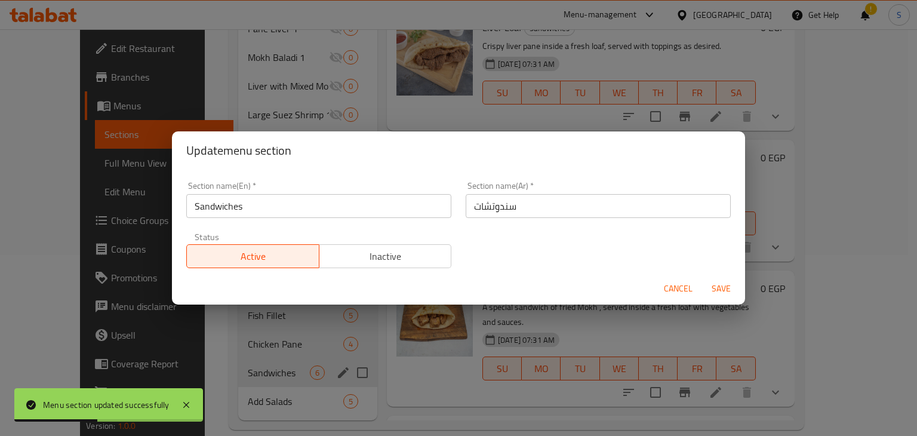
click at [492, 208] on input "سندوتشات" at bounding box center [598, 206] width 265 height 24
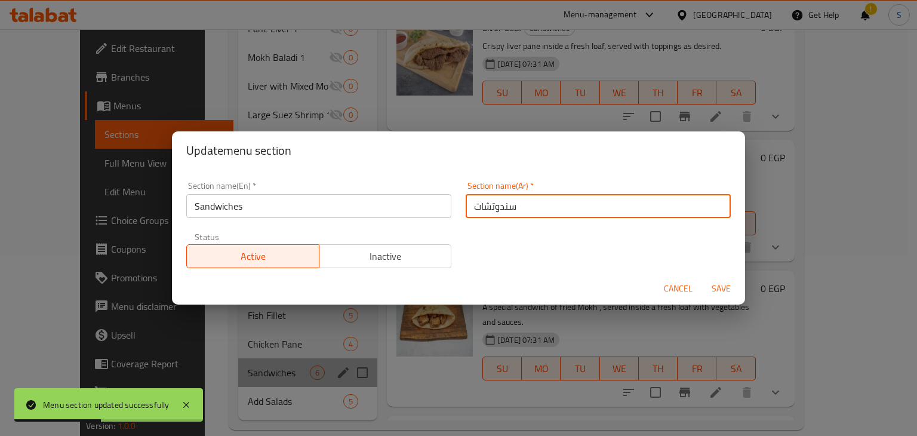
click at [492, 208] on input "سندوتشات" at bounding box center [598, 206] width 265 height 24
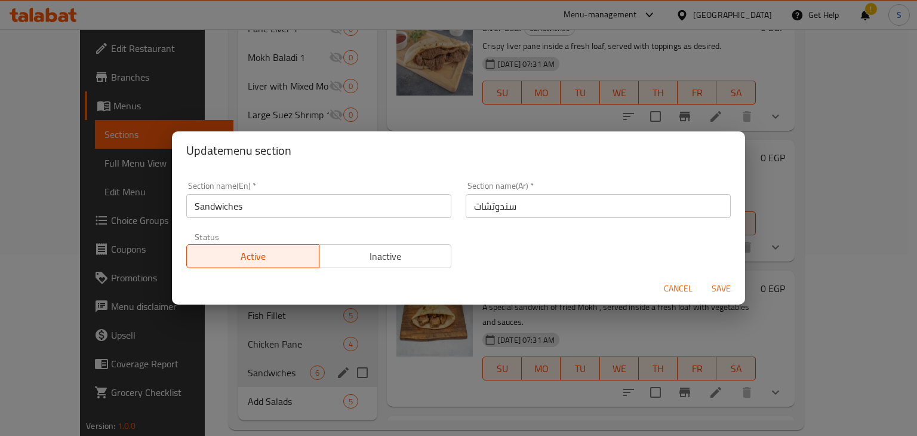
click at [490, 113] on div "Update menu section Section name(En)   * Sandwiches Section name(En) * Section …" at bounding box center [458, 218] width 917 height 436
click at [670, 288] on span "Cancel" at bounding box center [678, 288] width 29 height 15
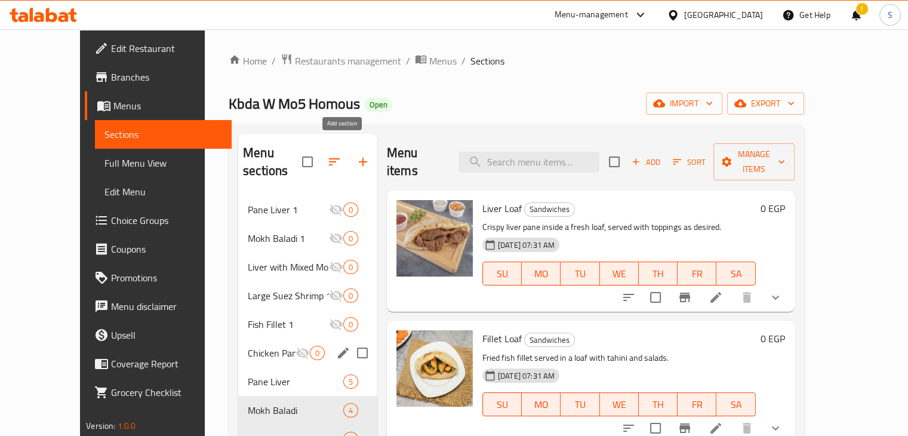
click at [356, 158] on icon "button" at bounding box center [363, 162] width 14 height 14
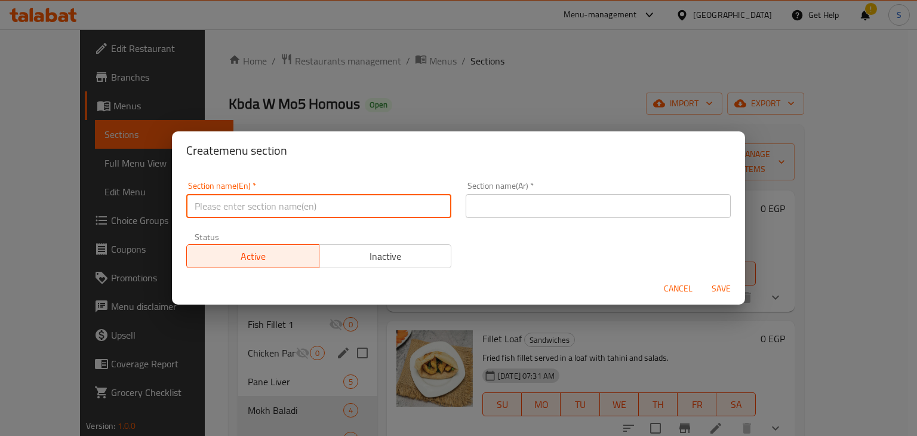
click at [385, 209] on input "text" at bounding box center [318, 206] width 265 height 24
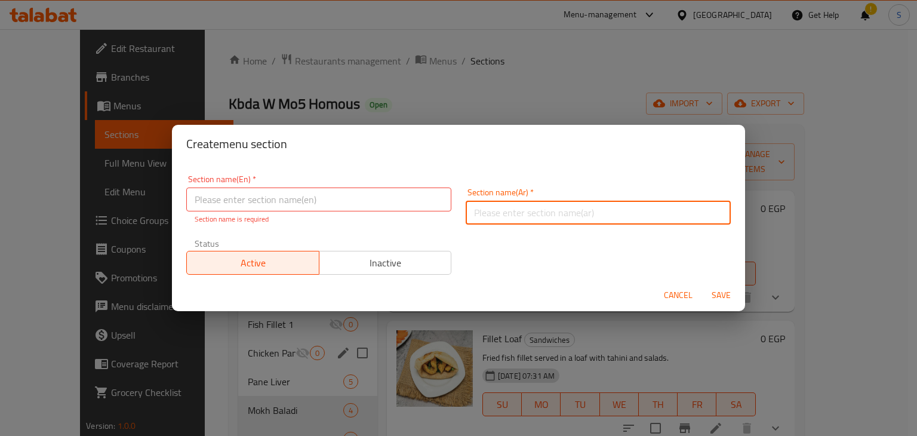
click at [515, 208] on input "text" at bounding box center [598, 213] width 265 height 24
paste input "سندوتشات"
type input "سندوتشات"
click at [331, 197] on input "text" at bounding box center [318, 199] width 265 height 24
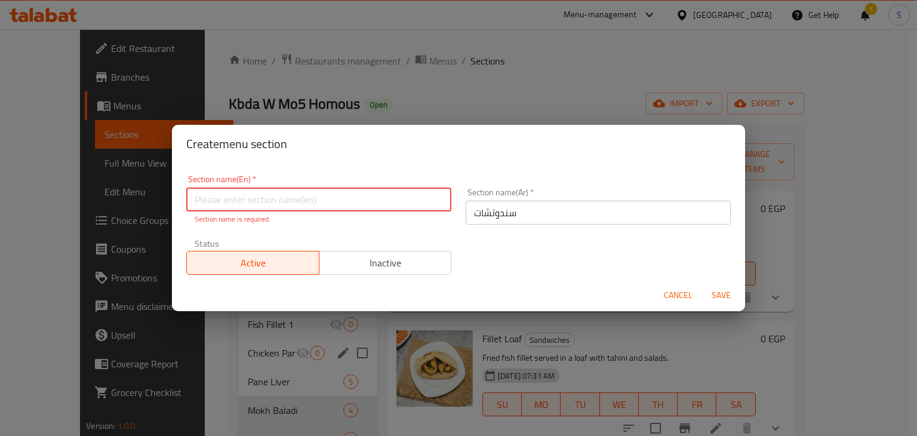
paste input "Sandwiches"
type input "Sandwiches 1"
click at [702, 284] on button "Save" at bounding box center [721, 295] width 38 height 22
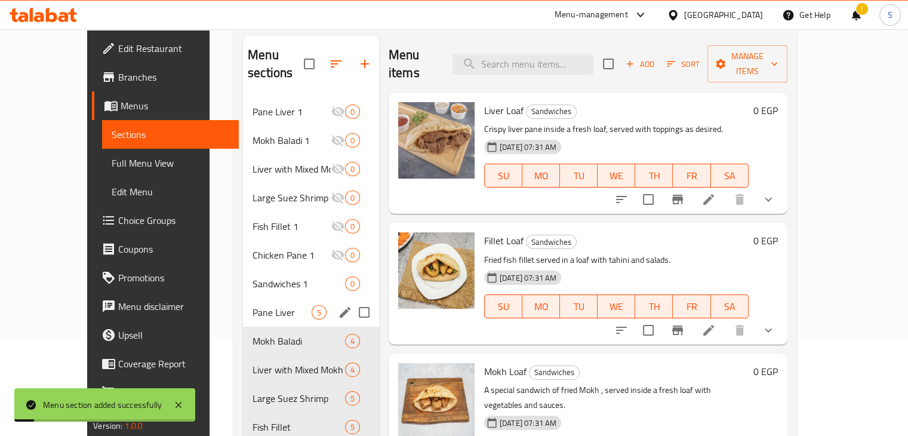
scroll to position [135, 0]
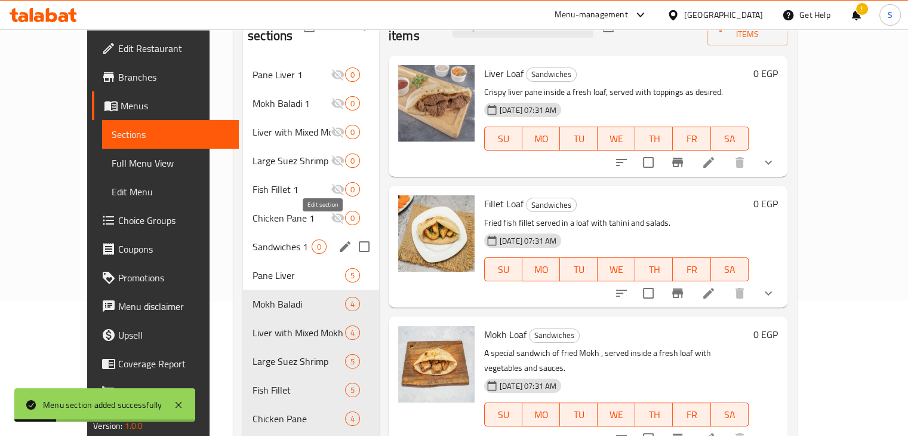
click at [340, 241] on icon "edit" at bounding box center [345, 246] width 11 height 11
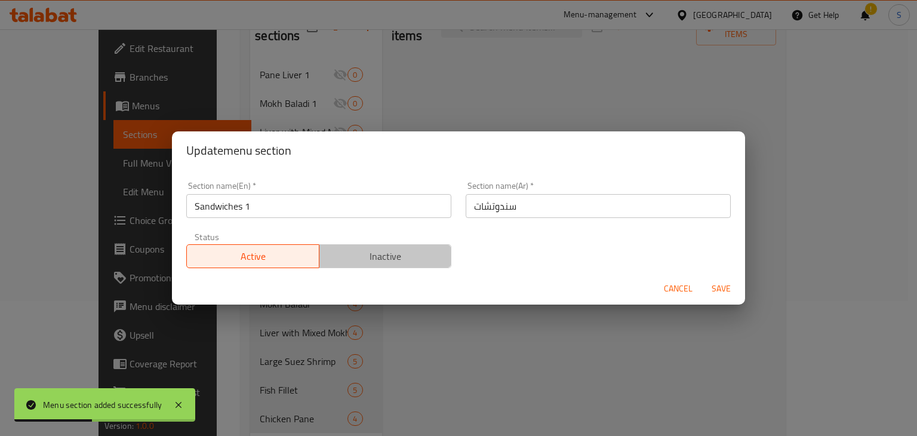
click at [398, 251] on span "Inactive" at bounding box center [385, 256] width 123 height 17
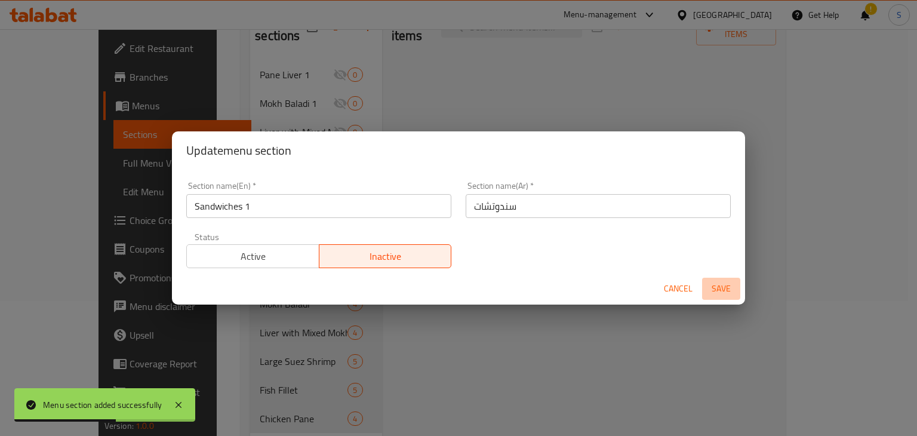
click at [731, 287] on span "Save" at bounding box center [721, 288] width 29 height 15
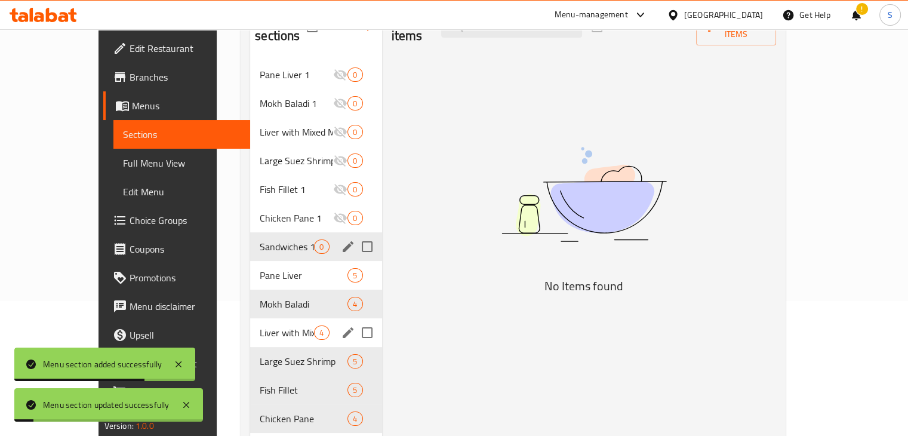
scroll to position [210, 0]
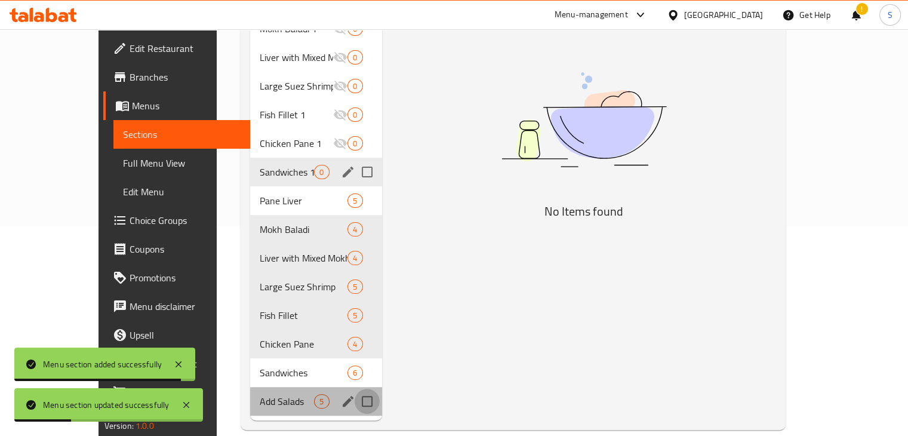
click at [355, 389] on input "Menu sections" at bounding box center [367, 401] width 25 height 25
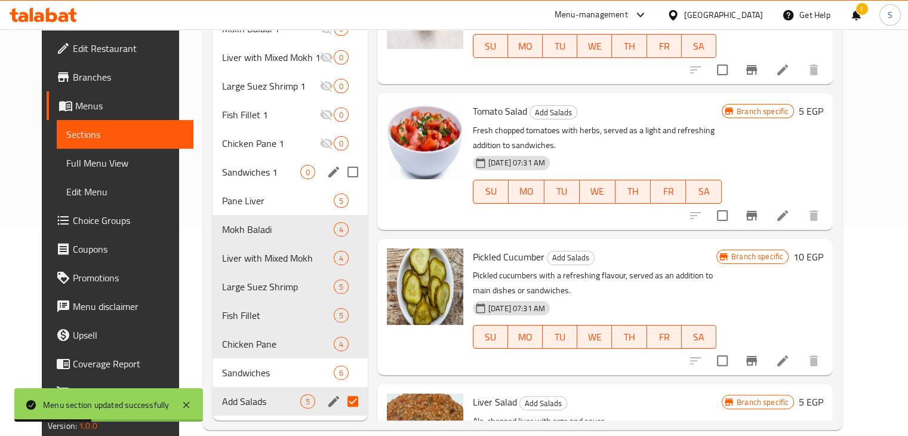
click at [340, 414] on div "Add Salads 5" at bounding box center [290, 401] width 155 height 29
click at [348, 395] on input "Menu sections" at bounding box center [352, 401] width 25 height 25
checkbox input "false"
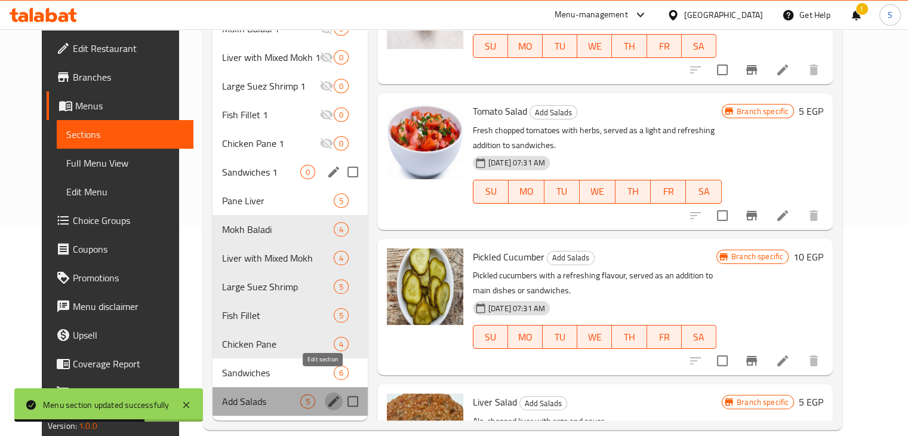
click at [327, 394] on icon "edit" at bounding box center [334, 401] width 14 height 14
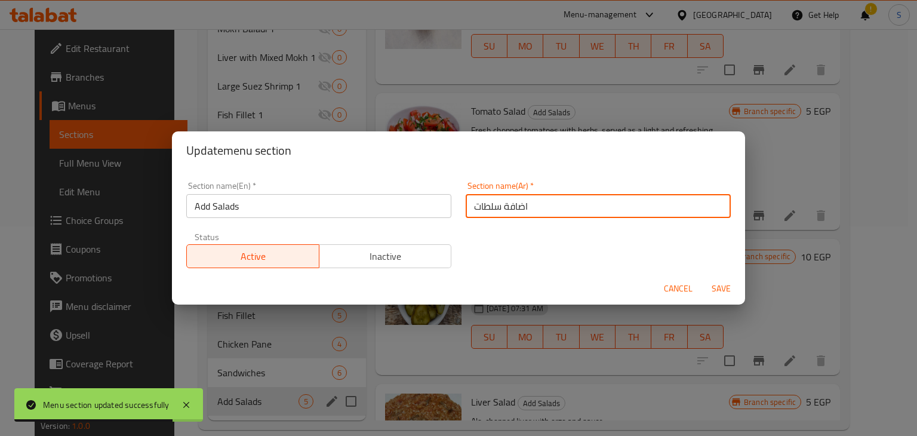
click at [500, 210] on input "اضافة سلطات" at bounding box center [598, 206] width 265 height 24
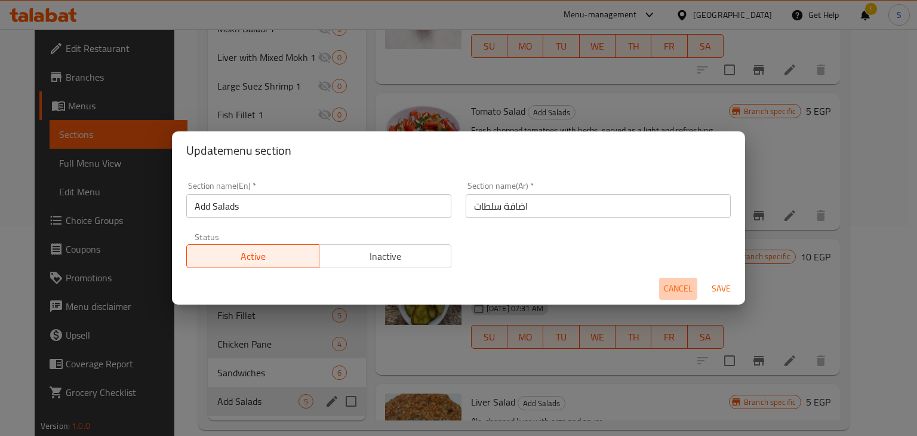
click at [674, 292] on span "Cancel" at bounding box center [678, 288] width 29 height 15
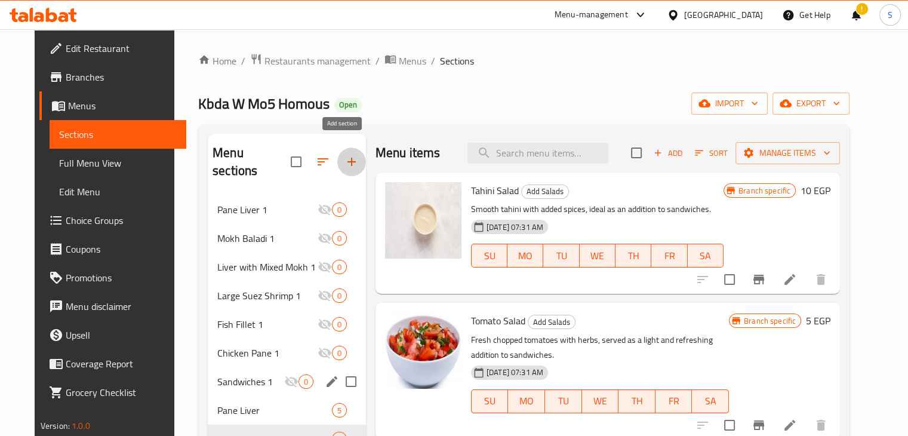
click at [345, 155] on icon "button" at bounding box center [352, 162] width 14 height 14
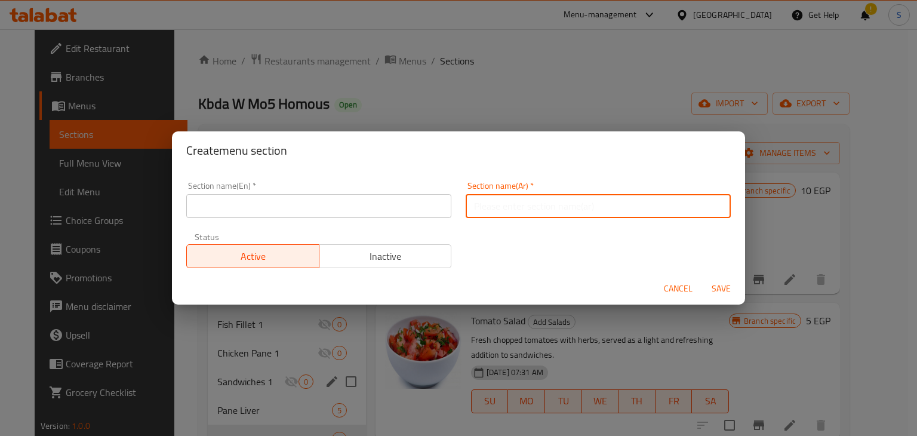
click at [500, 212] on input "text" at bounding box center [598, 206] width 265 height 24
paste input "اضافة سلطات"
type input "اضافة سلطات"
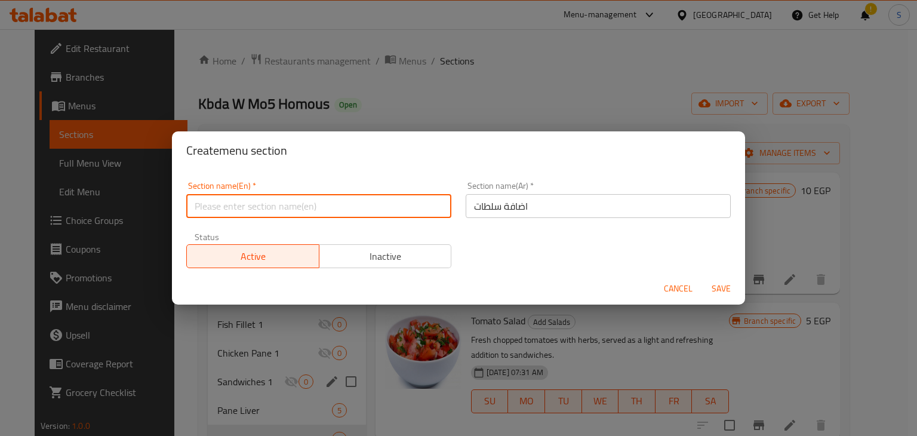
click at [336, 210] on input "text" at bounding box center [318, 206] width 265 height 24
paste input "Add Salads"
type input "Add Salads 1"
click at [702, 278] on button "Save" at bounding box center [721, 289] width 38 height 22
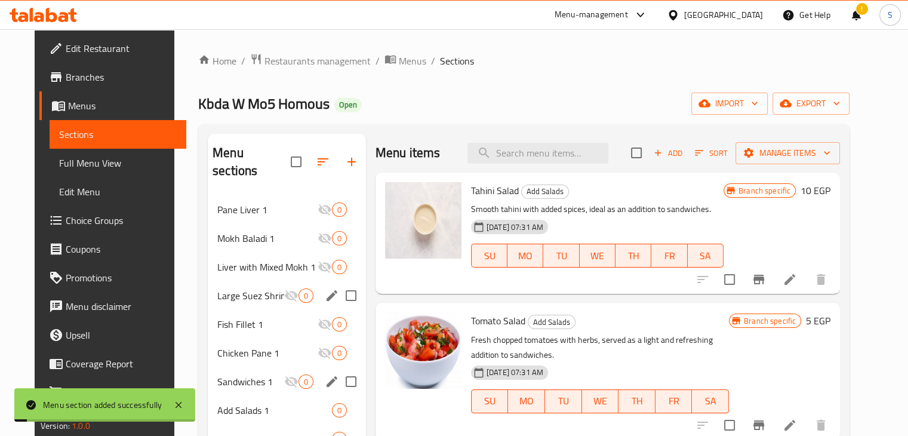
scroll to position [238, 0]
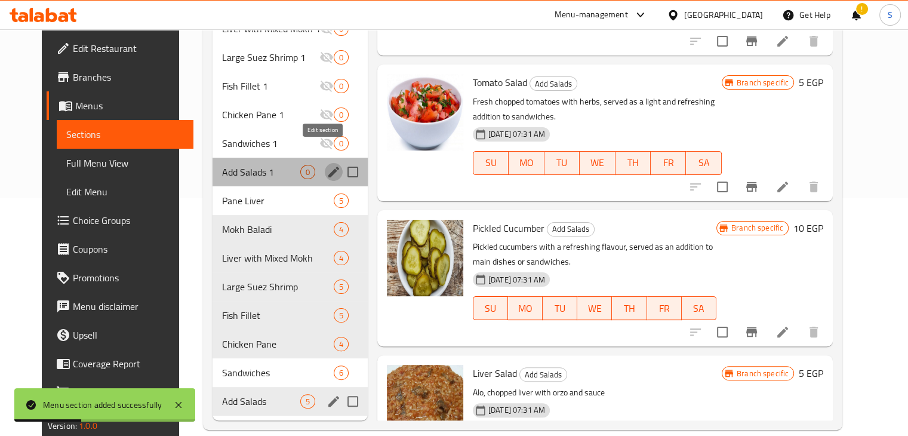
click at [325, 163] on button "edit" at bounding box center [334, 172] width 18 height 18
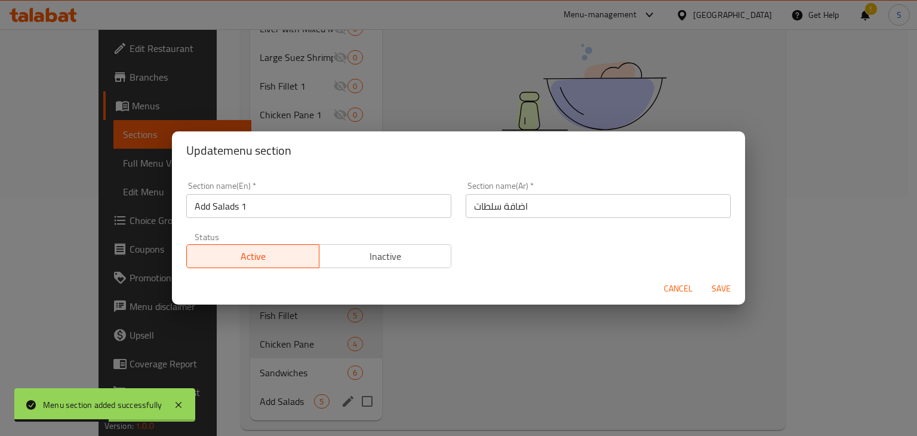
click at [395, 251] on span "Inactive" at bounding box center [385, 256] width 123 height 17
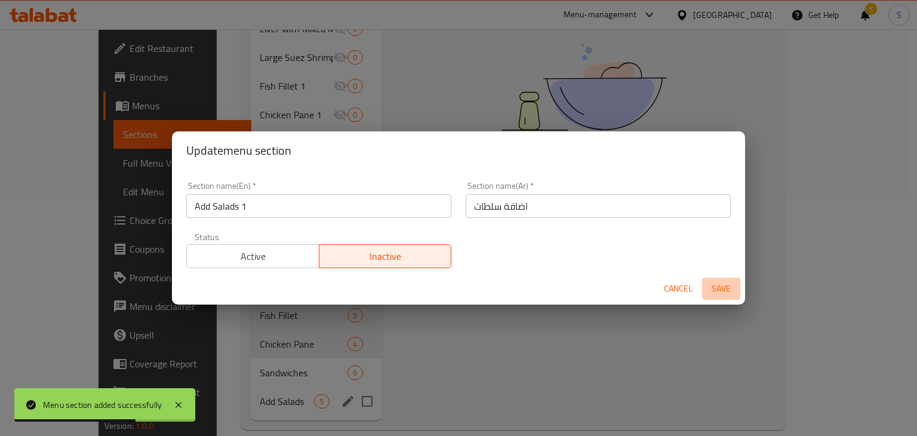
click at [716, 282] on span "Save" at bounding box center [721, 288] width 29 height 15
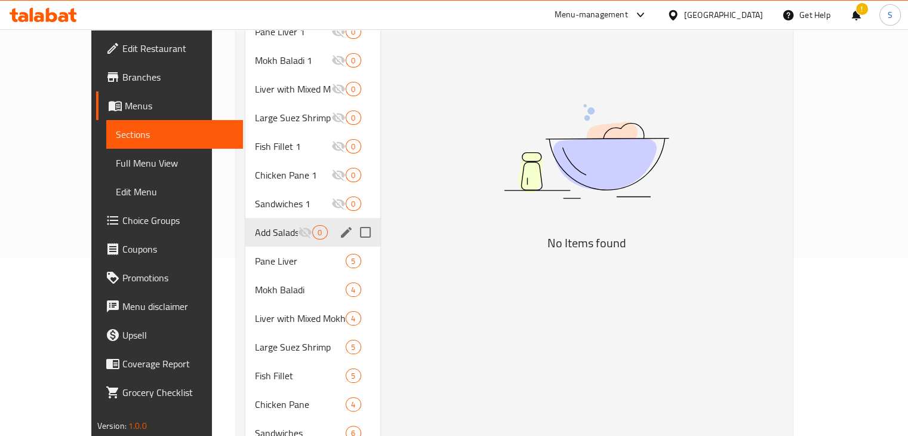
scroll to position [182, 0]
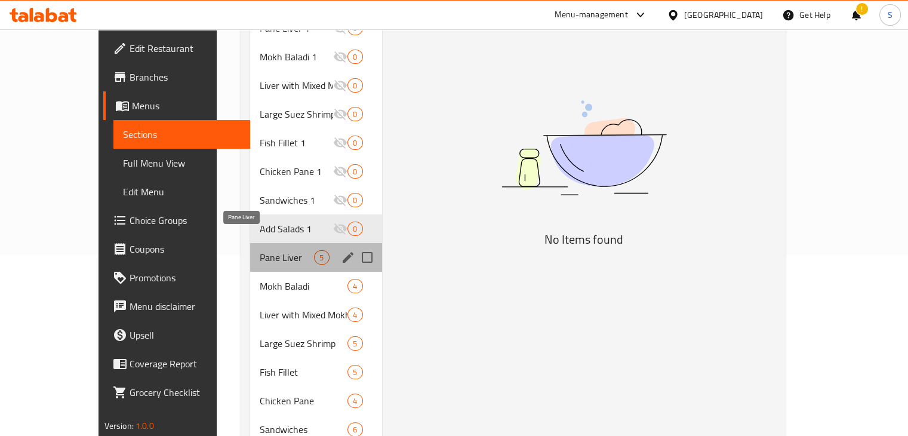
click at [260, 250] on span "Pane Liver" at bounding box center [287, 257] width 54 height 14
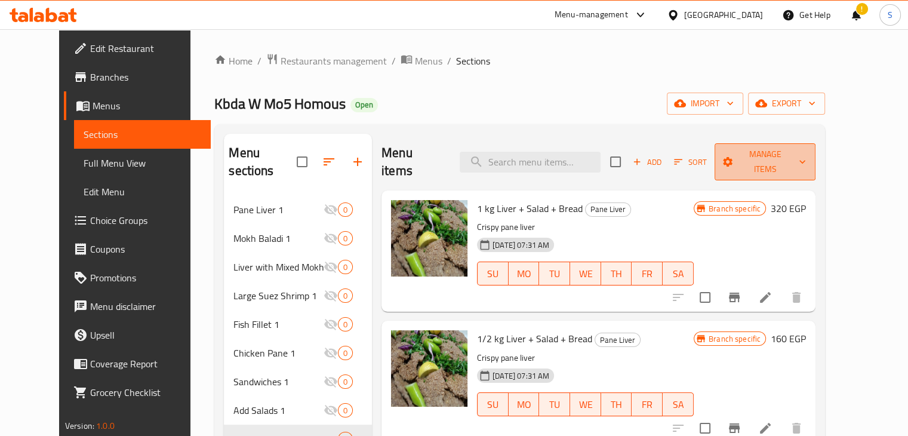
click at [799, 153] on span "Manage items" at bounding box center [765, 162] width 82 height 30
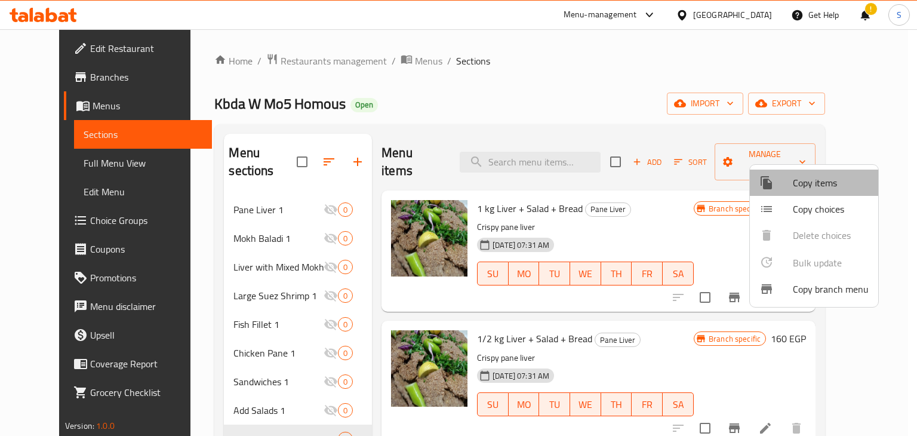
click at [822, 184] on span "Copy items" at bounding box center [831, 183] width 76 height 14
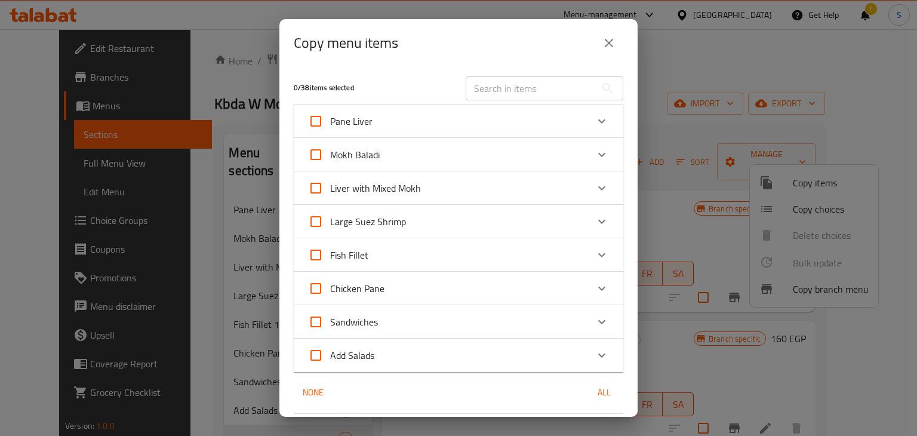
click at [316, 125] on input "Pane Liver" at bounding box center [316, 121] width 29 height 29
checkbox input "true"
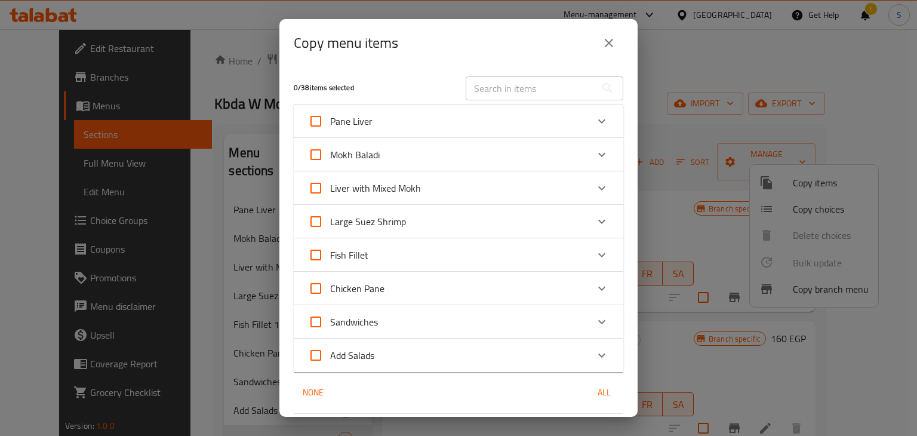
checkbox input "true"
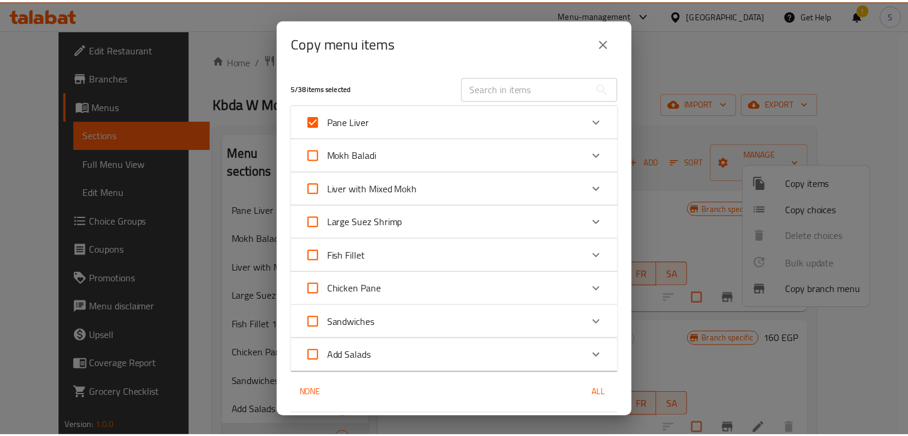
scroll to position [127, 0]
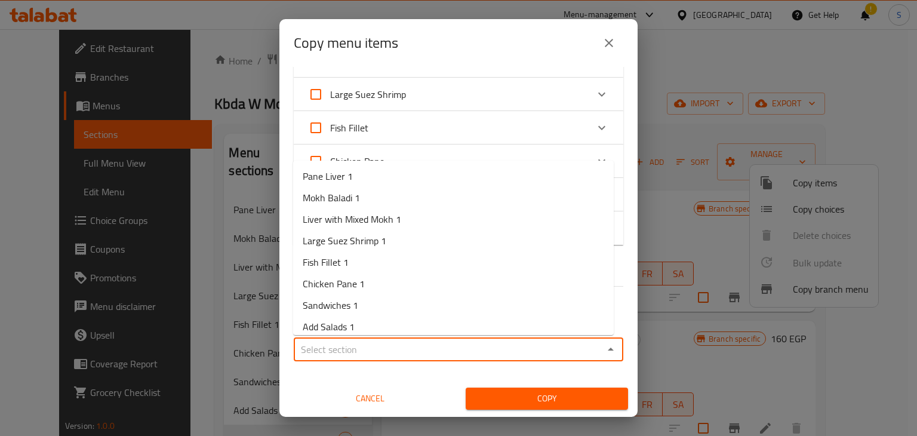
click at [361, 355] on input "Sections   *" at bounding box center [448, 349] width 303 height 17
click at [339, 183] on span "Pane Liver 1" at bounding box center [328, 176] width 50 height 14
type input "Pane Liver 1"
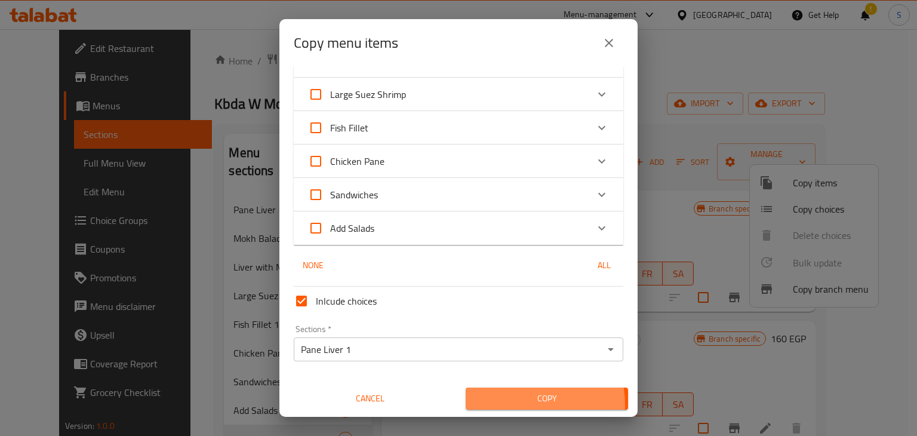
click at [516, 404] on span "Copy" at bounding box center [546, 398] width 143 height 15
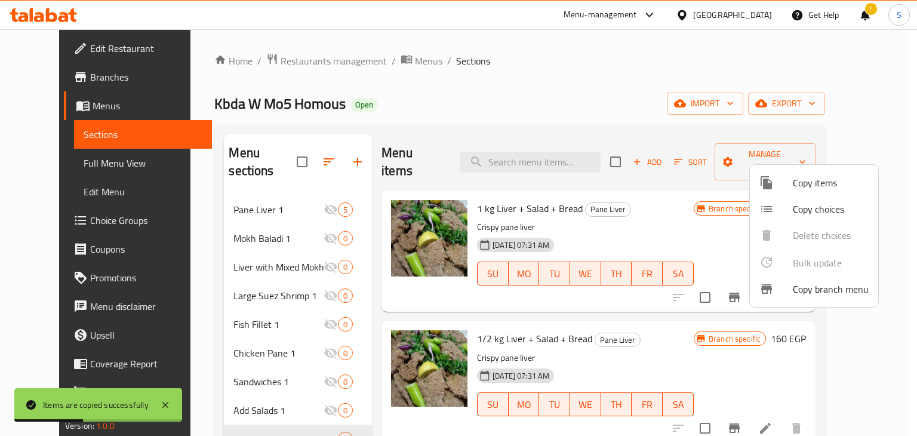
click at [671, 190] on div at bounding box center [458, 218] width 917 height 436
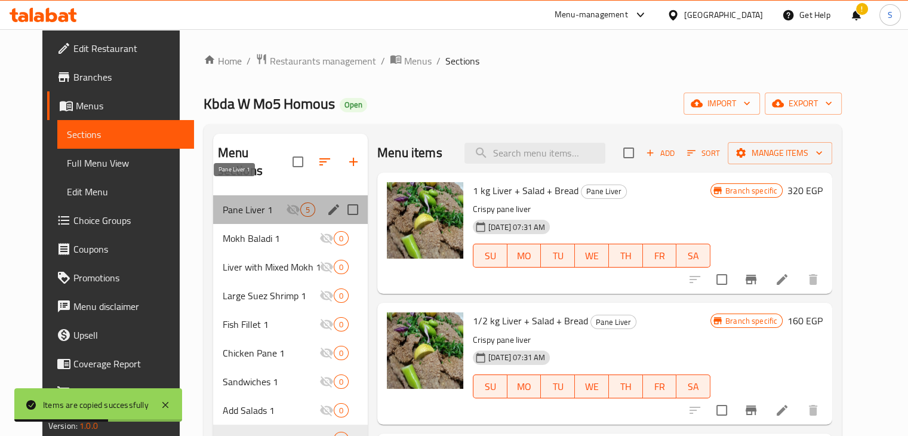
click at [233, 202] on span "Pane Liver 1" at bounding box center [254, 209] width 63 height 14
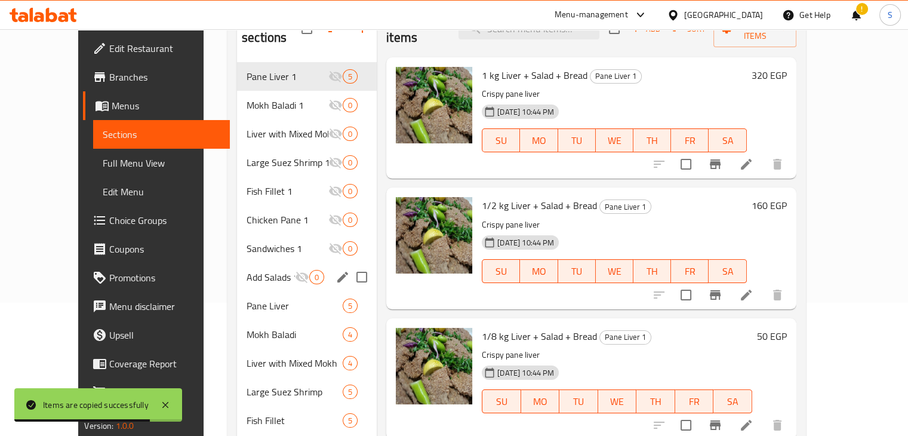
scroll to position [183, 0]
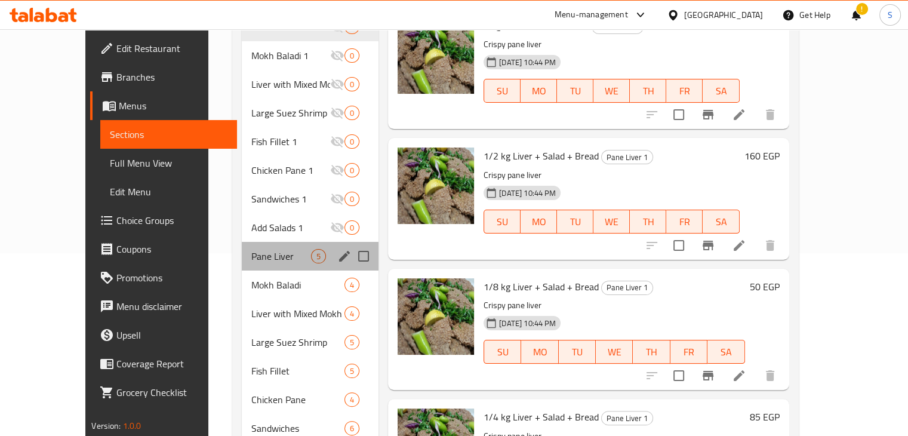
click at [264, 246] on div "Pane Liver 5" at bounding box center [310, 256] width 137 height 29
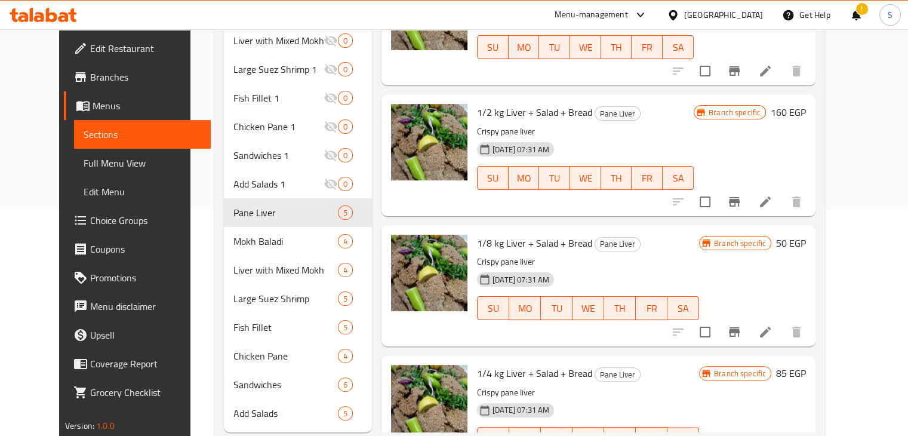
scroll to position [227, 0]
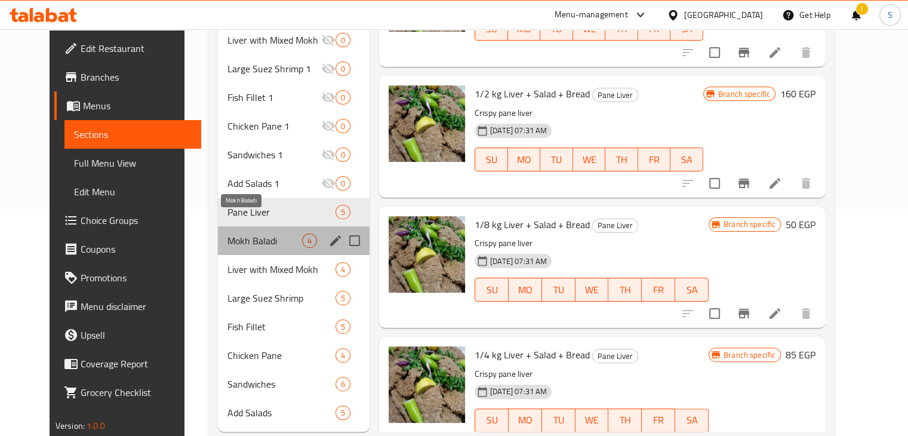
click at [243, 233] on span "Mokh Baladi" at bounding box center [264, 240] width 75 height 14
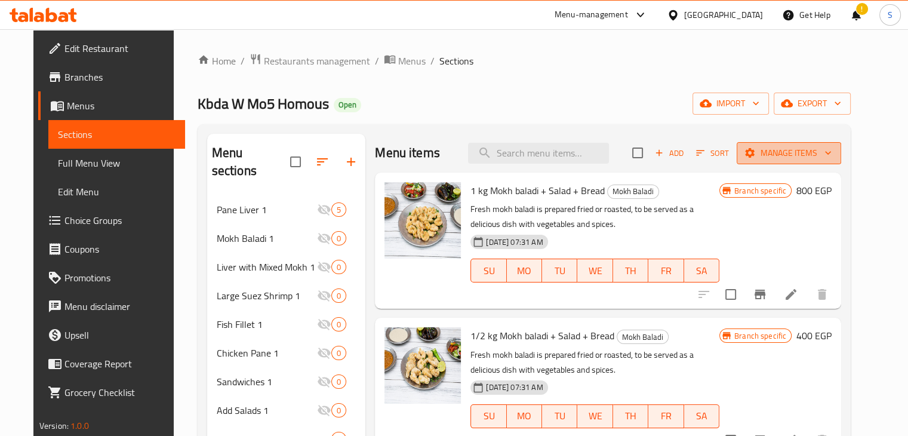
click at [818, 156] on span "Manage items" at bounding box center [788, 153] width 85 height 15
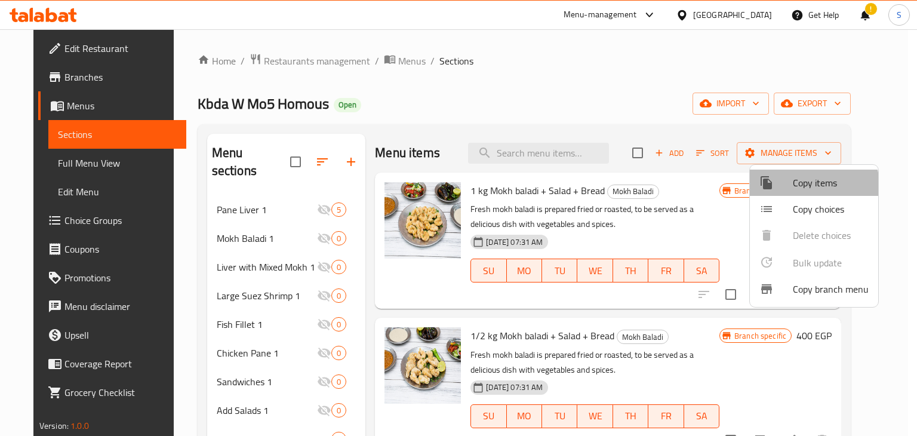
click at [800, 189] on span "Copy items" at bounding box center [831, 183] width 76 height 14
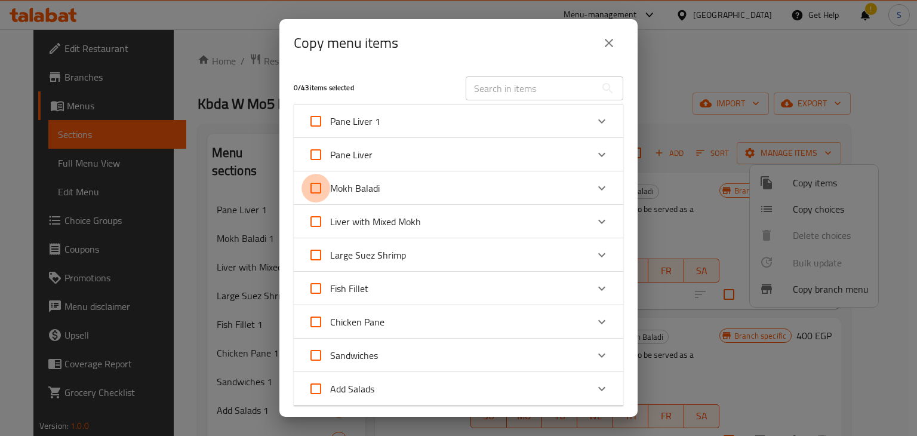
click at [313, 190] on input "Mokh Baladi" at bounding box center [316, 188] width 29 height 29
checkbox input "true"
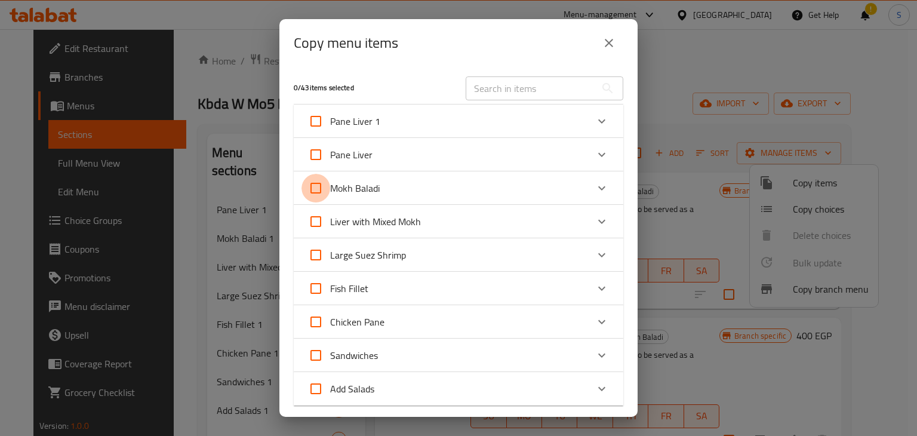
checkbox input "true"
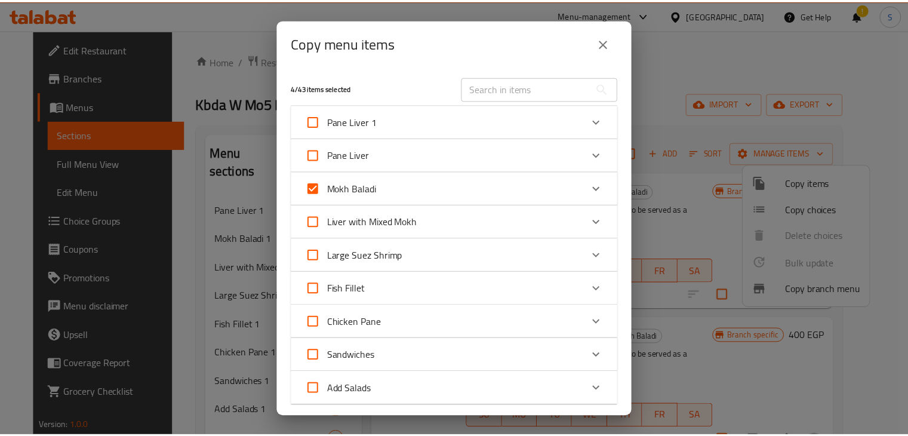
scroll to position [161, 0]
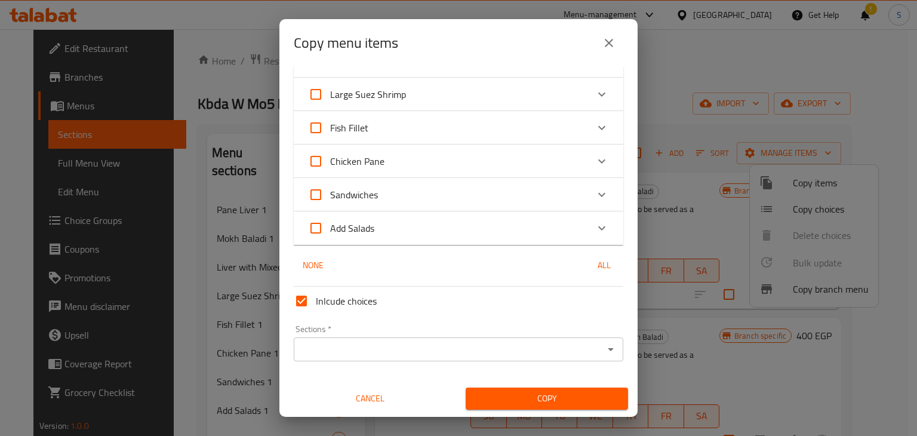
click at [355, 364] on div "Sections   * Sections *" at bounding box center [458, 343] width 339 height 46
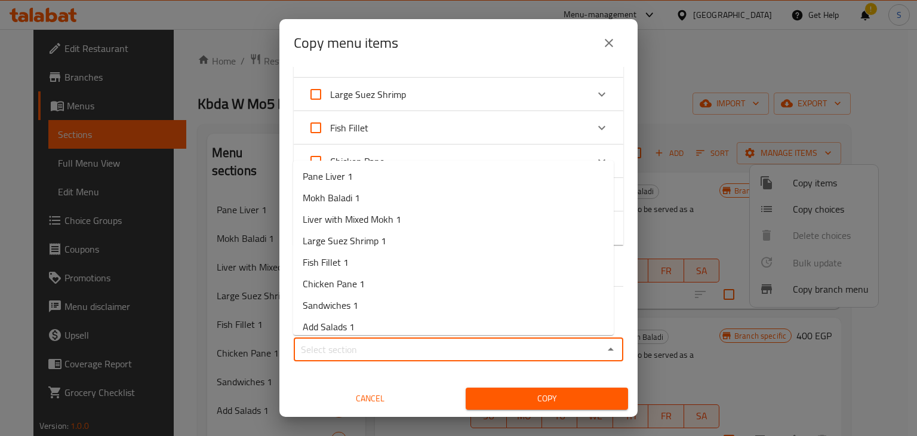
click at [355, 355] on input "Sections   *" at bounding box center [448, 349] width 303 height 17
click at [347, 205] on span "Mokh Baladi 1" at bounding box center [331, 197] width 57 height 14
type input "Mokh Baladi 1"
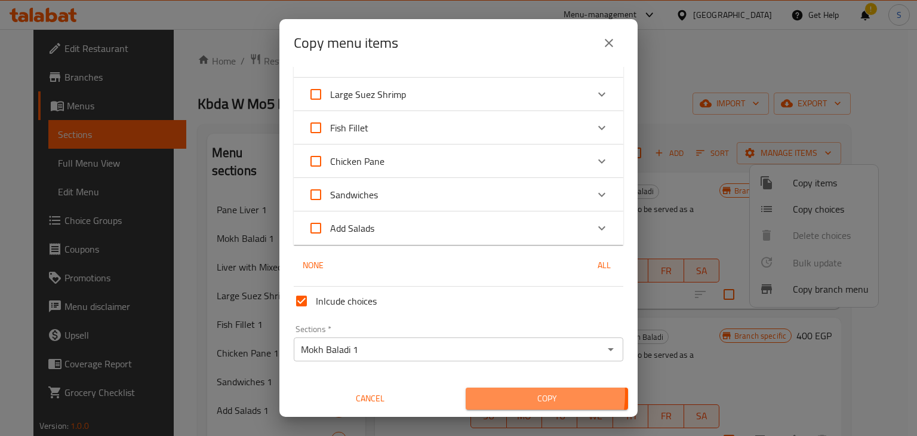
click at [506, 394] on span "Copy" at bounding box center [546, 398] width 143 height 15
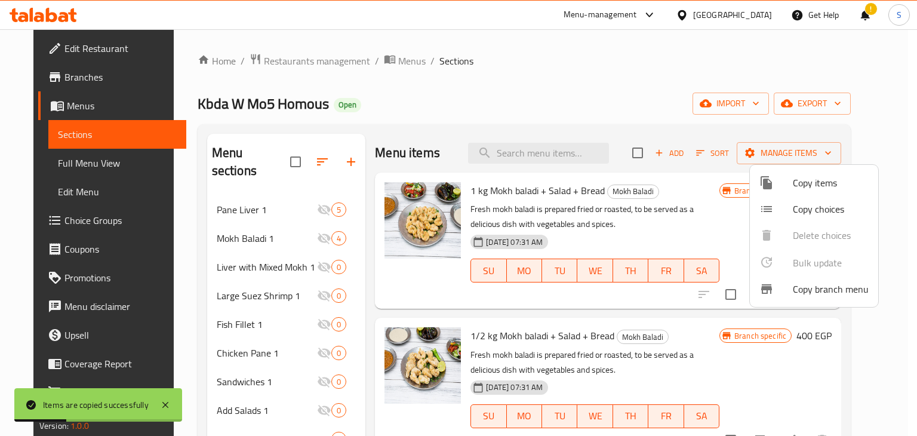
click at [709, 187] on div at bounding box center [458, 218] width 917 height 436
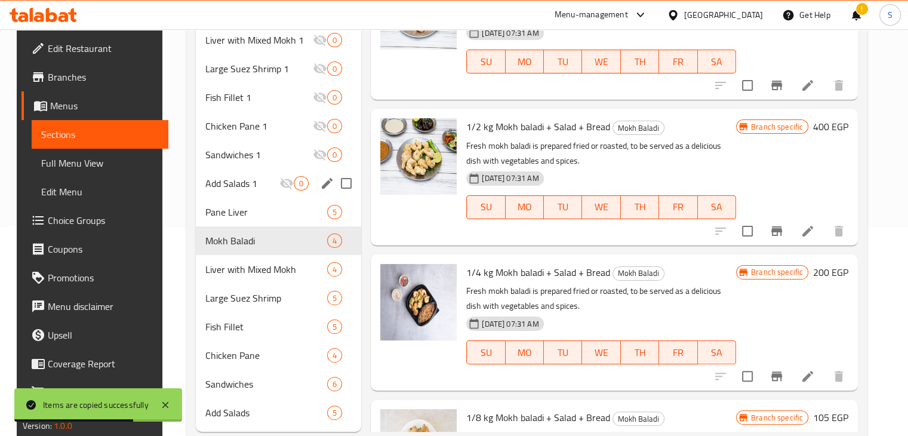
scroll to position [212, 0]
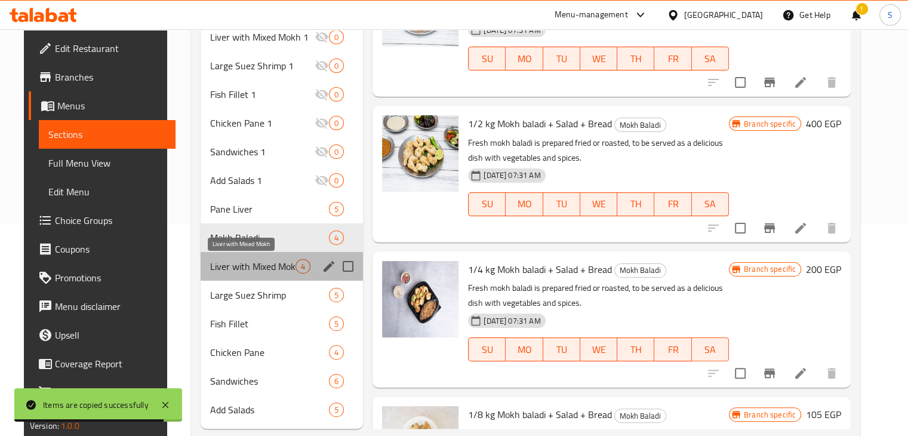
click at [279, 267] on span "Liver with Mixed Mokh" at bounding box center [252, 266] width 85 height 14
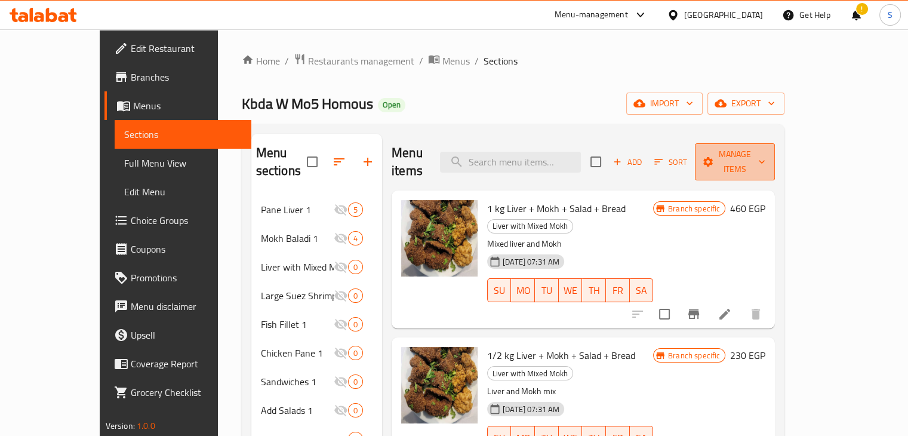
click at [765, 157] on span "Manage items" at bounding box center [735, 162] width 61 height 30
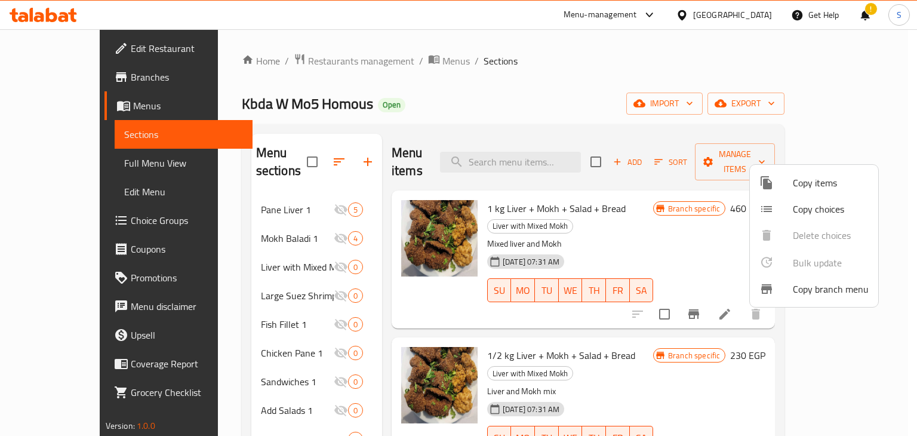
click at [812, 183] on span "Copy items" at bounding box center [831, 183] width 76 height 14
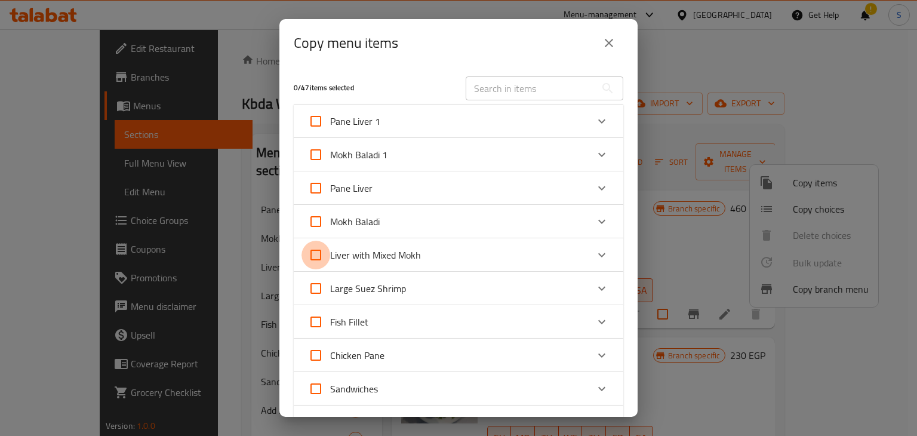
click at [316, 255] on input "Liver with Mixed Mokh" at bounding box center [316, 255] width 29 height 29
checkbox input "true"
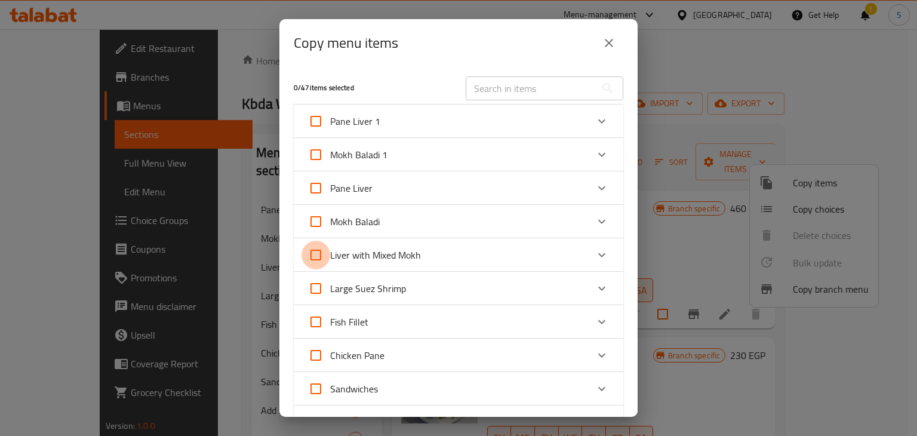
checkbox input "true"
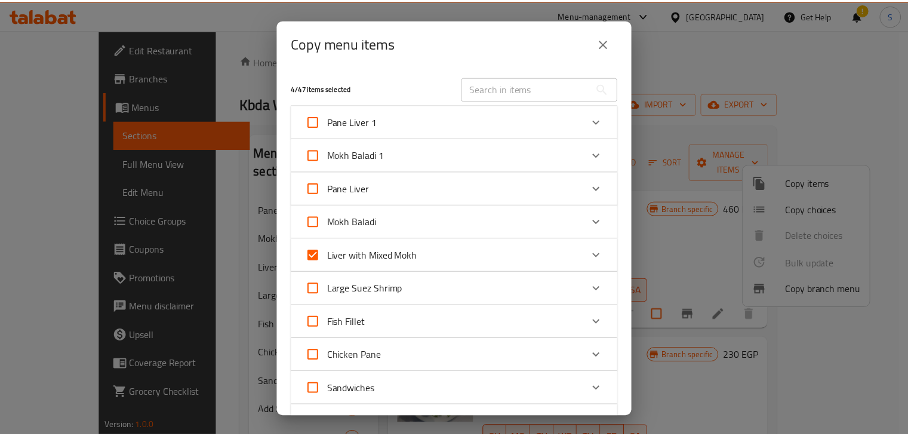
scroll to position [194, 0]
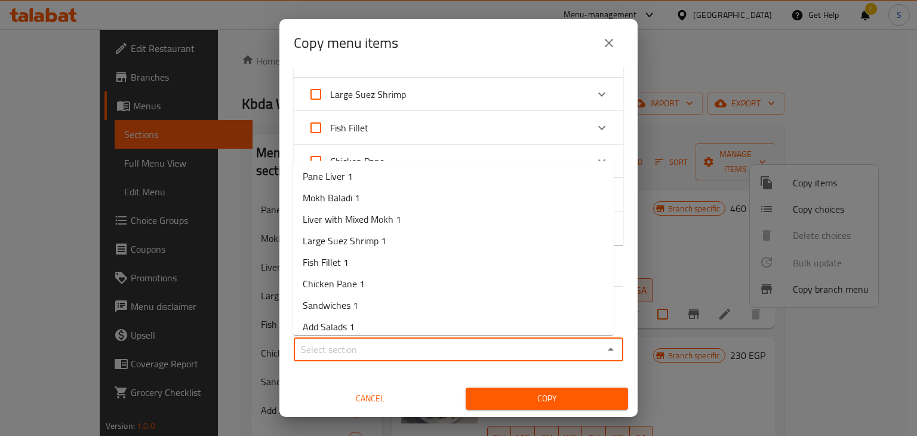
click at [377, 343] on input "Sections   *" at bounding box center [448, 349] width 303 height 17
click at [347, 222] on span "Liver with Mixed Mokh 1" at bounding box center [352, 219] width 99 height 14
type input "Liver with Mixed Mokh 1"
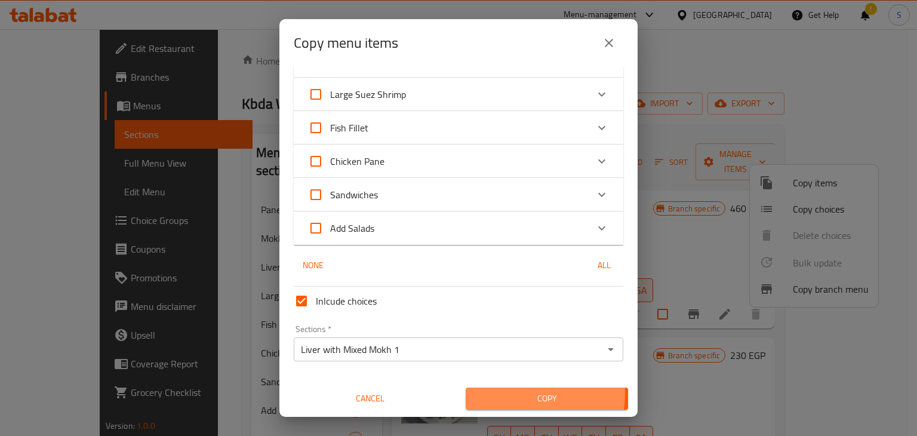
click at [506, 393] on span "Copy" at bounding box center [546, 398] width 143 height 15
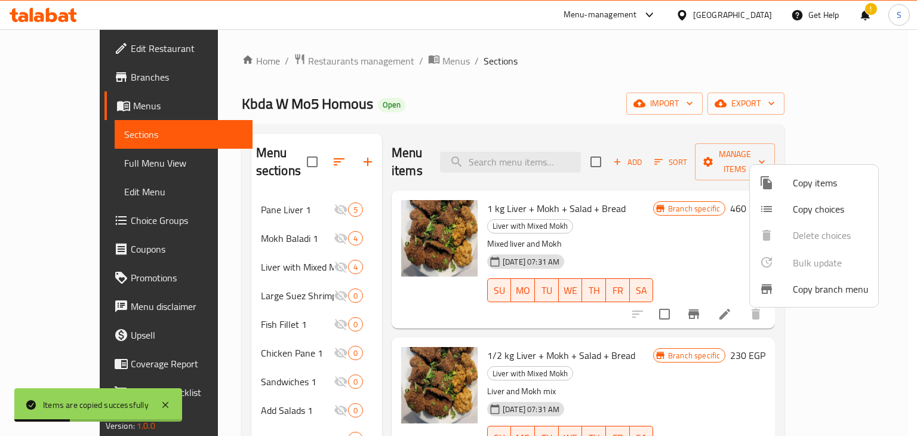
click at [616, 213] on div at bounding box center [458, 218] width 917 height 436
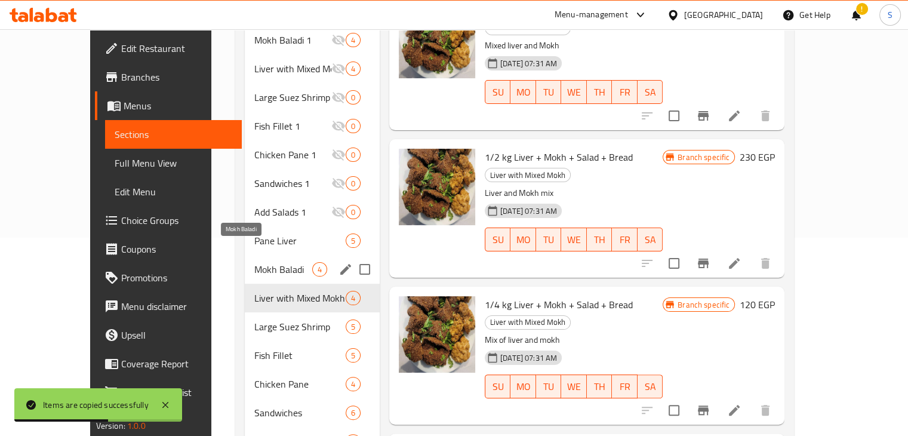
scroll to position [201, 0]
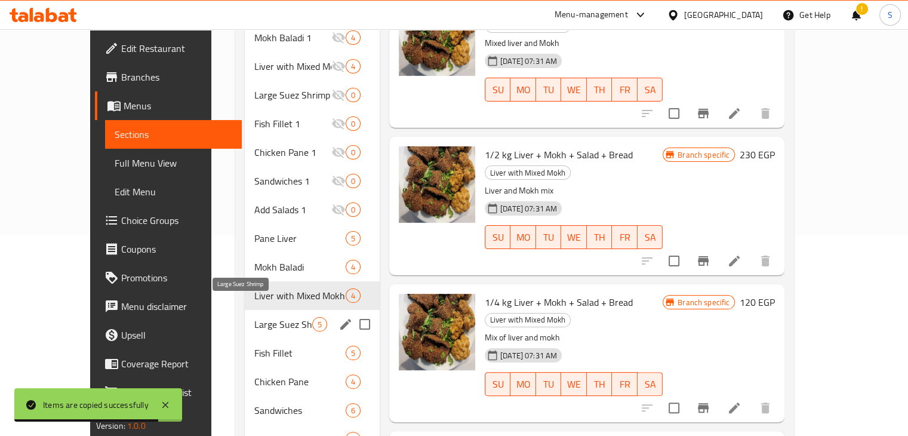
click at [254, 317] on span "Large Suez Shrimp" at bounding box center [283, 324] width 58 height 14
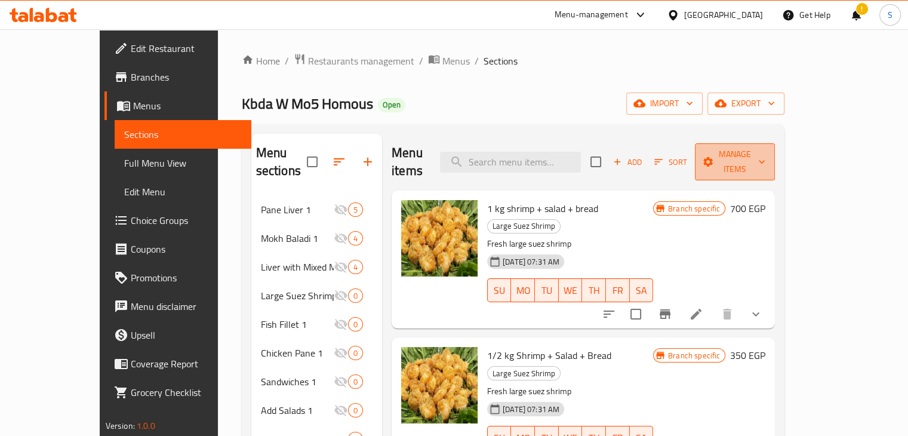
click at [765, 158] on span "Manage items" at bounding box center [735, 162] width 61 height 30
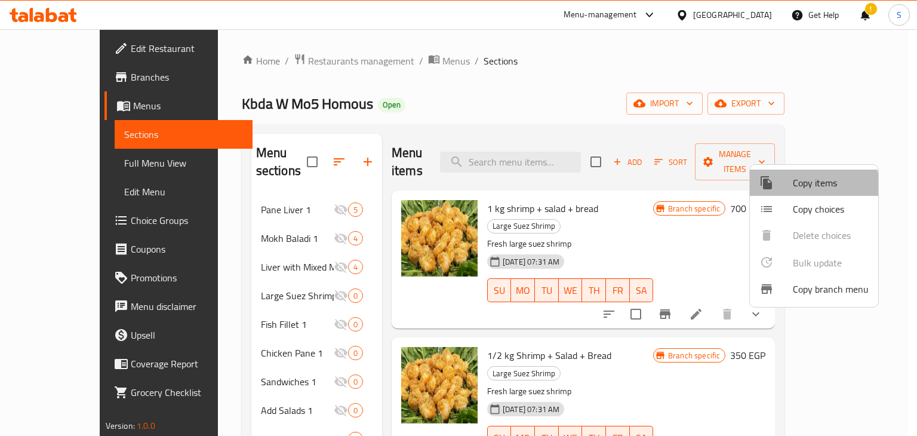
click at [801, 187] on span "Copy items" at bounding box center [831, 183] width 76 height 14
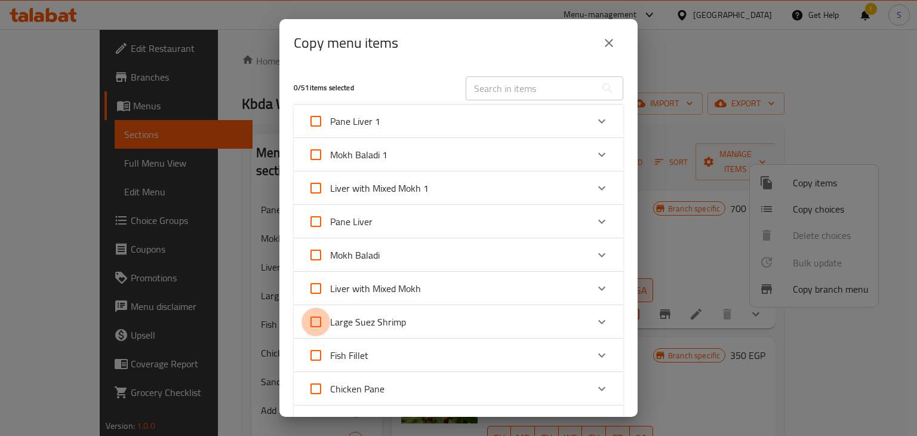
click at [313, 331] on input "Large Suez Shrimp" at bounding box center [316, 321] width 29 height 29
checkbox input "true"
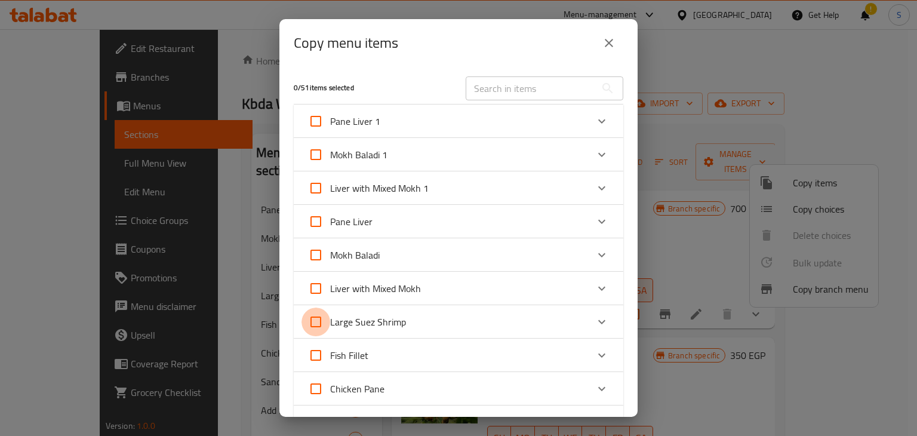
checkbox input "true"
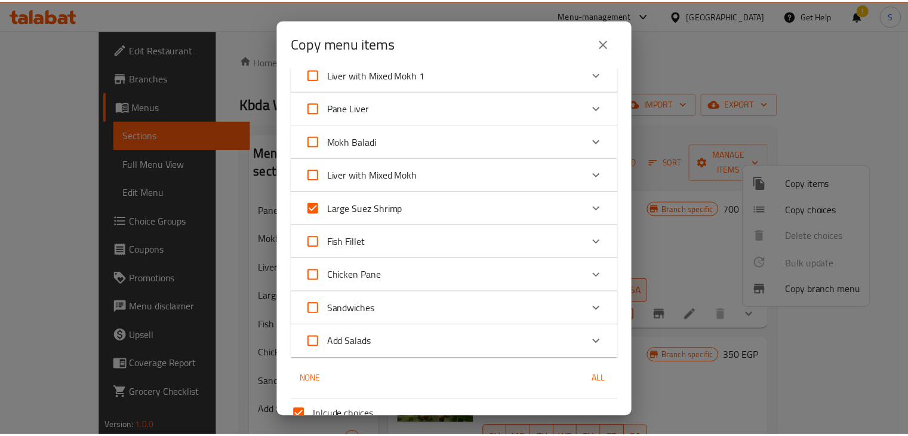
scroll to position [227, 0]
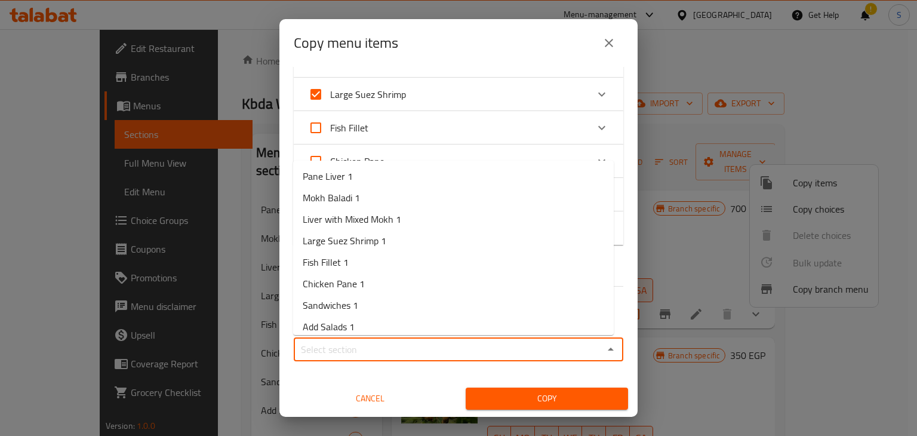
click at [379, 344] on input "Sections   *" at bounding box center [448, 349] width 303 height 17
click at [322, 242] on span "Large Suez Shrimp 1" at bounding box center [345, 240] width 84 height 14
type input "Large Suez Shrimp 1"
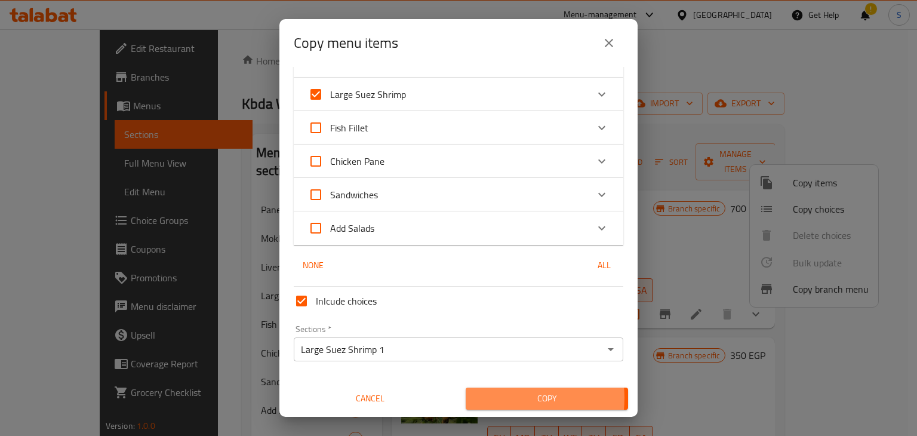
click at [500, 398] on span "Copy" at bounding box center [546, 398] width 143 height 15
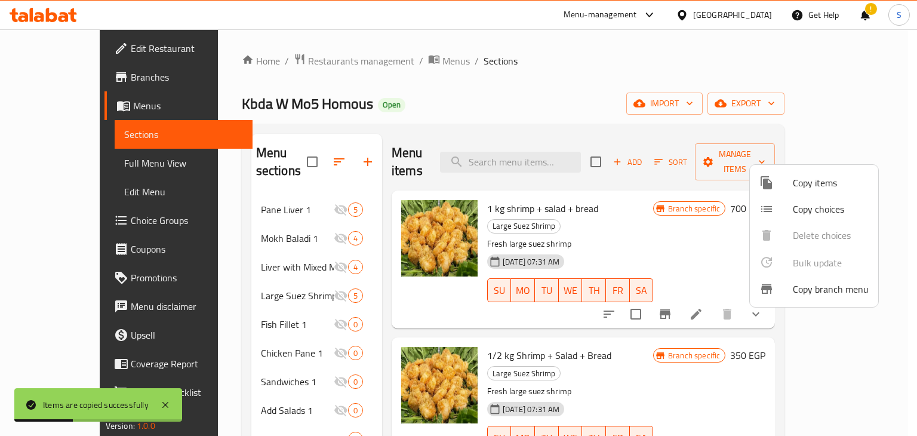
click at [640, 214] on div at bounding box center [458, 218] width 917 height 436
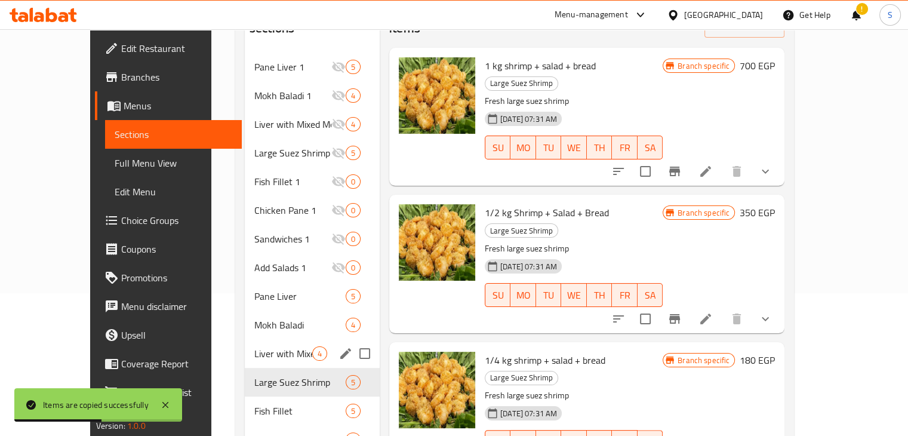
scroll to position [238, 0]
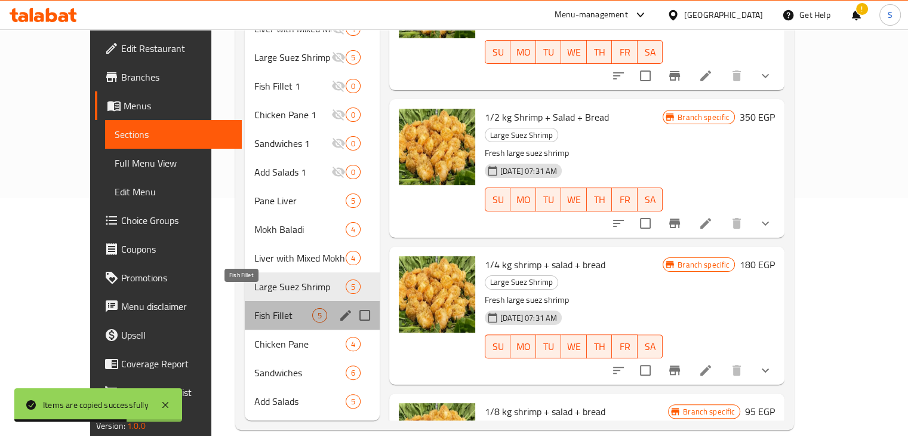
click at [254, 308] on span "Fish Fillet" at bounding box center [283, 315] width 58 height 14
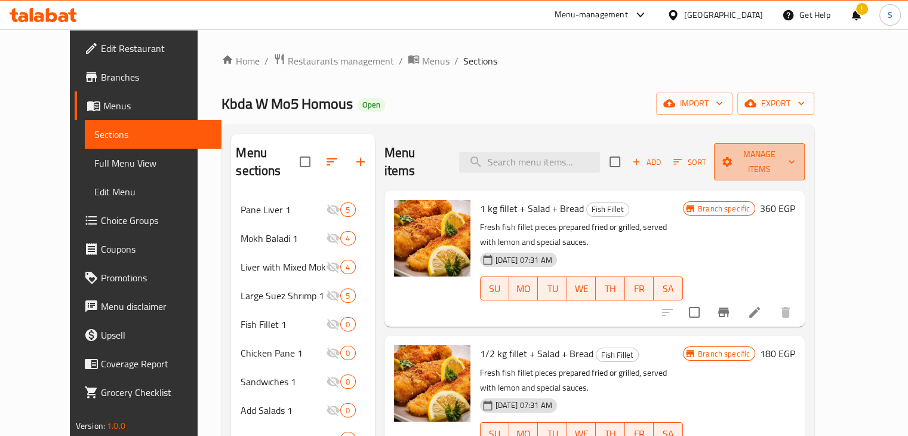
click at [795, 156] on span "Manage items" at bounding box center [760, 162] width 72 height 30
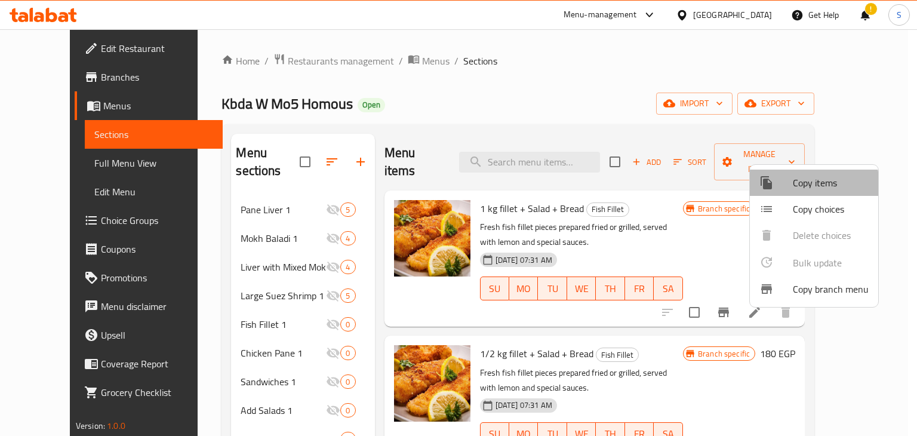
click at [810, 184] on span "Copy items" at bounding box center [831, 183] width 76 height 14
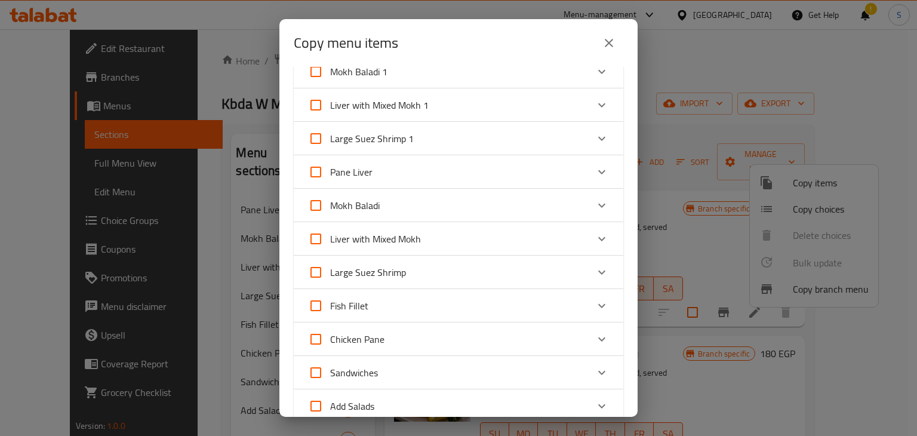
scroll to position [91, 0]
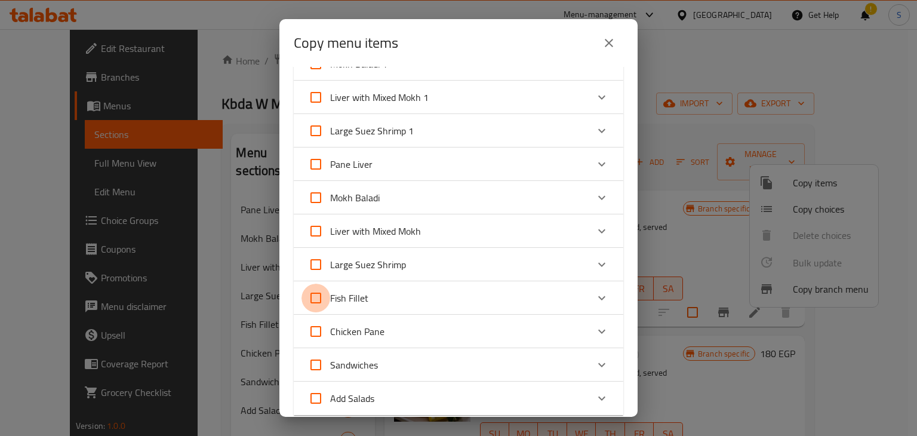
click at [316, 300] on input "Fish Fillet" at bounding box center [316, 298] width 29 height 29
checkbox input "true"
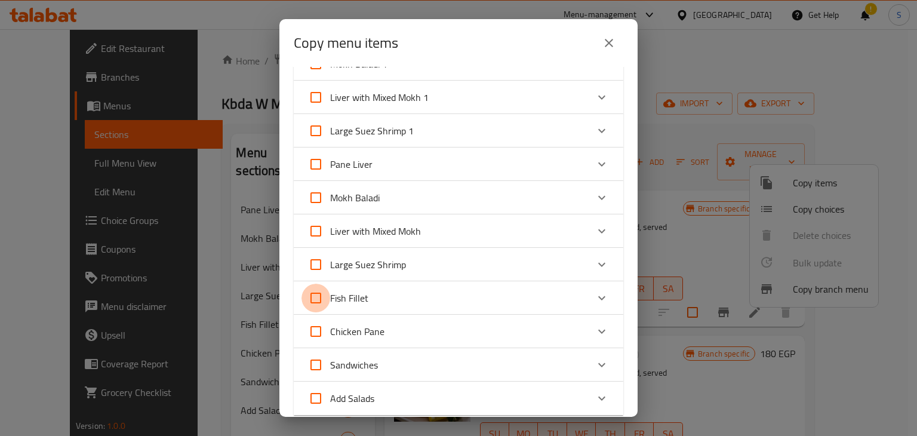
checkbox input "true"
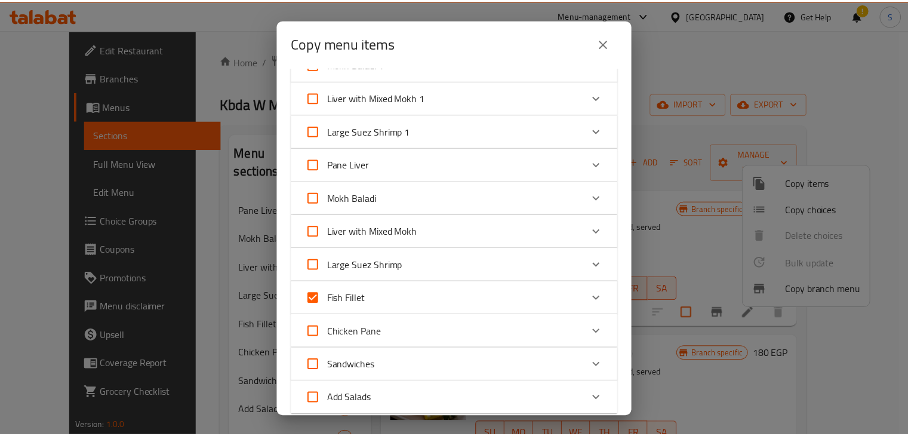
scroll to position [261, 0]
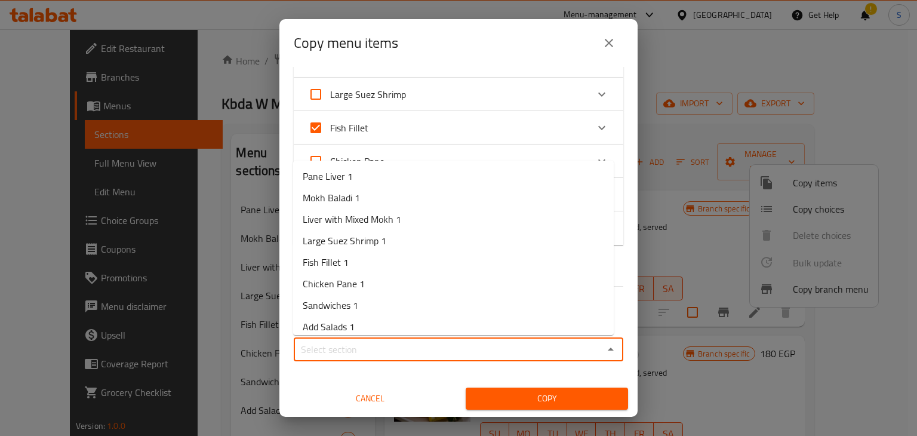
click at [401, 356] on input "Sections   *" at bounding box center [448, 349] width 303 height 17
click at [315, 265] on span "Fish Fillet 1" at bounding box center [326, 262] width 46 height 14
type input "Fish Fillet 1"
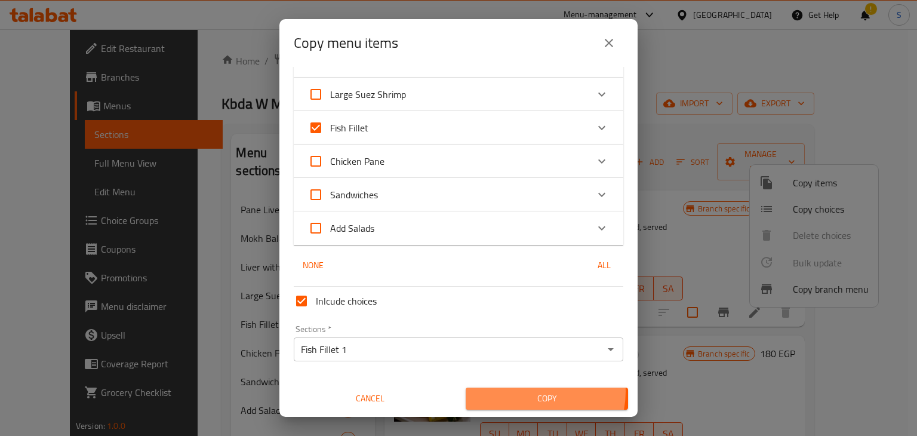
click at [527, 392] on span "Copy" at bounding box center [546, 398] width 143 height 15
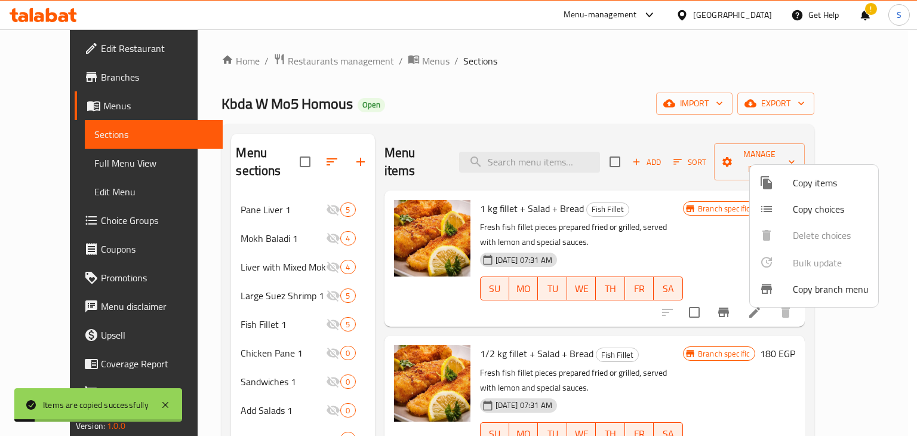
click at [619, 226] on div at bounding box center [458, 218] width 917 height 436
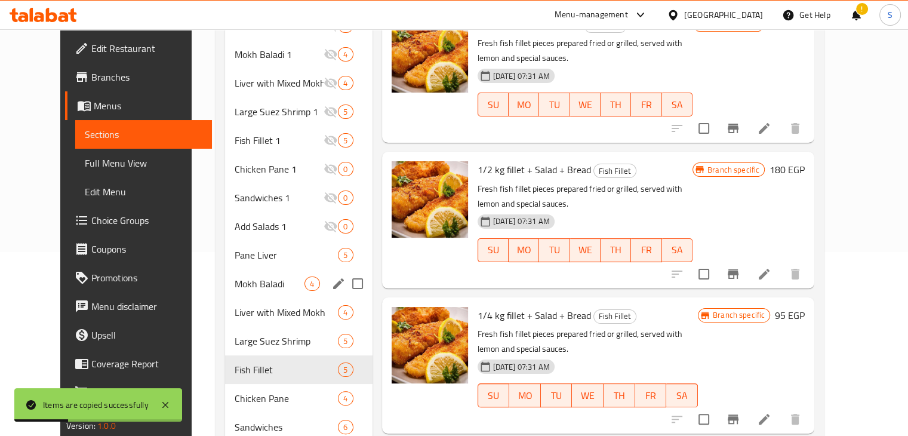
scroll to position [238, 0]
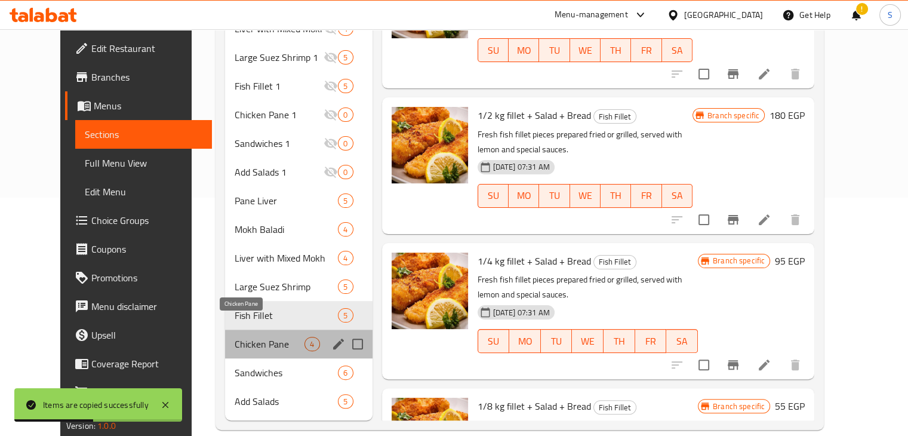
click at [264, 337] on span "Chicken Pane" at bounding box center [270, 344] width 70 height 14
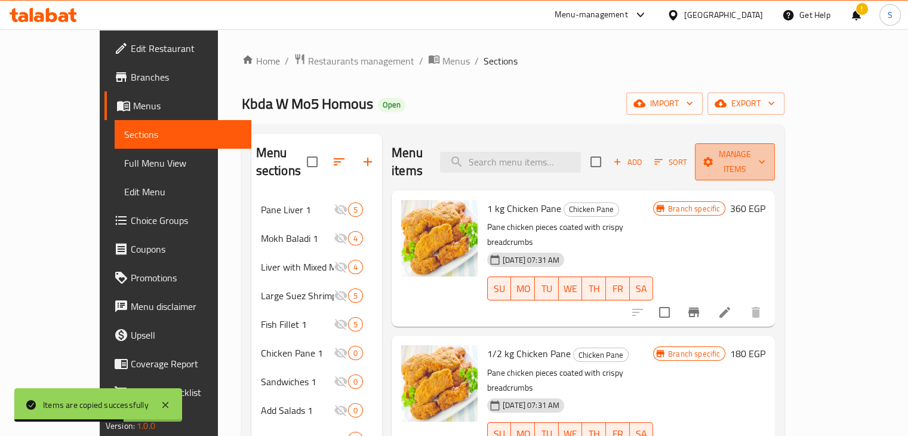
click at [765, 155] on span "Manage items" at bounding box center [735, 162] width 61 height 30
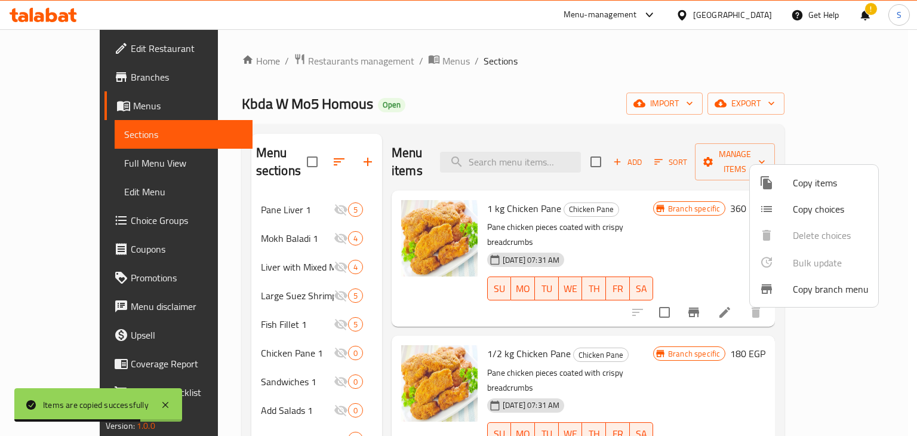
click at [802, 176] on span "Copy items" at bounding box center [831, 183] width 76 height 14
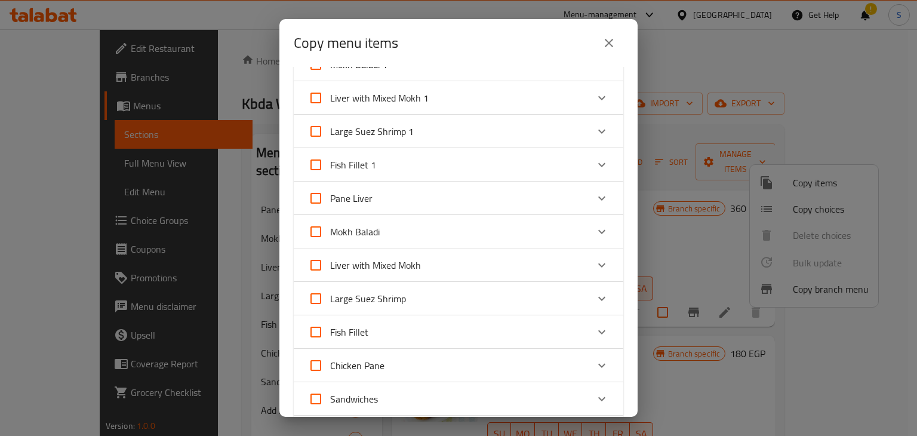
scroll to position [88, 0]
click at [313, 364] on input "Chicken Pane" at bounding box center [316, 367] width 29 height 29
checkbox input "true"
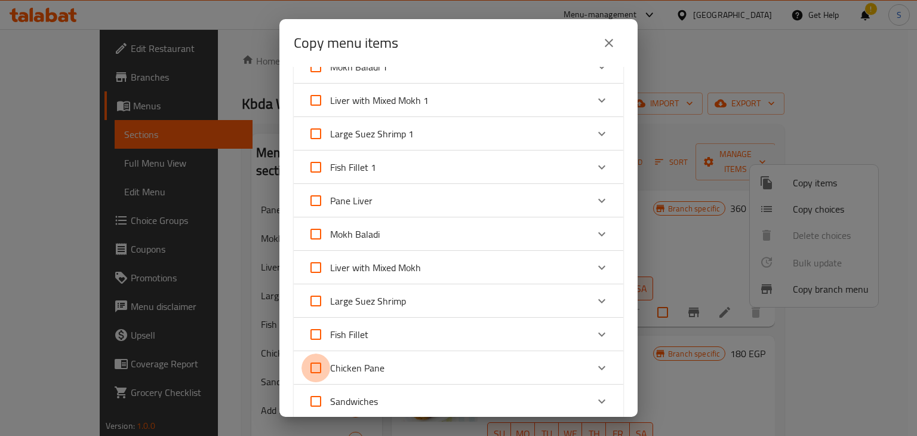
checkbox input "true"
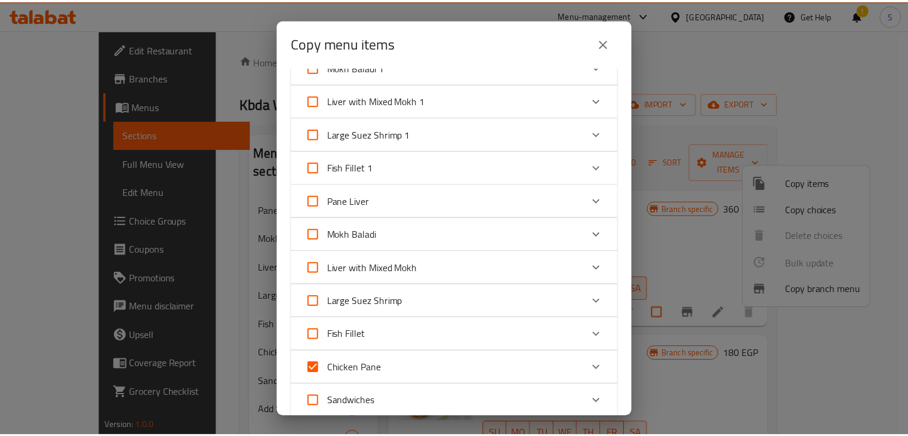
scroll to position [294, 0]
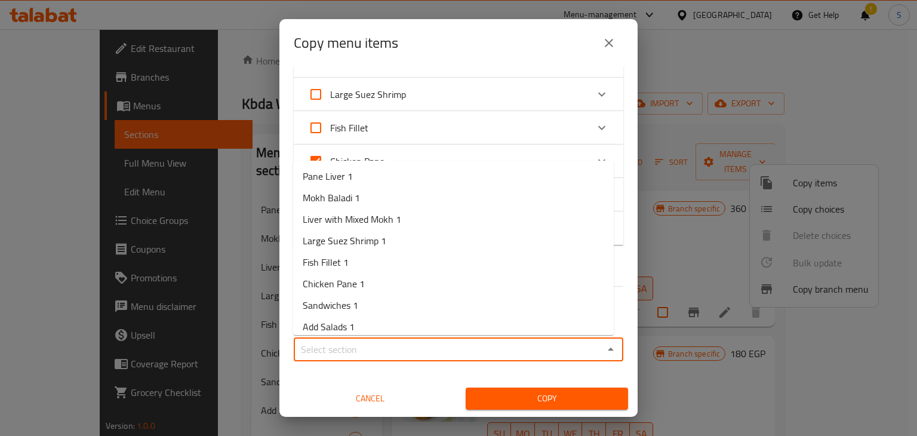
click at [383, 355] on input "Sections   *" at bounding box center [448, 349] width 303 height 17
click at [337, 290] on span "Chicken Pane 1" at bounding box center [334, 283] width 62 height 14
type input "Chicken Pane 1"
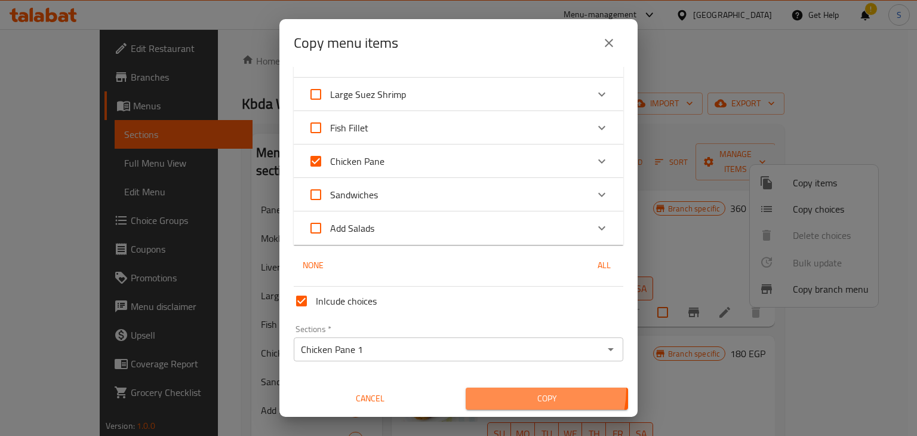
click at [518, 389] on button "Copy" at bounding box center [547, 399] width 162 height 22
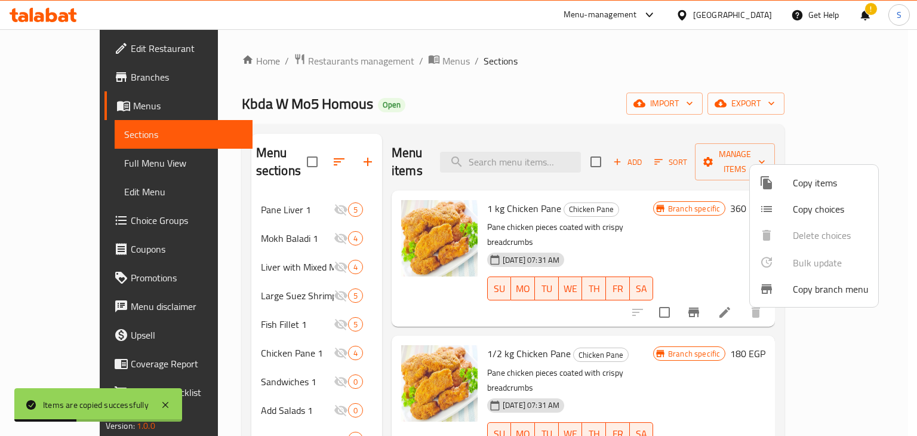
click at [675, 319] on div at bounding box center [458, 218] width 917 height 436
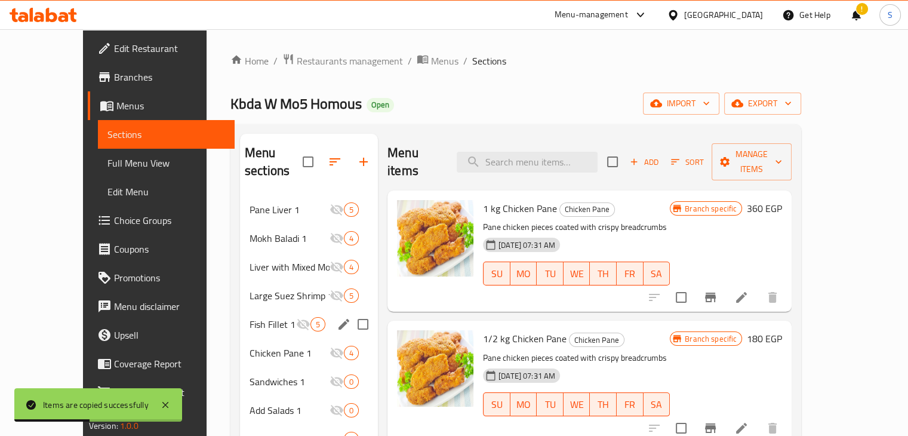
scroll to position [238, 0]
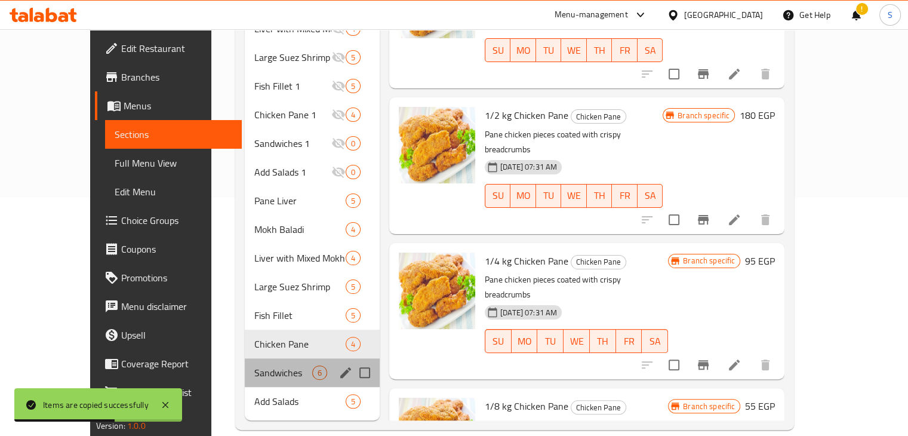
click at [245, 358] on div "Sandwiches 6" at bounding box center [312, 372] width 135 height 29
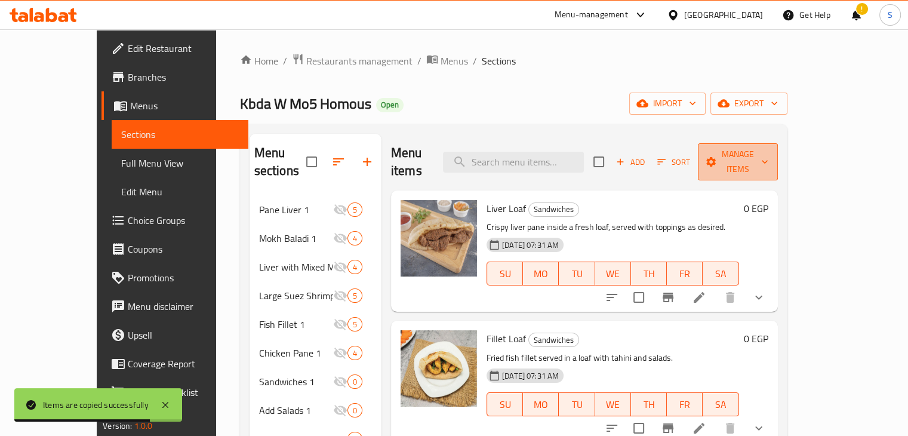
click at [768, 153] on span "Manage items" at bounding box center [738, 162] width 61 height 30
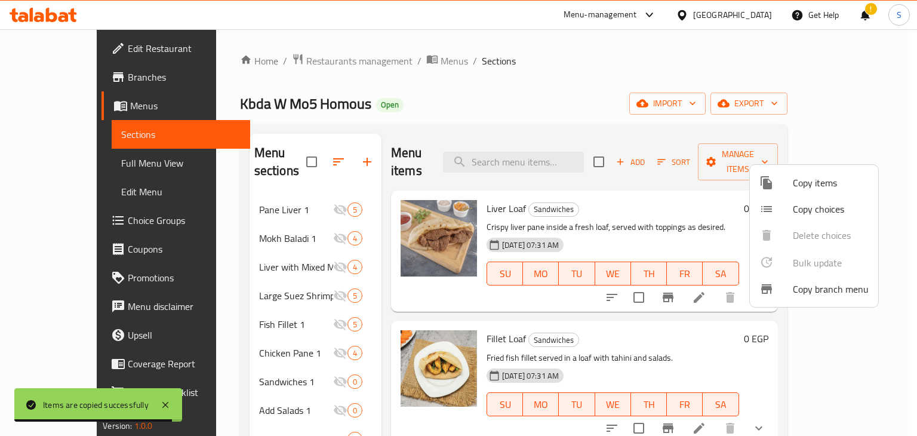
click at [804, 187] on span "Copy items" at bounding box center [831, 183] width 76 height 14
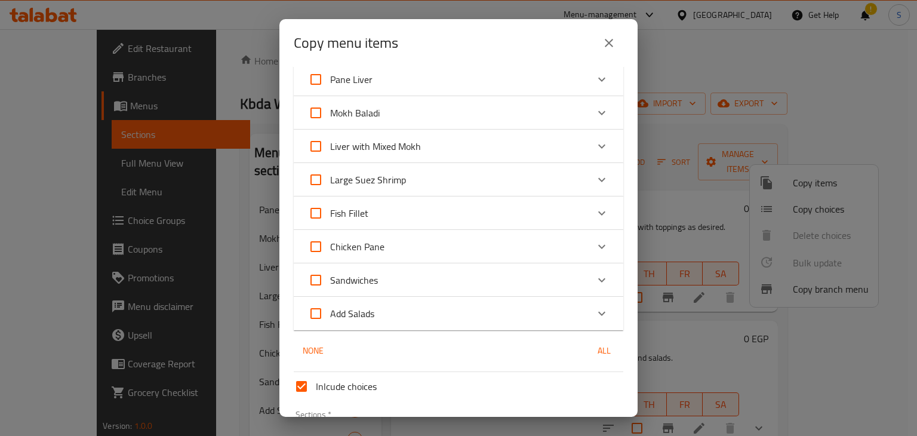
scroll to position [248, 0]
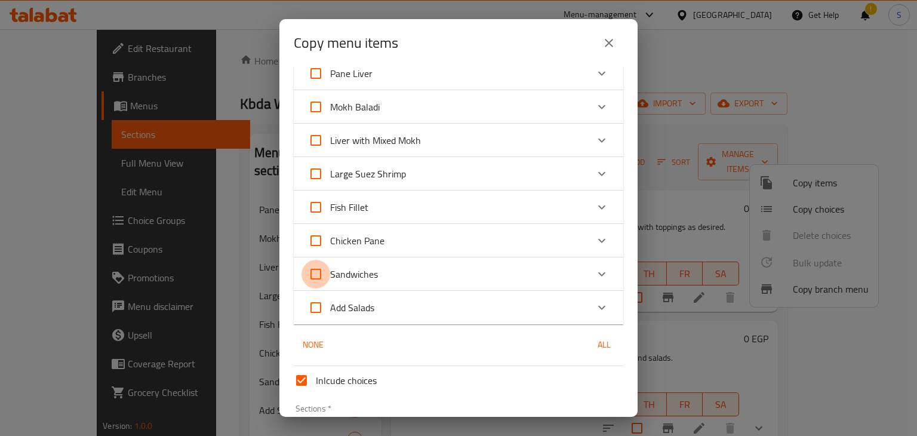
click at [319, 281] on input "Sandwiches" at bounding box center [316, 274] width 29 height 29
checkbox input "true"
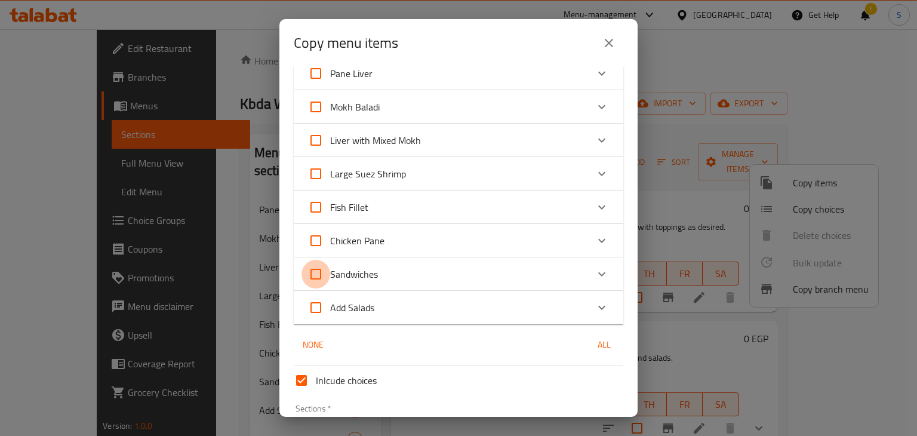
checkbox input "true"
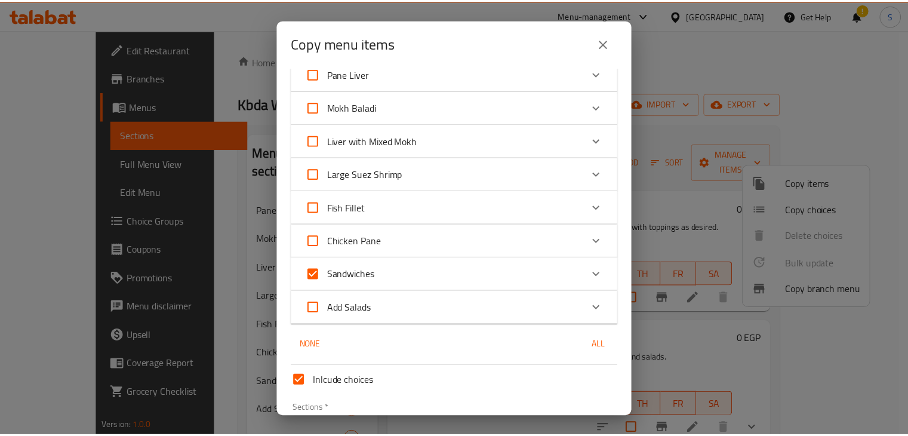
scroll to position [328, 0]
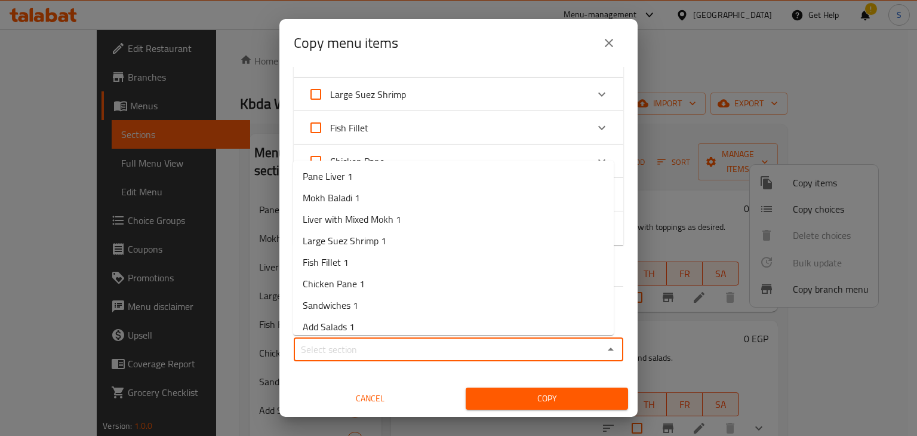
click at [398, 353] on input "Sections   *" at bounding box center [448, 349] width 303 height 17
click at [377, 309] on li "Sandwiches 1" at bounding box center [453, 304] width 321 height 21
type input "Sandwiches 1"
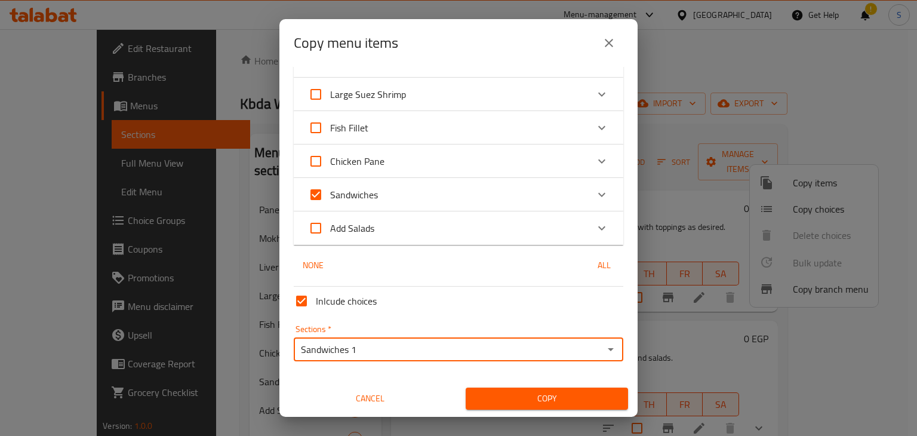
click at [505, 392] on span "Copy" at bounding box center [546, 398] width 143 height 15
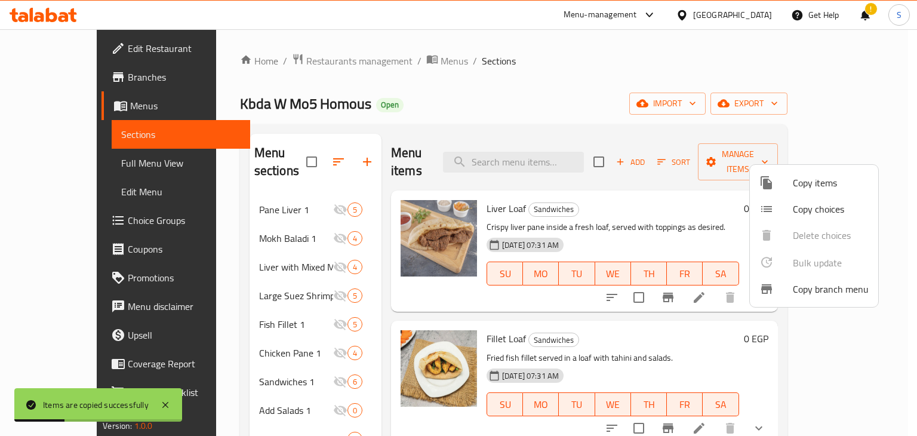
click at [624, 103] on div at bounding box center [458, 218] width 917 height 436
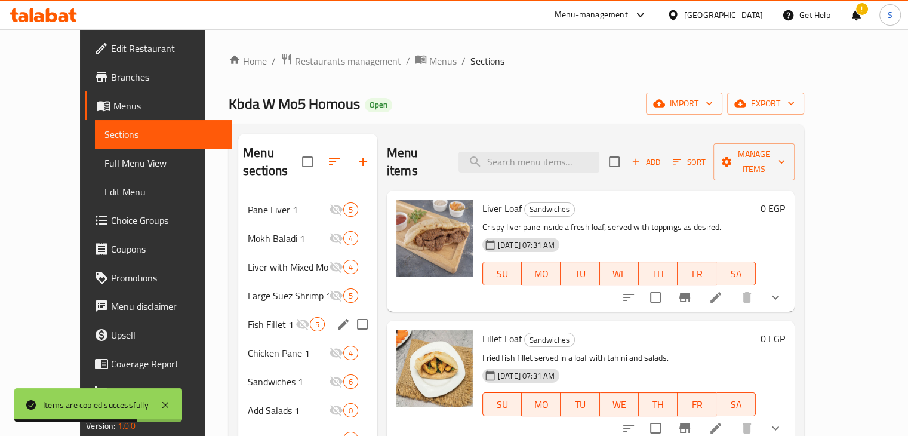
scroll to position [238, 0]
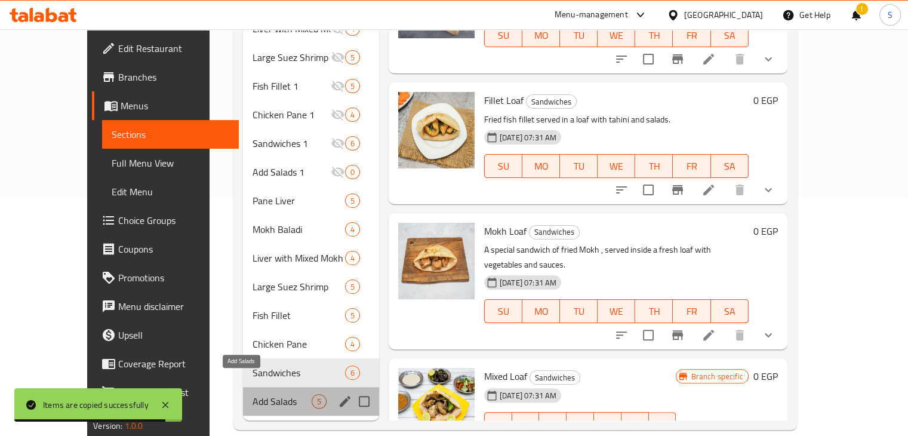
click at [253, 394] on span "Add Salads" at bounding box center [282, 401] width 59 height 14
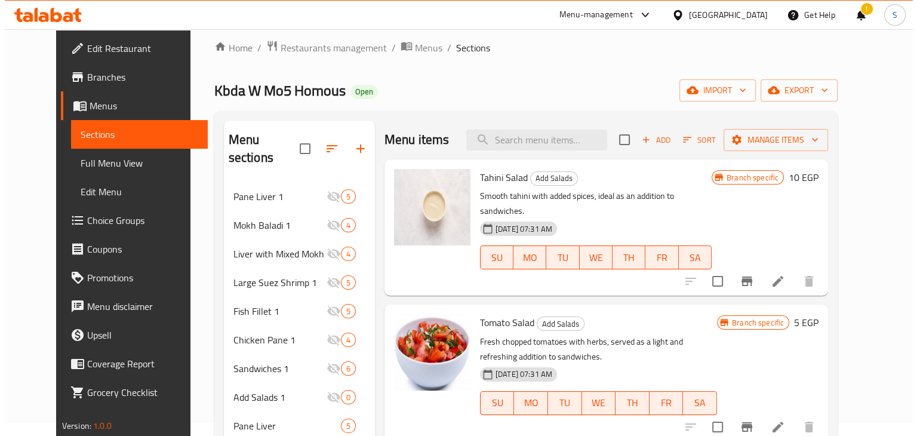
scroll to position [10, 0]
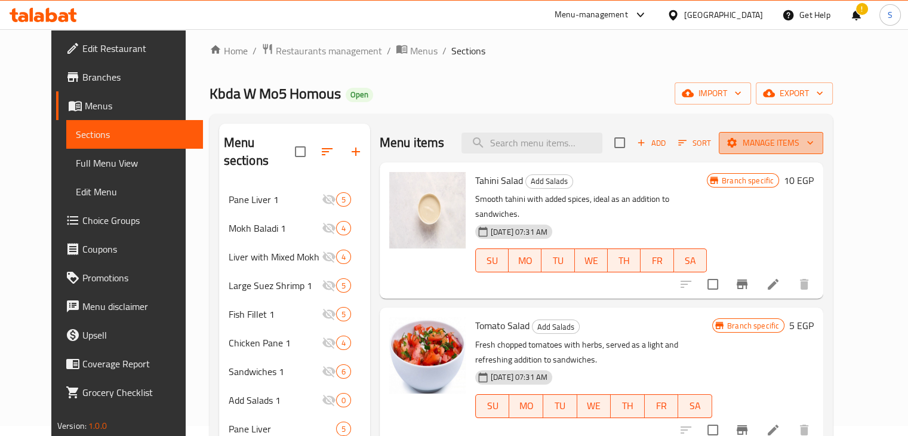
click at [787, 147] on span "Manage items" at bounding box center [770, 143] width 85 height 15
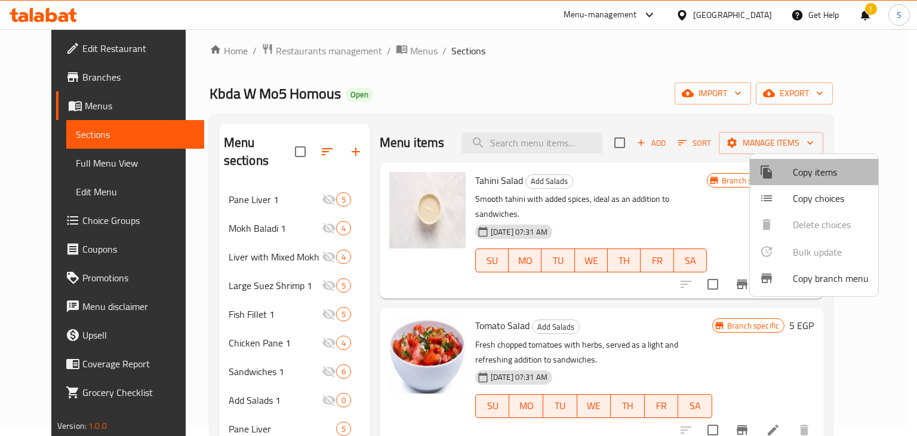
click at [796, 170] on span "Copy items" at bounding box center [831, 172] width 76 height 14
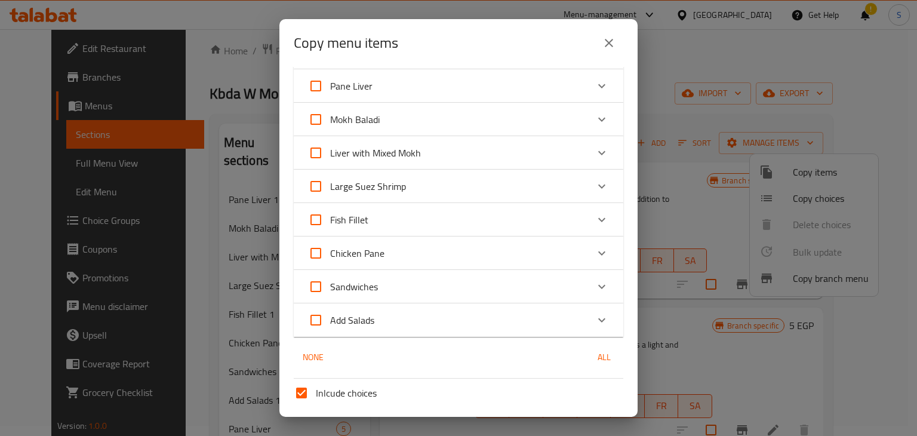
scroll to position [361, 0]
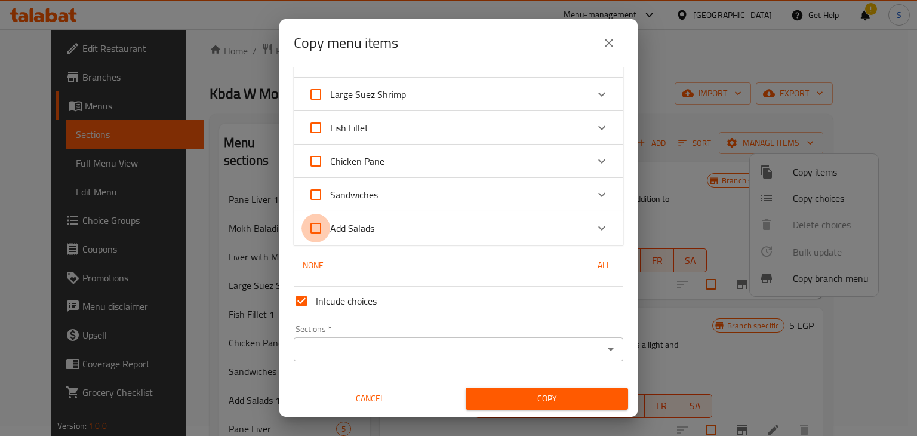
click at [313, 227] on input "Add Salads" at bounding box center [316, 228] width 29 height 29
checkbox input "true"
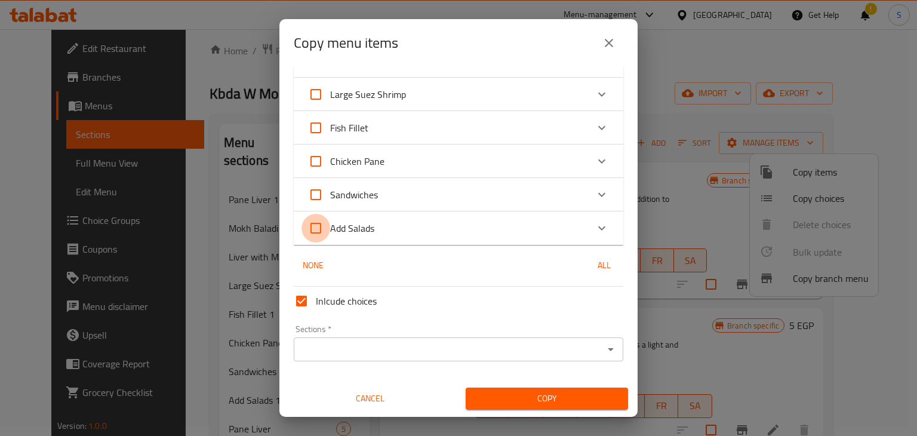
checkbox input "true"
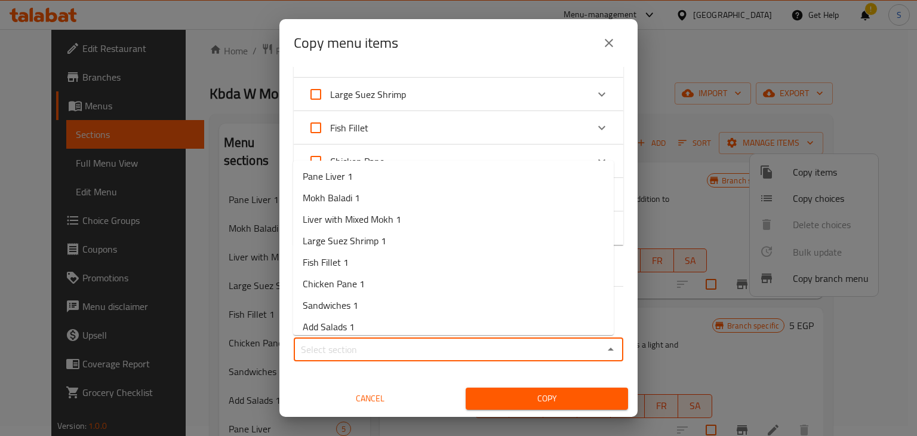
click at [375, 352] on input "Sections   *" at bounding box center [448, 349] width 303 height 17
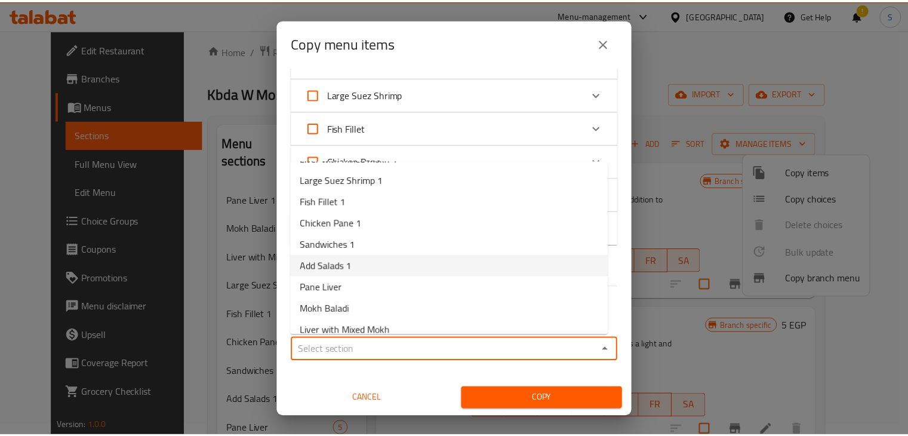
scroll to position [60, 0]
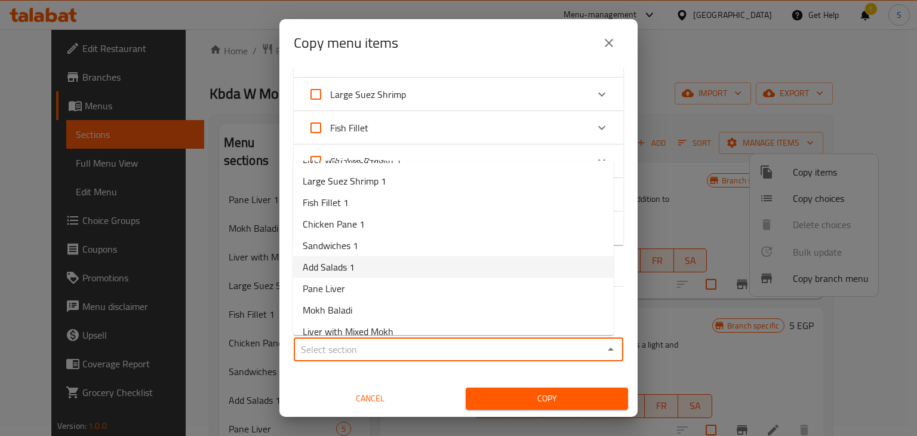
click at [333, 263] on span "Add Salads 1" at bounding box center [329, 267] width 52 height 14
type input "Add Salads 1"
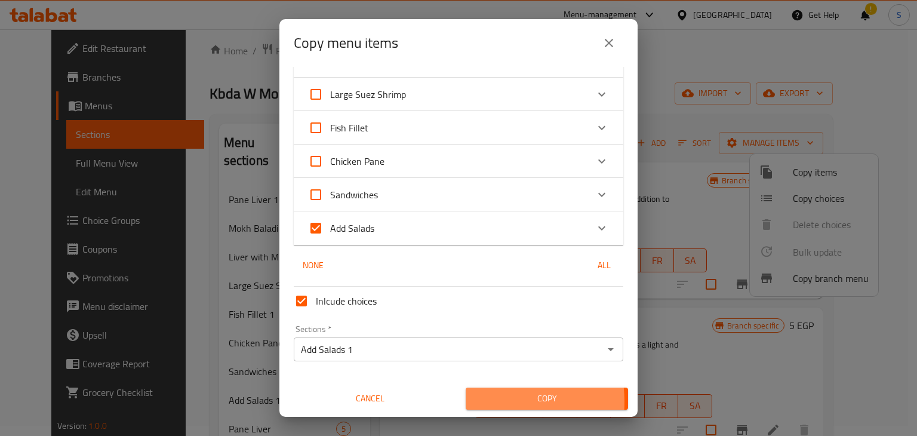
click at [488, 401] on span "Copy" at bounding box center [546, 398] width 143 height 15
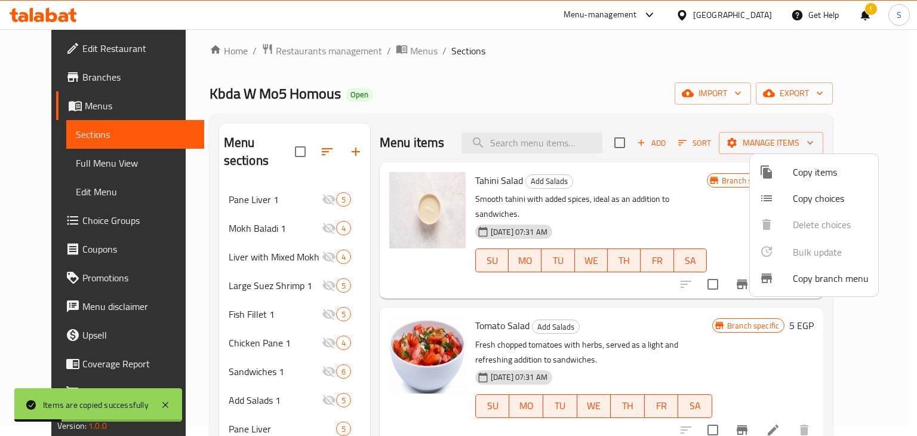
click at [635, 296] on div at bounding box center [458, 218] width 917 height 436
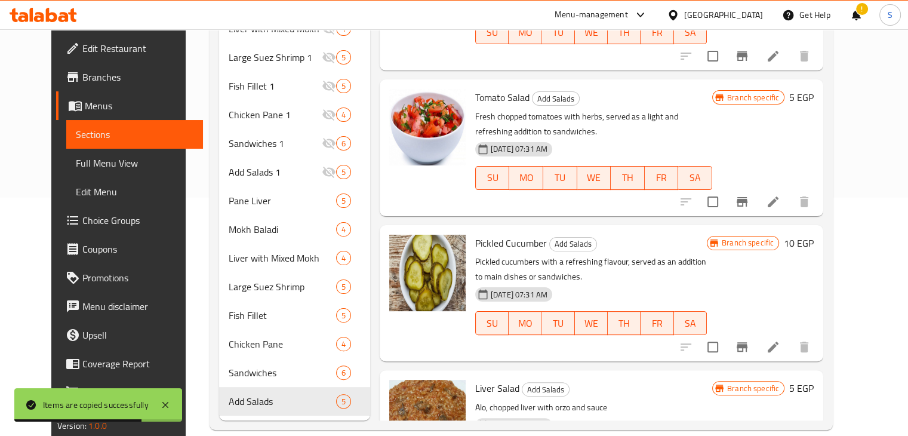
scroll to position [0, 0]
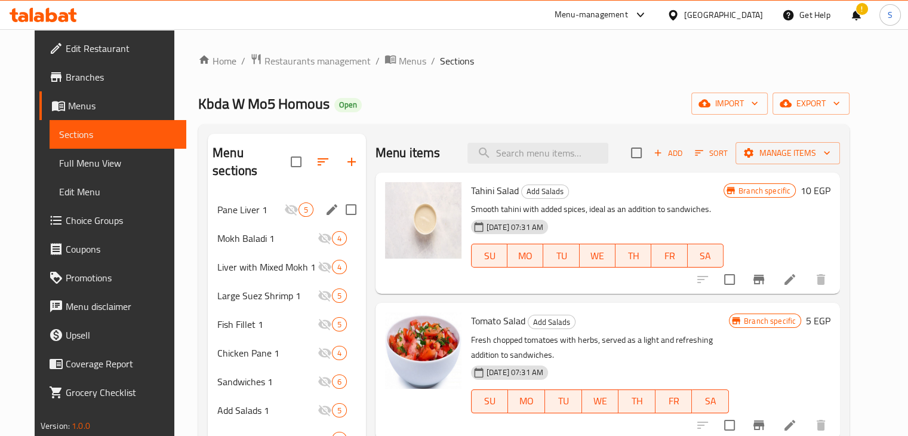
click at [237, 195] on div "Pane Liver 1 5" at bounding box center [287, 209] width 158 height 29
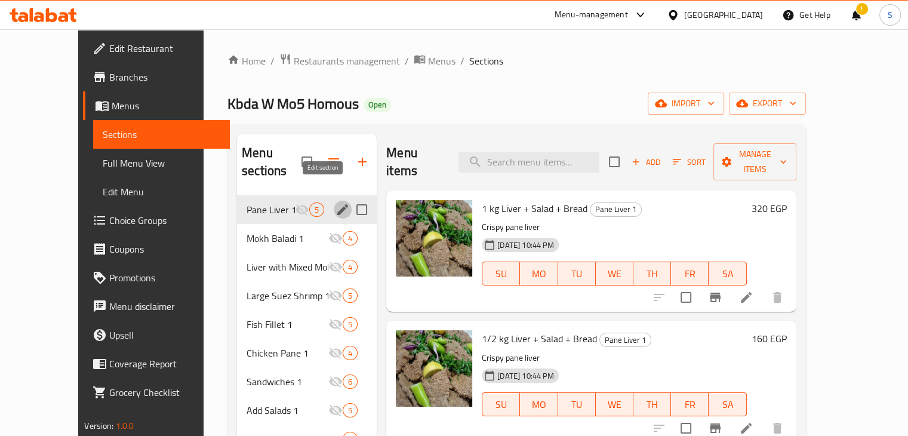
click at [336, 202] on icon "edit" at bounding box center [343, 209] width 14 height 14
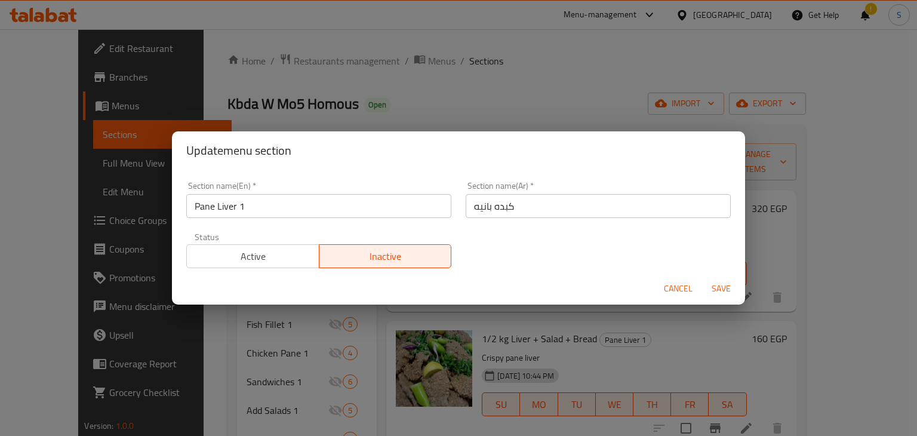
click at [276, 261] on span "Active" at bounding box center [253, 256] width 123 height 17
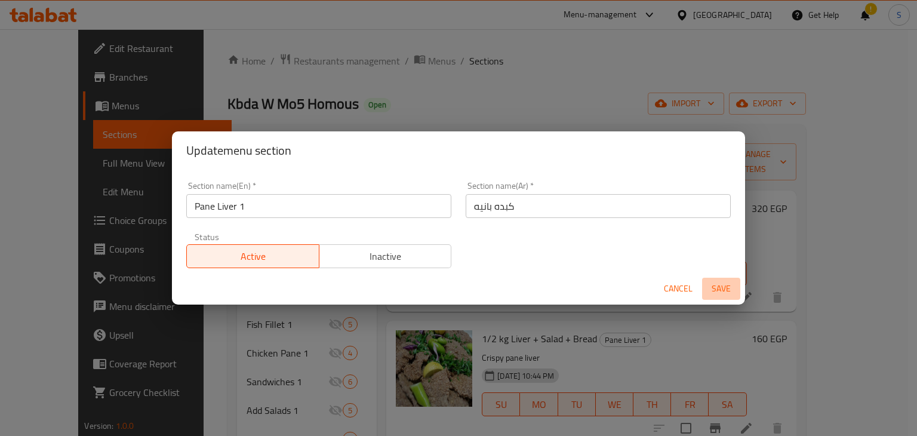
click at [720, 282] on span "Save" at bounding box center [721, 288] width 29 height 15
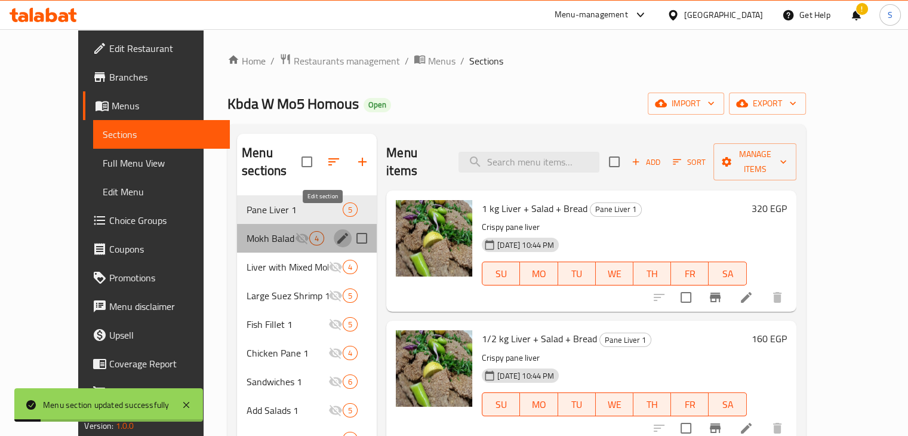
click at [336, 231] on icon "edit" at bounding box center [343, 238] width 14 height 14
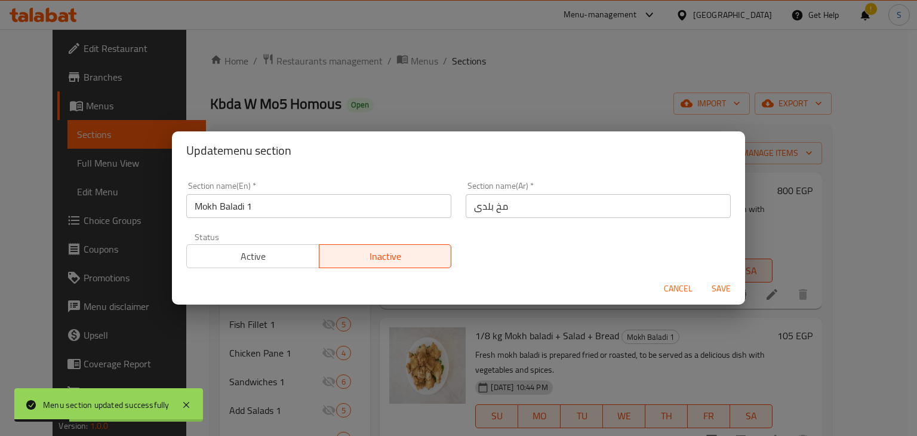
click at [293, 253] on span "Active" at bounding box center [253, 256] width 123 height 17
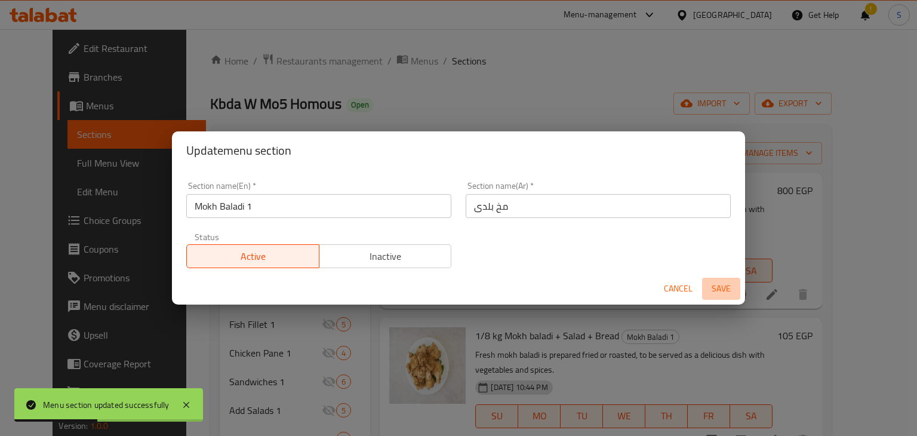
click at [713, 286] on span "Save" at bounding box center [721, 288] width 29 height 15
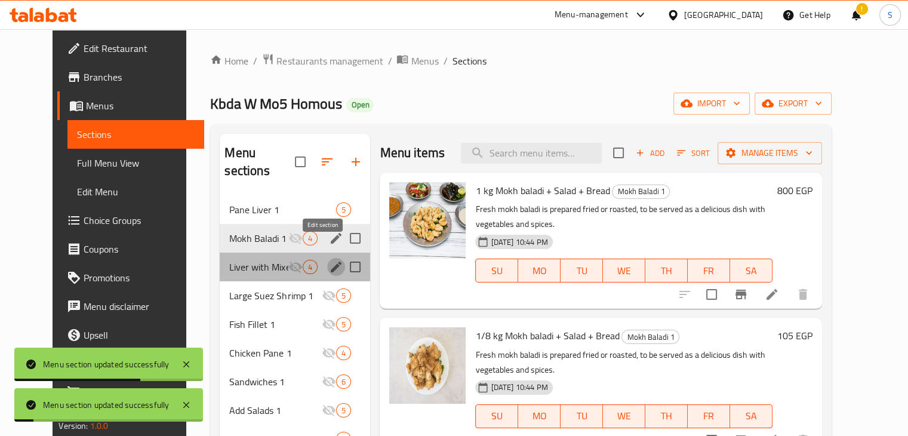
click at [331, 262] on icon "edit" at bounding box center [336, 267] width 11 height 11
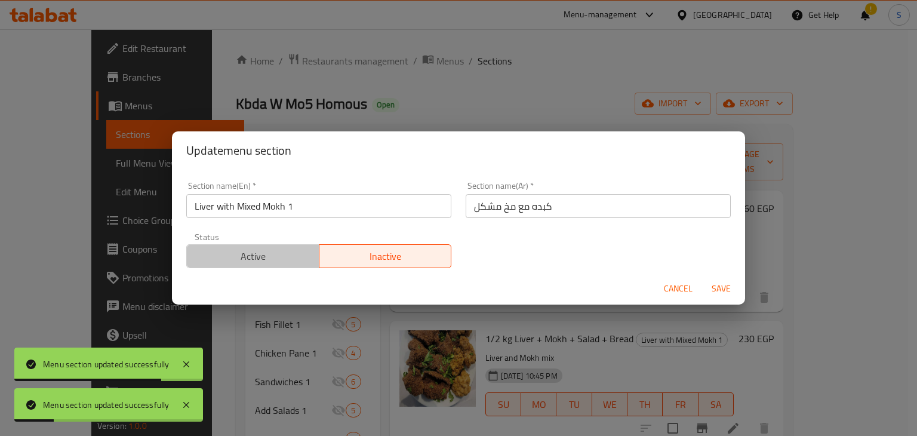
click at [285, 259] on span "Active" at bounding box center [253, 256] width 123 height 17
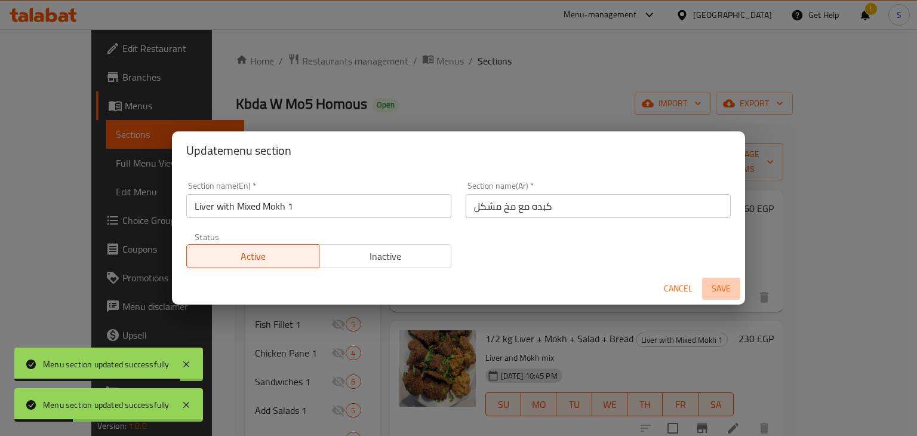
click at [719, 290] on span "Save" at bounding box center [721, 288] width 29 height 15
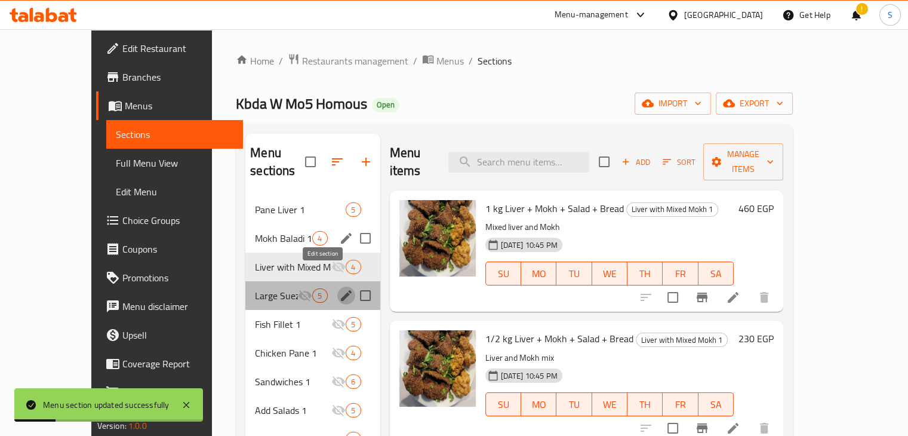
click at [339, 288] on icon "edit" at bounding box center [346, 295] width 14 height 14
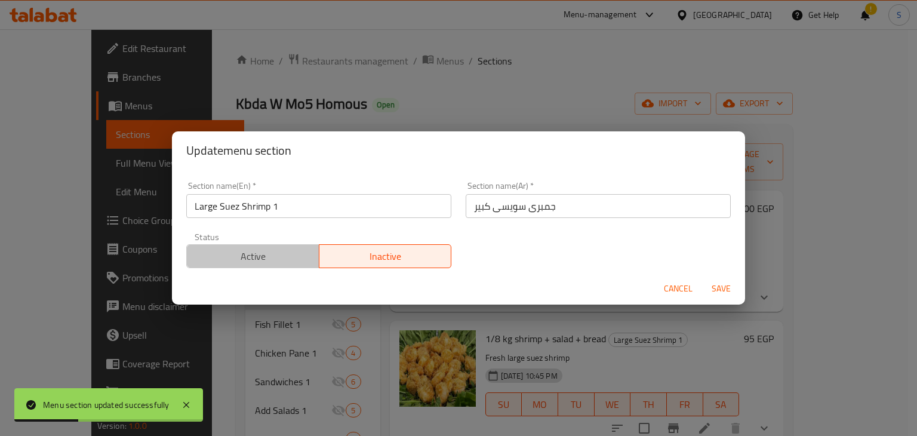
click at [314, 247] on button "Active" at bounding box center [252, 256] width 133 height 24
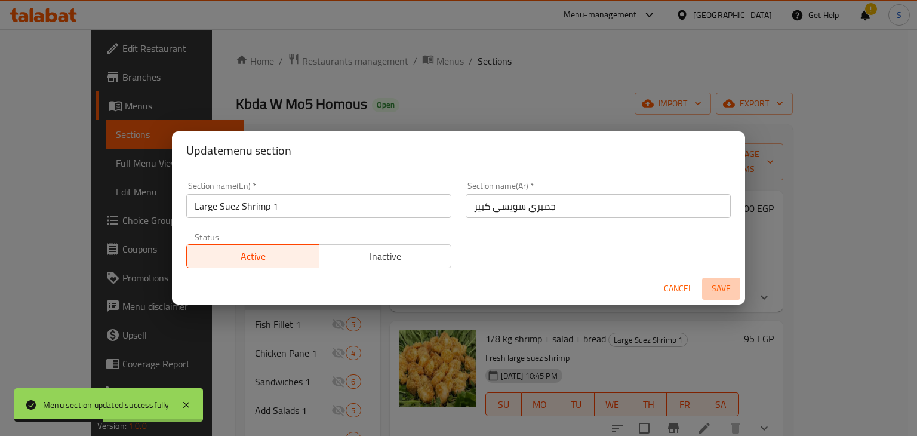
click at [705, 285] on button "Save" at bounding box center [721, 289] width 38 height 22
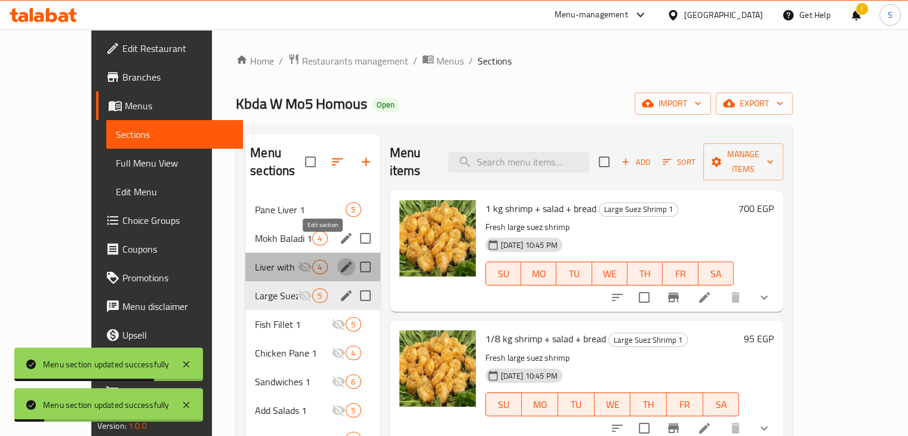
click at [341, 262] on icon "edit" at bounding box center [346, 267] width 11 height 11
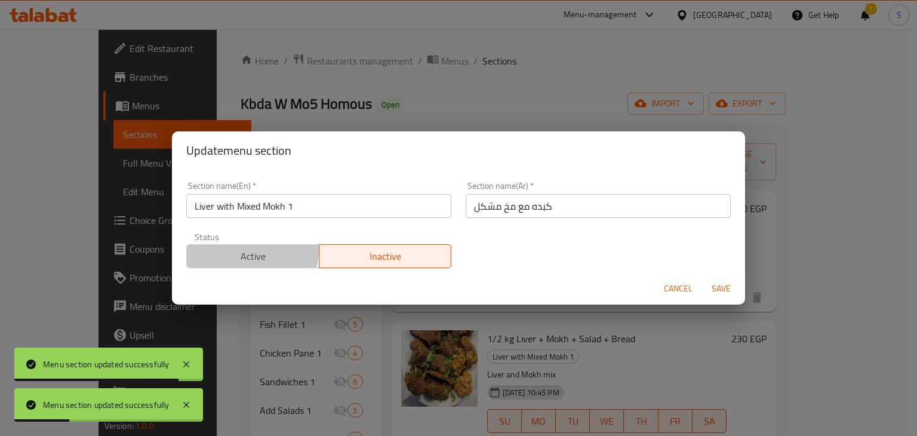
click at [230, 249] on span "Active" at bounding box center [253, 256] width 123 height 17
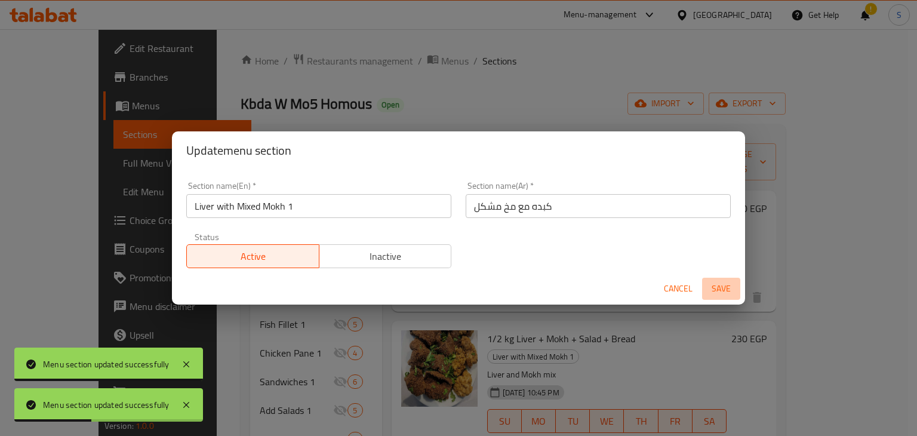
click at [716, 293] on span "Save" at bounding box center [721, 288] width 29 height 15
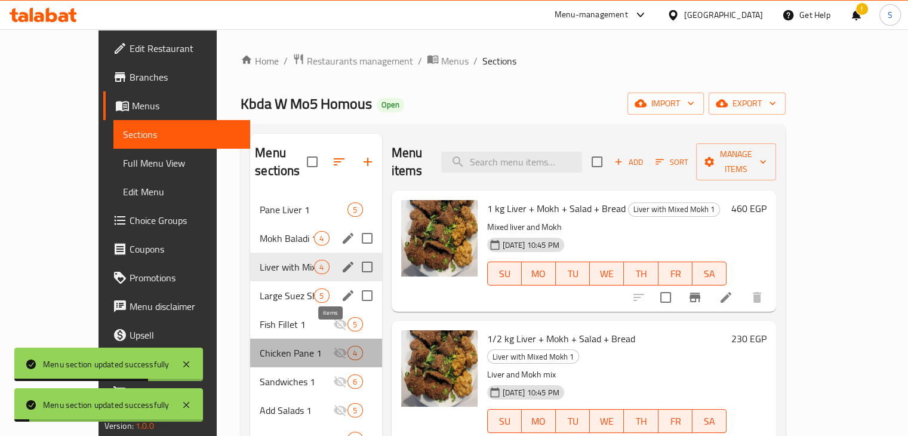
click at [348, 347] on span "4" at bounding box center [355, 352] width 14 height 11
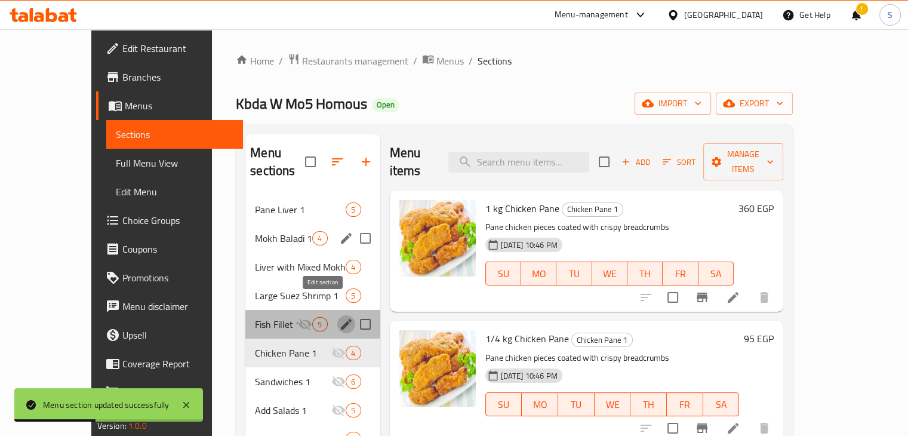
click at [341, 319] on icon "edit" at bounding box center [346, 324] width 11 height 11
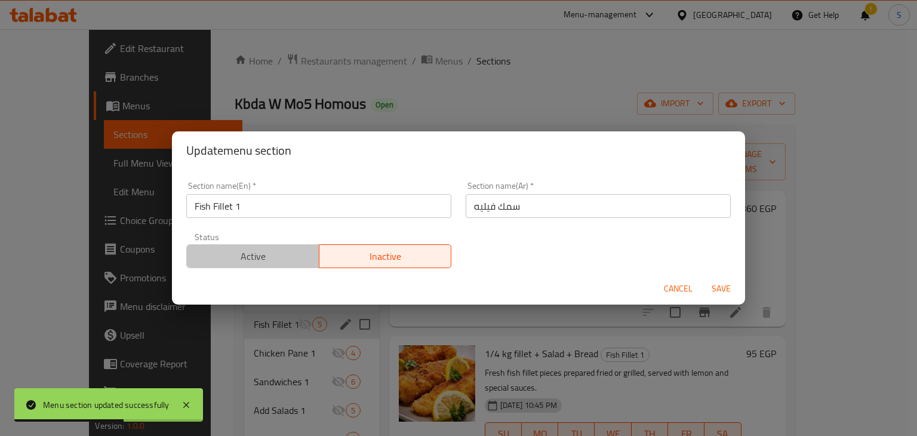
click at [288, 260] on span "Active" at bounding box center [253, 256] width 123 height 17
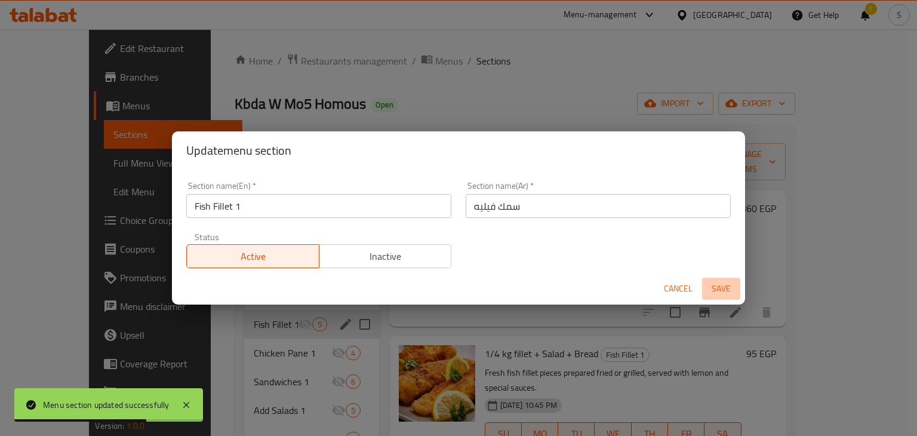
click at [707, 284] on span "Save" at bounding box center [721, 288] width 29 height 15
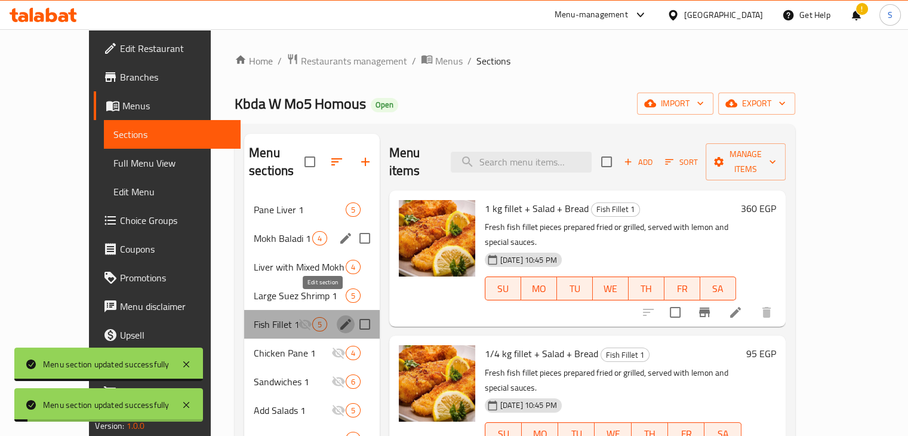
click at [339, 317] on icon "edit" at bounding box center [346, 324] width 14 height 14
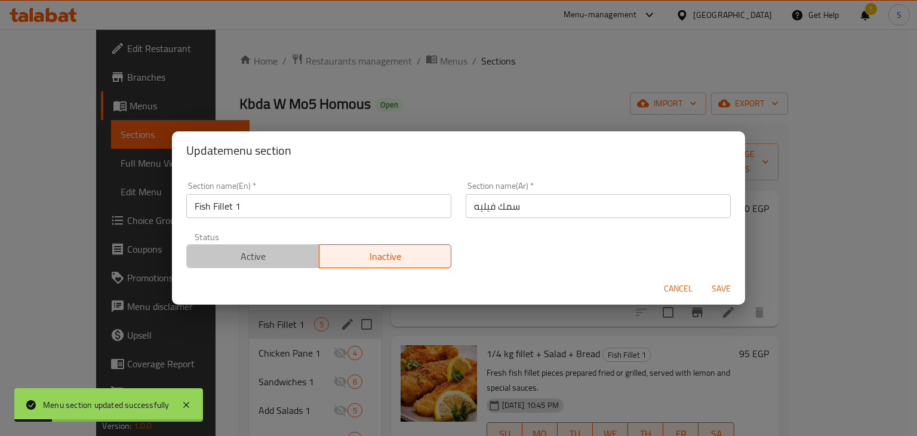
click at [284, 265] on button "Active" at bounding box center [252, 256] width 133 height 24
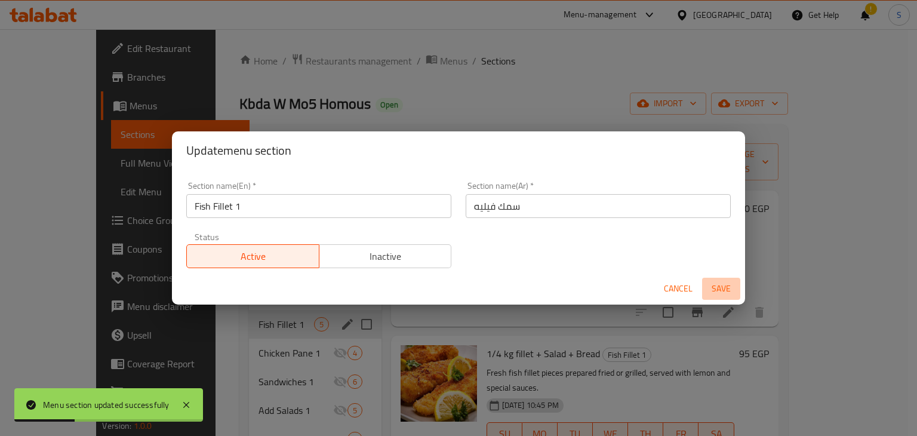
click at [720, 282] on span "Save" at bounding box center [721, 288] width 29 height 15
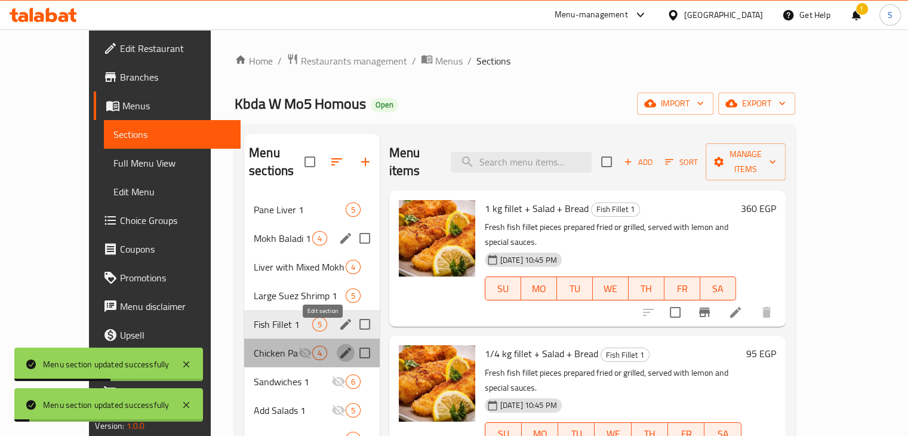
click at [340, 347] on icon "edit" at bounding box center [345, 352] width 11 height 11
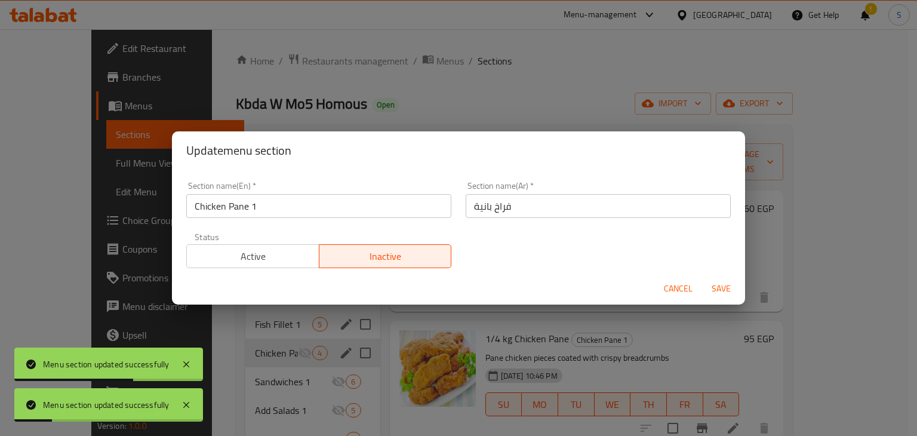
click at [251, 248] on span "Active" at bounding box center [253, 256] width 123 height 17
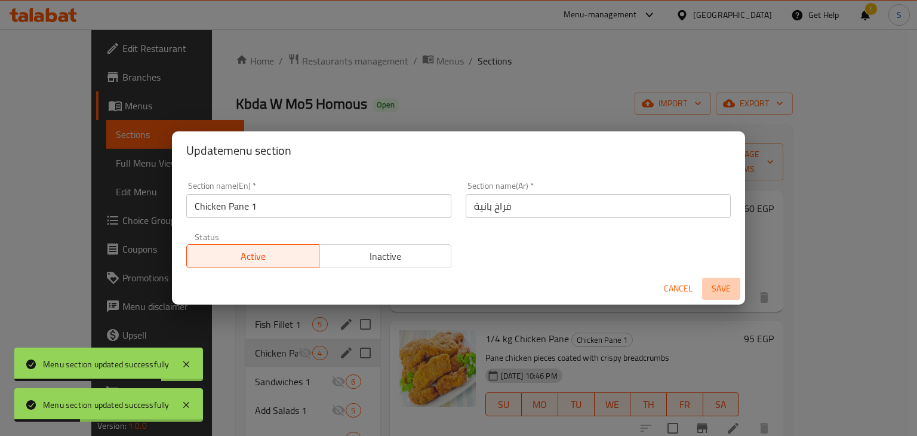
click at [715, 285] on span "Save" at bounding box center [721, 288] width 29 height 15
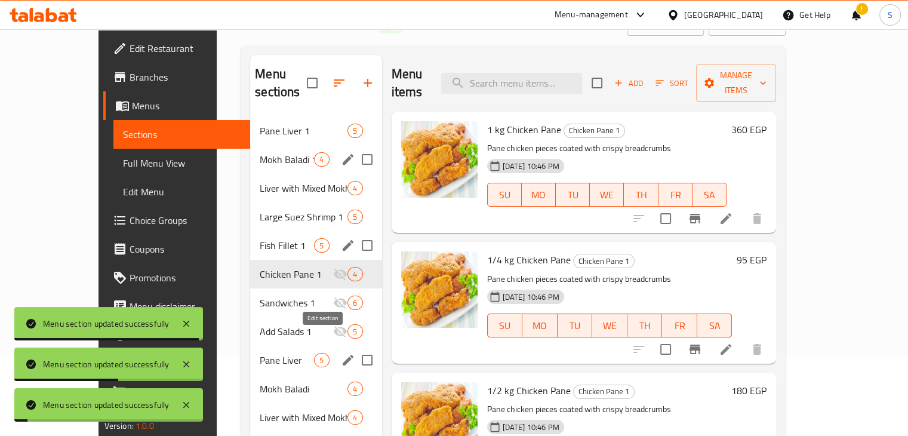
scroll to position [80, 0]
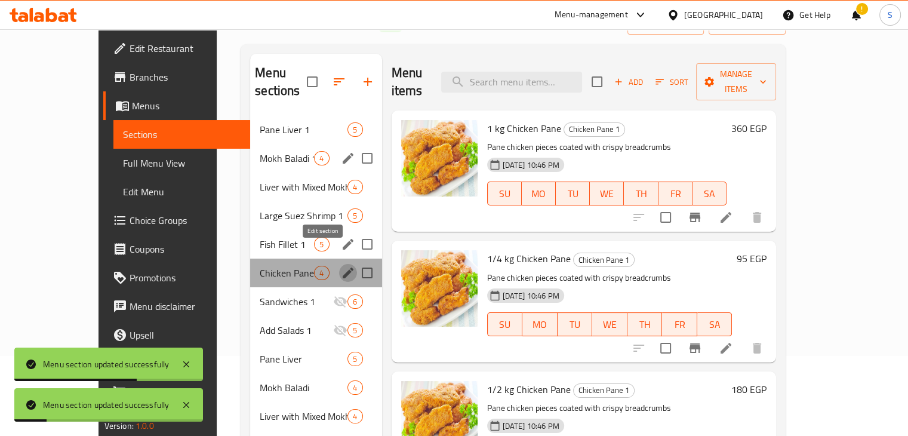
click at [339, 264] on button "edit" at bounding box center [348, 273] width 18 height 18
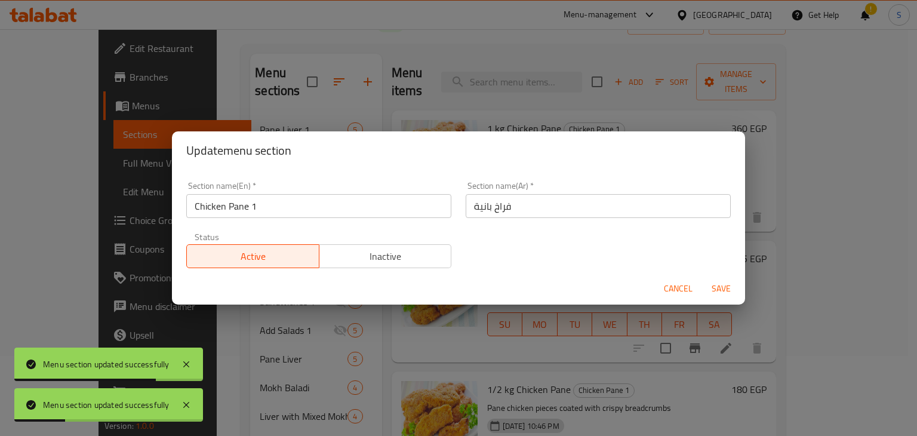
click at [258, 242] on div "Active Inactive" at bounding box center [318, 250] width 265 height 36
click at [257, 253] on span "Active" at bounding box center [253, 256] width 123 height 17
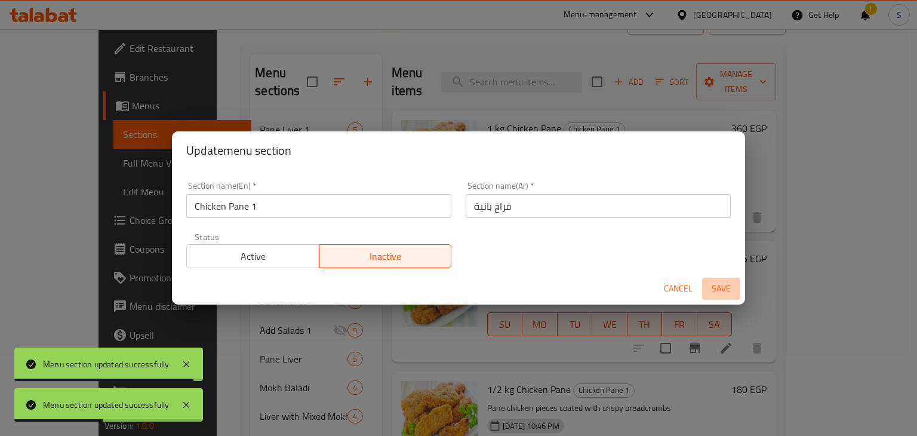
click at [709, 281] on span "Save" at bounding box center [721, 288] width 29 height 15
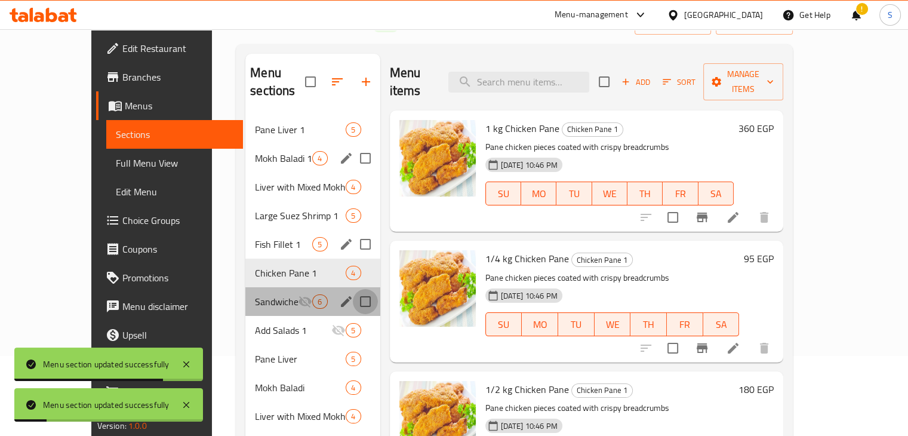
click at [353, 289] on input "Menu sections" at bounding box center [365, 301] width 25 height 25
checkbox input "true"
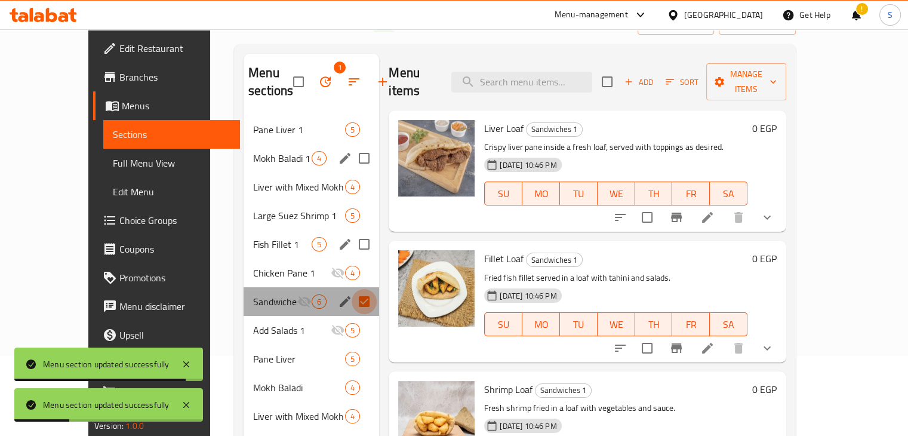
click at [352, 310] on input "Menu sections" at bounding box center [364, 301] width 25 height 25
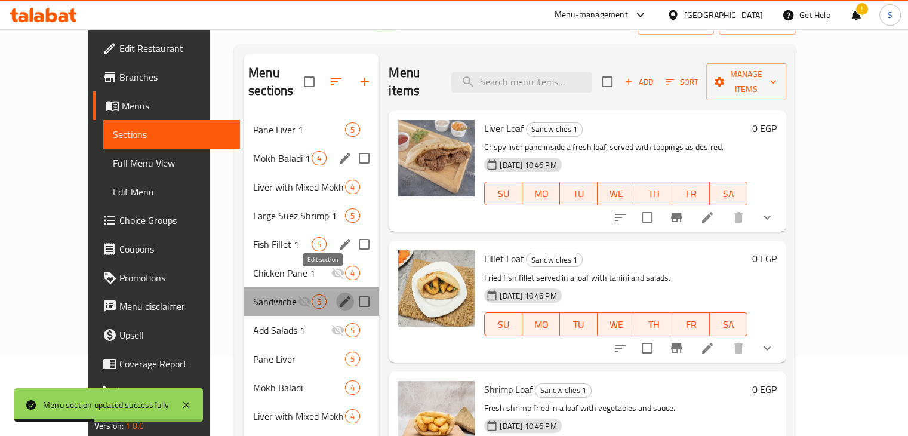
click at [338, 294] on icon "edit" at bounding box center [345, 301] width 14 height 14
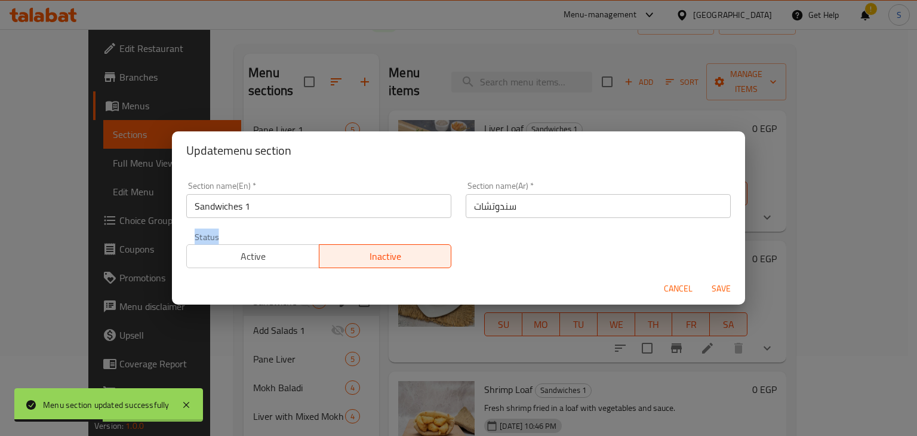
click at [325, 285] on div "Cancel Save" at bounding box center [458, 289] width 573 height 32
click at [287, 266] on button "Active" at bounding box center [252, 256] width 133 height 24
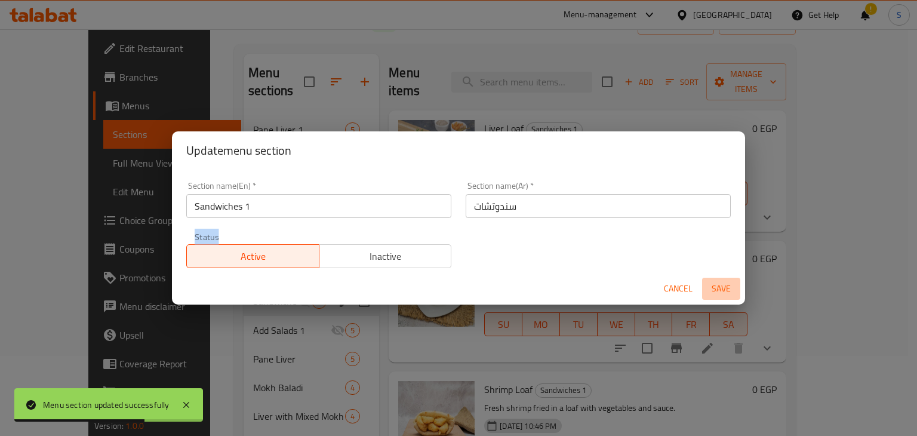
click at [715, 293] on span "Save" at bounding box center [721, 288] width 29 height 15
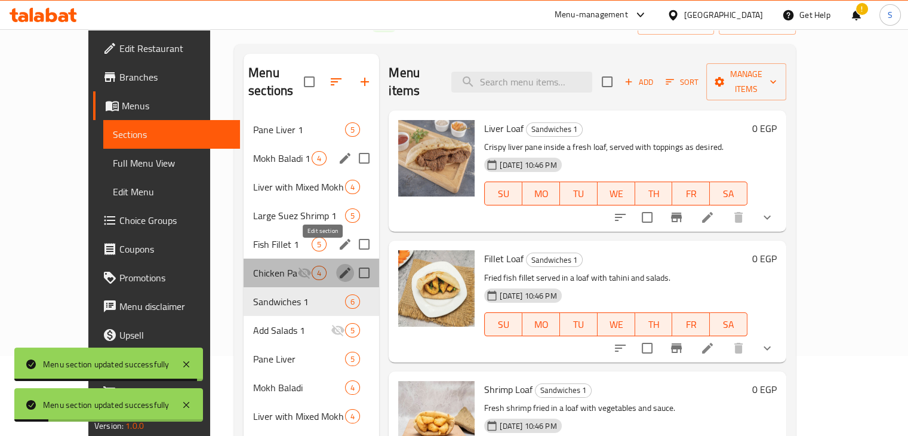
click at [338, 266] on icon "edit" at bounding box center [345, 273] width 14 height 14
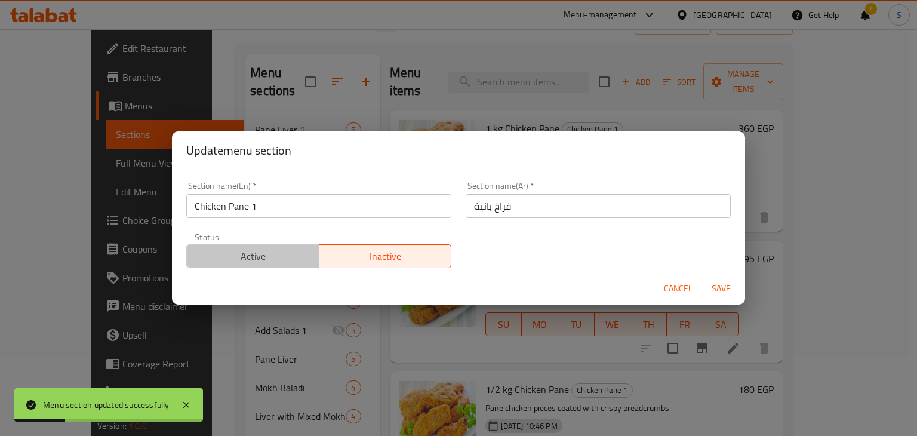
click at [273, 250] on span "Active" at bounding box center [253, 256] width 123 height 17
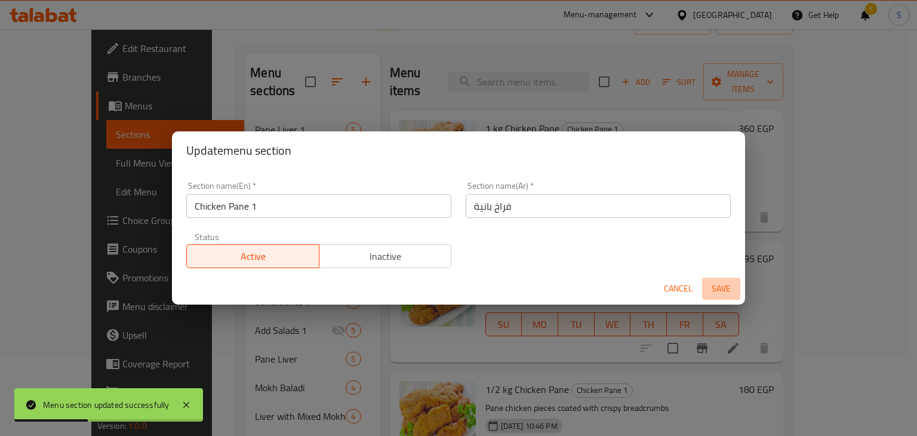
click at [709, 288] on span "Save" at bounding box center [721, 288] width 29 height 15
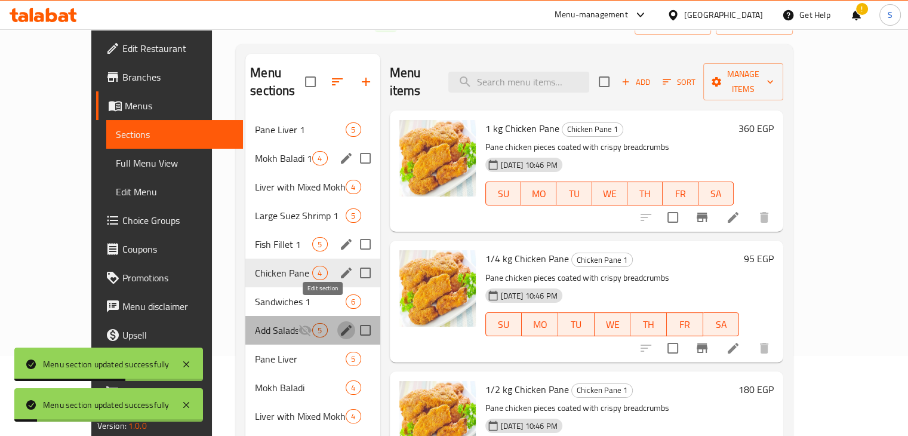
click at [339, 323] on icon "edit" at bounding box center [346, 330] width 14 height 14
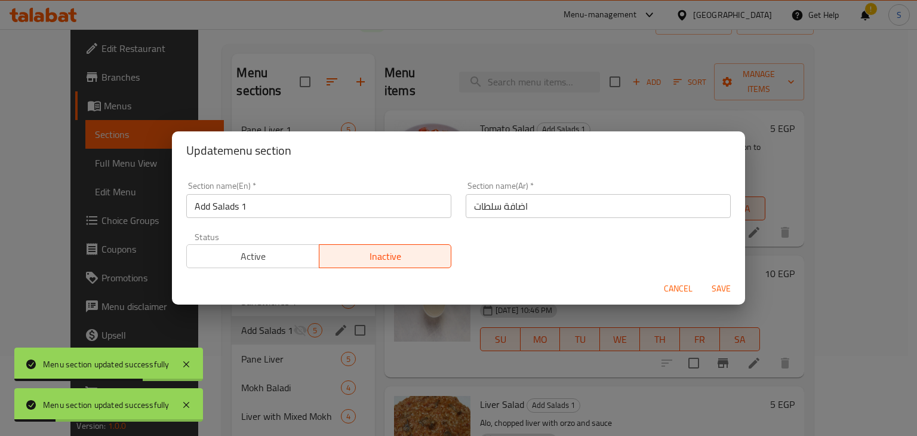
click at [272, 260] on span "Active" at bounding box center [253, 256] width 123 height 17
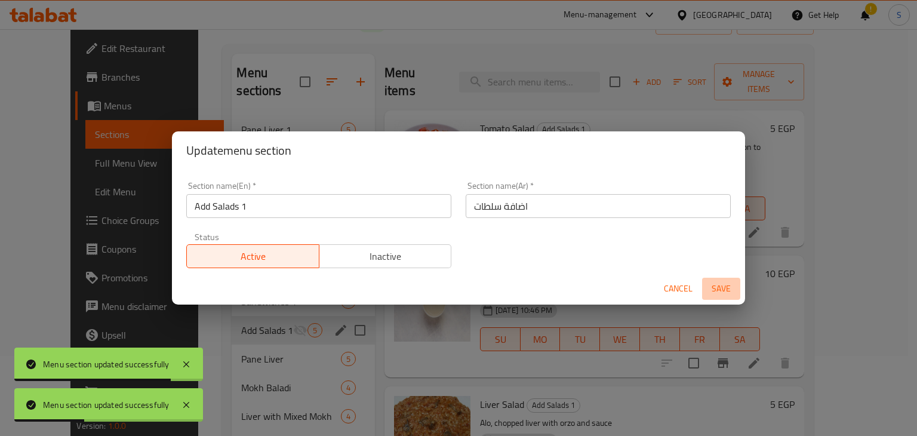
click at [718, 292] on span "Save" at bounding box center [721, 288] width 29 height 15
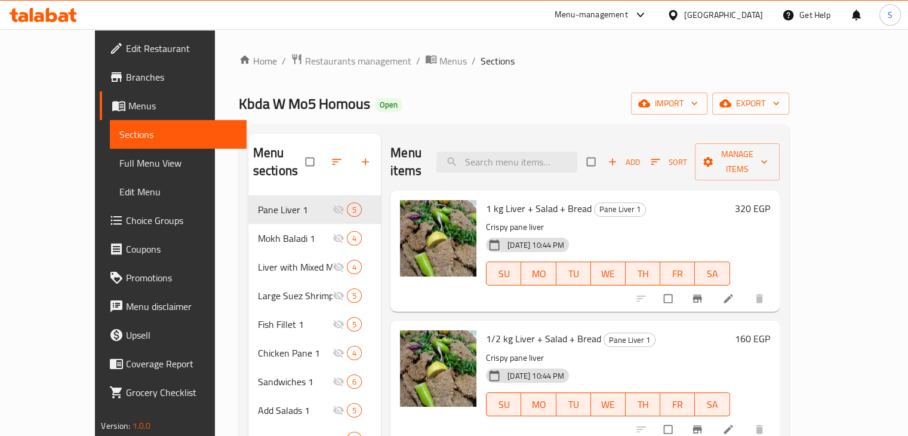
click at [648, 13] on icon at bounding box center [640, 15] width 14 height 14
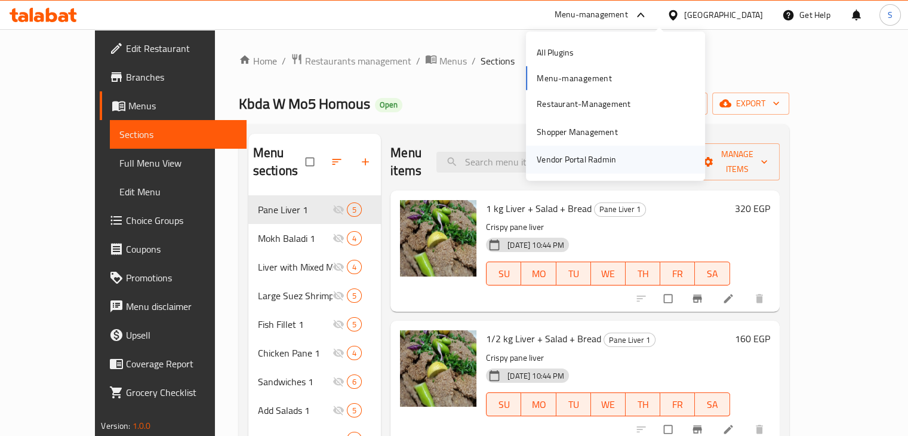
click at [631, 165] on div "Vendor Portal Radmin" at bounding box center [615, 159] width 179 height 27
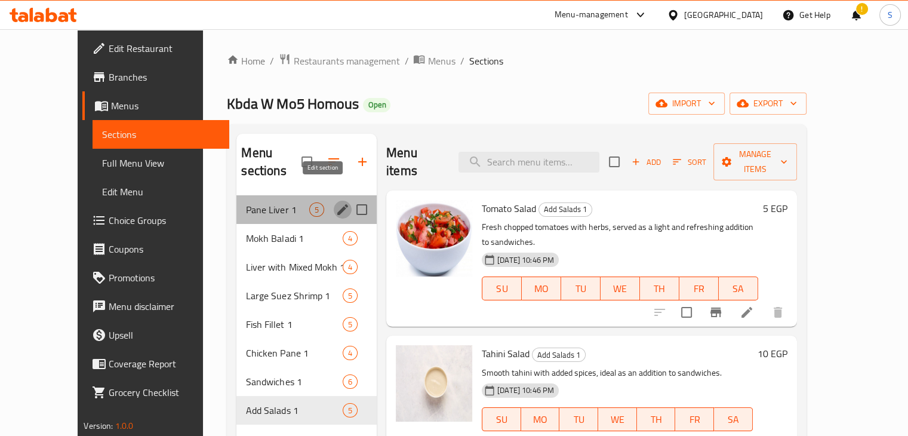
drag, startPoint x: 318, startPoint y: 182, endPoint x: 320, endPoint y: 194, distance: 12.2
click at [337, 204] on icon "edit" at bounding box center [342, 209] width 11 height 11
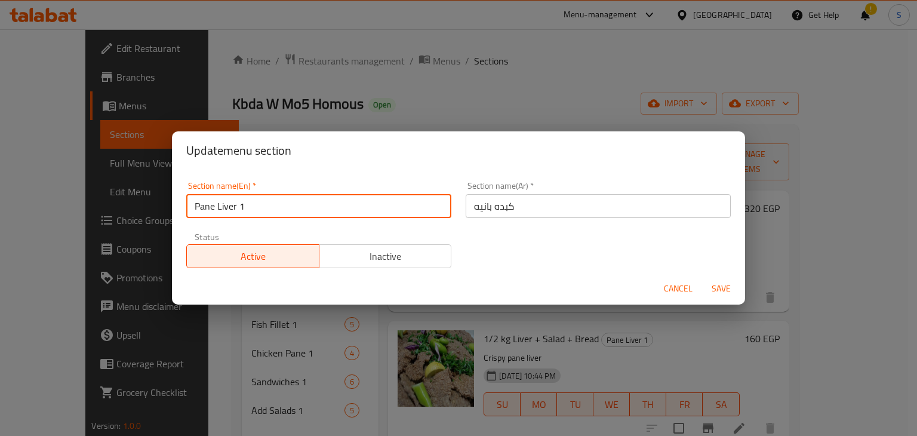
click at [282, 206] on input "Pane Liver 1" at bounding box center [318, 206] width 265 height 24
type input "Pane Liver"
click at [702, 278] on button "Save" at bounding box center [721, 289] width 38 height 22
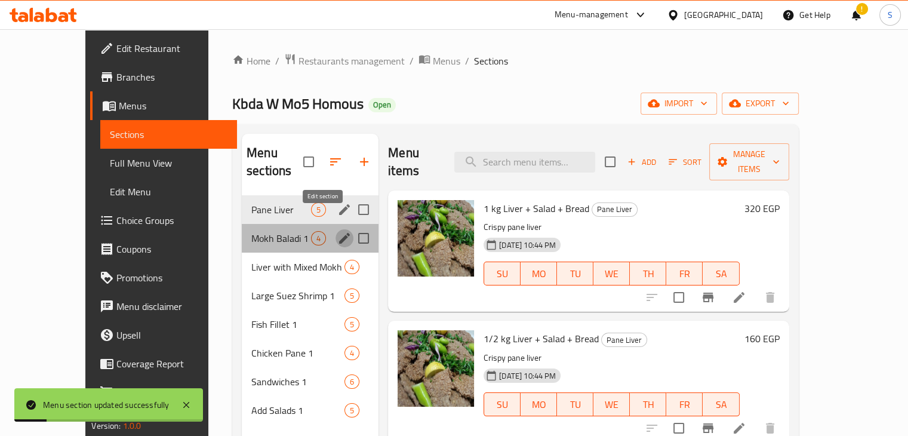
click at [337, 231] on icon "edit" at bounding box center [344, 238] width 14 height 14
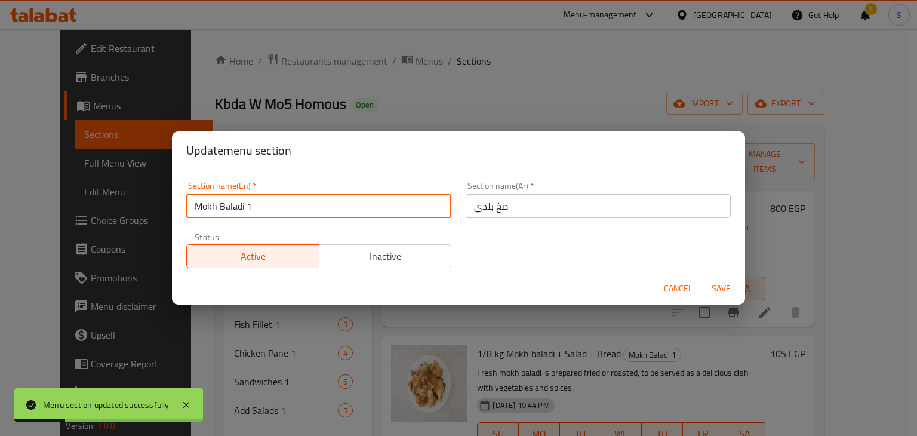
click at [302, 201] on input "Mokh Baladi 1" at bounding box center [318, 206] width 265 height 24
type input "Mokh Baladi"
click at [702, 278] on button "Save" at bounding box center [721, 289] width 38 height 22
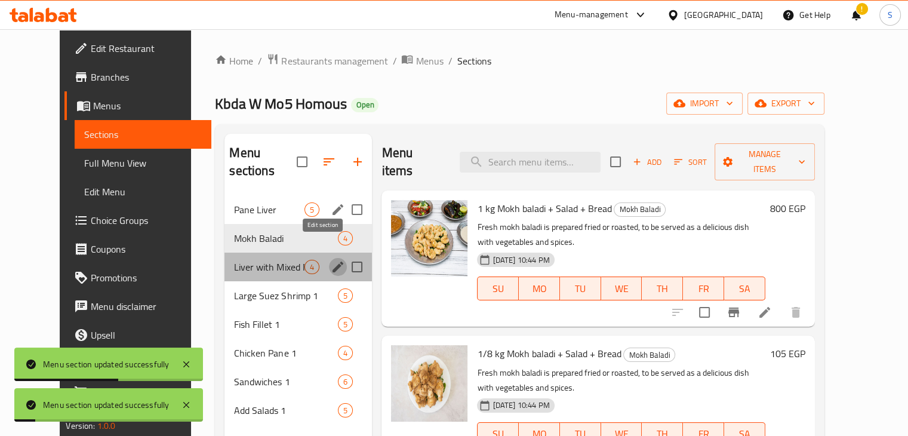
click at [333, 262] on icon "edit" at bounding box center [338, 267] width 11 height 11
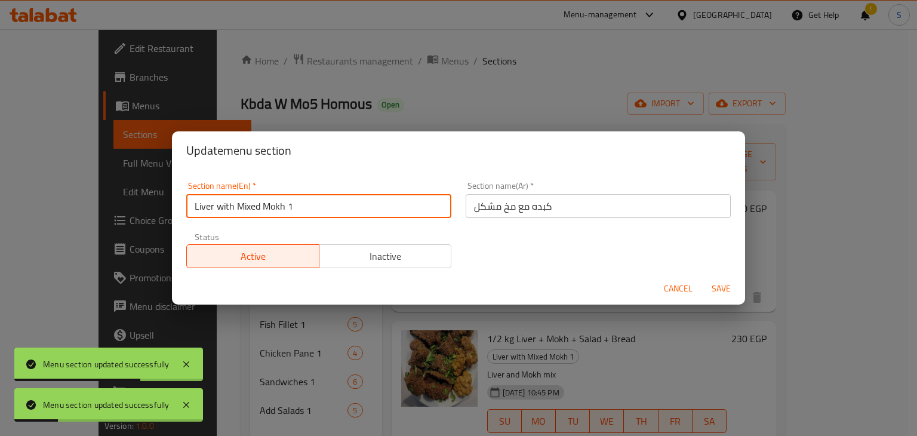
click at [304, 205] on input "Liver with Mixed Mokh 1" at bounding box center [318, 206] width 265 height 24
type input "Liver with Mixed Mokh"
click at [702, 278] on button "Save" at bounding box center [721, 289] width 38 height 22
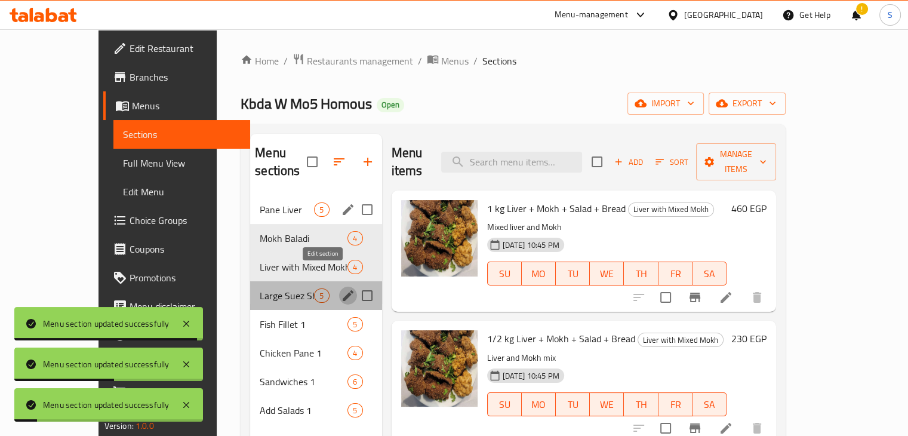
click at [341, 288] on icon "edit" at bounding box center [348, 295] width 14 height 14
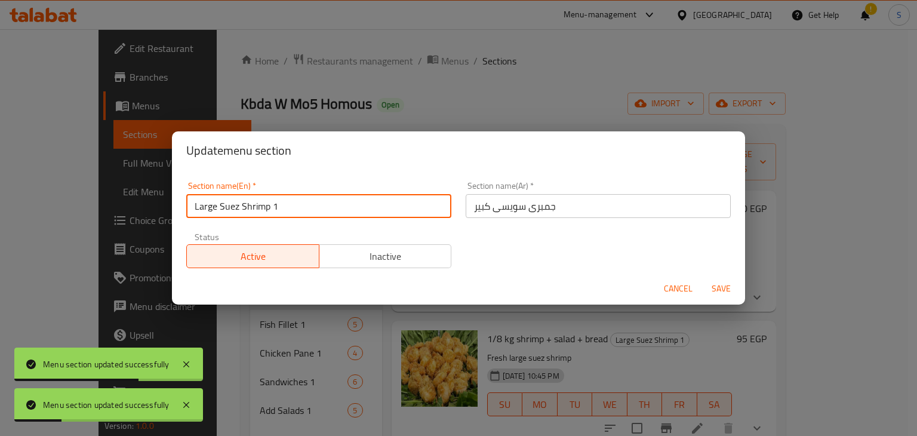
click at [303, 210] on input "Large Suez Shrimp 1" at bounding box center [318, 206] width 265 height 24
type input "Large Suez Shrimp"
click at [702, 278] on button "Save" at bounding box center [721, 289] width 38 height 22
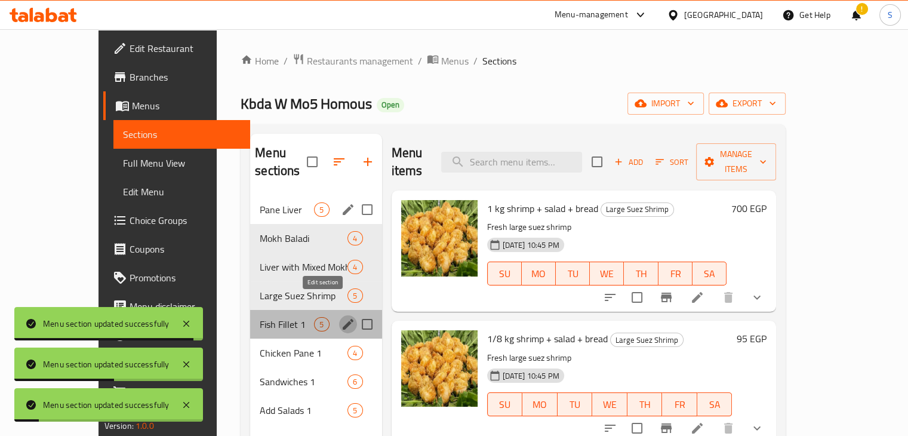
click at [341, 317] on icon "edit" at bounding box center [348, 324] width 14 height 14
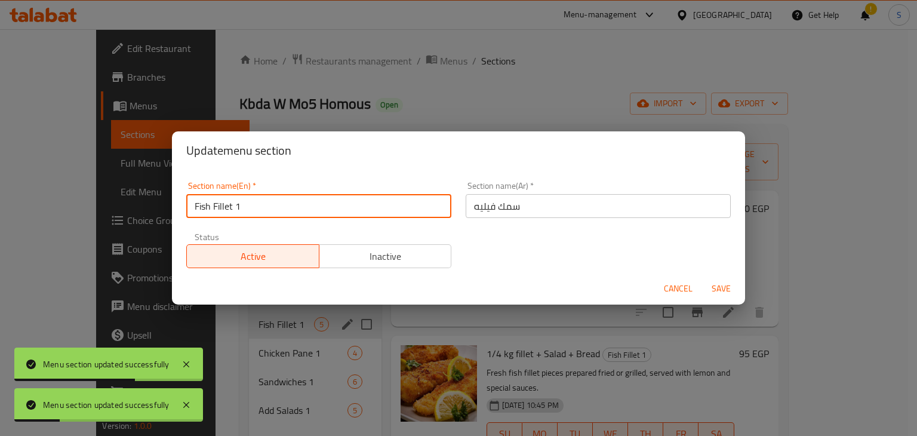
click at [287, 208] on input "Fish Fillet 1" at bounding box center [318, 206] width 265 height 24
type input "Fish Fillet"
click at [702, 278] on button "Save" at bounding box center [721, 289] width 38 height 22
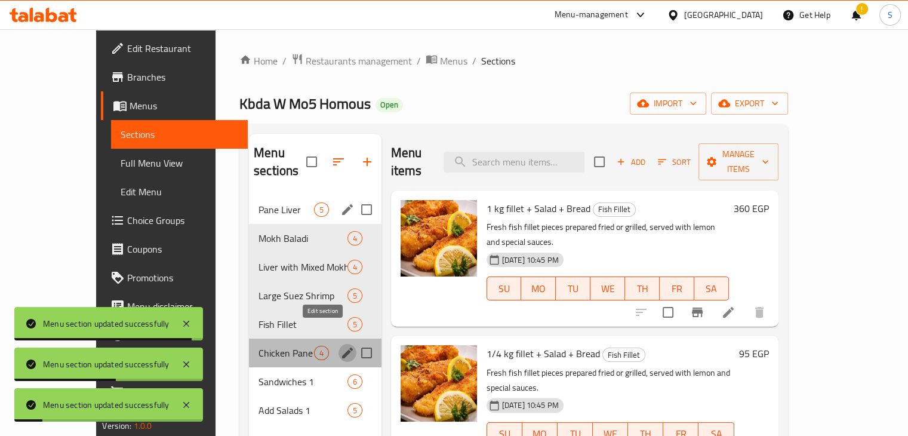
click at [340, 346] on icon "edit" at bounding box center [347, 353] width 14 height 14
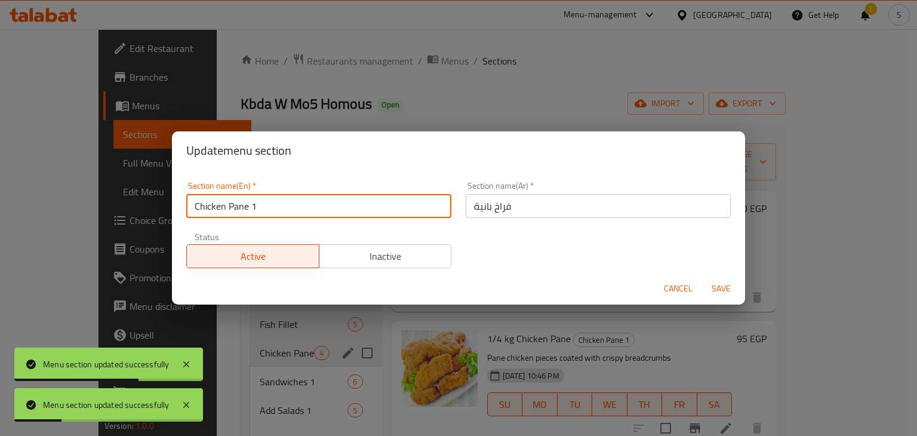
click at [299, 204] on input "Chicken Pane 1" at bounding box center [318, 206] width 265 height 24
type input "Chicken Pane"
click at [702, 278] on button "Save" at bounding box center [721, 289] width 38 height 22
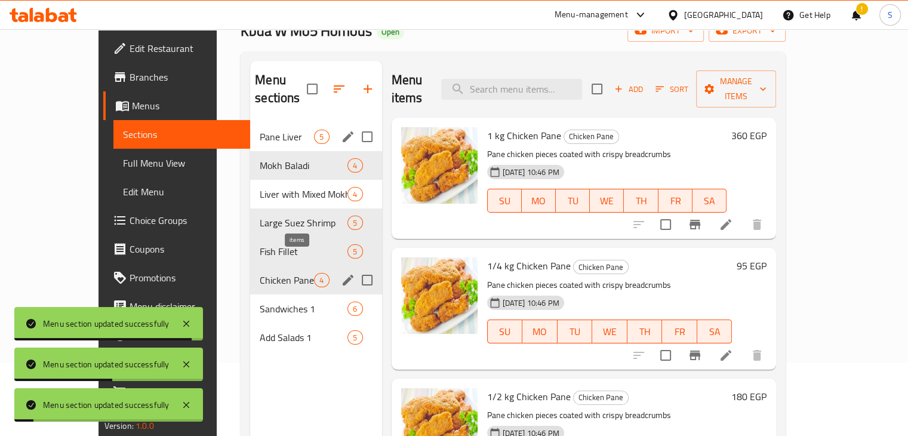
scroll to position [73, 0]
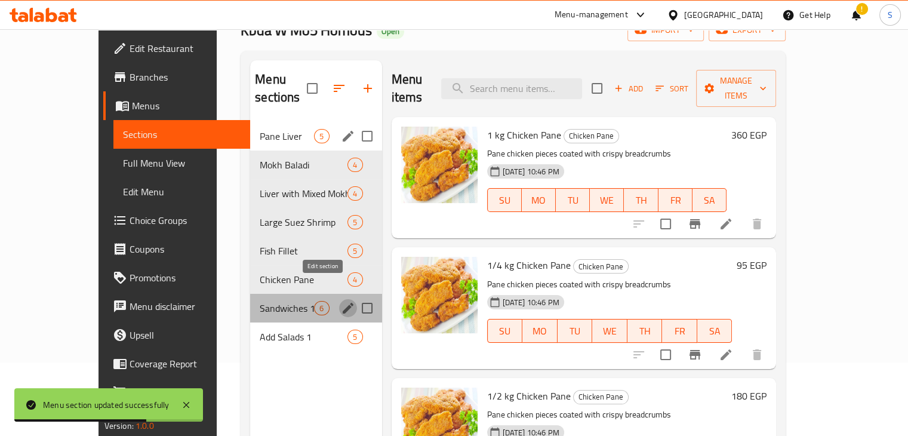
click at [341, 301] on icon "edit" at bounding box center [348, 308] width 14 height 14
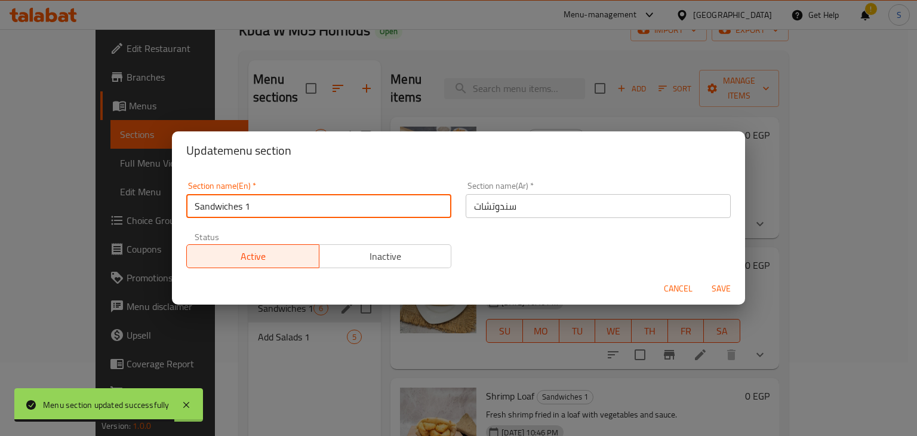
click at [308, 212] on input "Sandwiches 1" at bounding box center [318, 206] width 265 height 24
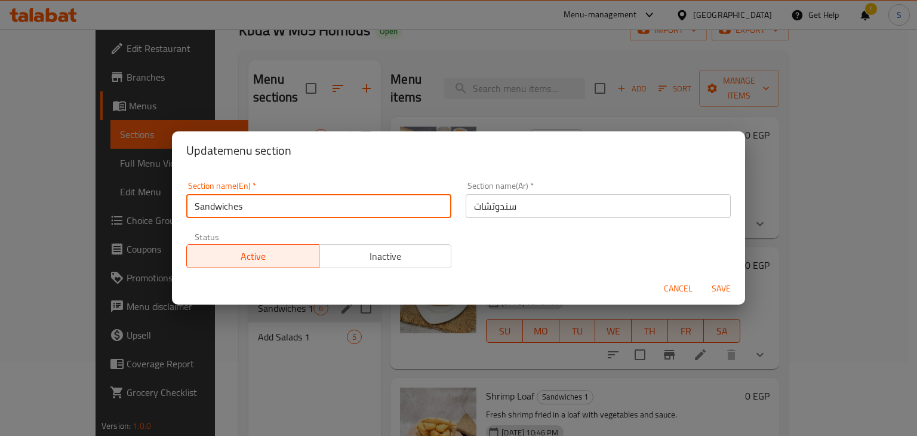
type input "Sandwiches"
click at [702, 278] on button "Save" at bounding box center [721, 289] width 38 height 22
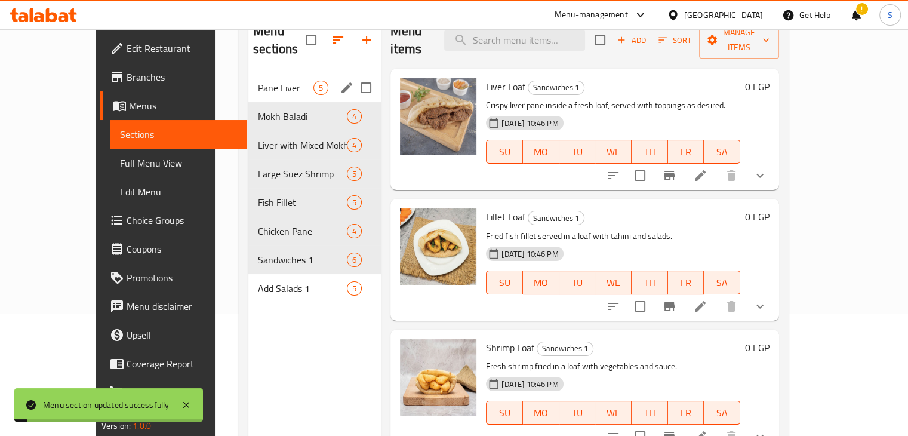
scroll to position [128, 0]
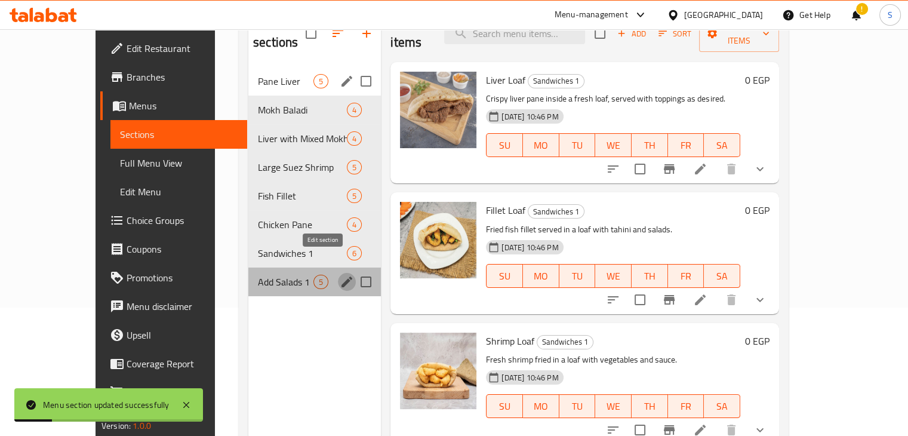
click at [338, 273] on button "edit" at bounding box center [347, 282] width 18 height 18
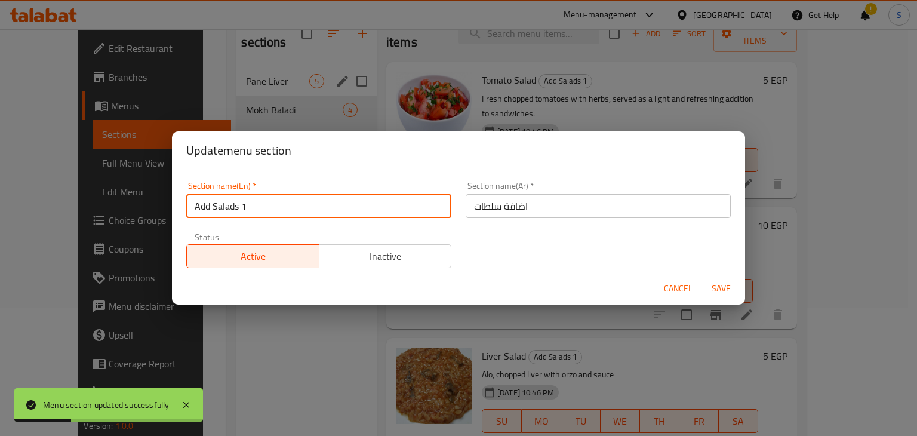
click at [303, 201] on input "Add Salads 1" at bounding box center [318, 206] width 265 height 24
type input "Add Salads"
click at [702, 278] on button "Save" at bounding box center [721, 289] width 38 height 22
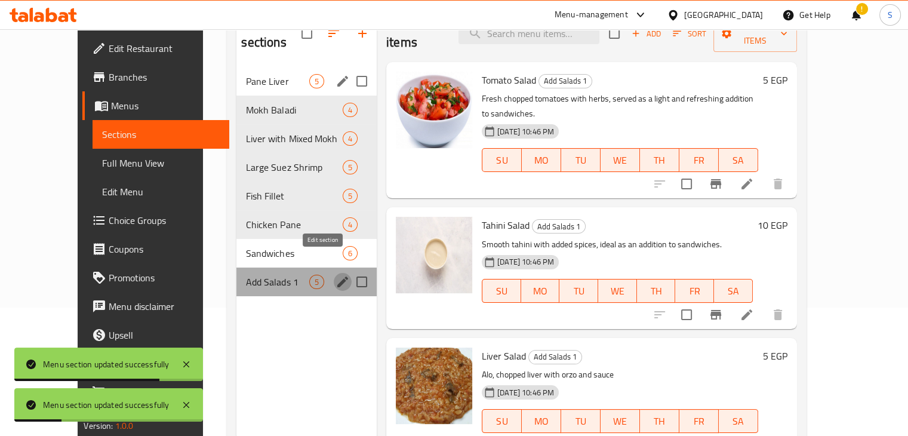
click at [336, 275] on icon "edit" at bounding box center [343, 282] width 14 height 14
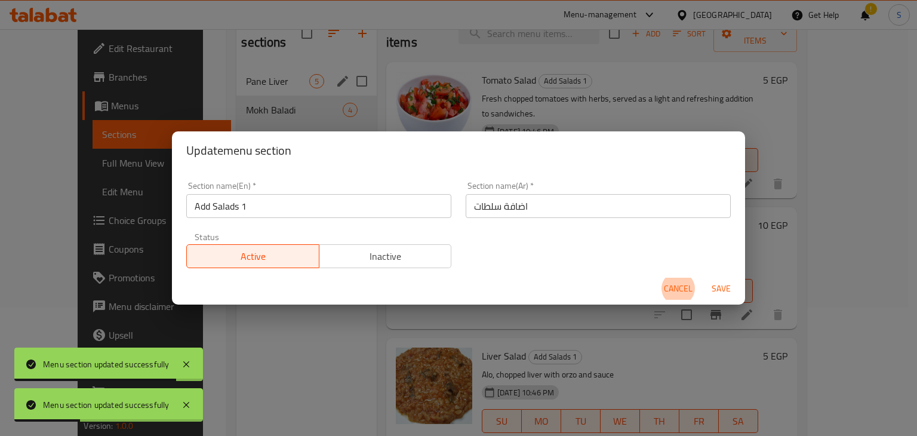
click at [316, 213] on input "Add Salads 1" at bounding box center [318, 206] width 265 height 24
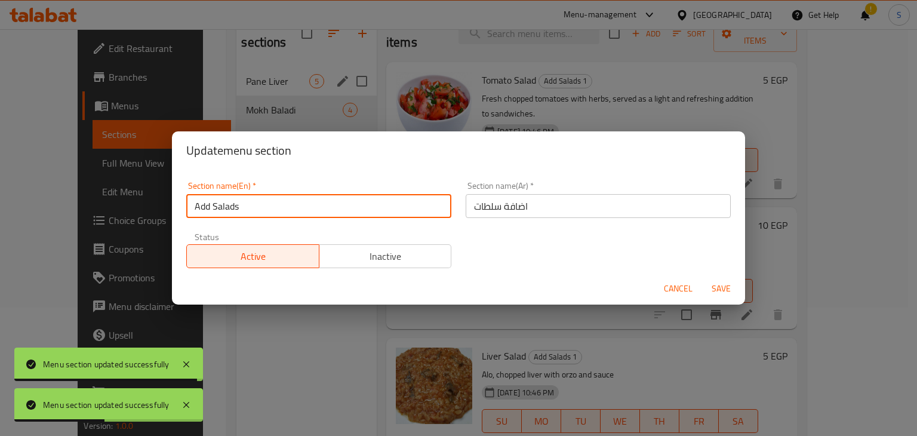
type input "Add Salads"
click at [702, 278] on button "Save" at bounding box center [721, 289] width 38 height 22
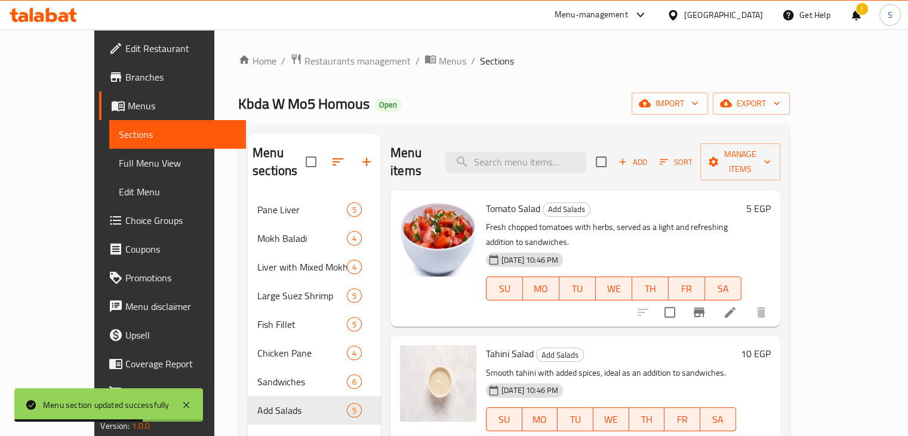
click at [515, 97] on div "Kbda W [GEOGRAPHIC_DATA] Homous Open import export" at bounding box center [513, 104] width 551 height 22
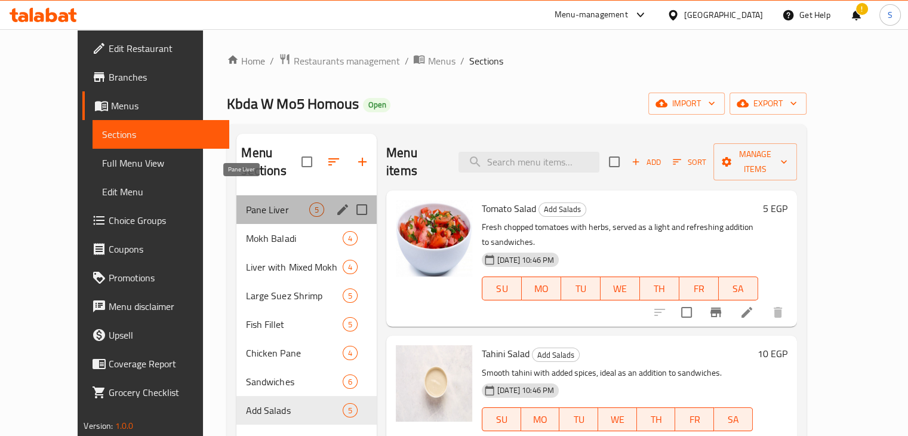
click at [246, 202] on span "Pane Liver" at bounding box center [277, 209] width 63 height 14
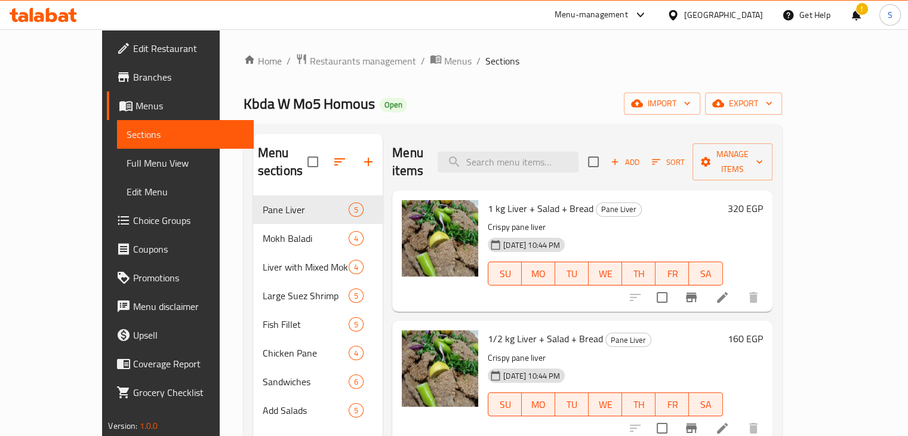
scroll to position [33, 0]
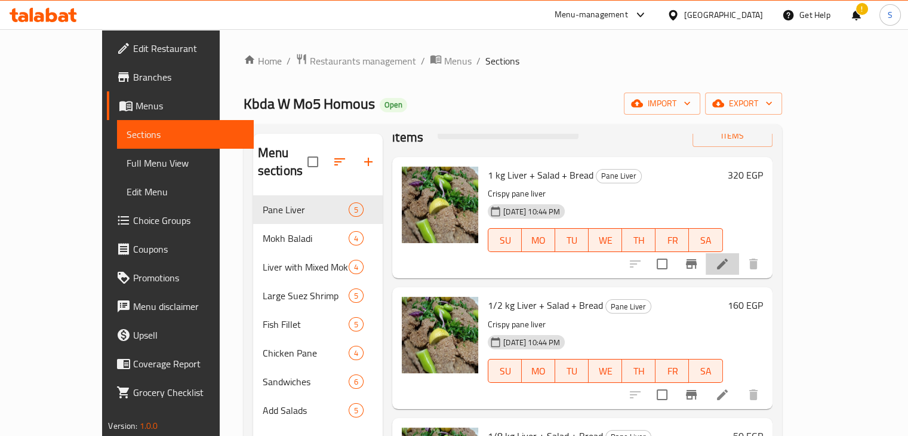
click at [739, 254] on li at bounding box center [722, 263] width 33 height 21
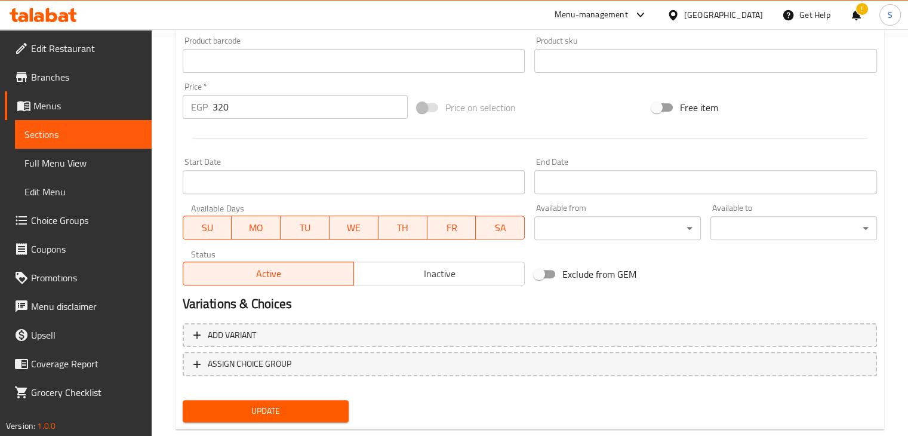
scroll to position [425, 0]
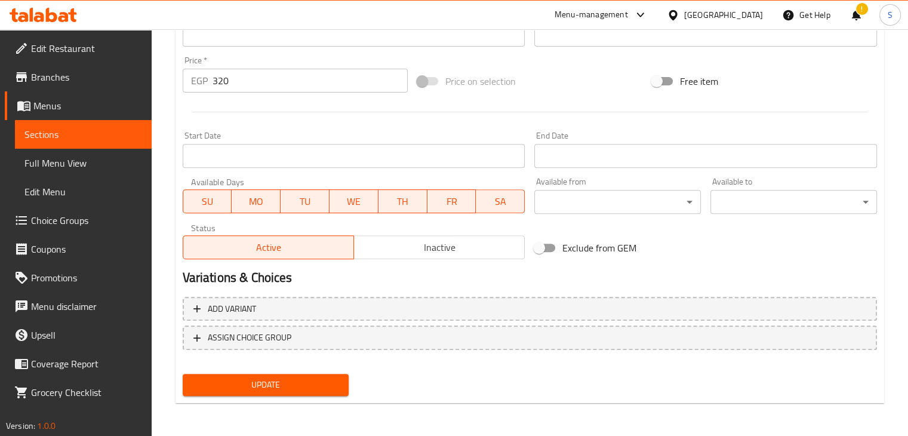
click at [254, 84] on input "320" at bounding box center [310, 81] width 195 height 24
type input "440"
click at [183, 374] on button "Update" at bounding box center [266, 385] width 167 height 22
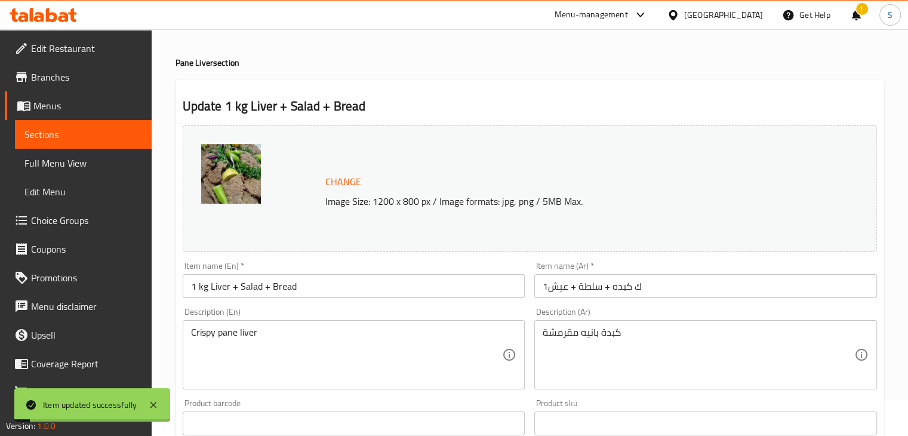
scroll to position [0, 0]
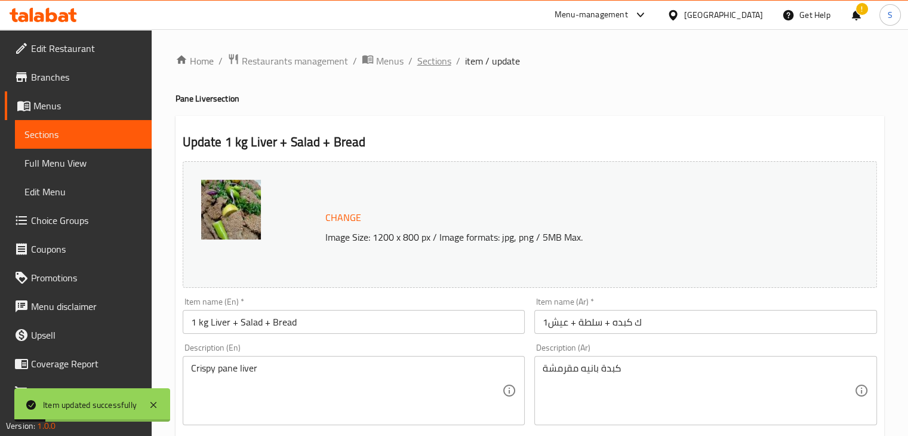
click at [438, 67] on span "Sections" at bounding box center [434, 61] width 34 height 14
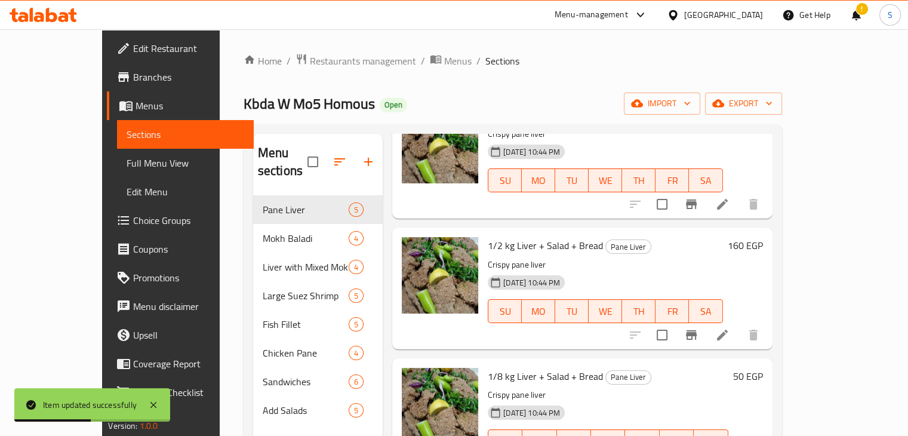
scroll to position [93, 0]
click at [763, 237] on div "160 EGP" at bounding box center [743, 245] width 40 height 17
click at [763, 237] on h6 "160 EGP" at bounding box center [745, 245] width 35 height 17
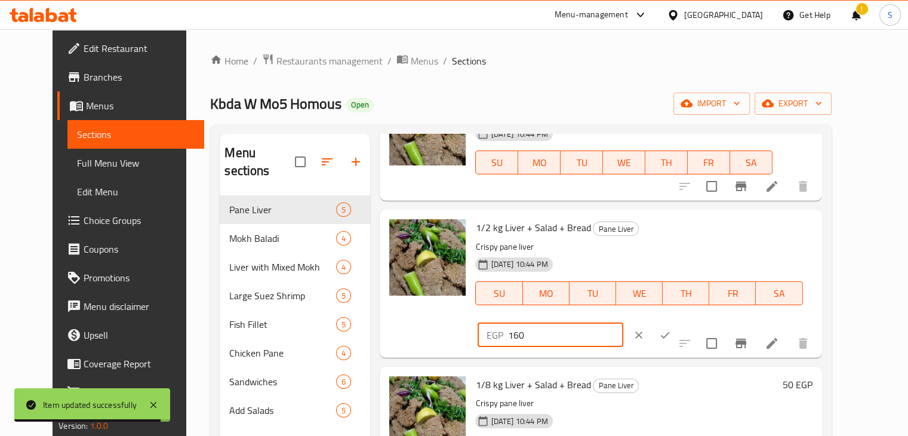
click at [623, 323] on input "160" at bounding box center [565, 335] width 115 height 24
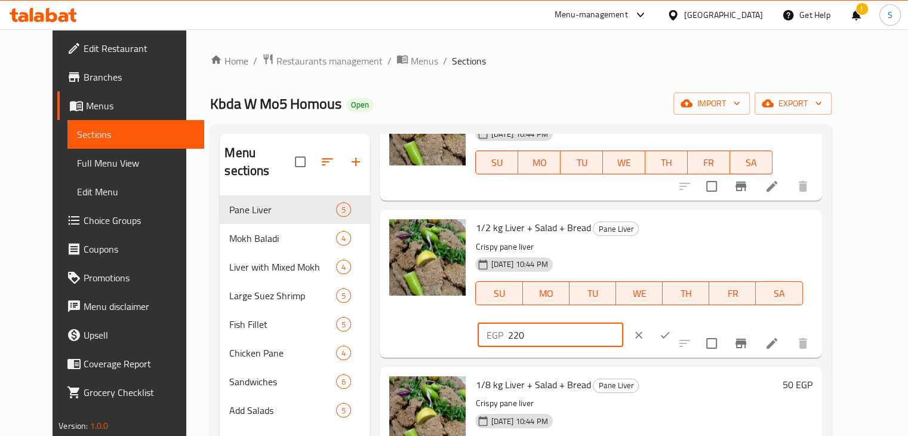
type input "220"
click at [671, 329] on icon "ok" at bounding box center [665, 335] width 12 height 12
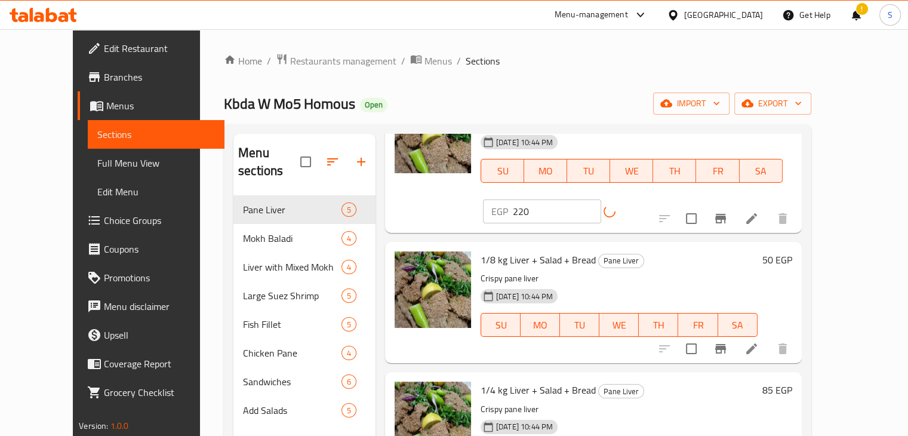
scroll to position [233, 0]
click at [792, 252] on h6 "50 EGP" at bounding box center [777, 260] width 30 height 17
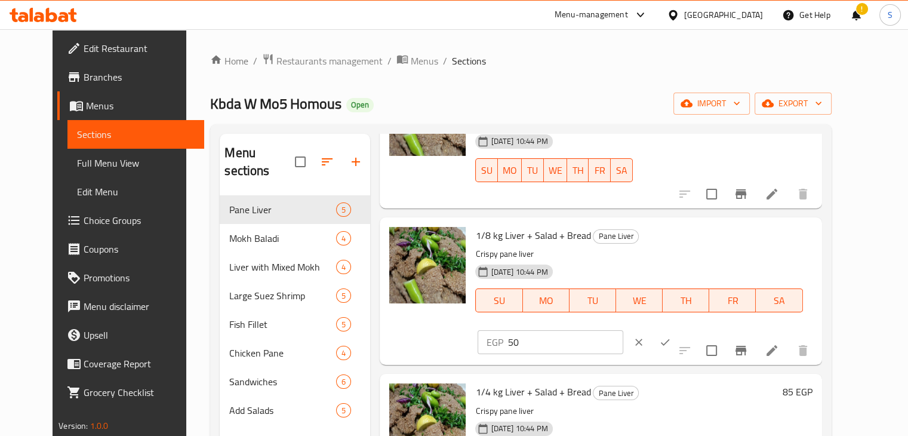
click at [623, 330] on input "50" at bounding box center [565, 342] width 115 height 24
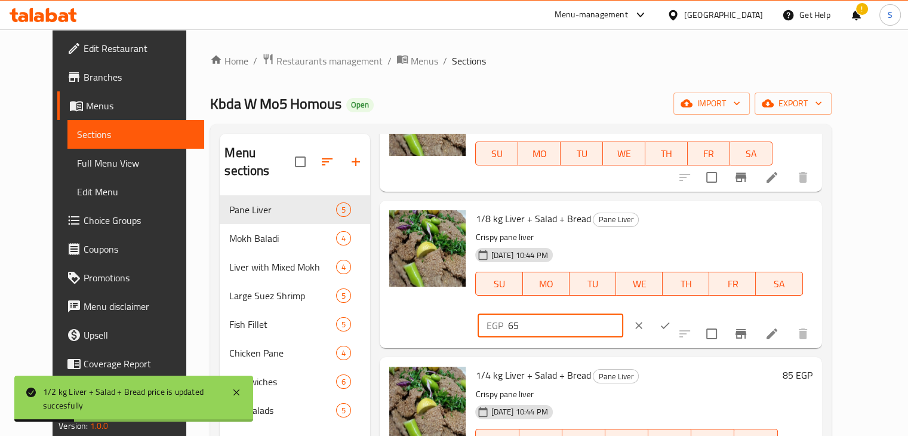
type input "65"
click at [678, 312] on button "ok" at bounding box center [665, 325] width 26 height 26
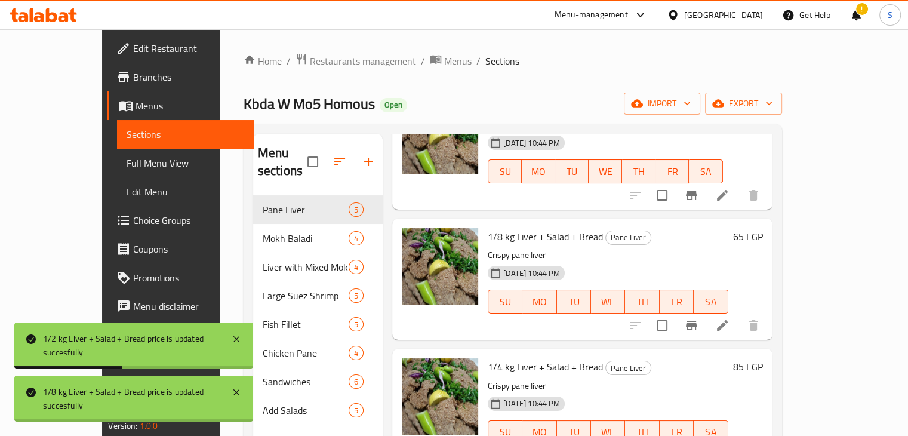
scroll to position [246, 0]
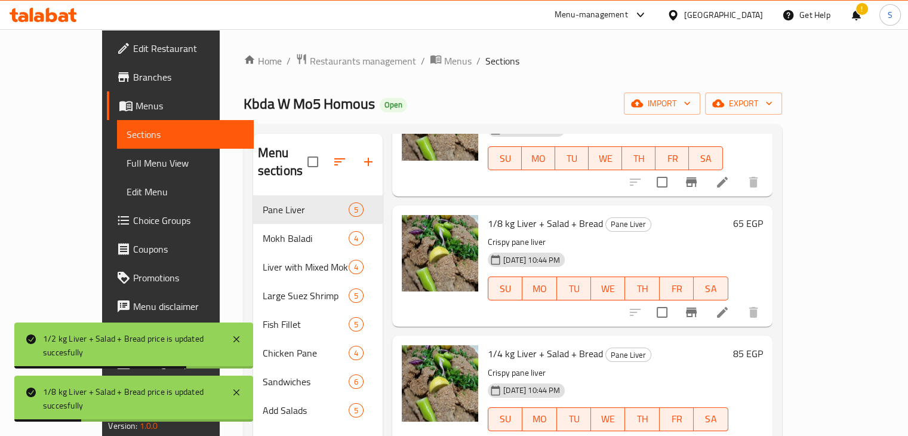
click at [763, 345] on h6 "85 EGP" at bounding box center [748, 353] width 30 height 17
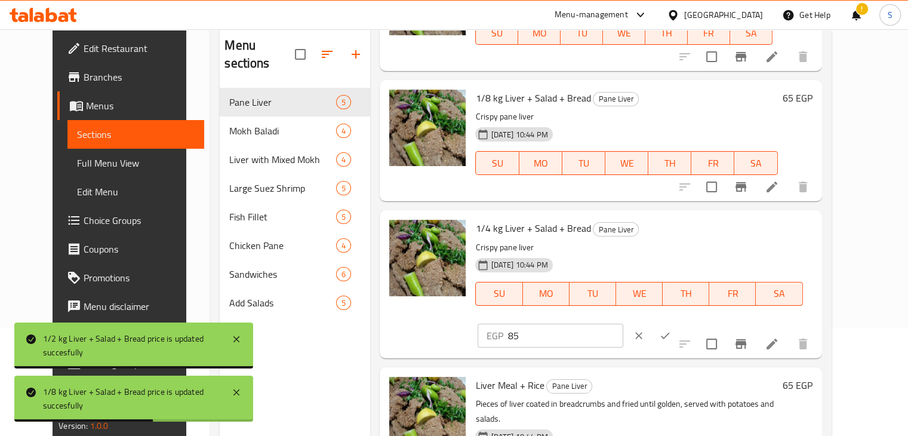
scroll to position [109, 0]
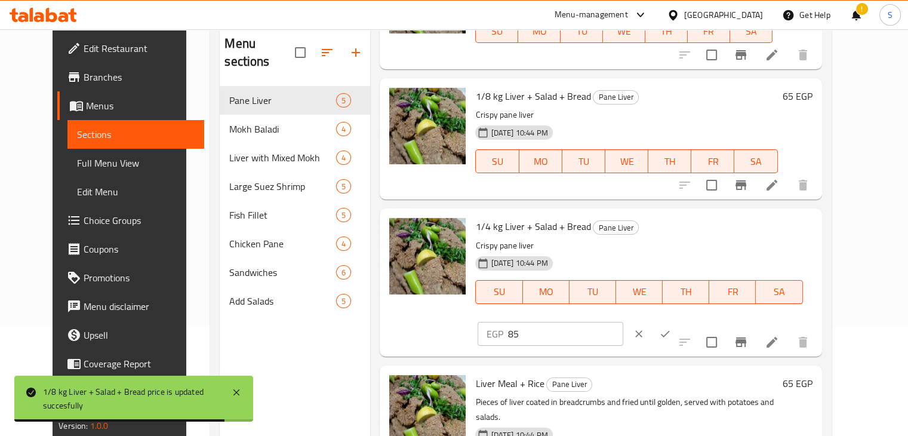
click at [623, 322] on input "85" at bounding box center [565, 334] width 115 height 24
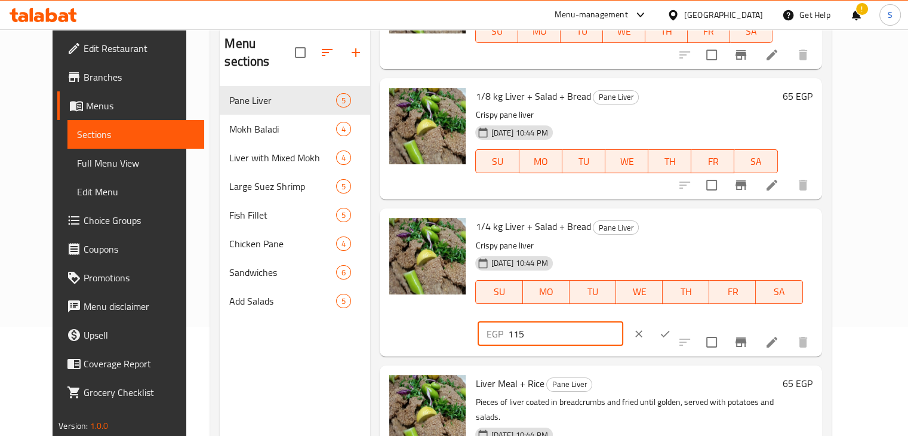
type input "115"
click at [671, 328] on icon "ok" at bounding box center [665, 334] width 12 height 12
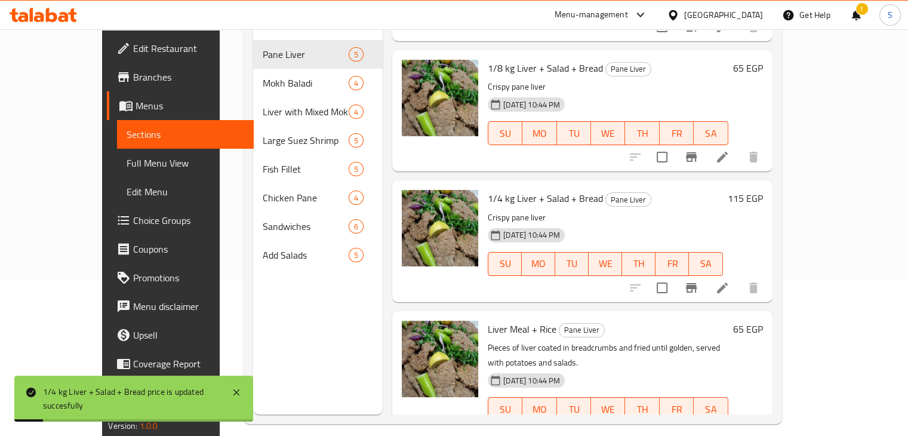
scroll to position [167, 0]
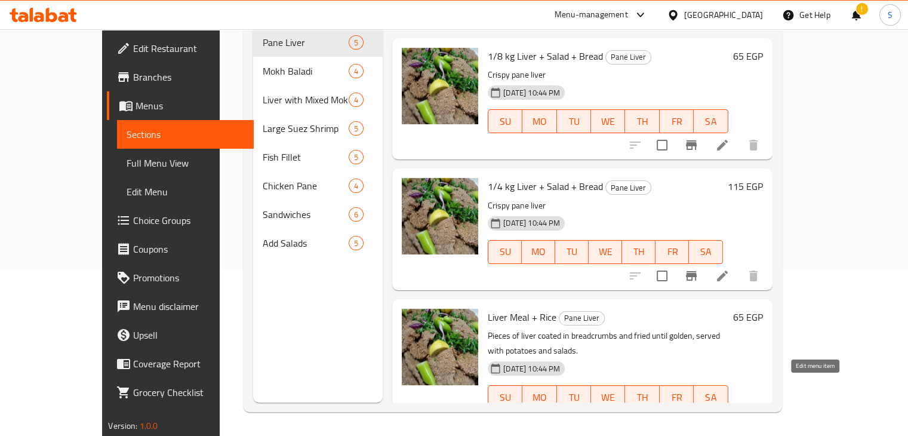
click at [730, 414] on icon at bounding box center [722, 421] width 14 height 14
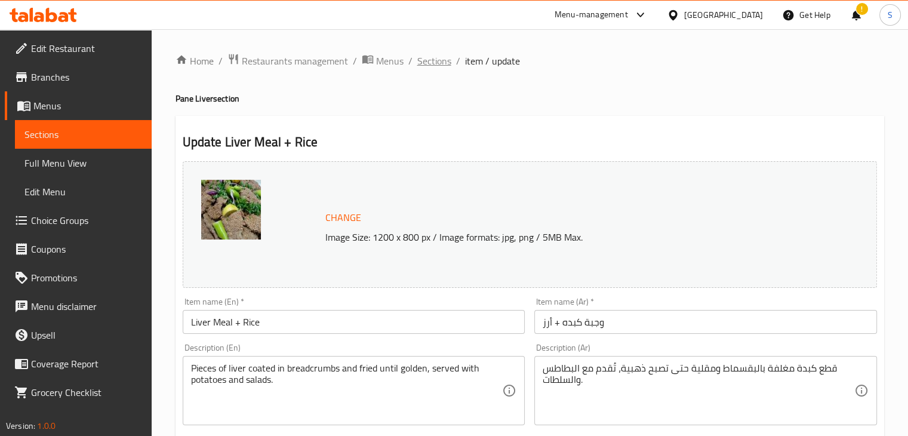
click at [433, 57] on span "Sections" at bounding box center [434, 61] width 34 height 14
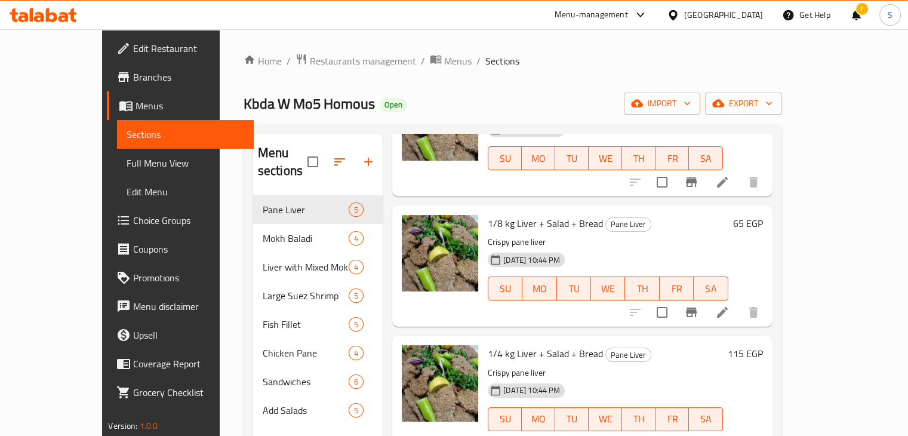
scroll to position [167, 0]
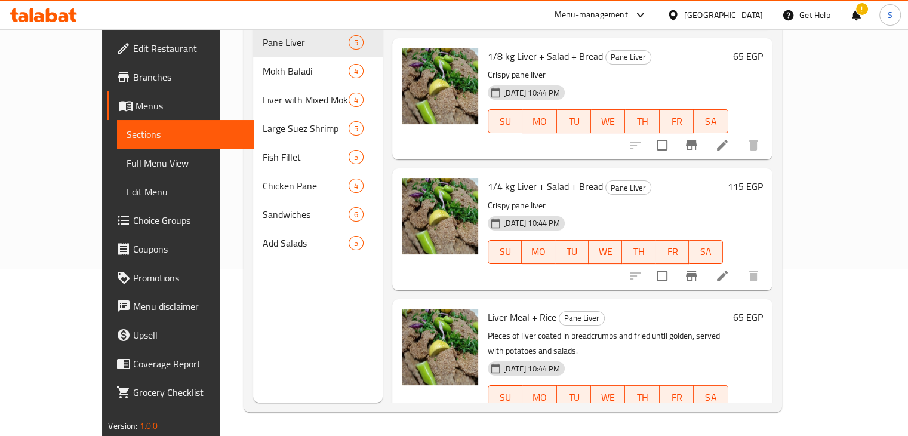
click at [763, 309] on h6 "65 EGP" at bounding box center [748, 317] width 30 height 17
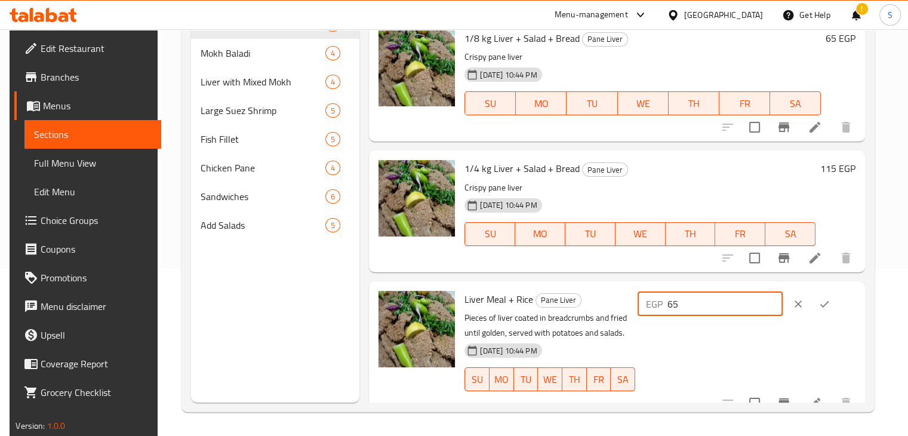
click at [695, 304] on input "65" at bounding box center [725, 304] width 115 height 24
type input "85"
click at [831, 307] on icon "ok" at bounding box center [825, 304] width 12 height 12
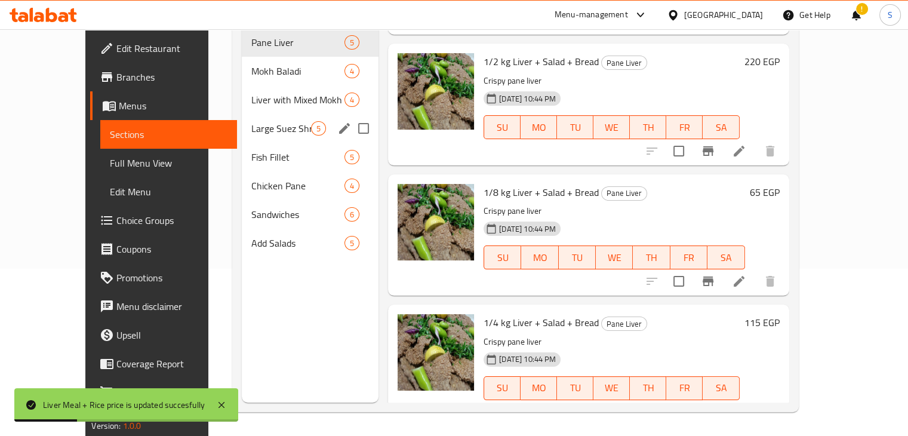
scroll to position [67, 0]
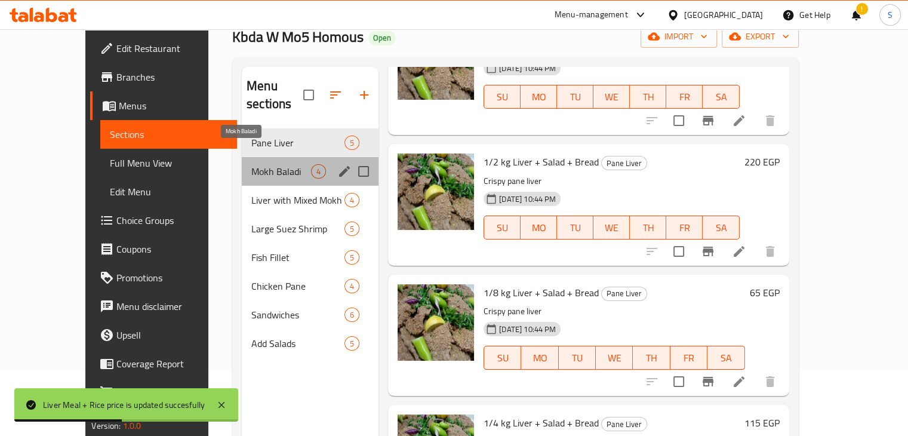
click at [265, 164] on span "Mokh Baladi" at bounding box center [281, 171] width 60 height 14
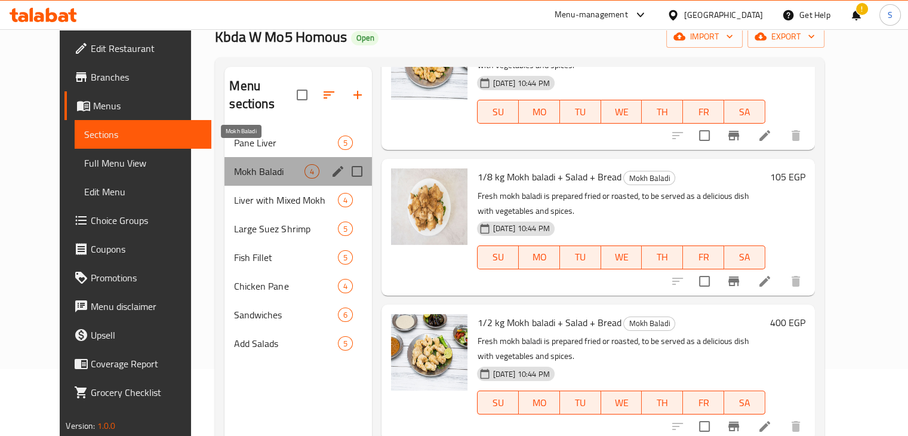
click at [266, 164] on span "Mokh Baladi" at bounding box center [269, 171] width 70 height 14
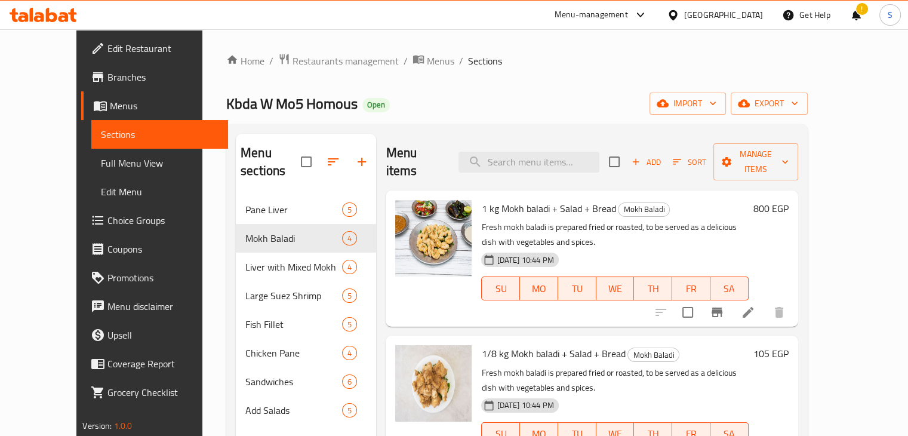
click at [789, 200] on h6 "800 EGP" at bounding box center [771, 208] width 35 height 17
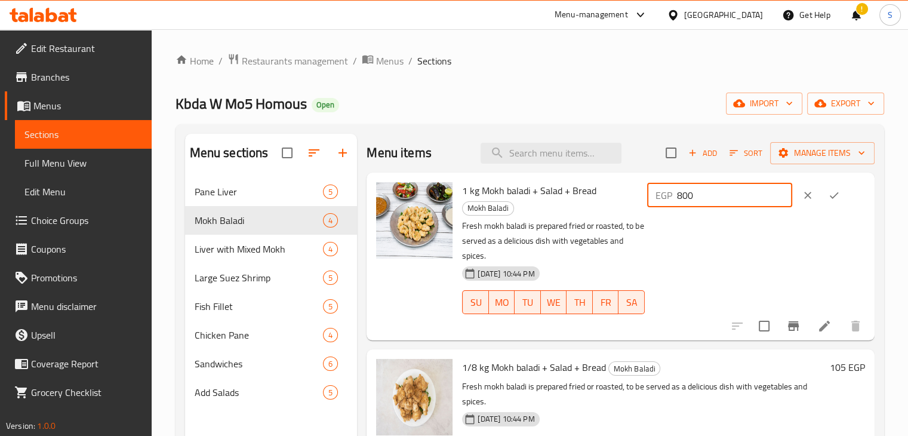
click at [701, 193] on input "800" at bounding box center [734, 195] width 115 height 24
type input "960"
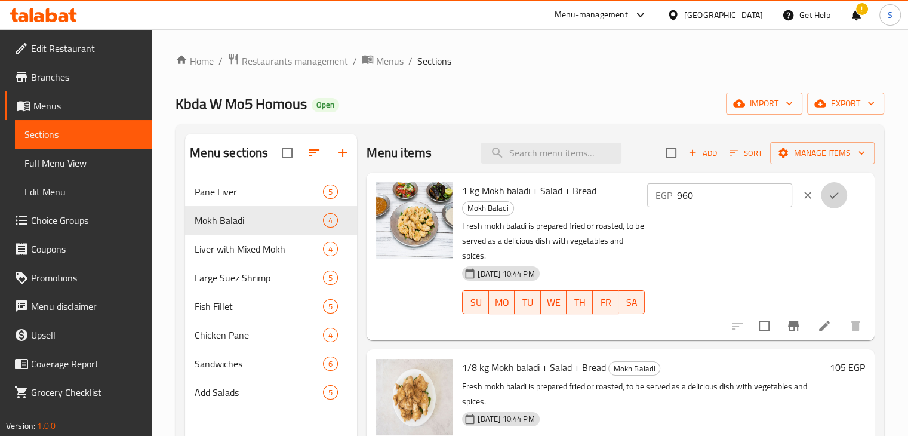
click at [828, 195] on icon "ok" at bounding box center [834, 195] width 12 height 12
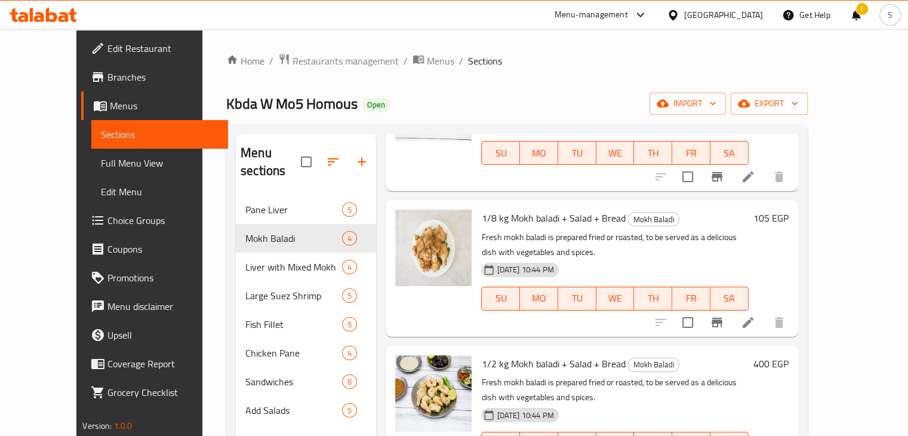
scroll to position [136, 0]
click at [789, 210] on h6 "105 EGP" at bounding box center [771, 218] width 35 height 17
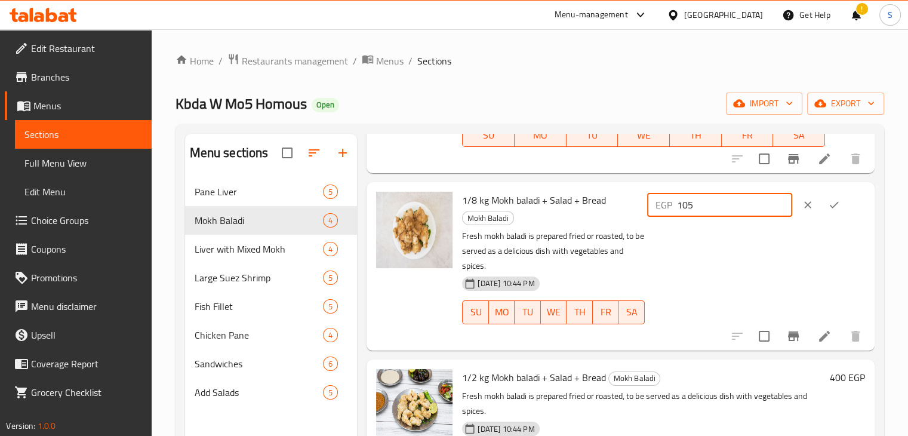
click at [705, 201] on input "105" at bounding box center [734, 205] width 115 height 24
type input "125"
click at [833, 204] on icon "ok" at bounding box center [834, 205] width 12 height 12
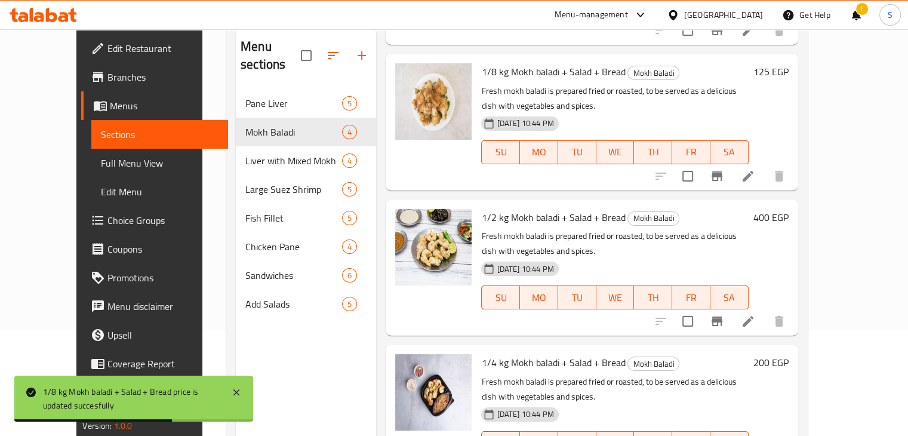
scroll to position [127, 0]
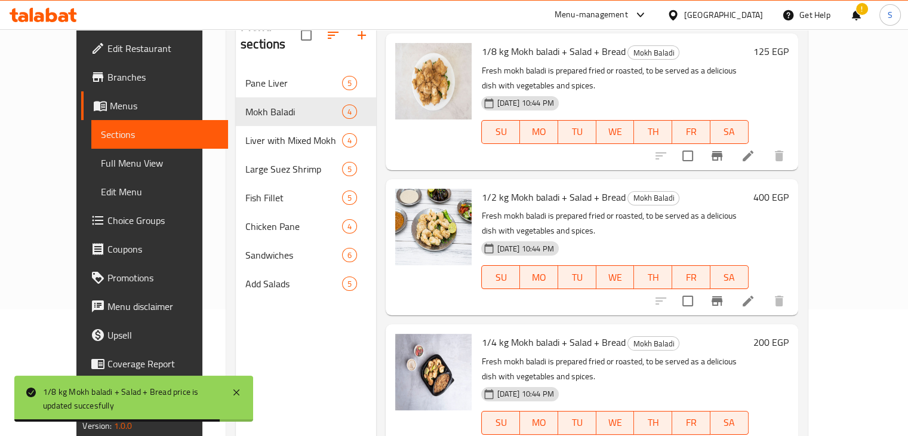
click at [789, 189] on h6 "400 EGP" at bounding box center [771, 197] width 35 height 17
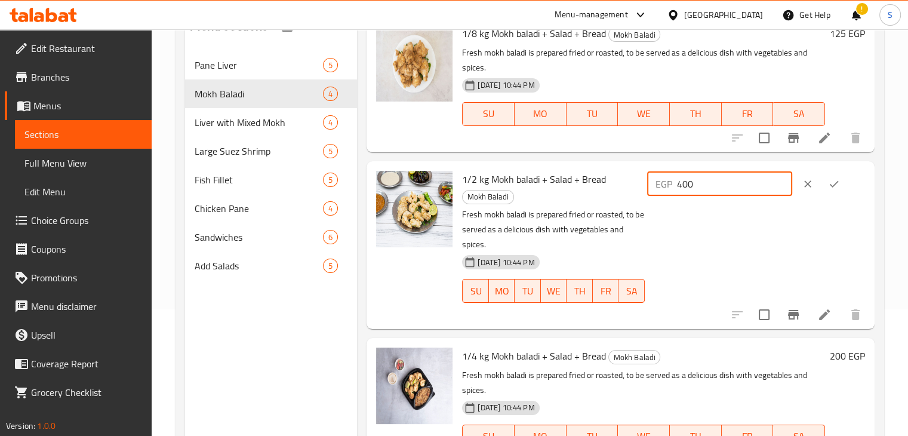
click at [700, 180] on input "400" at bounding box center [734, 184] width 115 height 24
type input "480"
click at [835, 182] on icon "ok" at bounding box center [834, 183] width 9 height 7
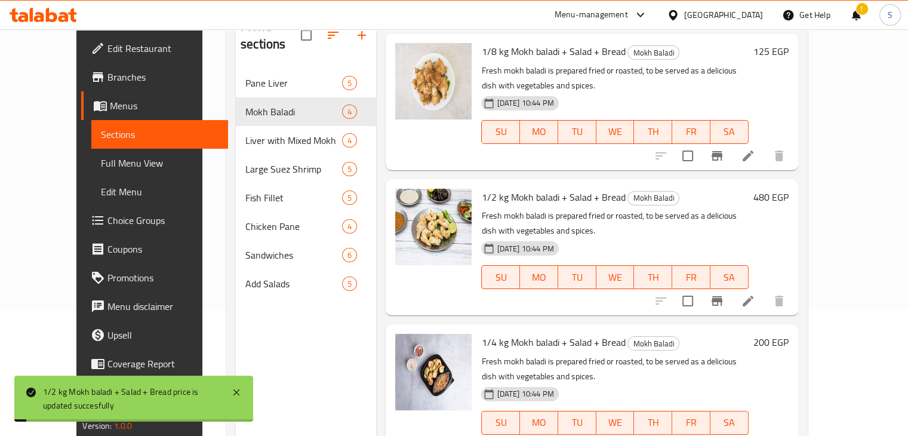
scroll to position [167, 0]
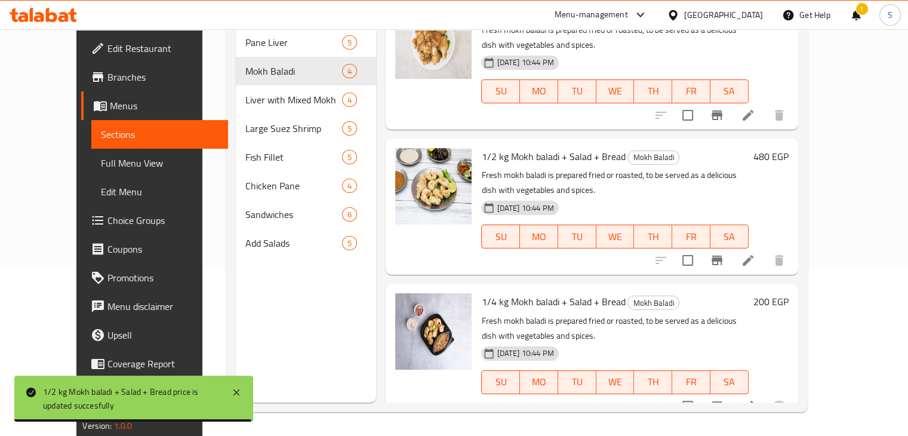
click at [789, 293] on h6 "200 EGP" at bounding box center [771, 301] width 35 height 17
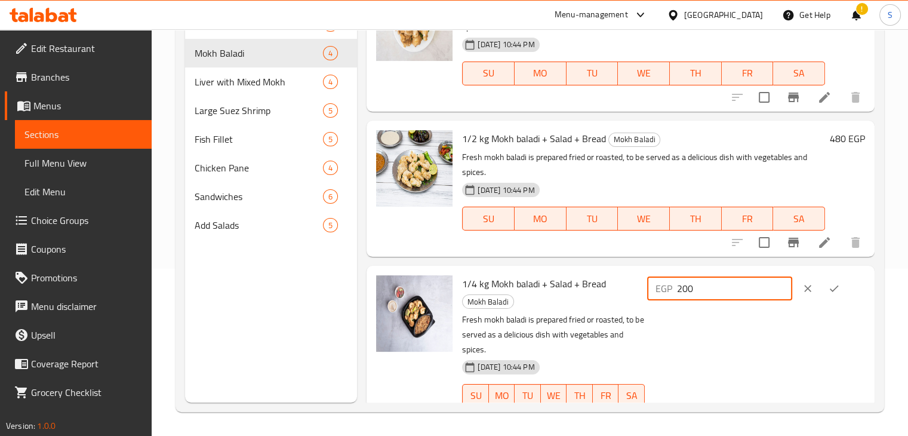
click at [701, 292] on input "200" at bounding box center [734, 288] width 115 height 24
type input "245"
click at [826, 296] on button "ok" at bounding box center [834, 288] width 26 height 26
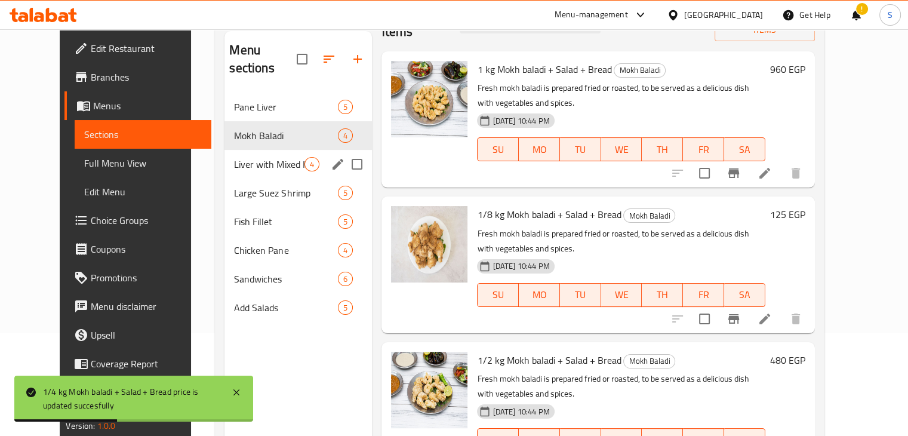
scroll to position [100, 0]
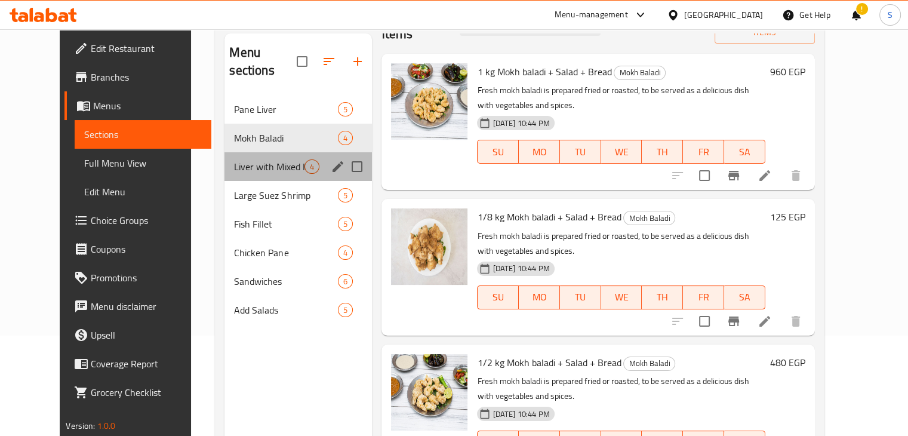
click at [263, 158] on div "Liver with Mixed Mokh 4" at bounding box center [298, 166] width 147 height 29
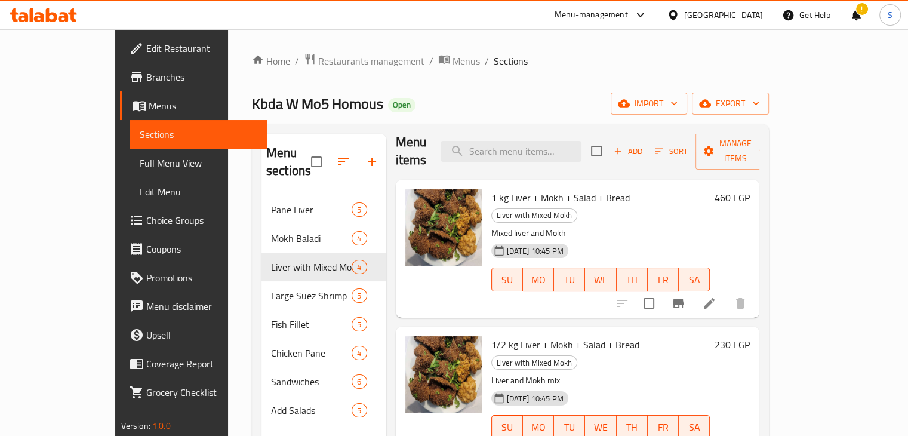
scroll to position [10, 0]
click at [750, 190] on h6 "460 EGP" at bounding box center [732, 198] width 35 height 17
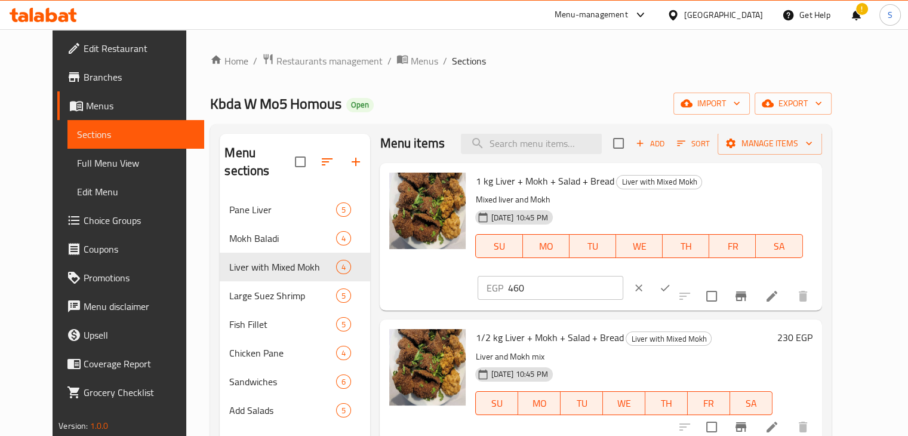
click at [623, 276] on input "460" at bounding box center [565, 288] width 115 height 24
type input "560"
click at [671, 282] on icon "ok" at bounding box center [665, 288] width 12 height 12
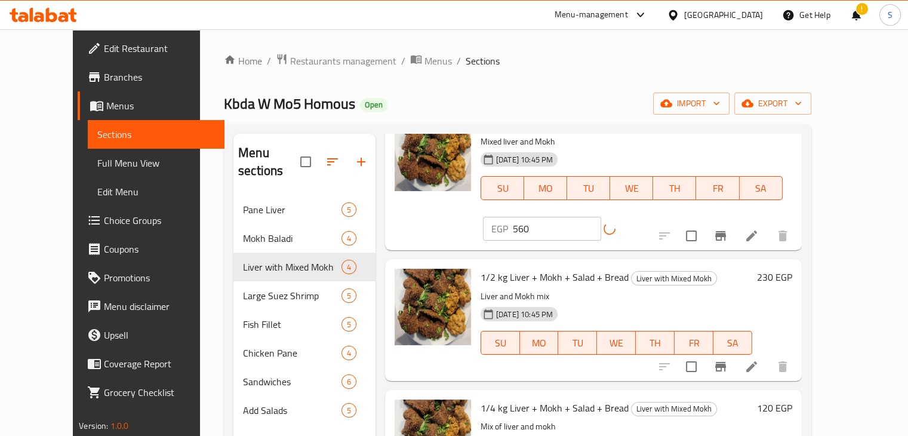
scroll to position [86, 0]
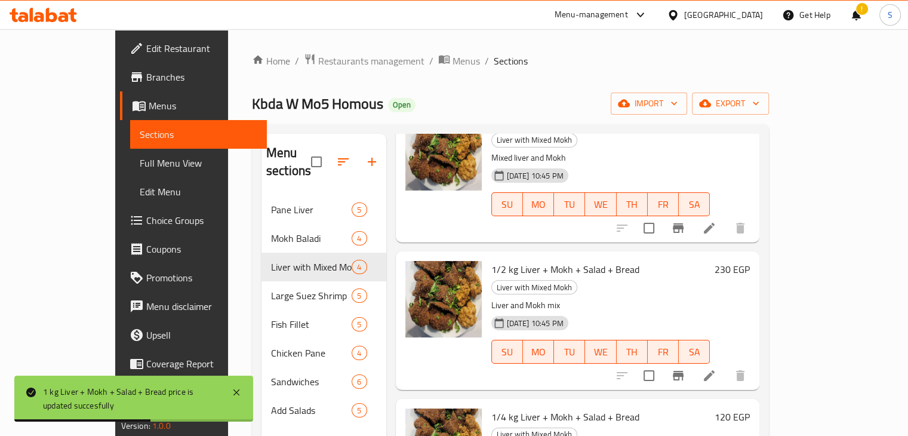
click at [750, 261] on h6 "230 EGP" at bounding box center [732, 269] width 35 height 17
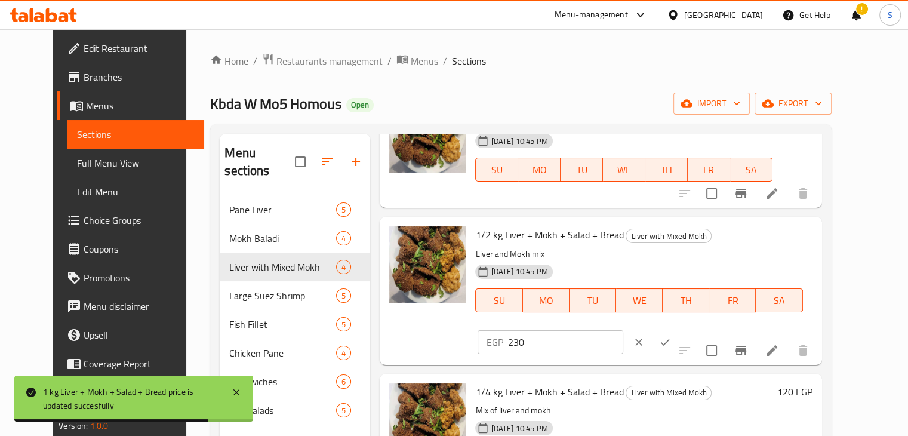
click at [623, 330] on input "230" at bounding box center [565, 342] width 115 height 24
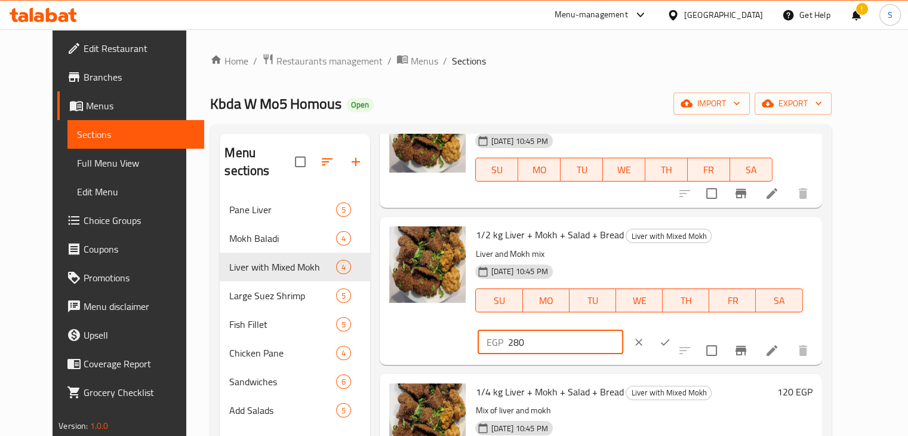
type input "280"
click at [671, 336] on icon "ok" at bounding box center [665, 342] width 12 height 12
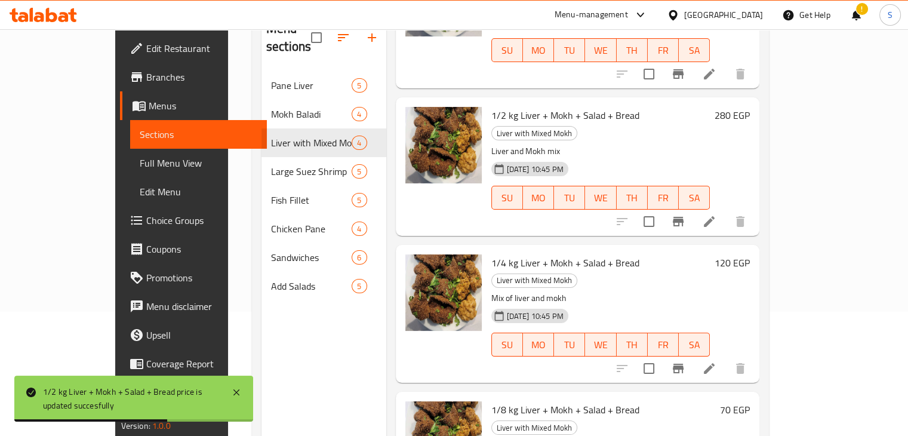
scroll to position [125, 0]
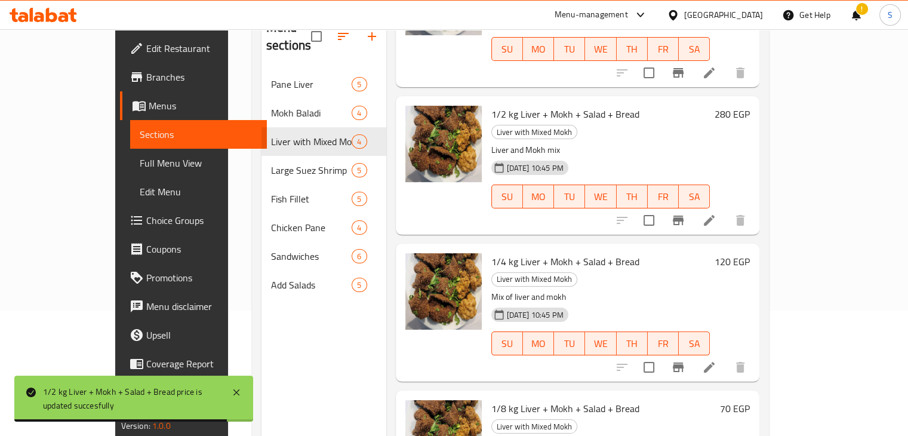
click at [750, 253] on h6 "120 EGP" at bounding box center [732, 261] width 35 height 17
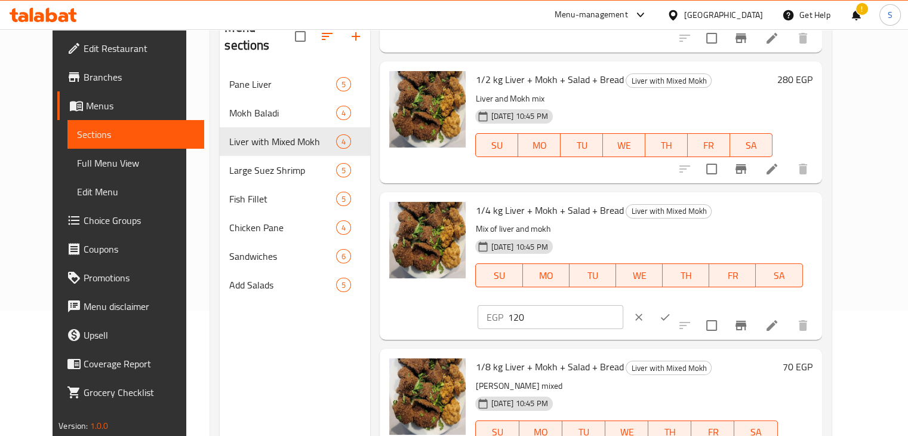
click at [623, 305] on input "120" at bounding box center [565, 317] width 115 height 24
type input "145"
click at [670, 314] on icon "ok" at bounding box center [665, 317] width 9 height 7
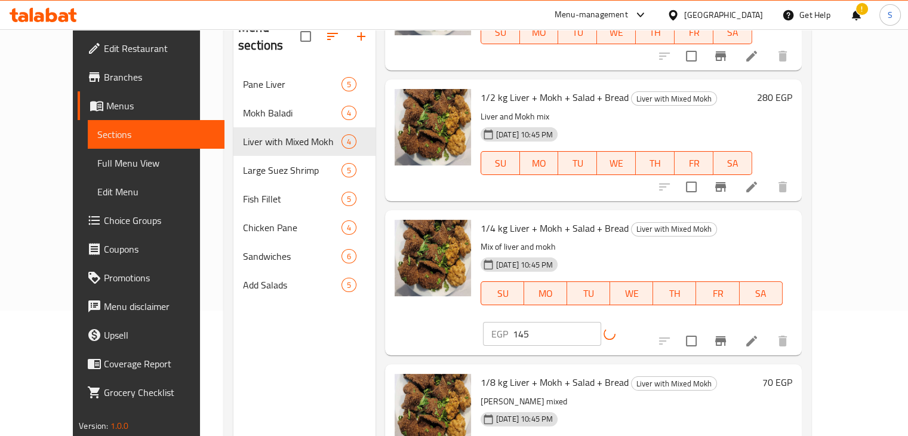
scroll to position [167, 0]
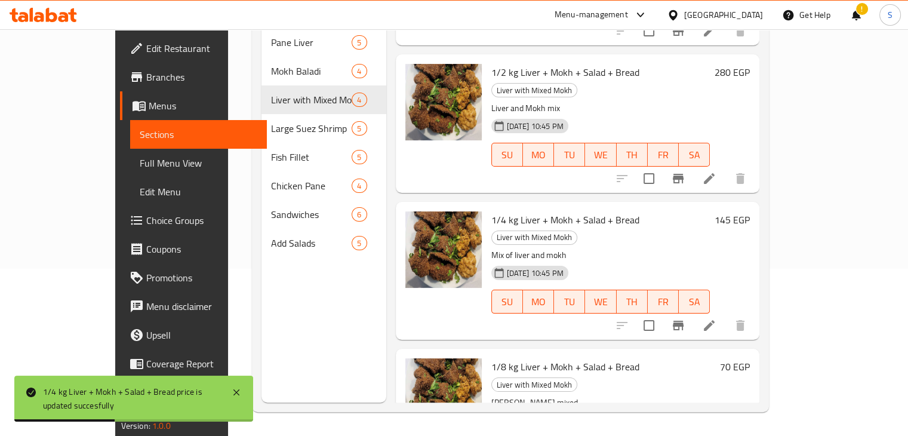
click at [750, 358] on div "70 EGP" at bounding box center [732, 366] width 35 height 17
click at [750, 358] on h6 "70 EGP" at bounding box center [735, 366] width 30 height 17
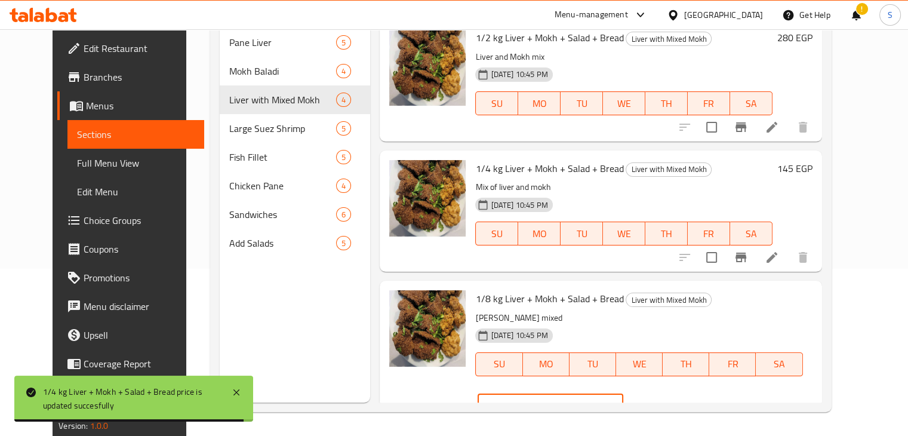
click at [623, 394] on input "70" at bounding box center [565, 406] width 115 height 24
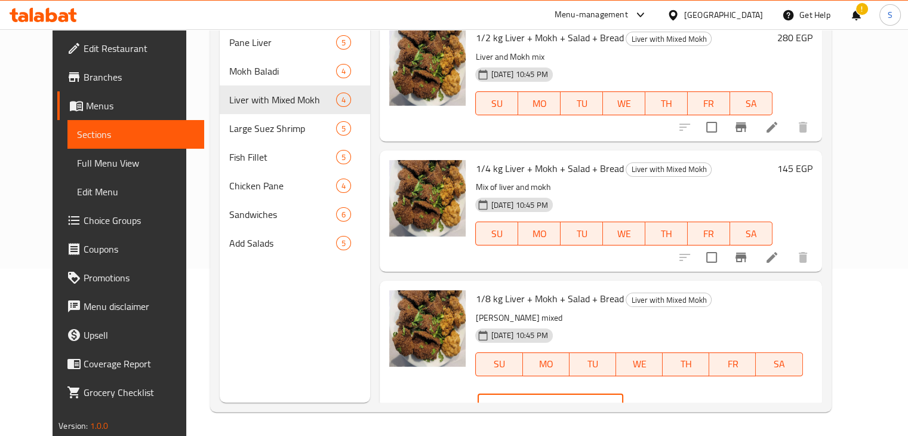
type input "125"
click at [671, 400] on icon "ok" at bounding box center [665, 406] width 12 height 12
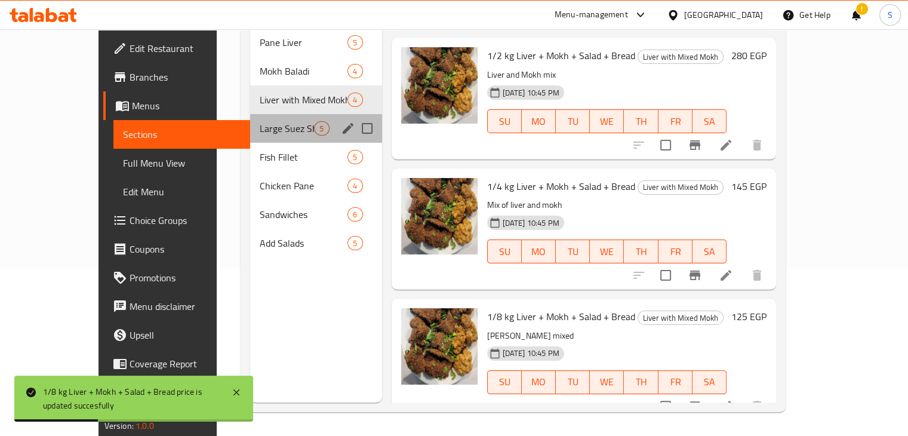
click at [250, 120] on div "Large Suez Shrimp 5" at bounding box center [315, 128] width 131 height 29
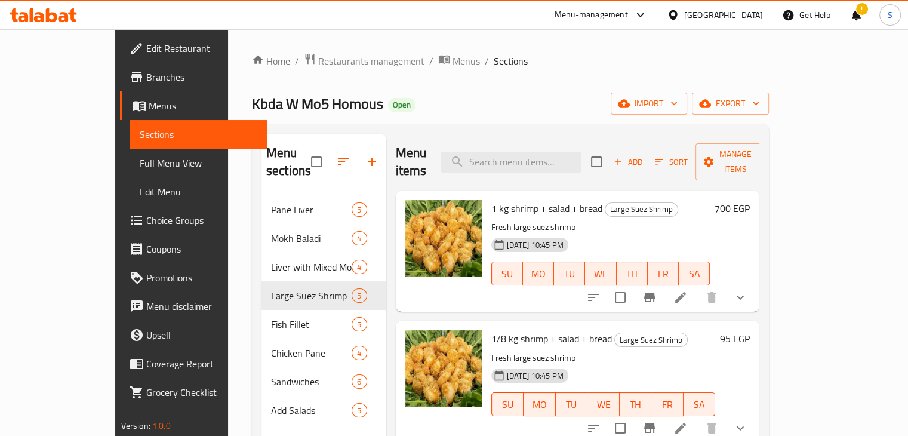
click at [750, 200] on h6 "700 EGP" at bounding box center [732, 208] width 35 height 17
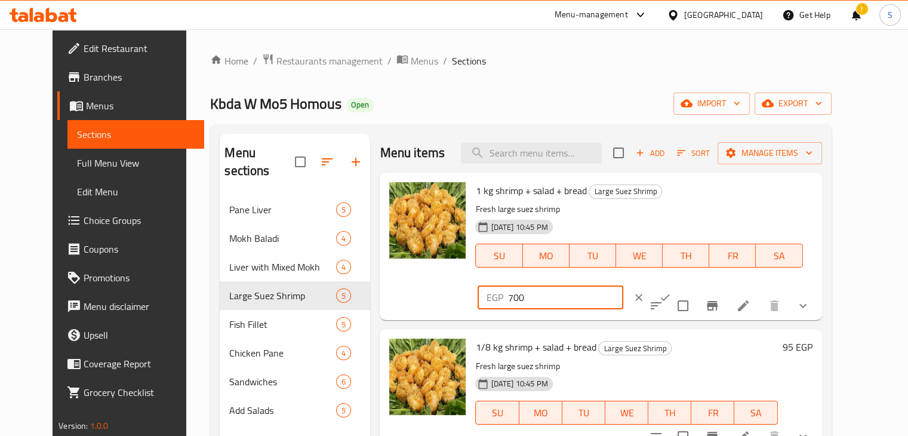
click at [623, 285] on input "700" at bounding box center [565, 297] width 115 height 24
type input "1000"
click at [671, 291] on icon "ok" at bounding box center [665, 297] width 12 height 12
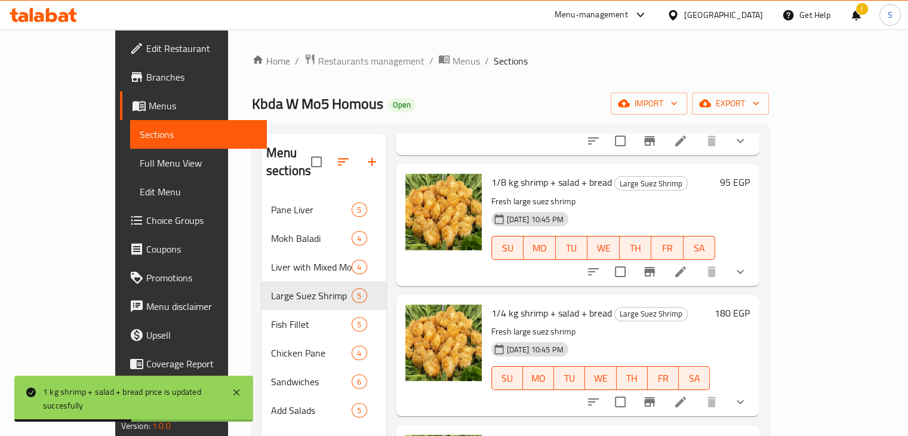
scroll to position [158, 0]
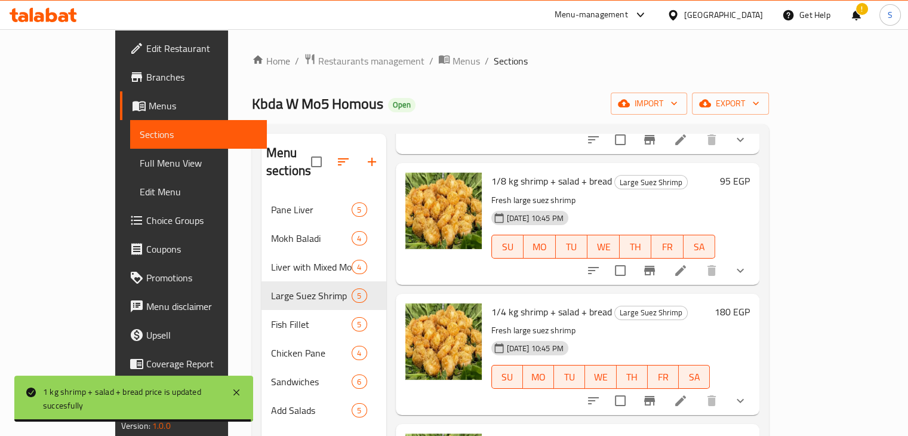
click at [750, 173] on h6 "95 EGP" at bounding box center [735, 181] width 30 height 17
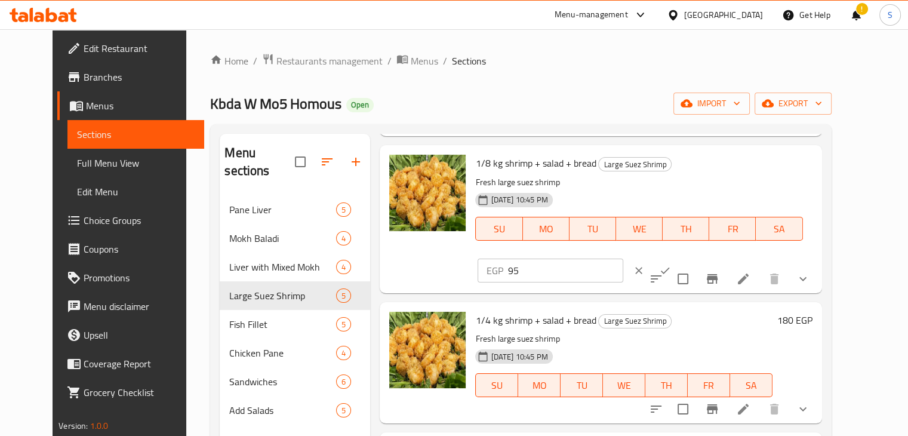
click at [623, 259] on input "95" at bounding box center [565, 271] width 115 height 24
type input "130"
click at [671, 265] on icon "ok" at bounding box center [665, 271] width 12 height 12
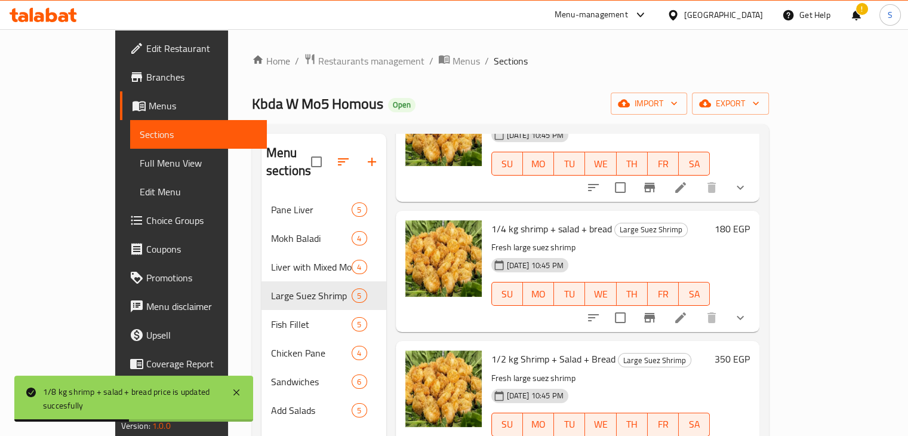
scroll to position [246, 0]
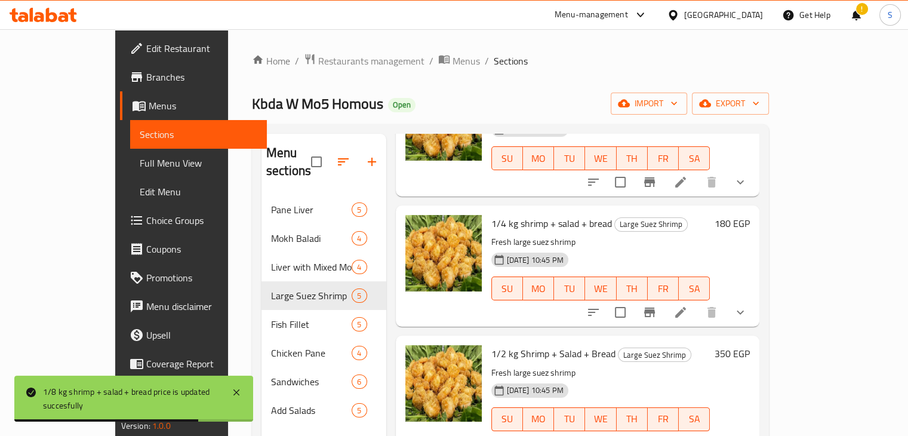
click at [750, 215] on h6 "180 EGP" at bounding box center [732, 223] width 35 height 17
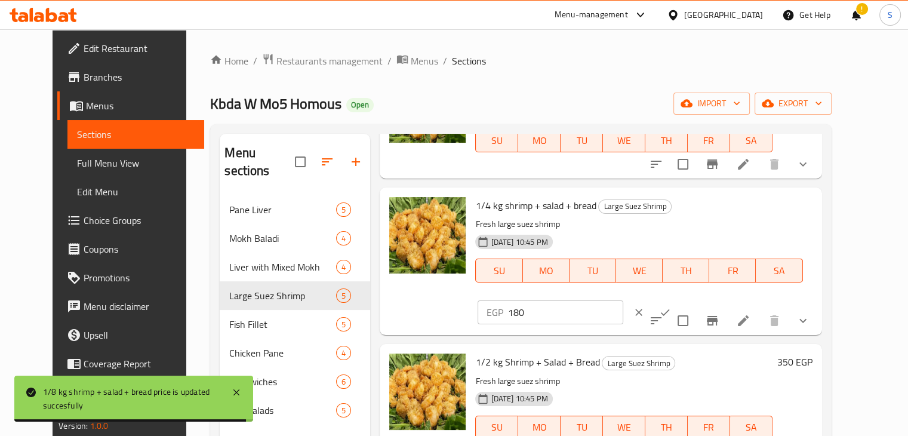
click at [623, 300] on input "180" at bounding box center [565, 312] width 115 height 24
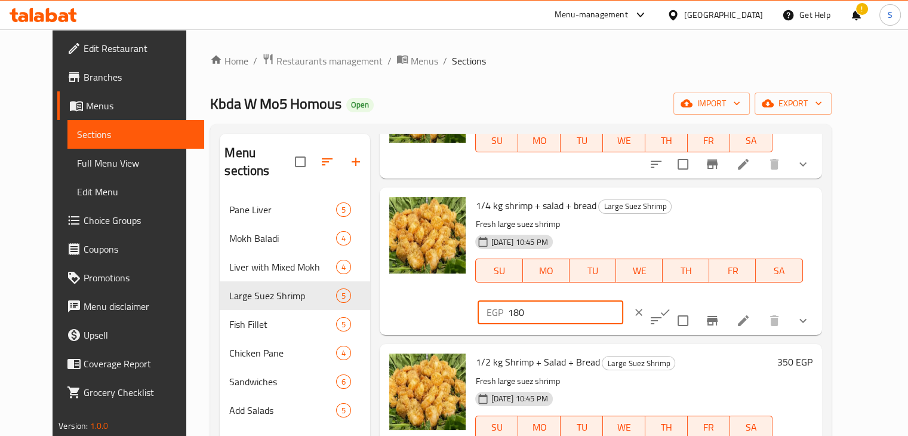
click at [623, 300] on input "180" at bounding box center [565, 312] width 115 height 24
type input "255"
click at [671, 306] on icon "ok" at bounding box center [665, 312] width 12 height 12
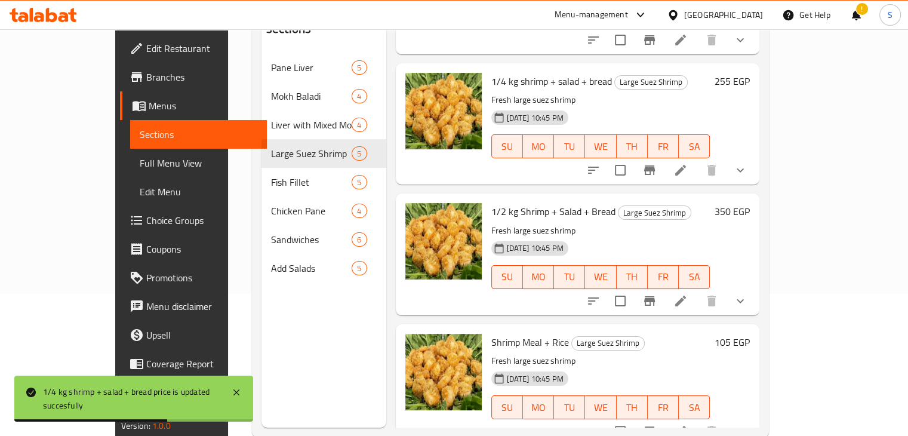
scroll to position [143, 0]
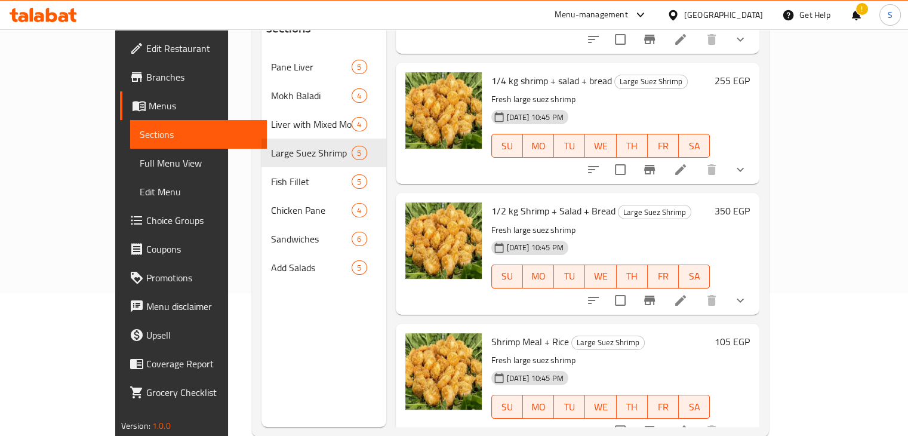
click at [750, 202] on h6 "350 EGP" at bounding box center [732, 210] width 35 height 17
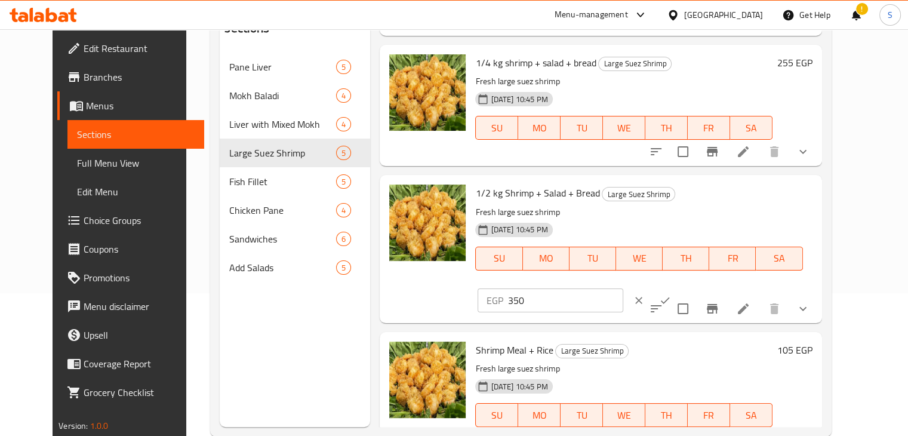
click at [623, 288] on input "350" at bounding box center [565, 300] width 115 height 24
type input "500"
click at [671, 294] on icon "ok" at bounding box center [665, 300] width 12 height 12
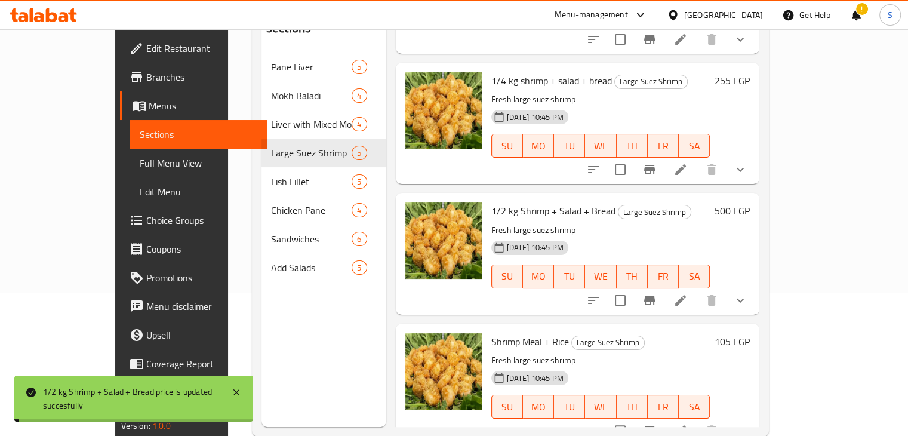
scroll to position [167, 0]
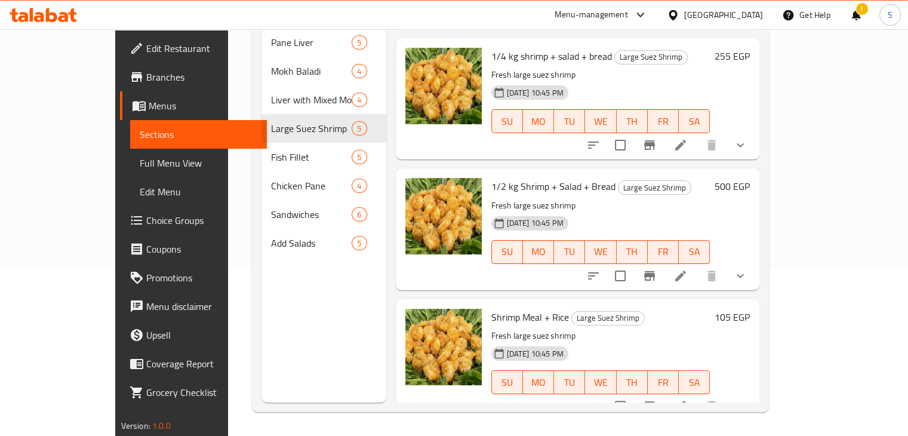
click at [750, 309] on h6 "105 EGP" at bounding box center [732, 317] width 35 height 17
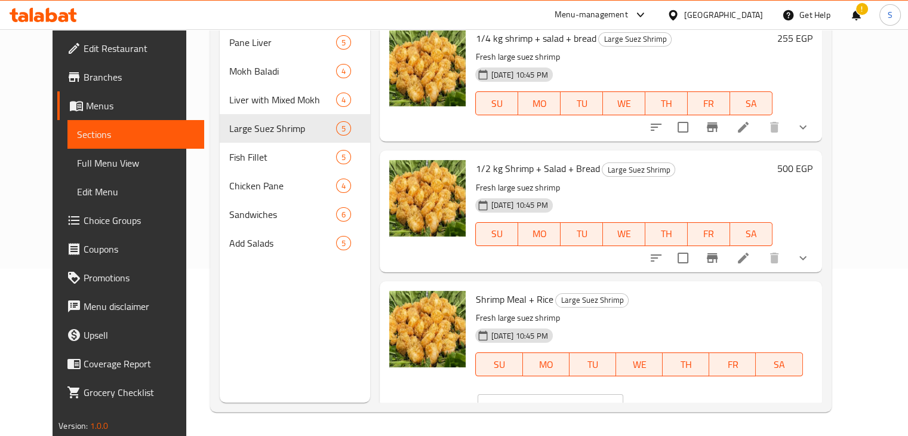
click at [623, 394] on input "105" at bounding box center [565, 406] width 115 height 24
type input "150"
click at [671, 400] on icon "ok" at bounding box center [665, 406] width 12 height 12
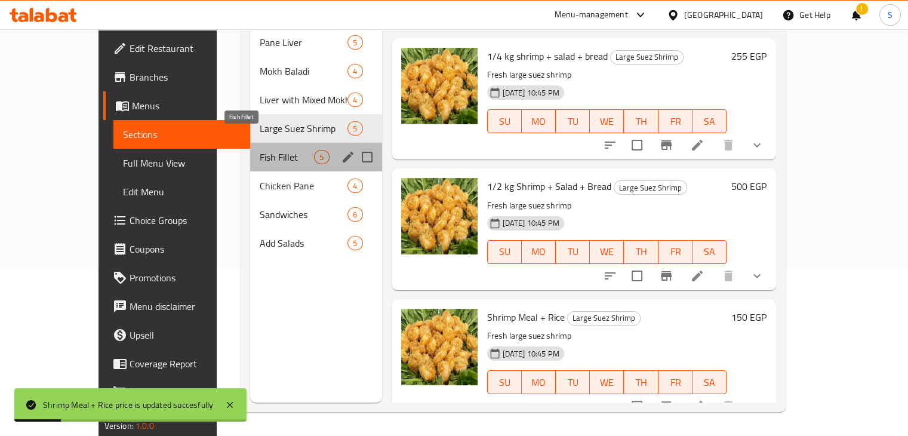
click at [260, 150] on span "Fish Fillet" at bounding box center [287, 157] width 54 height 14
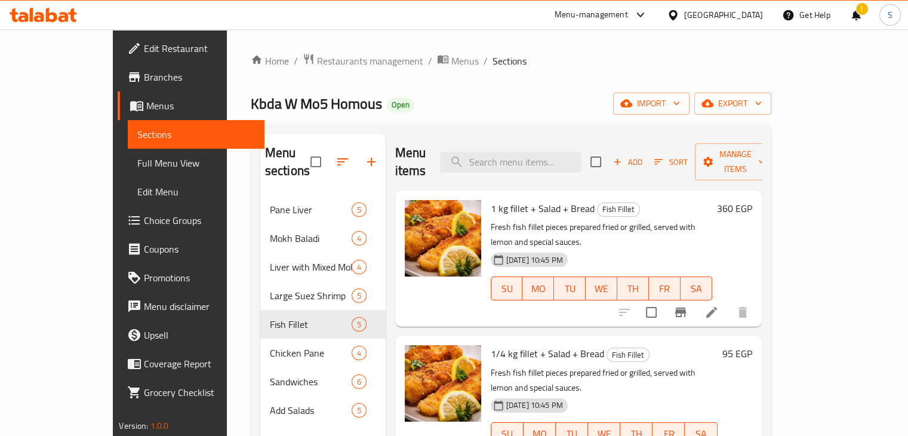
click at [752, 200] on h6 "360 EGP" at bounding box center [734, 208] width 35 height 17
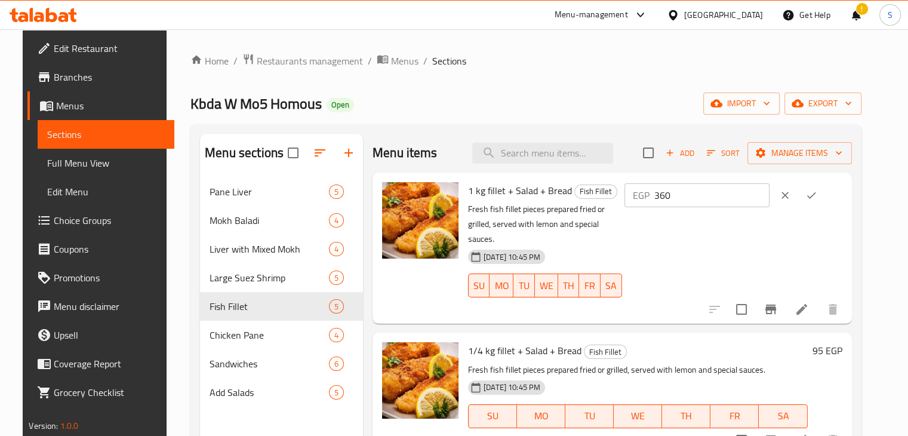
click at [702, 196] on input "360" at bounding box center [711, 195] width 115 height 24
type input "440"
click at [825, 189] on button "ok" at bounding box center [811, 195] width 26 height 26
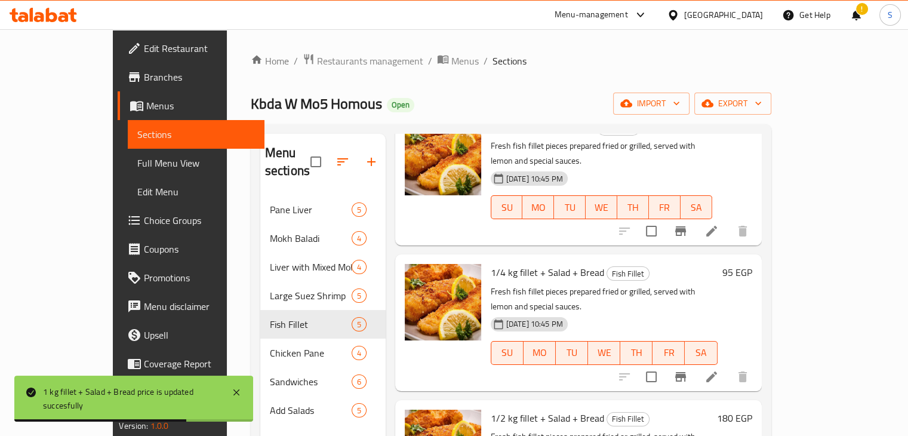
scroll to position [109, 0]
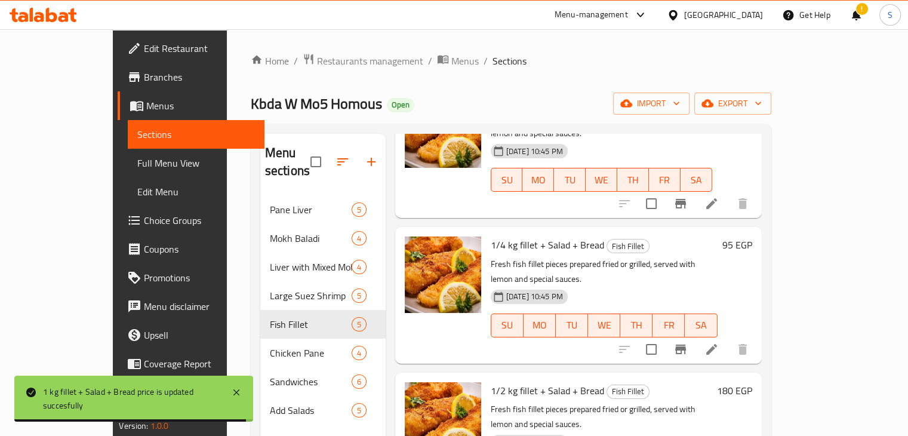
click at [752, 236] on h6 "95 EGP" at bounding box center [737, 244] width 30 height 17
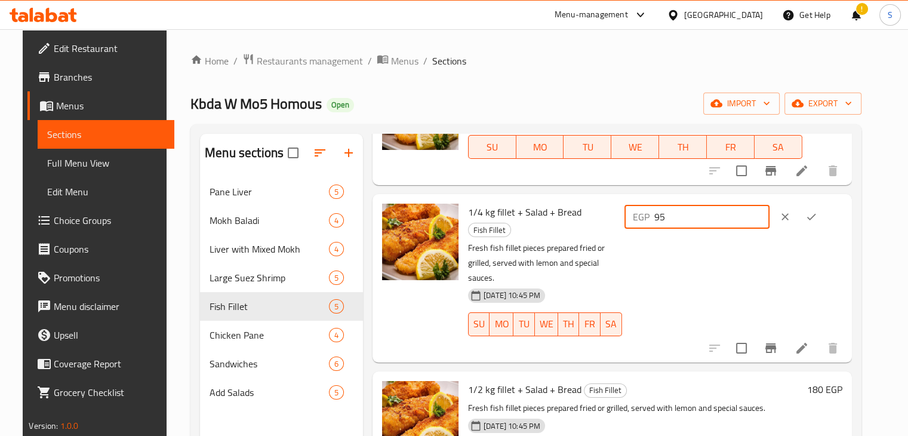
click at [700, 211] on input "95" at bounding box center [711, 217] width 115 height 24
type input "115"
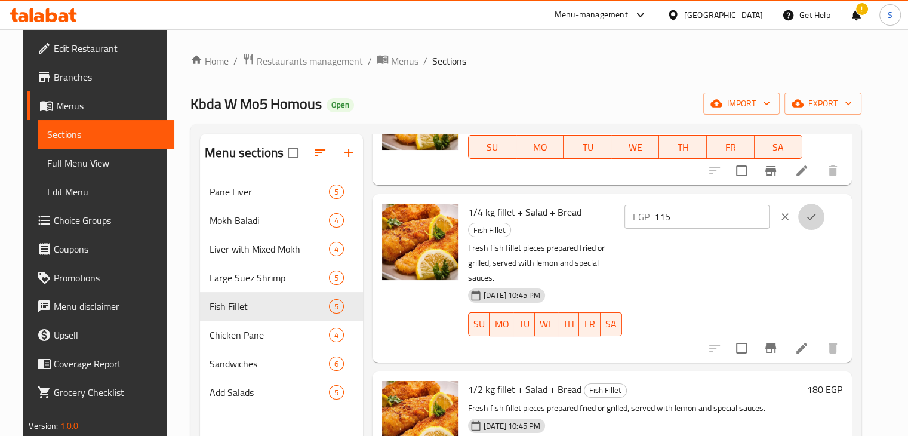
click at [817, 215] on icon "ok" at bounding box center [811, 217] width 12 height 12
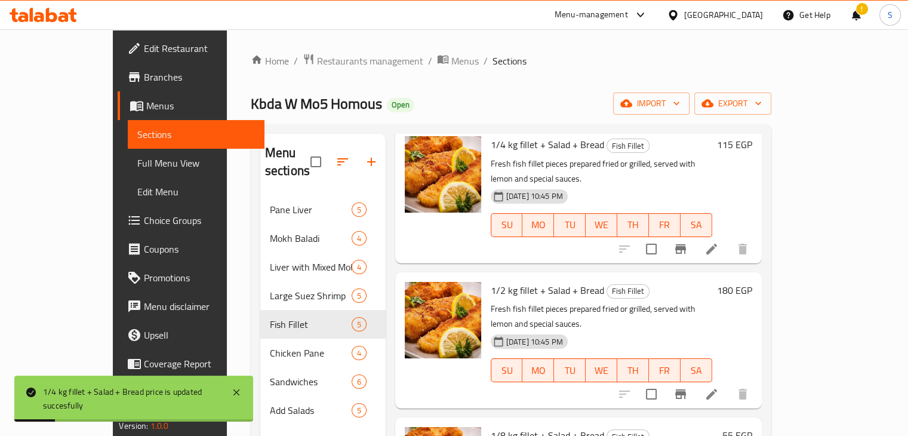
scroll to position [216, 0]
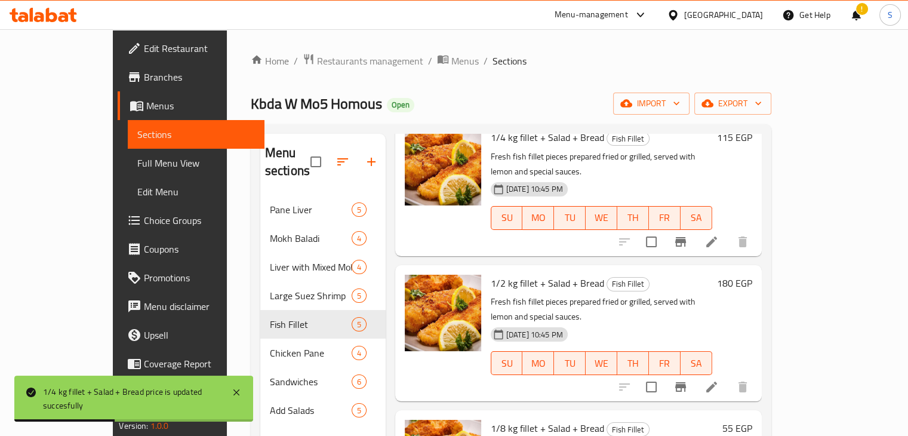
click at [752, 275] on h6 "180 EGP" at bounding box center [734, 283] width 35 height 17
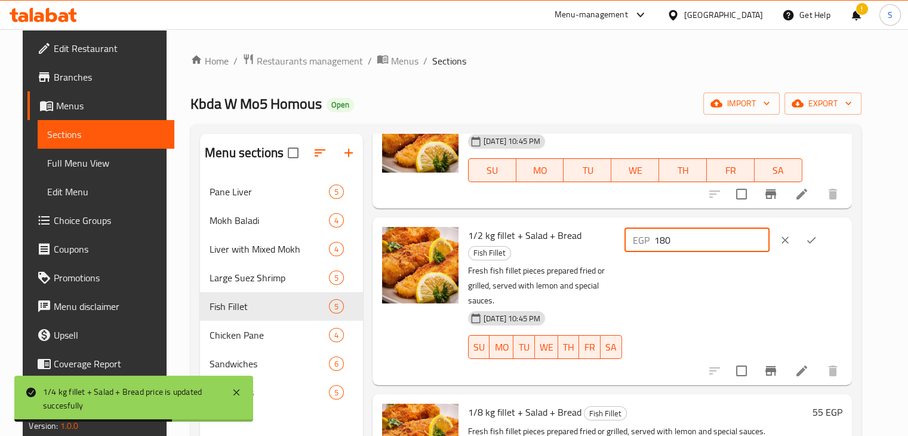
click at [707, 238] on input "180" at bounding box center [711, 240] width 115 height 24
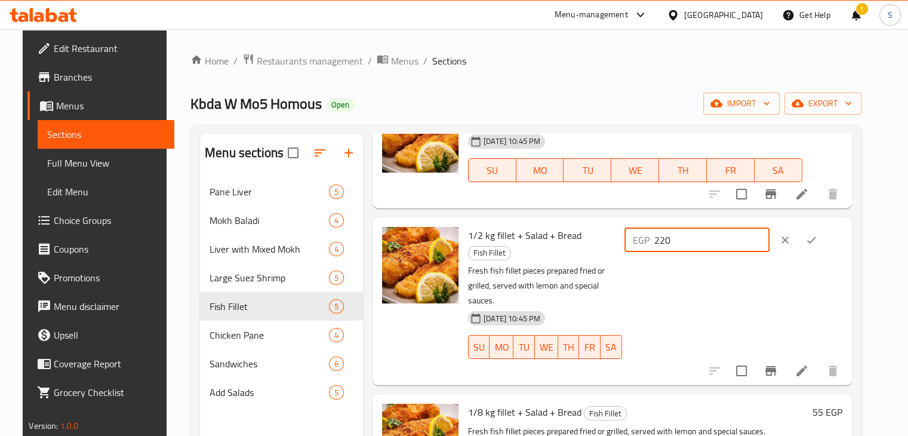
type input "220"
click at [817, 243] on icon "ok" at bounding box center [811, 240] width 12 height 12
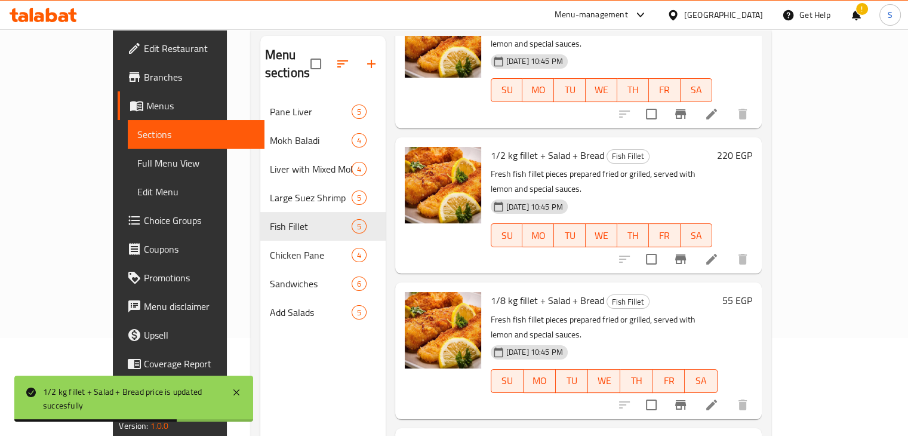
scroll to position [105, 0]
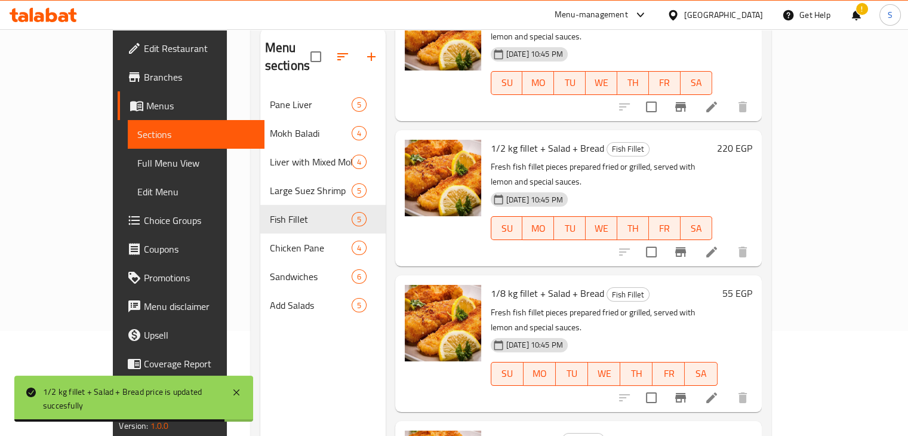
click at [752, 285] on h6 "55 EGP" at bounding box center [737, 293] width 30 height 17
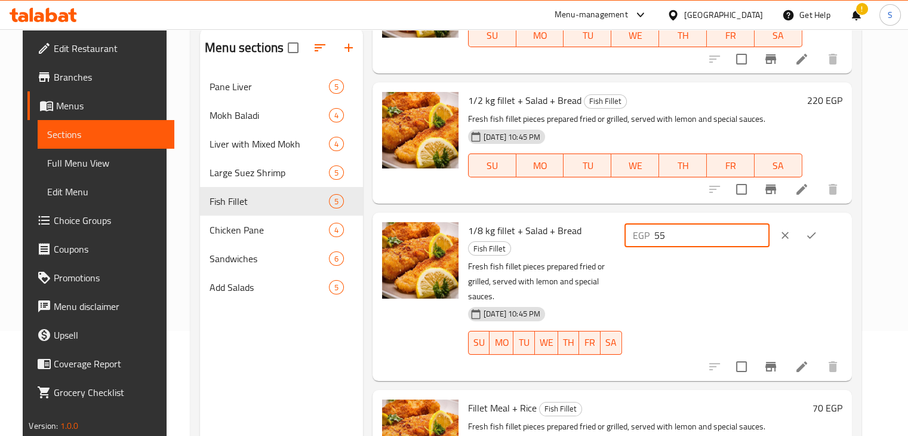
click at [702, 233] on input "55" at bounding box center [711, 235] width 115 height 24
type input "5"
type input "65"
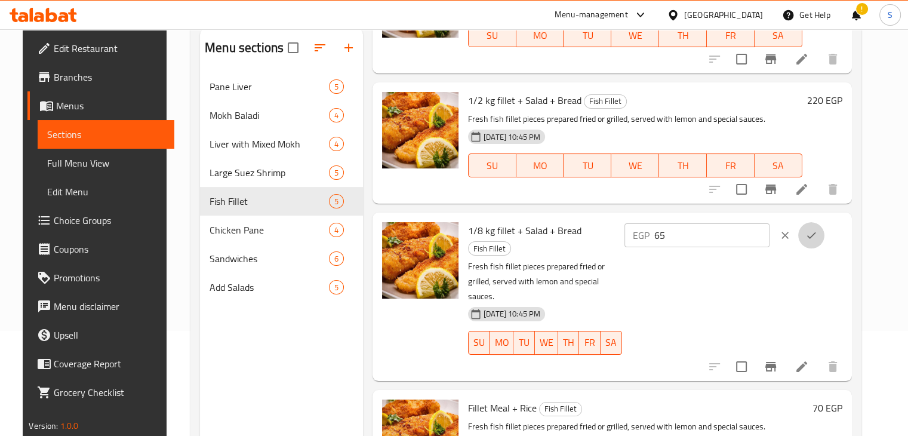
click at [825, 242] on button "ok" at bounding box center [811, 235] width 26 height 26
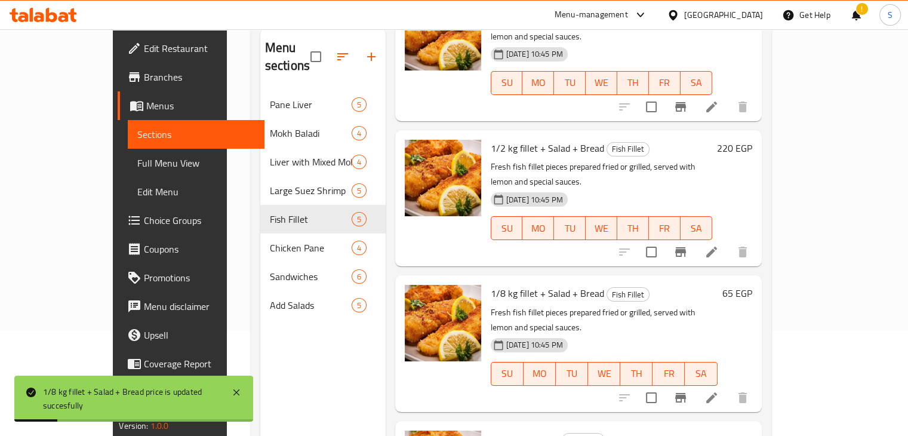
scroll to position [167, 0]
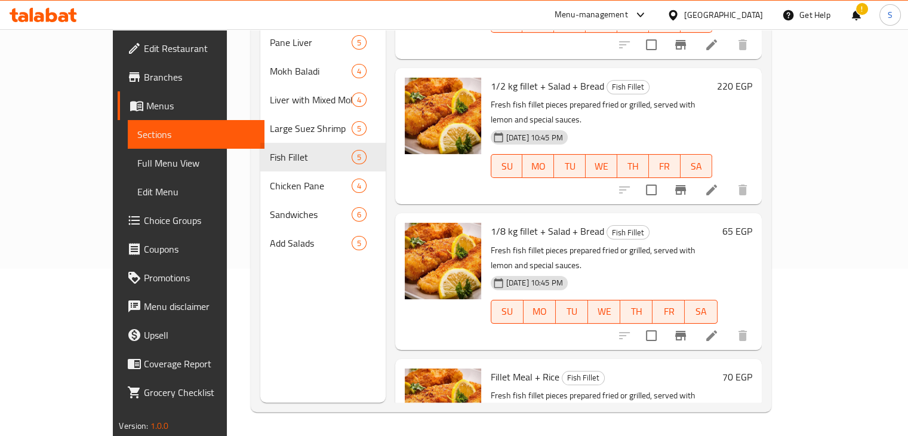
click at [752, 368] on h6 "70 EGP" at bounding box center [737, 376] width 30 height 17
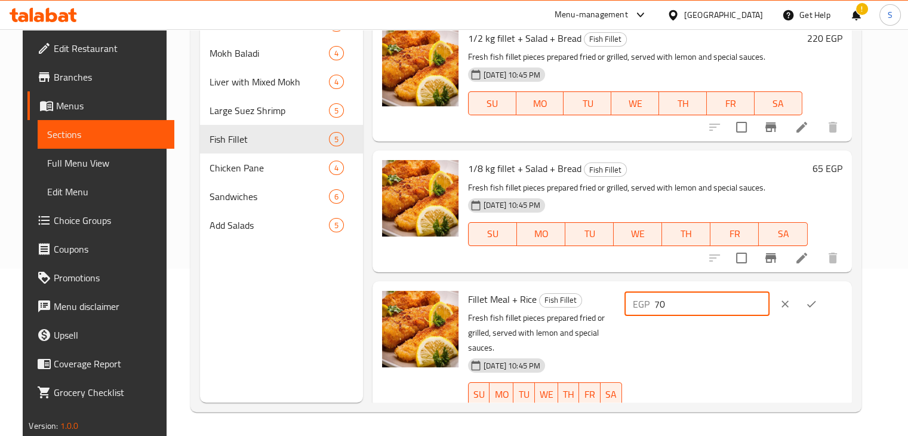
click at [695, 309] on input "70" at bounding box center [711, 304] width 115 height 24
type input "85"
click at [825, 312] on button "ok" at bounding box center [811, 304] width 26 height 26
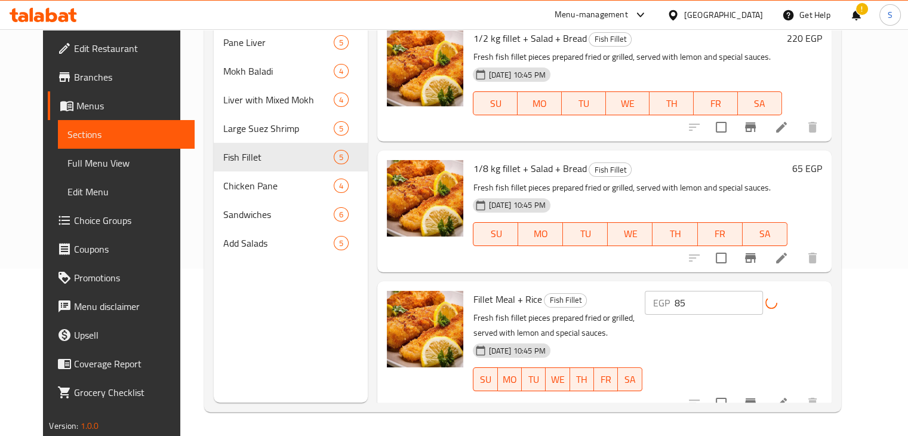
scroll to position [261, 0]
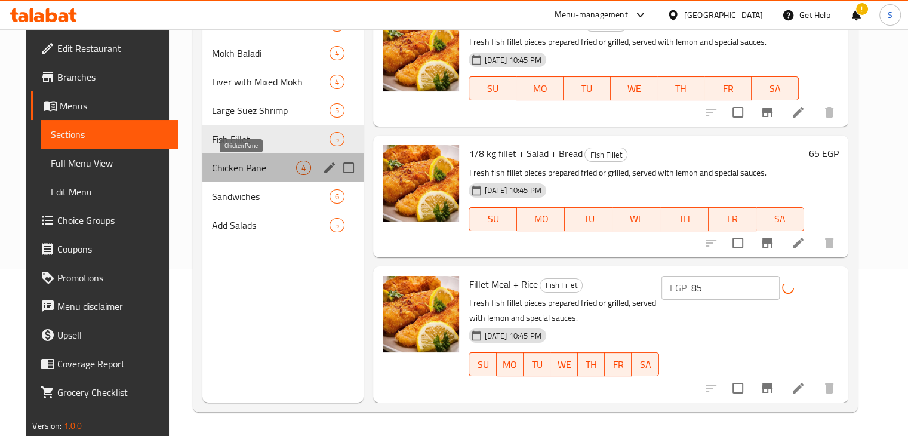
click at [244, 172] on span "Chicken Pane" at bounding box center [254, 168] width 84 height 14
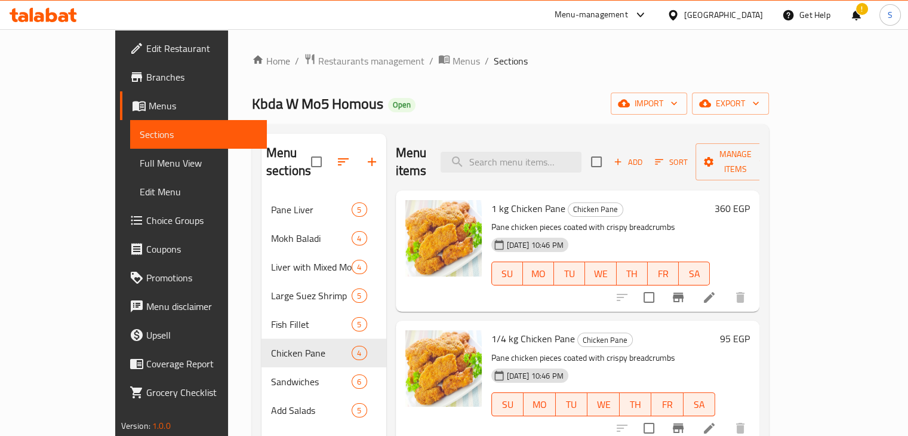
click at [750, 200] on h6 "360 EGP" at bounding box center [732, 208] width 35 height 17
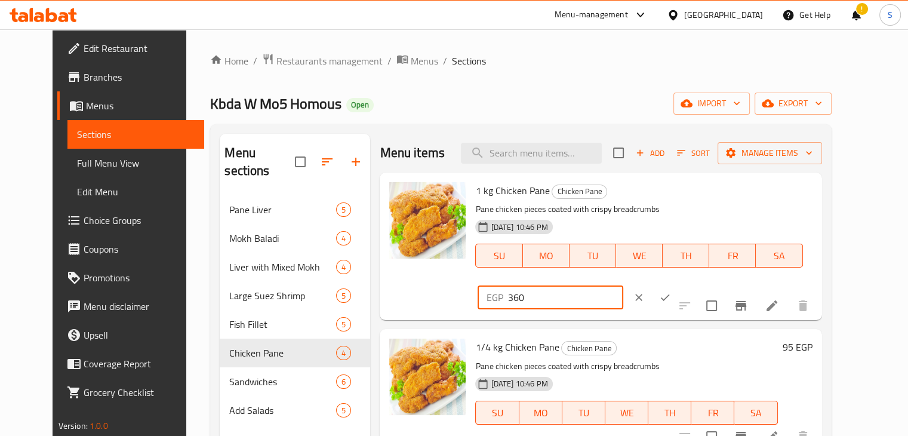
click at [623, 285] on input "360" at bounding box center [565, 297] width 115 height 24
type input "440"
click at [678, 284] on button "ok" at bounding box center [665, 297] width 26 height 26
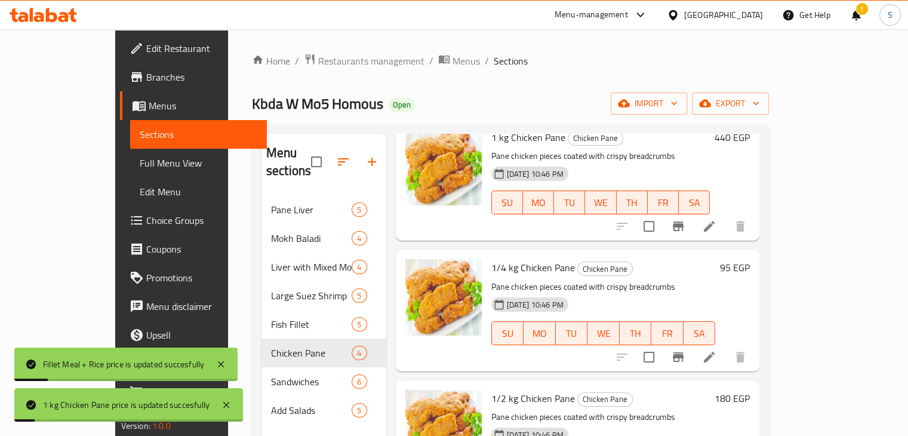
scroll to position [76, 0]
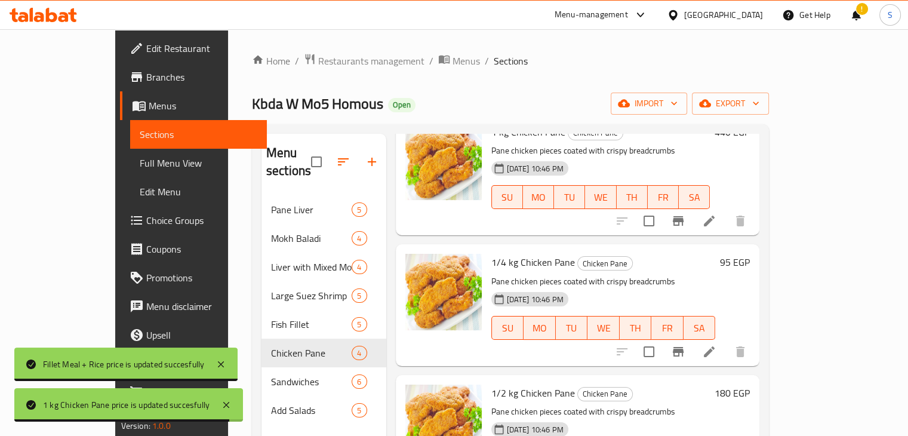
click at [750, 254] on h6 "95 EGP" at bounding box center [735, 262] width 30 height 17
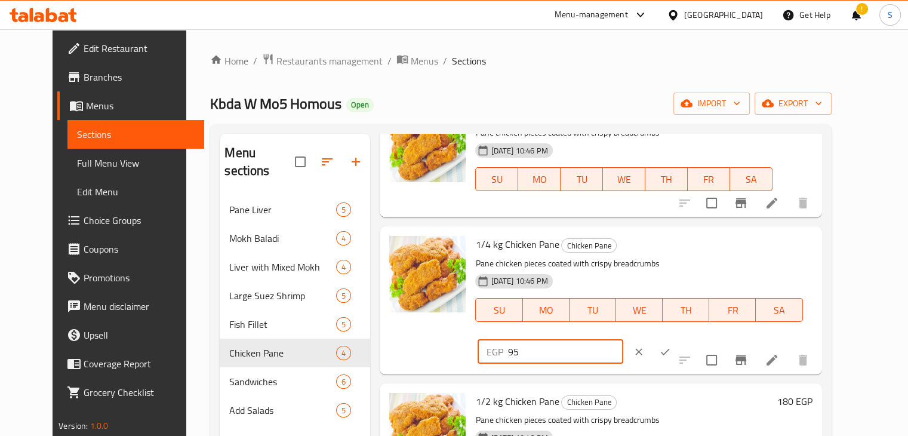
click at [623, 340] on input "95" at bounding box center [565, 352] width 115 height 24
type input "115"
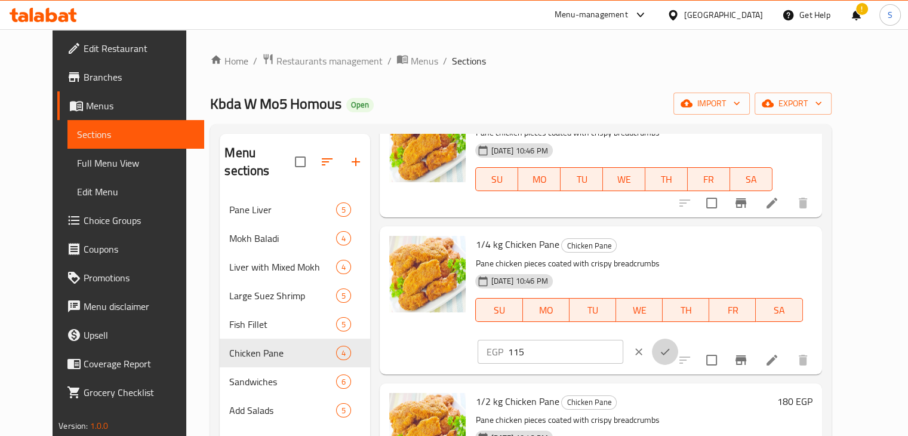
click at [678, 339] on button "ok" at bounding box center [665, 352] width 26 height 26
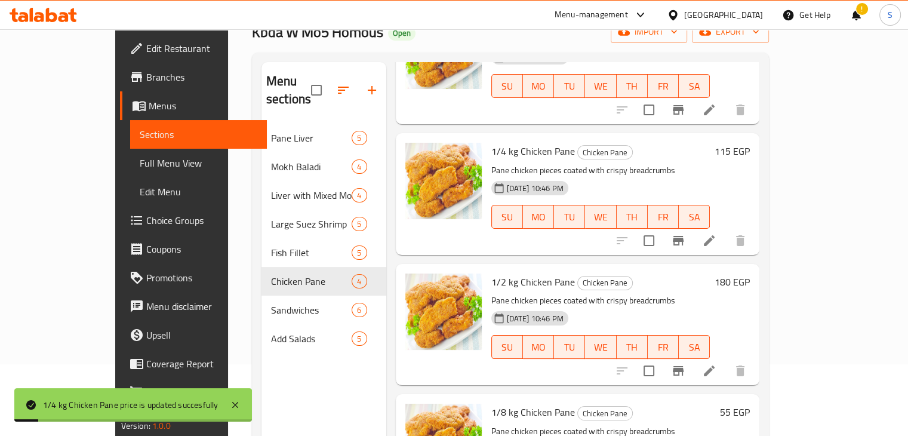
scroll to position [96, 0]
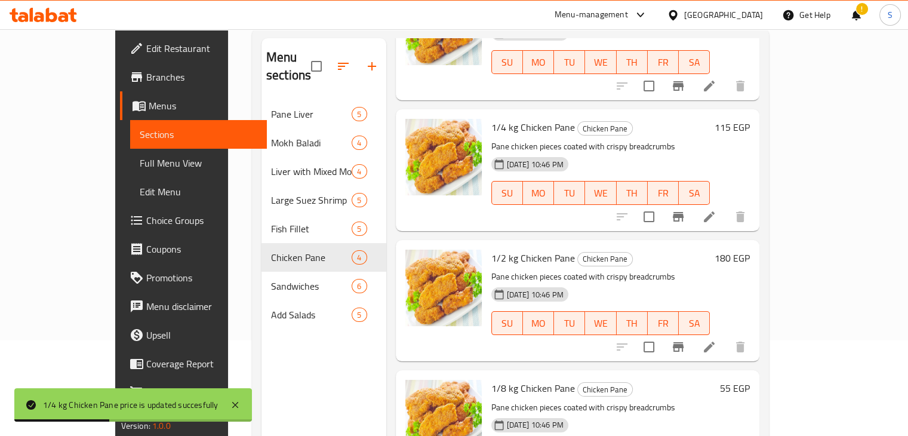
click at [750, 250] on h6 "180 EGP" at bounding box center [732, 258] width 35 height 17
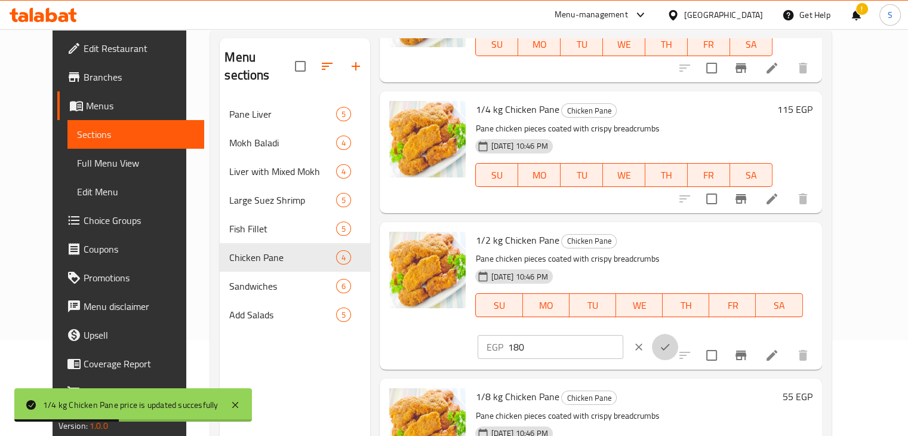
click at [678, 334] on button "ok" at bounding box center [665, 347] width 26 height 26
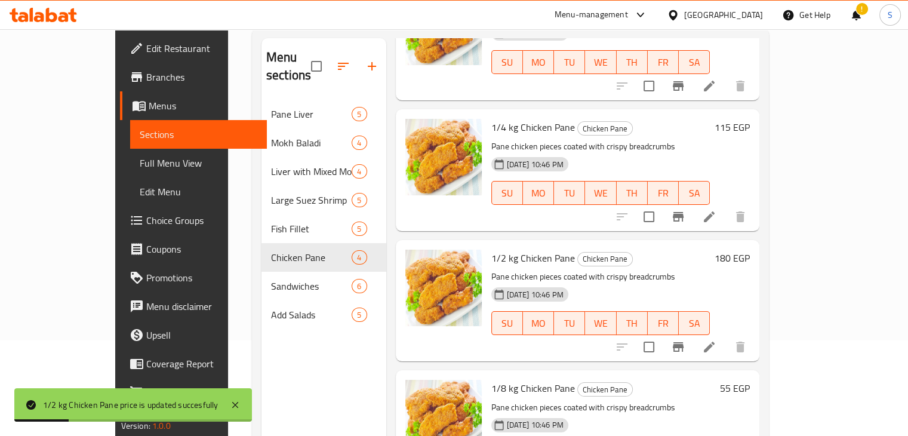
click at [750, 250] on h6 "180 EGP" at bounding box center [732, 258] width 35 height 17
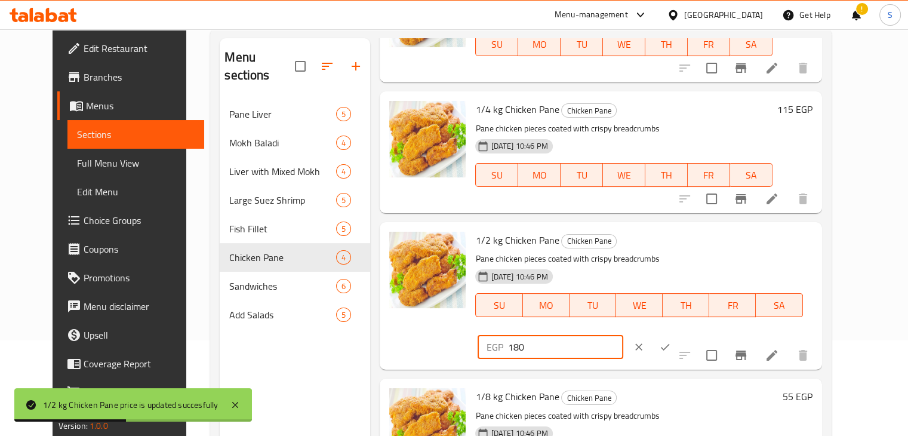
click at [623, 335] on input "180" at bounding box center [565, 347] width 115 height 24
type input "220"
click at [678, 334] on button "ok" at bounding box center [665, 347] width 26 height 26
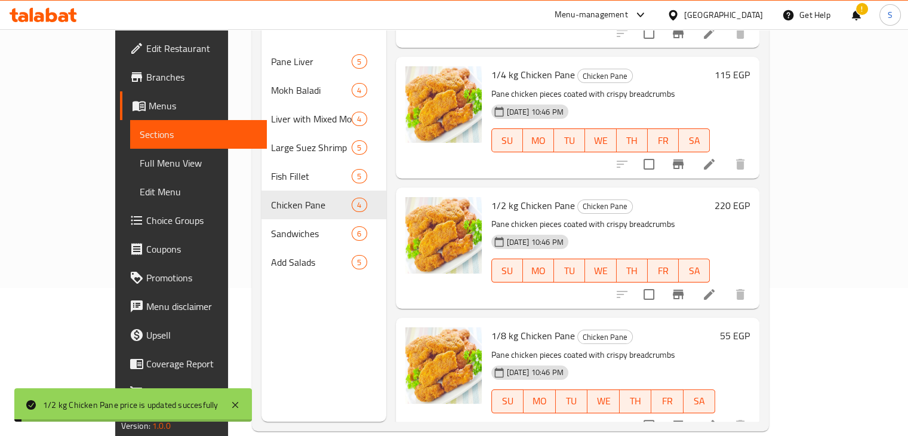
scroll to position [167, 0]
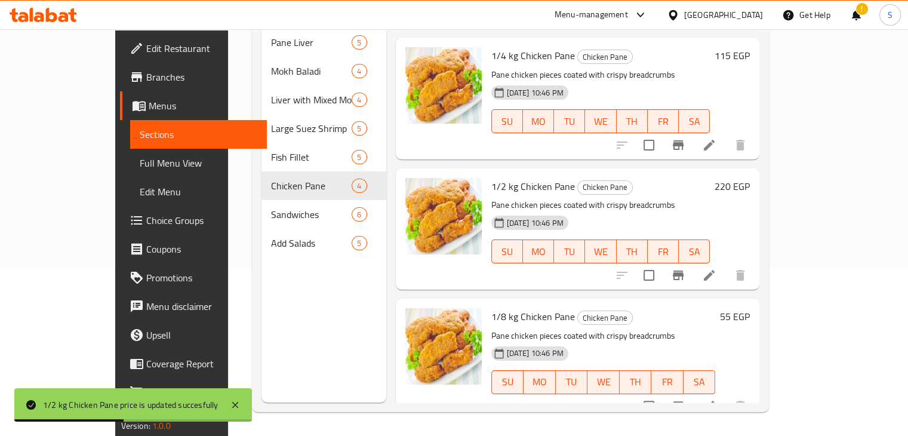
click at [750, 308] on h6 "55 EGP" at bounding box center [735, 316] width 30 height 17
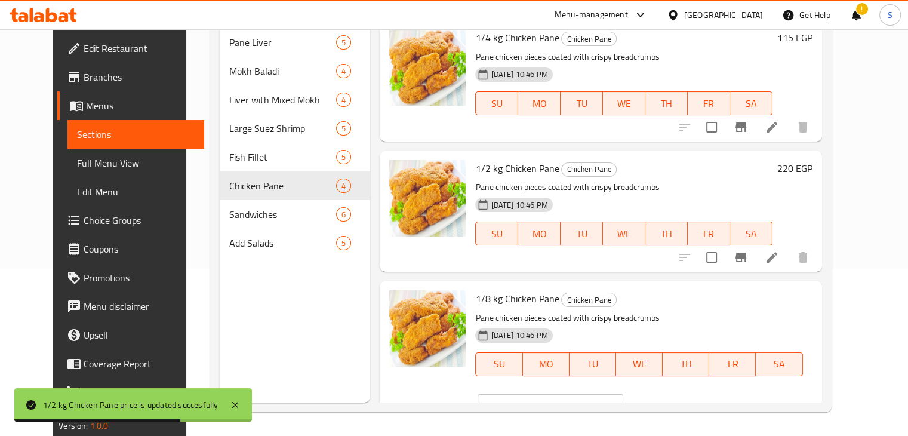
click at [623, 394] on input "55" at bounding box center [565, 406] width 115 height 24
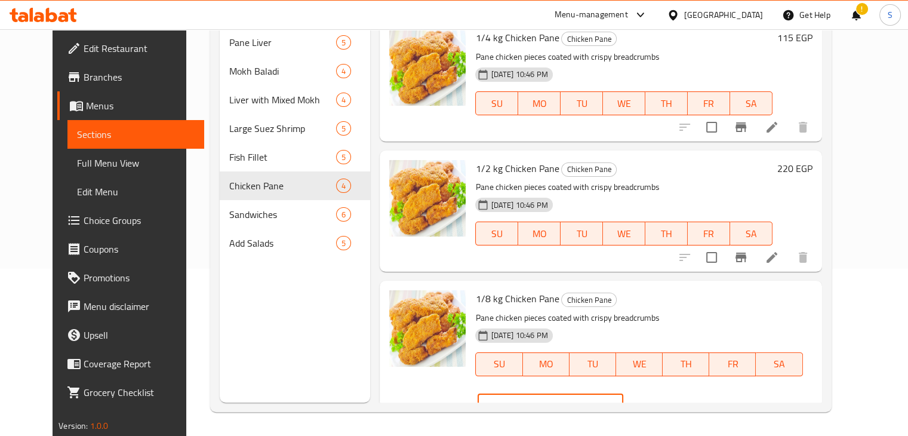
type input "65"
click at [671, 400] on icon "ok" at bounding box center [665, 406] width 12 height 12
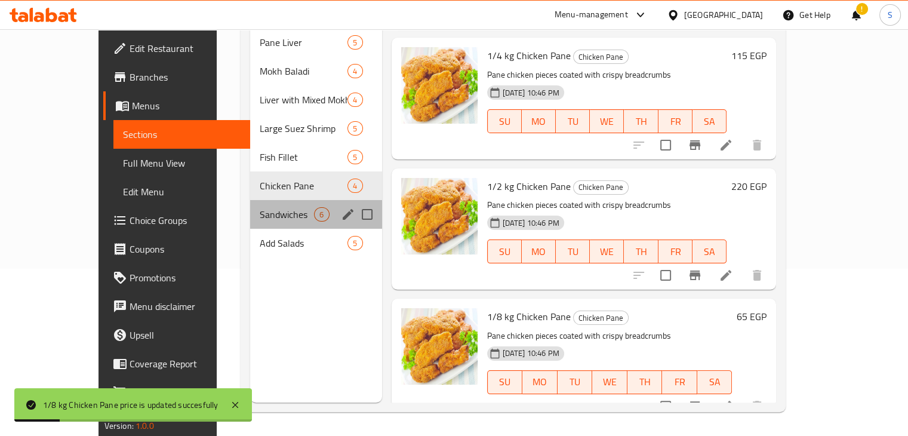
click at [270, 204] on div "Sandwiches 6" at bounding box center [315, 214] width 131 height 29
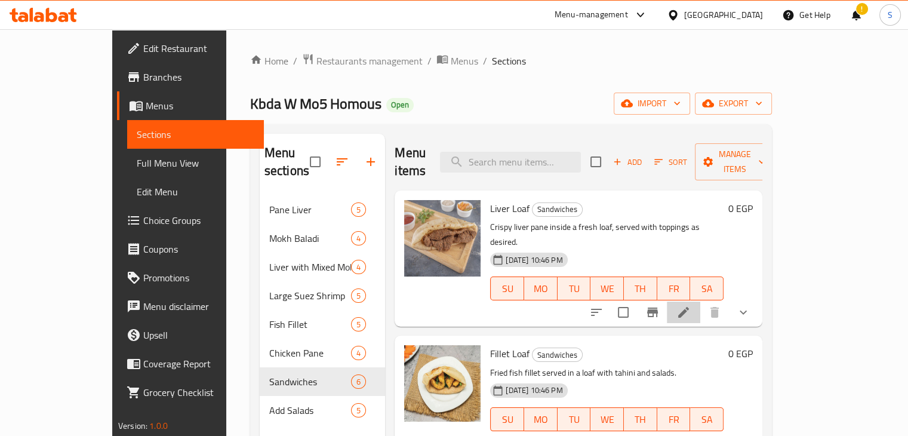
click at [700, 302] on li at bounding box center [683, 312] width 33 height 21
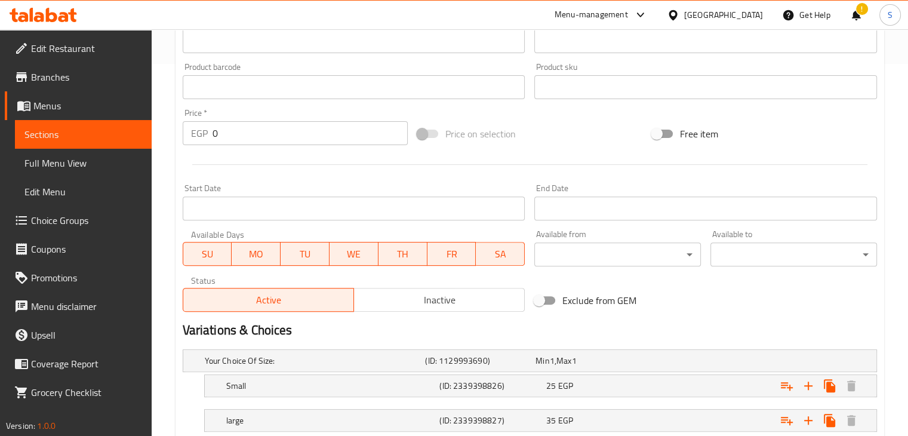
scroll to position [451, 0]
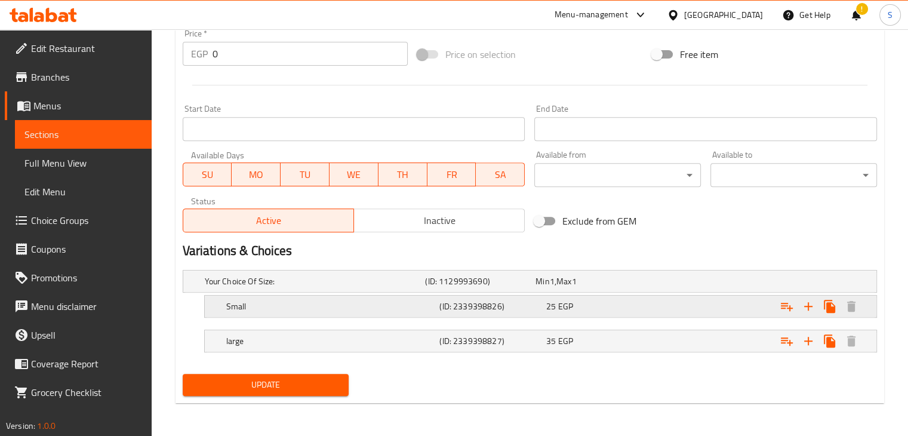
click at [674, 305] on div "Expand" at bounding box center [758, 306] width 214 height 26
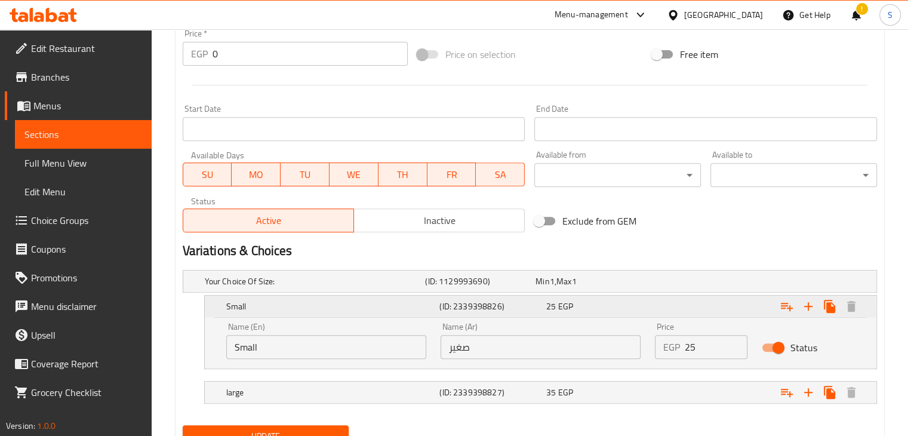
scroll to position [502, 0]
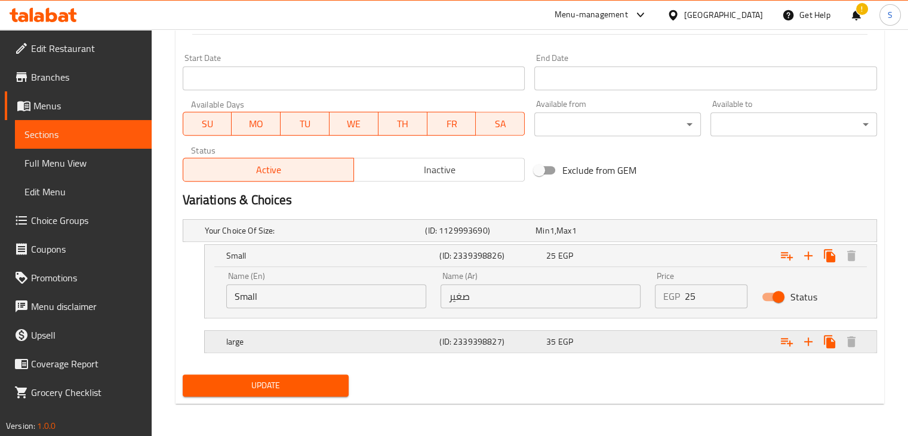
click at [657, 333] on div "Expand" at bounding box center [758, 341] width 214 height 26
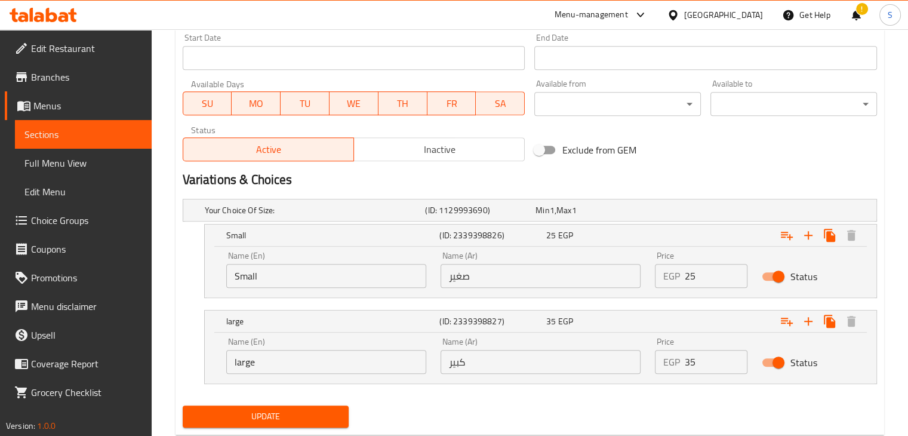
scroll to position [554, 0]
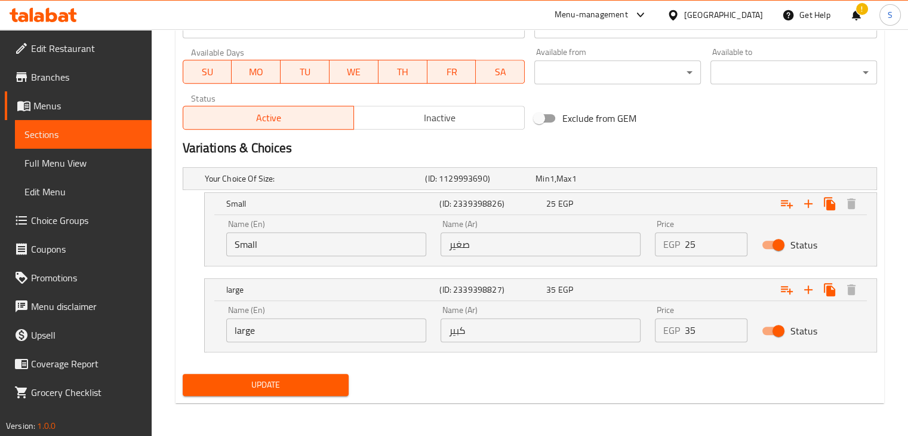
click at [683, 250] on div "EGP 25 Price" at bounding box center [701, 244] width 93 height 24
click at [688, 244] on input "25" at bounding box center [716, 244] width 63 height 24
click at [687, 331] on input "35" at bounding box center [716, 330] width 63 height 24
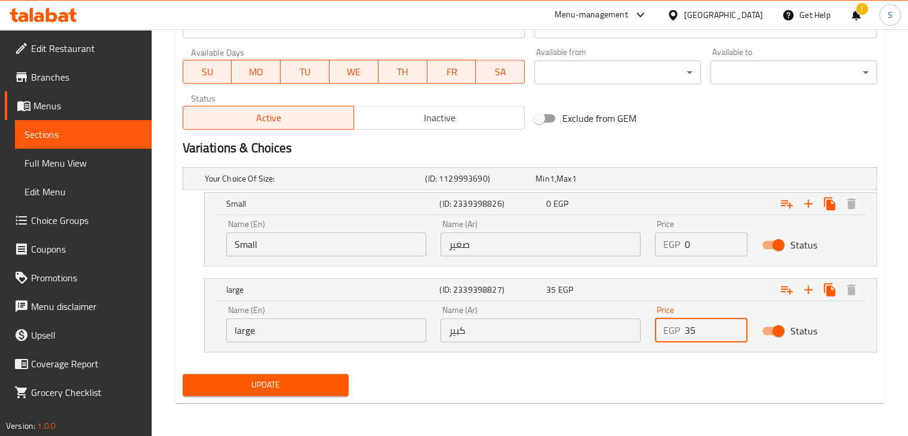
click at [687, 331] on input "35" at bounding box center [716, 330] width 63 height 24
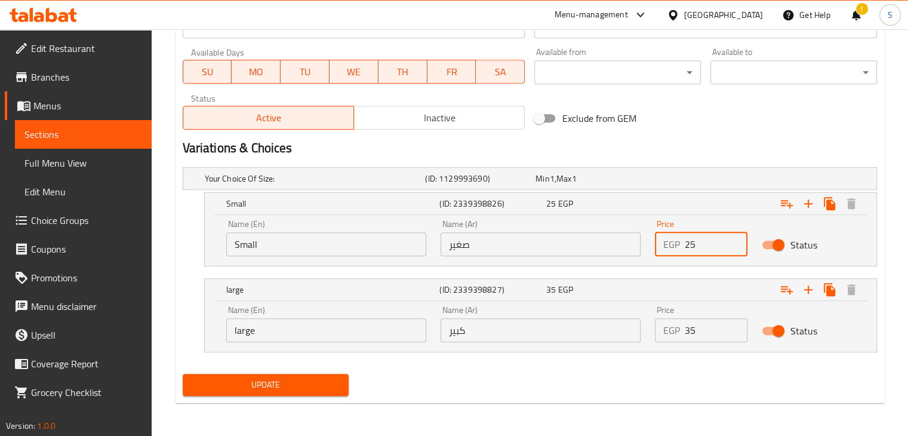
type input "25"
click at [776, 247] on input "Status" at bounding box center [779, 244] width 68 height 23
checkbox input "false"
click at [773, 321] on input "Status" at bounding box center [779, 330] width 68 height 23
checkbox input "false"
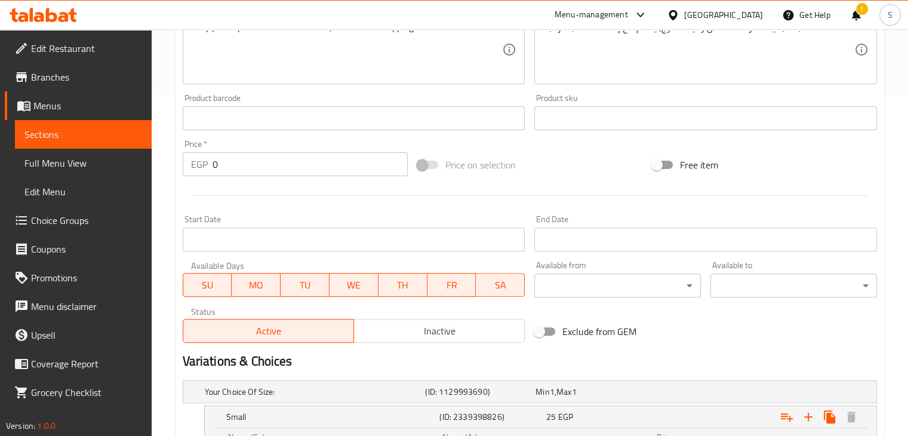
scroll to position [336, 0]
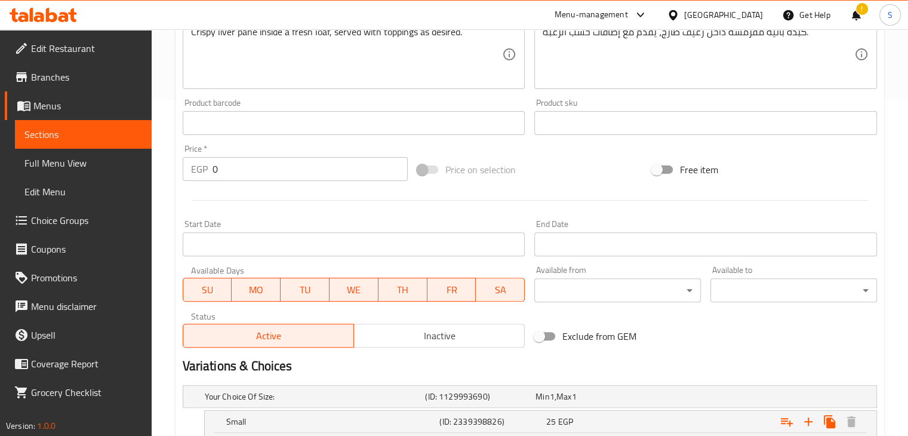
click at [259, 176] on input "0" at bounding box center [310, 169] width 195 height 24
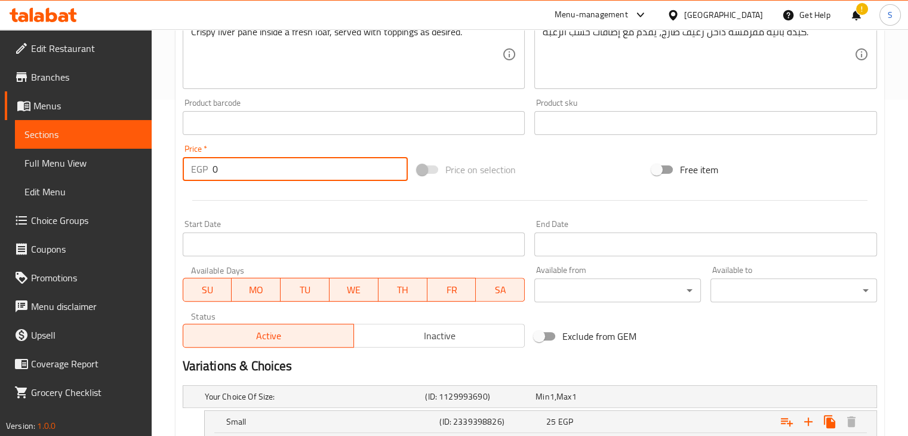
click at [259, 176] on input "0" at bounding box center [310, 169] width 195 height 24
type input "50"
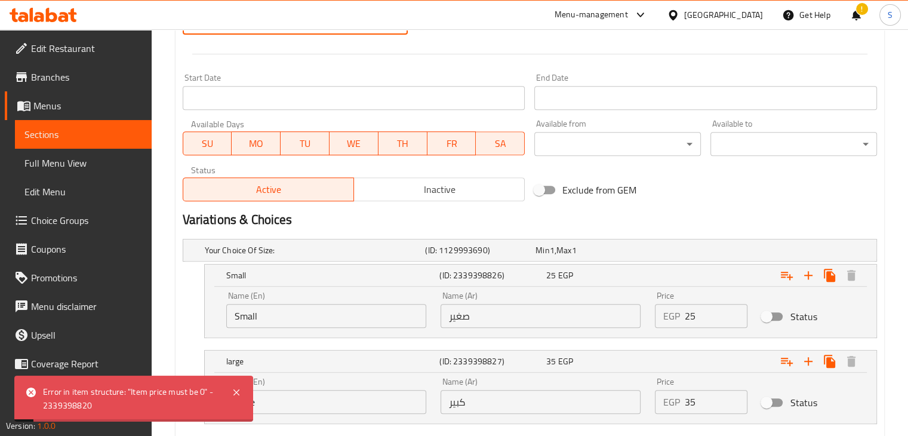
scroll to position [554, 0]
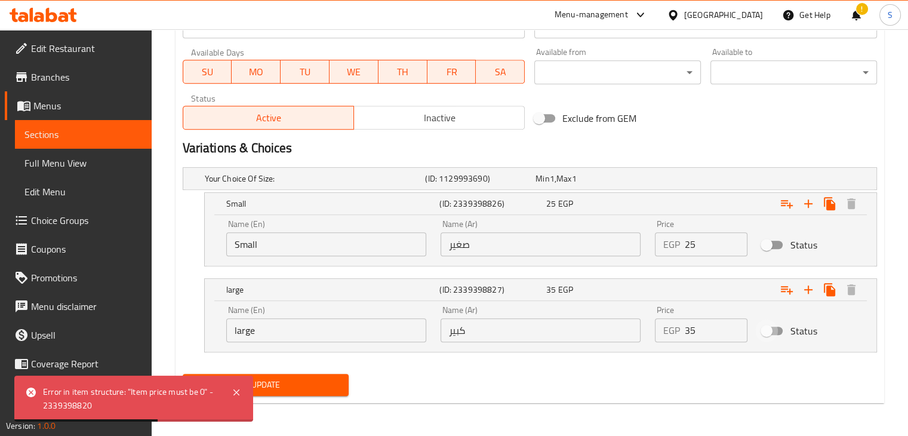
click at [774, 336] on input "Status" at bounding box center [767, 330] width 68 height 23
click at [773, 325] on input "Status" at bounding box center [779, 330] width 68 height 23
checkbox input "false"
click at [772, 248] on input "Status" at bounding box center [767, 244] width 68 height 23
checkbox input "true"
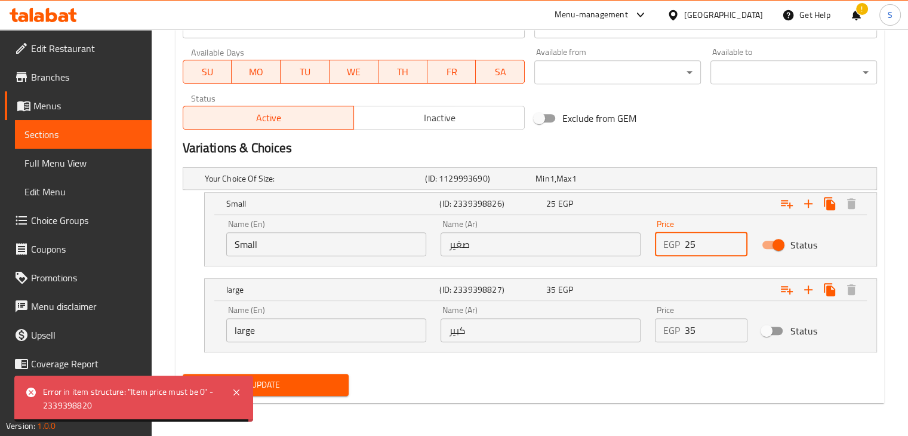
click at [689, 242] on input "25" at bounding box center [716, 244] width 63 height 24
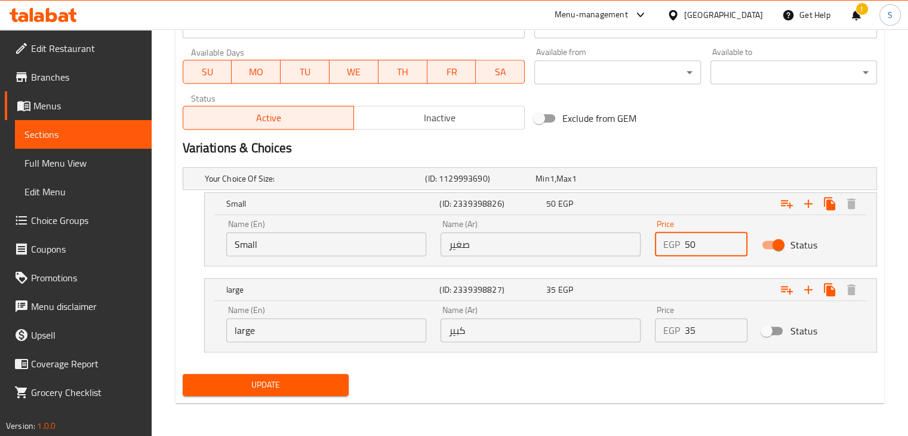
type input "50"
click at [183, 374] on button "Update" at bounding box center [266, 385] width 167 height 22
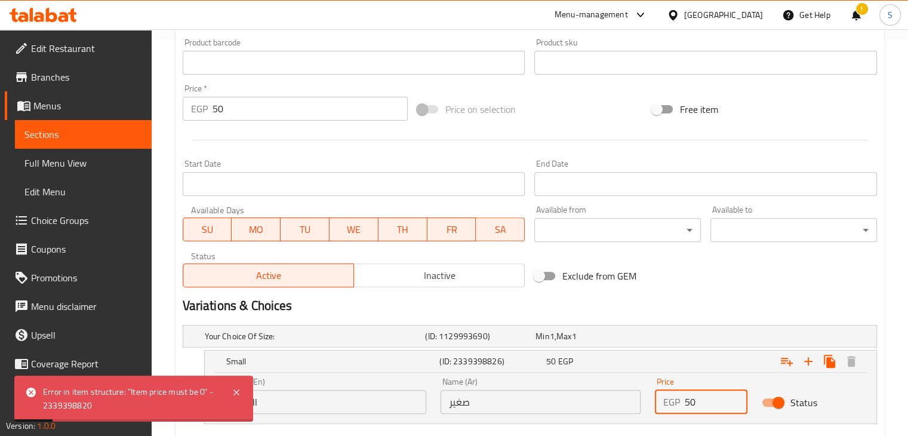
scroll to position [411, 0]
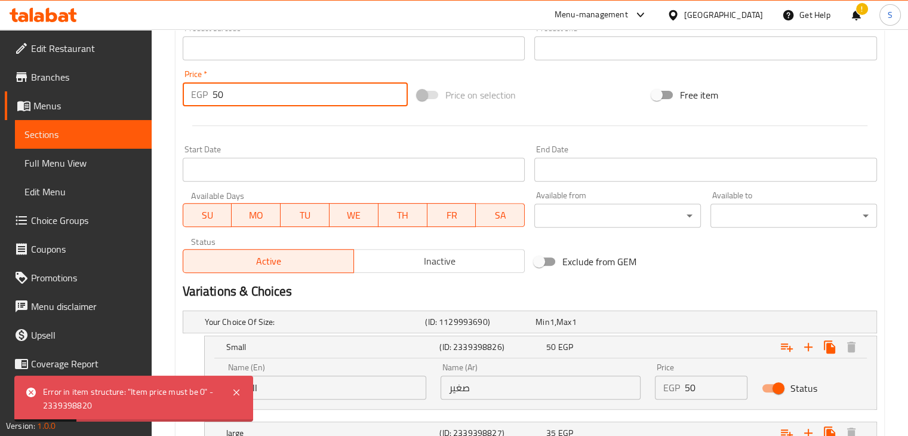
click at [232, 88] on input "50" at bounding box center [310, 94] width 195 height 24
type input "0"
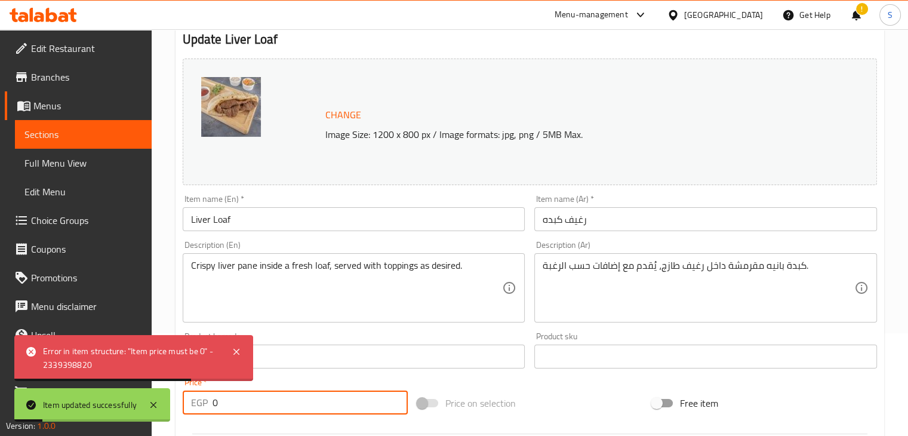
scroll to position [0, 0]
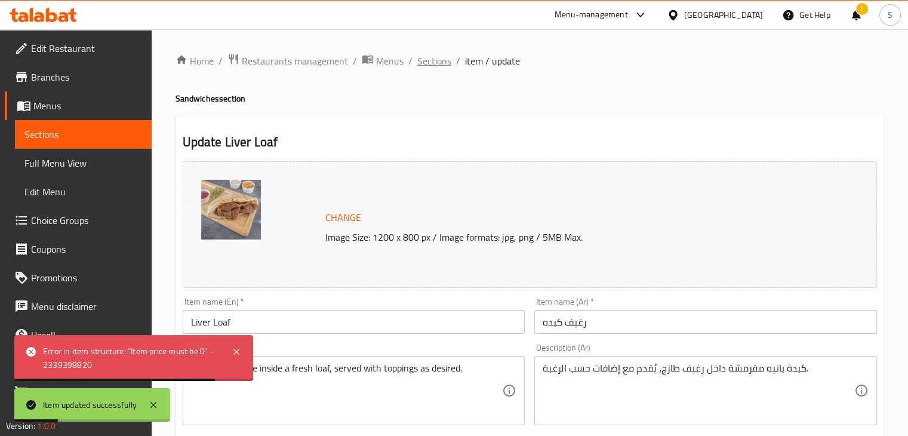
click at [435, 65] on span "Sections" at bounding box center [434, 61] width 34 height 14
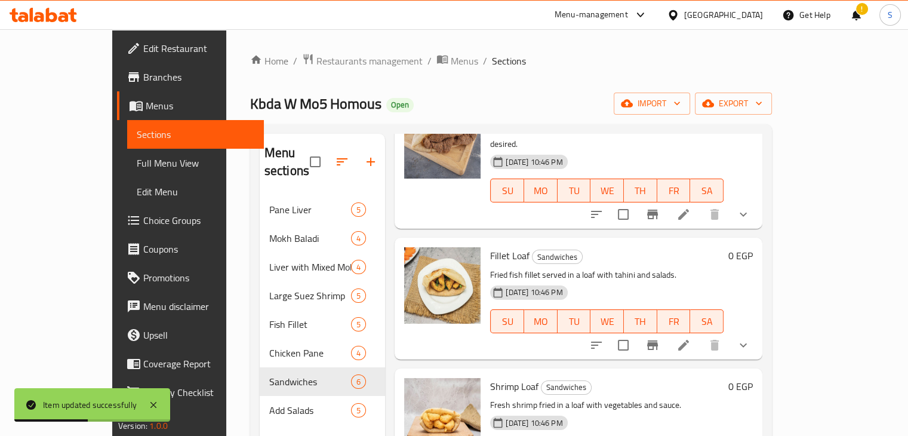
scroll to position [123, 0]
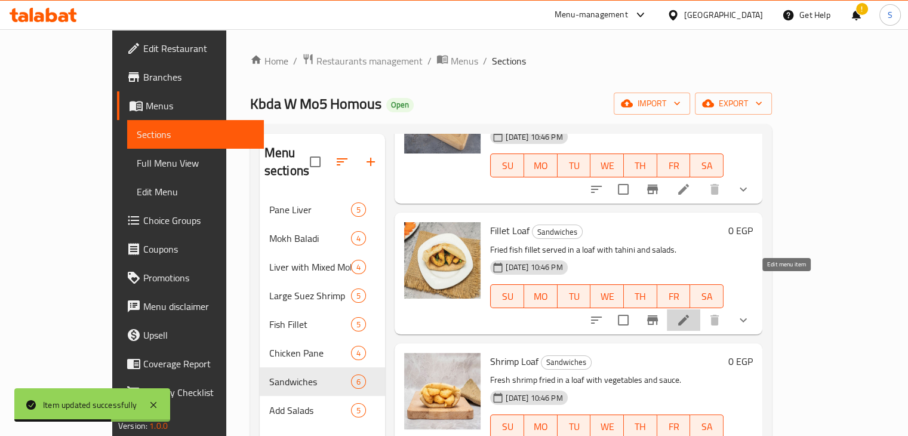
click at [689, 315] on icon at bounding box center [683, 320] width 11 height 11
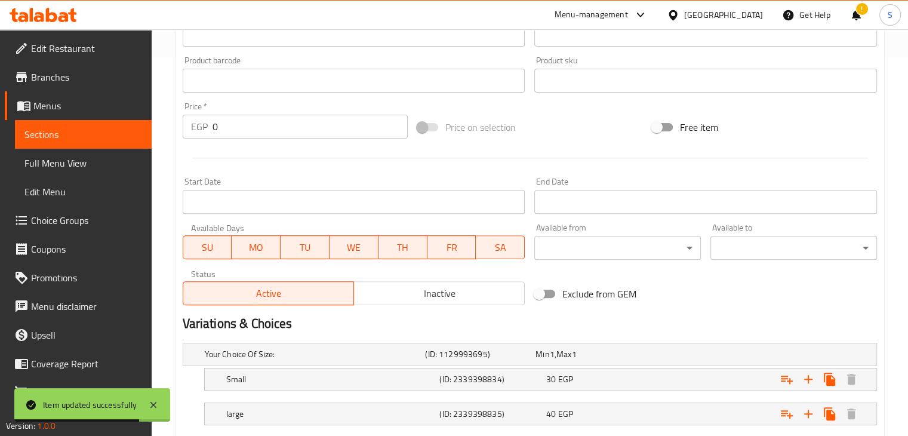
scroll to position [451, 0]
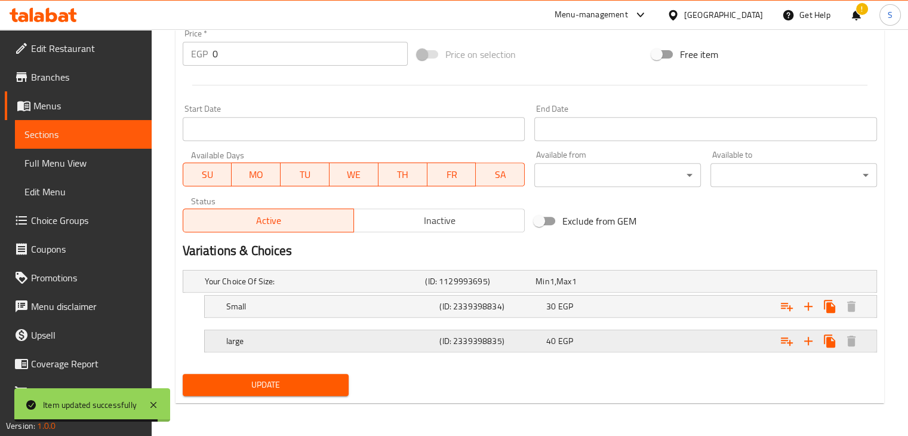
click at [622, 335] on div "40 EGP" at bounding box center [597, 341] width 102 height 12
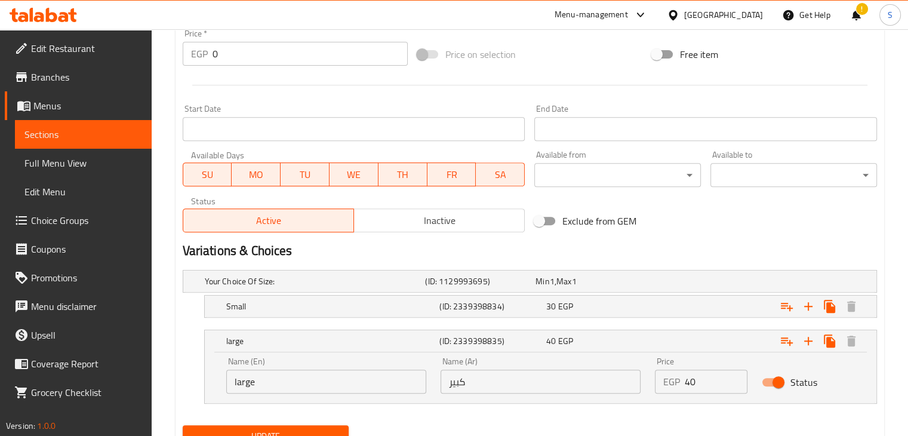
click at [773, 383] on input "Status" at bounding box center [779, 382] width 68 height 23
checkbox input "false"
click at [662, 309] on div "Expand" at bounding box center [758, 306] width 214 height 26
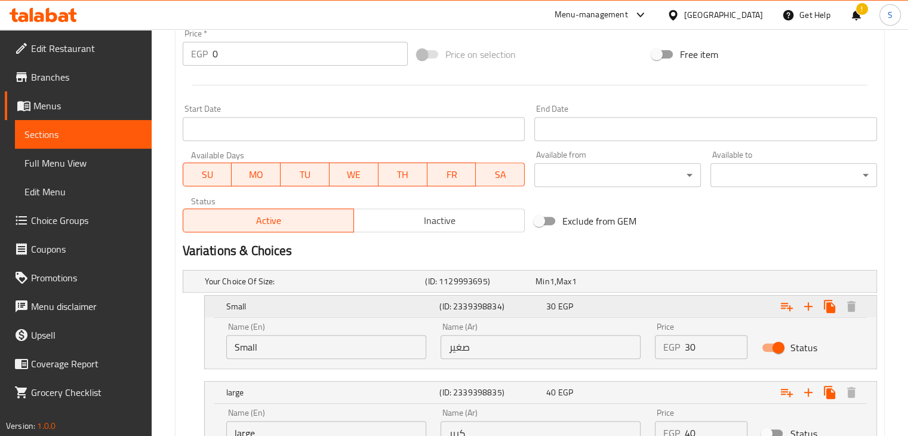
scroll to position [554, 0]
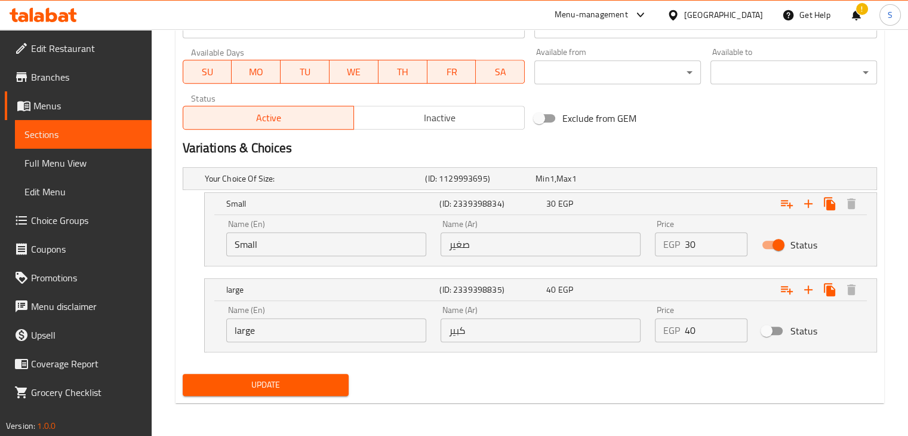
click at [690, 243] on input "30" at bounding box center [716, 244] width 63 height 24
type input "50"
click at [183, 374] on button "Update" at bounding box center [266, 385] width 167 height 22
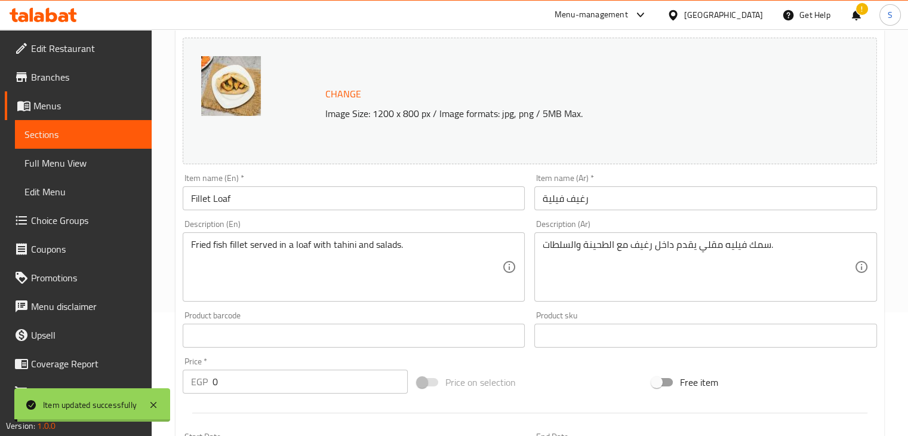
scroll to position [0, 0]
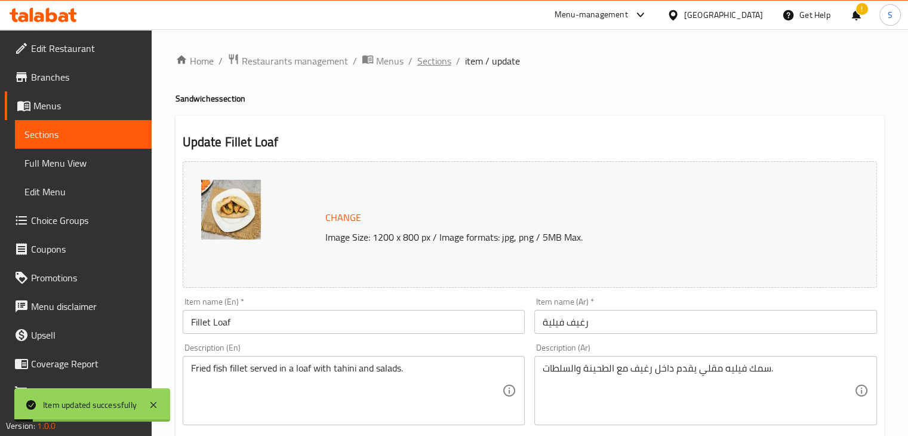
click at [423, 57] on span "Sections" at bounding box center [434, 61] width 34 height 14
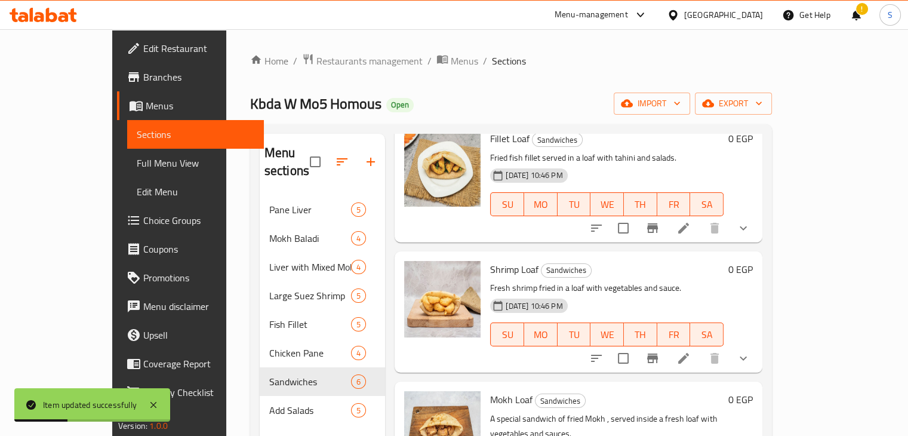
scroll to position [241, 0]
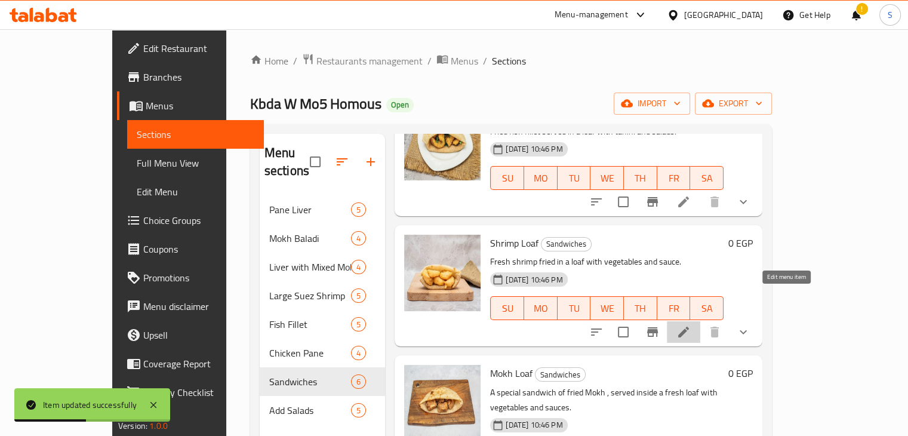
click at [689, 327] on icon at bounding box center [683, 332] width 11 height 11
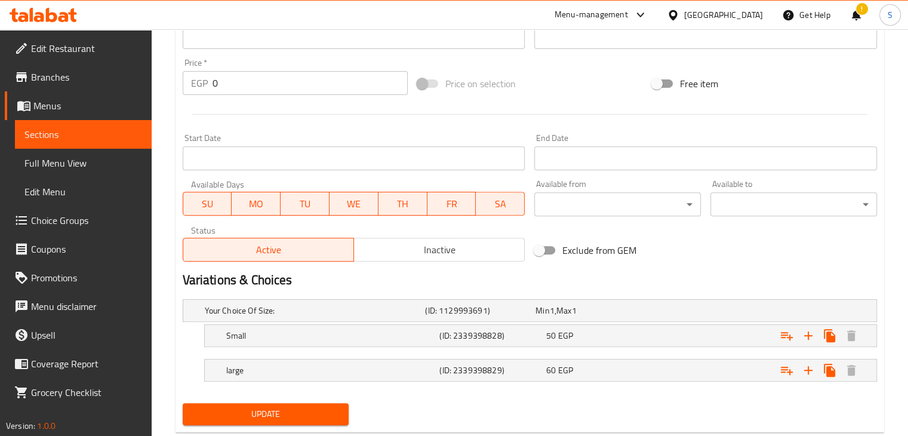
scroll to position [451, 0]
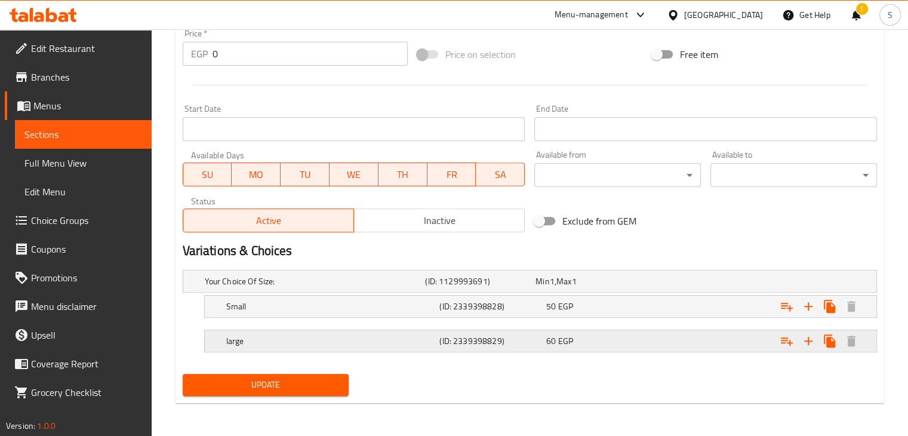
click at [659, 340] on div "Expand" at bounding box center [758, 341] width 214 height 26
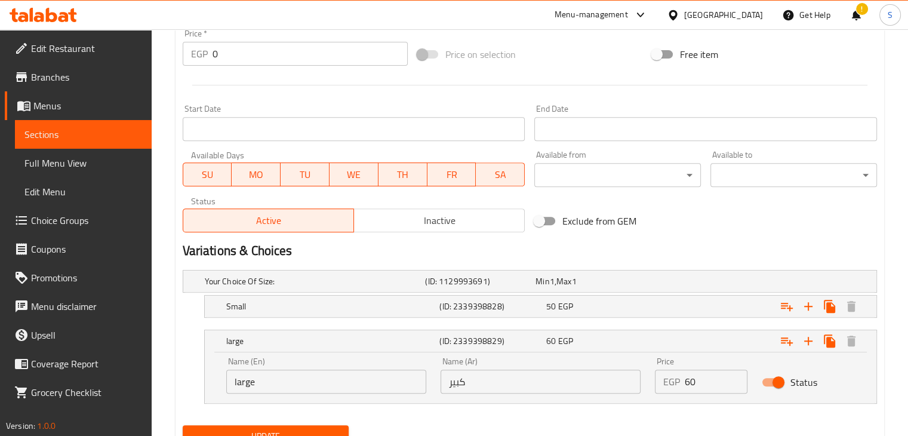
click at [772, 383] on input "Status" at bounding box center [779, 382] width 68 height 23
checkbox input "false"
click at [662, 312] on div "Expand" at bounding box center [758, 306] width 214 height 26
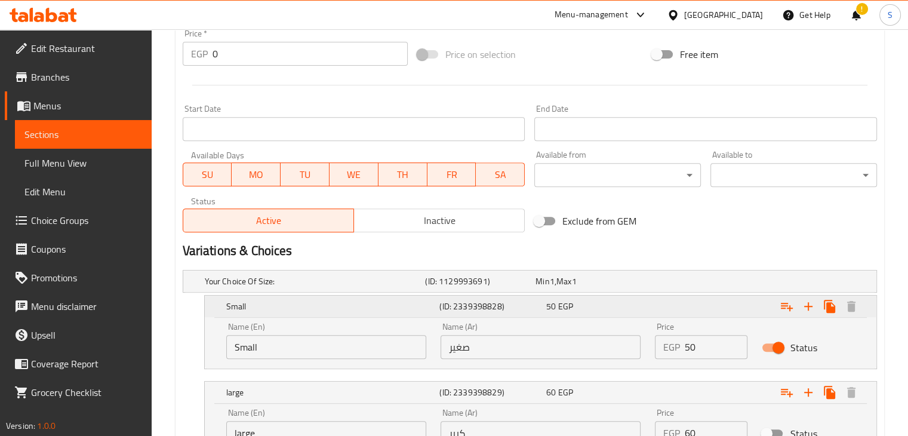
scroll to position [554, 0]
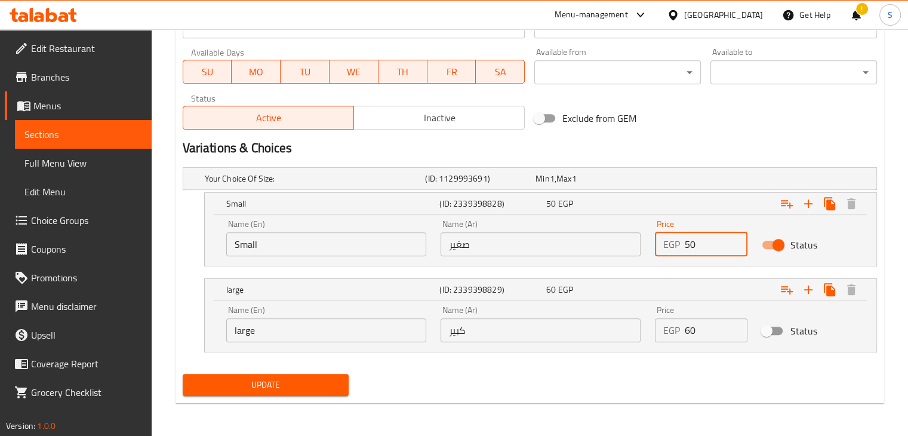
click at [686, 246] on input "50" at bounding box center [716, 244] width 63 height 24
type input "100"
click at [183, 374] on button "Update" at bounding box center [266, 385] width 167 height 22
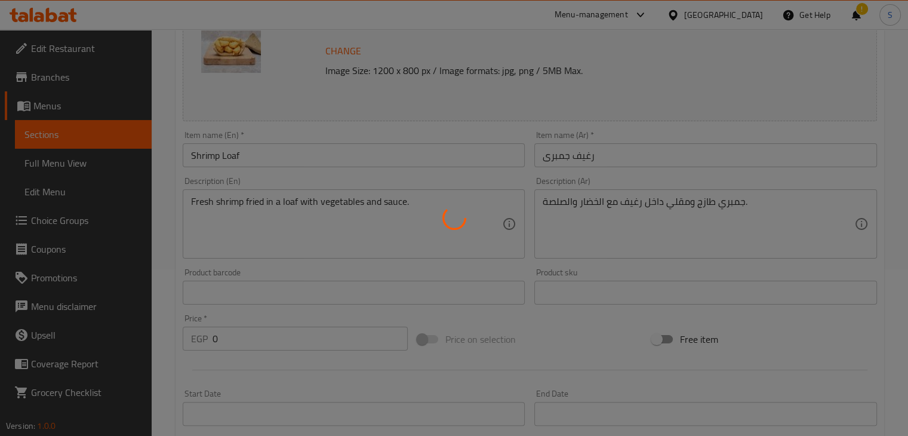
scroll to position [0, 0]
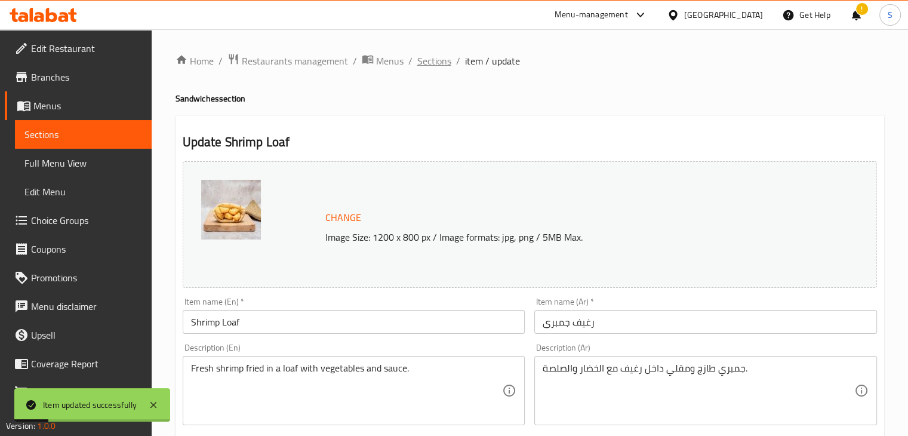
click at [429, 63] on span "Sections" at bounding box center [434, 61] width 34 height 14
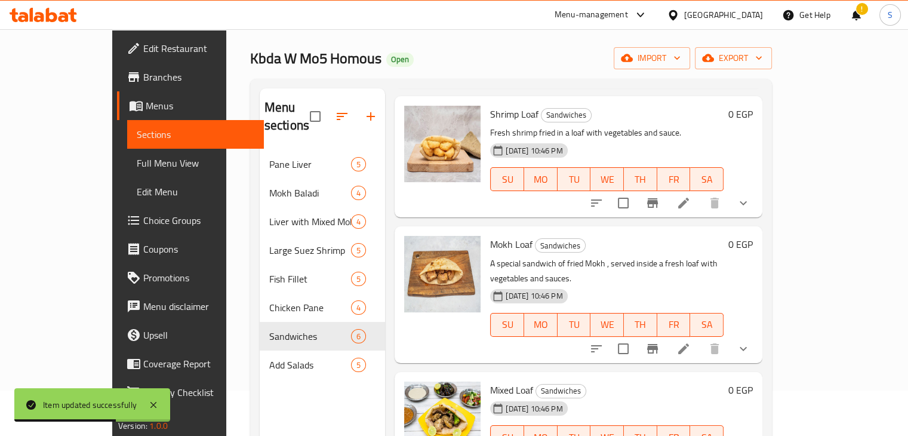
scroll to position [325, 0]
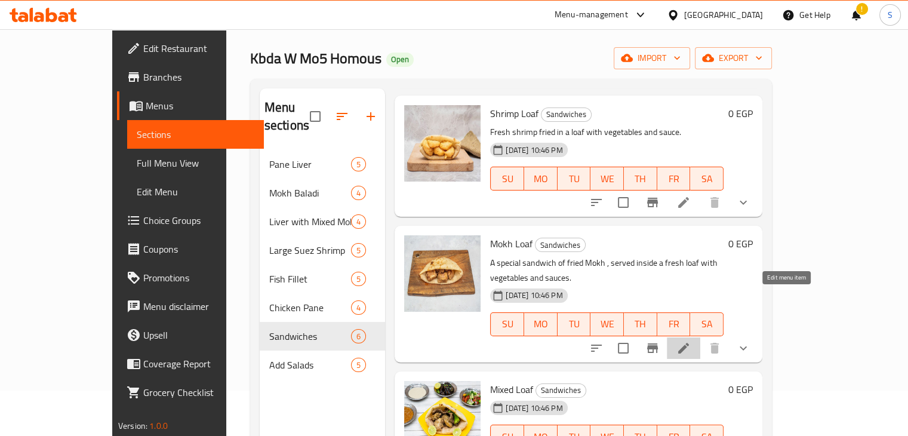
click at [691, 341] on icon at bounding box center [683, 348] width 14 height 14
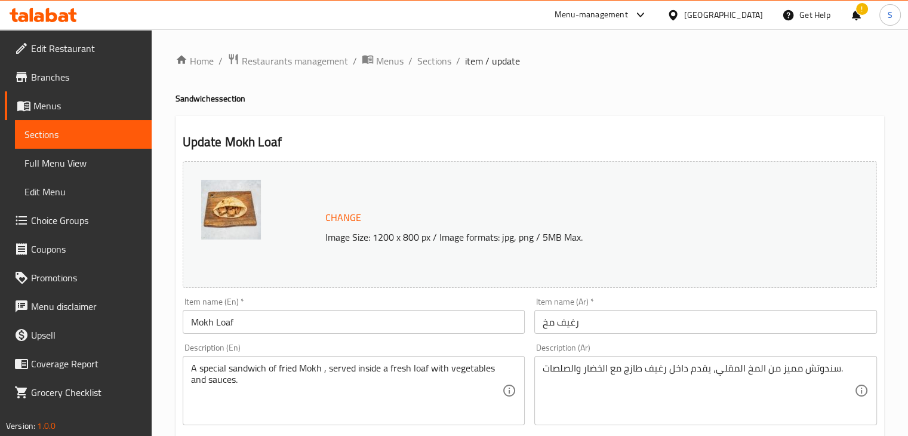
scroll to position [451, 0]
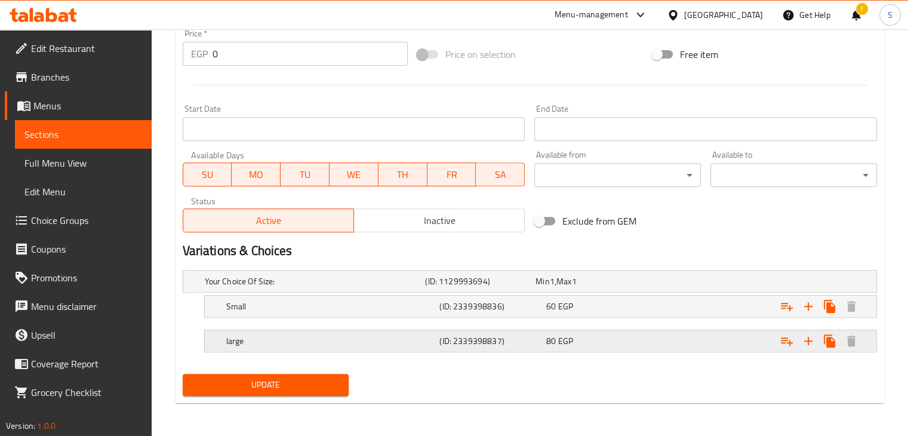
click at [664, 342] on div "Expand" at bounding box center [758, 341] width 214 height 26
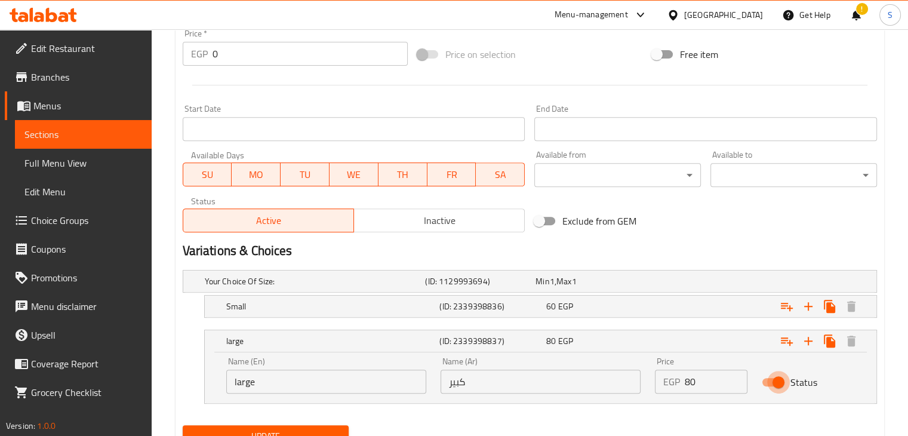
click at [775, 382] on input "Status" at bounding box center [779, 382] width 68 height 23
checkbox input "false"
click at [628, 315] on div "Small (ID: 2339398836) 60 EGP" at bounding box center [544, 306] width 641 height 26
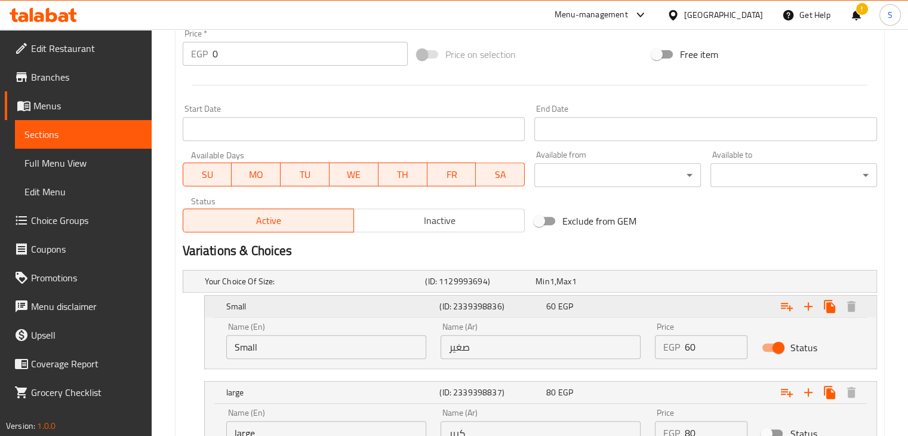
scroll to position [554, 0]
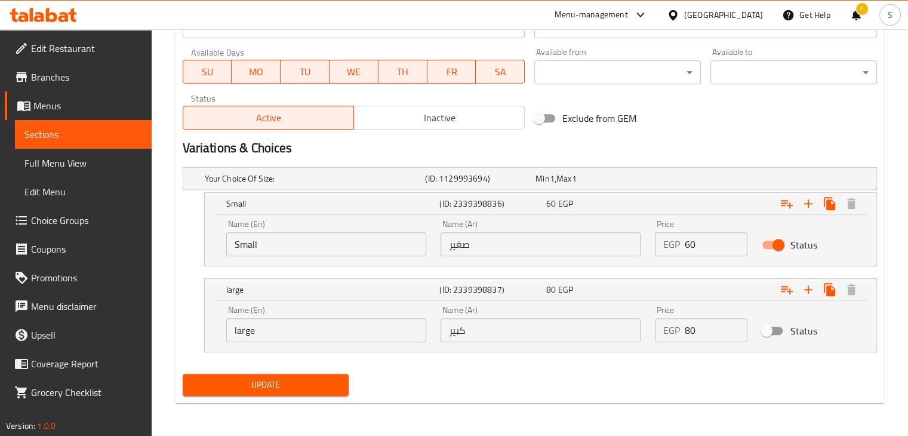
click at [690, 244] on input "60" at bounding box center [716, 244] width 63 height 24
type input "100"
click at [183, 374] on button "Update" at bounding box center [266, 385] width 167 height 22
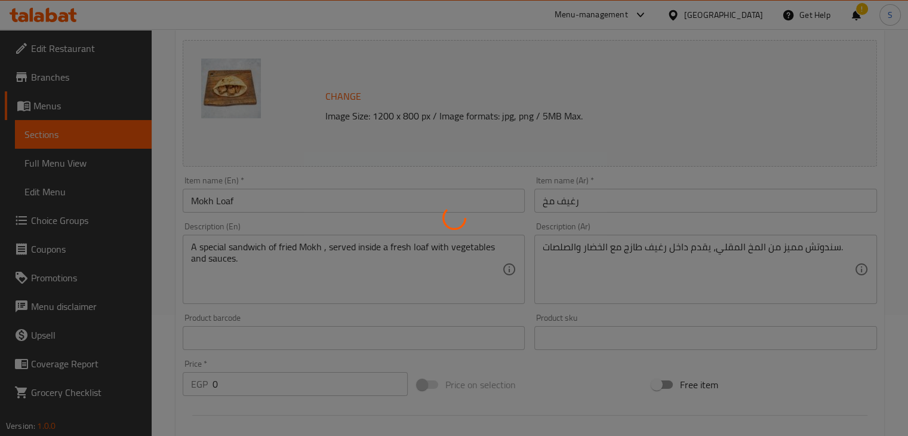
scroll to position [0, 0]
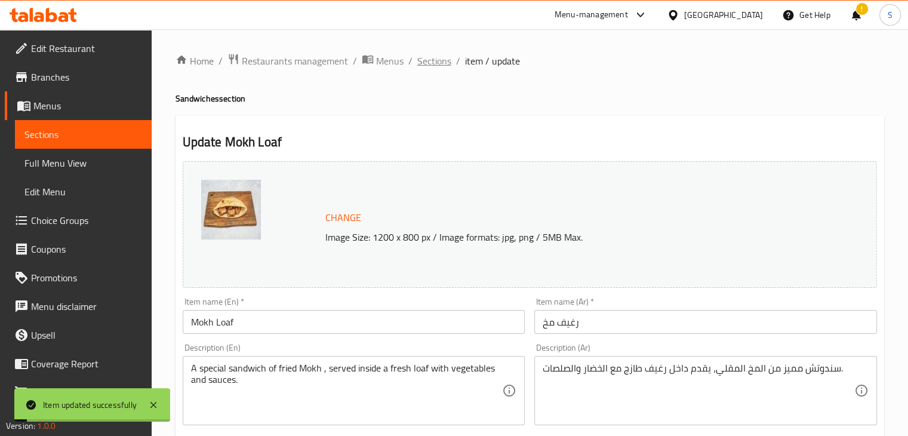
click at [424, 63] on span "Sections" at bounding box center [434, 61] width 34 height 14
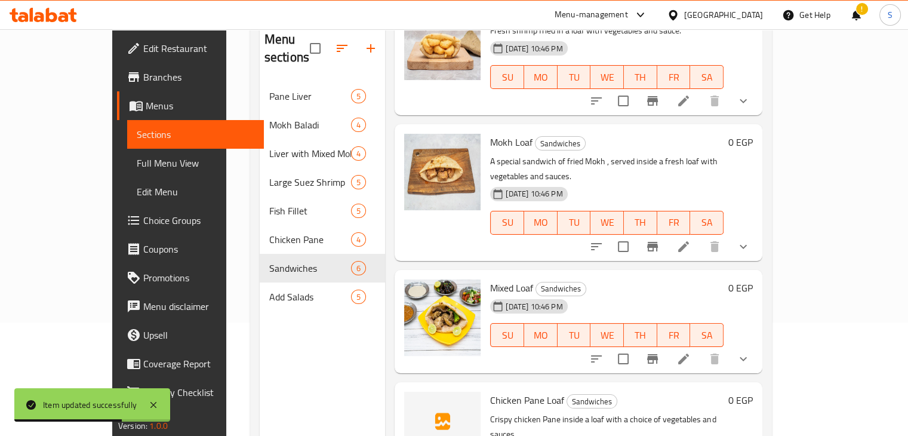
scroll to position [167, 0]
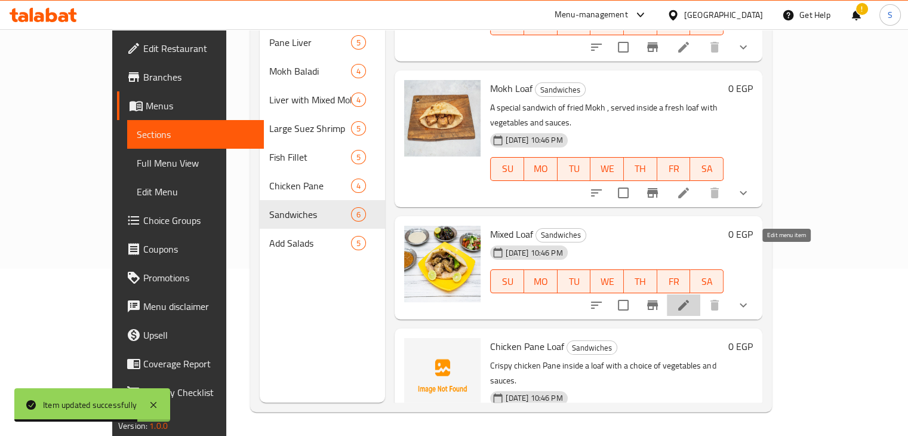
click at [689, 300] on icon at bounding box center [683, 305] width 11 height 11
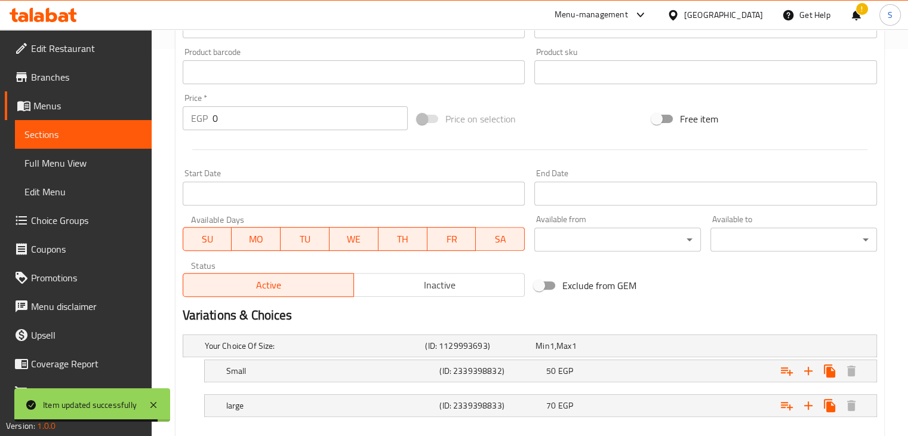
scroll to position [451, 0]
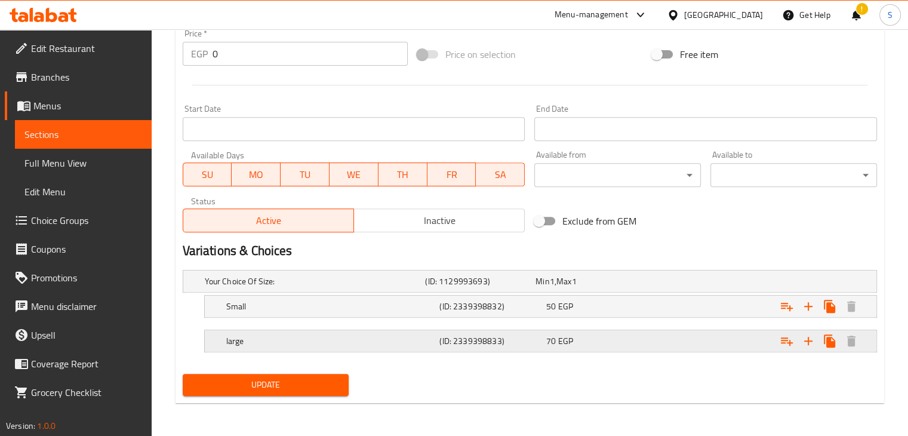
click at [626, 335] on div "70 EGP" at bounding box center [597, 341] width 102 height 12
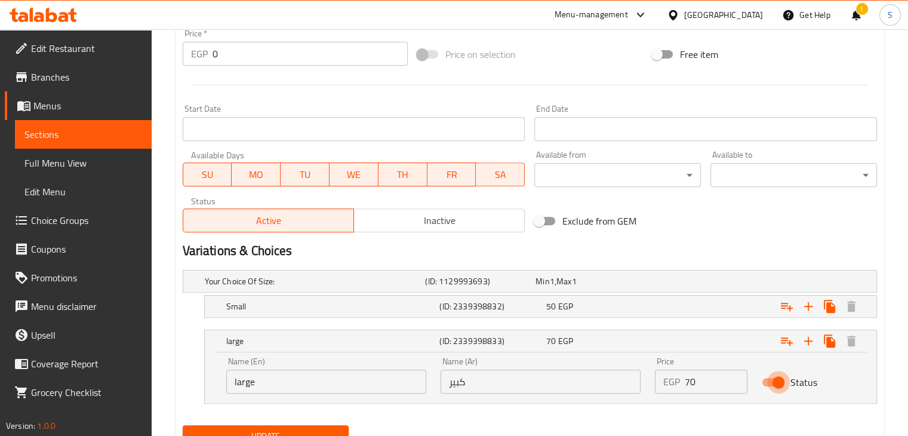
click at [768, 385] on input "Status" at bounding box center [779, 382] width 68 height 23
checkbox input "false"
click at [649, 320] on nav at bounding box center [530, 325] width 694 height 10
click at [651, 310] on div "Expand" at bounding box center [758, 306] width 214 height 26
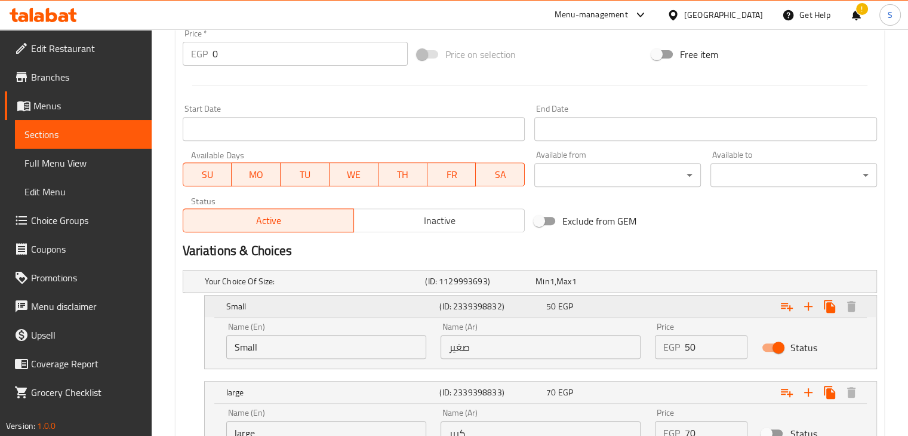
scroll to position [554, 0]
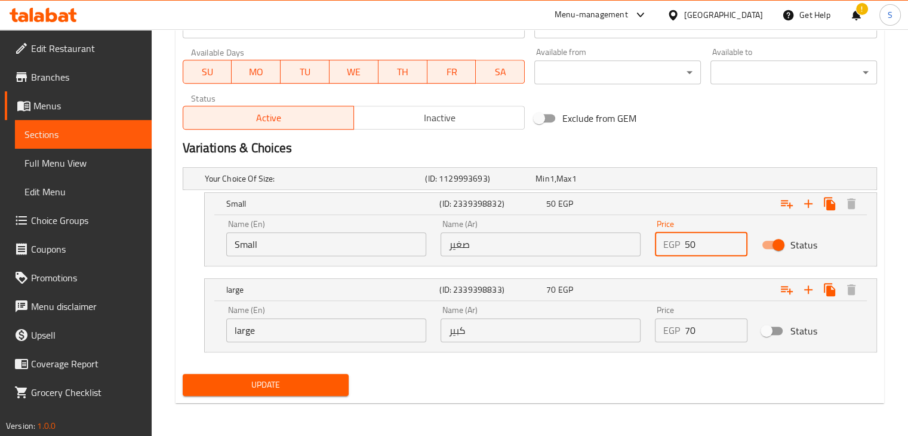
click at [688, 244] on input "50" at bounding box center [716, 244] width 63 height 24
type input "70"
click at [183, 374] on button "Update" at bounding box center [266, 385] width 167 height 22
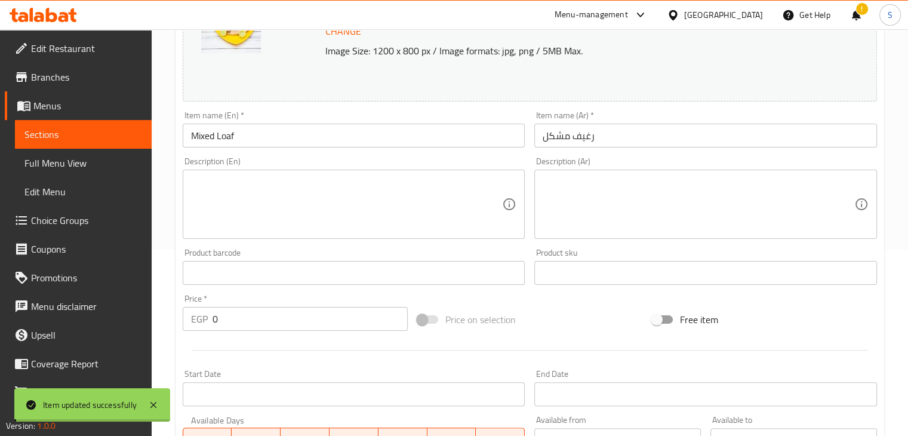
scroll to position [17, 0]
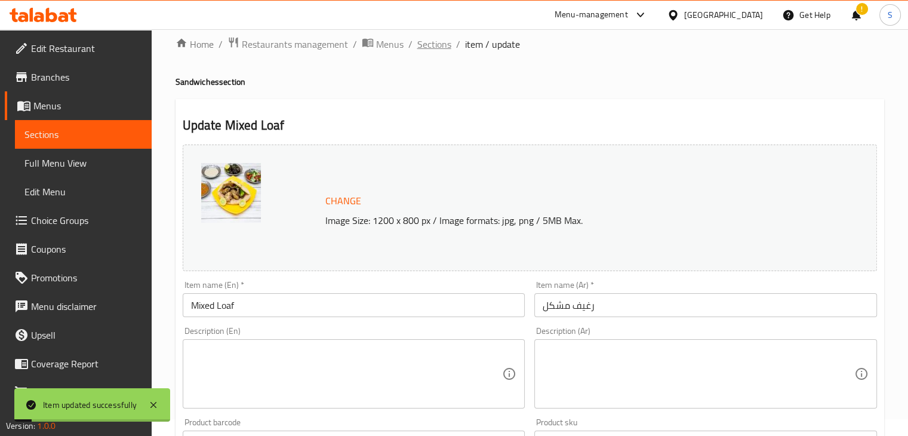
click at [428, 50] on span "Sections" at bounding box center [434, 44] width 34 height 14
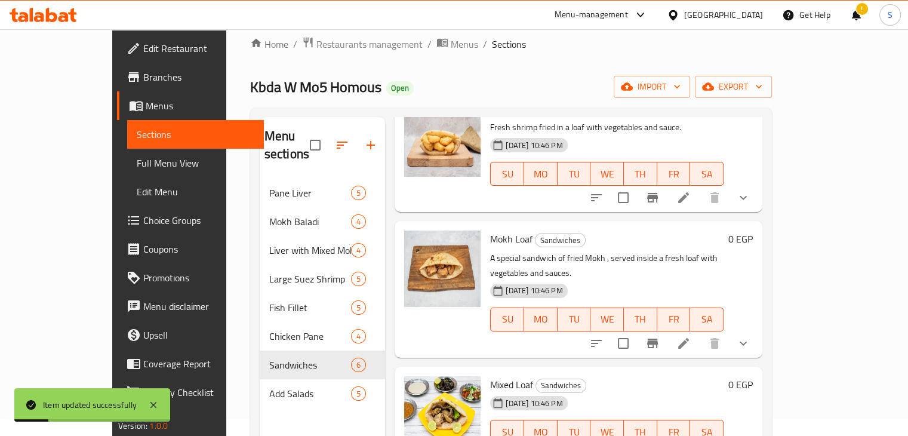
scroll to position [167, 0]
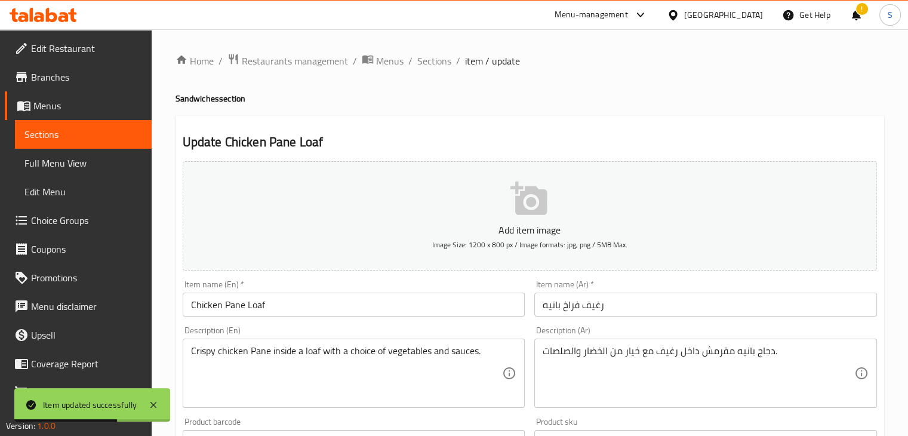
scroll to position [434, 0]
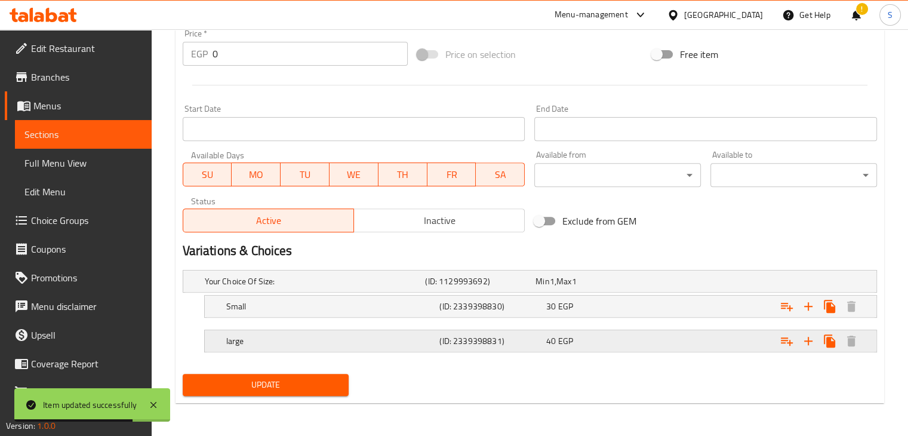
click at [626, 341] on div "40 EGP" at bounding box center [597, 341] width 102 height 12
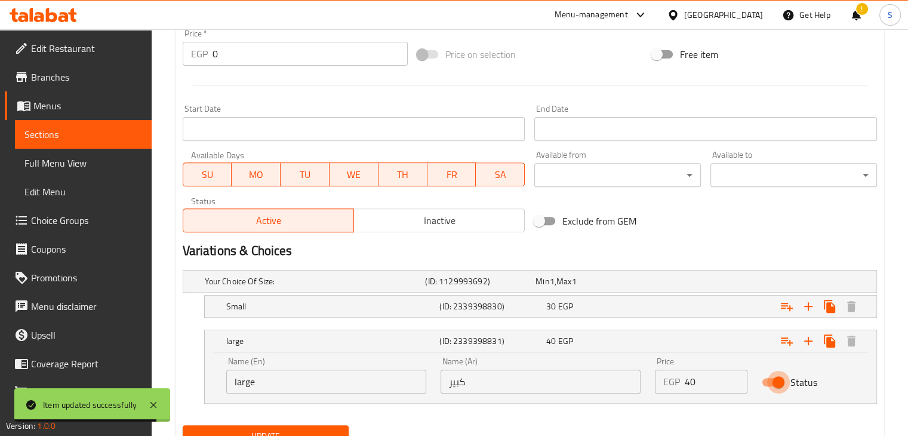
click at [760, 385] on input "Status" at bounding box center [779, 382] width 68 height 23
checkbox input "false"
click at [631, 312] on div "30 EGP" at bounding box center [597, 306] width 107 height 17
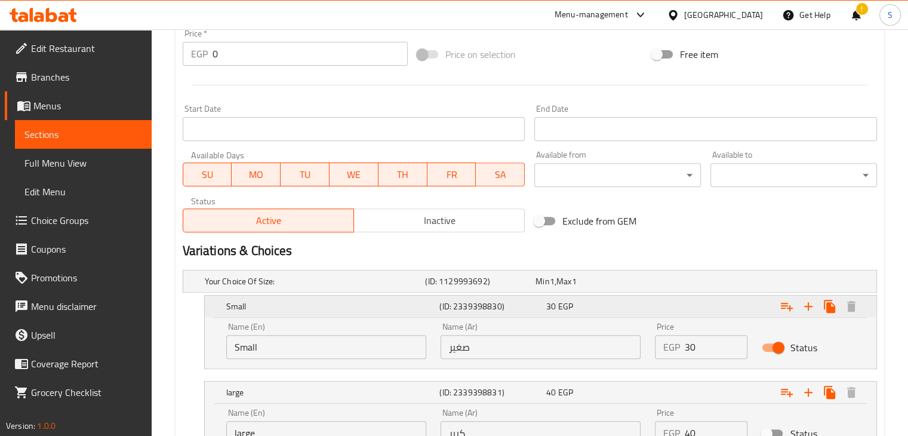
scroll to position [537, 0]
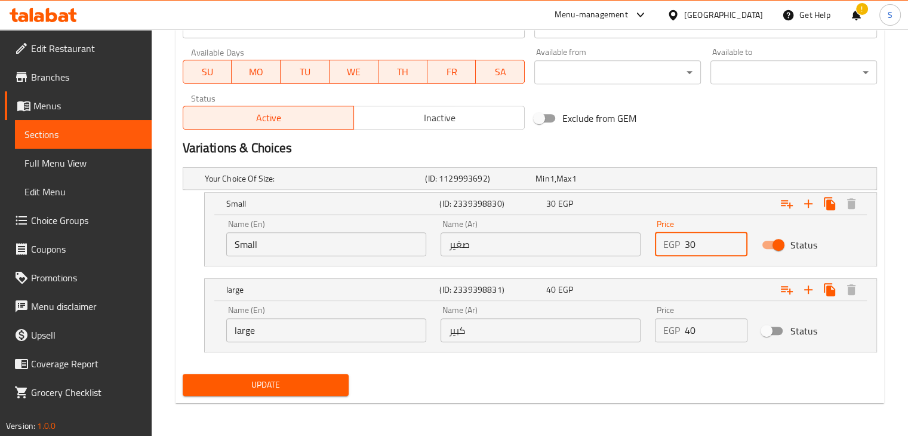
click at [691, 244] on input "30" at bounding box center [716, 244] width 63 height 24
type input "50"
click at [183, 374] on button "Update" at bounding box center [266, 385] width 167 height 22
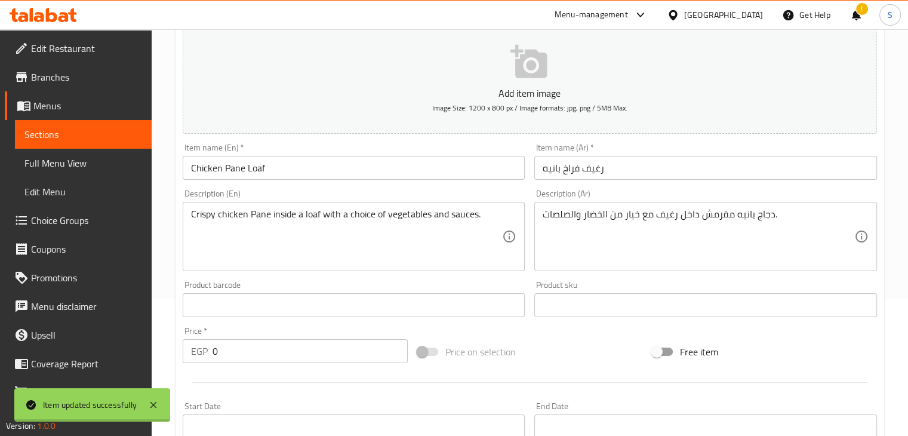
scroll to position [16, 0]
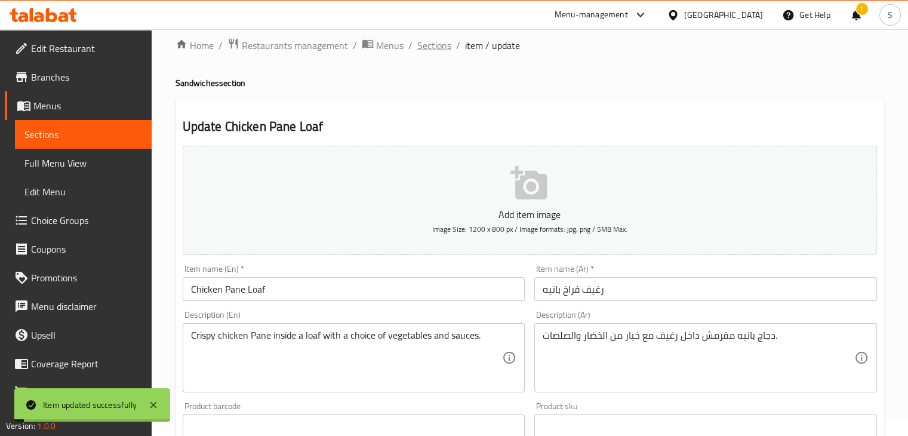
click at [428, 50] on span "Sections" at bounding box center [434, 45] width 34 height 14
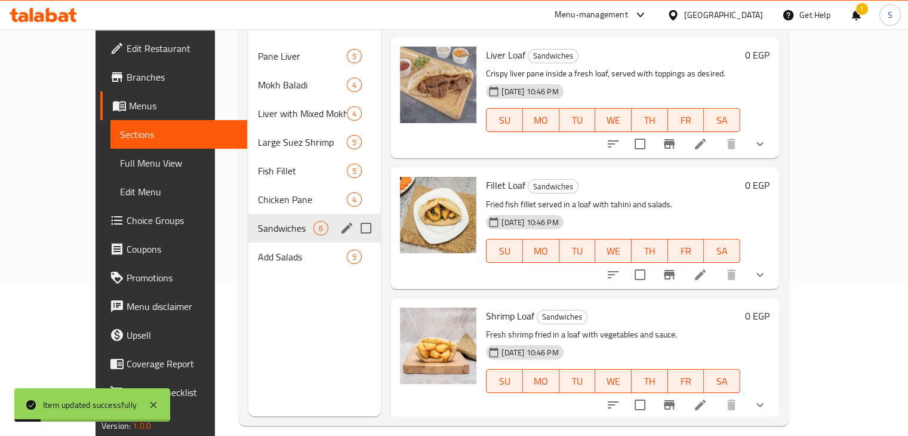
scroll to position [159, 0]
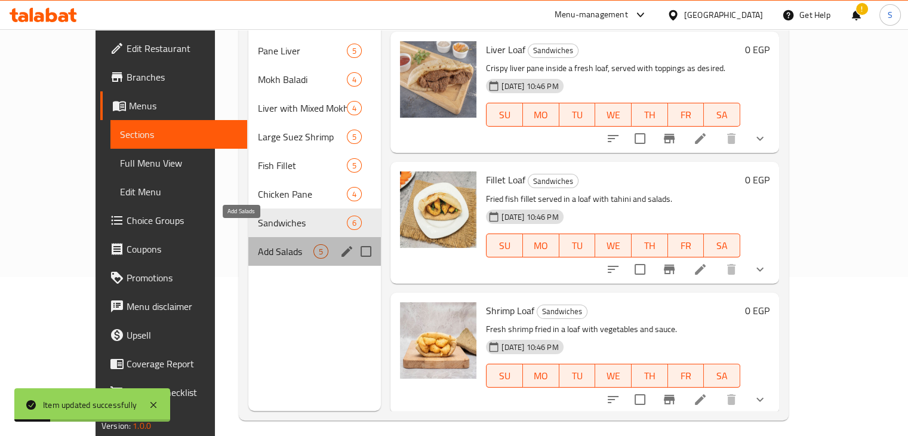
click at [261, 244] on span "Add Salads" at bounding box center [286, 251] width 56 height 14
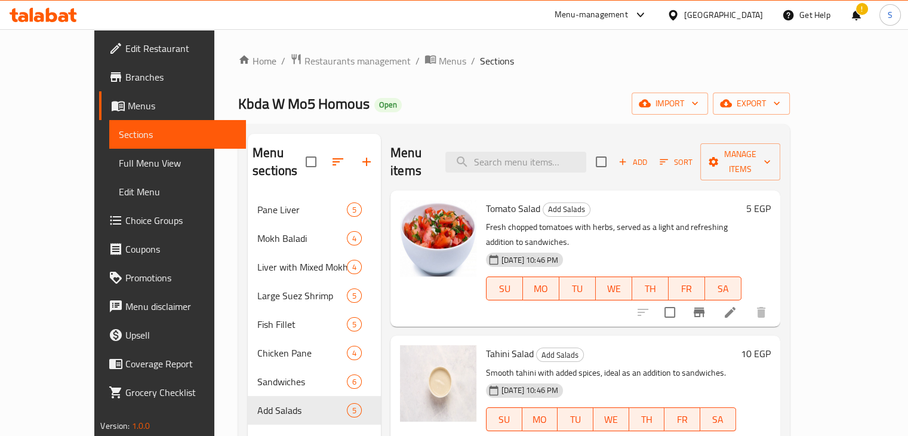
scroll to position [55, 0]
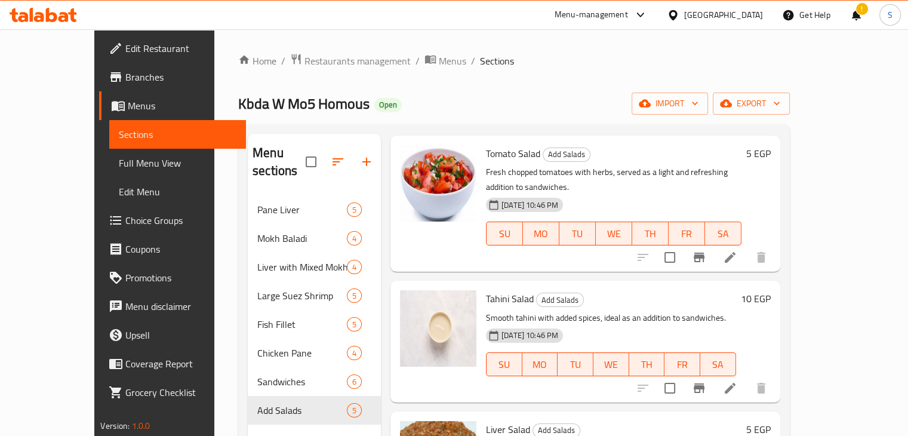
click at [771, 290] on h6 "10 EGP" at bounding box center [756, 298] width 30 height 17
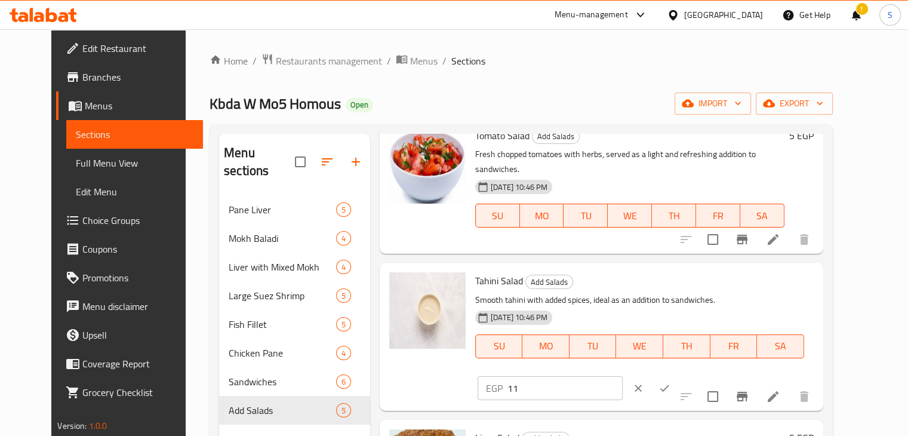
click at [623, 376] on input "11" at bounding box center [565, 388] width 115 height 24
click at [623, 376] on input "12" at bounding box center [565, 388] width 115 height 24
click at [623, 376] on input "13" at bounding box center [565, 388] width 115 height 24
click at [623, 376] on input "14" at bounding box center [565, 388] width 115 height 24
type input "15"
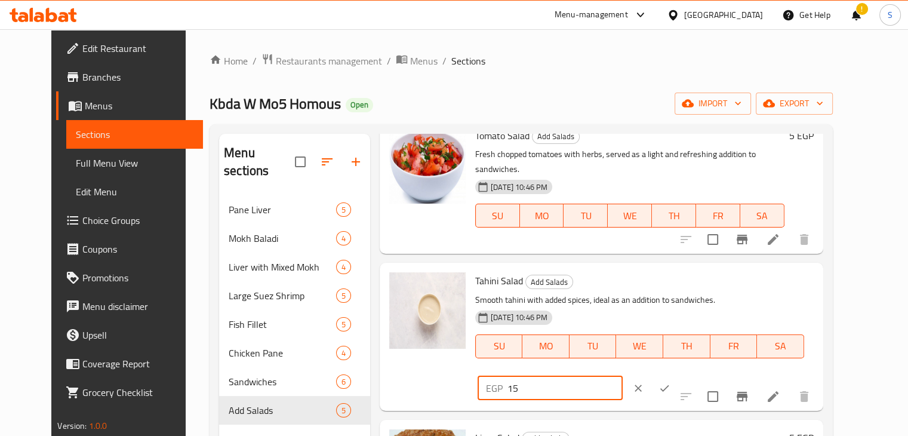
click at [623, 376] on input "15" at bounding box center [565, 388] width 115 height 24
click at [669, 385] on icon "ok" at bounding box center [664, 388] width 9 height 7
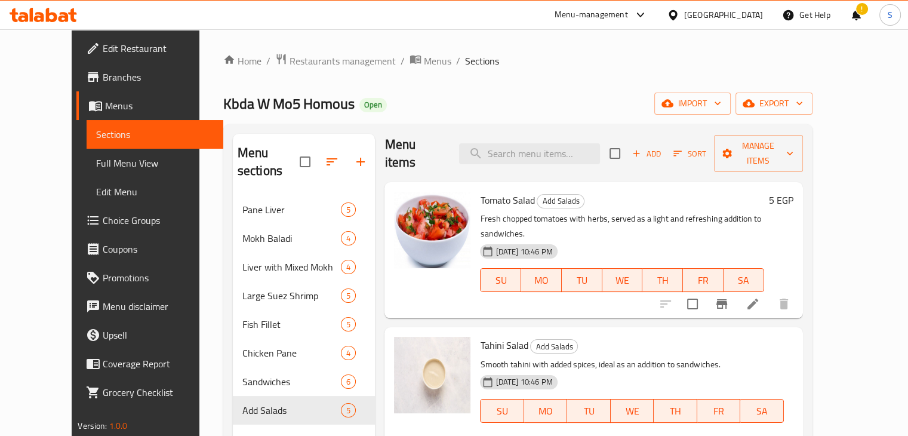
scroll to position [6, 0]
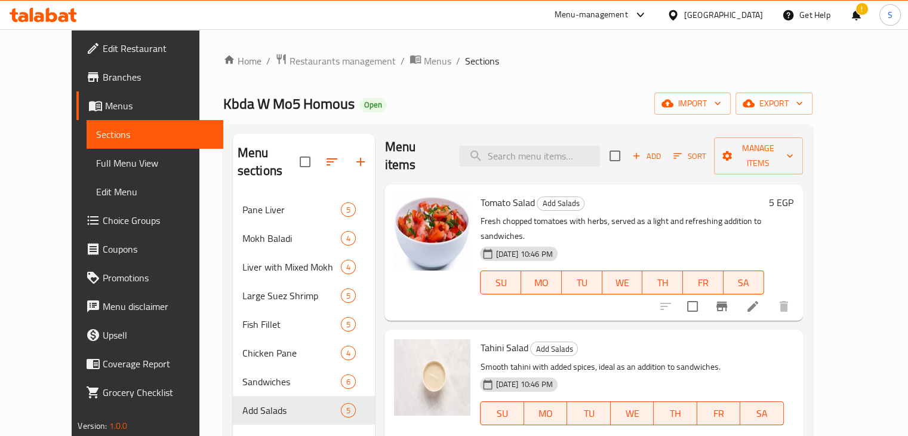
click at [794, 194] on h6 "5 EGP" at bounding box center [781, 202] width 24 height 17
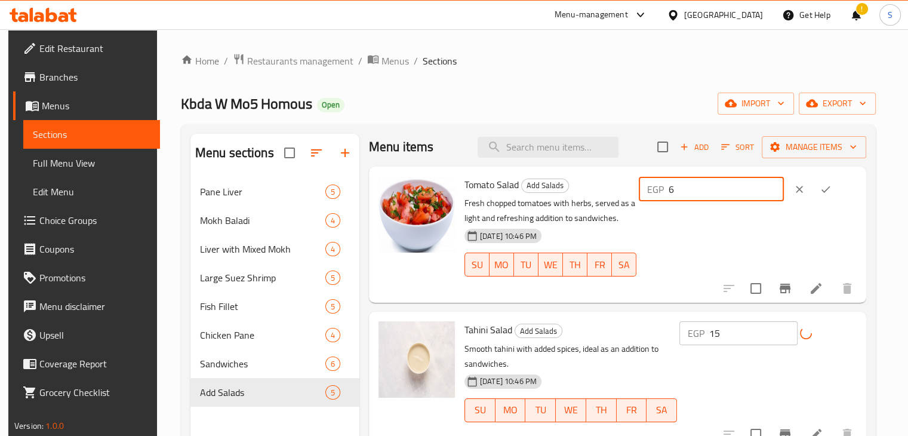
click at [781, 183] on input "6" at bounding box center [726, 189] width 115 height 24
click at [781, 183] on input "7" at bounding box center [726, 189] width 115 height 24
click at [781, 183] on input "8" at bounding box center [726, 189] width 115 height 24
click at [781, 183] on input "9" at bounding box center [726, 189] width 115 height 24
type input "10"
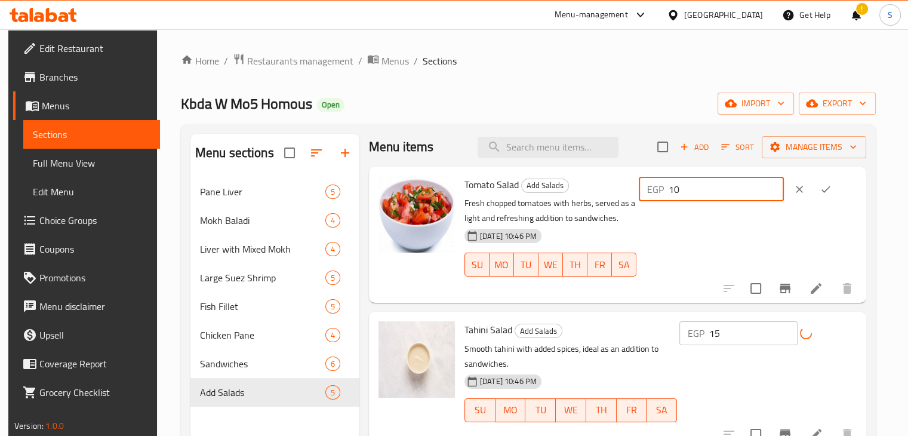
click at [781, 183] on input "10" at bounding box center [726, 189] width 115 height 24
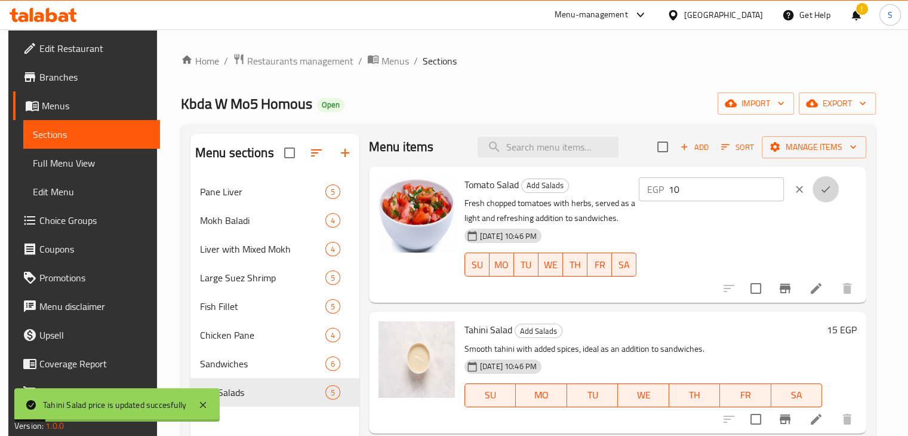
click at [826, 189] on button "ok" at bounding box center [826, 189] width 26 height 26
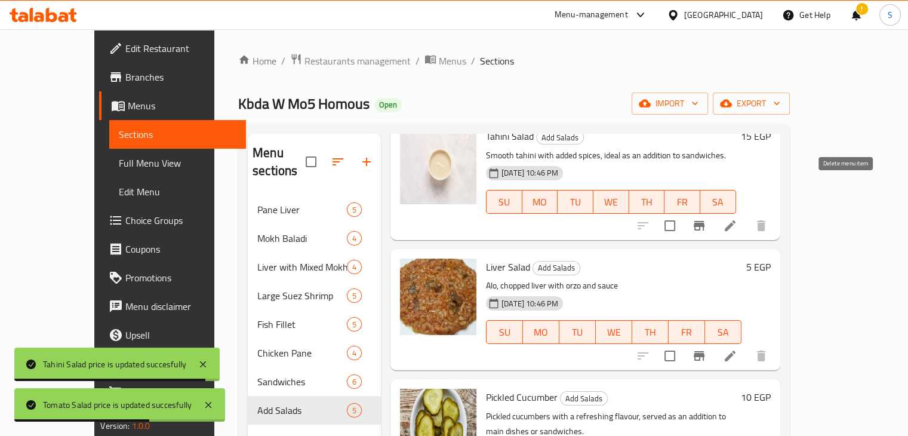
scroll to position [220, 0]
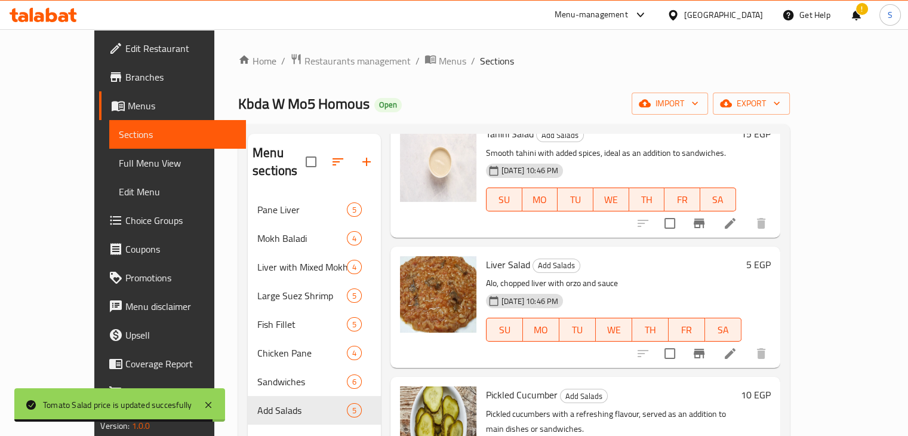
click at [771, 256] on h6 "5 EGP" at bounding box center [758, 264] width 24 height 17
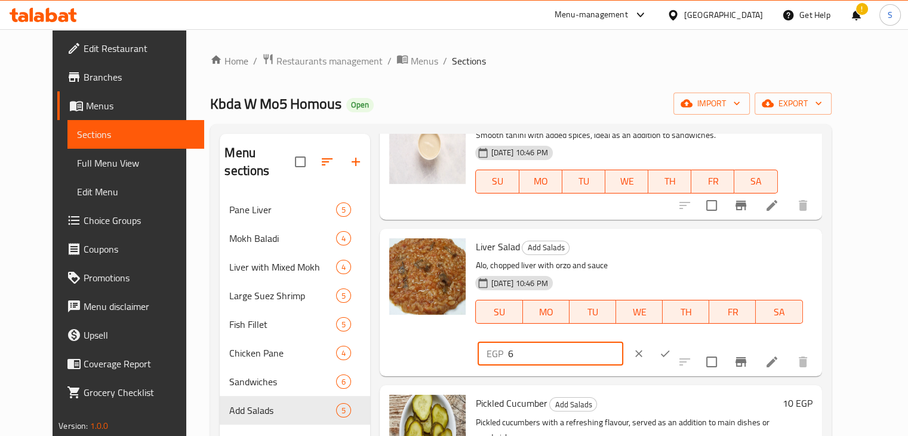
click at [623, 342] on input "6" at bounding box center [565, 354] width 115 height 24
click at [623, 342] on input "7" at bounding box center [565, 354] width 115 height 24
click at [623, 342] on input "8" at bounding box center [565, 354] width 115 height 24
click at [623, 342] on input "9" at bounding box center [565, 354] width 115 height 24
type input "10"
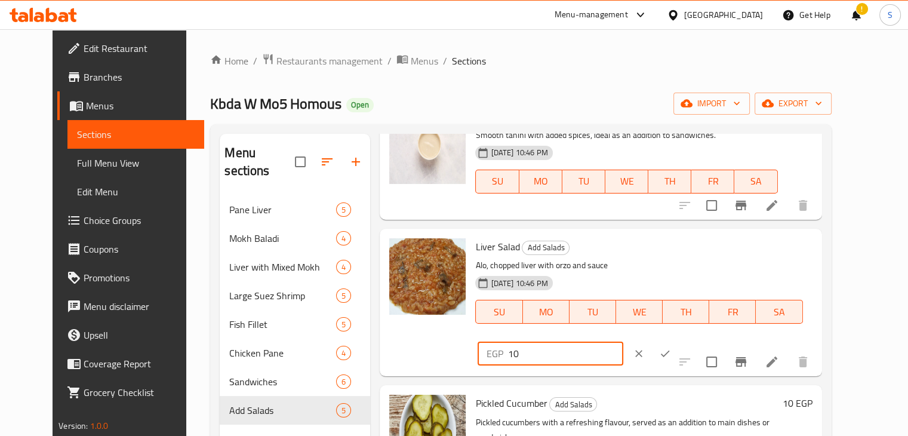
click at [623, 342] on input "10" at bounding box center [565, 354] width 115 height 24
click at [678, 340] on button "ok" at bounding box center [665, 353] width 26 height 26
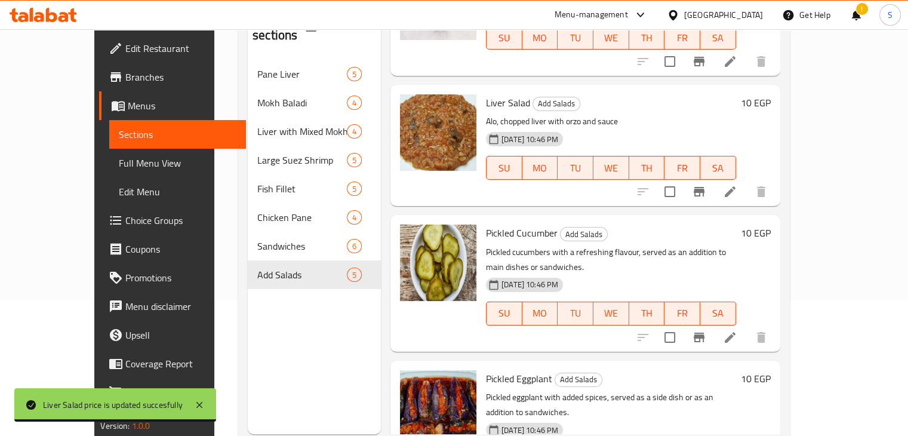
scroll to position [136, 0]
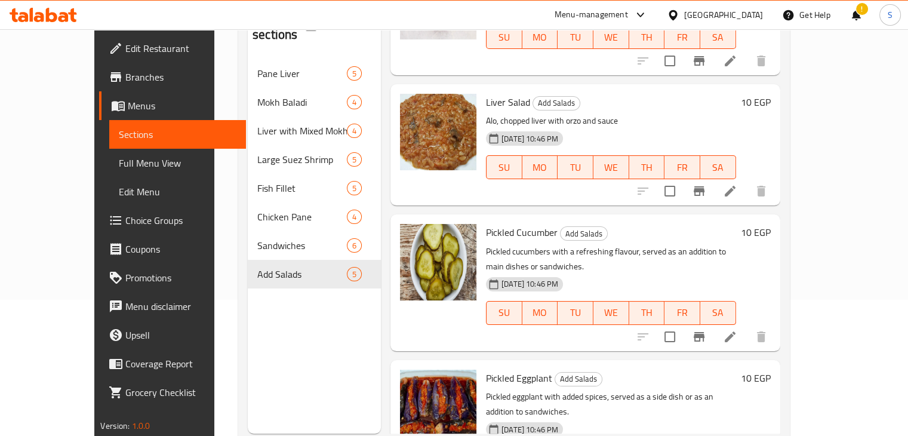
click at [771, 224] on h6 "10 EGP" at bounding box center [756, 232] width 30 height 17
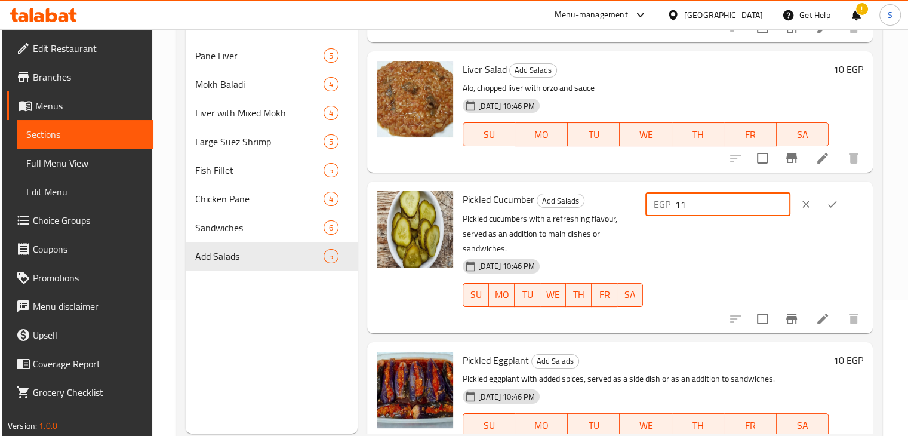
click at [777, 199] on input "11" at bounding box center [732, 204] width 115 height 24
click at [777, 199] on input "12" at bounding box center [732, 204] width 115 height 24
click at [777, 199] on input "13" at bounding box center [732, 204] width 115 height 24
click at [777, 199] on input "14" at bounding box center [732, 204] width 115 height 24
type input "15"
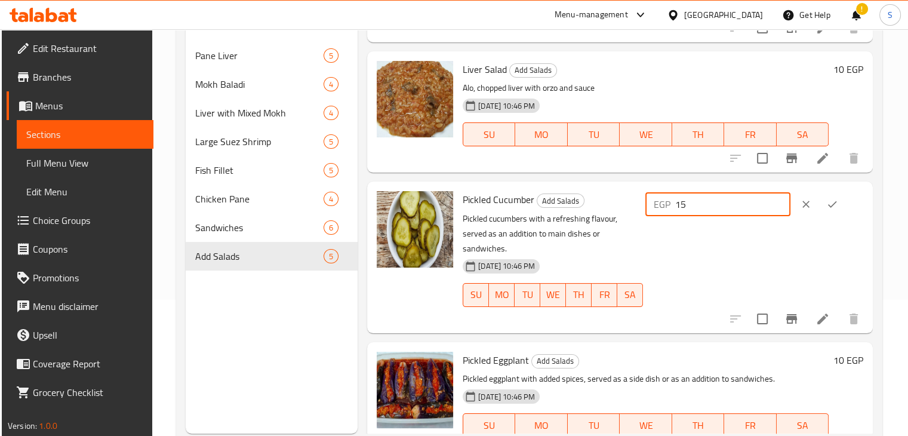
click at [777, 199] on input "15" at bounding box center [732, 204] width 115 height 24
click at [835, 210] on icon "ok" at bounding box center [832, 204] width 12 height 12
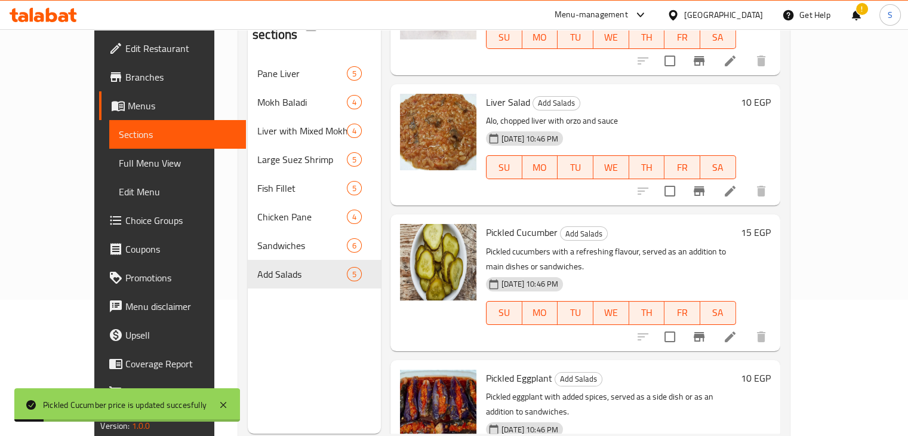
scroll to position [167, 0]
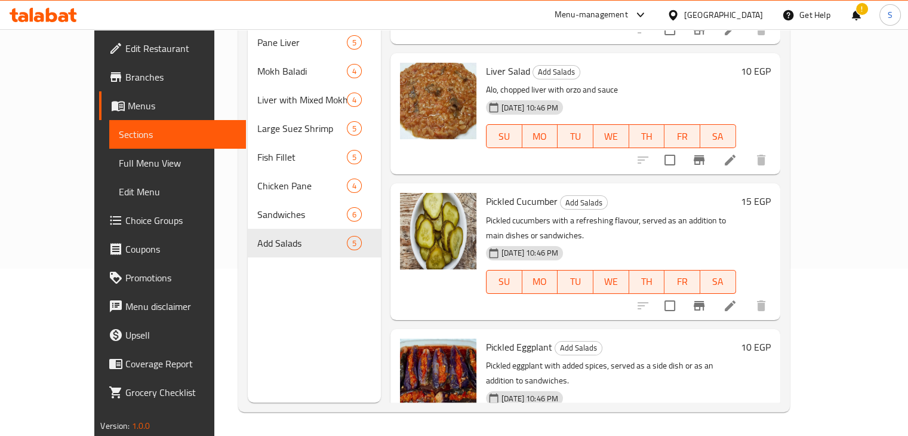
click at [771, 339] on h6 "10 EGP" at bounding box center [756, 347] width 30 height 17
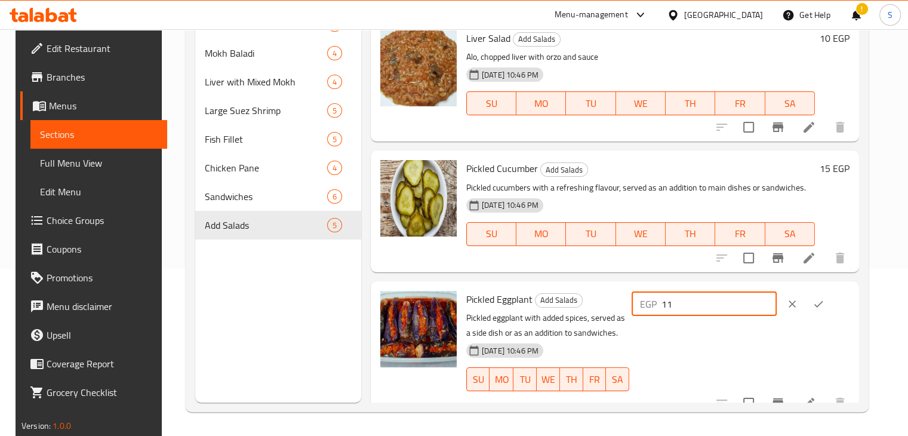
click at [777, 299] on input "11" at bounding box center [719, 304] width 115 height 24
click at [777, 299] on input "12" at bounding box center [719, 304] width 115 height 24
click at [777, 299] on input "13" at bounding box center [719, 304] width 115 height 24
click at [777, 299] on input "14" at bounding box center [719, 304] width 115 height 24
type input "15"
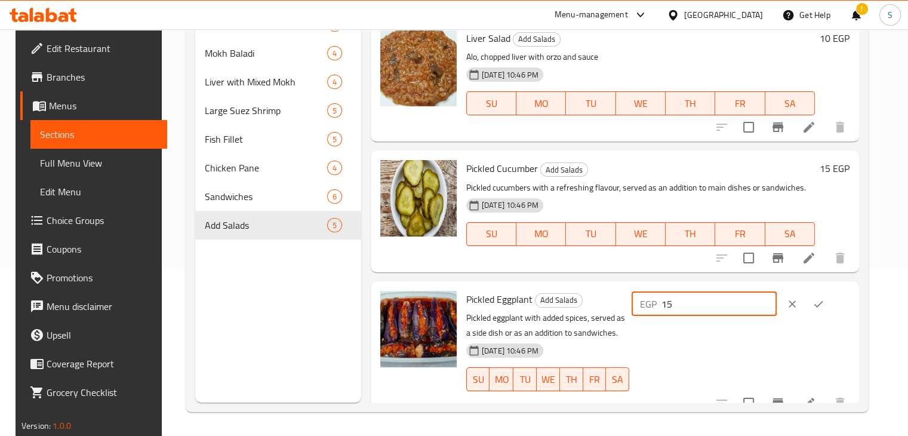
click at [777, 299] on input "15" at bounding box center [719, 304] width 115 height 24
click at [825, 306] on icon "ok" at bounding box center [819, 304] width 12 height 12
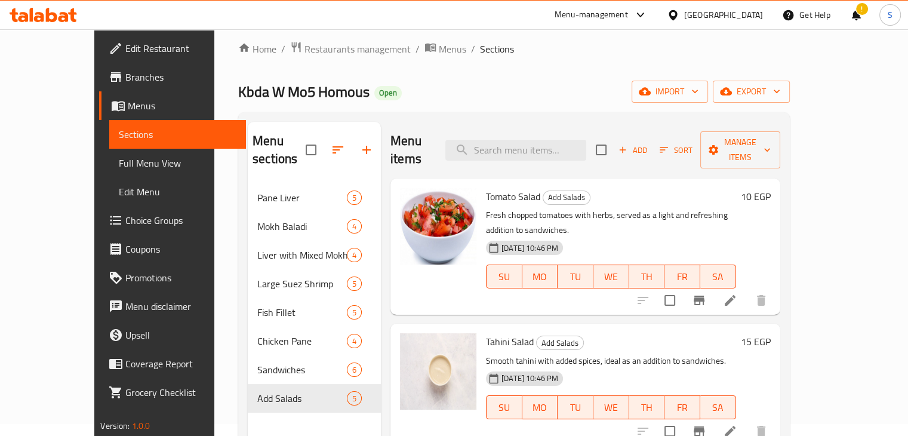
scroll to position [0, 0]
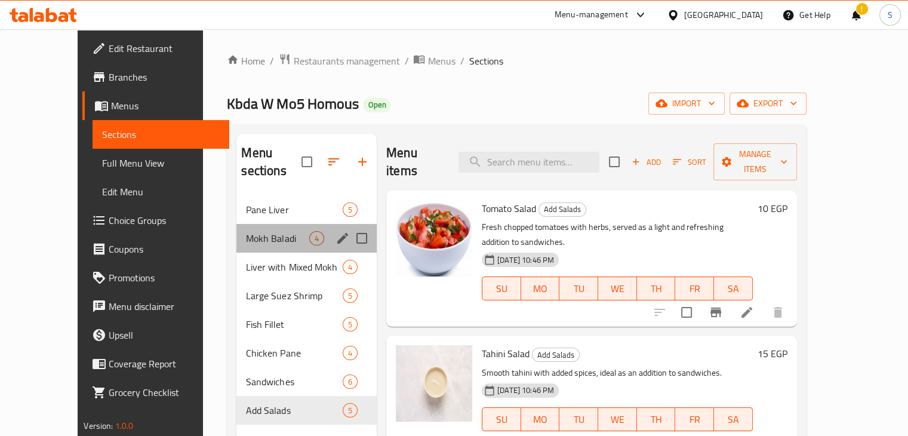
click at [250, 230] on div "Mokh Baladi 4" at bounding box center [306, 238] width 140 height 29
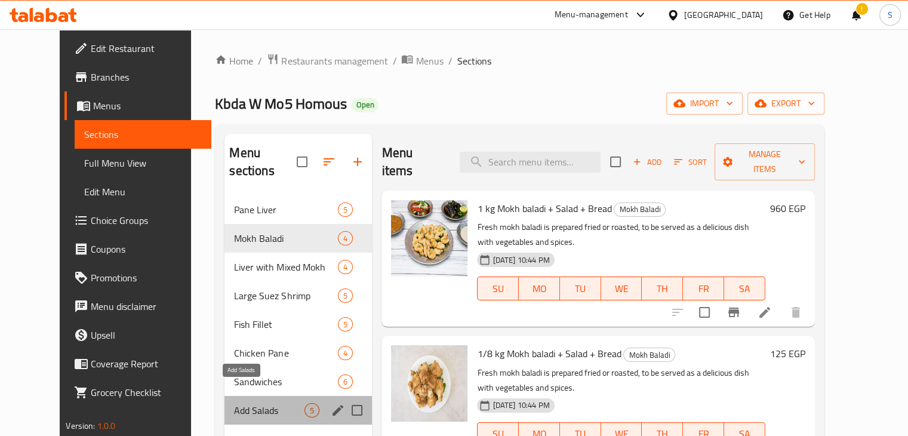
click at [236, 403] on span "Add Salads" at bounding box center [269, 410] width 70 height 14
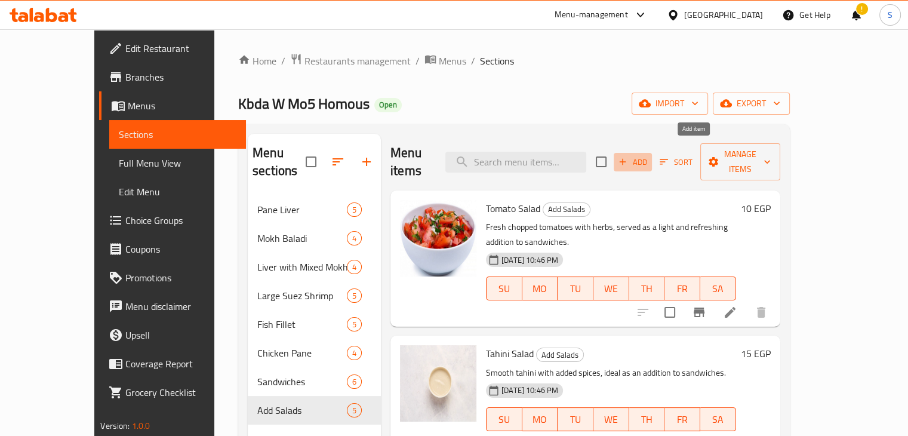
click at [649, 155] on span "Add" at bounding box center [633, 162] width 32 height 14
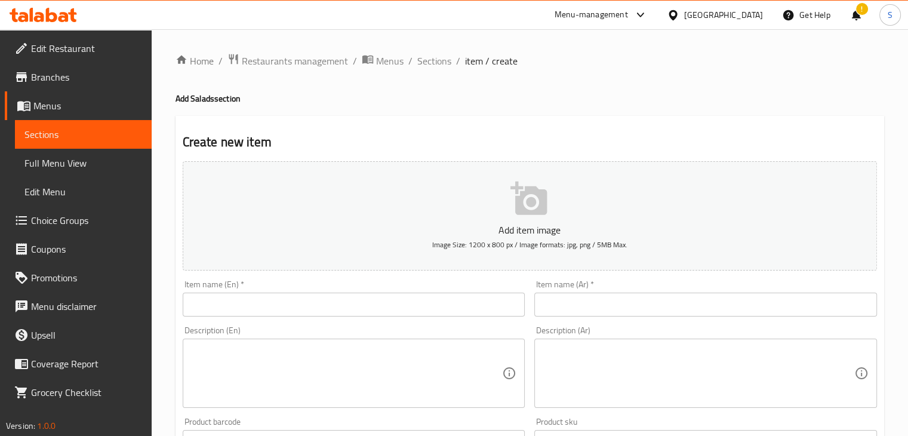
click at [346, 292] on div "Item name (En)   * Item name (En) *" at bounding box center [354, 298] width 343 height 36
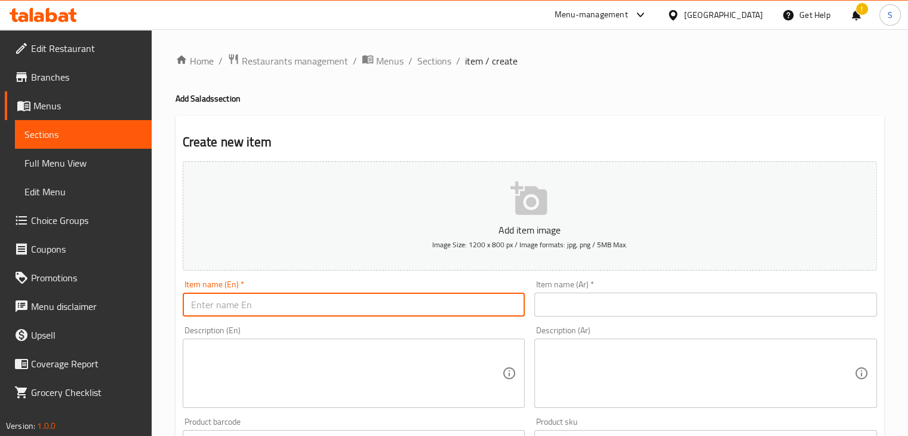
click at [333, 304] on input "text" at bounding box center [354, 305] width 343 height 24
paste input "Red rice"
type input "Red rice"
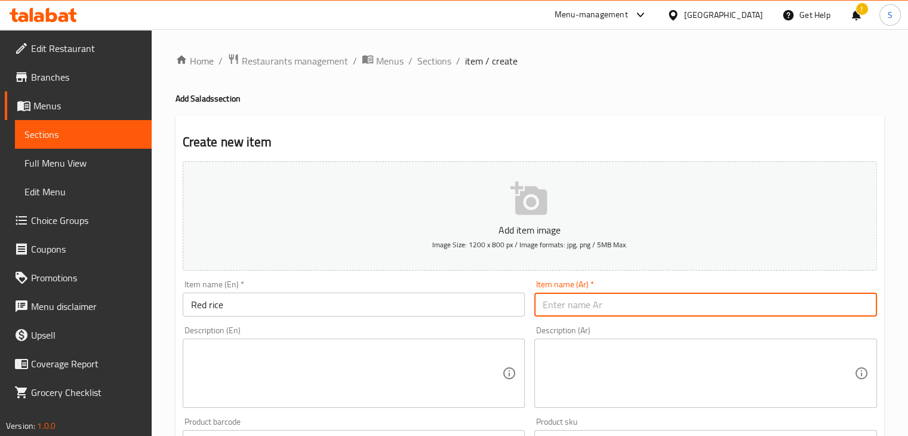
click at [581, 295] on input "text" at bounding box center [705, 305] width 343 height 24
paste input "ارز احمر"
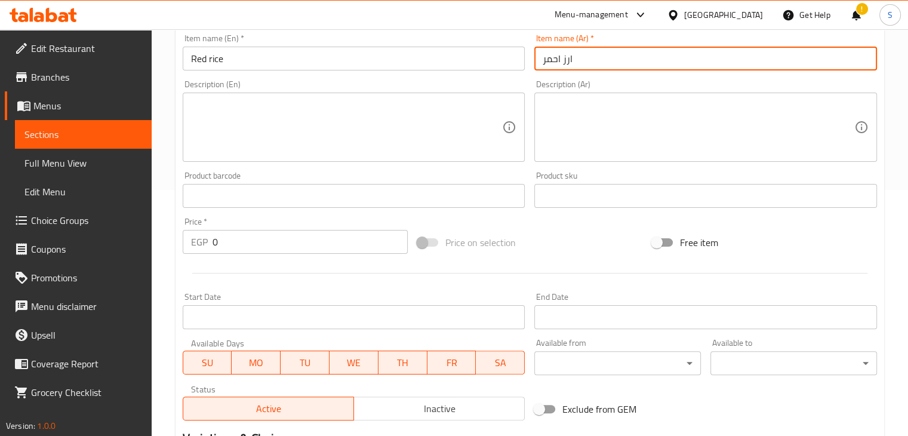
scroll to position [408, 0]
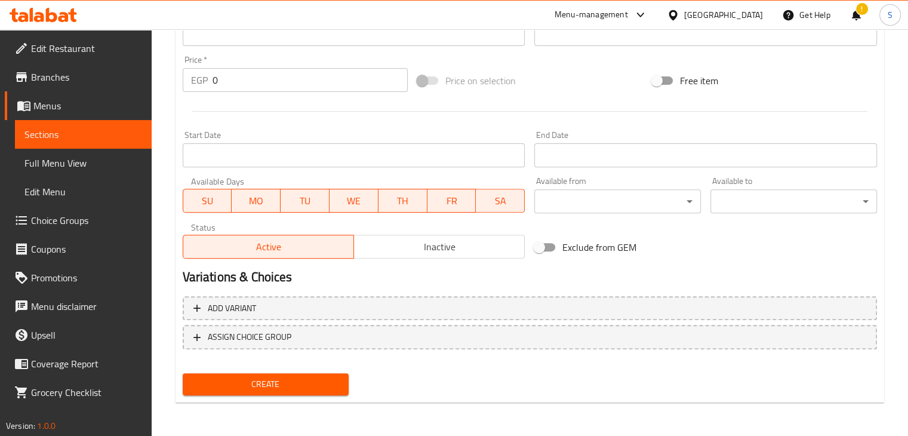
type input "ارز احمر"
click at [283, 78] on input "0" at bounding box center [310, 80] width 195 height 24
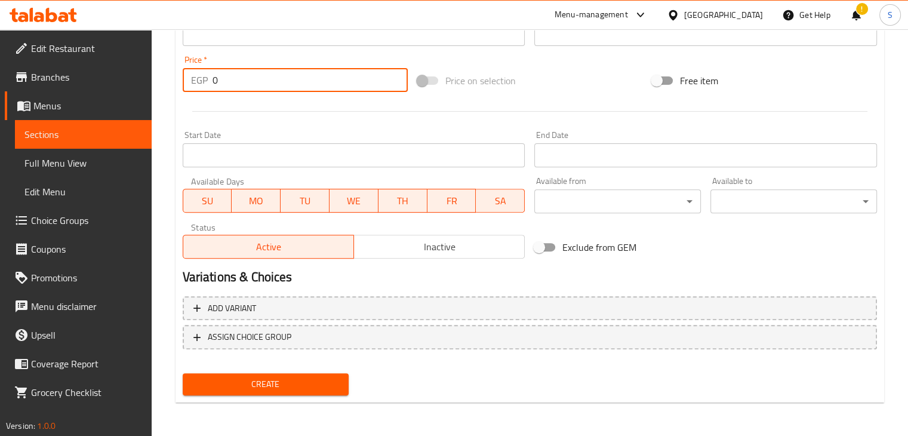
click at [283, 78] on input "0" at bounding box center [310, 80] width 195 height 24
type input "25"
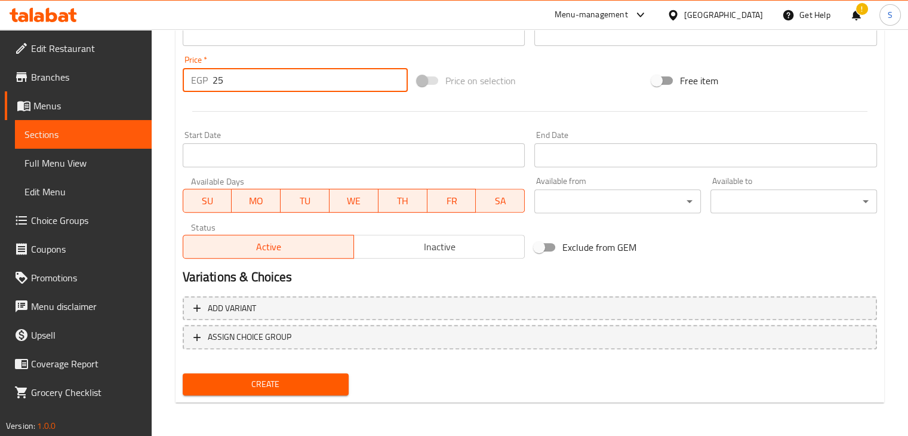
click at [183, 373] on button "Create" at bounding box center [266, 384] width 167 height 22
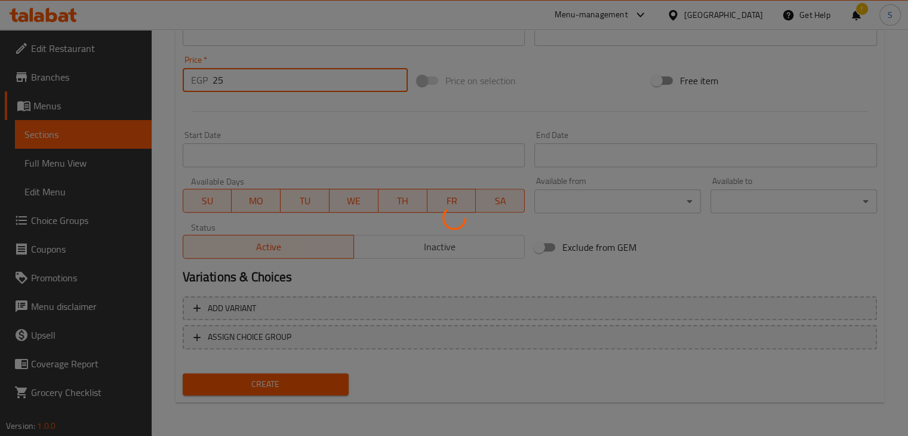
type input "0"
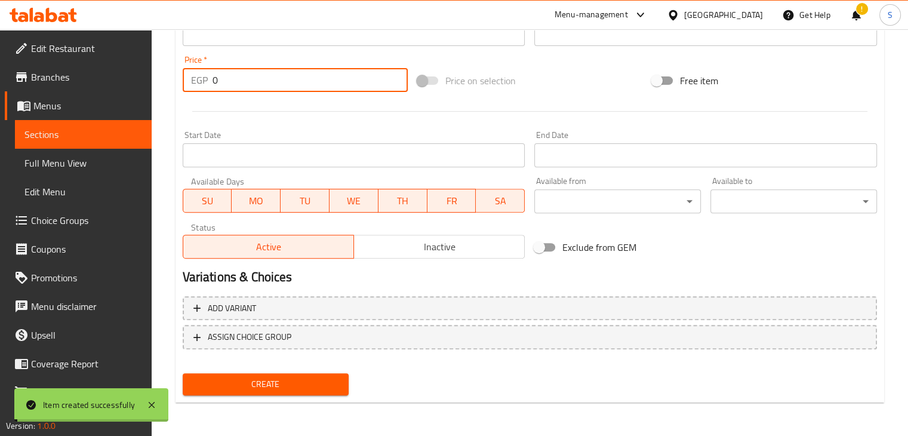
scroll to position [0, 0]
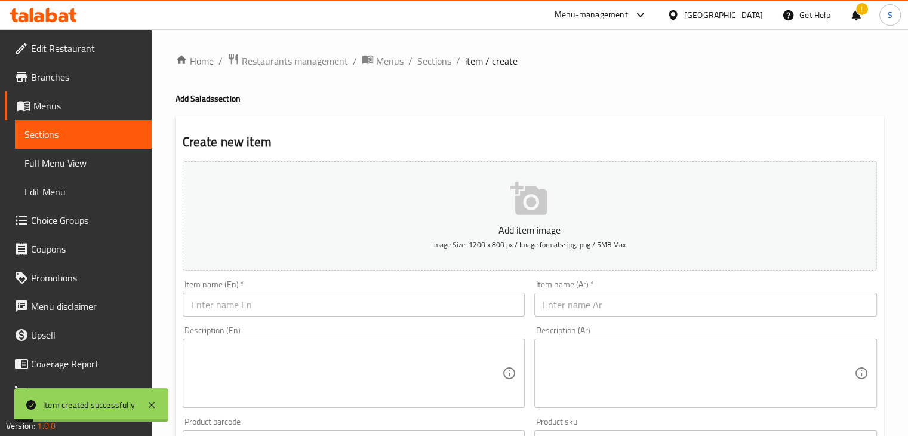
click at [423, 70] on div "Home / Restaurants management / Menus / Sections / item / create Add Salads sec…" at bounding box center [530, 436] width 709 height 767
click at [427, 63] on span "Sections" at bounding box center [434, 61] width 34 height 14
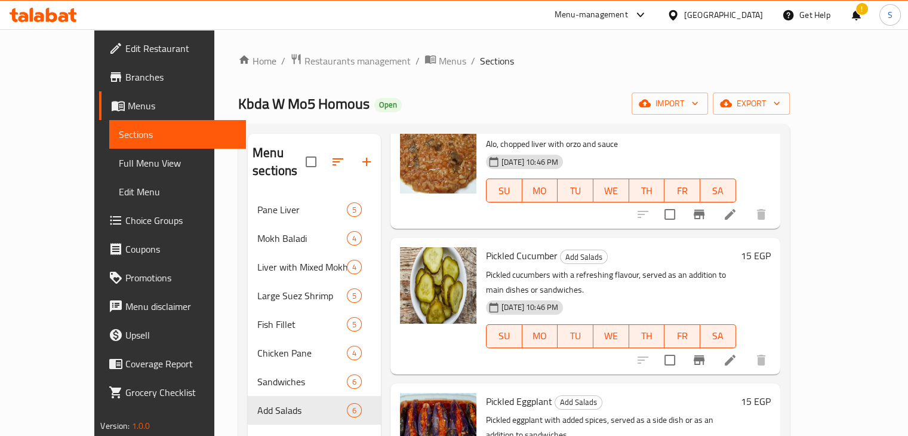
scroll to position [167, 0]
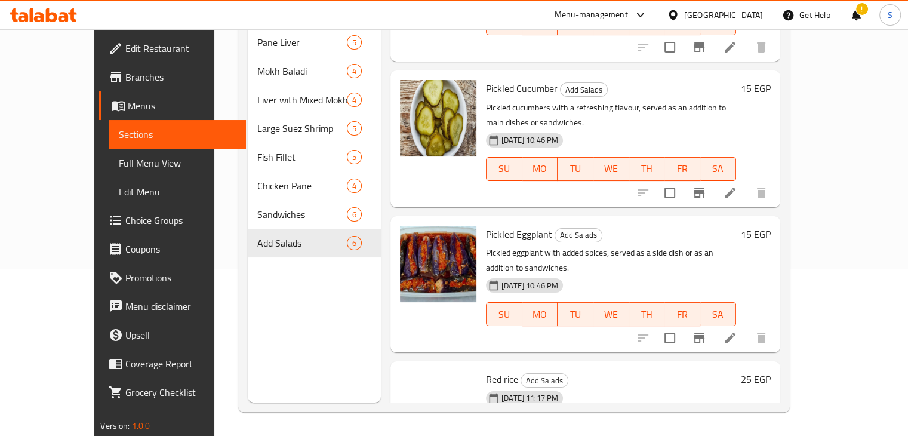
click at [693, 386] on div "13-10-2025 11:17 PM SU MO TU WE TH FR SA" at bounding box center [611, 418] width 260 height 64
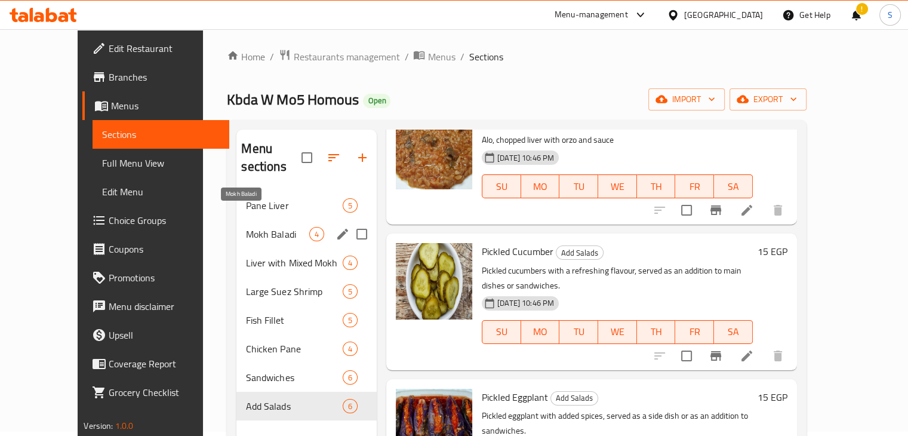
click at [263, 227] on span "Mokh Baladi" at bounding box center [277, 234] width 63 height 14
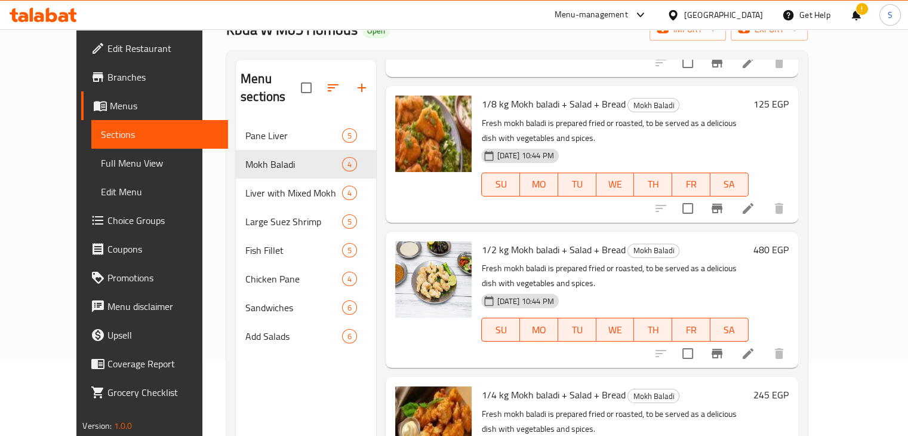
scroll to position [74, 0]
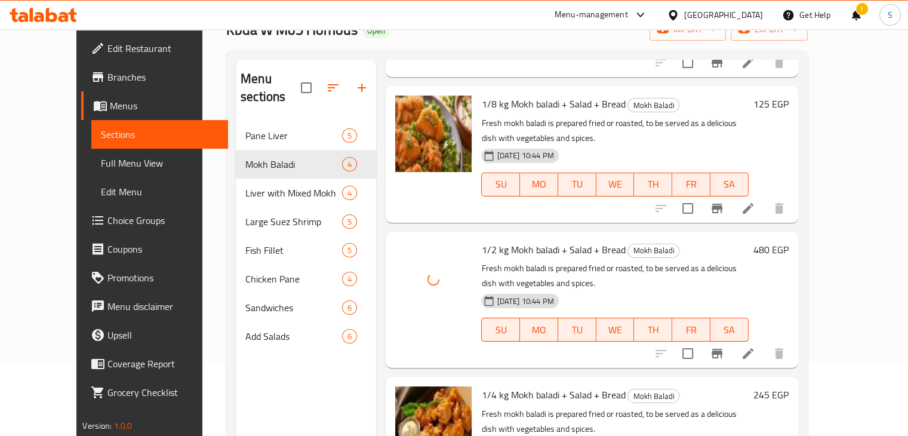
click at [703, 241] on h6 "1/2 kg Mokh baladi + Salad + Bread Mokh Baladi" at bounding box center [614, 249] width 267 height 17
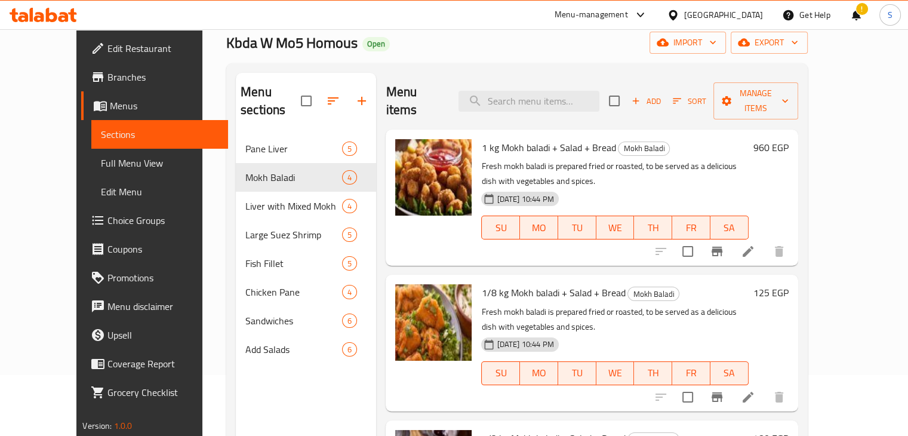
scroll to position [60, 0]
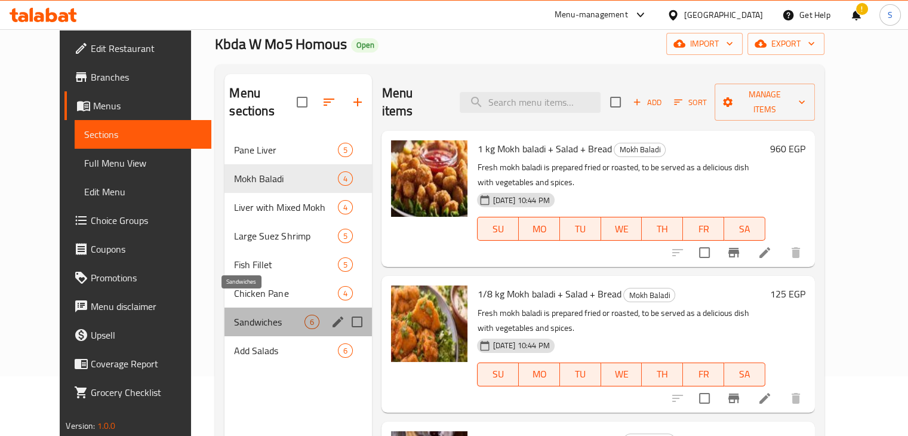
click at [234, 315] on span "Sandwiches" at bounding box center [269, 322] width 70 height 14
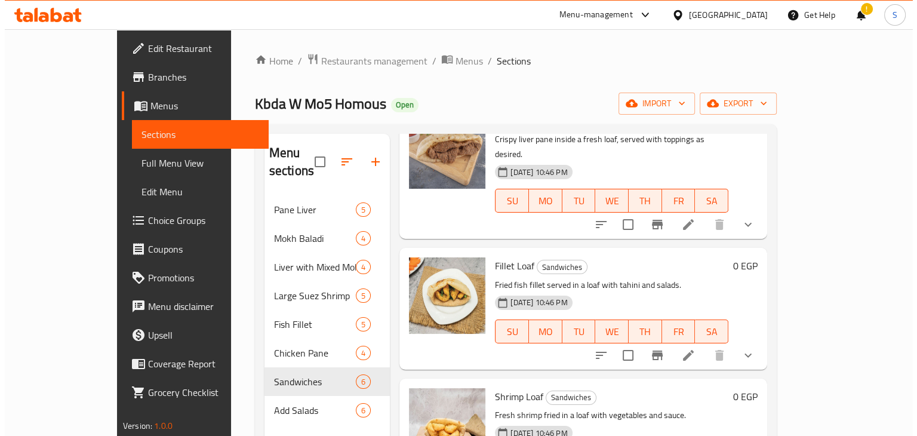
scroll to position [91, 0]
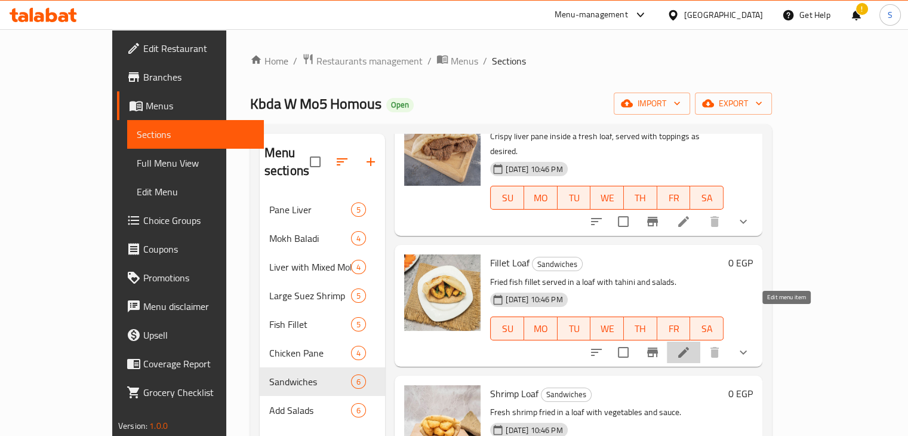
click at [691, 345] on icon at bounding box center [683, 352] width 14 height 14
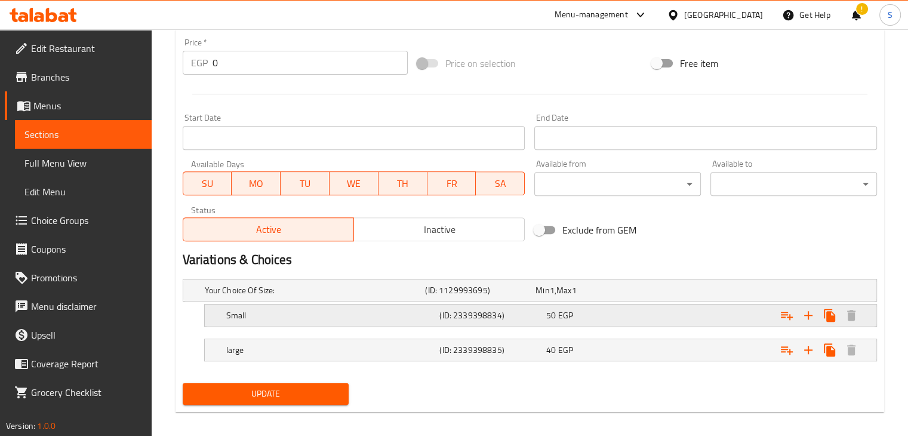
scroll to position [451, 0]
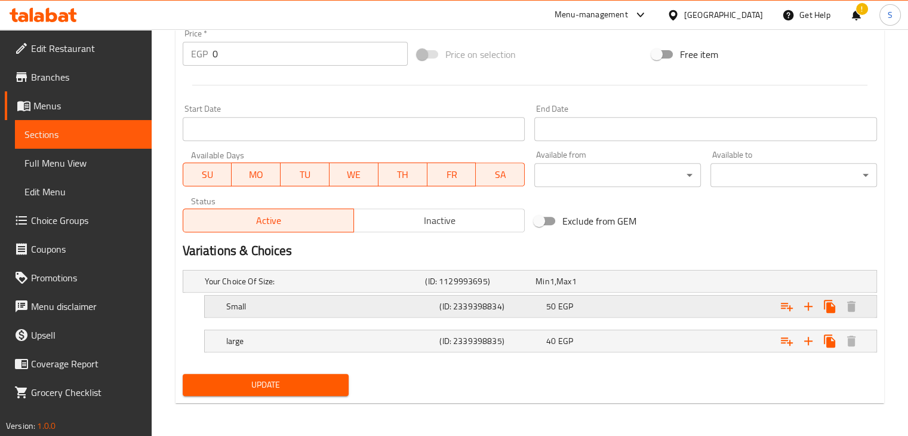
click at [641, 312] on div "50 EGP" at bounding box center [597, 306] width 107 height 17
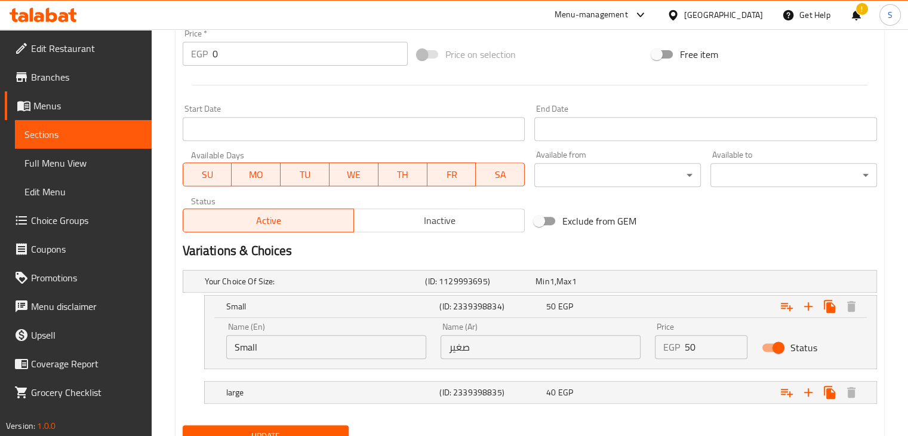
scroll to position [502, 0]
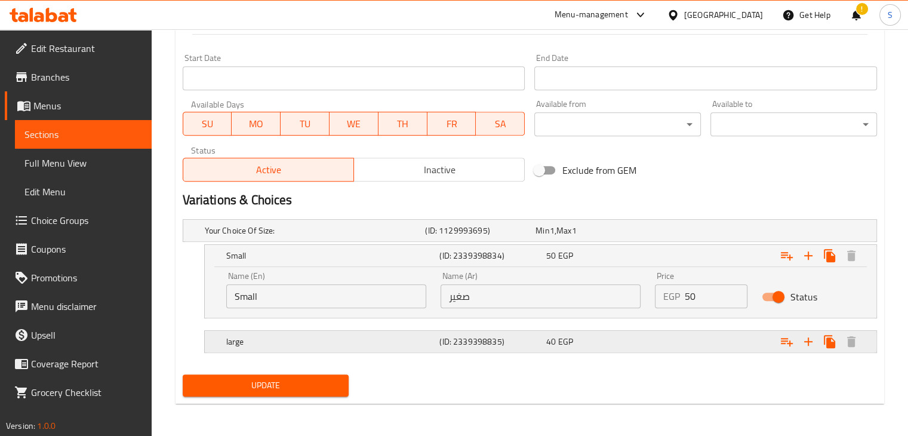
click at [664, 342] on div "Expand" at bounding box center [758, 341] width 214 height 26
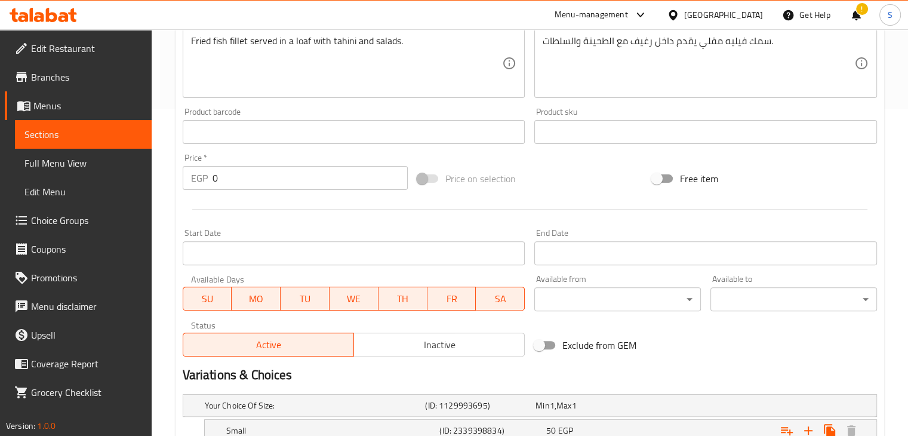
scroll to position [0, 0]
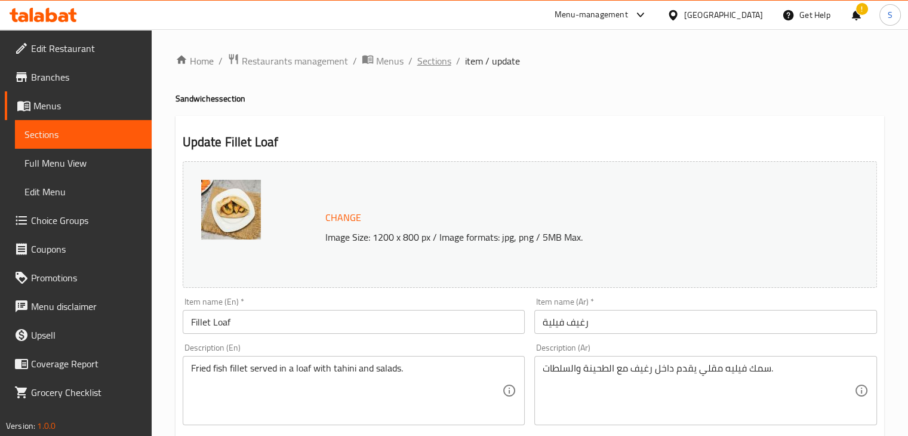
click at [428, 68] on span "Sections" at bounding box center [434, 61] width 34 height 14
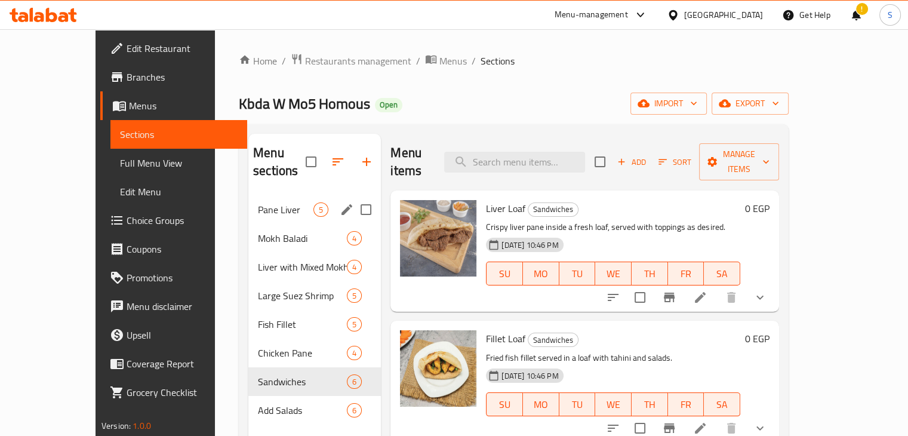
click at [260, 195] on div "Pane Liver 5" at bounding box center [314, 209] width 133 height 29
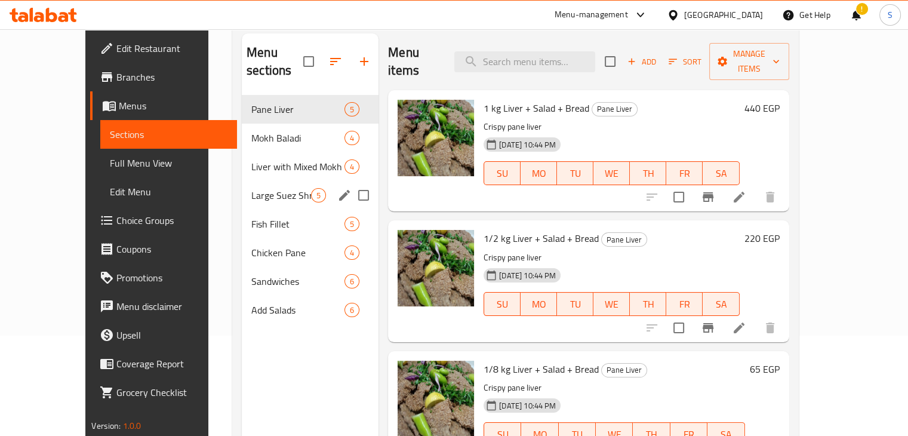
scroll to position [105, 0]
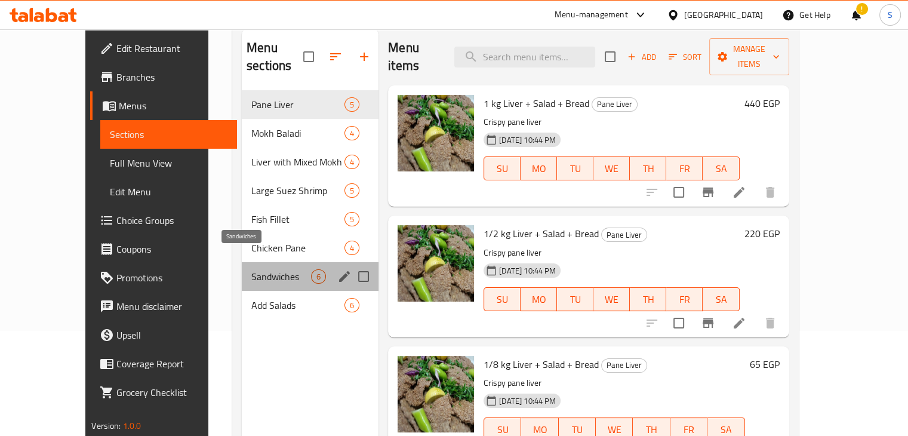
click at [266, 269] on span "Sandwiches" at bounding box center [281, 276] width 60 height 14
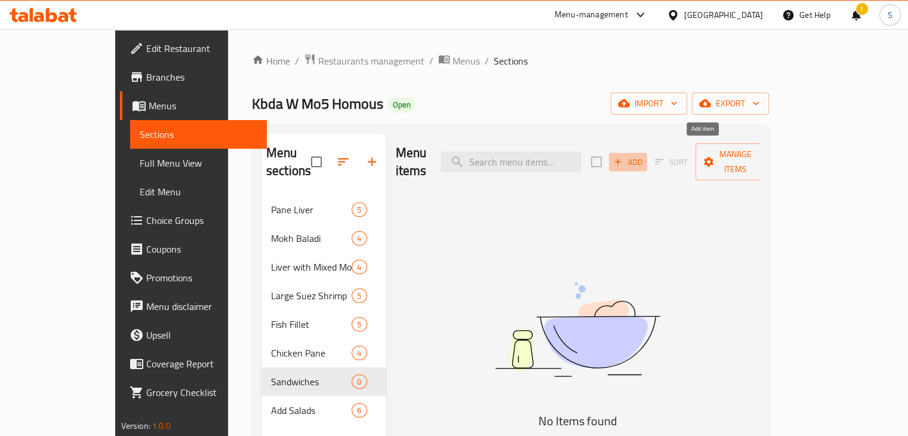
click at [623, 158] on icon "button" at bounding box center [618, 161] width 11 height 11
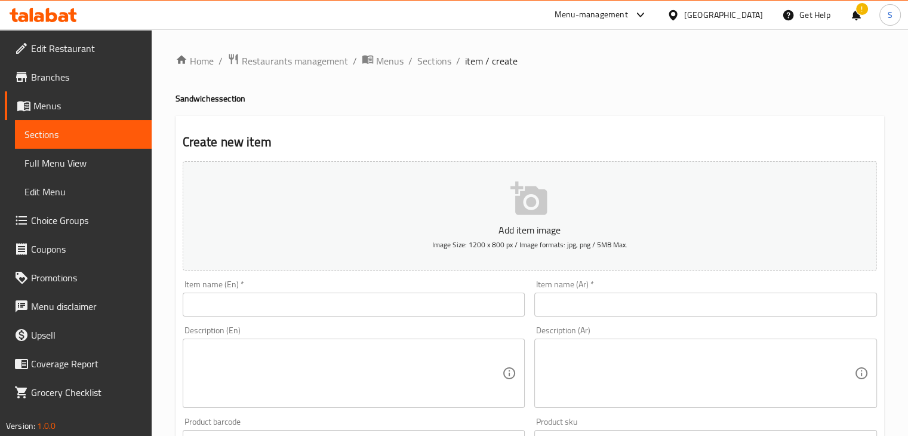
click at [332, 299] on input "text" at bounding box center [354, 305] width 343 height 24
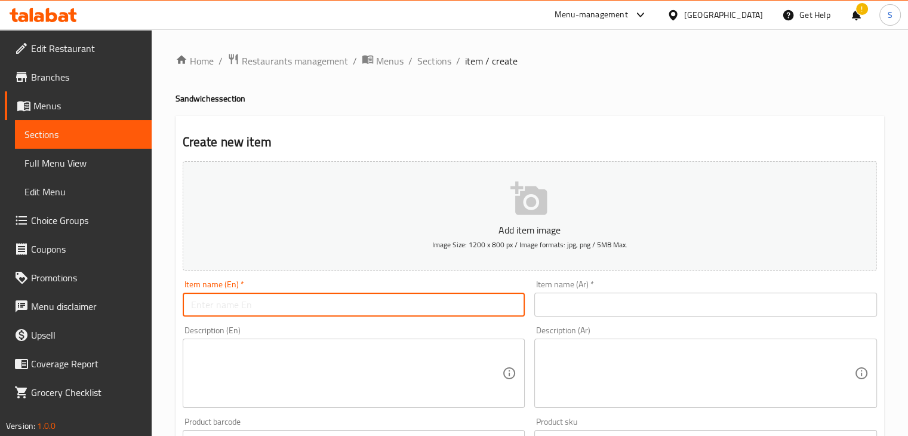
paste input "Liver loaf"
type input "Liver loaf"
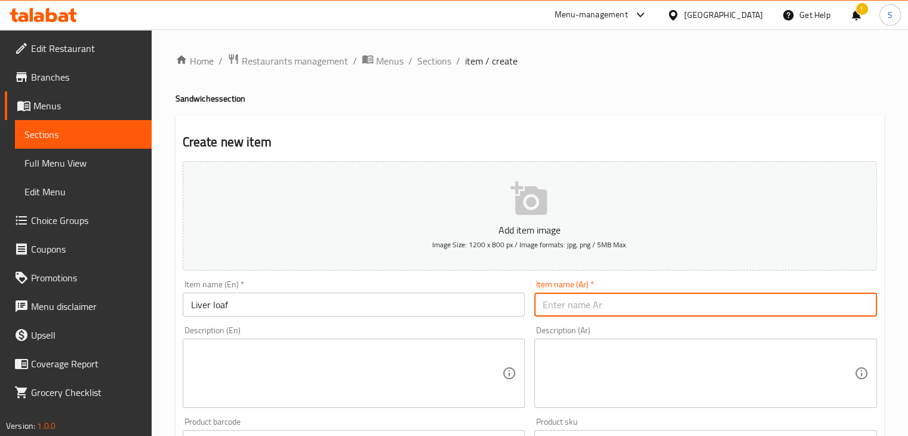
click at [552, 297] on input "text" at bounding box center [705, 305] width 343 height 24
paste input "رغيف كبده"
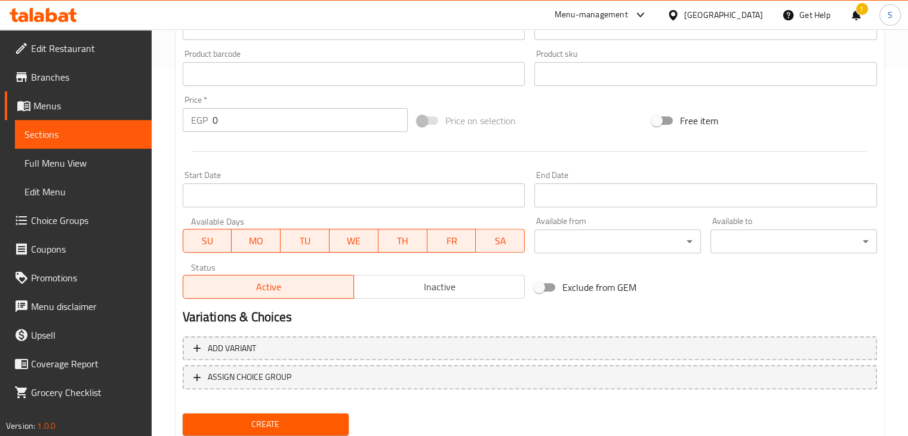
scroll to position [379, 0]
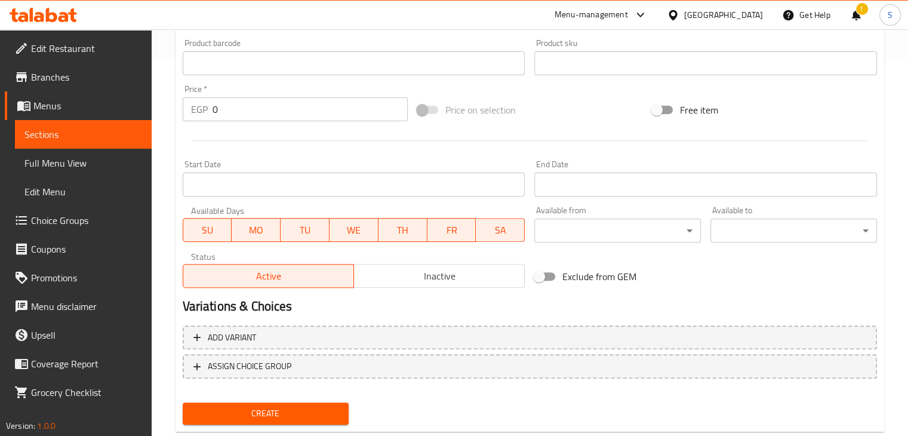
type input "رغيف كبده"
click at [256, 110] on input "0" at bounding box center [310, 109] width 195 height 24
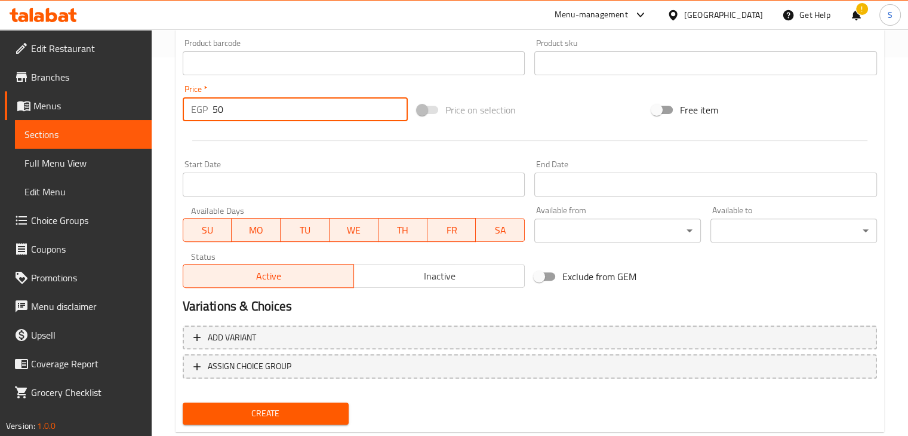
type input "50"
click at [183, 402] on button "Create" at bounding box center [266, 413] width 167 height 22
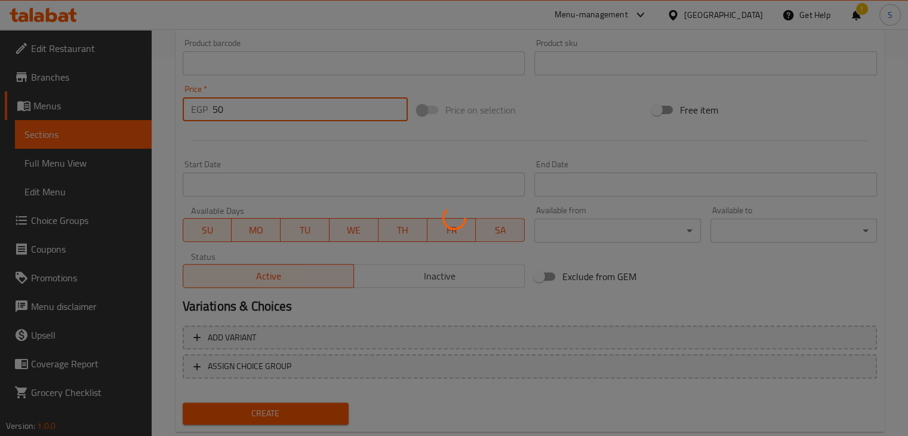
type input "0"
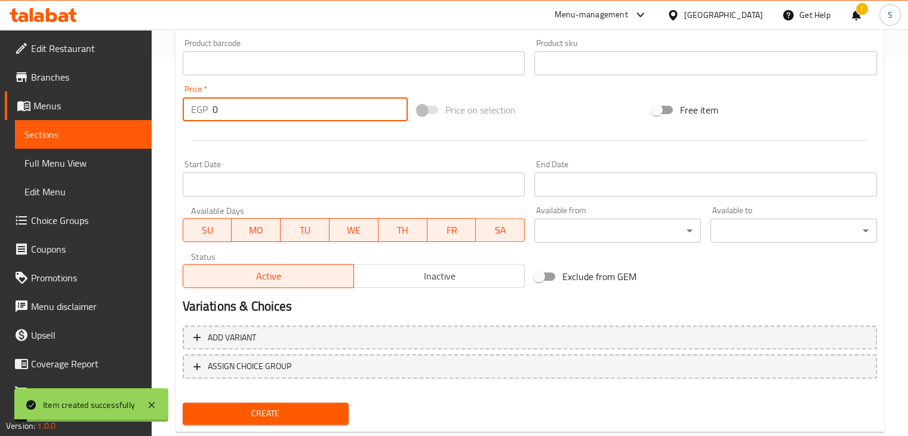
scroll to position [0, 0]
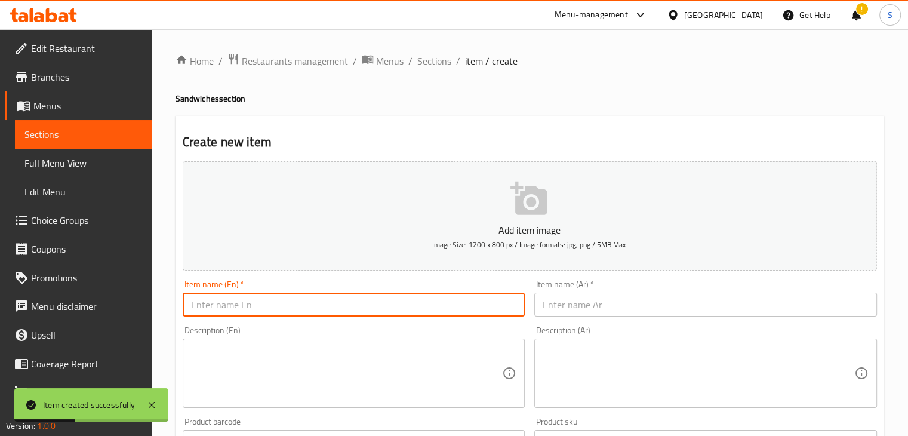
click at [312, 300] on input "text" at bounding box center [354, 305] width 343 height 24
paste input "Fillet Loaf"
type input "Fillet Loaf"
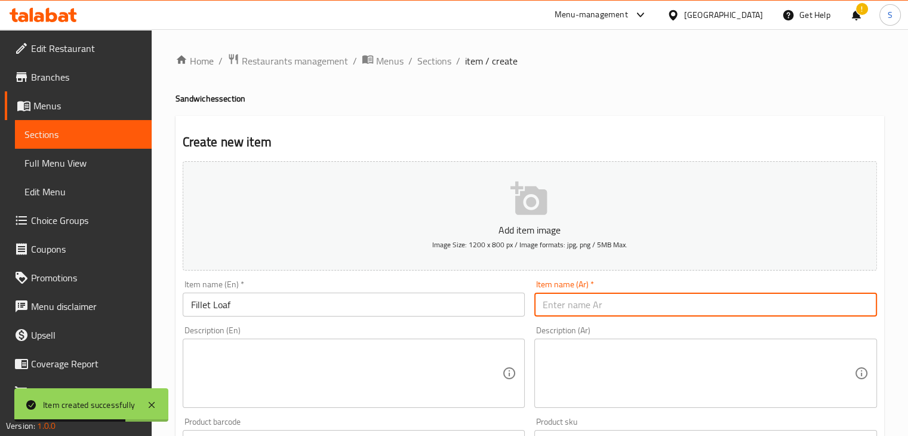
click at [557, 306] on input "text" at bounding box center [705, 305] width 343 height 24
paste input "رغيف فليه"
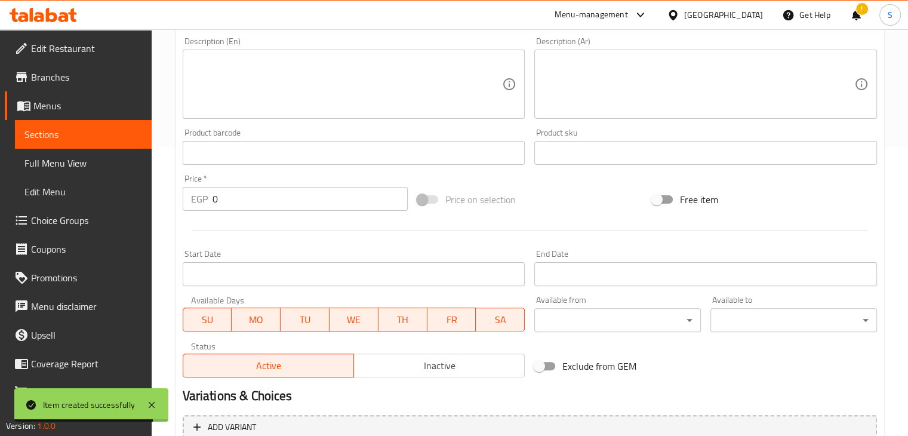
scroll to position [406, 0]
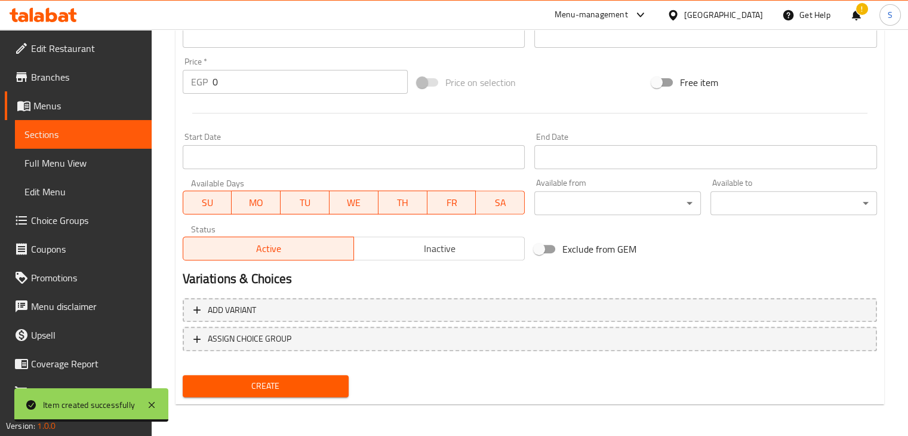
type input "رغيف فليه"
click at [272, 89] on input "0" at bounding box center [310, 82] width 195 height 24
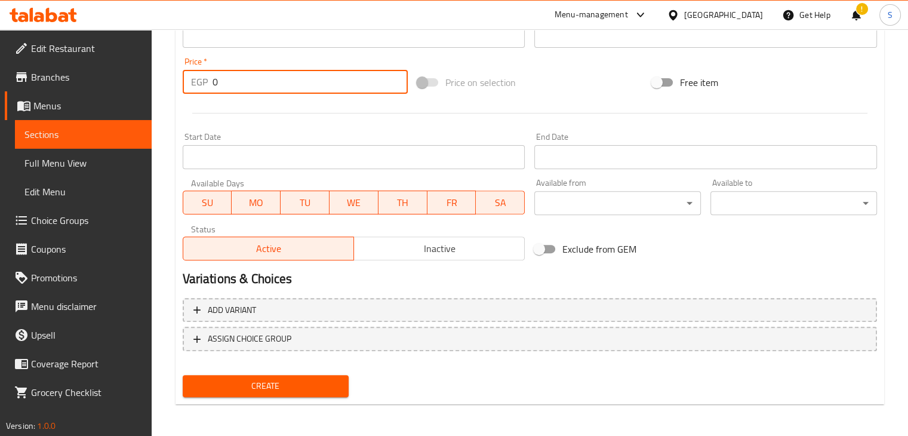
click at [272, 89] on input "0" at bounding box center [310, 82] width 195 height 24
type input "50"
click at [183, 375] on button "Create" at bounding box center [266, 386] width 167 height 22
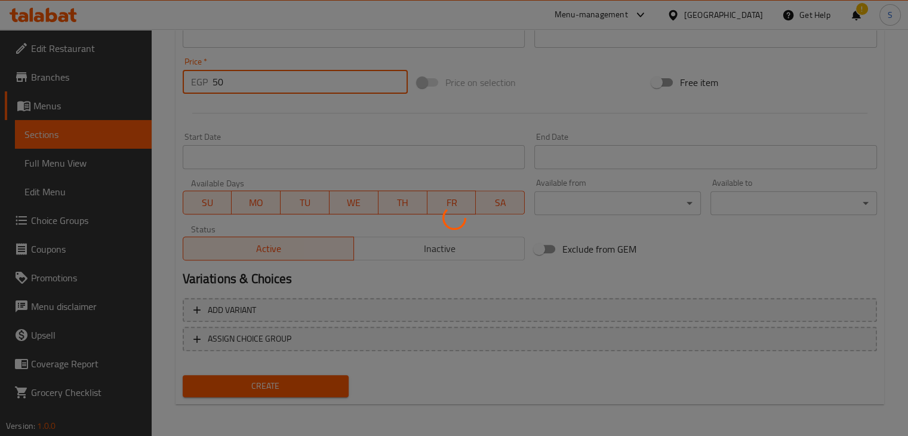
type input "0"
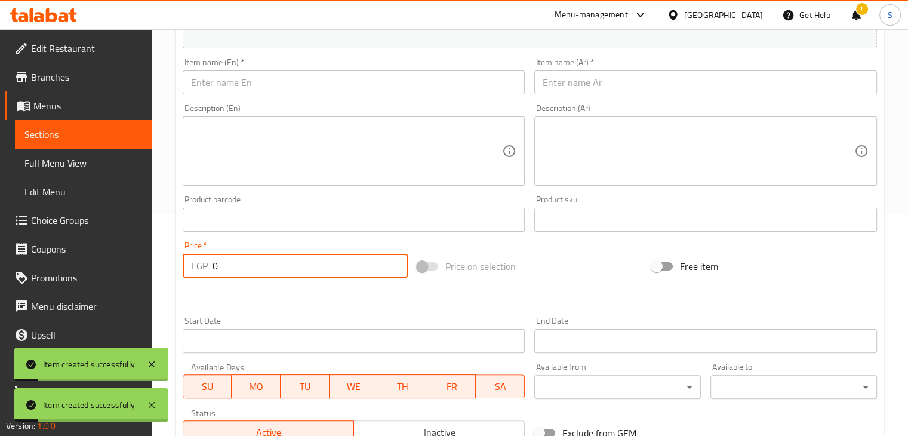
scroll to position [217, 0]
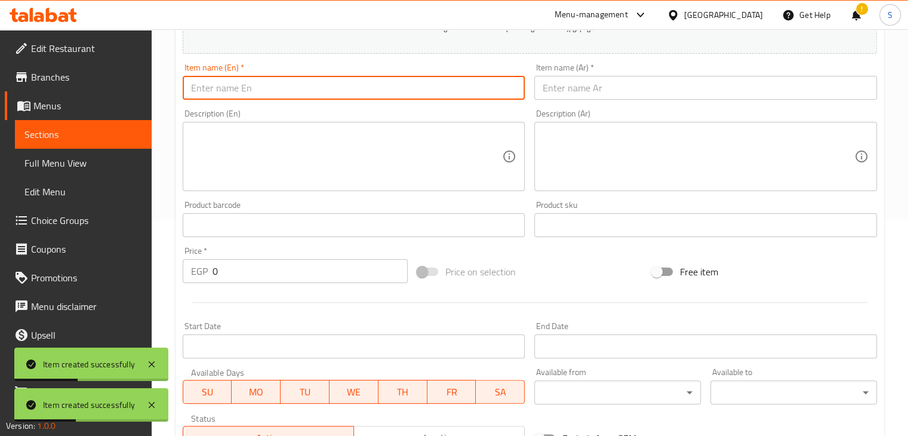
click at [291, 85] on input "text" at bounding box center [354, 88] width 343 height 24
paste input "Brain loaf"
drag, startPoint x: 213, startPoint y: 89, endPoint x: 179, endPoint y: 86, distance: 33.6
click at [179, 86] on div "Item name (En)   * Brain loaf Item name (En) *" at bounding box center [354, 82] width 352 height 46
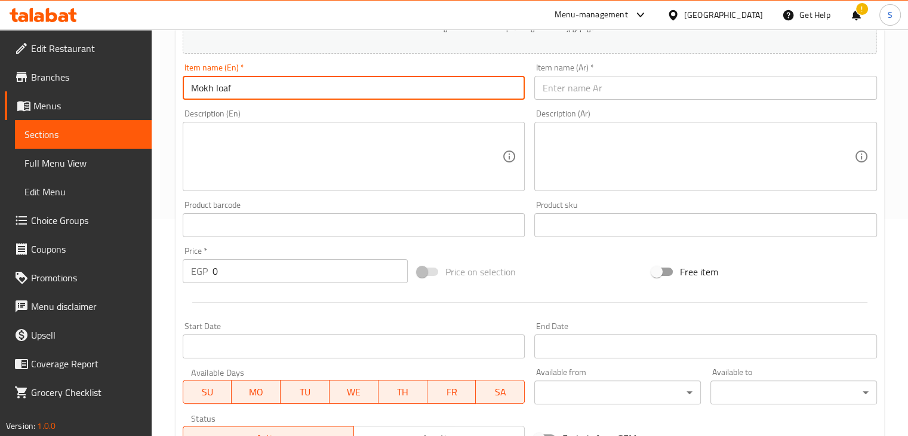
type input "Mokh loaf"
click at [572, 94] on input "text" at bounding box center [705, 88] width 343 height 24
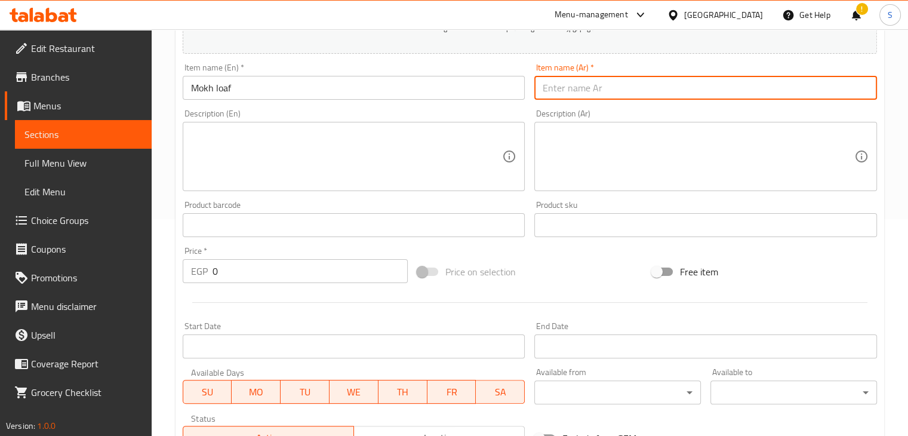
paste input "رغيف مخ"
type input "رغيف مخ"
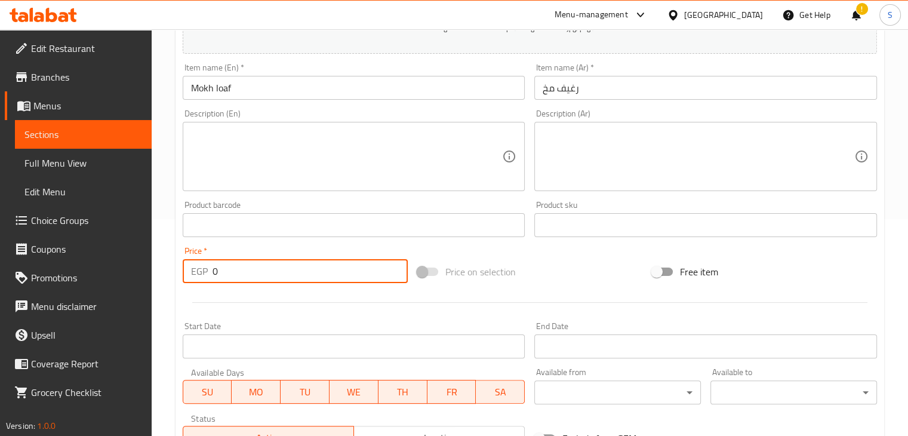
click at [262, 273] on input "0" at bounding box center [310, 271] width 195 height 24
type input "100"
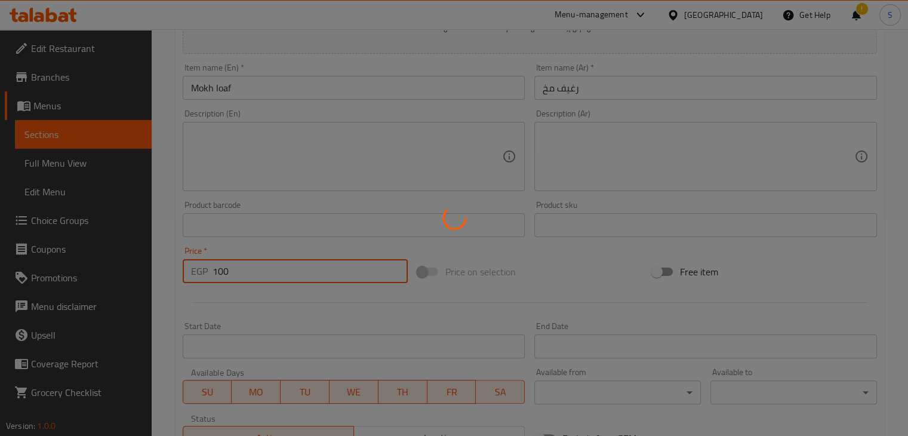
type input "0"
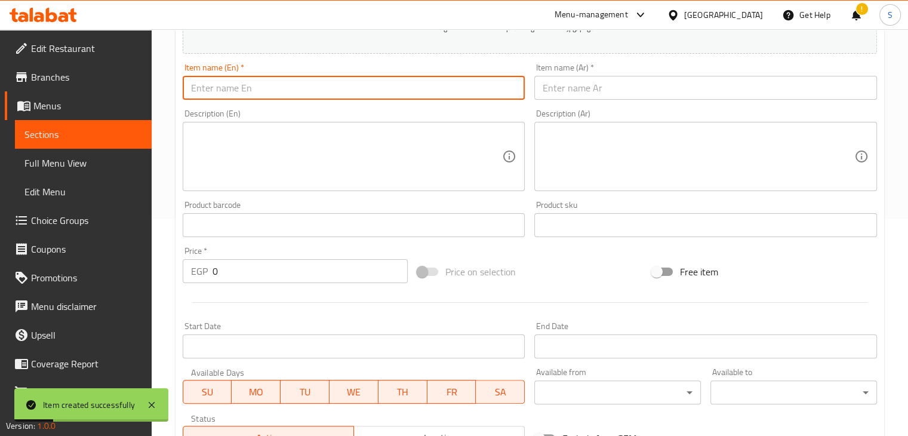
click at [320, 90] on input "text" at bounding box center [354, 88] width 343 height 24
paste input "Shrimp Loaf"
type input "Shrimp Loaf"
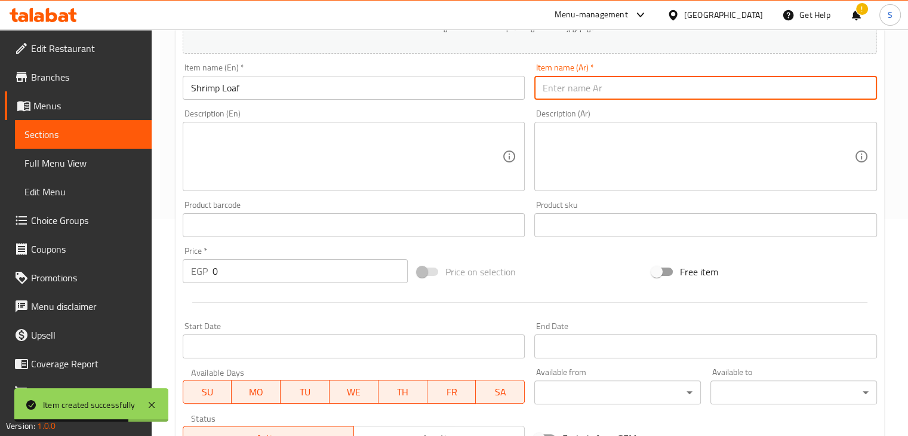
click at [568, 83] on input "text" at bounding box center [705, 88] width 343 height 24
paste input "رغيف جمبري"
type input "رغيف جمبري"
click at [260, 268] on input "0" at bounding box center [310, 271] width 195 height 24
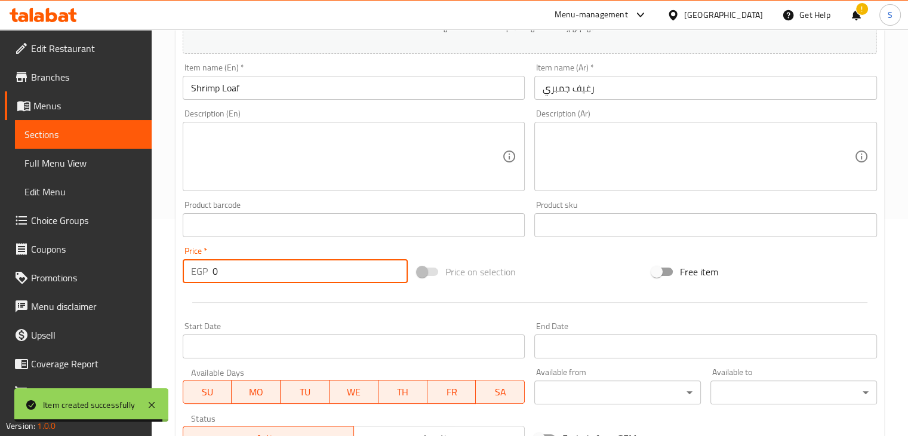
click at [260, 268] on input "0" at bounding box center [310, 271] width 195 height 24
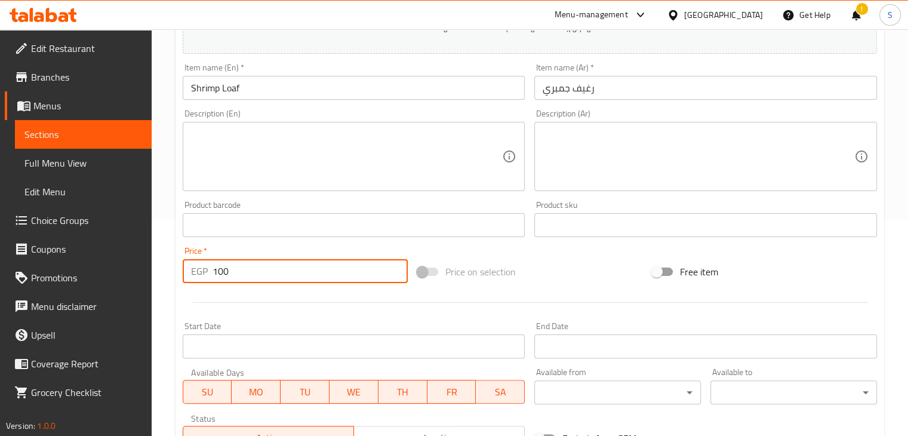
type input "100"
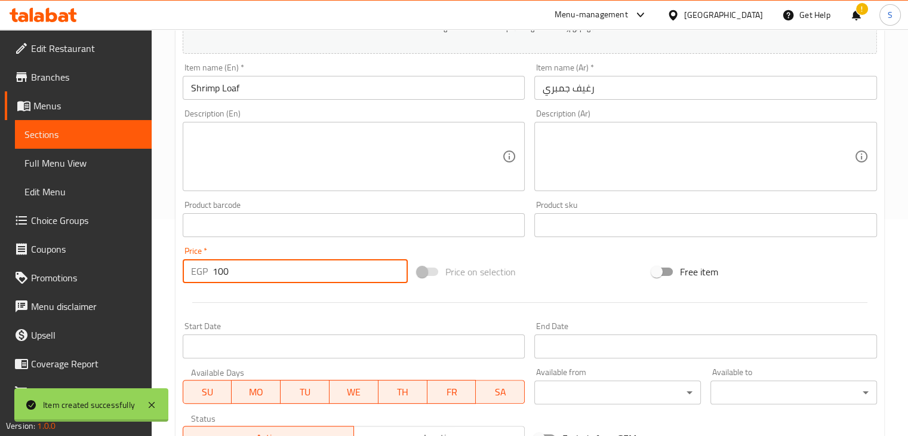
type input "0"
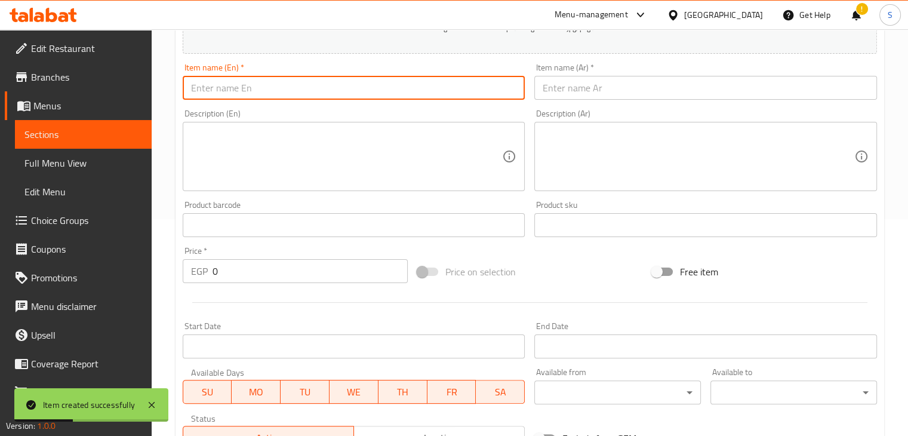
click at [302, 82] on input "text" at bounding box center [354, 88] width 343 height 24
paste input "Mixed Loaf"
type input "Mixed Loaf"
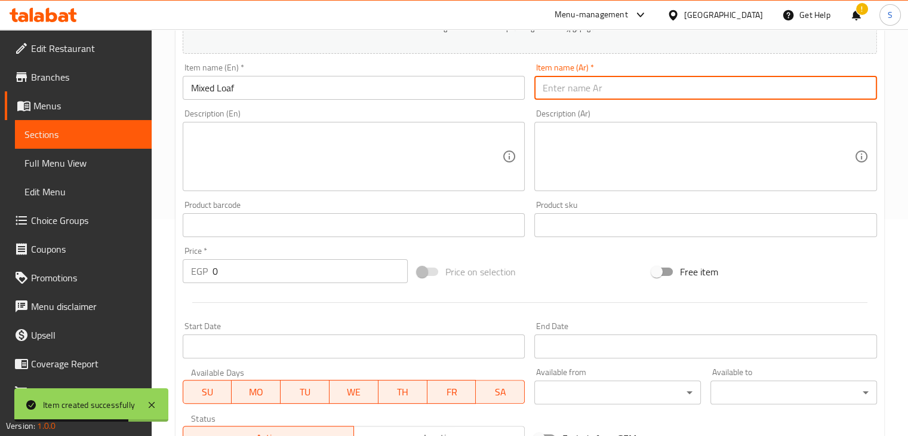
click at [552, 91] on input "text" at bounding box center [705, 88] width 343 height 24
paste input "رغيف مشكل"
type input "رغيف مشكل"
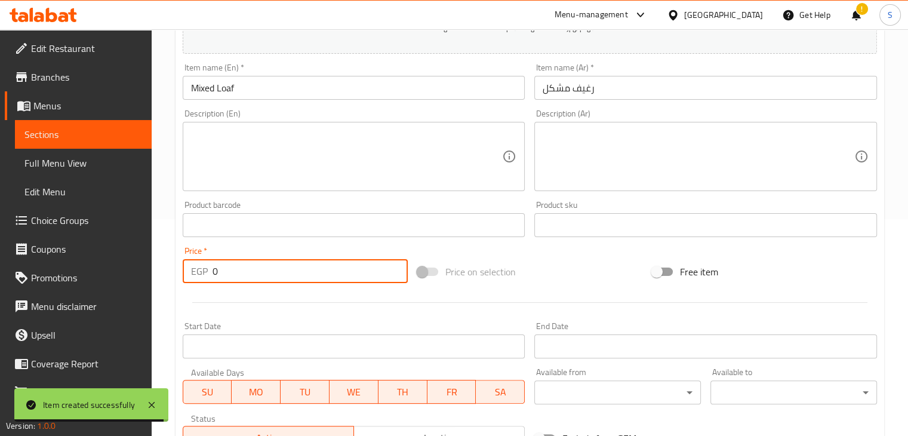
click at [233, 273] on input "0" at bounding box center [310, 271] width 195 height 24
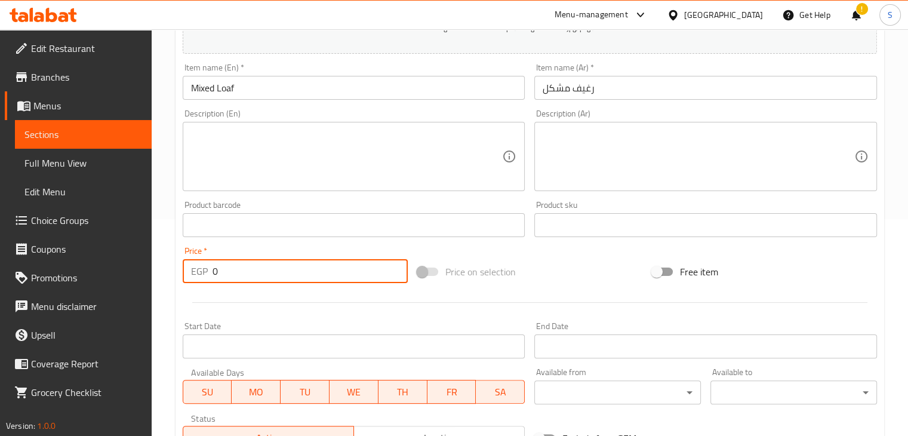
click at [233, 273] on input "0" at bounding box center [310, 271] width 195 height 24
type input "70"
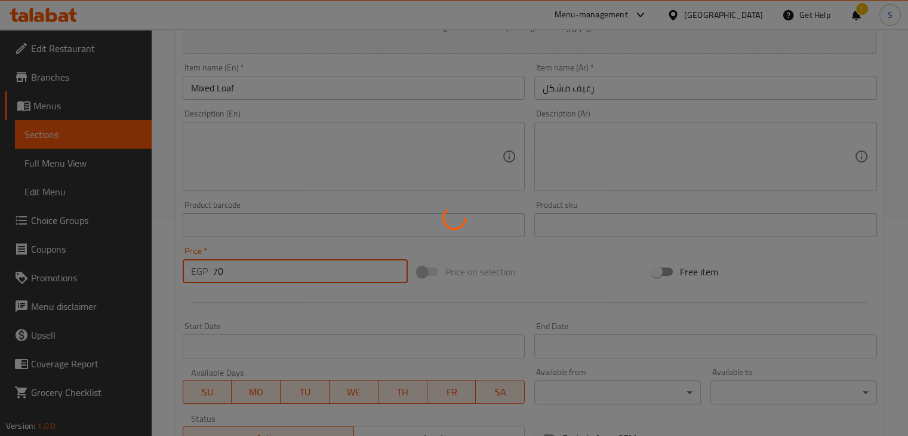
type input "0"
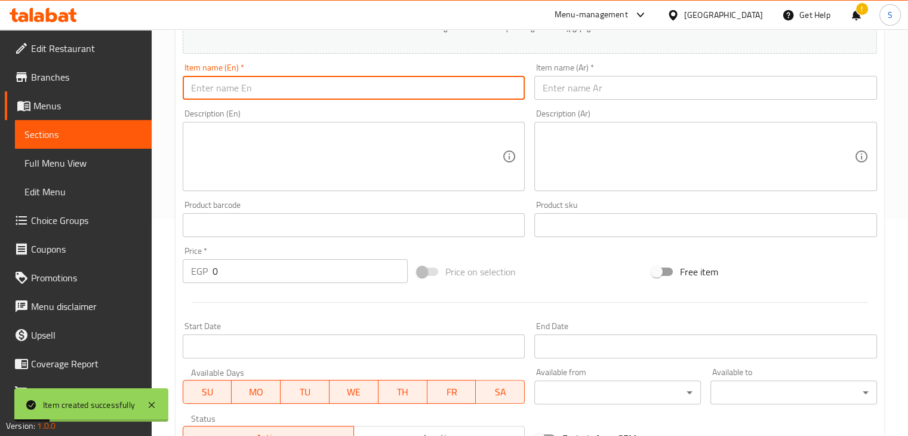
click at [323, 79] on input "text" at bounding box center [354, 88] width 343 height 24
paste input "Breaded chicken loaf"
type input "Breaded chicken loaf"
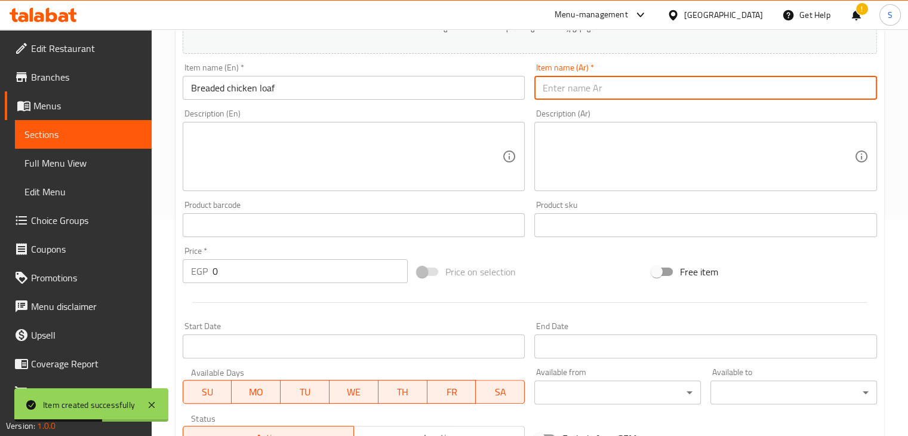
click at [556, 87] on input "text" at bounding box center [705, 88] width 343 height 24
paste input "رغيف فراخ بانيه"
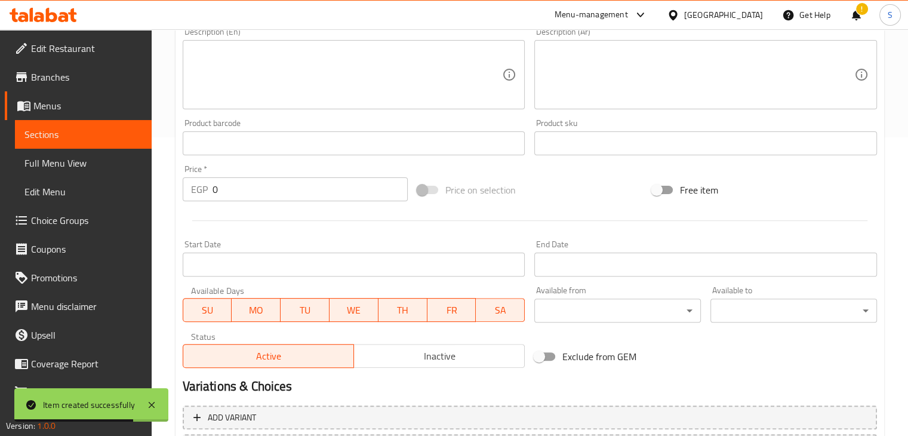
scroll to position [300, 0]
type input "رغيف فراخ بانيه"
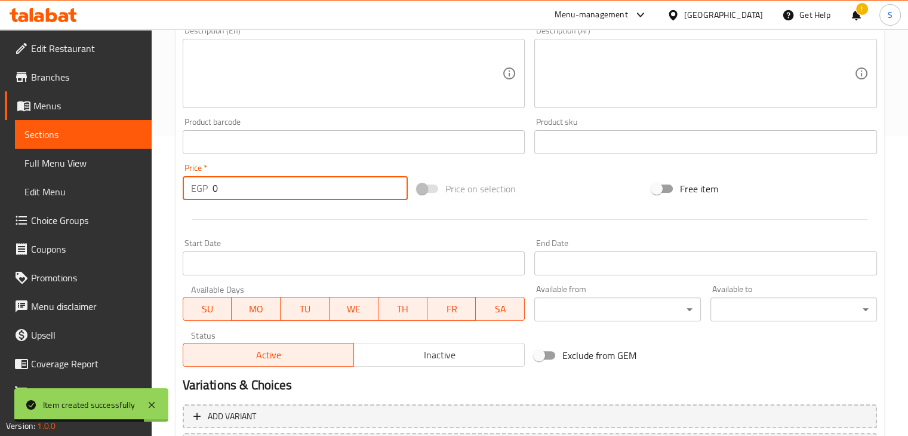
click at [259, 185] on input "0" at bounding box center [310, 188] width 195 height 24
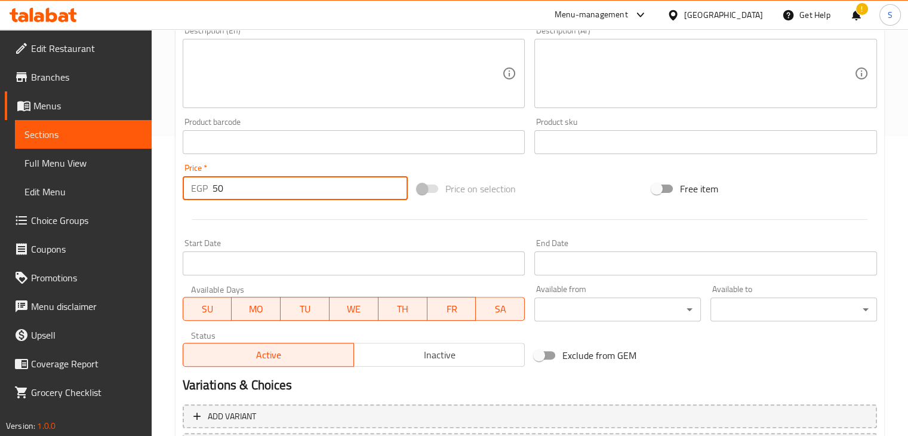
type input "50"
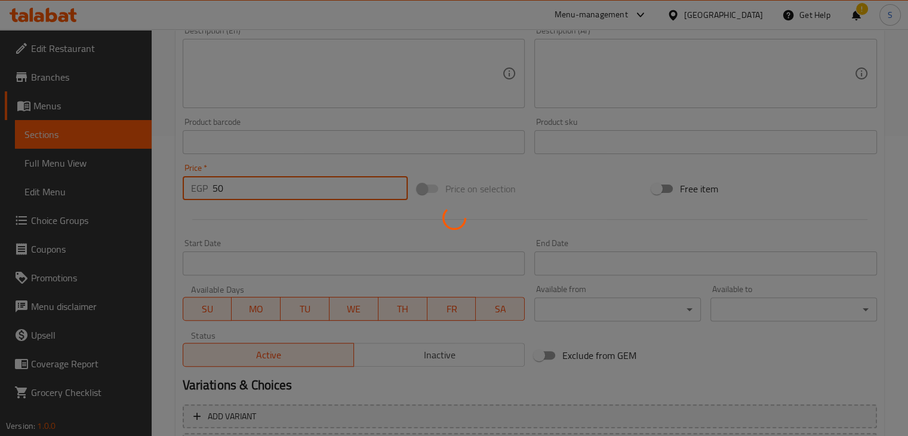
type input "0"
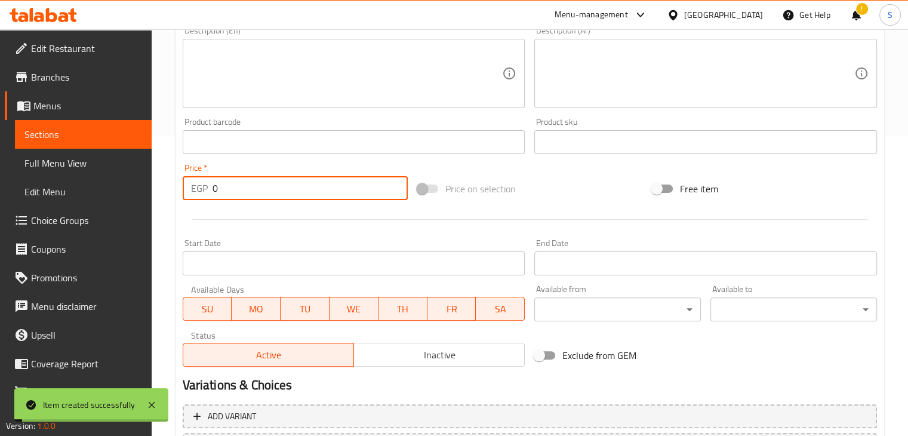
scroll to position [0, 0]
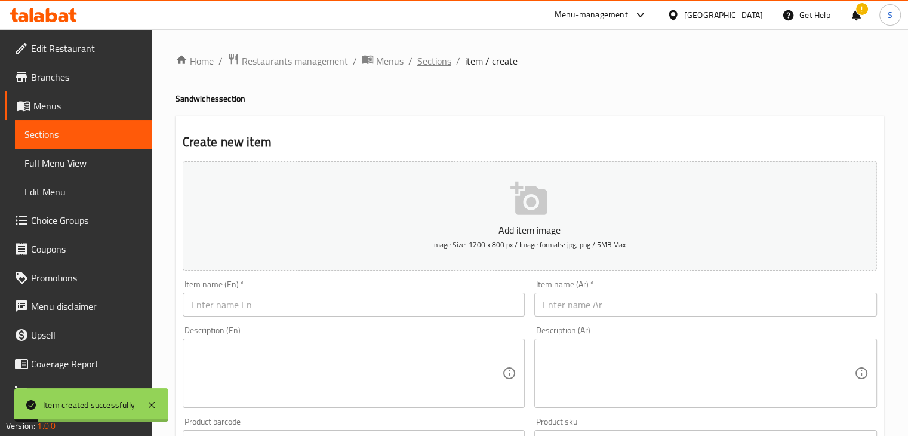
click at [430, 57] on span "Sections" at bounding box center [434, 61] width 34 height 14
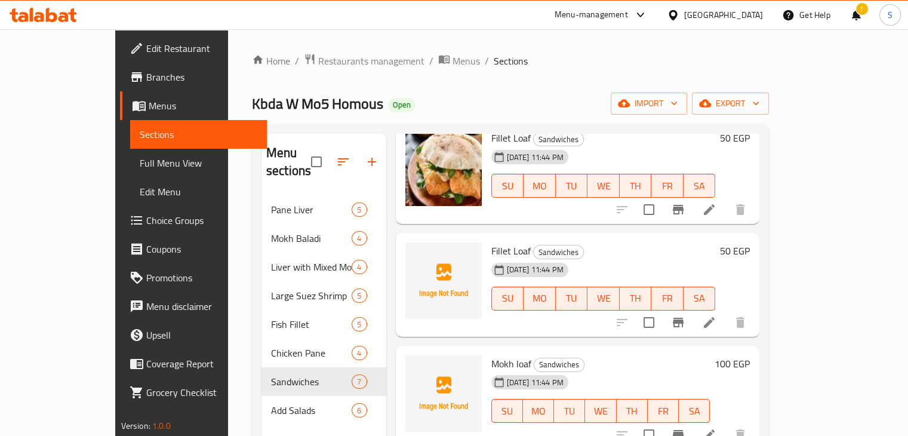
scroll to position [182, 0]
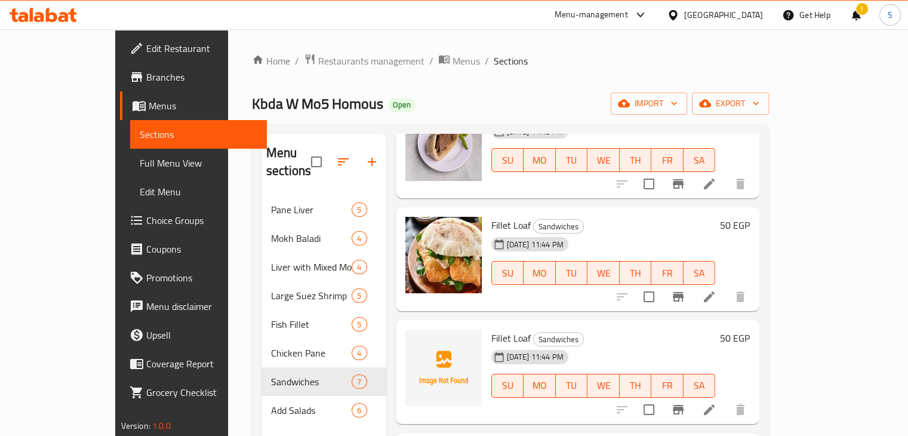
scroll to position [124, 0]
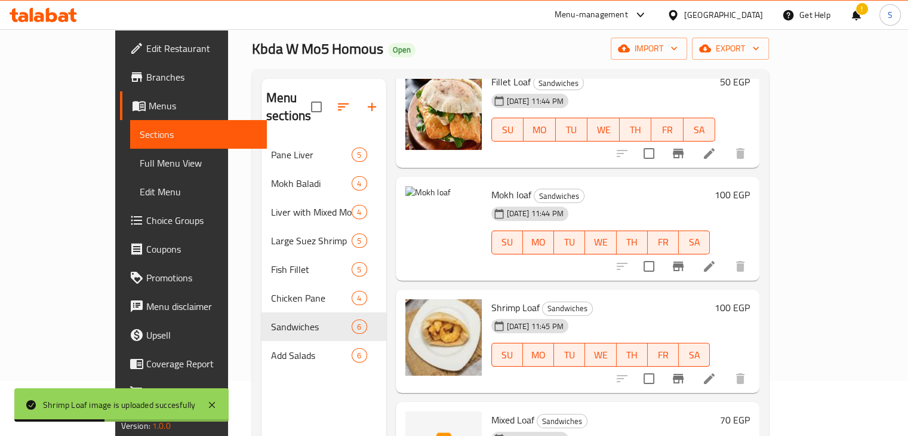
scroll to position [184, 0]
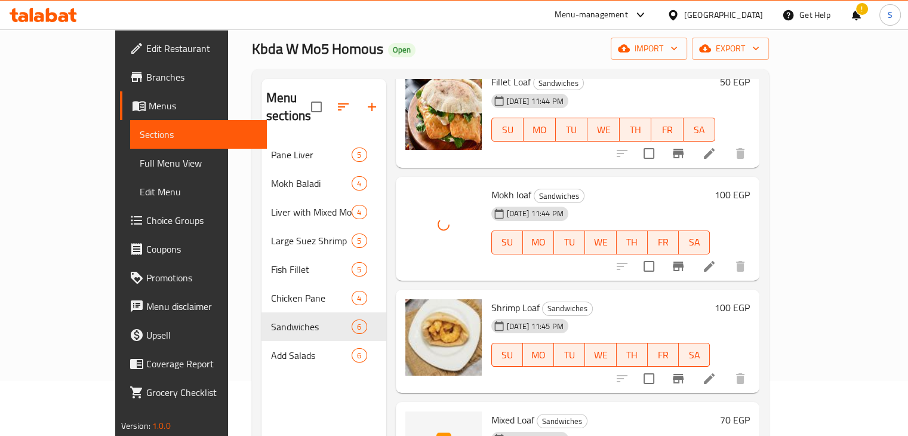
click at [671, 202] on div "[DATE] 11:44 PM SU MO TU WE TH FR SA" at bounding box center [601, 234] width 229 height 64
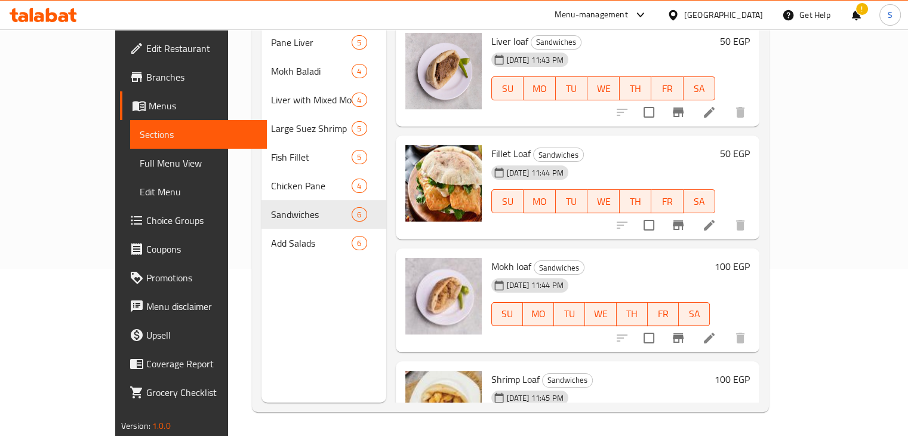
scroll to position [0, 0]
